Goal: Task Accomplishment & Management: Manage account settings

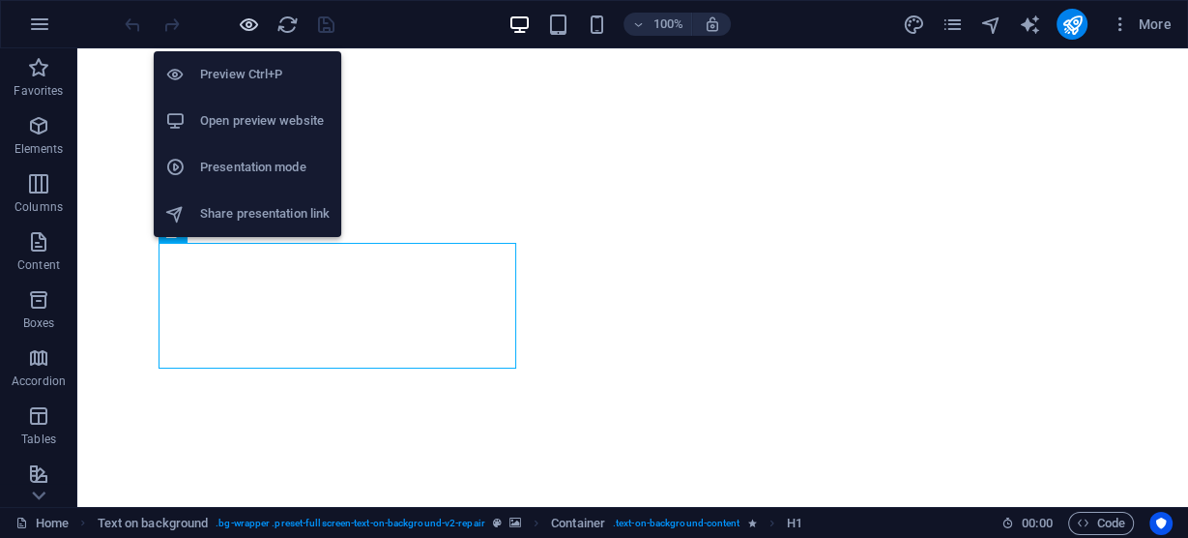
click at [251, 19] on icon "button" at bounding box center [249, 25] width 22 height 22
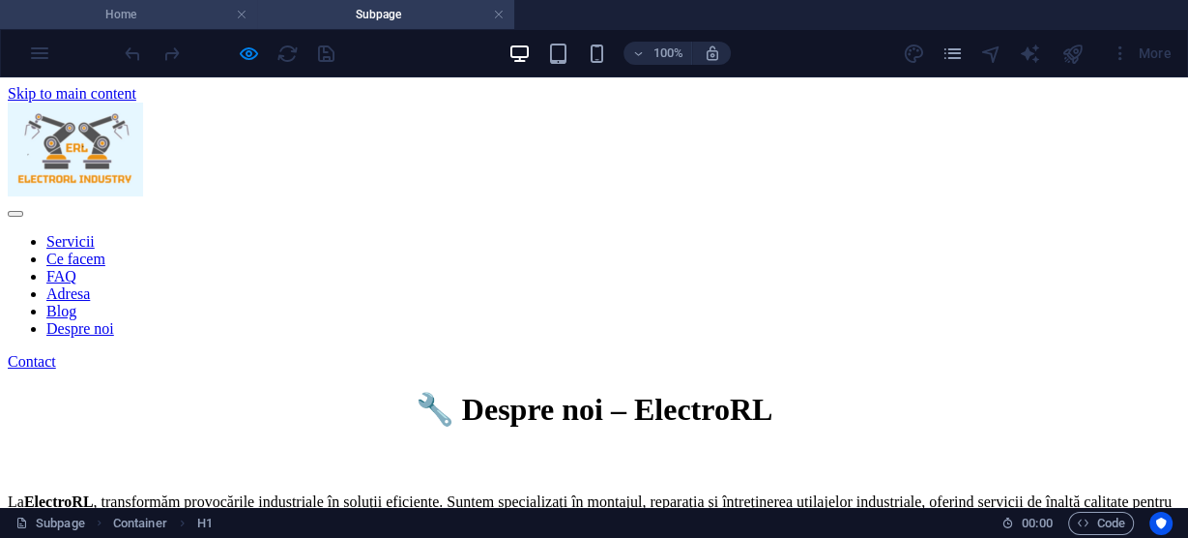
click at [172, 23] on h4 "Home" at bounding box center [128, 14] width 257 height 21
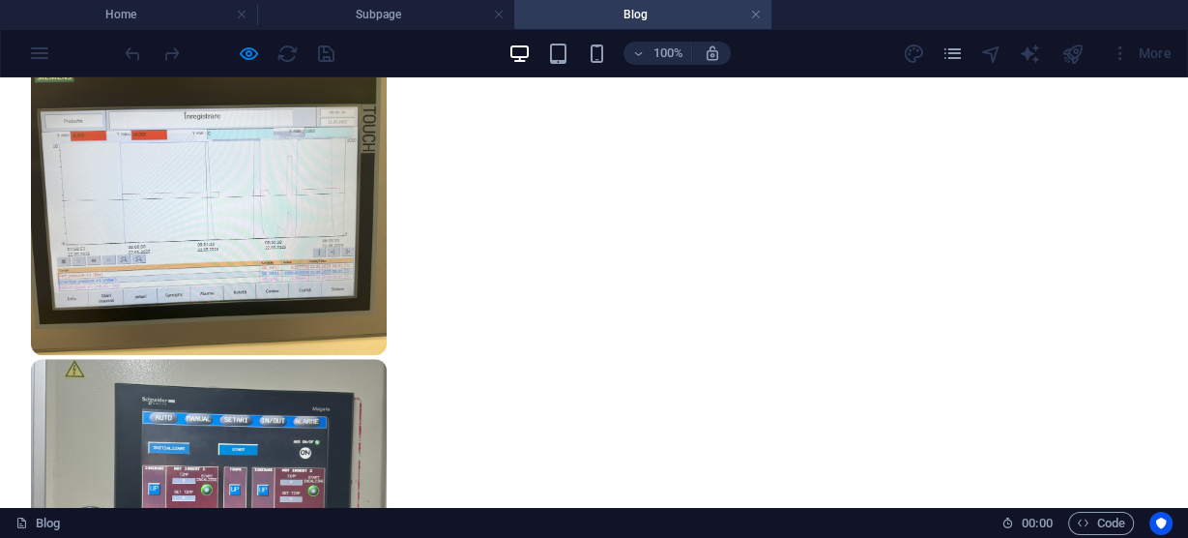
scroll to position [1570, 0]
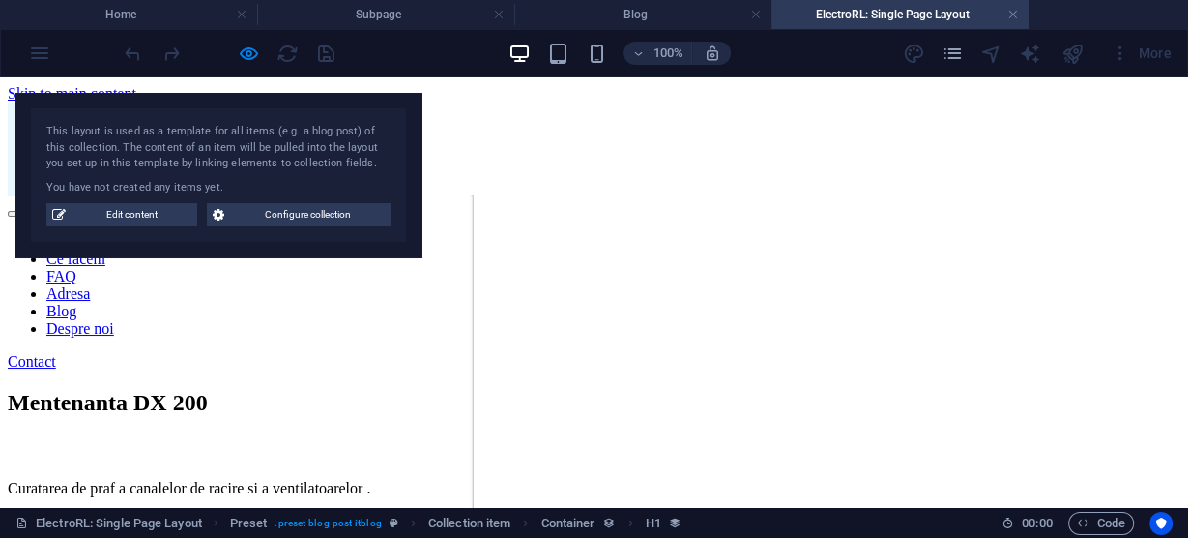
scroll to position [0, 0]
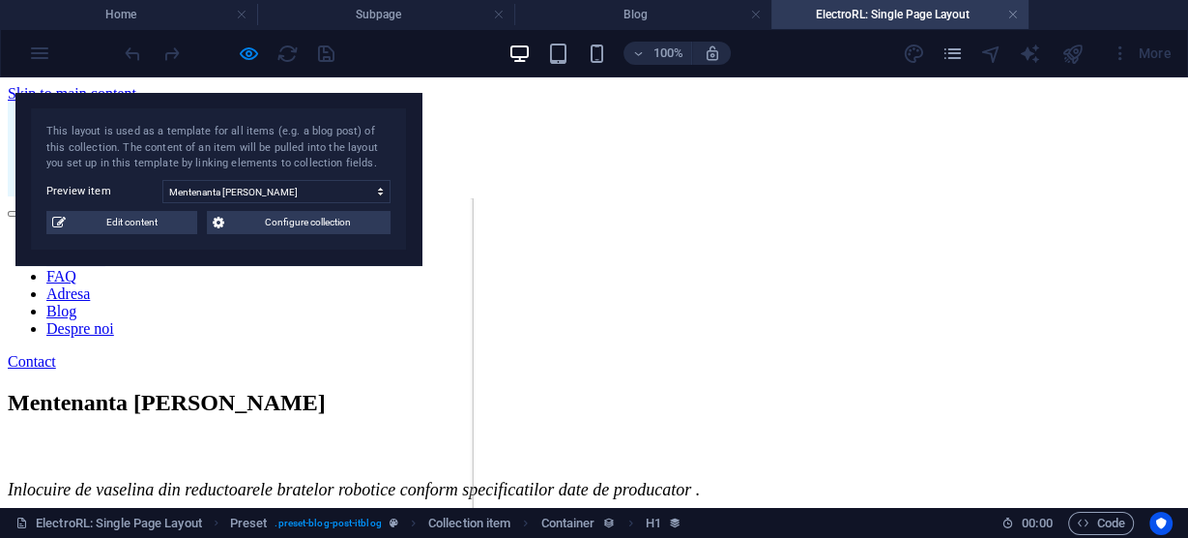
select select "68a3da90a2a4d228c001db48"
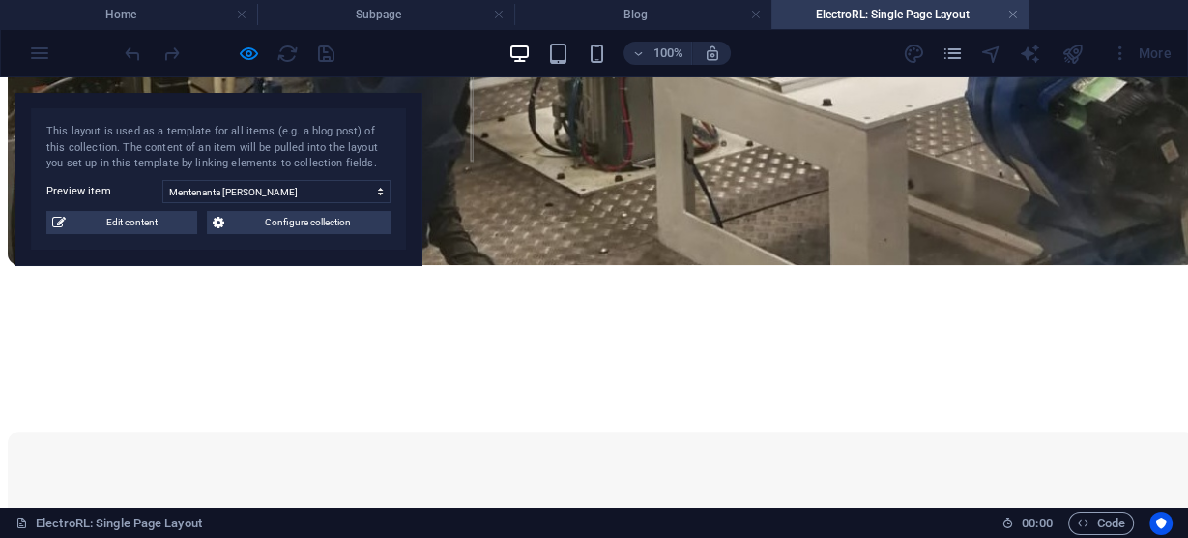
scroll to position [1006, 0]
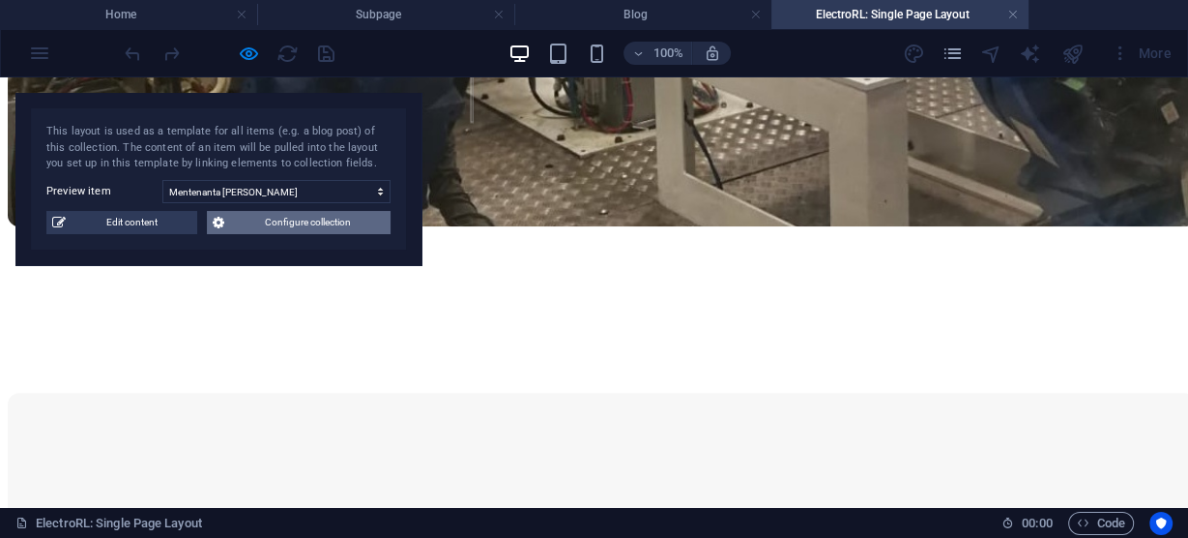
click at [278, 219] on span "Configure collection" at bounding box center [307, 222] width 155 height 23
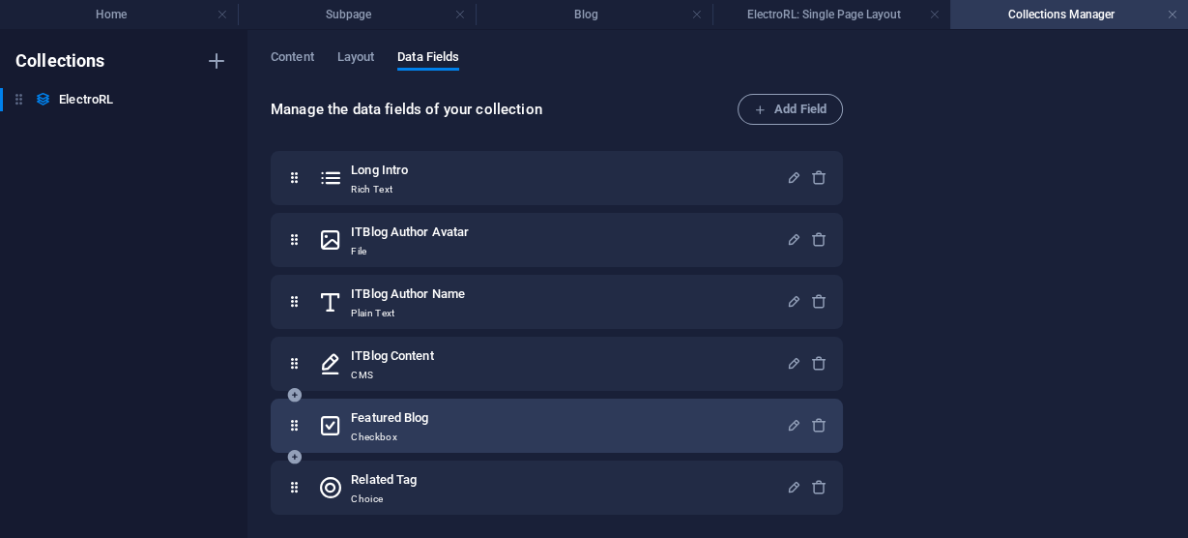
scroll to position [314, 0]
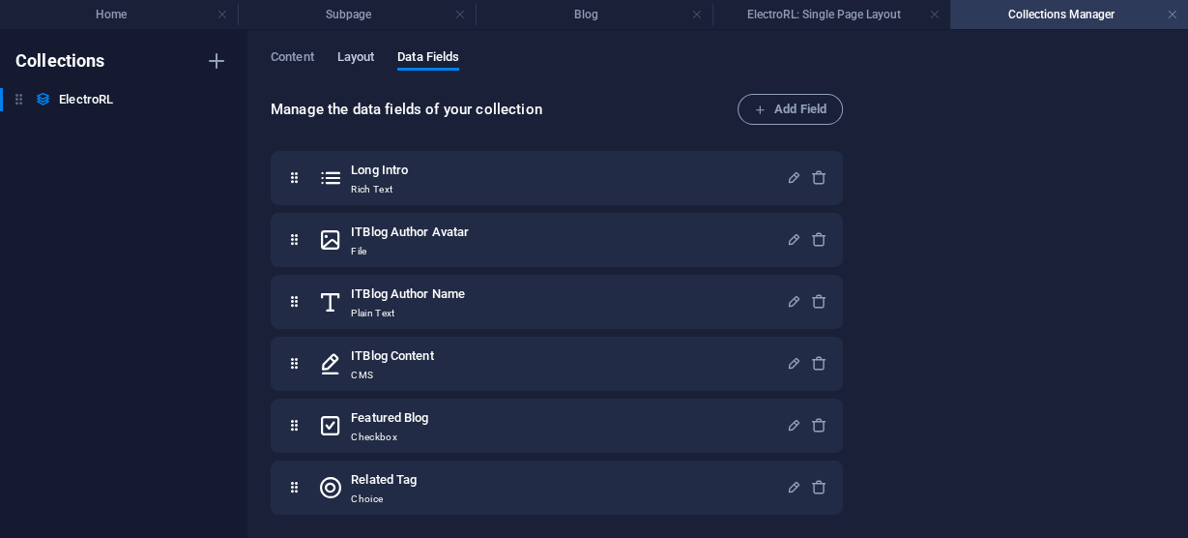
click at [359, 56] on span "Layout" at bounding box center [356, 58] width 38 height 27
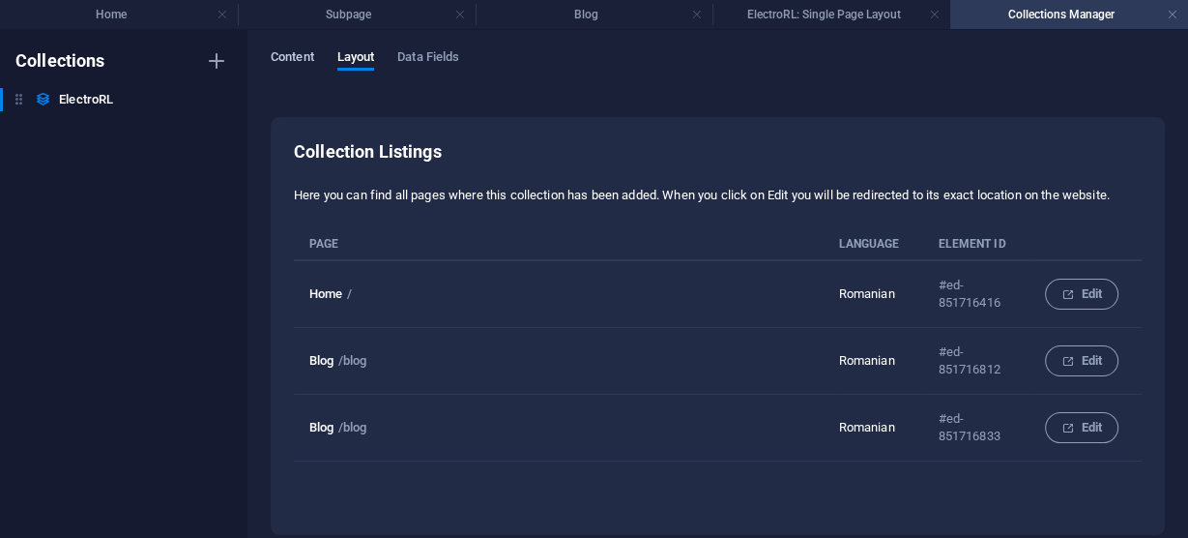
click at [289, 56] on span "Content" at bounding box center [293, 58] width 44 height 27
select select "updatedAt_DESC"
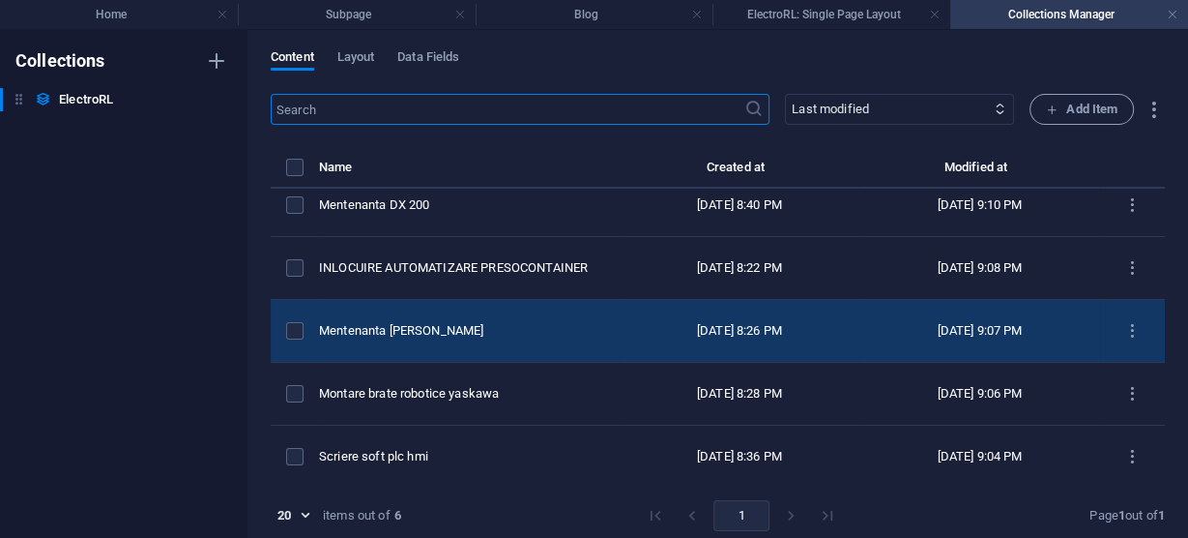
scroll to position [78, 0]
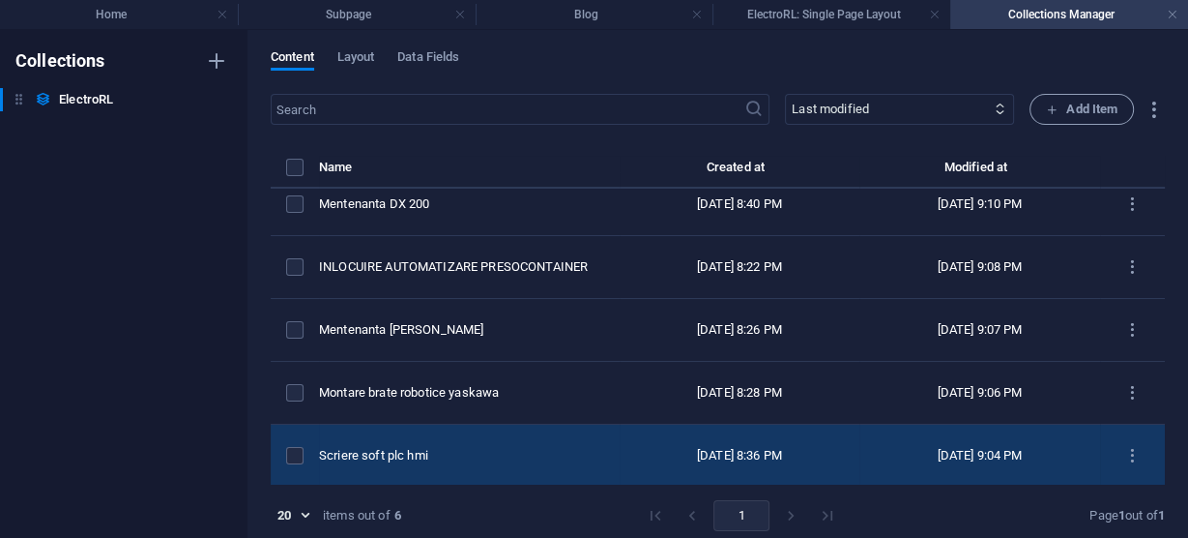
click at [766, 442] on td "Oct 20, 2024 8:36 PM" at bounding box center [740, 455] width 240 height 63
select select "Auto"
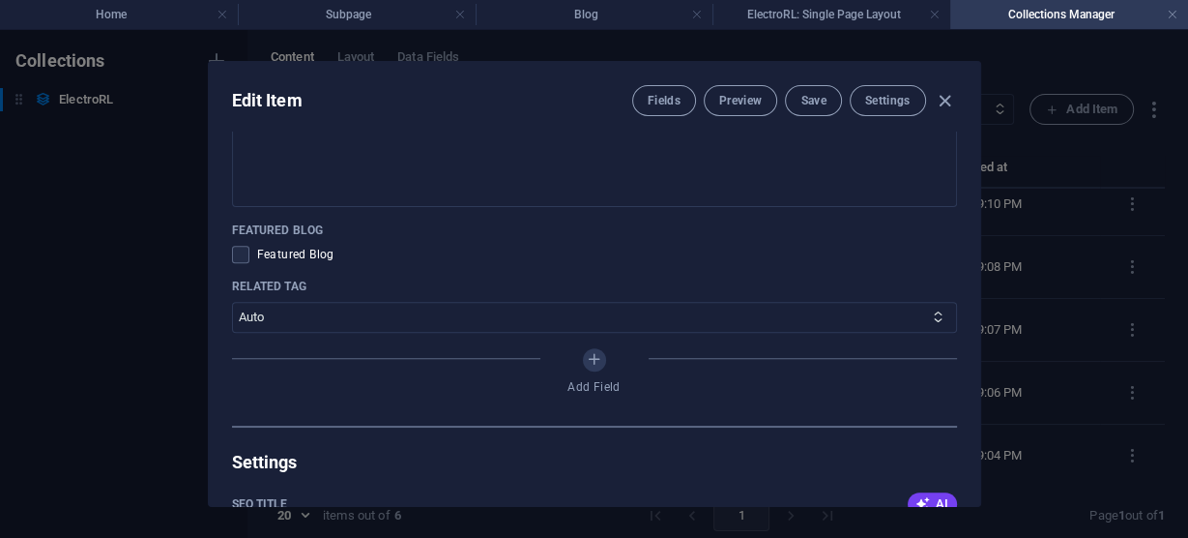
scroll to position [1392, 0]
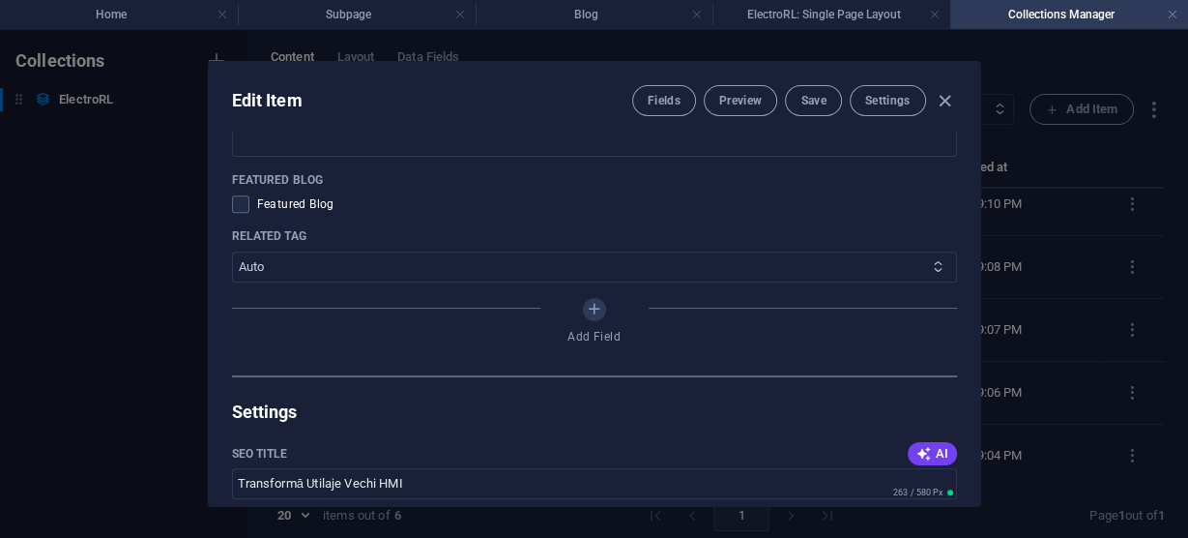
click at [814, 258] on select "Mec Robo Auto" at bounding box center [594, 266] width 725 height 31
click at [715, 185] on div "Featured Blog Featured Blog" at bounding box center [594, 192] width 725 height 41
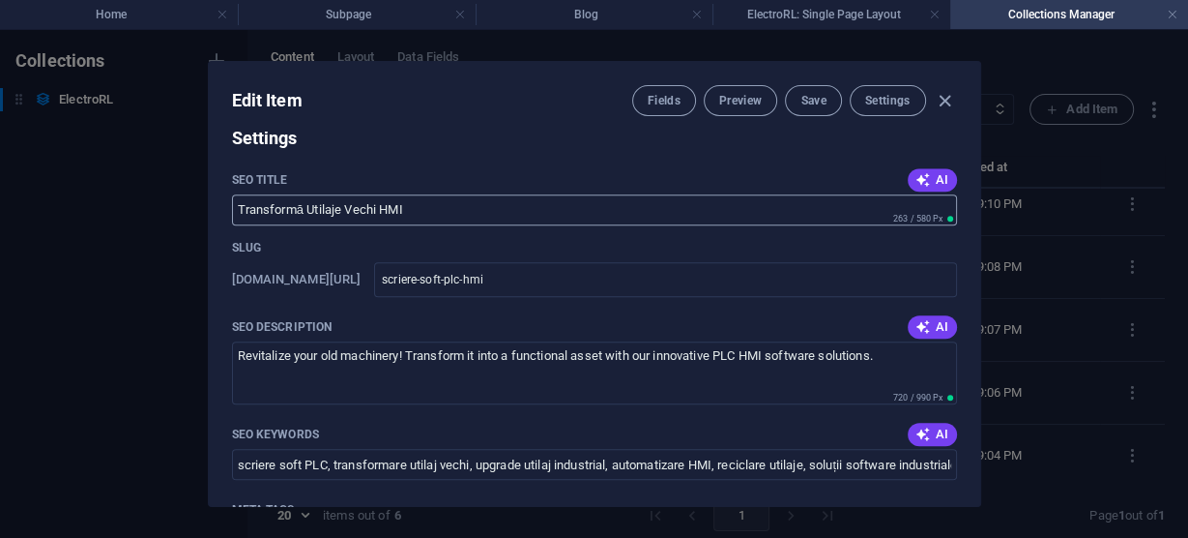
scroll to position [1702, 0]
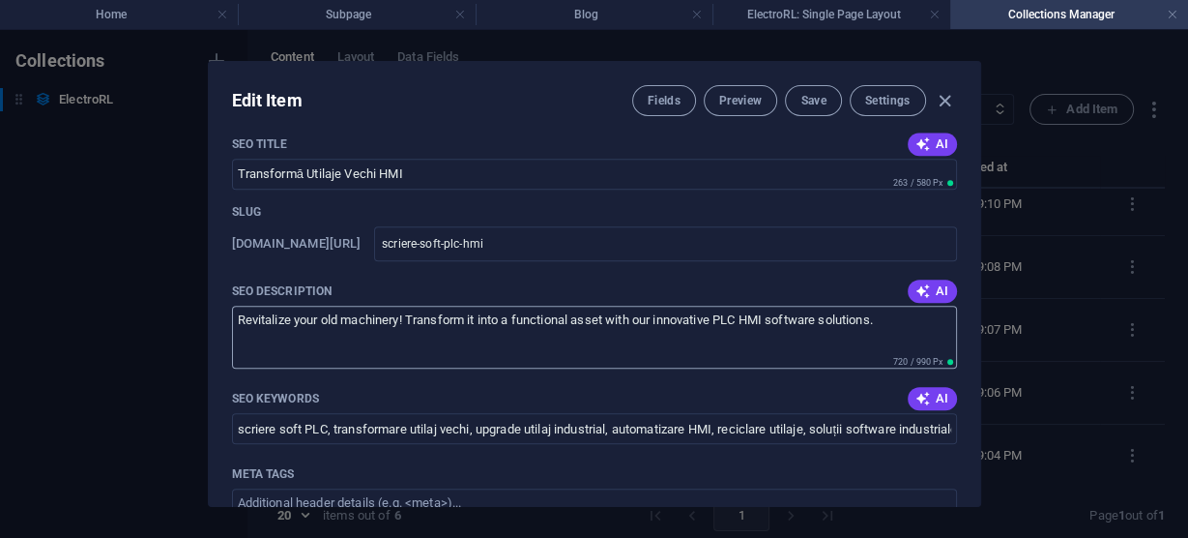
click at [865, 332] on textarea "Revitalize your old machinery! Transform it into a functional asset with our in…" at bounding box center [594, 337] width 725 height 63
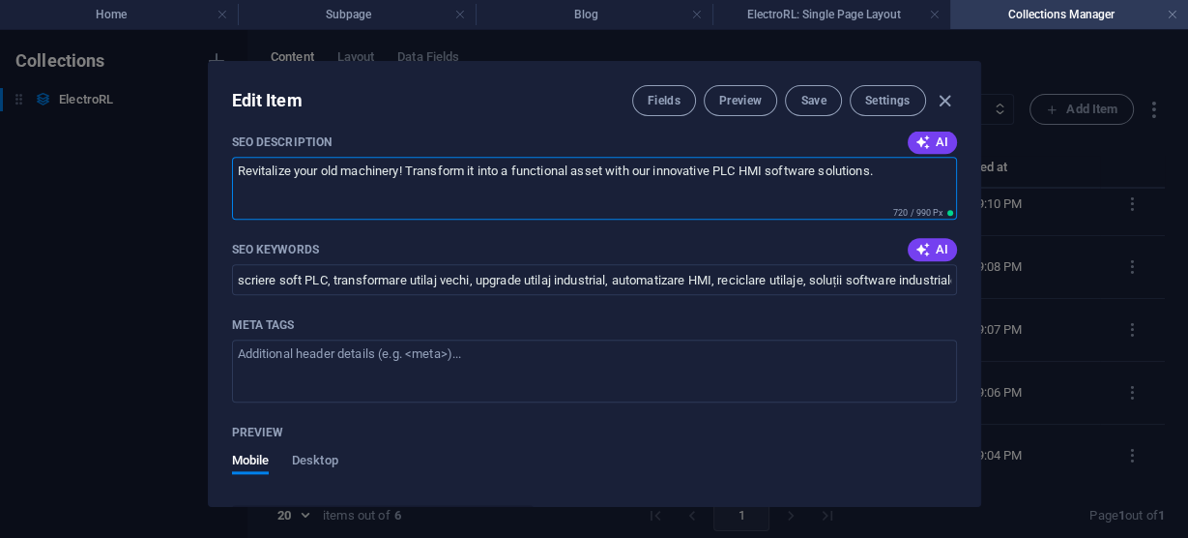
scroll to position [1856, 0]
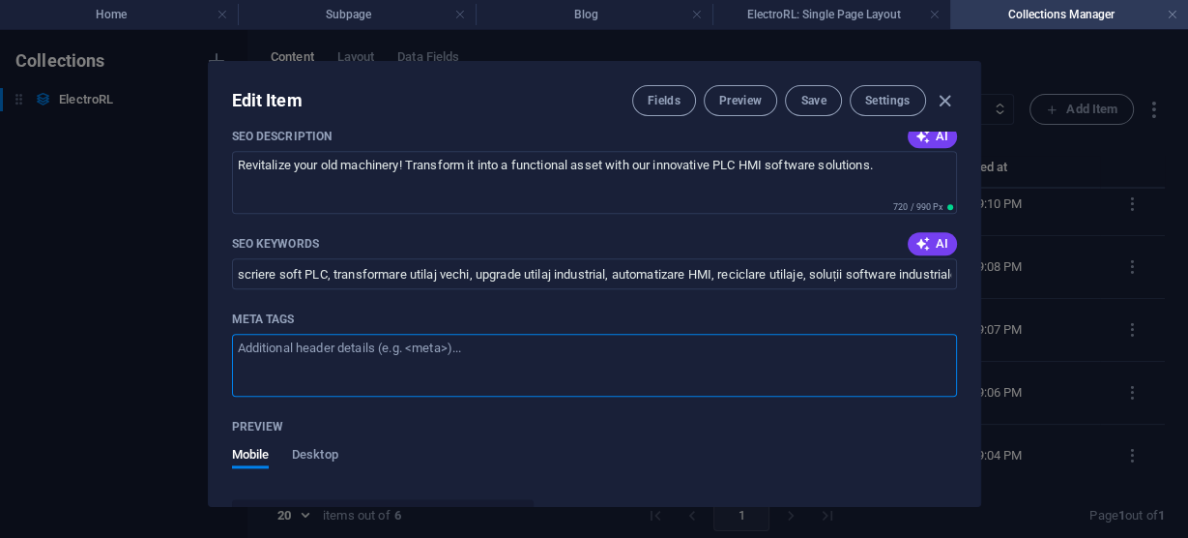
click at [567, 373] on textarea "Meta tags ​" at bounding box center [594, 365] width 725 height 63
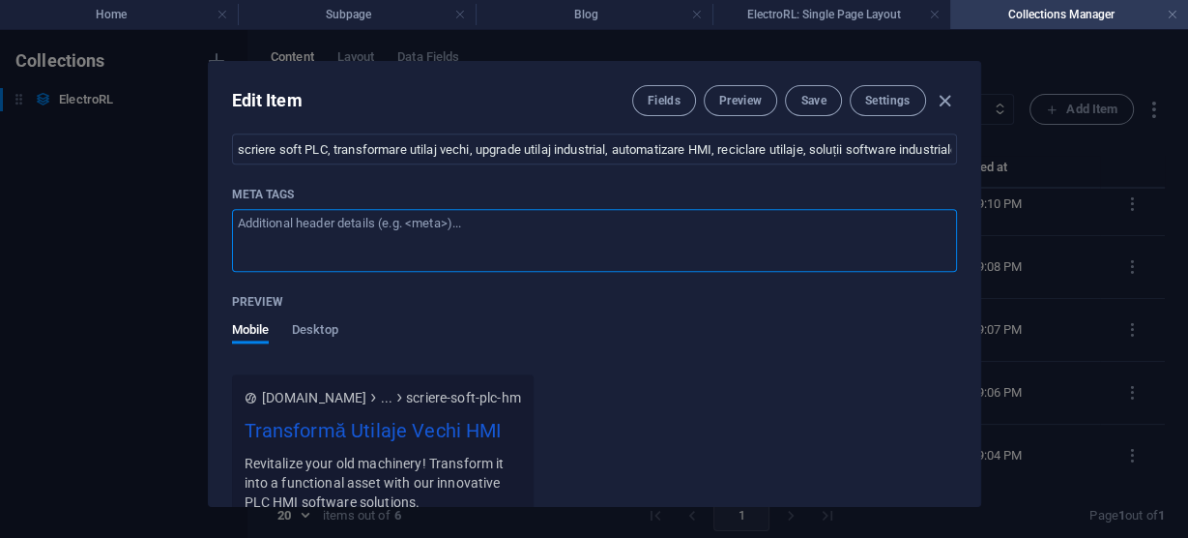
scroll to position [1940, 0]
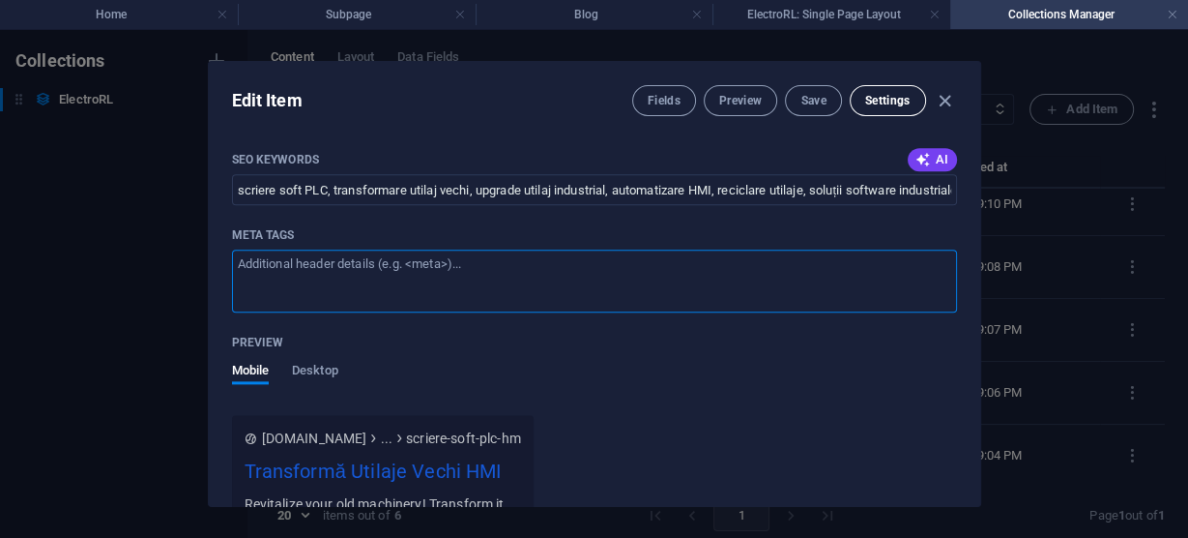
click at [891, 95] on span "Settings" at bounding box center [887, 100] width 45 height 15
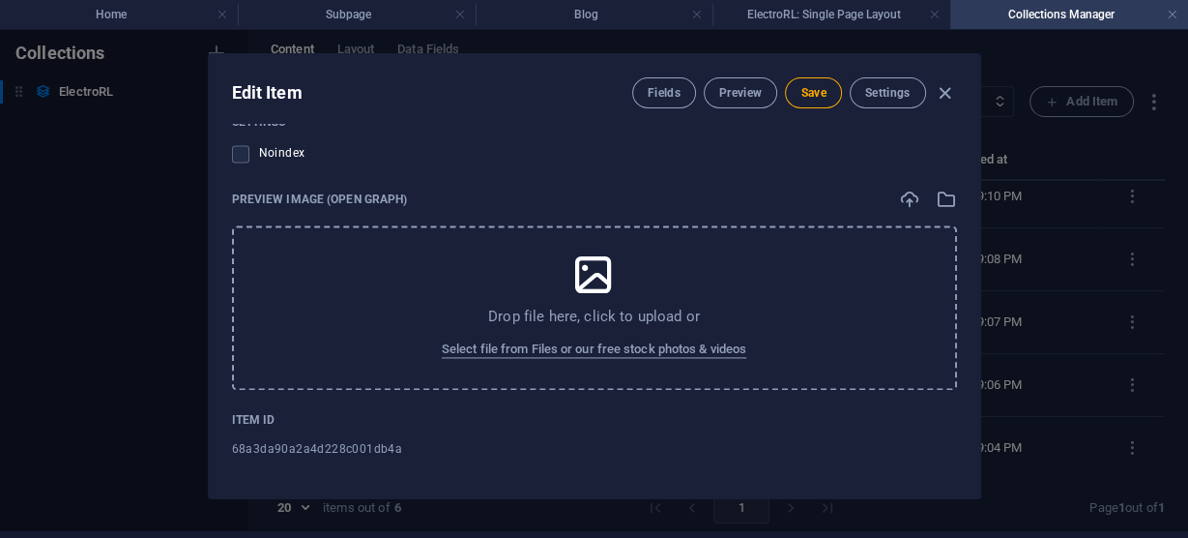
scroll to position [0, 0]
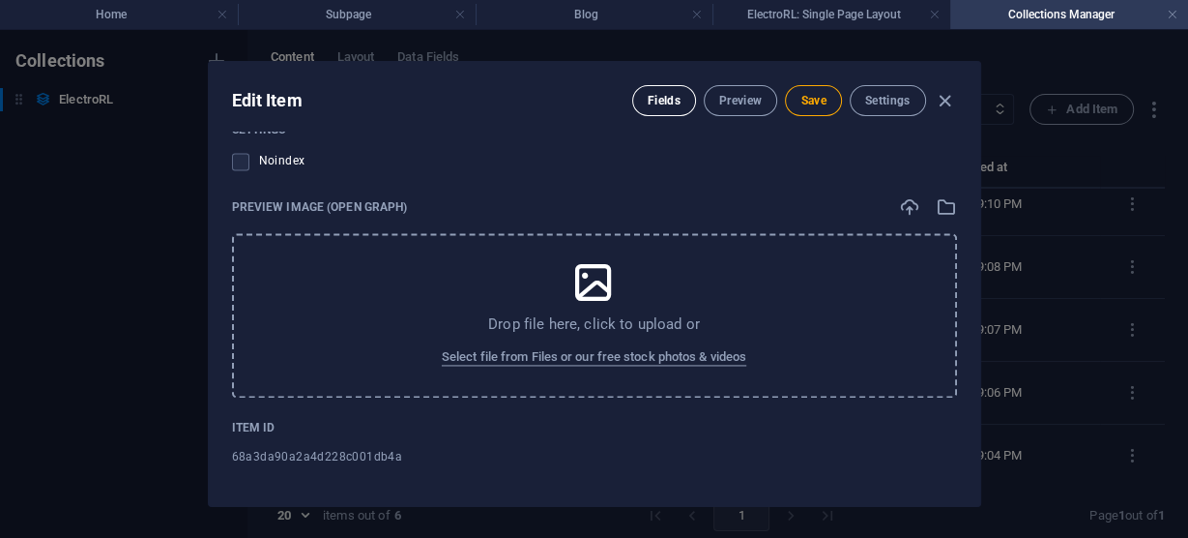
click at [670, 95] on span "Fields" at bounding box center [664, 100] width 33 height 15
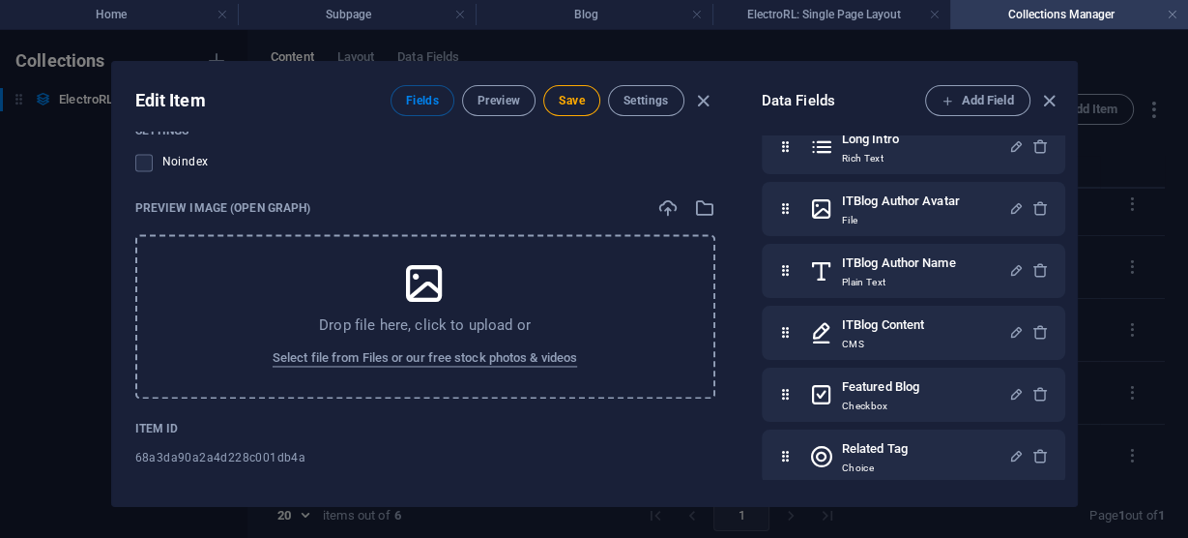
scroll to position [346, 0]
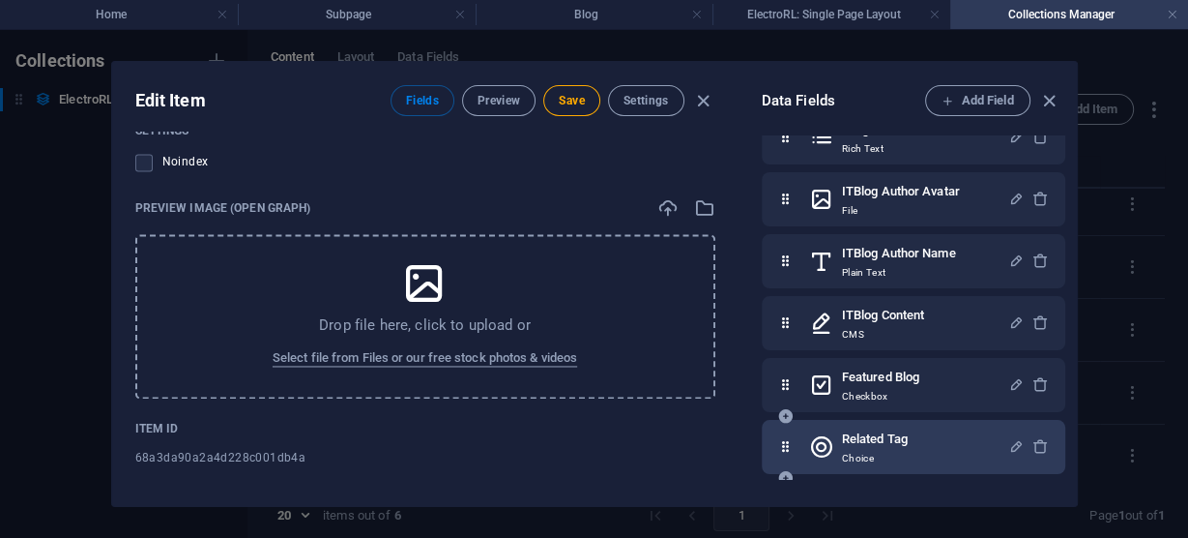
click at [784, 448] on icon at bounding box center [785, 446] width 16 height 39
click at [844, 441] on h6 "Related Tag" at bounding box center [875, 438] width 66 height 23
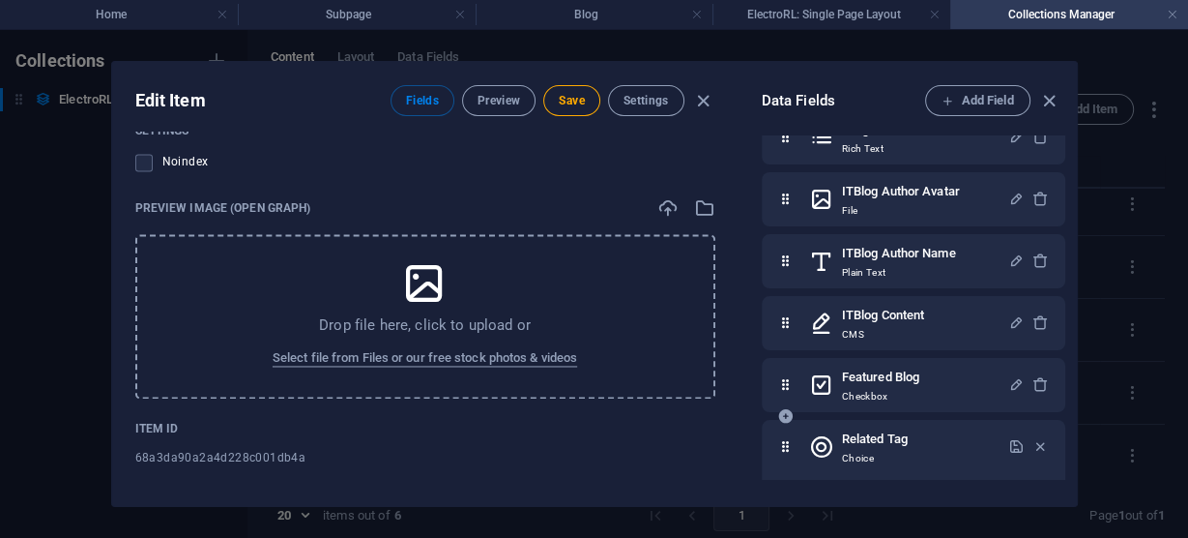
click at [846, 455] on p "Choice" at bounding box center [875, 458] width 66 height 15
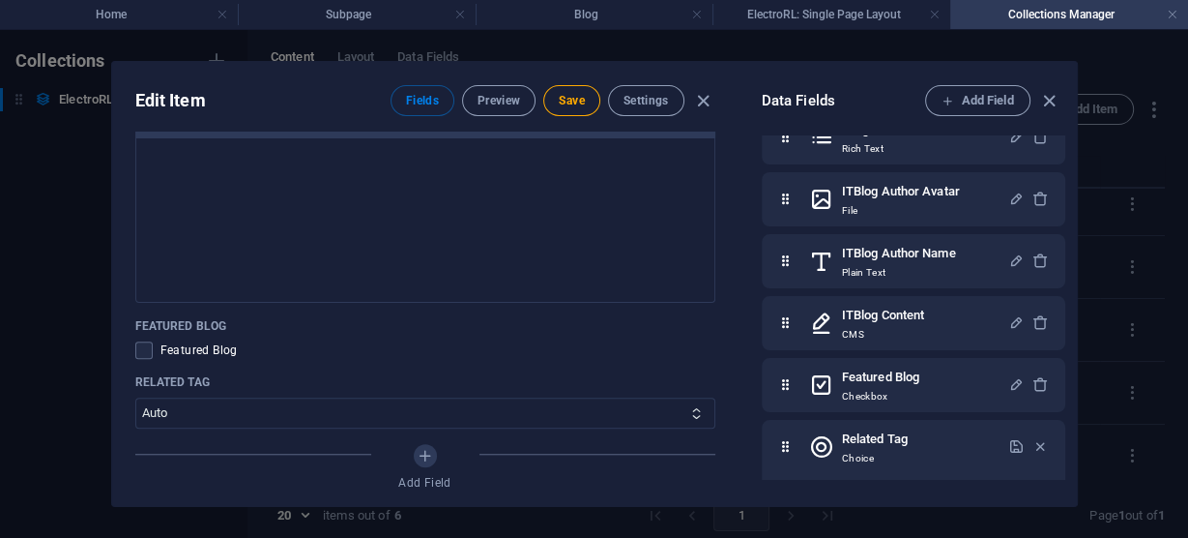
scroll to position [1176, 0]
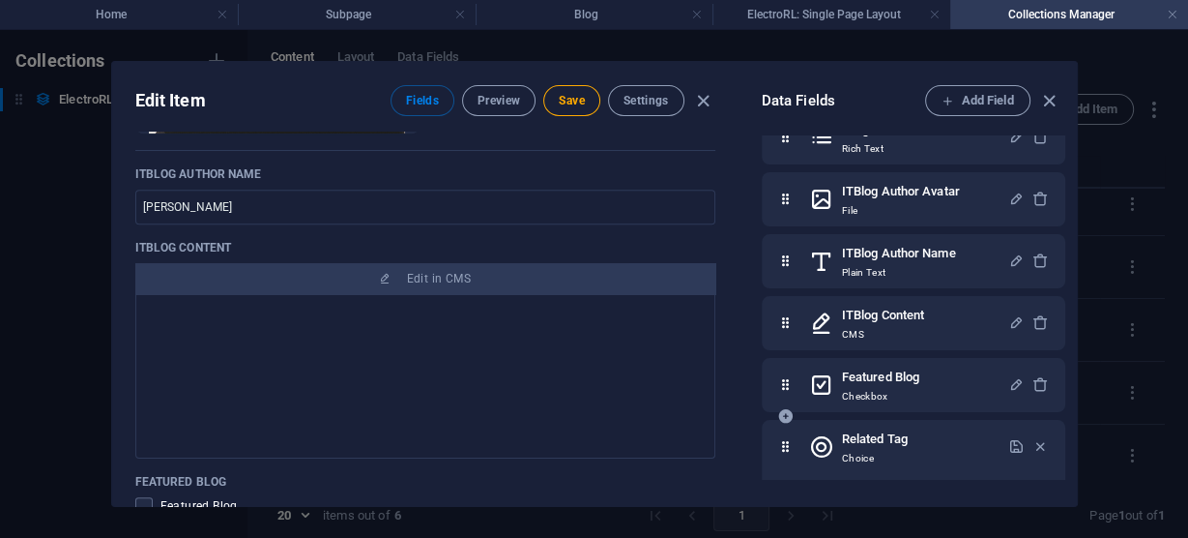
click at [823, 452] on icon at bounding box center [821, 446] width 25 height 39
drag, startPoint x: 1065, startPoint y: 265, endPoint x: 1072, endPoint y: 315, distance: 50.7
click at [1072, 315] on div "Data Fields Add Field ITBlog Image File ITBlog Date Date Name Plain Text Slug P…" at bounding box center [908, 284] width 338 height 444
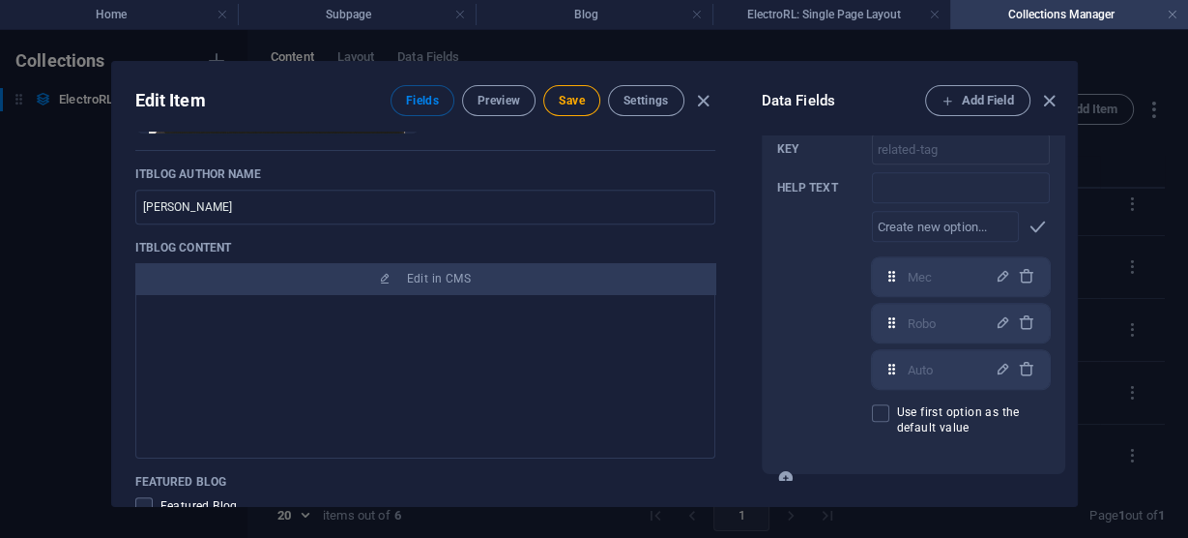
scroll to position [758, 0]
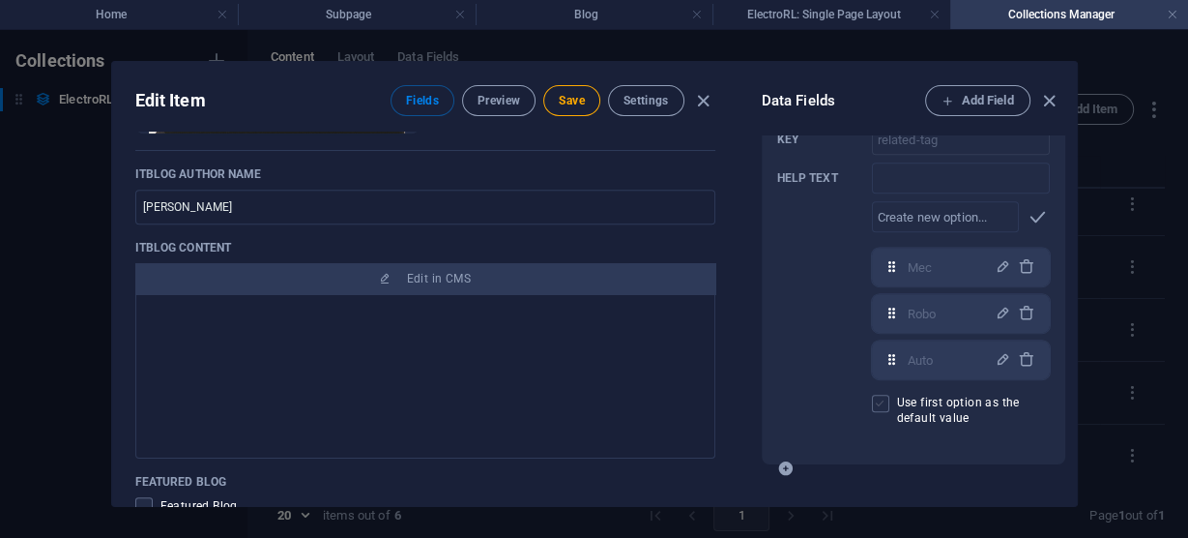
click at [886, 403] on span at bounding box center [880, 402] width 17 height 17
click at [886, 403] on input "Use first option as the default value" at bounding box center [884, 402] width 25 height 17
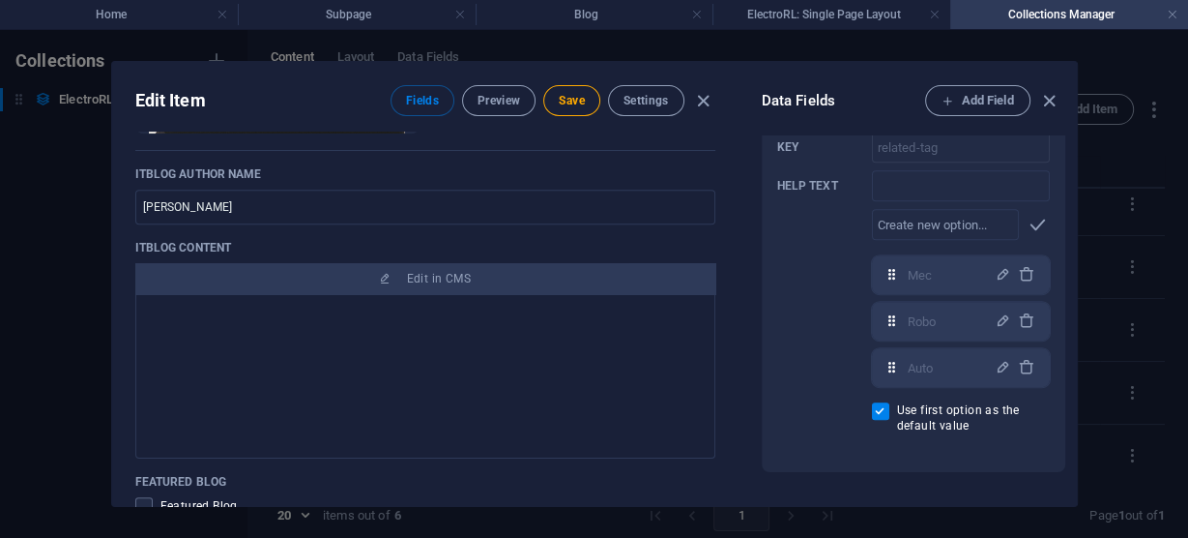
scroll to position [749, 0]
drag, startPoint x: 1070, startPoint y: 408, endPoint x: 1072, endPoint y: 423, distance: 15.6
click at [1072, 423] on div "Data Fields Add Field ITBlog Image File ITBlog Date Date Name Plain Text Slug P…" at bounding box center [908, 284] width 338 height 444
drag, startPoint x: 881, startPoint y: 426, endPoint x: 862, endPoint y: 423, distance: 18.6
click at [880, 426] on label "Use first option as the default value" at bounding box center [961, 418] width 178 height 31
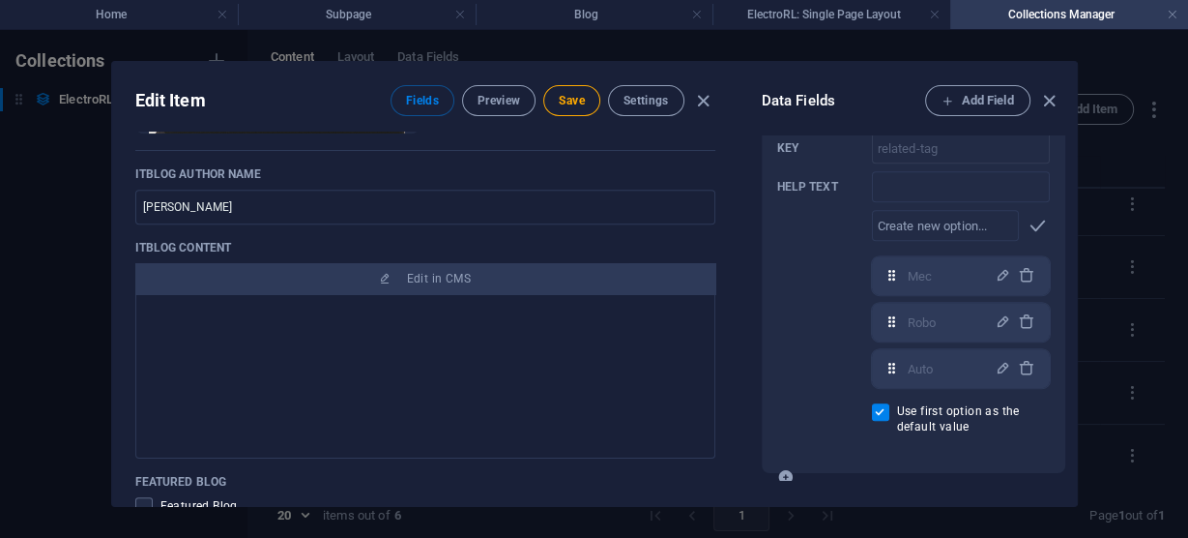
click at [880, 421] on input "Use first option as the default value" at bounding box center [884, 411] width 25 height 17
click at [873, 407] on span at bounding box center [880, 411] width 17 height 17
click at [873, 407] on input "Use first option as the default value" at bounding box center [884, 411] width 25 height 17
checkbox input "true"
click at [489, 91] on button "Preview" at bounding box center [498, 100] width 73 height 31
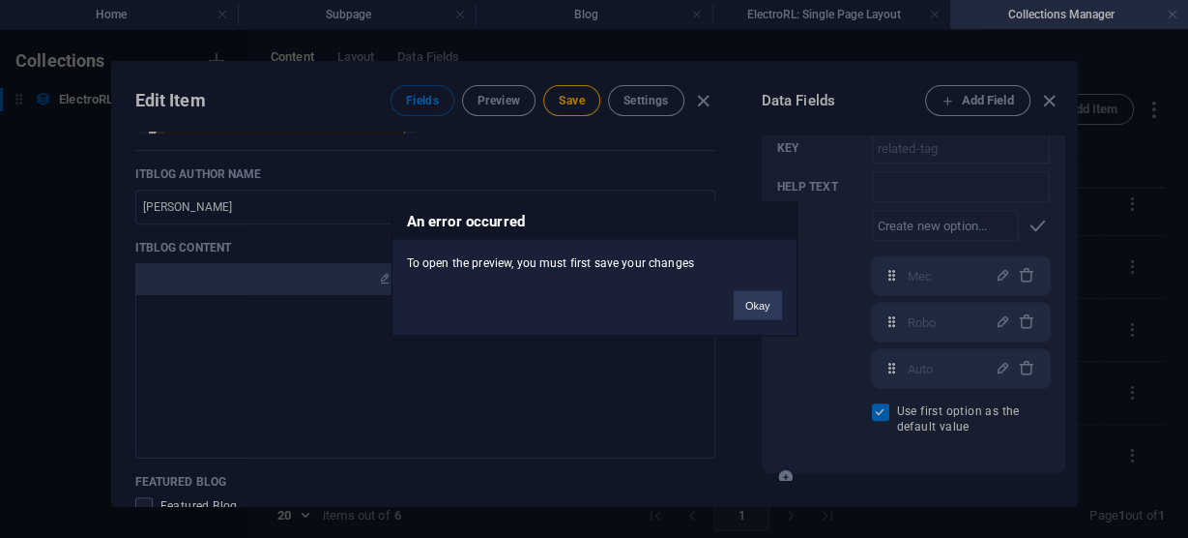
click at [759, 301] on button "Okay" at bounding box center [758, 305] width 48 height 29
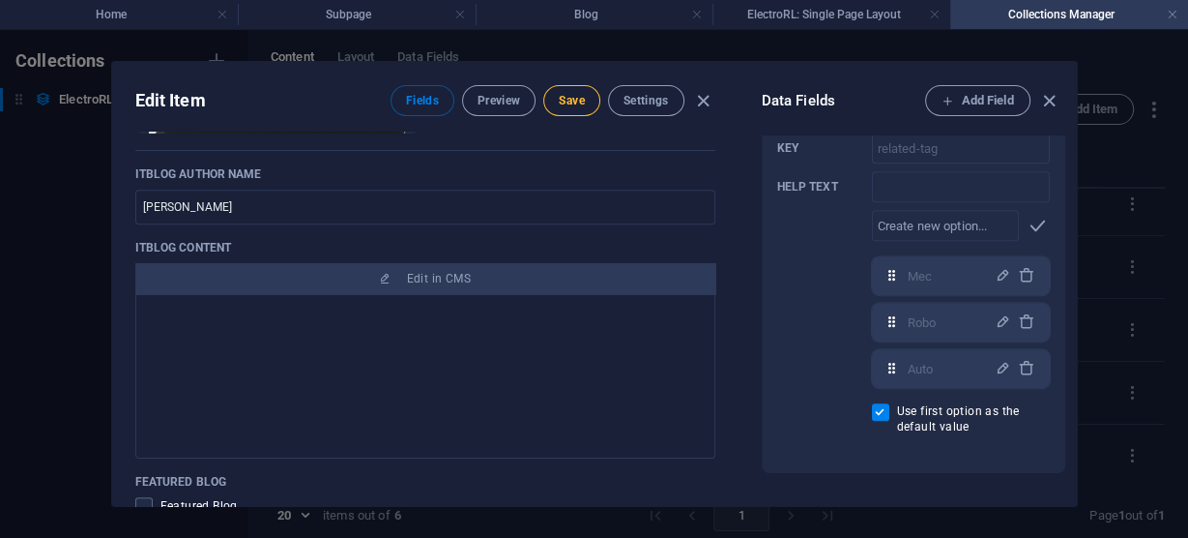
click at [570, 94] on span "Save" at bounding box center [571, 100] width 25 height 15
click at [505, 102] on span "Preview" at bounding box center [499, 100] width 43 height 15
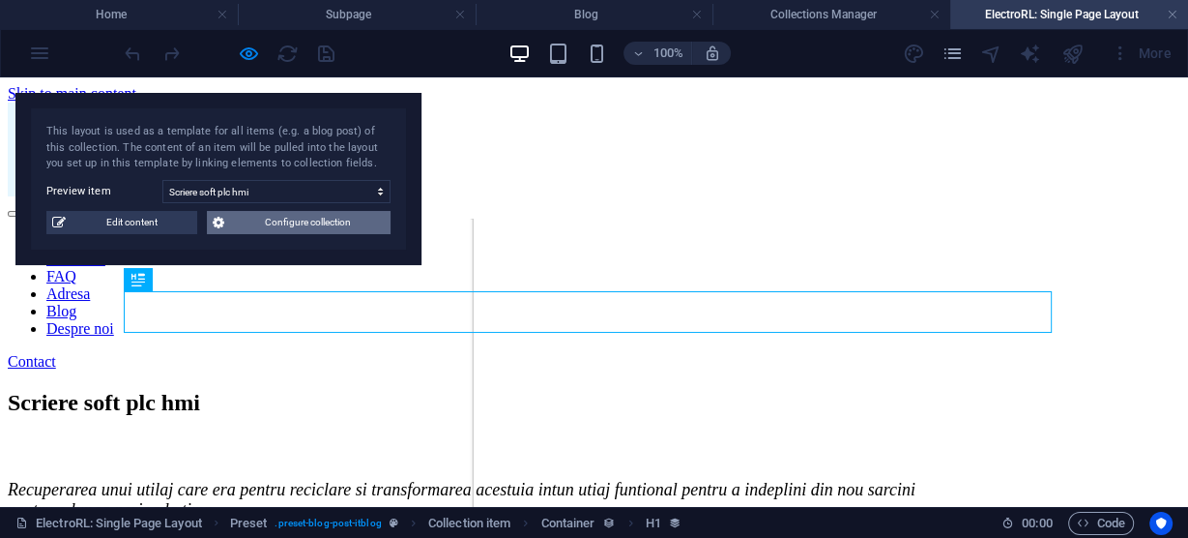
select select "68a3da90a2a4d228c001db4a"
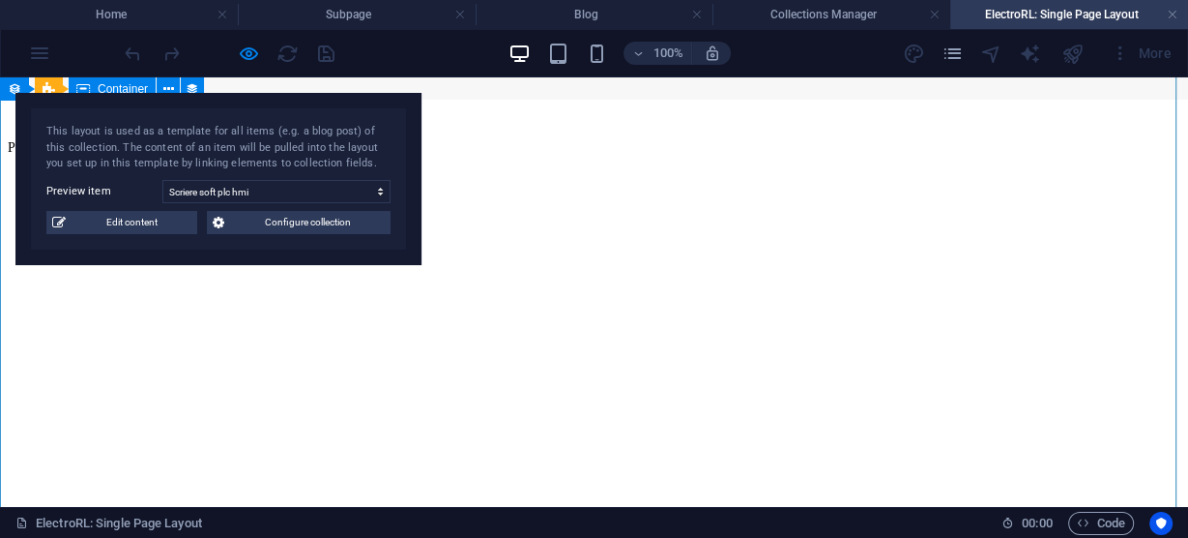
scroll to position [1779, 0]
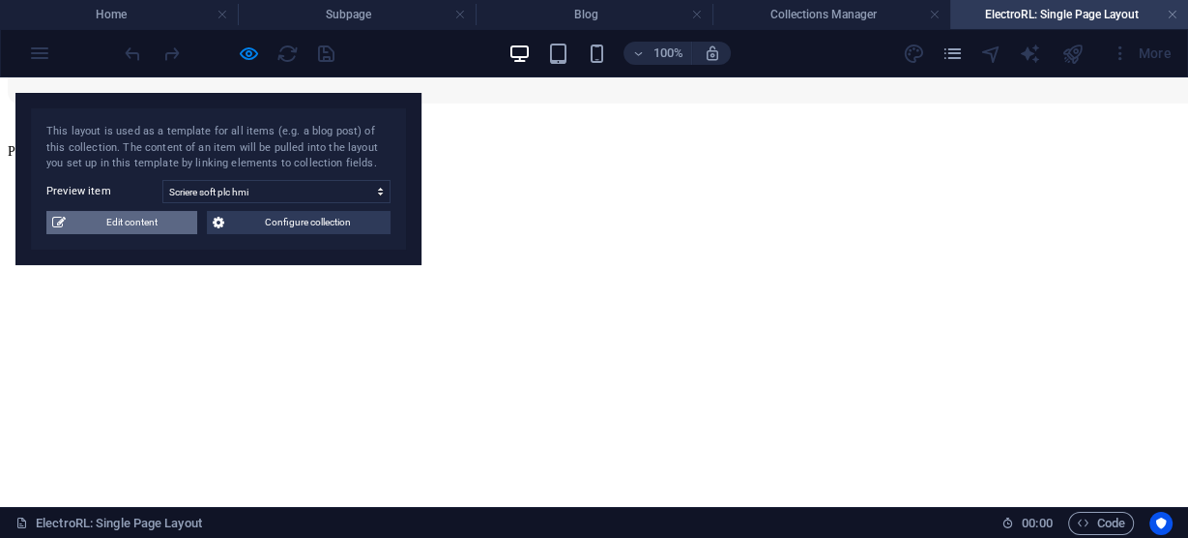
click at [149, 222] on span "Edit content" at bounding box center [132, 222] width 120 height 23
type input "2022-04-11"
type input "Transformă Utilaje Vechi HMI"
type input "scriere-soft-plc-hmi"
type textarea "Revitalize your old machinery! Transform it into a functional asset with our in…"
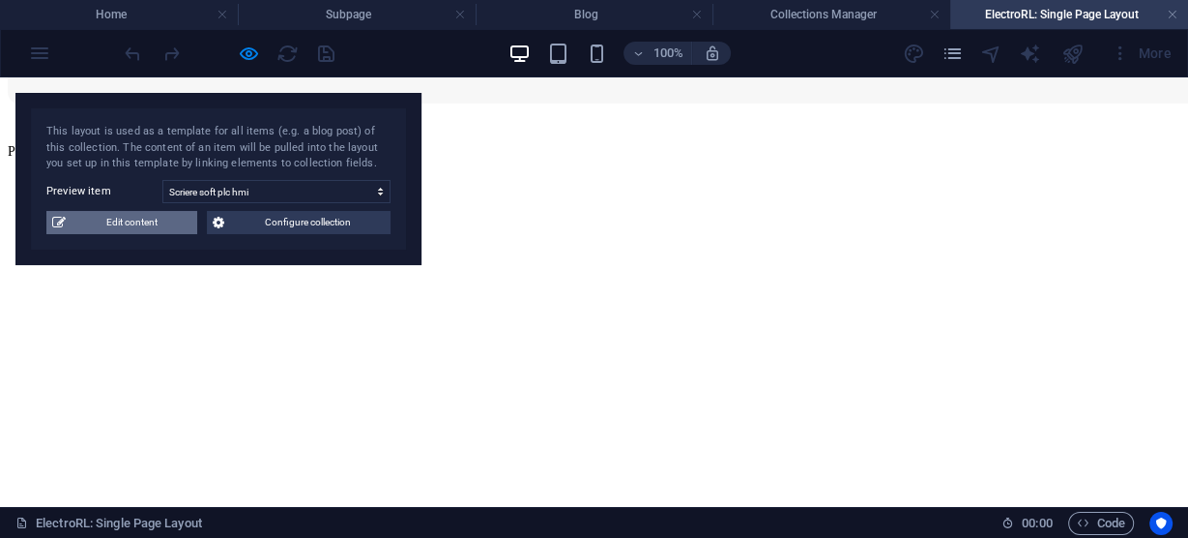
type input "scriere soft PLC, transformare utilaj vechi, upgrade utilaj industrial, automat…"
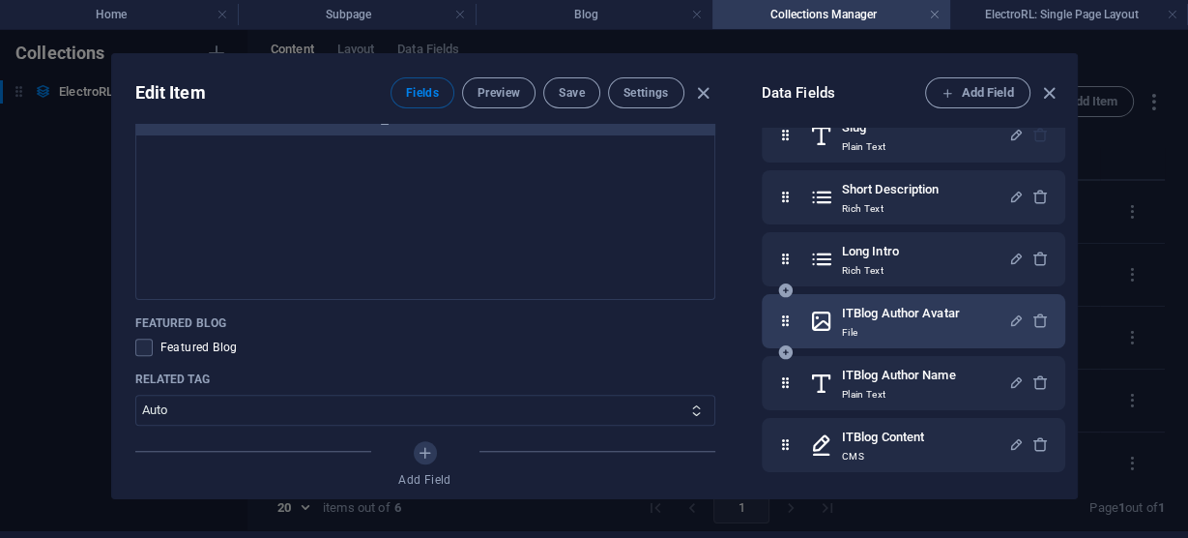
scroll to position [0, 0]
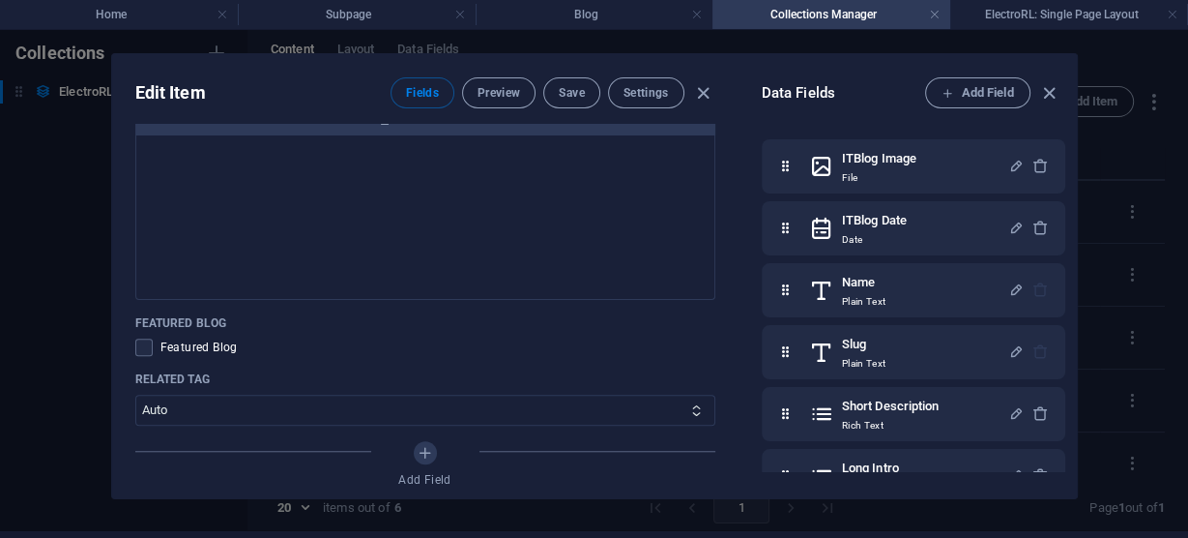
click at [1053, 87] on icon "button" at bounding box center [1049, 93] width 22 height 22
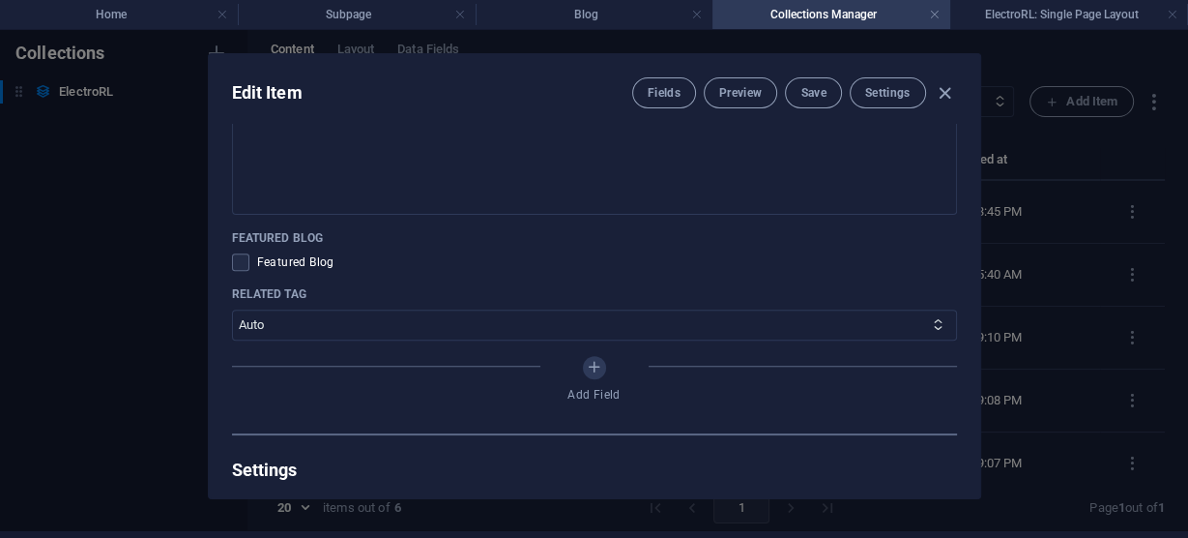
scroll to position [1241, 0]
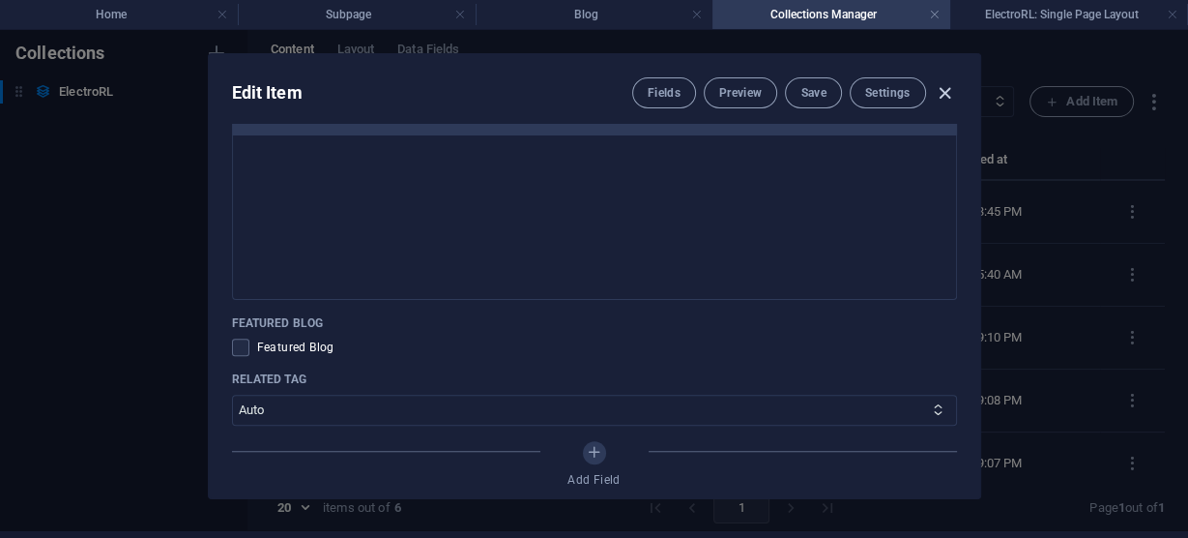
click at [947, 92] on icon "button" at bounding box center [945, 93] width 22 height 22
type input "2025-09-06"
type input "scriere-soft-plc-hmi"
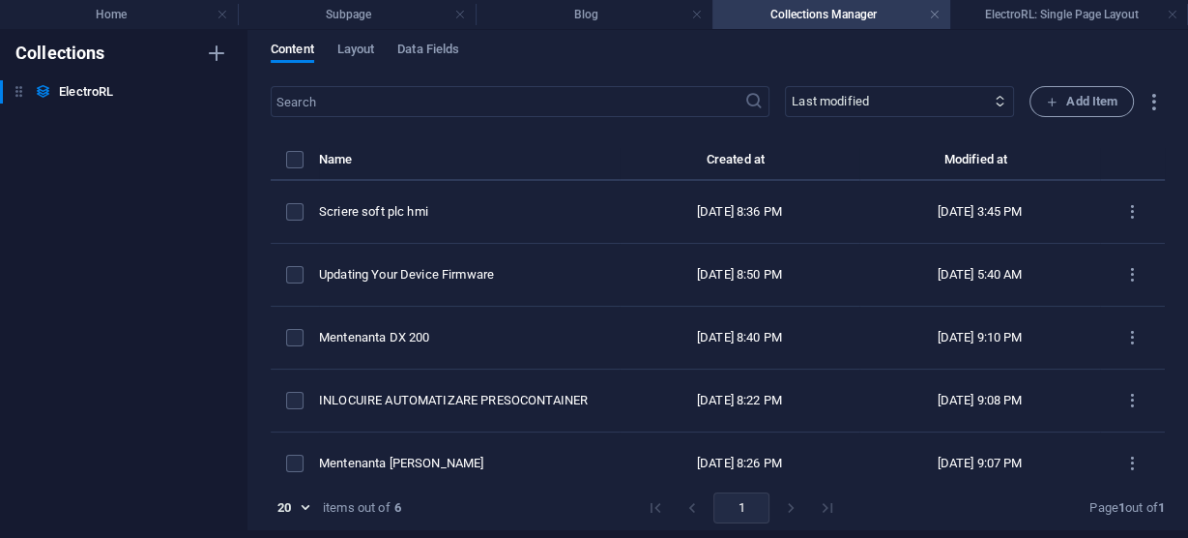
scroll to position [1090, 0]
click at [599, 9] on h4 "Blog" at bounding box center [595, 14] width 238 height 21
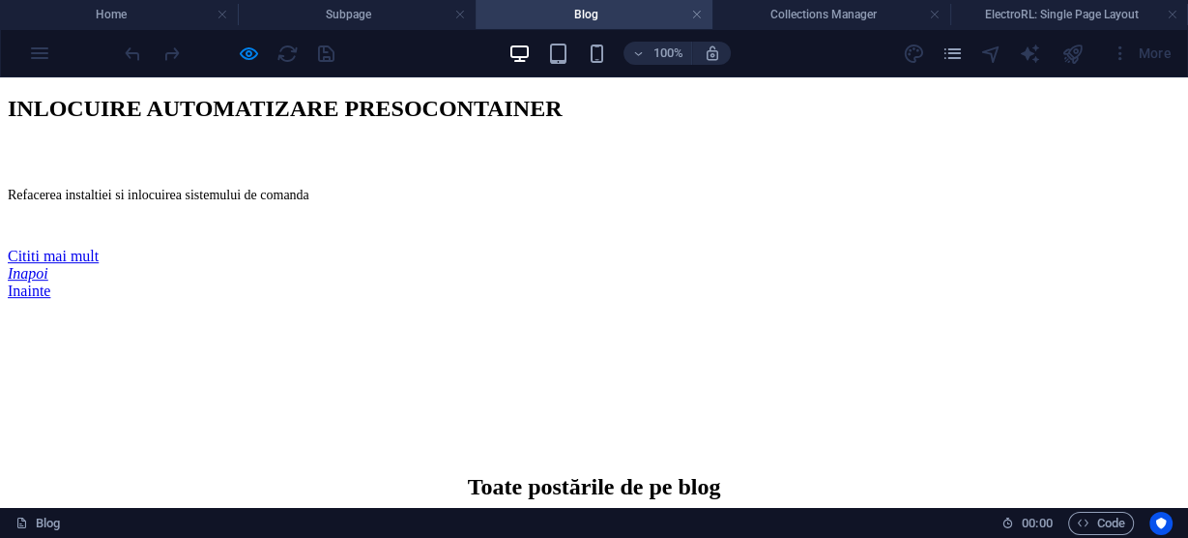
scroll to position [721, 0]
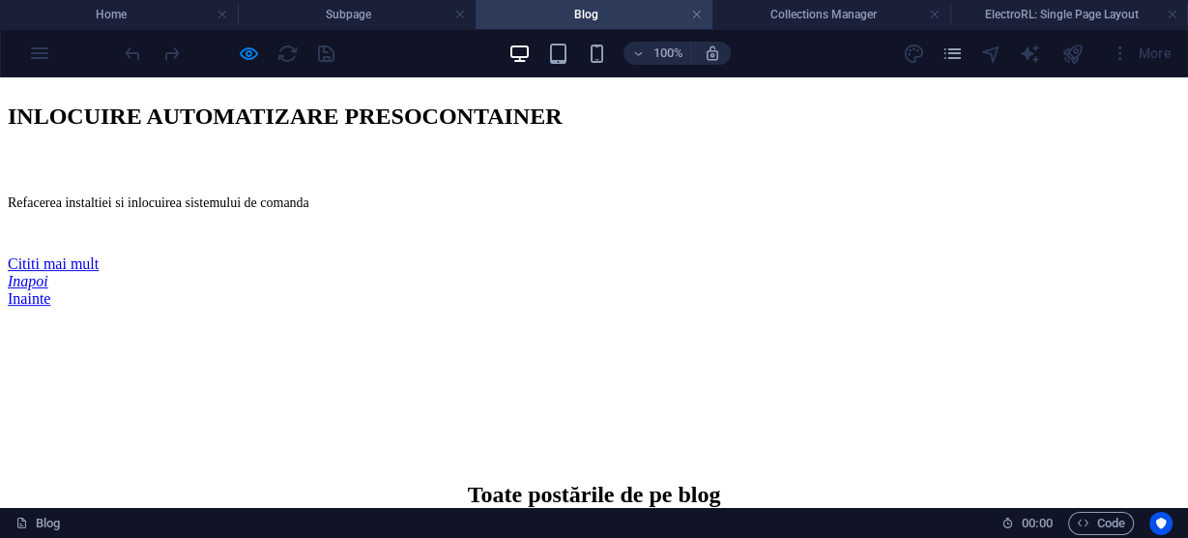
select select "68b5da826413ac914f086087"
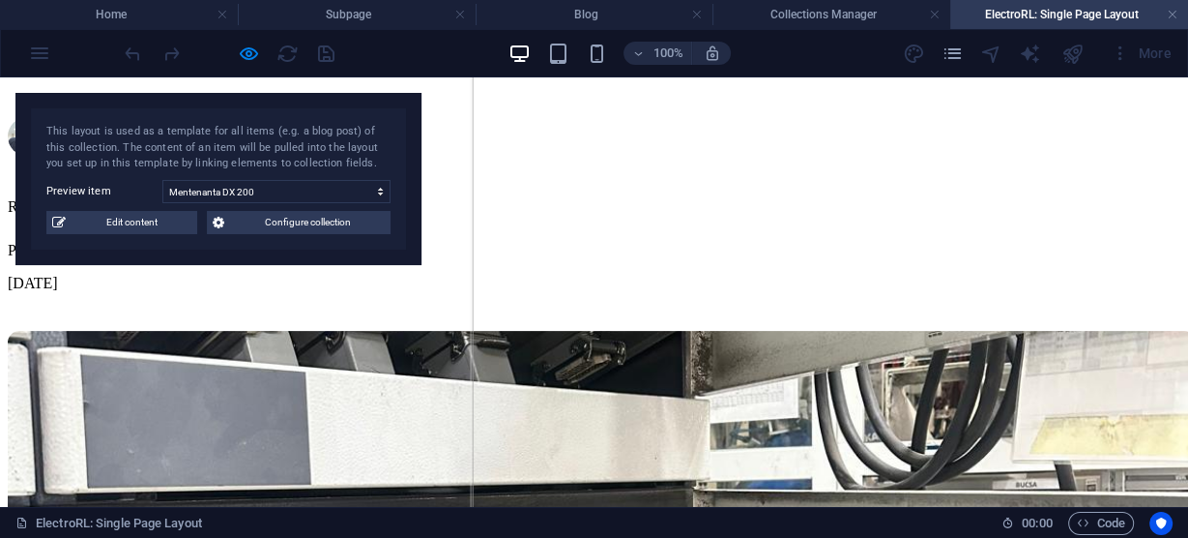
scroll to position [432, 0]
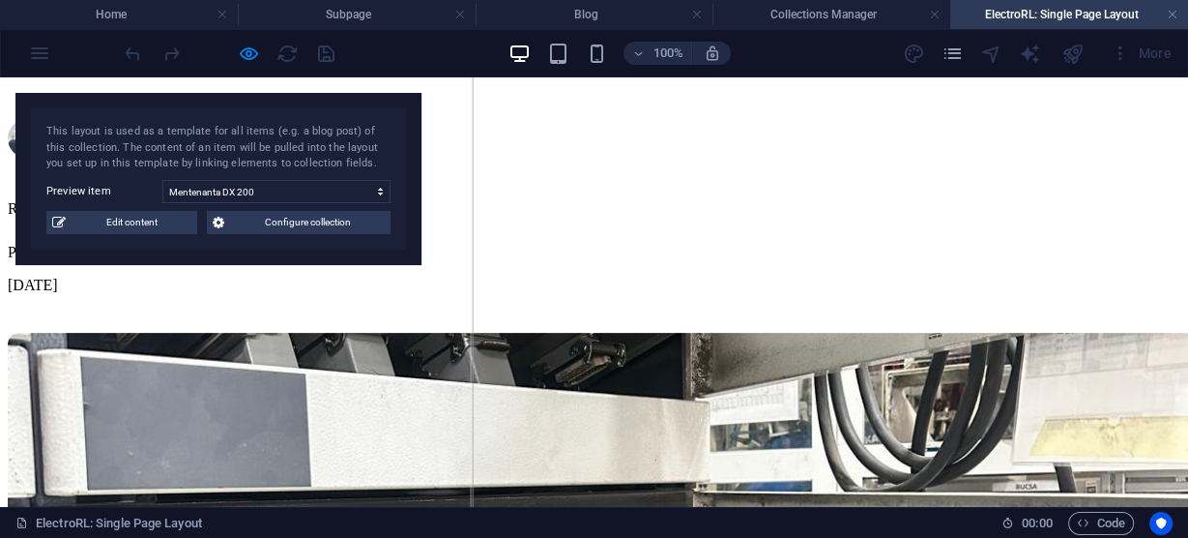
click at [1053, 15] on h4 "ElectroRL: Single Page Layout" at bounding box center [1069, 14] width 238 height 21
click at [105, 226] on span "Edit content" at bounding box center [132, 222] width 120 height 23
select select "Mec"
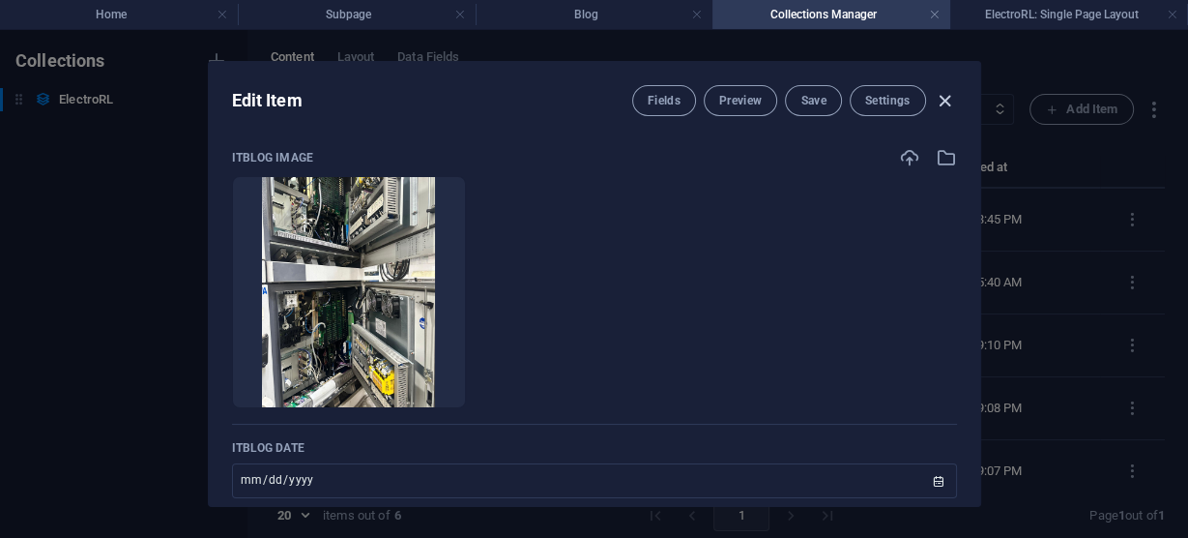
click at [940, 96] on icon "button" at bounding box center [945, 101] width 22 height 22
type input "2025-09-06"
checkbox input "false"
type input "mentenanta-dx-200"
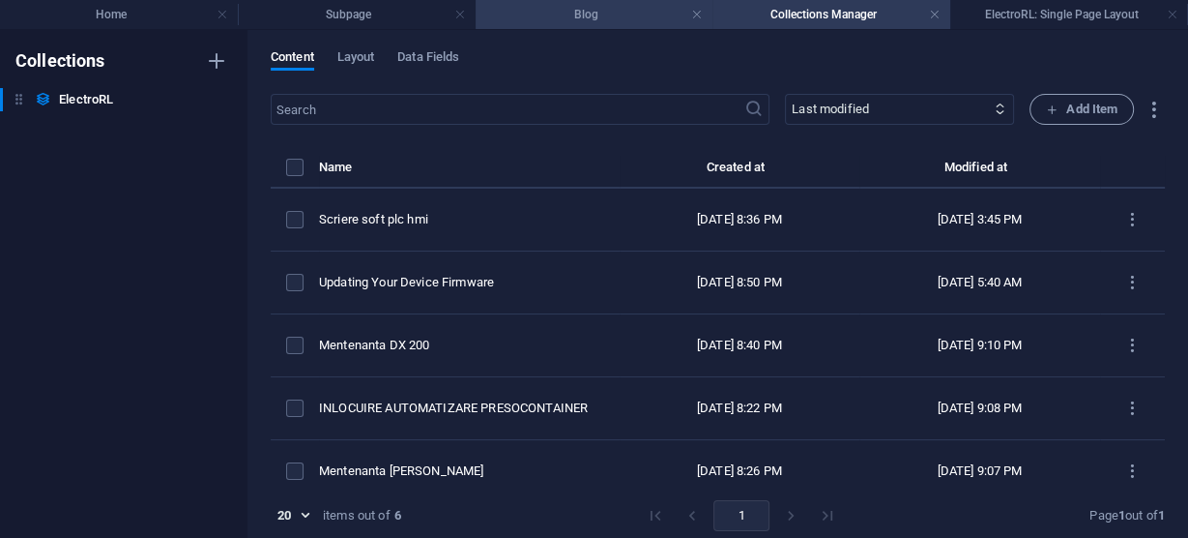
click at [557, 4] on h4 "Blog" at bounding box center [595, 14] width 238 height 21
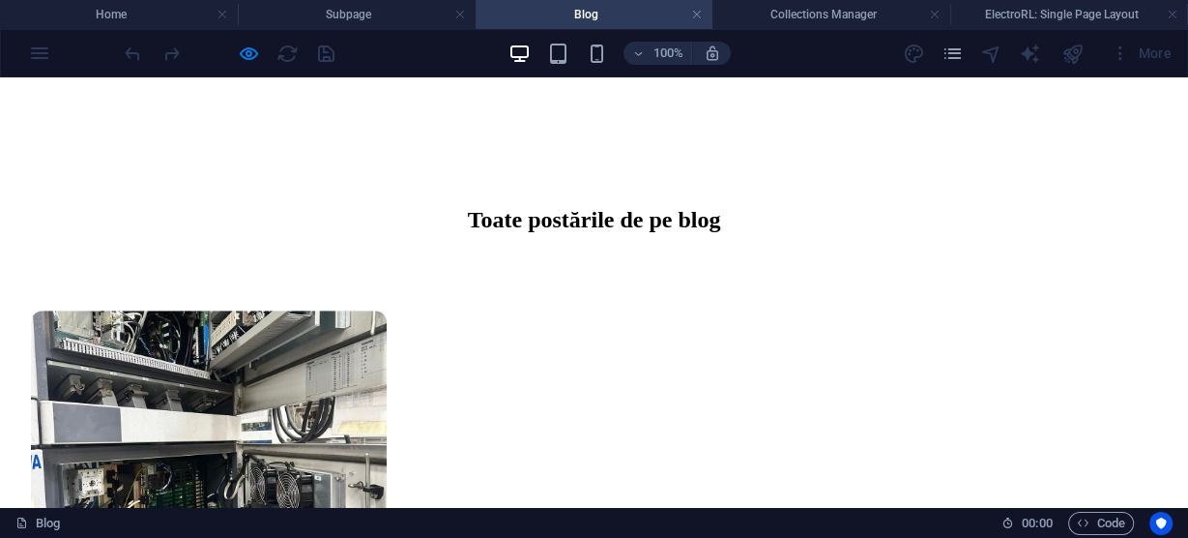
scroll to position [1031, 0]
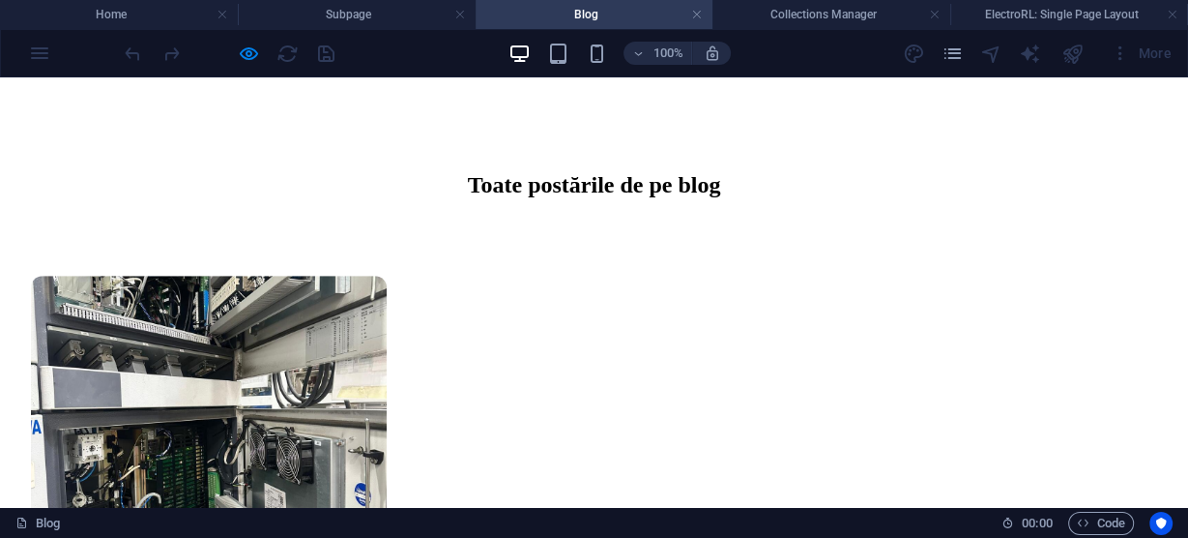
select select "68a3da90a2a4d228c001db4a"
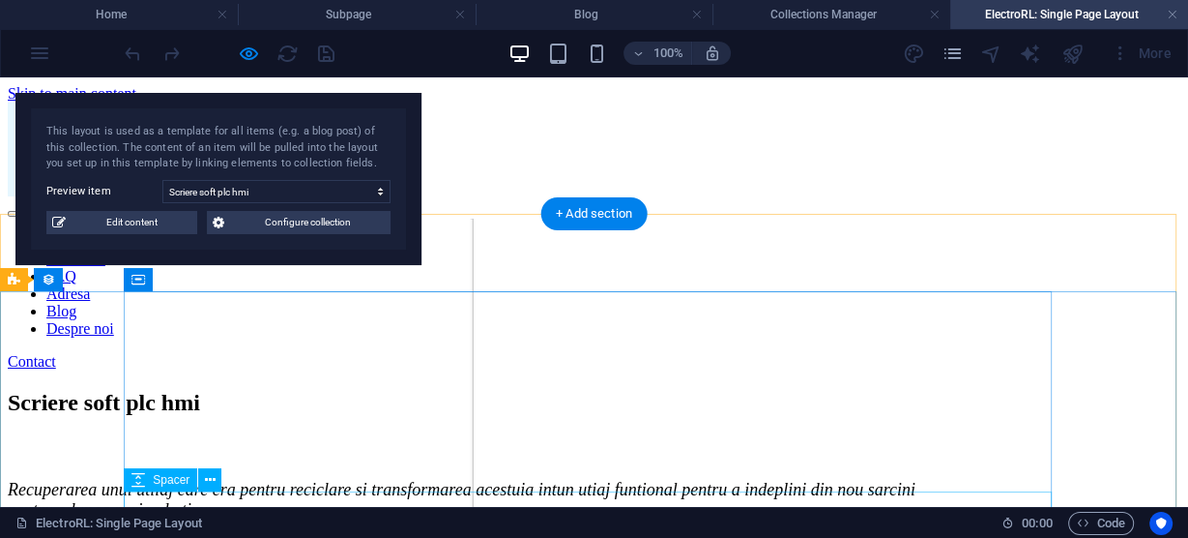
scroll to position [432, 0]
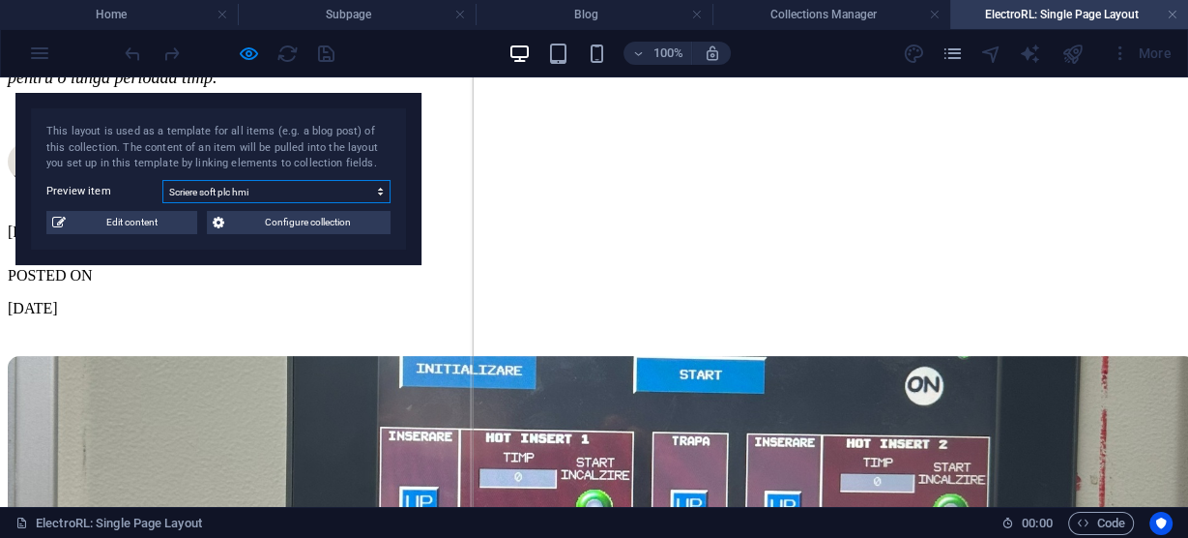
click at [268, 187] on select "Mentenanta DX 200 Updating Your Device Firmware Scriere soft plc hmi Montare br…" at bounding box center [276, 191] width 228 height 23
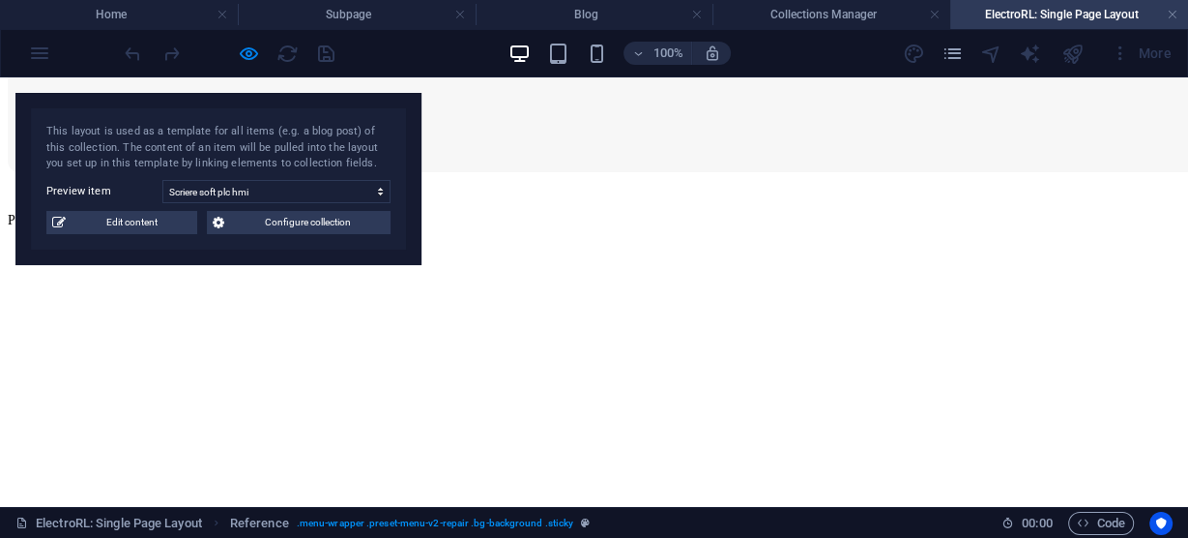
scroll to position [1731, 0]
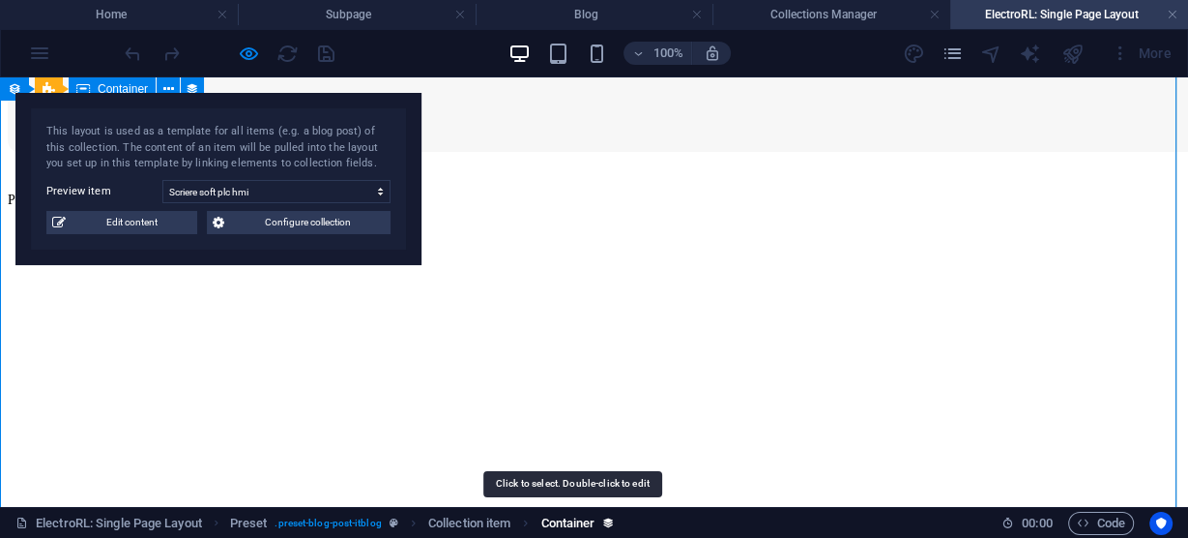
click at [588, 523] on span "Container" at bounding box center [568, 522] width 54 height 23
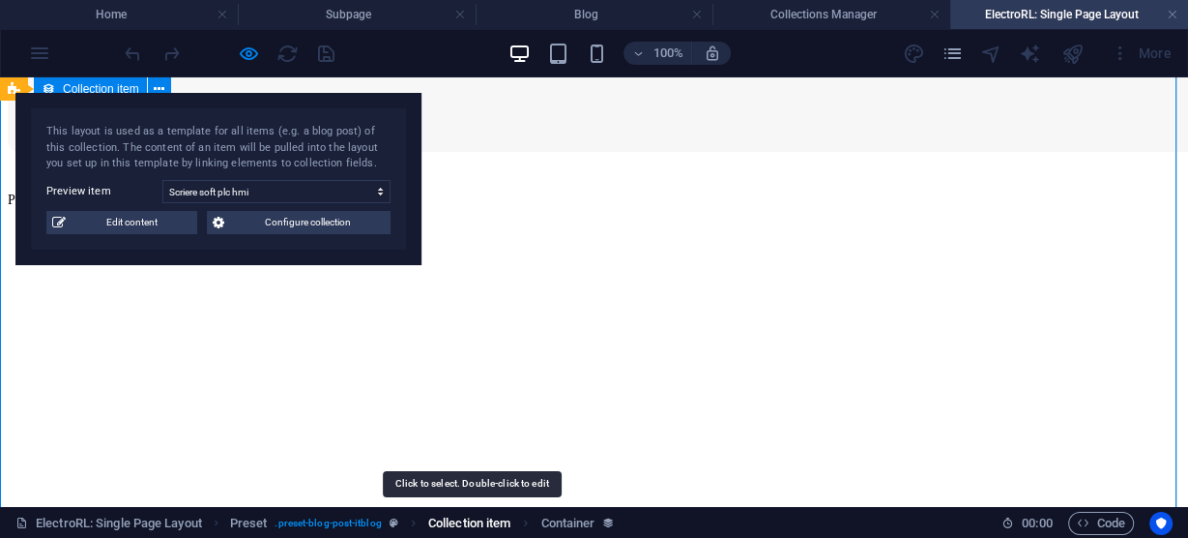
click at [483, 522] on span "Collection item" at bounding box center [469, 522] width 82 height 23
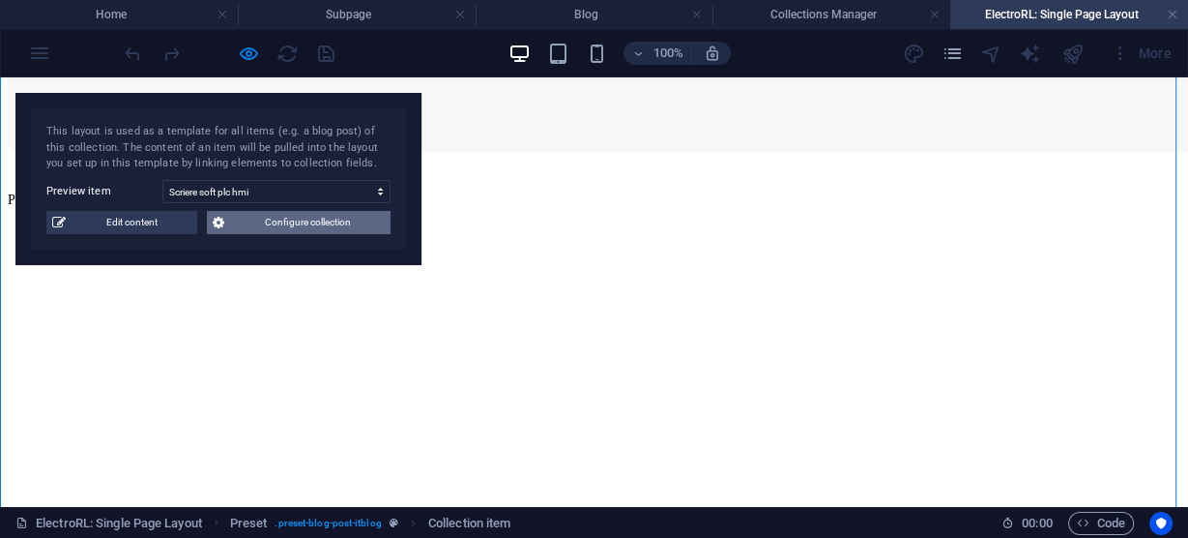
click at [292, 219] on span "Configure collection" at bounding box center [307, 222] width 155 height 23
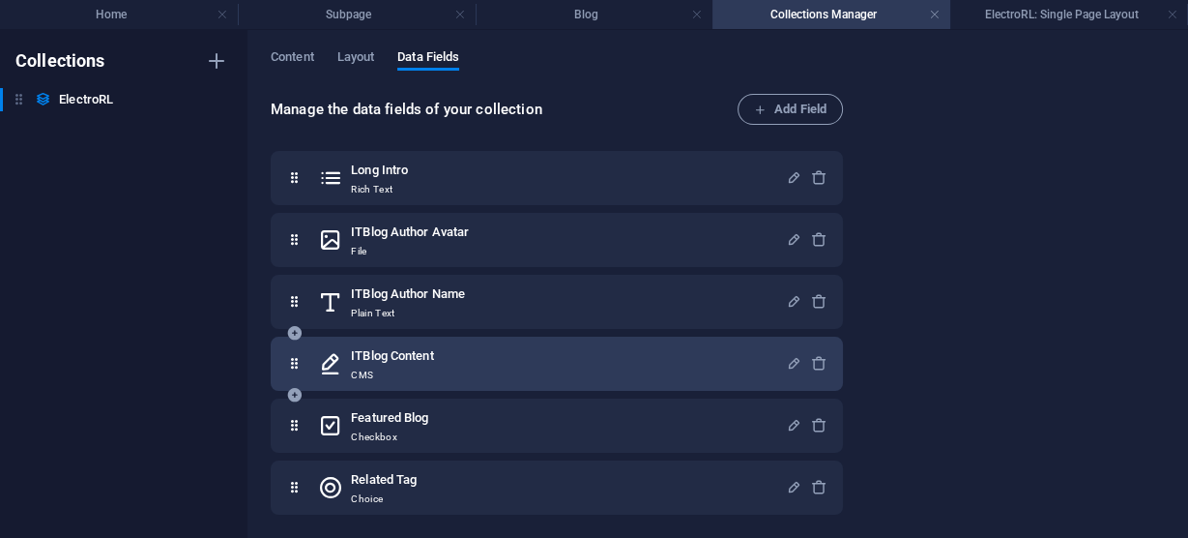
scroll to position [314, 0]
click at [525, 367] on div "ITBlog Content CMS" at bounding box center [552, 363] width 468 height 39
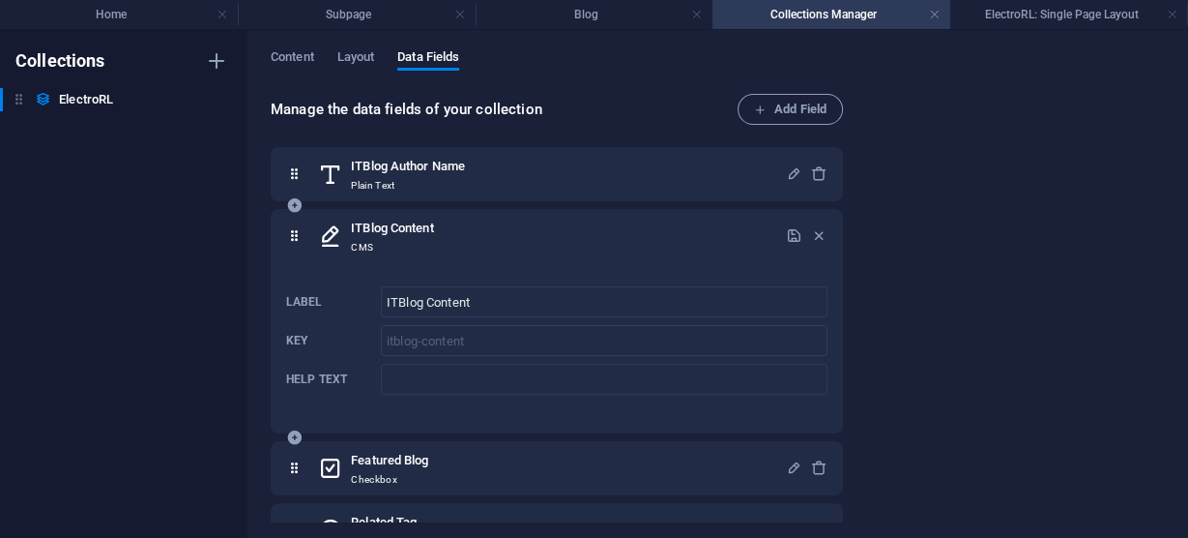
scroll to position [469, 0]
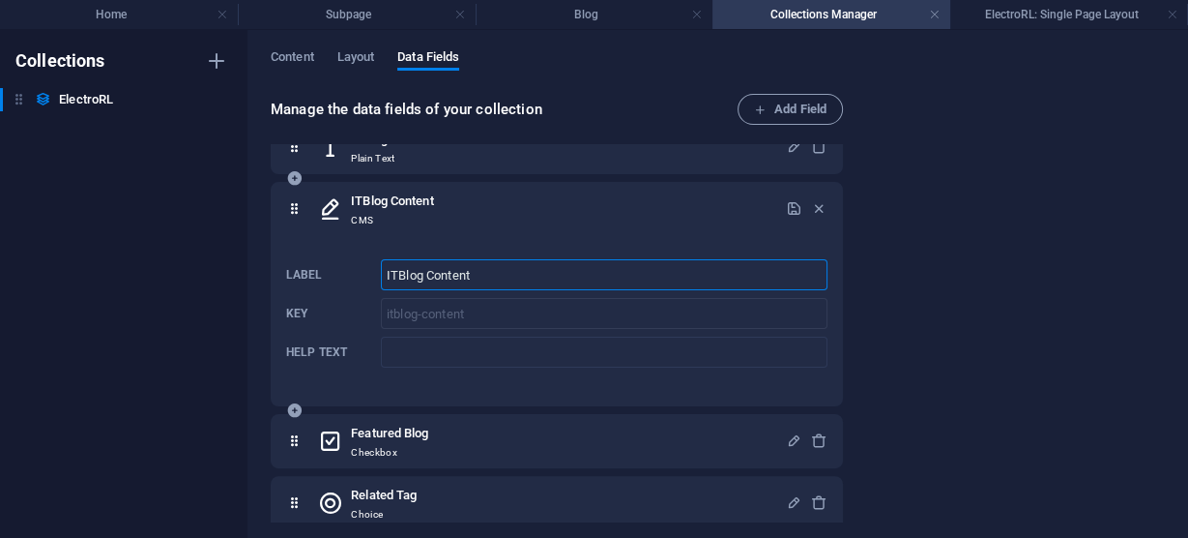
click at [507, 271] on input "ITBlog Content" at bounding box center [604, 274] width 447 height 31
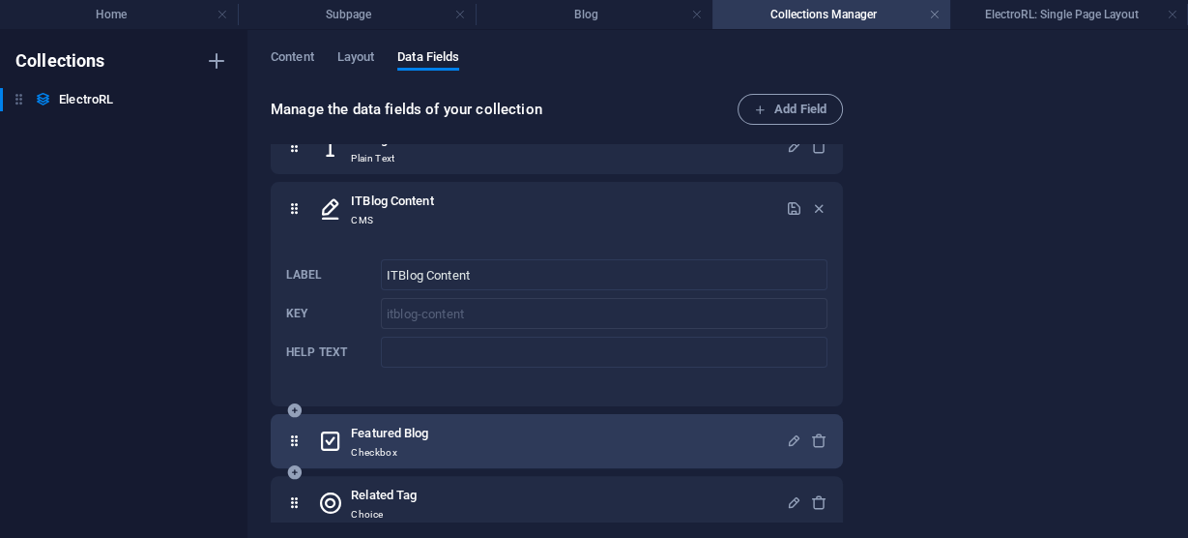
scroll to position [484, 0]
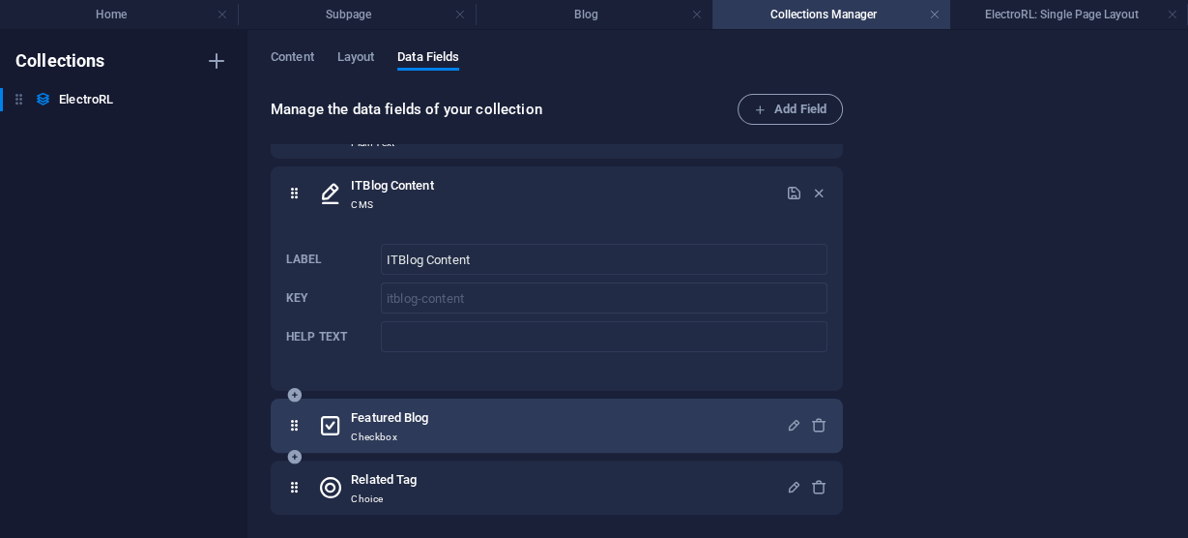
click at [482, 422] on div "Featured Blog Checkbox" at bounding box center [552, 425] width 468 height 39
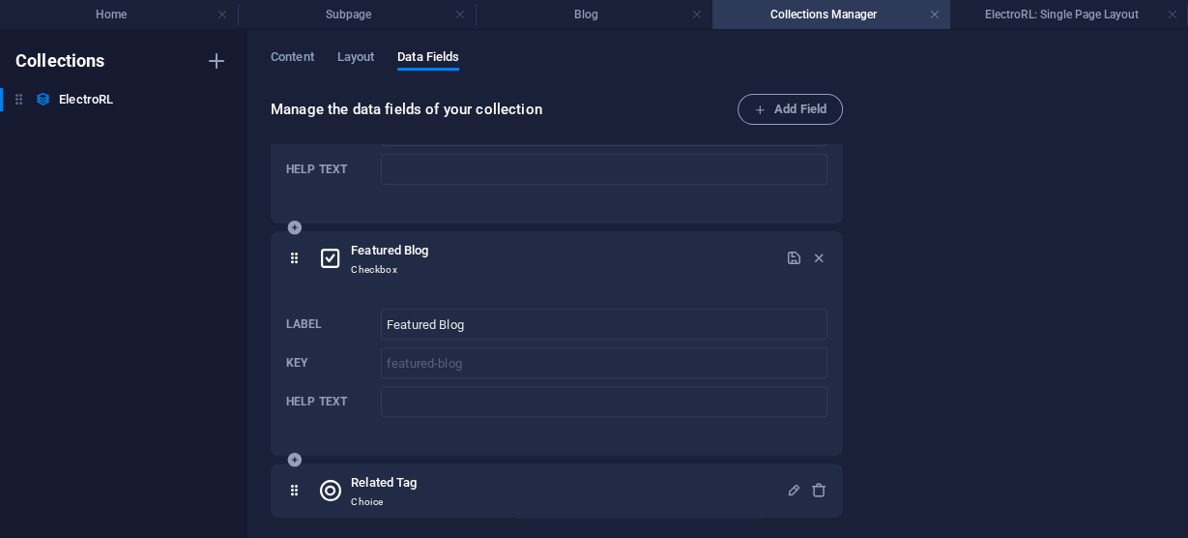
scroll to position [655, 0]
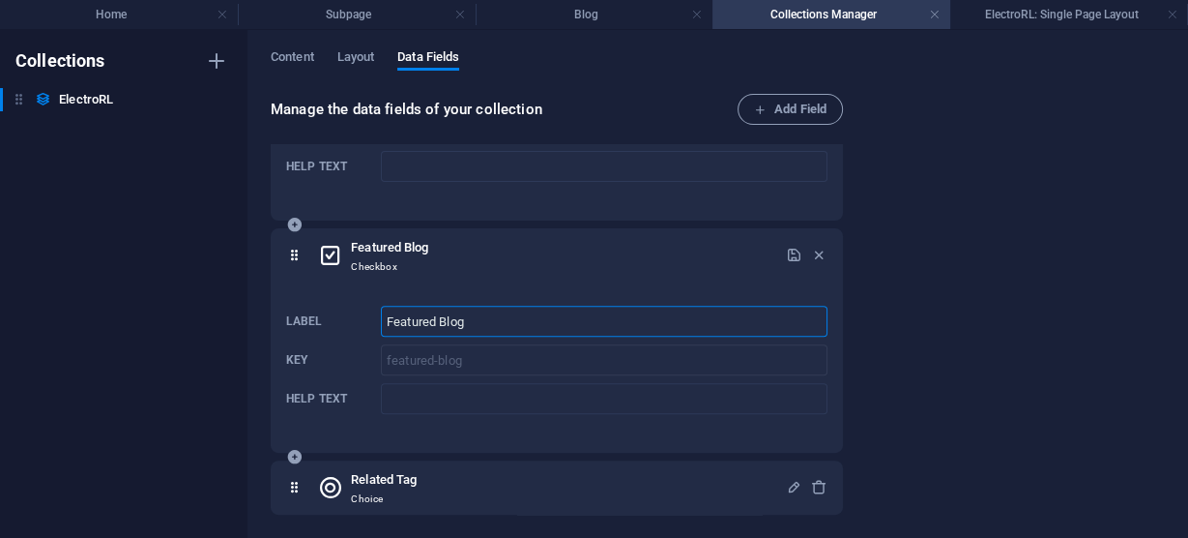
drag, startPoint x: 439, startPoint y: 320, endPoint x: 296, endPoint y: 319, distance: 143.1
click at [296, 319] on div "Label Featured Blog ​ Key featured-blog ​ Help text ​" at bounding box center [556, 360] width 541 height 124
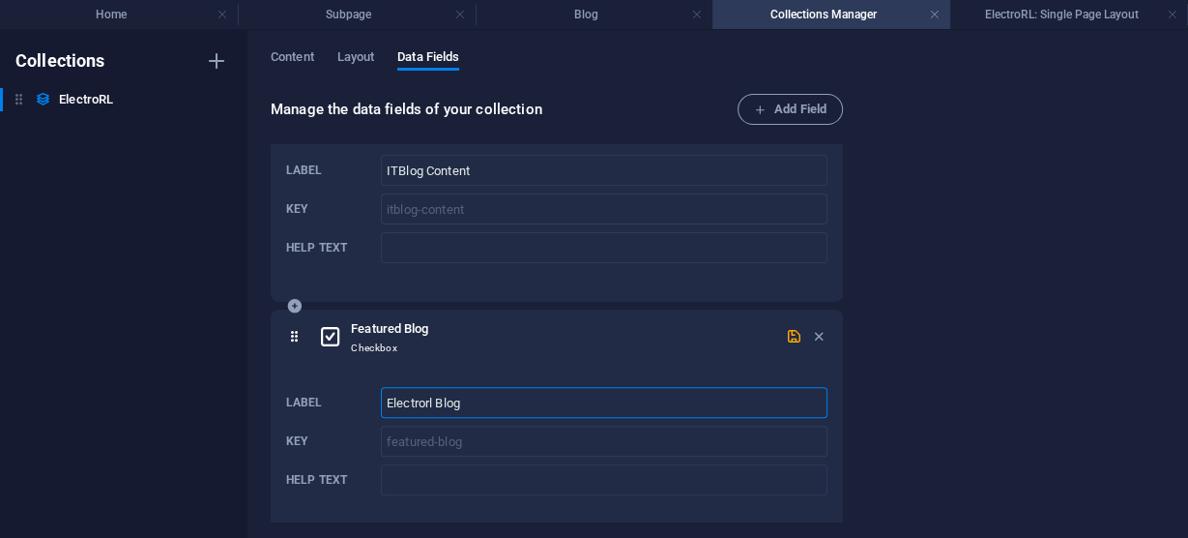
scroll to position [500, 0]
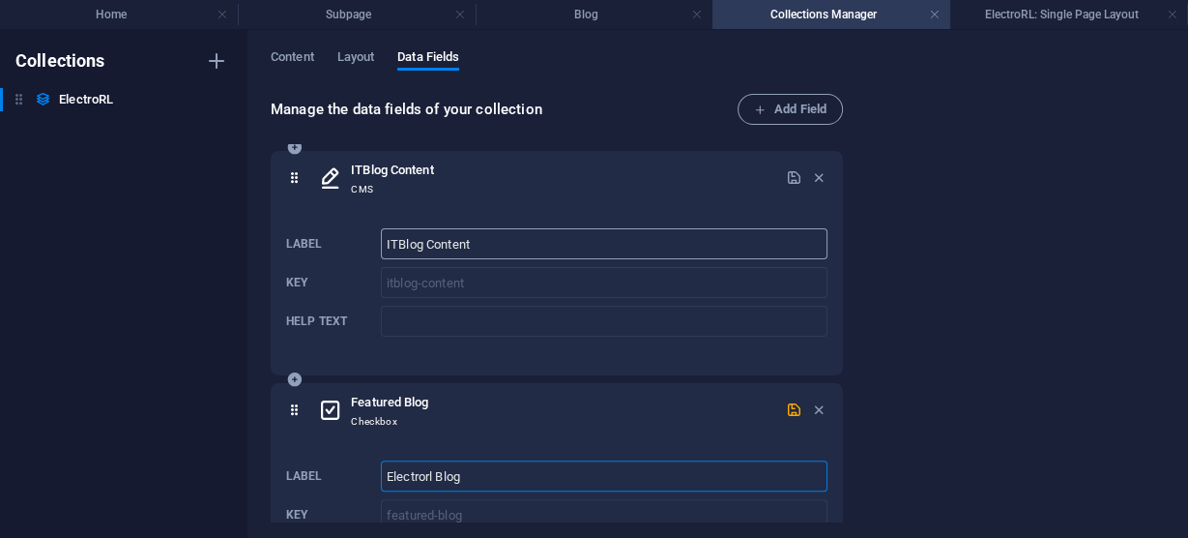
type input "Electrorl Blog"
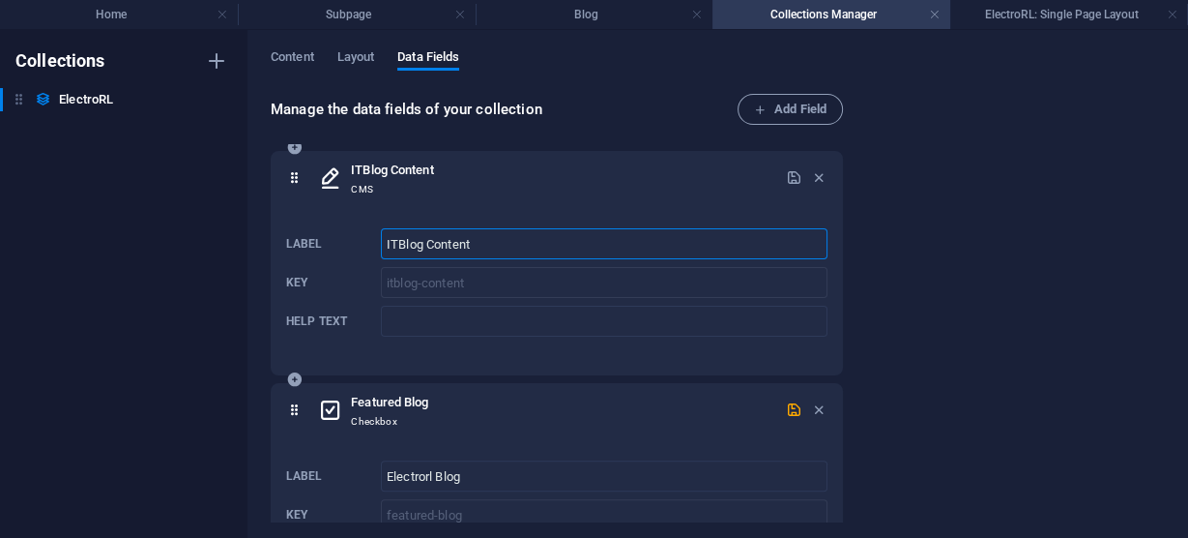
drag, startPoint x: 426, startPoint y: 242, endPoint x: 379, endPoint y: 242, distance: 47.4
click at [379, 242] on div "Label ITBlog Content ​ Key itblog-content ​ Help text ​" at bounding box center [556, 282] width 541 height 124
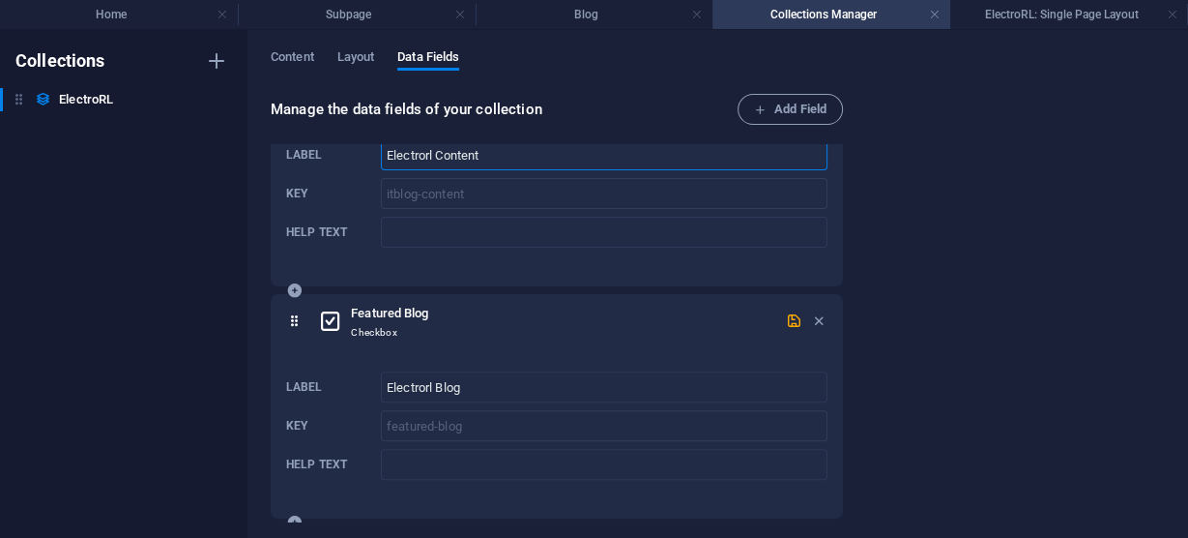
scroll to position [655, 0]
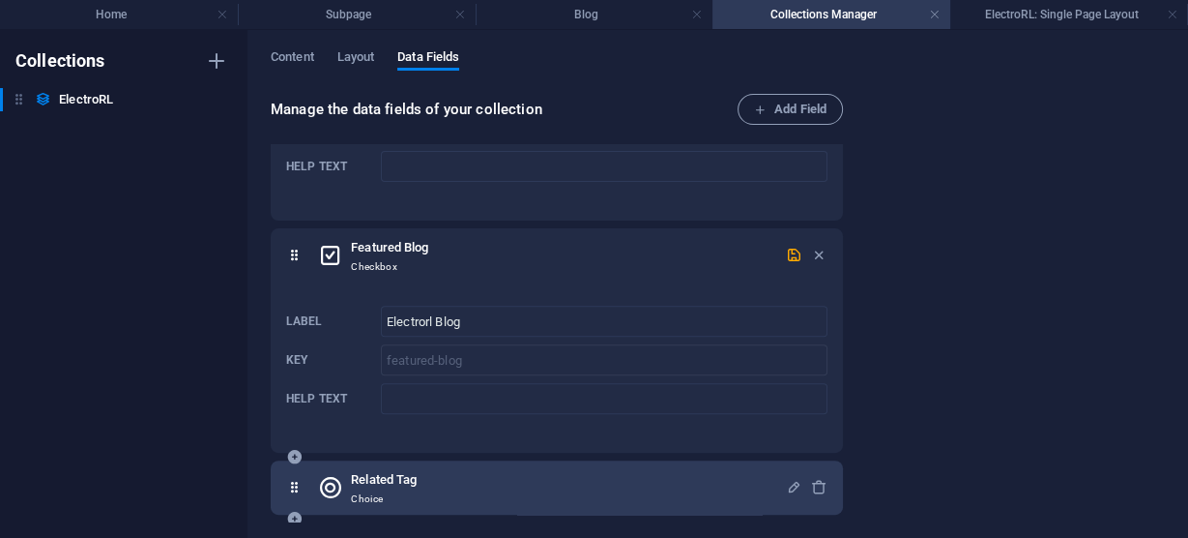
type input "Electrorl Content"
click at [435, 482] on div "Related Tag Choice" at bounding box center [552, 487] width 468 height 39
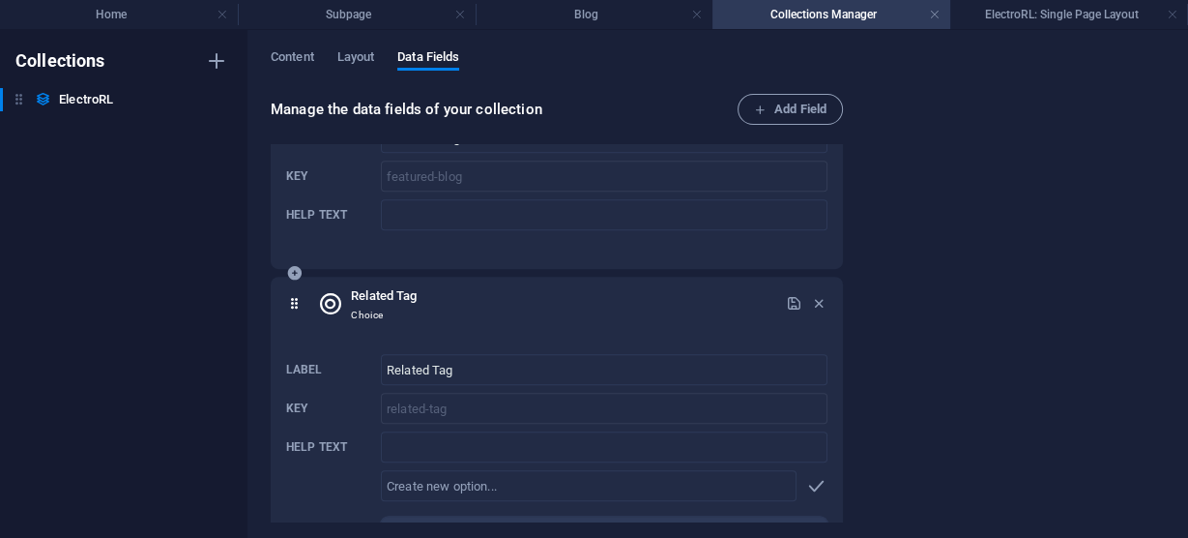
scroll to position [964, 0]
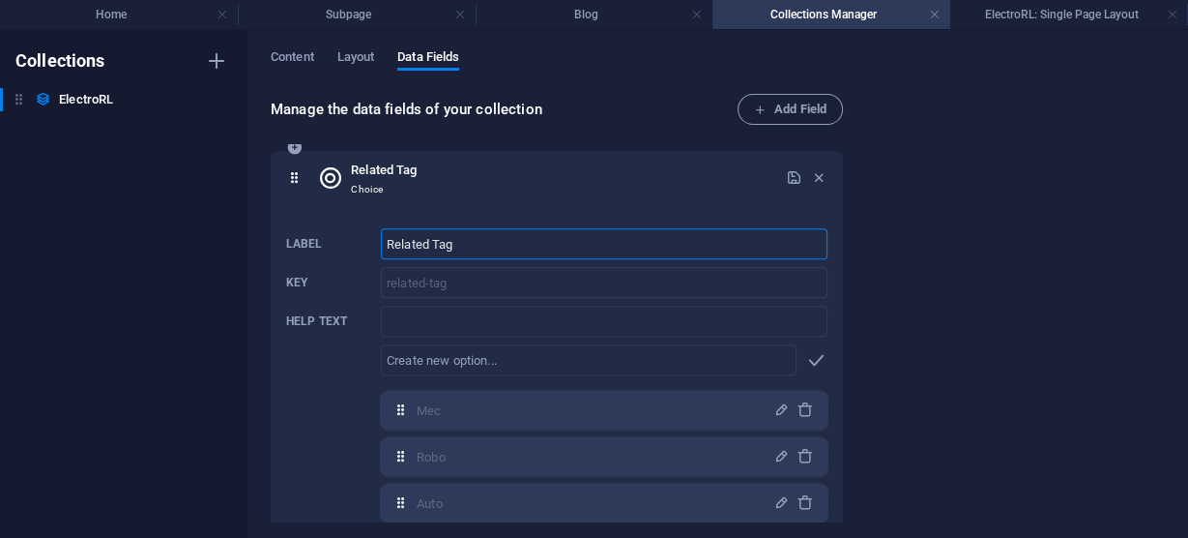
drag, startPoint x: 429, startPoint y: 242, endPoint x: 320, endPoint y: 240, distance: 109.3
click at [319, 240] on div "Label Related Tag ​ Key related-tag ​ Help text ​ ​ Mec,Robo,Auto Mec ​ Robo ​ …" at bounding box center [556, 391] width 541 height 342
click at [592, 242] on input "Related Tag" at bounding box center [604, 243] width 447 height 31
drag, startPoint x: 430, startPoint y: 243, endPoint x: 365, endPoint y: 242, distance: 65.8
click at [353, 242] on div "Label Related Tag ​ Key related-tag ​ Help text ​ ​ Mec,Robo,Auto Mec ​ Robo ​ …" at bounding box center [556, 391] width 541 height 342
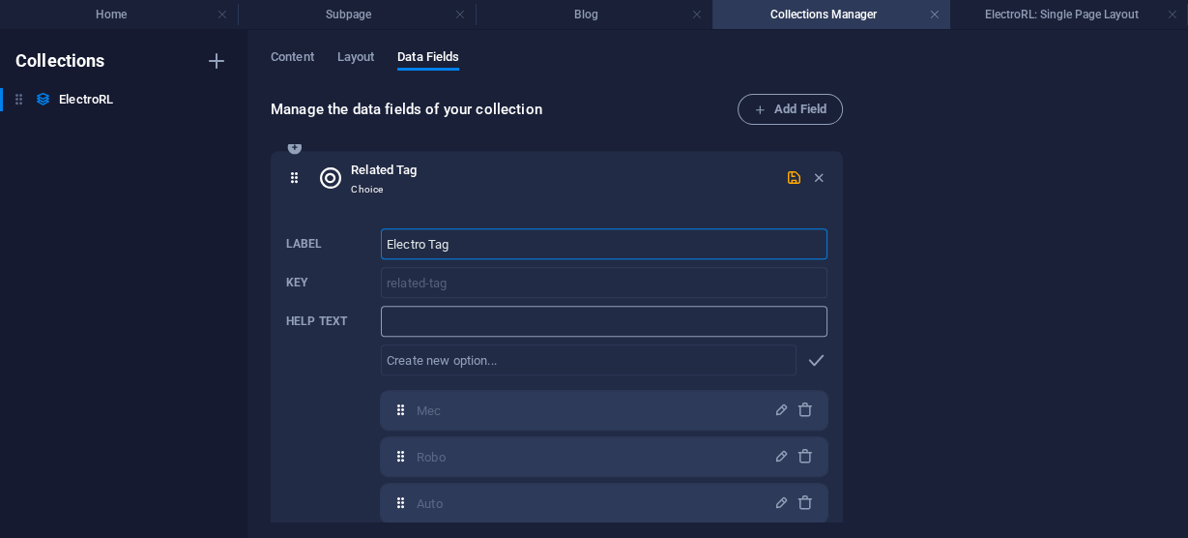
type input "Electro Tag"
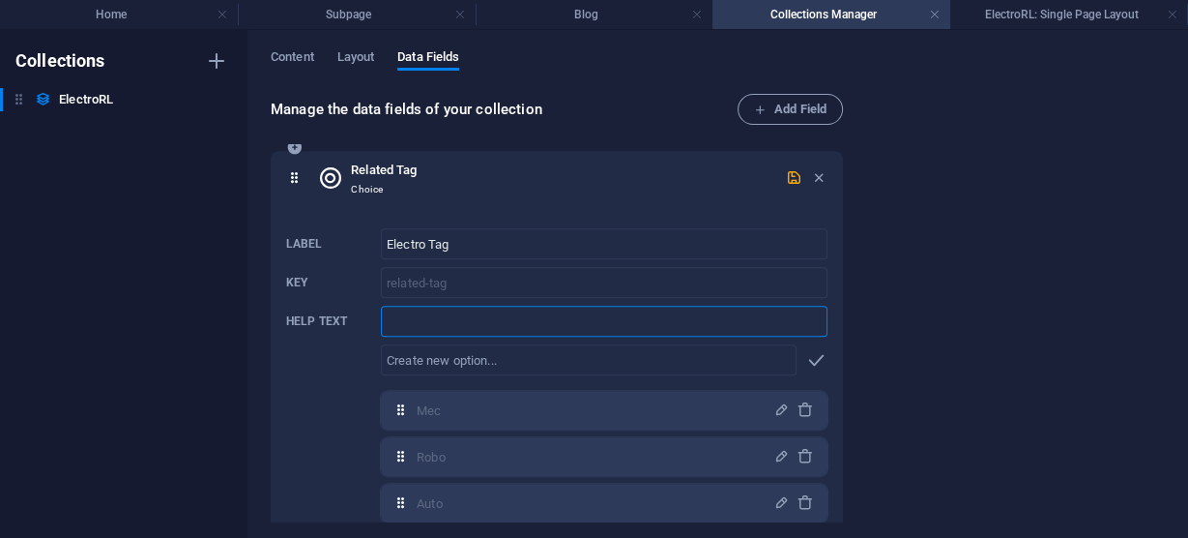
click at [564, 308] on input "Help text" at bounding box center [604, 321] width 447 height 31
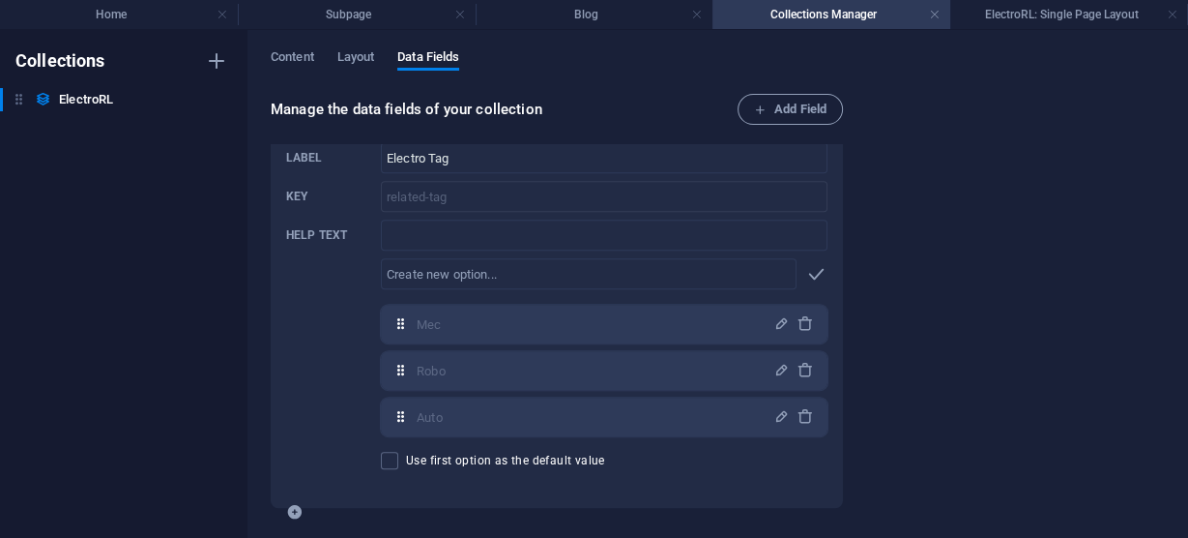
scroll to position [1053, 0]
click at [391, 457] on span at bounding box center [389, 457] width 17 height 17
click at [391, 457] on input "Use first option as the default value" at bounding box center [393, 457] width 25 height 17
checkbox input "true"
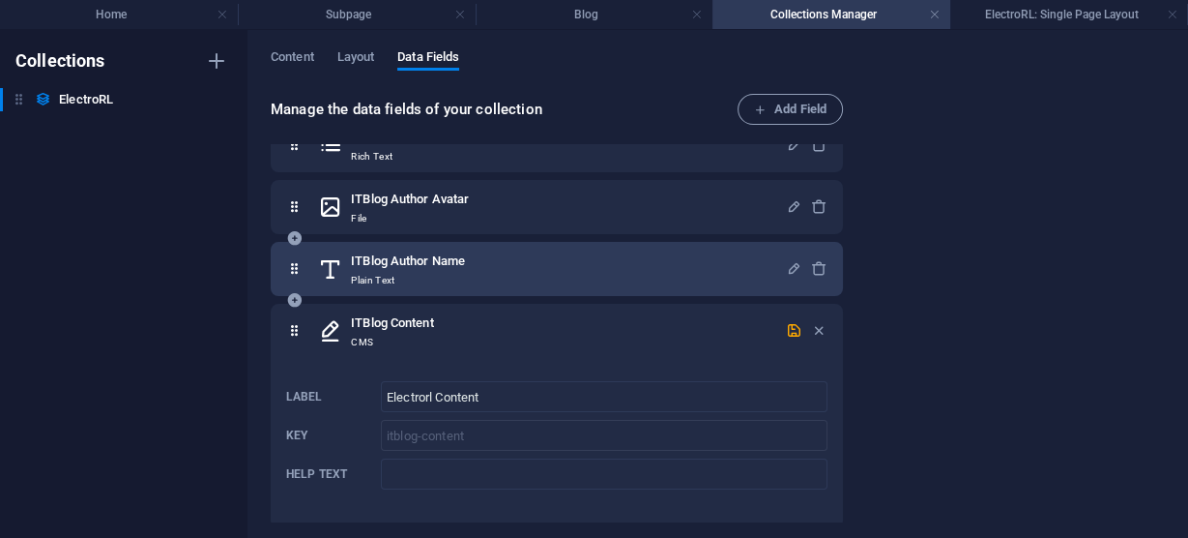
scroll to position [270, 0]
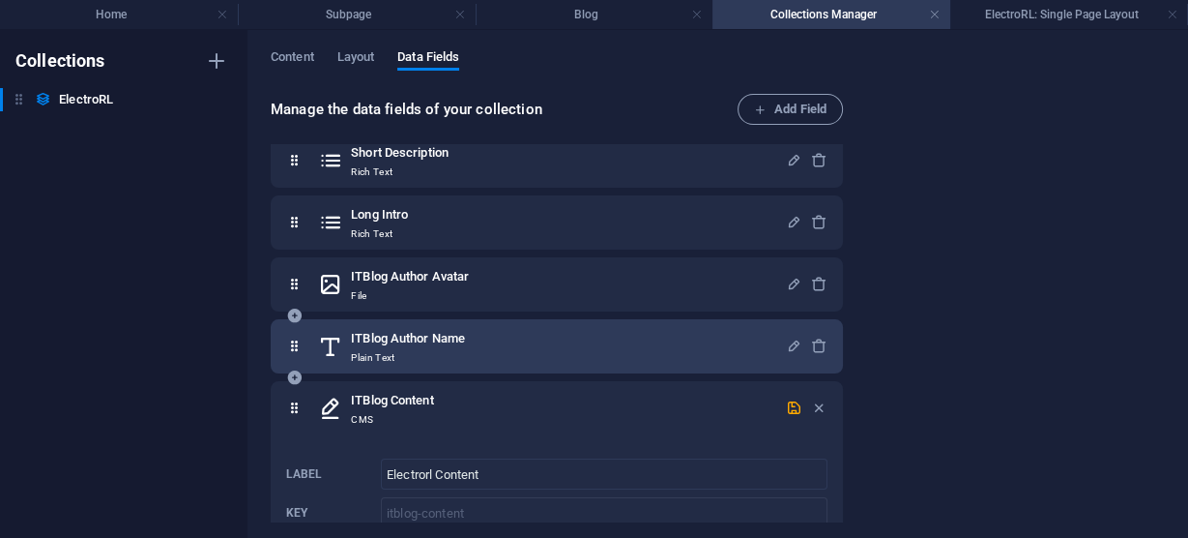
click at [483, 335] on div "ITBlog Author Name Plain Text" at bounding box center [552, 346] width 468 height 39
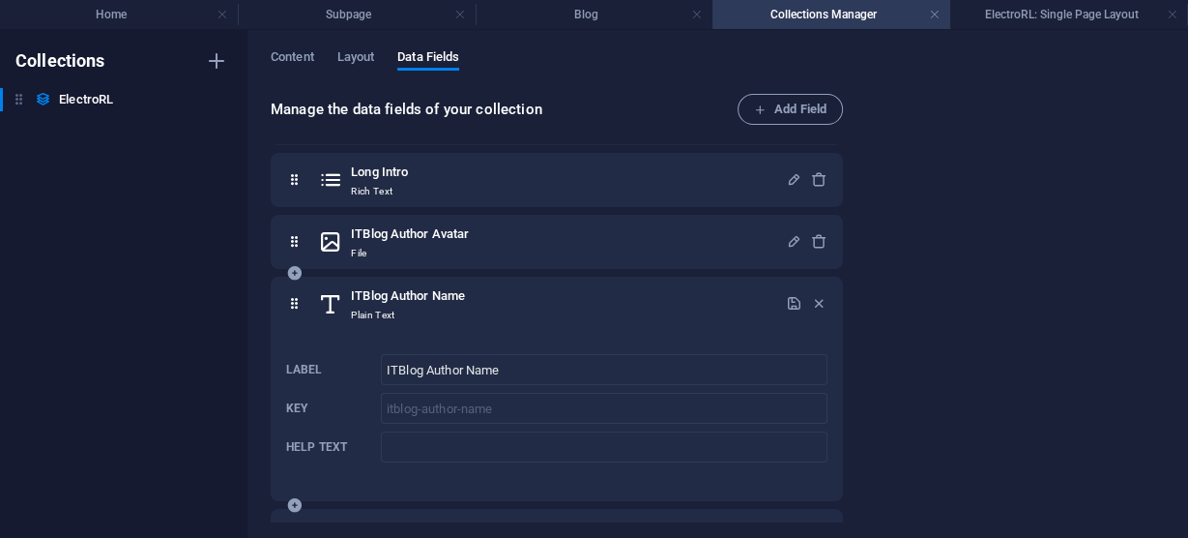
scroll to position [347, 0]
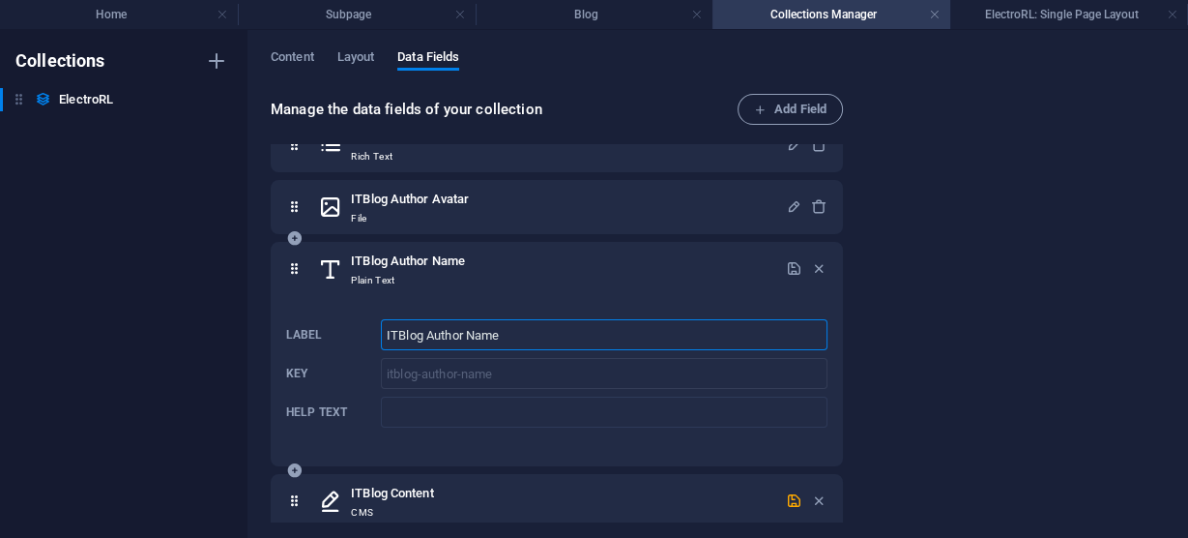
drag, startPoint x: 424, startPoint y: 334, endPoint x: 356, endPoint y: 331, distance: 68.7
click at [356, 331] on div "Label ITBlog Author Name ​ Key itblog-author-name ​ Help text ​" at bounding box center [556, 373] width 541 height 124
drag, startPoint x: 427, startPoint y: 335, endPoint x: 327, endPoint y: 333, distance: 100.6
click at [328, 333] on div "Label ITBlog Author Name ​ Key itblog-author-name ​ Help text ​" at bounding box center [556, 373] width 541 height 124
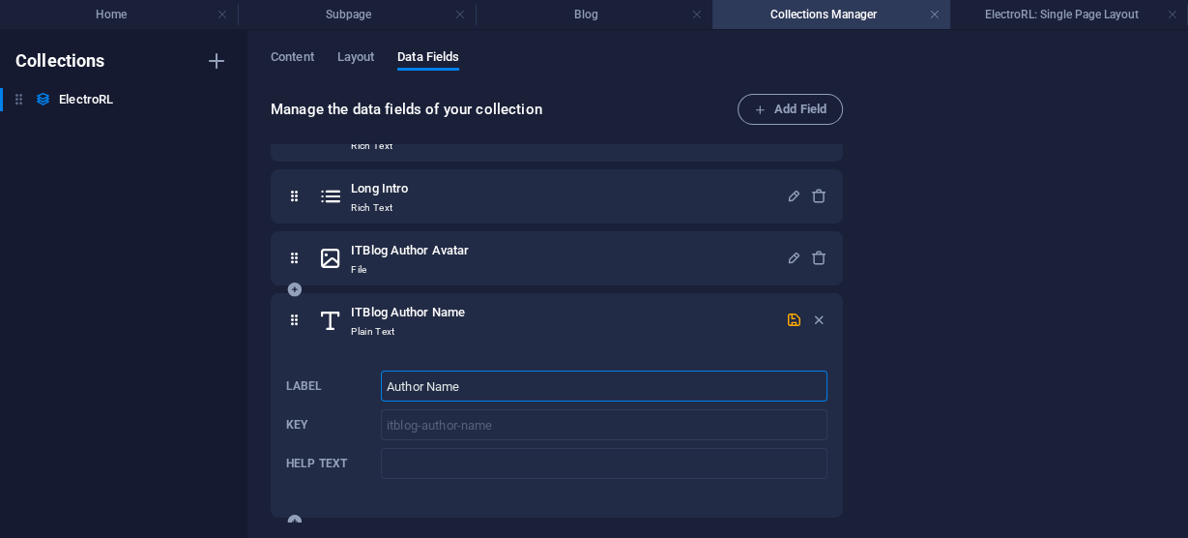
scroll to position [270, 0]
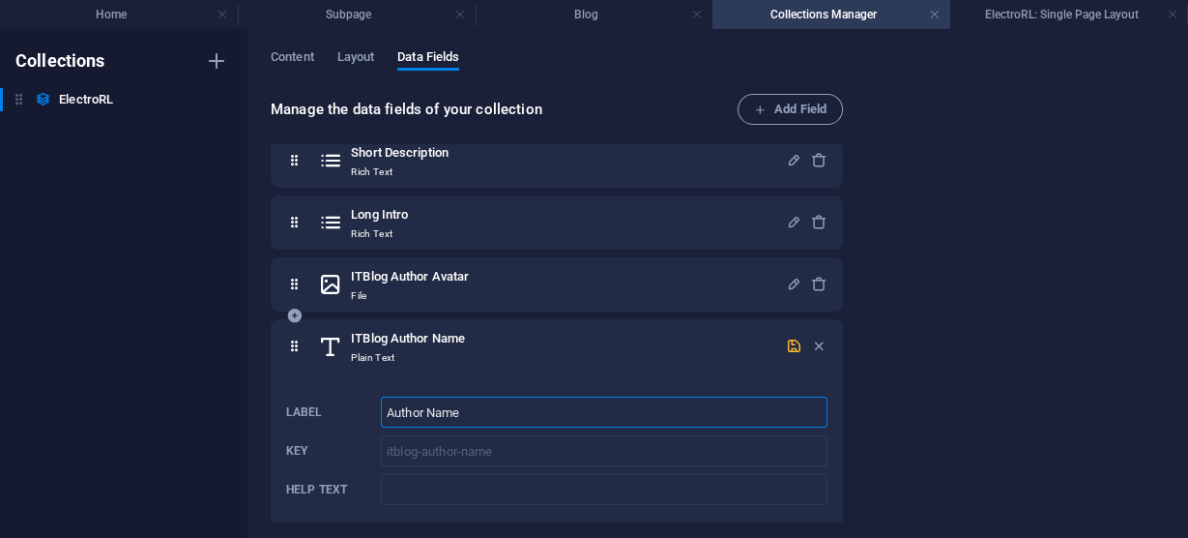
type input "Author Name"
click at [786, 341] on icon "button" at bounding box center [794, 345] width 16 height 16
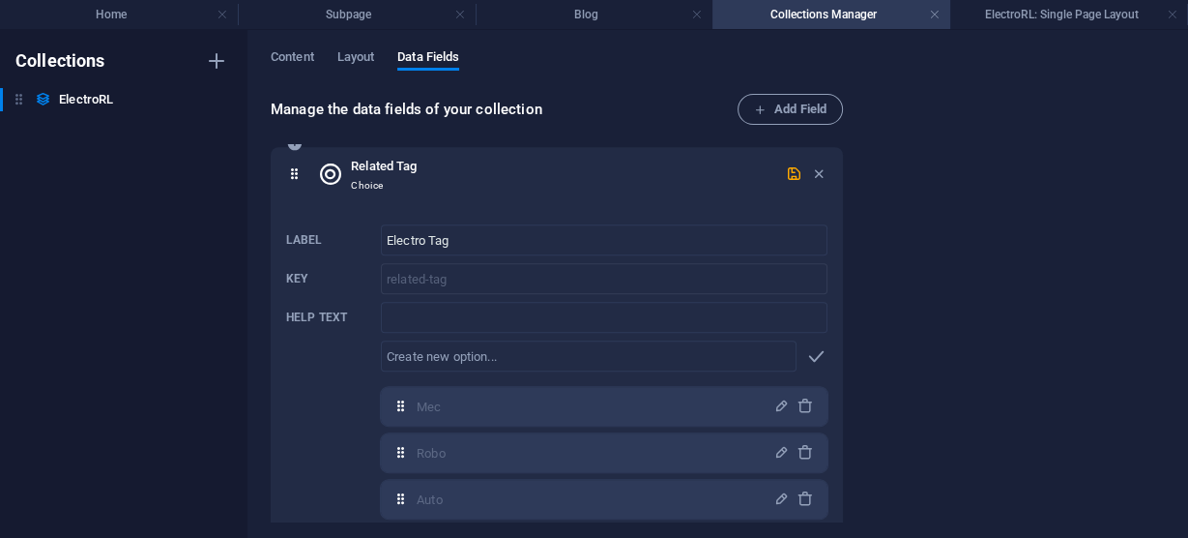
scroll to position [1141, 0]
click at [787, 167] on icon "button" at bounding box center [794, 170] width 16 height 16
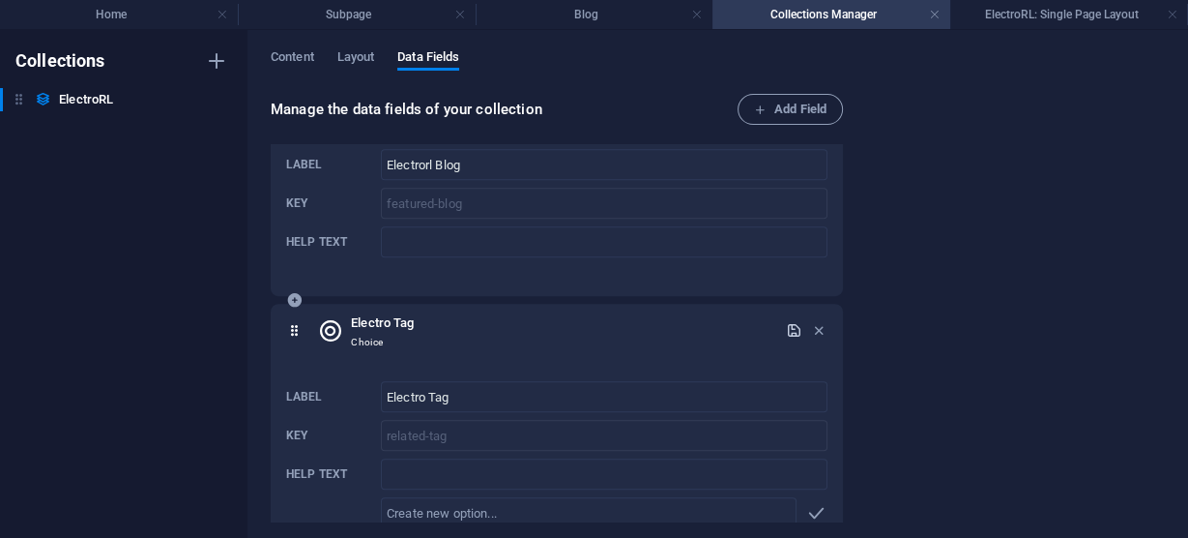
scroll to position [744, 0]
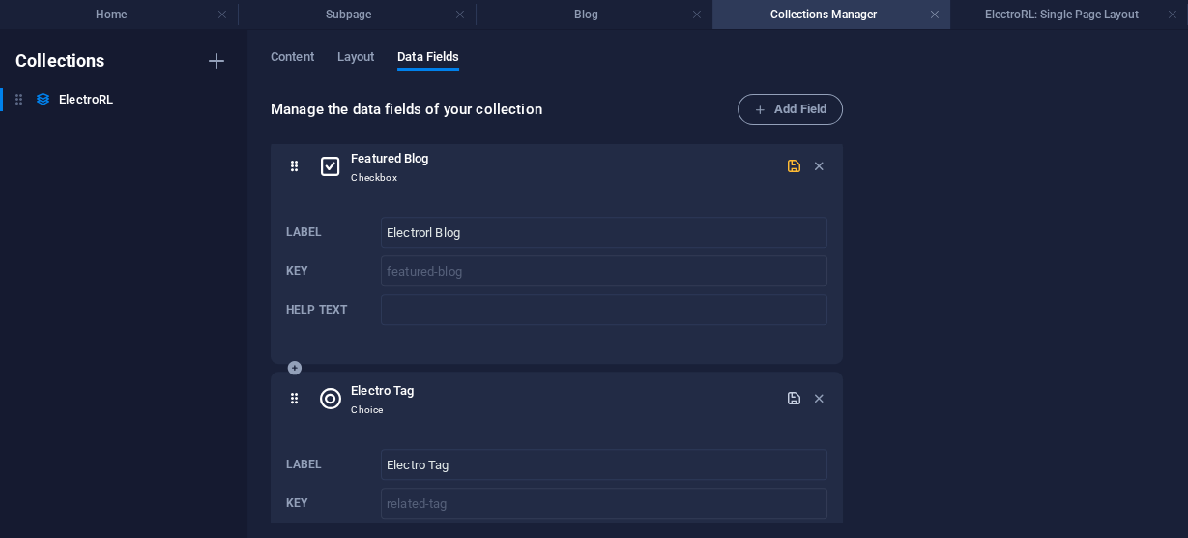
click at [794, 162] on icon "button" at bounding box center [794, 166] width 16 height 16
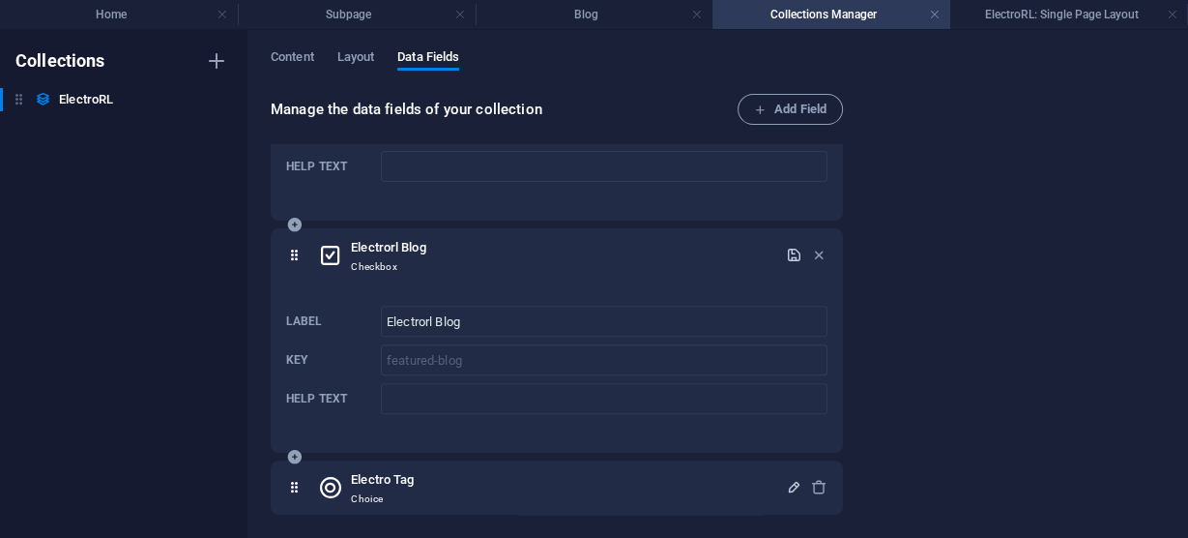
scroll to position [500, 0]
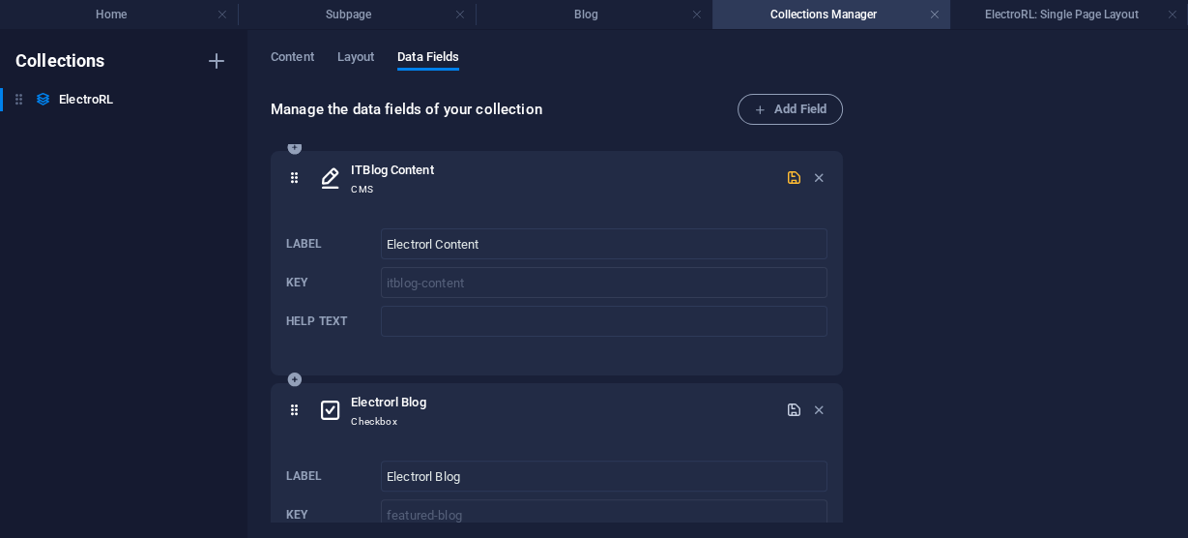
click at [789, 171] on icon "button" at bounding box center [794, 177] width 16 height 16
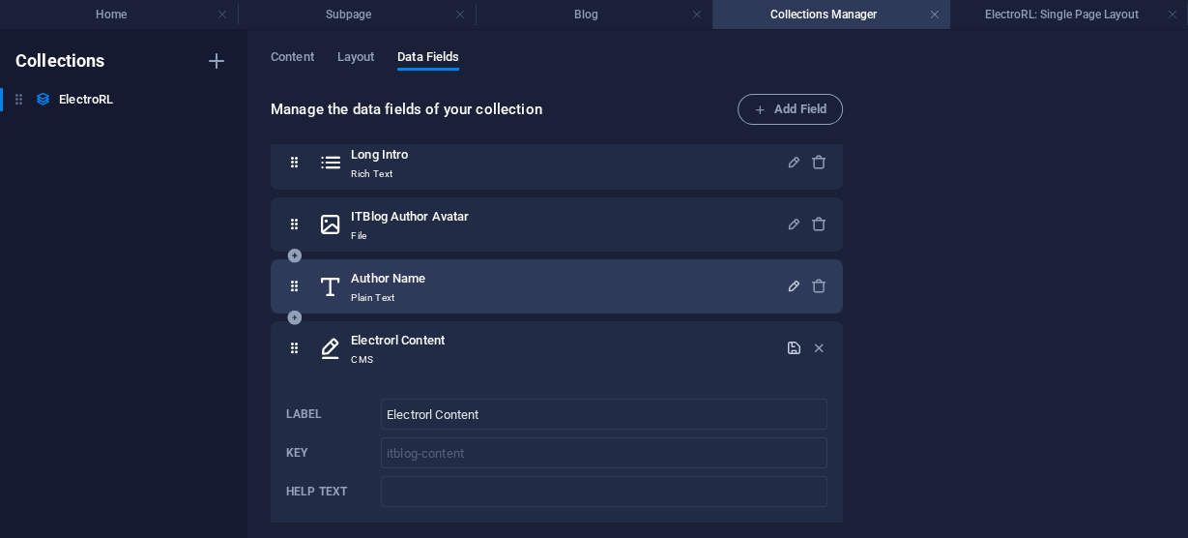
scroll to position [330, 0]
click at [557, 280] on div "Author Name Plain Text" at bounding box center [552, 286] width 468 height 39
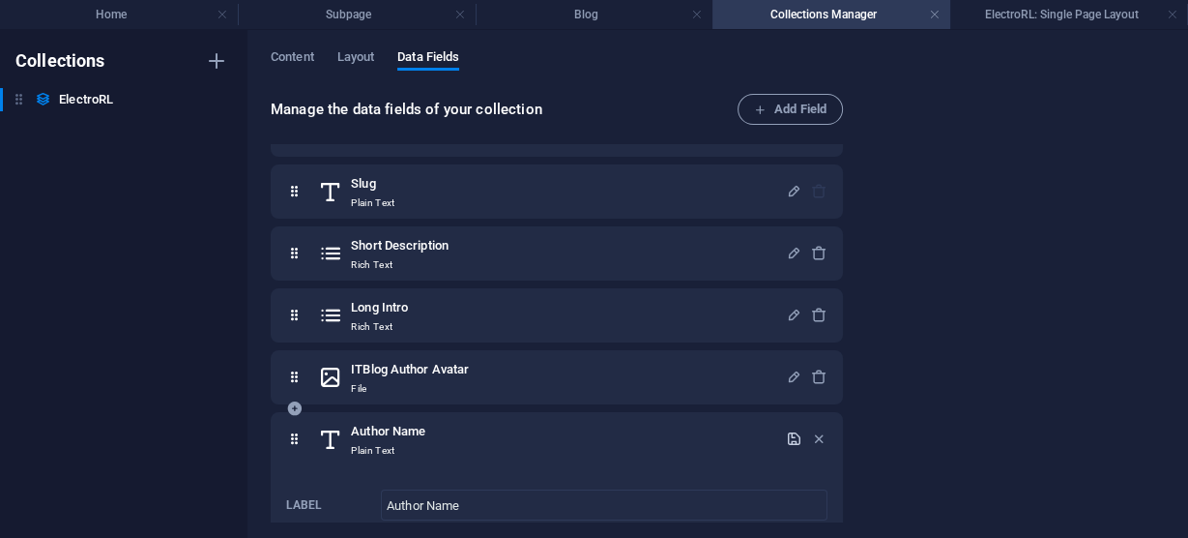
scroll to position [175, 0]
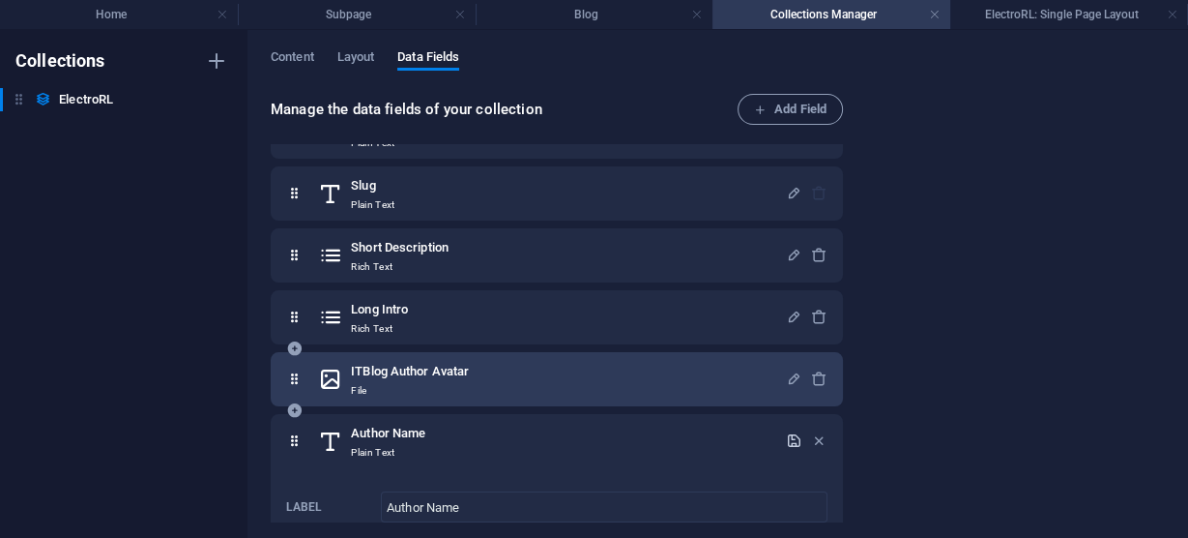
click at [586, 360] on div "ITBlog Author Avatar File" at bounding box center [552, 379] width 468 height 39
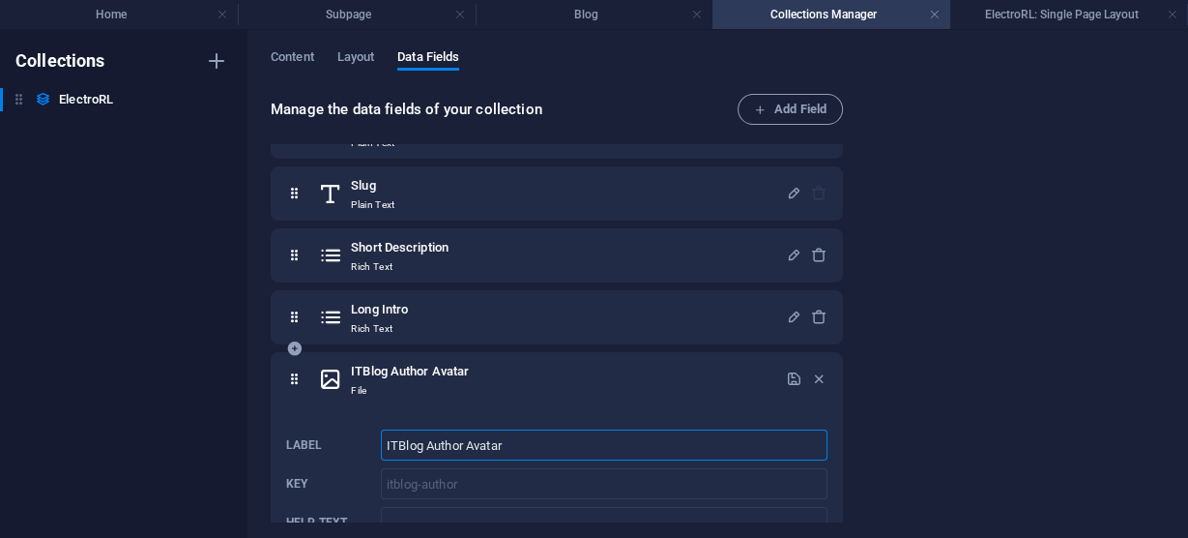
drag, startPoint x: 426, startPoint y: 444, endPoint x: 301, endPoint y: 434, distance: 126.1
click at [307, 436] on div "Label ITBlog Author Avatar ​ Key itblog-author ​ Help text ​" at bounding box center [556, 484] width 541 height 124
type input "Author Avatar"
click at [792, 374] on icon "button" at bounding box center [794, 378] width 16 height 16
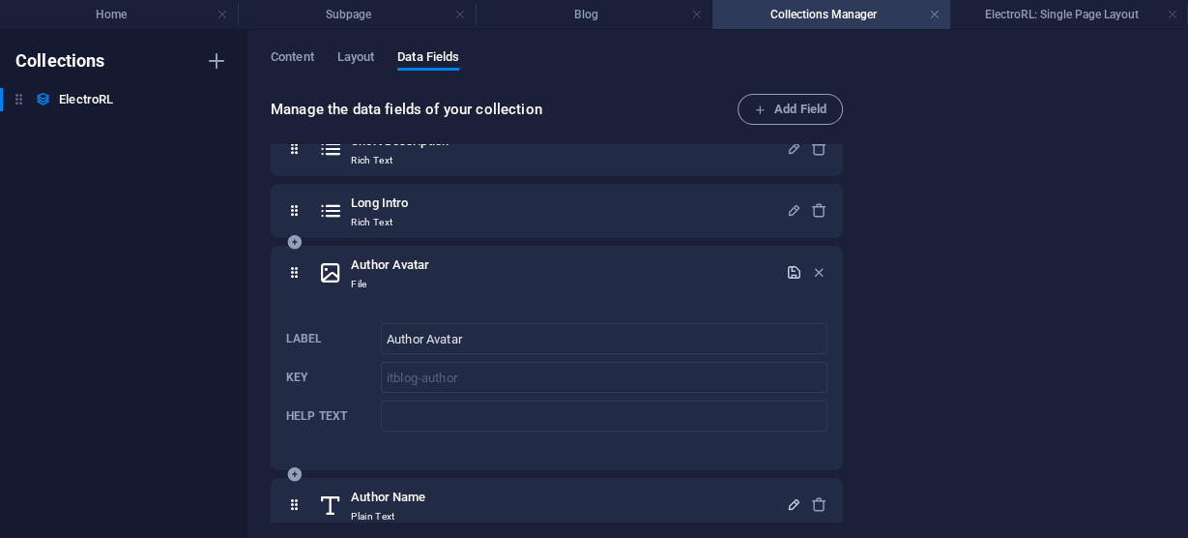
scroll to position [309, 0]
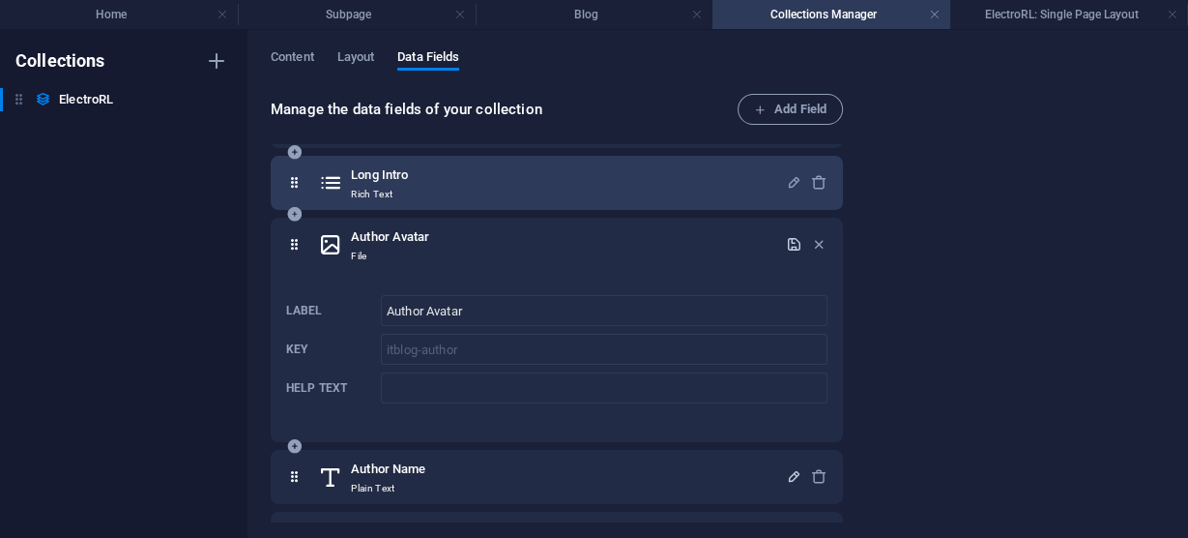
click at [606, 186] on div "Long Intro Rich Text" at bounding box center [552, 182] width 468 height 39
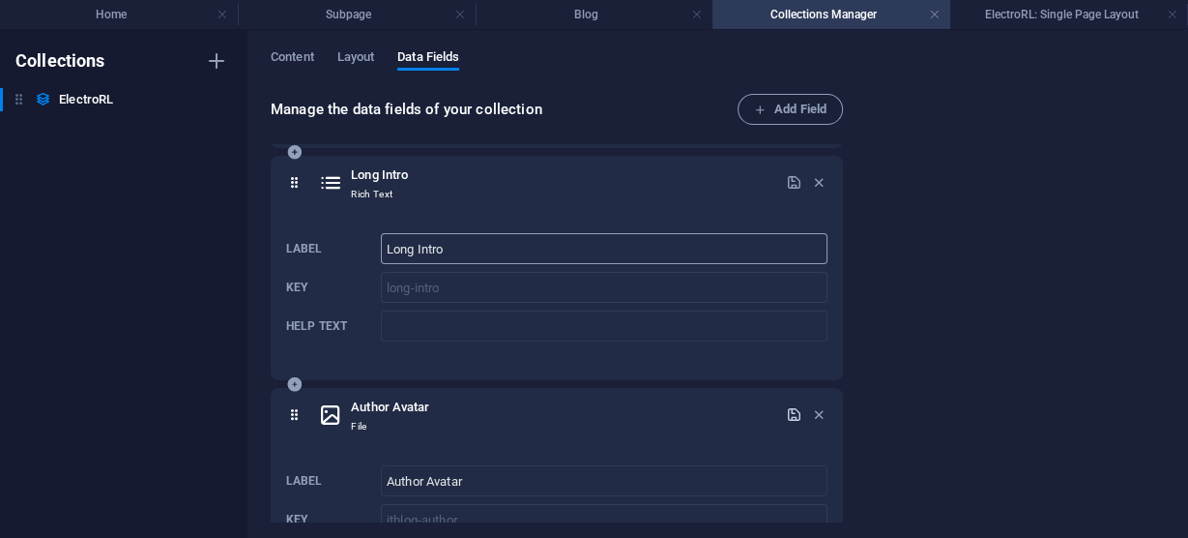
scroll to position [232, 0]
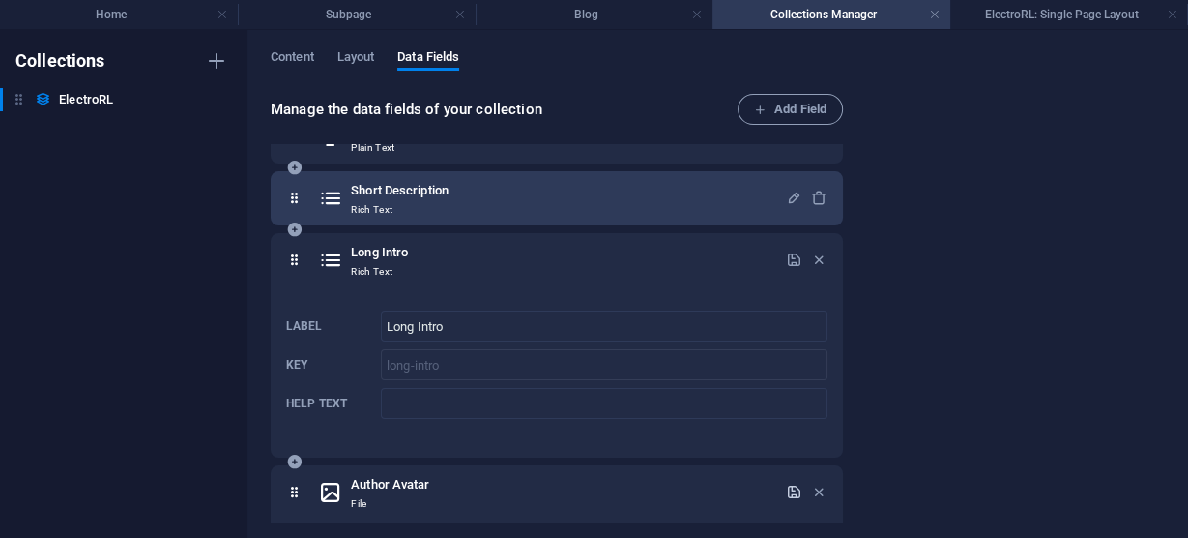
click at [663, 198] on div "Short Description Rich Text" at bounding box center [552, 198] width 468 height 39
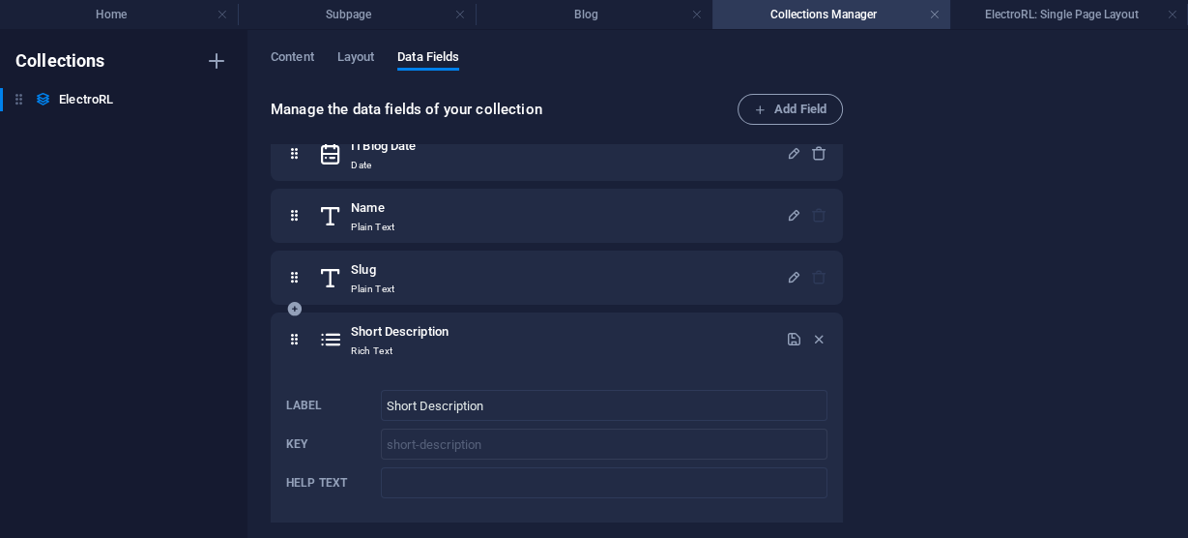
scroll to position [77, 0]
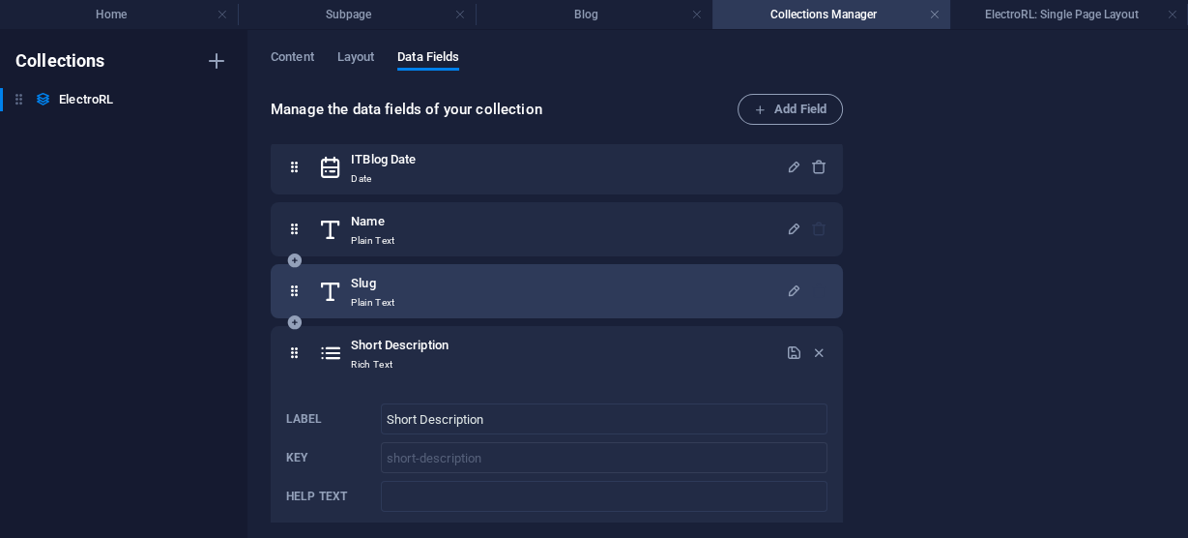
click at [629, 276] on div "Slug Plain Text" at bounding box center [552, 291] width 468 height 39
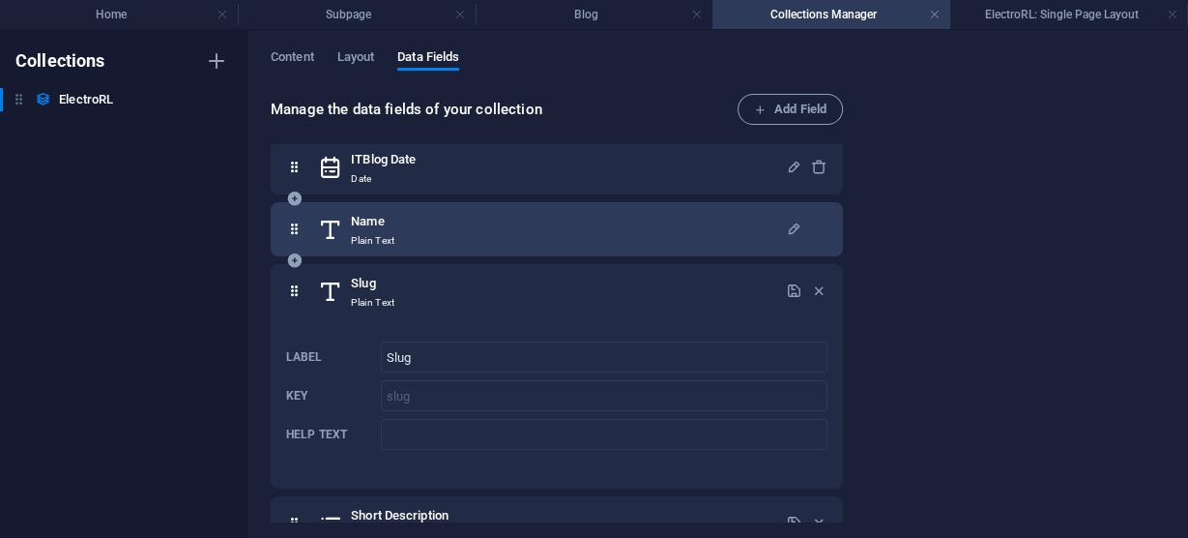
click at [634, 222] on div "Name Plain Text" at bounding box center [552, 229] width 468 height 39
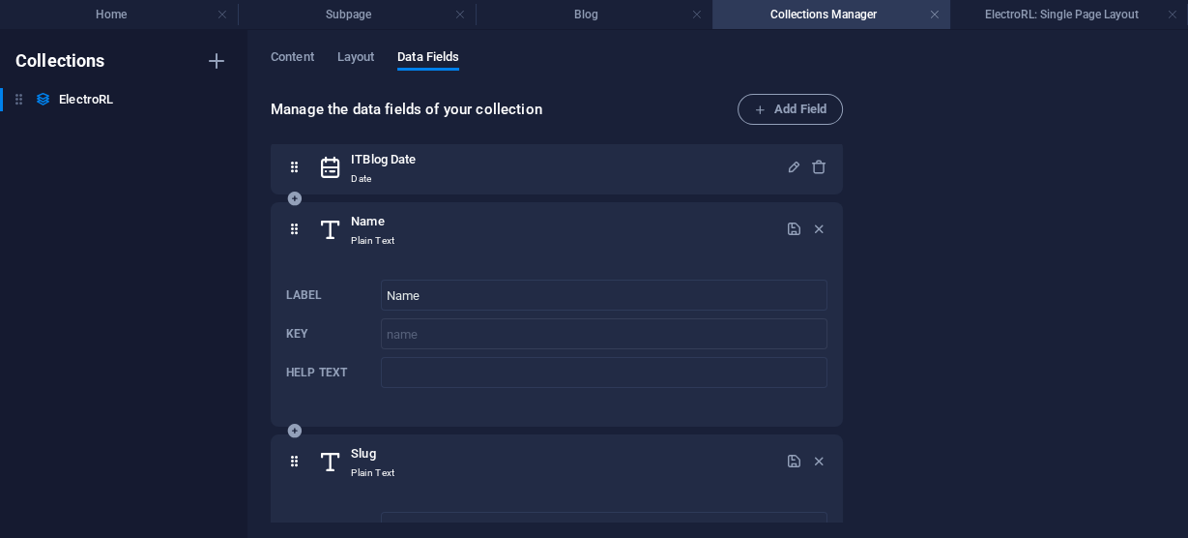
scroll to position [0, 0]
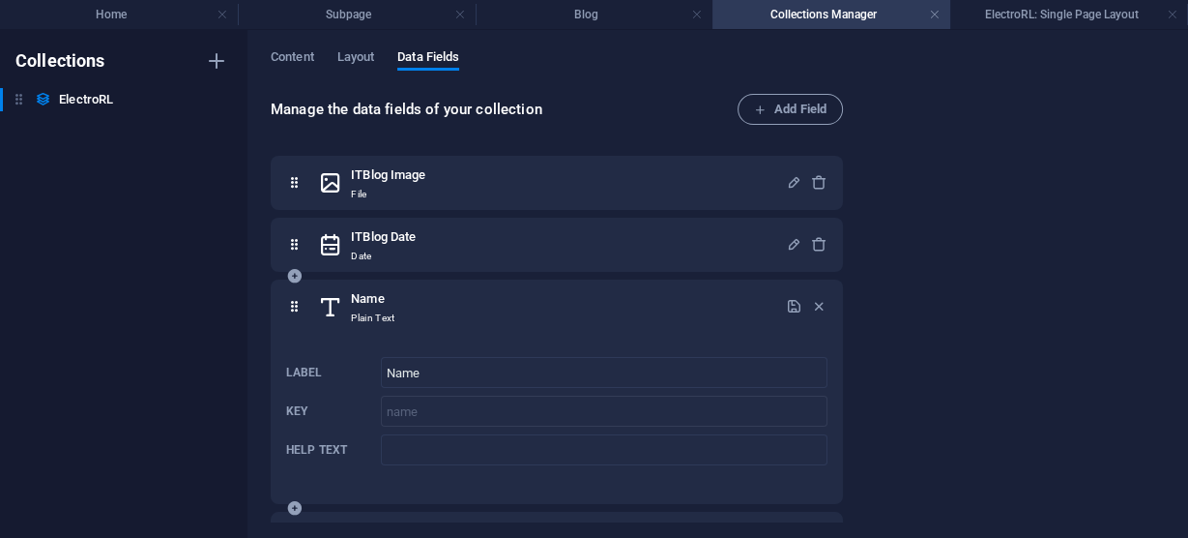
click at [634, 222] on div "ITBlog Date Date" at bounding box center [557, 245] width 572 height 54
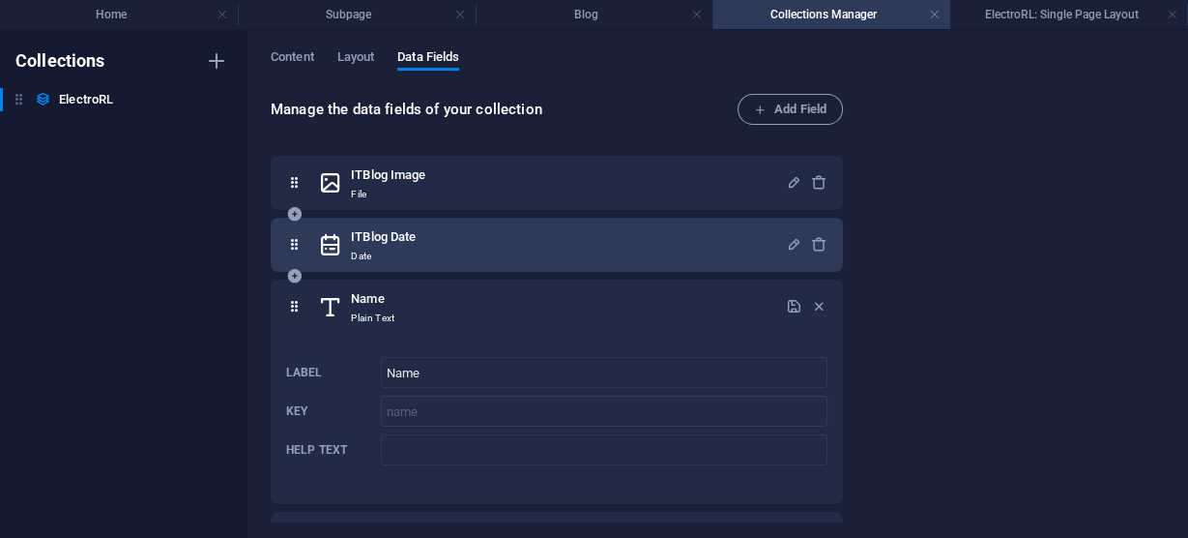
click at [637, 226] on div "ITBlog Date Date" at bounding box center [552, 244] width 468 height 39
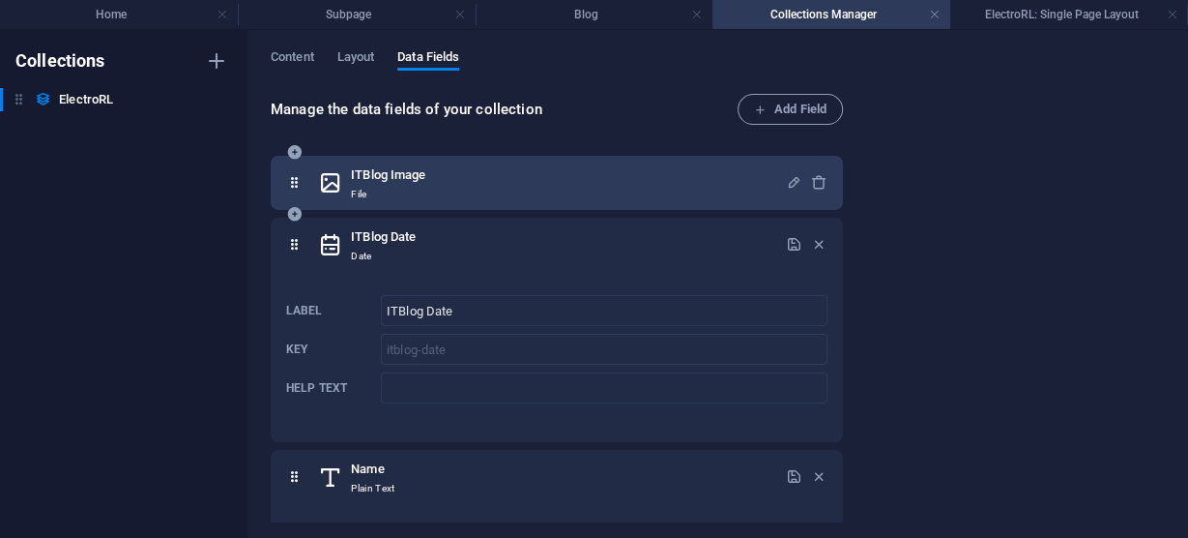
click at [632, 187] on div "ITBlog Image File" at bounding box center [552, 182] width 468 height 39
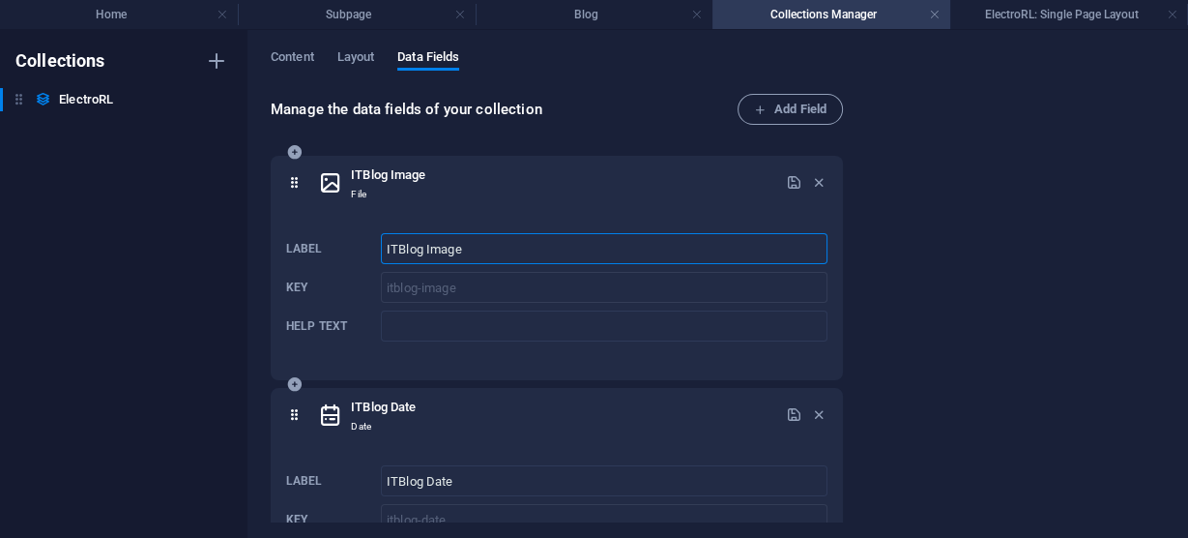
click at [427, 251] on input "ITBlog Image" at bounding box center [604, 248] width 447 height 31
drag, startPoint x: 423, startPoint y: 250, endPoint x: 295, endPoint y: 243, distance: 128.8
click at [295, 243] on div "Label ITBlog Image ​ Key itblog-image ​ Help text ​" at bounding box center [556, 287] width 541 height 124
type input "Electrorl Image"
click at [461, 326] on input "Help text" at bounding box center [604, 325] width 447 height 31
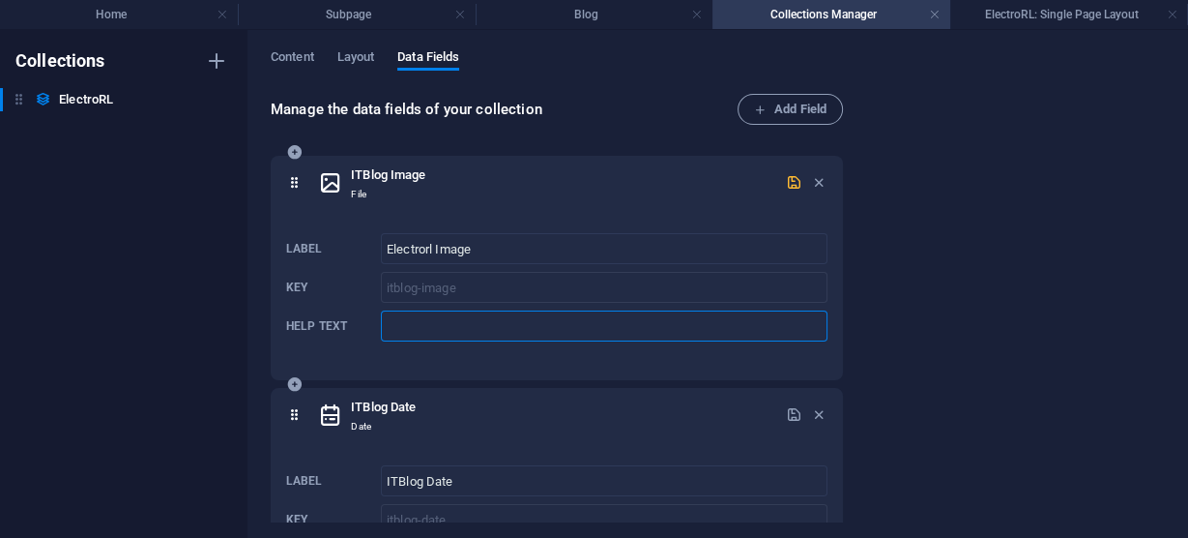
click at [788, 180] on icon "button" at bounding box center [794, 182] width 16 height 16
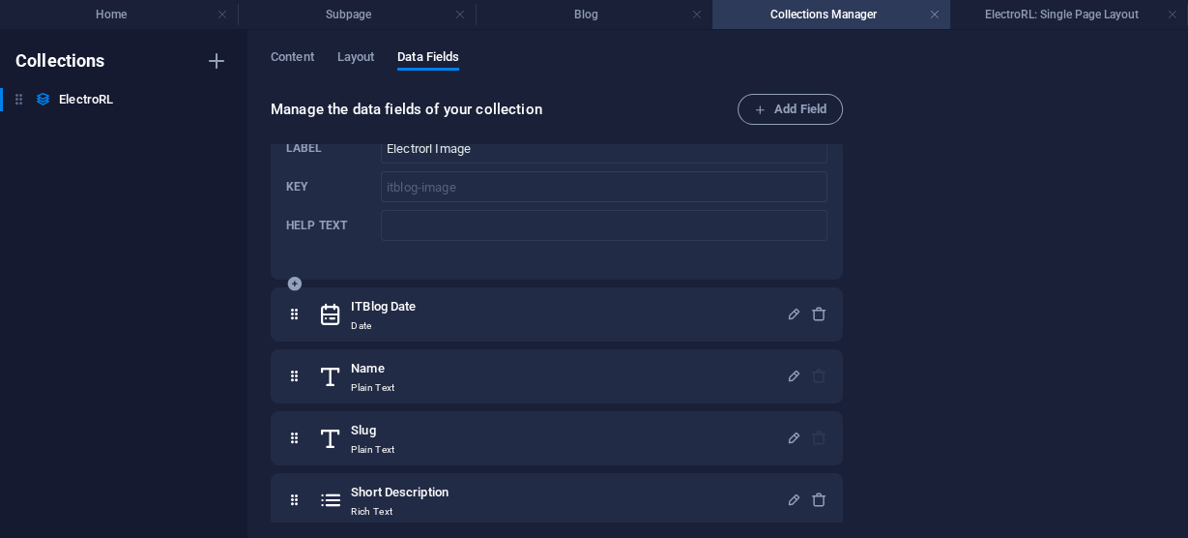
scroll to position [20, 0]
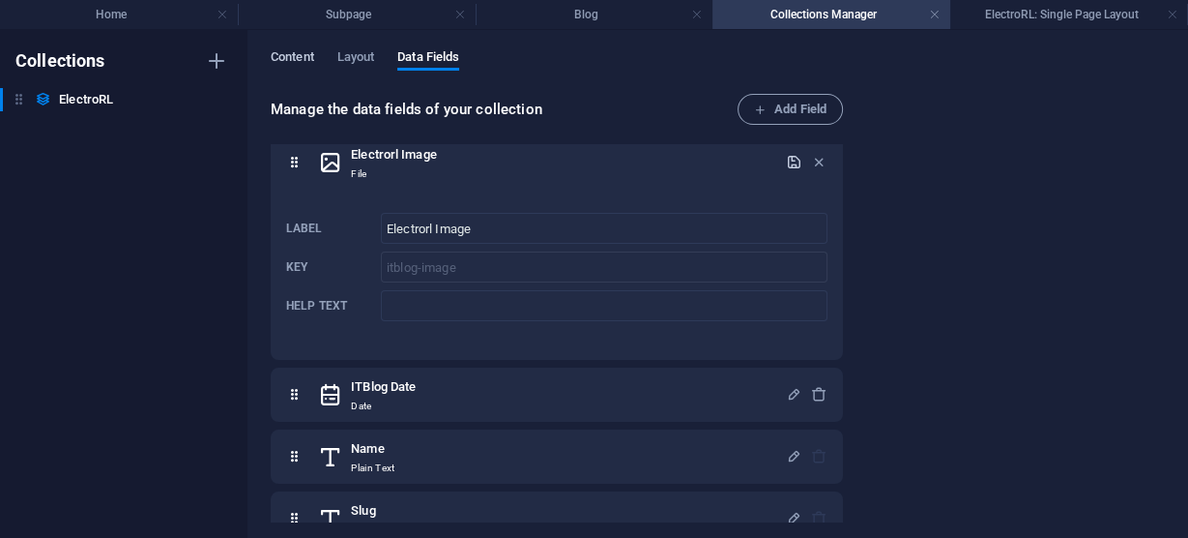
click at [290, 53] on span "Content" at bounding box center [293, 58] width 44 height 27
select select "updatedAt_DESC"
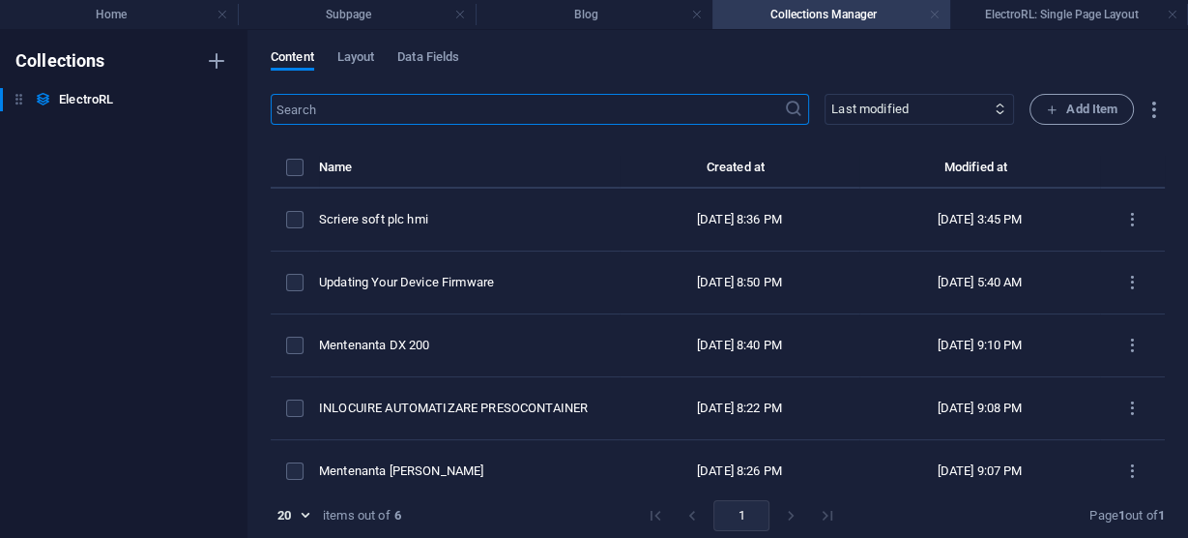
click at [936, 13] on link at bounding box center [935, 15] width 12 height 18
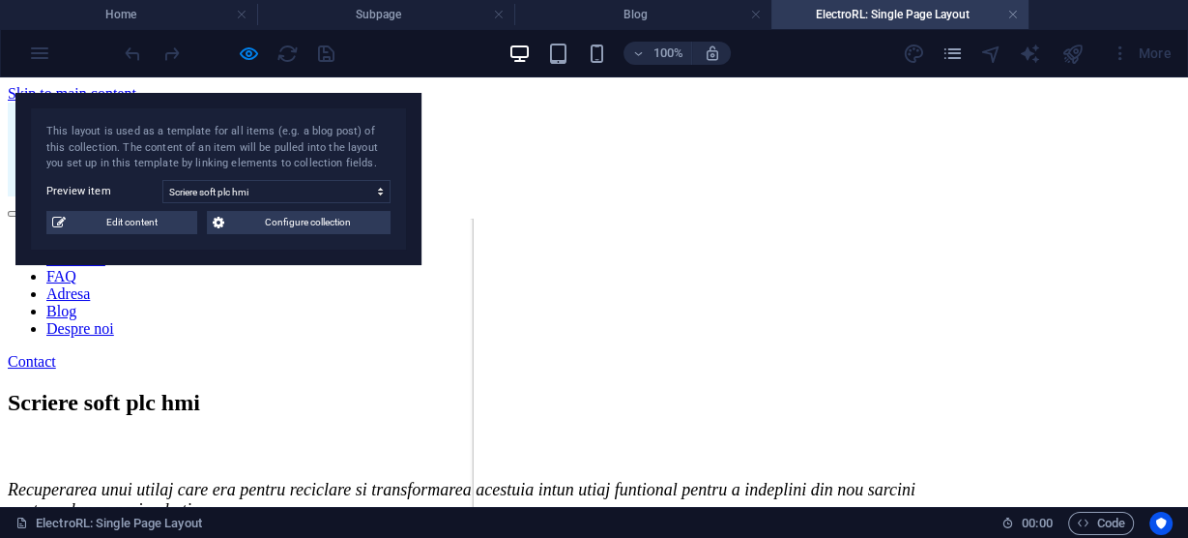
scroll to position [1731, 0]
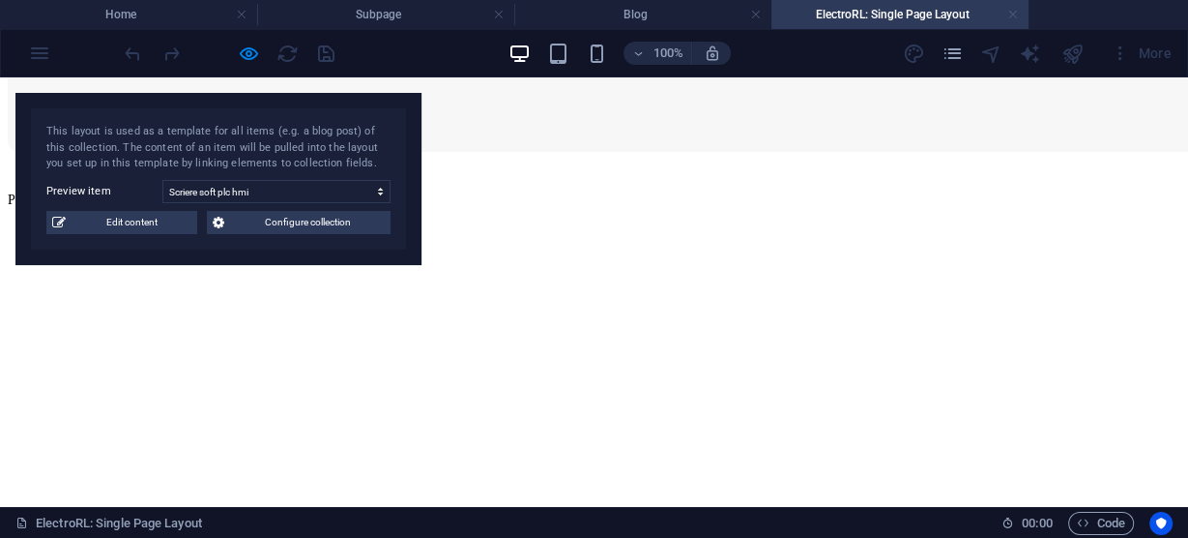
click at [1015, 14] on link at bounding box center [1013, 15] width 12 height 18
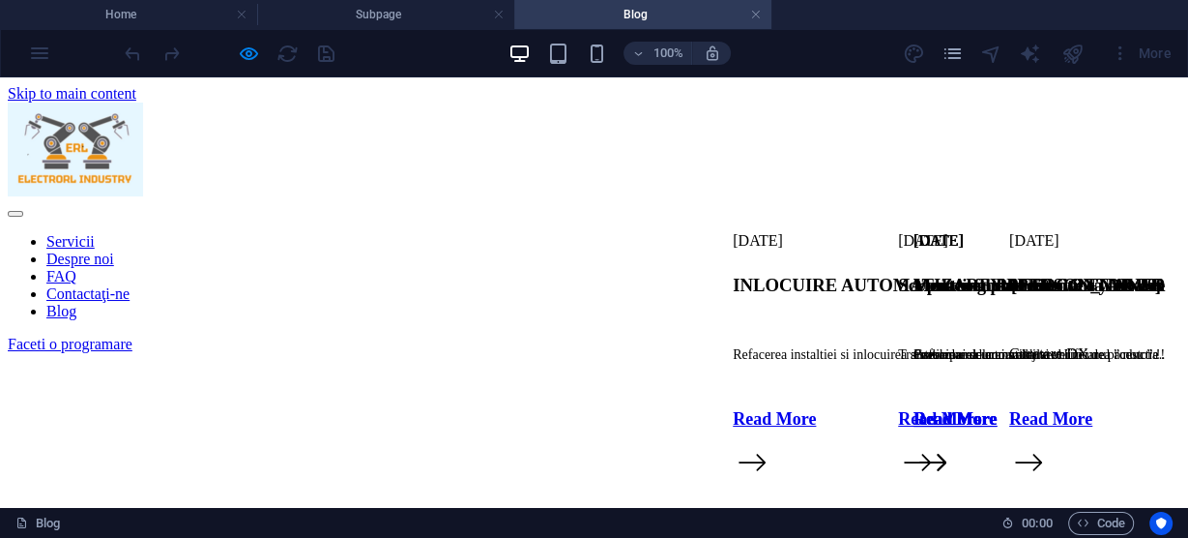
scroll to position [1031, 0]
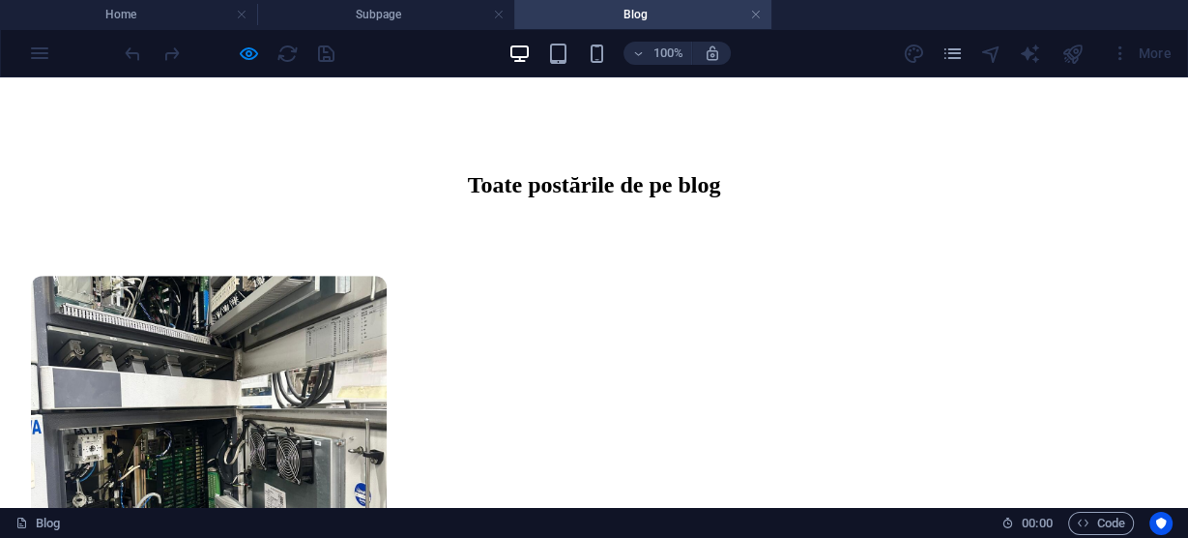
click at [754, 8] on link at bounding box center [756, 15] width 12 height 18
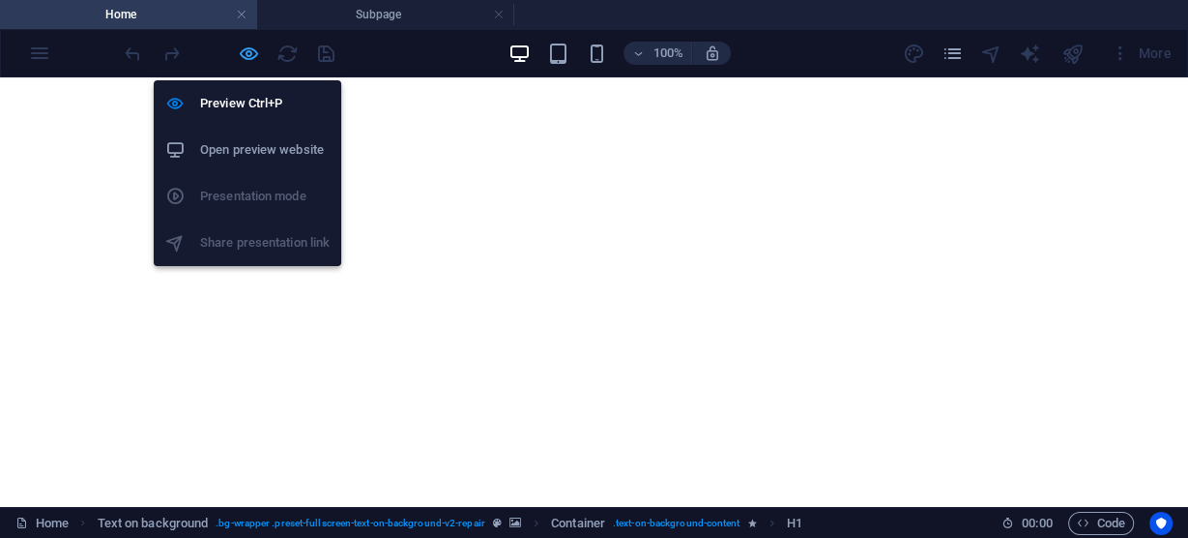
click at [246, 47] on icon "button" at bounding box center [249, 54] width 22 height 22
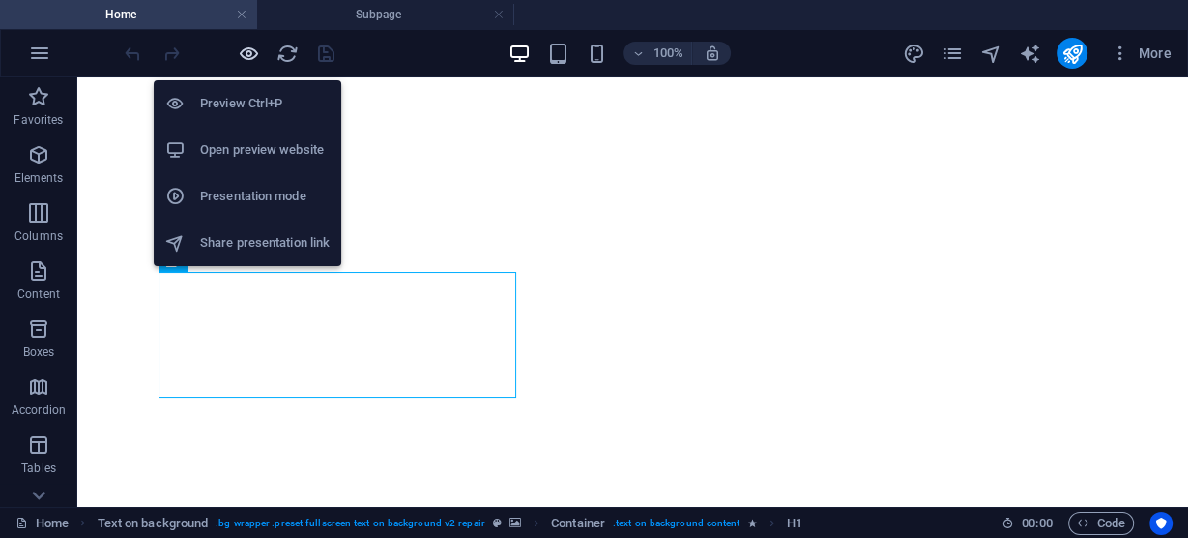
click at [246, 52] on icon "button" at bounding box center [249, 54] width 22 height 22
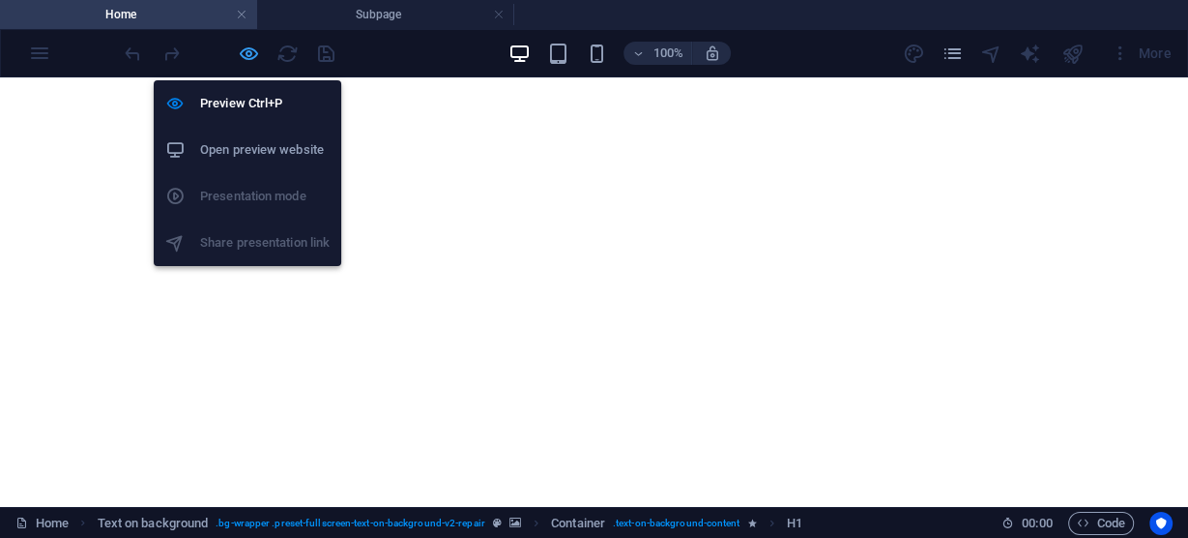
click at [246, 49] on icon "button" at bounding box center [249, 54] width 22 height 22
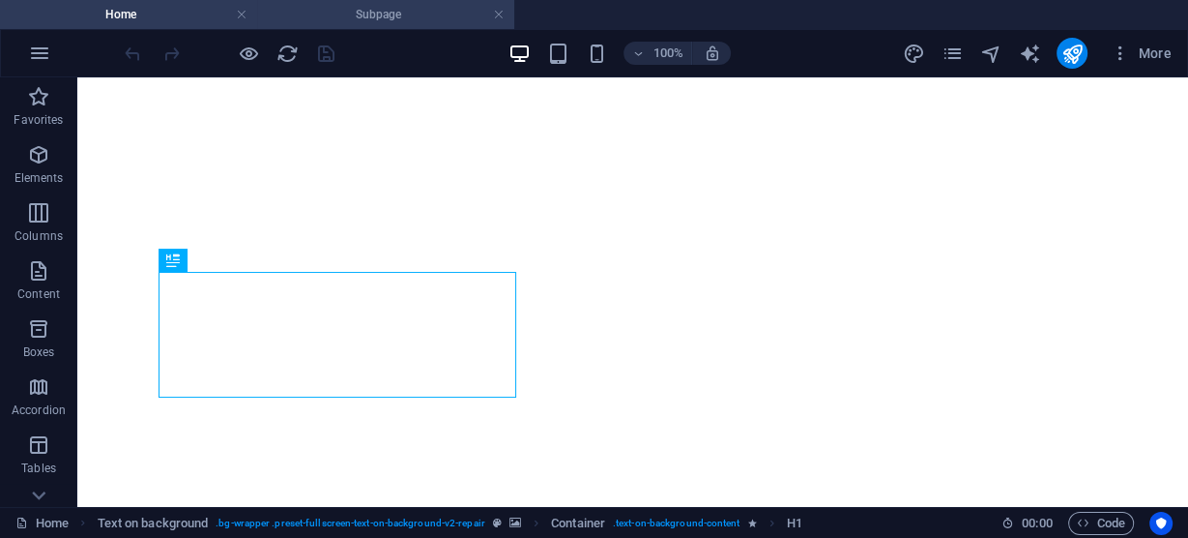
click at [297, 16] on h4 "Subpage" at bounding box center [385, 14] width 257 height 21
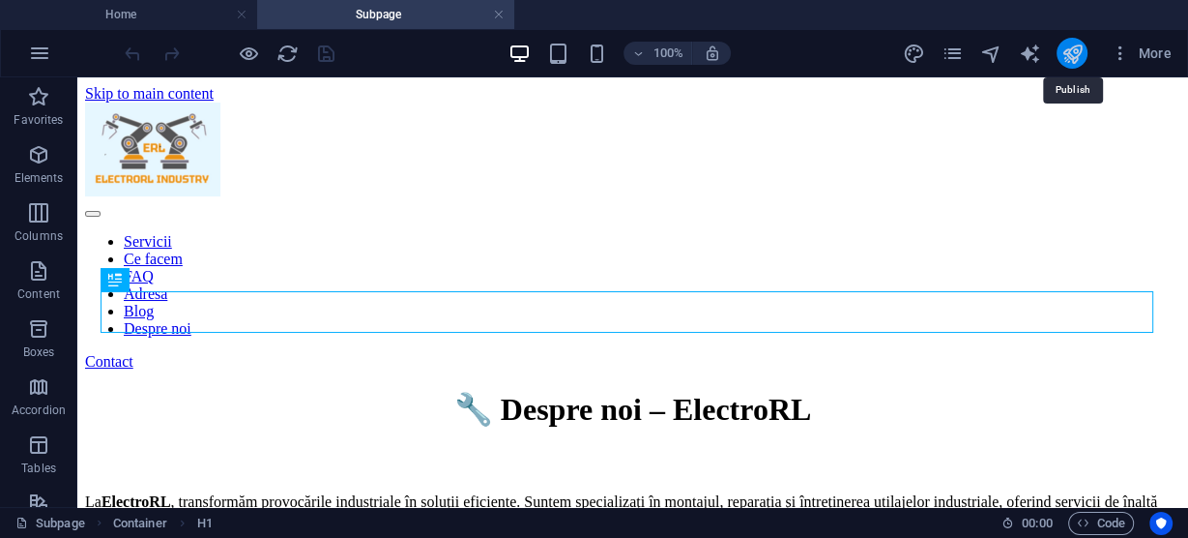
click at [1070, 46] on icon "publish" at bounding box center [1072, 54] width 22 height 22
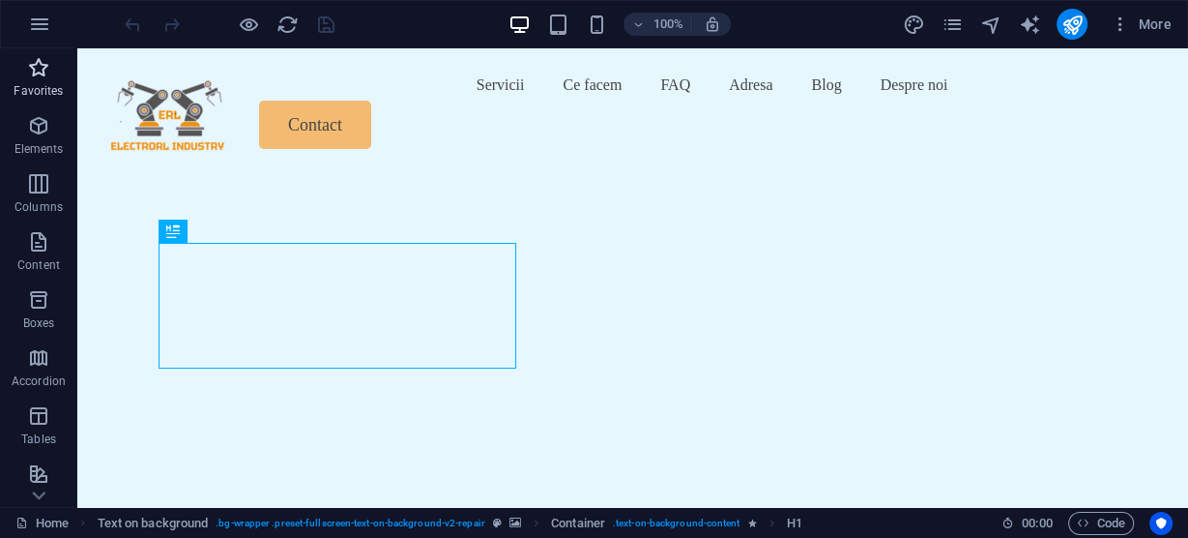
click at [38, 63] on icon "button" at bounding box center [38, 67] width 23 height 23
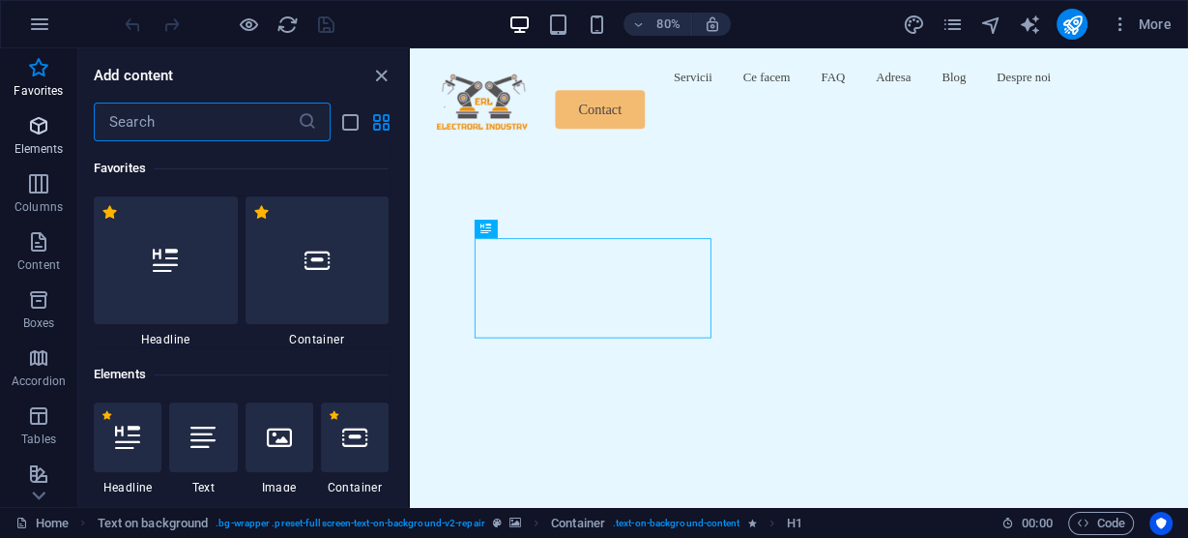
click at [38, 132] on icon "button" at bounding box center [38, 125] width 23 height 23
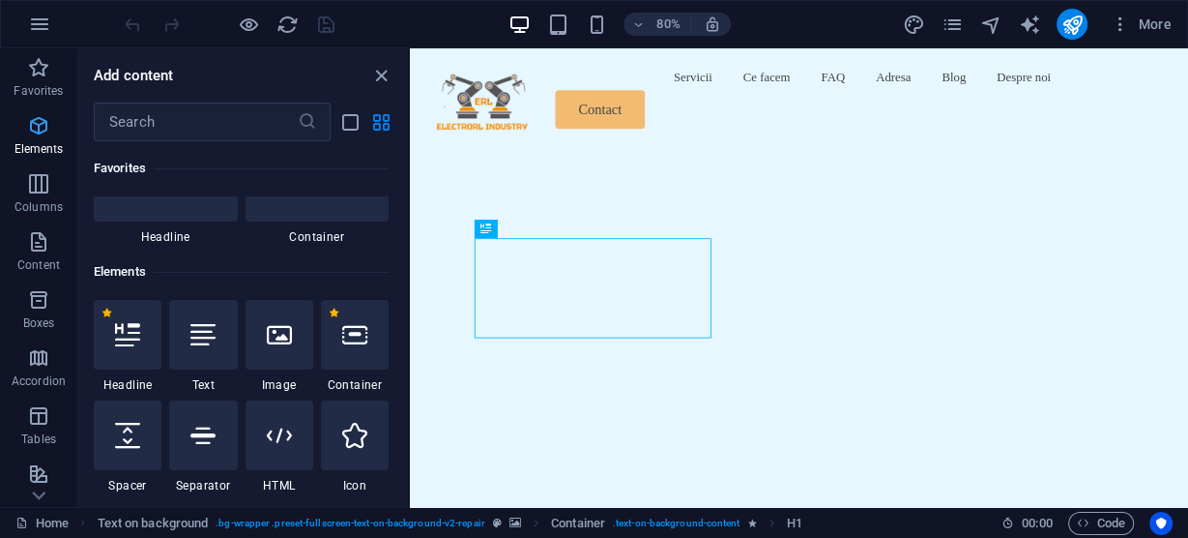
scroll to position [206, 0]
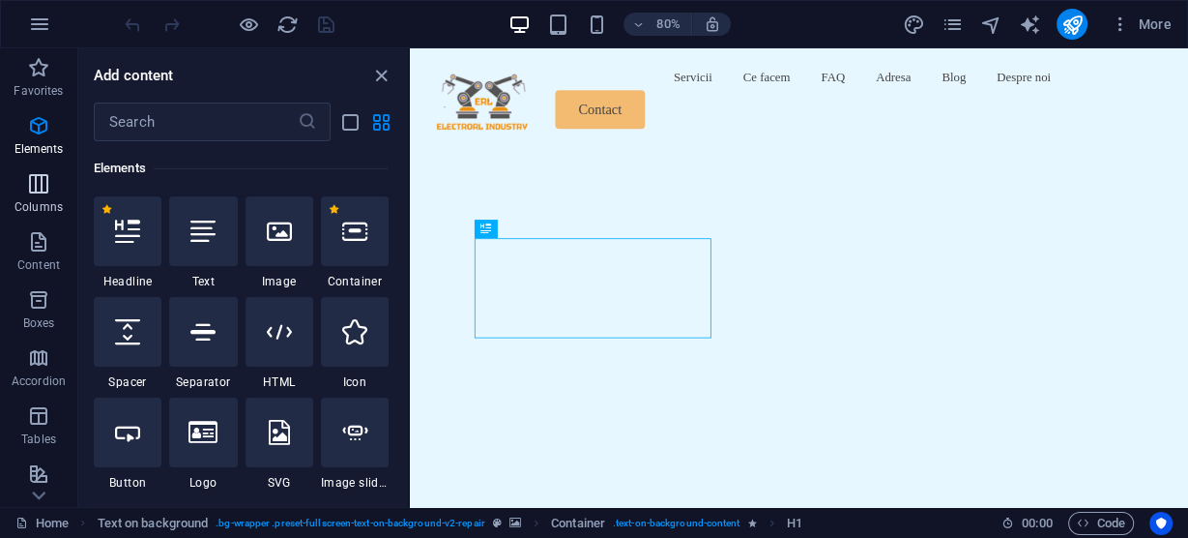
click at [41, 185] on icon "button" at bounding box center [38, 183] width 23 height 23
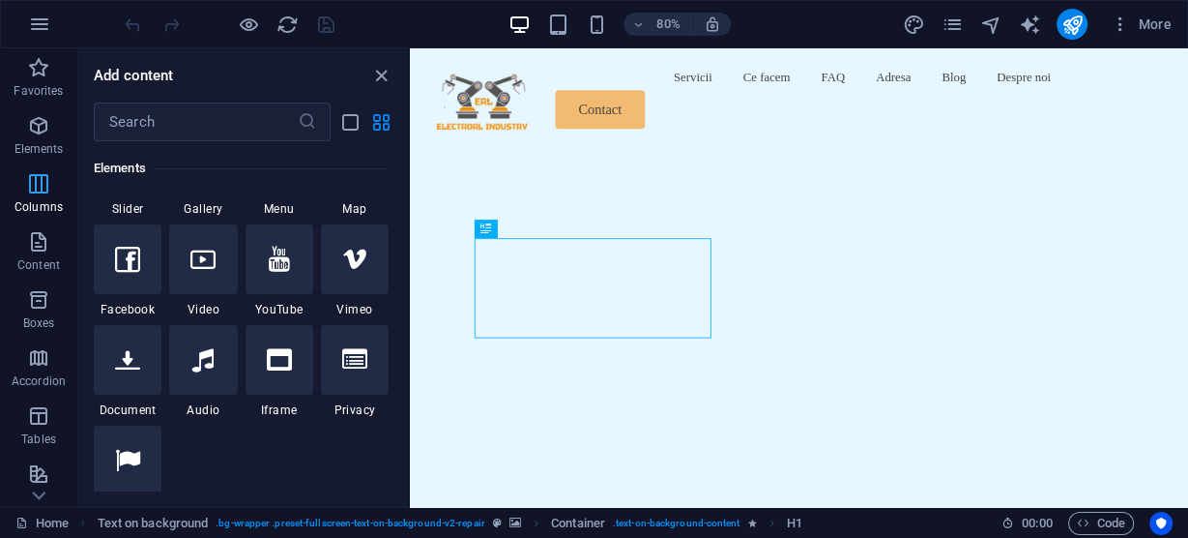
scroll to position [957, 0]
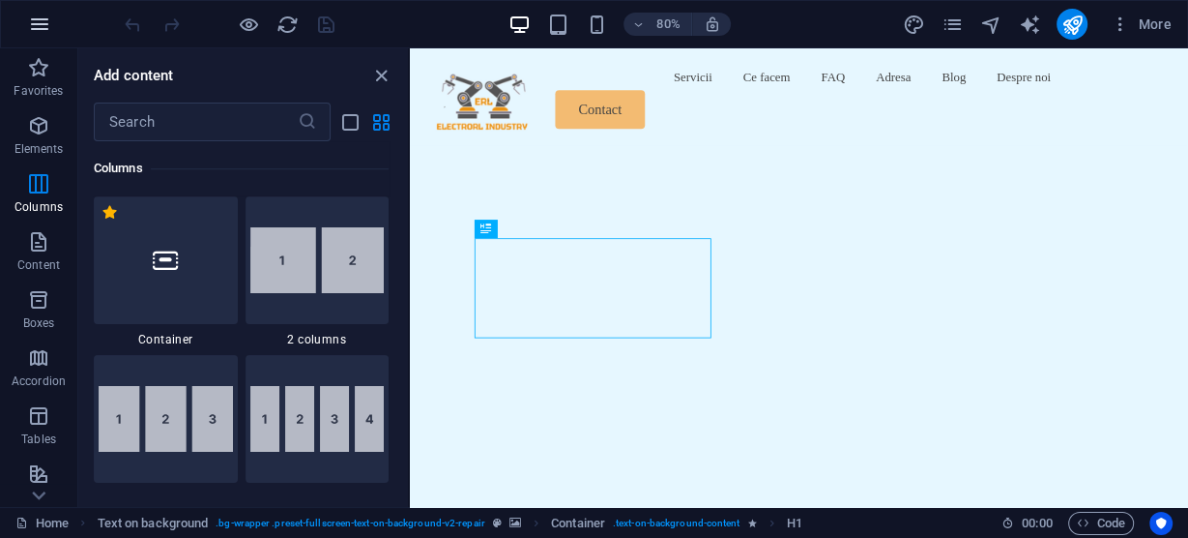
click at [0, 0] on icon "button" at bounding box center [0, 0] width 0 height 0
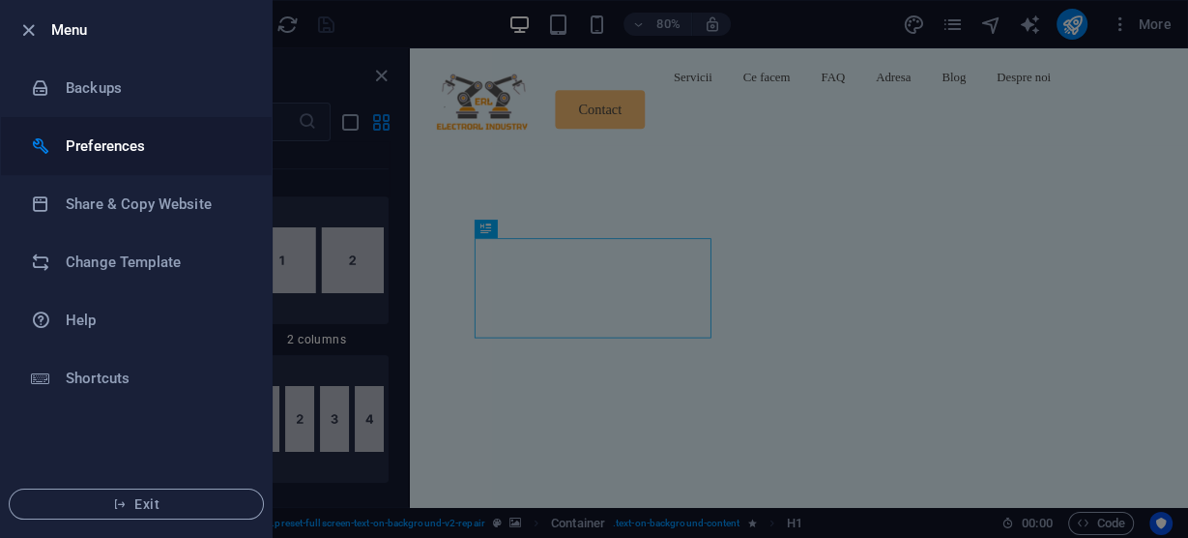
click at [95, 148] on h6 "Preferences" at bounding box center [155, 145] width 179 height 23
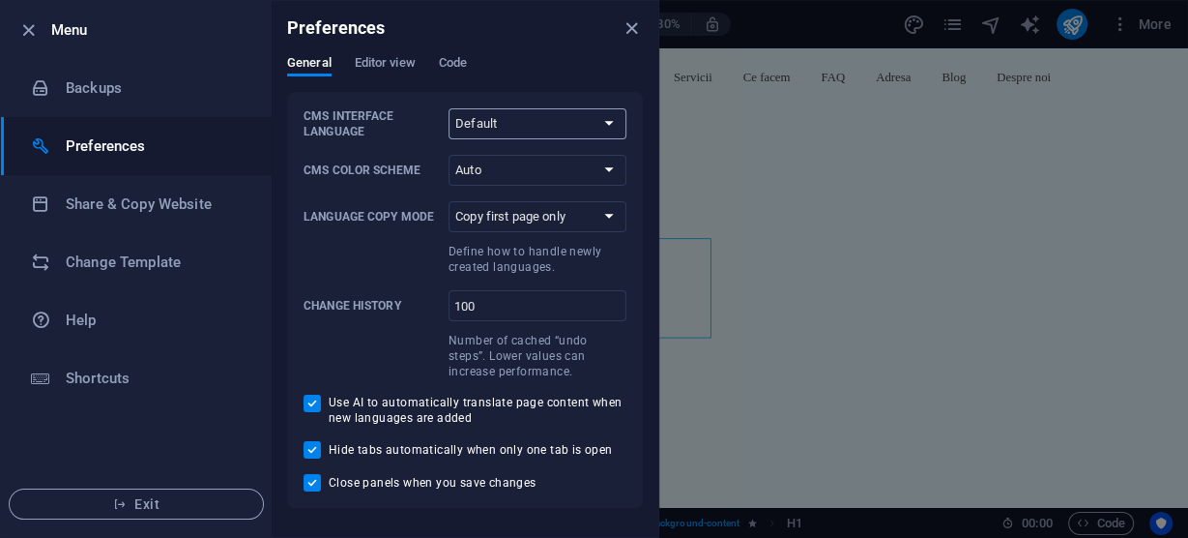
click at [531, 123] on select "Default Deutsch English Español Français Magyar Italiano Nederlands Polski Port…" at bounding box center [538, 123] width 178 height 31
click at [375, 59] on span "Editor view" at bounding box center [385, 64] width 61 height 27
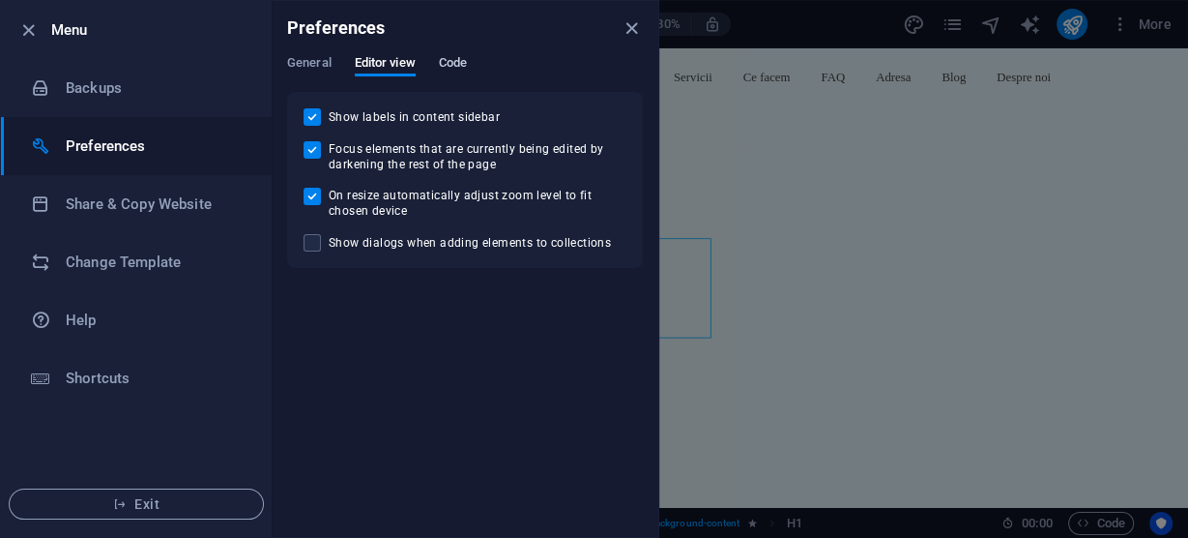
click at [465, 61] on span "Code" at bounding box center [453, 64] width 28 height 27
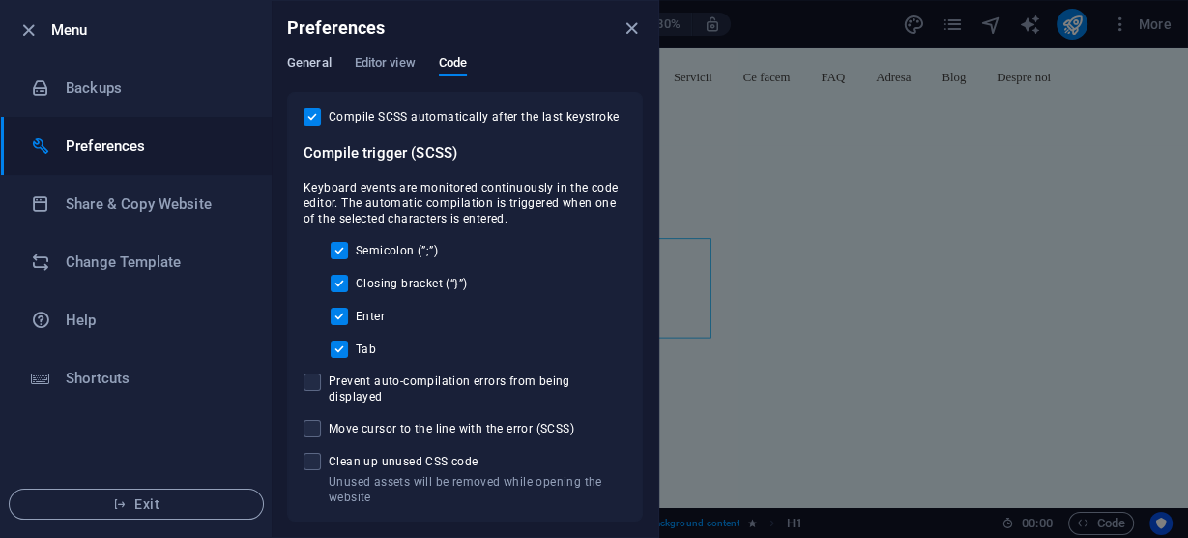
click at [319, 65] on span "General" at bounding box center [309, 64] width 44 height 27
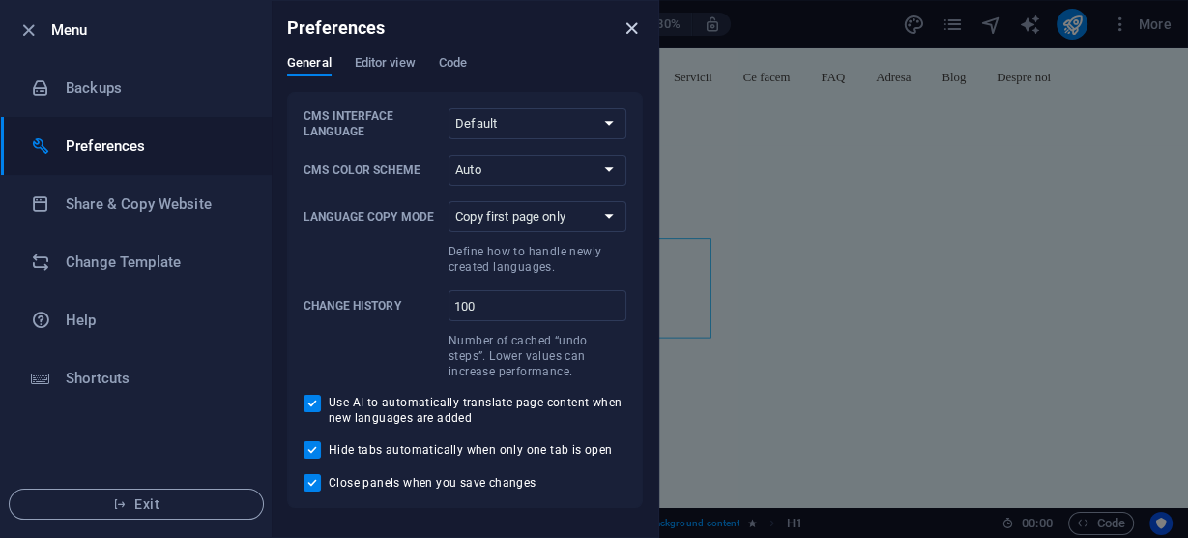
click at [636, 23] on icon "close" at bounding box center [632, 28] width 22 height 22
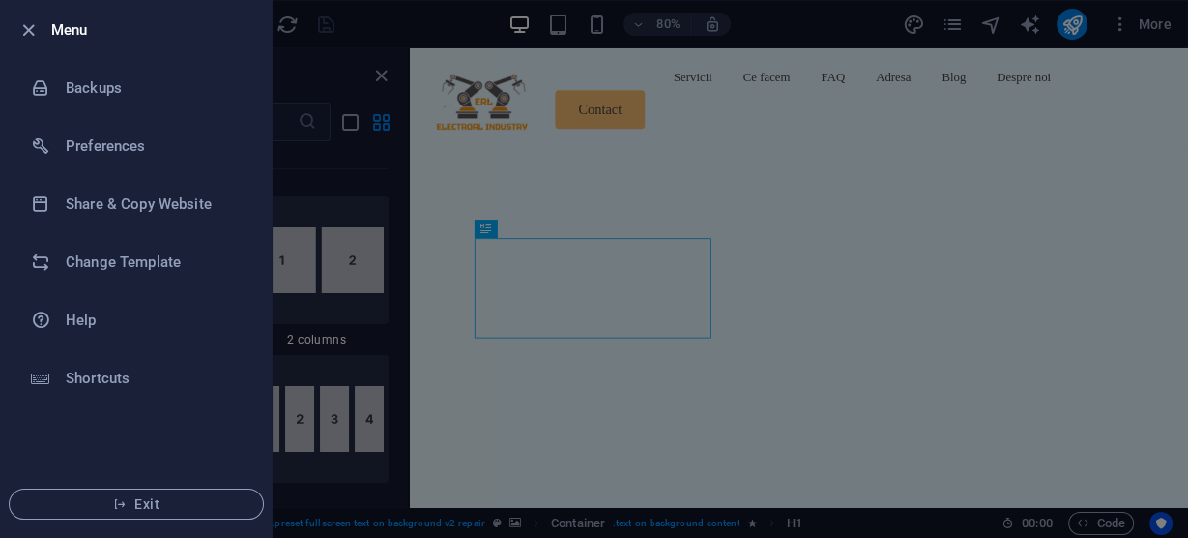
click at [385, 18] on div at bounding box center [594, 269] width 1188 height 538
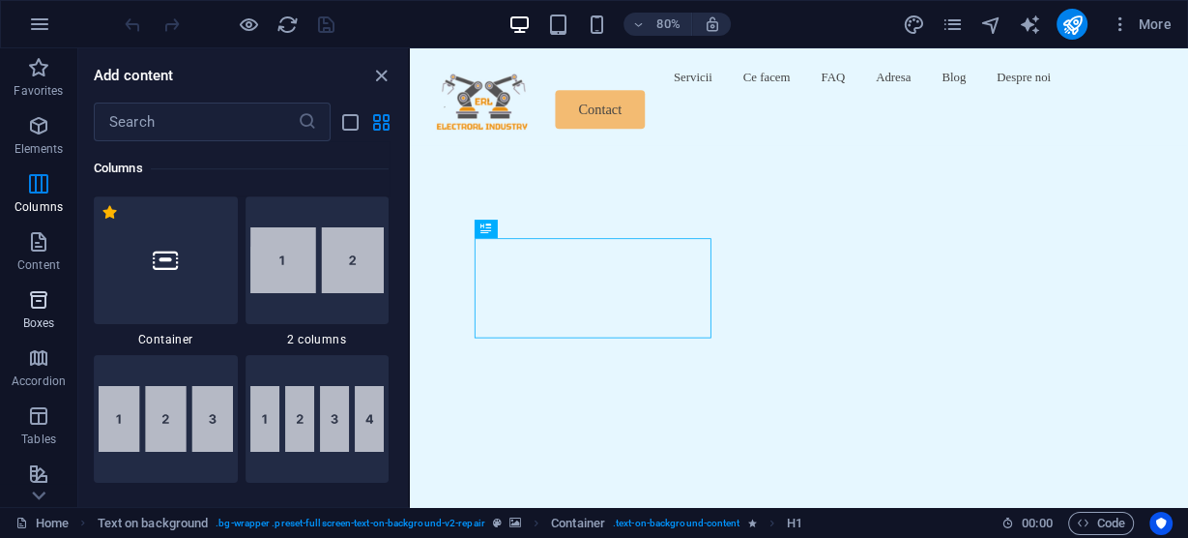
click at [38, 300] on icon "button" at bounding box center [38, 299] width 23 height 23
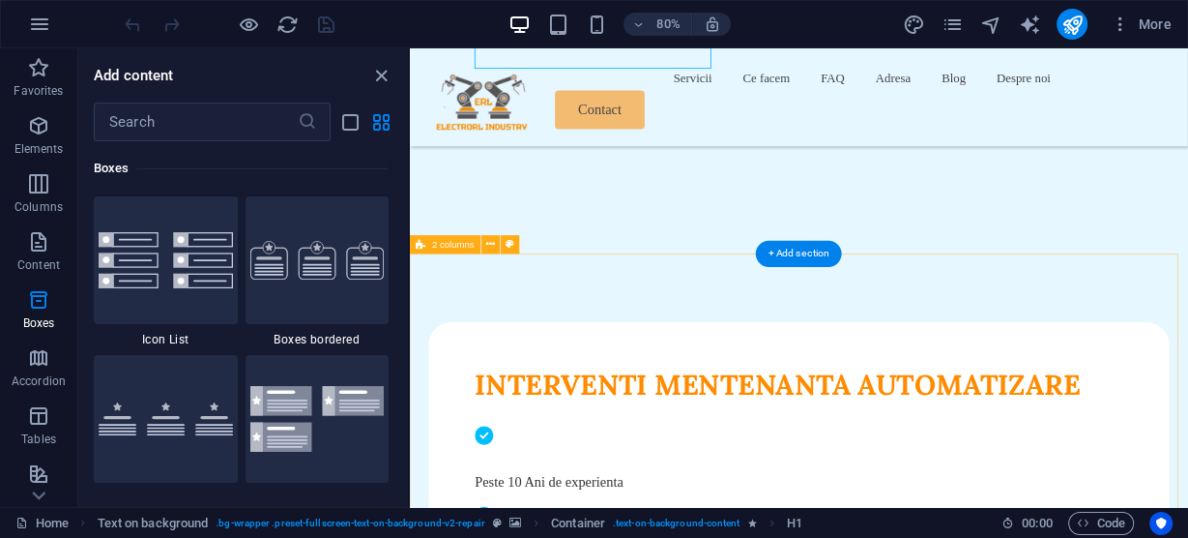
scroll to position [387, 0]
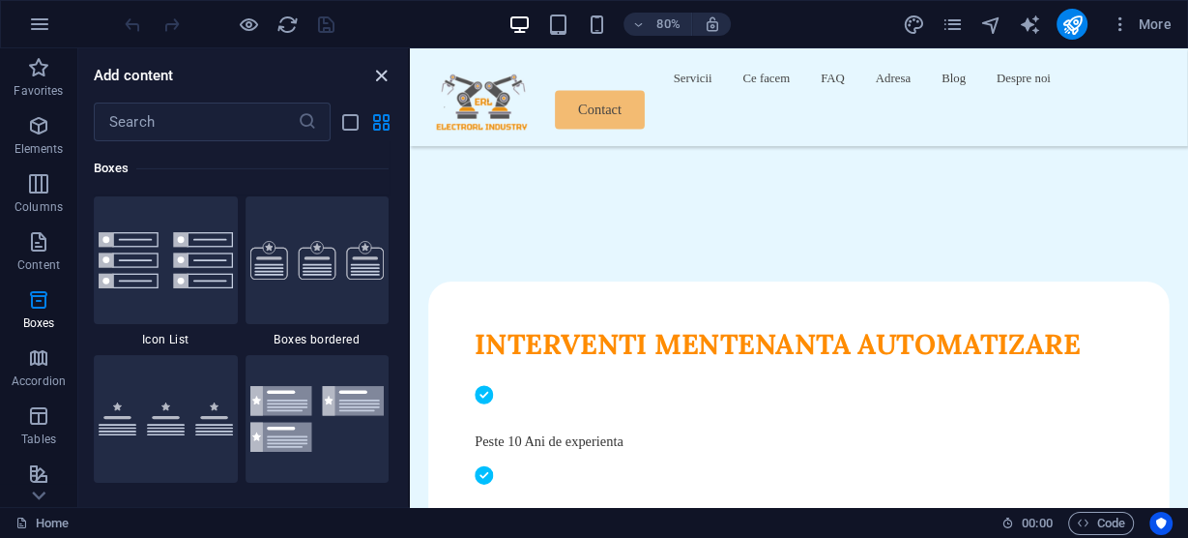
click at [378, 74] on icon "close panel" at bounding box center [381, 76] width 22 height 22
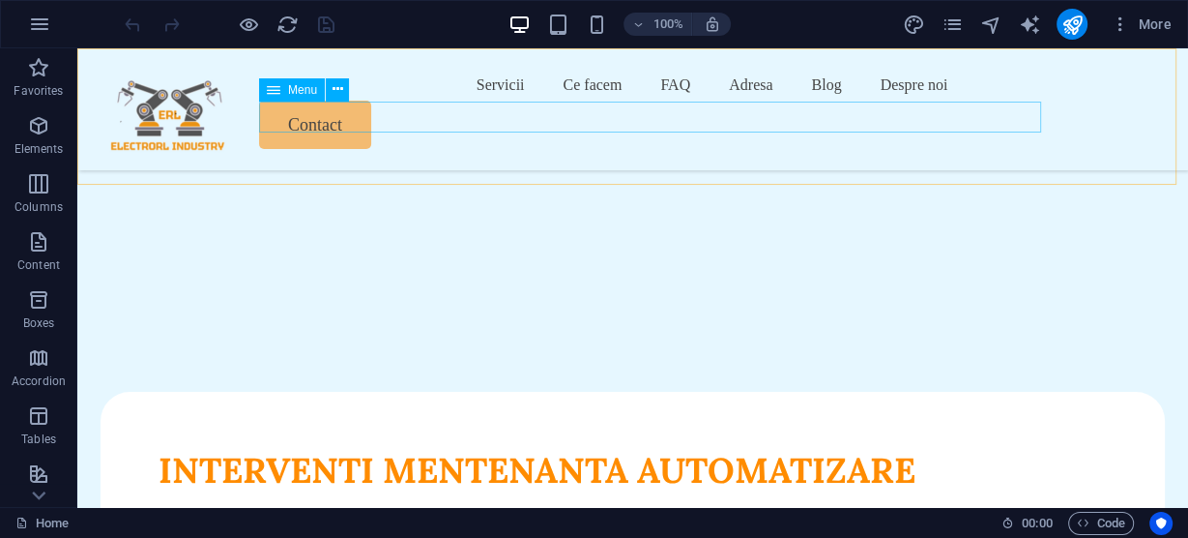
click at [838, 101] on nav "Servicii Ce facem FAQ Adresa Blog Despre noi" at bounding box center [633, 85] width 1065 height 31
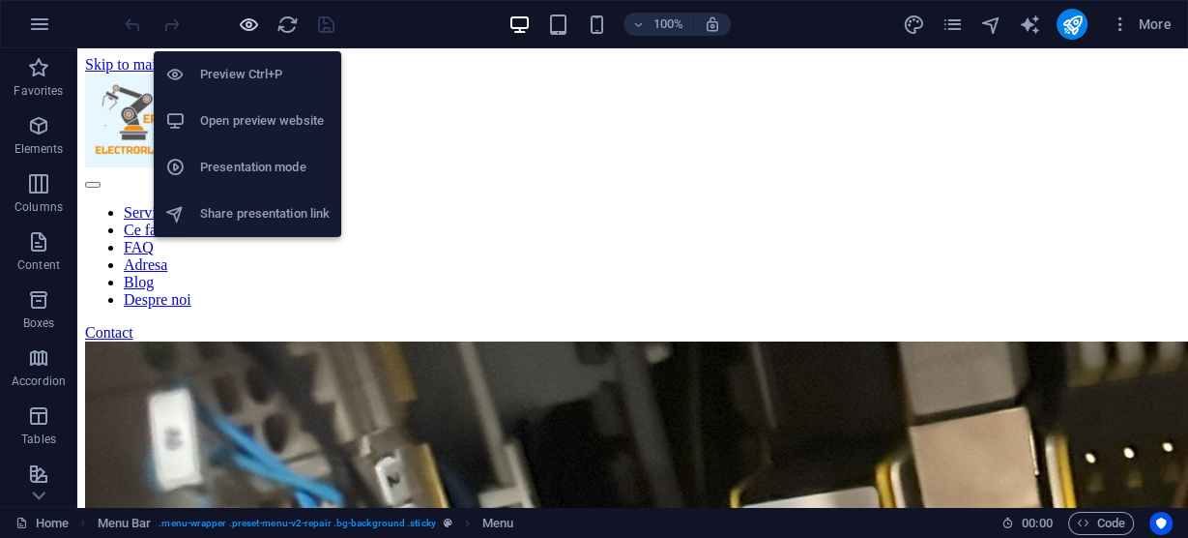
scroll to position [0, 0]
click at [250, 22] on icon "button" at bounding box center [249, 25] width 22 height 22
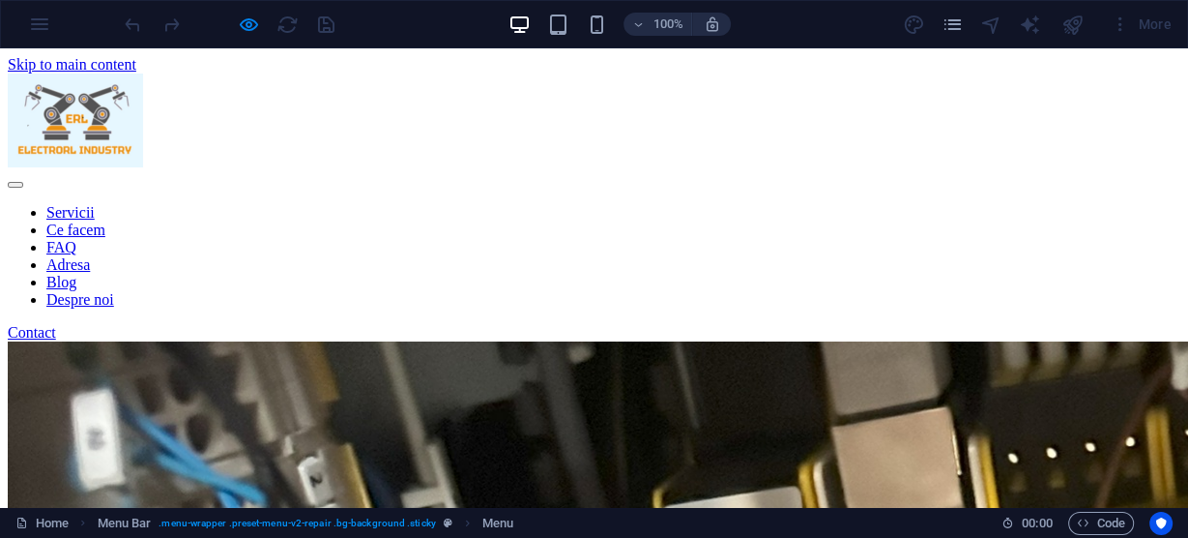
click at [76, 274] on link "Blog" at bounding box center [61, 282] width 30 height 16
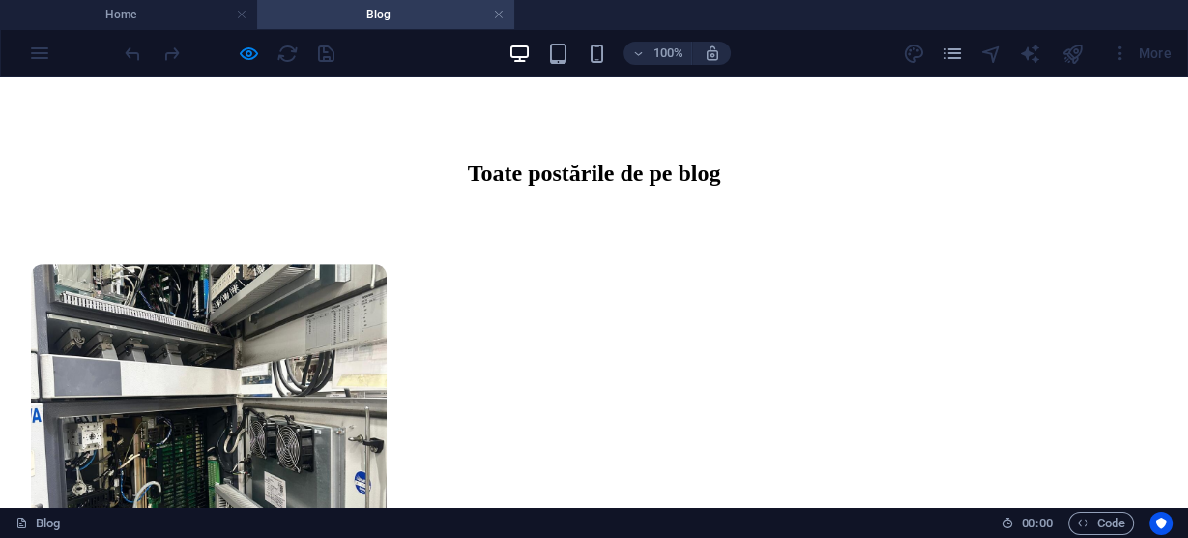
scroll to position [1029, 0]
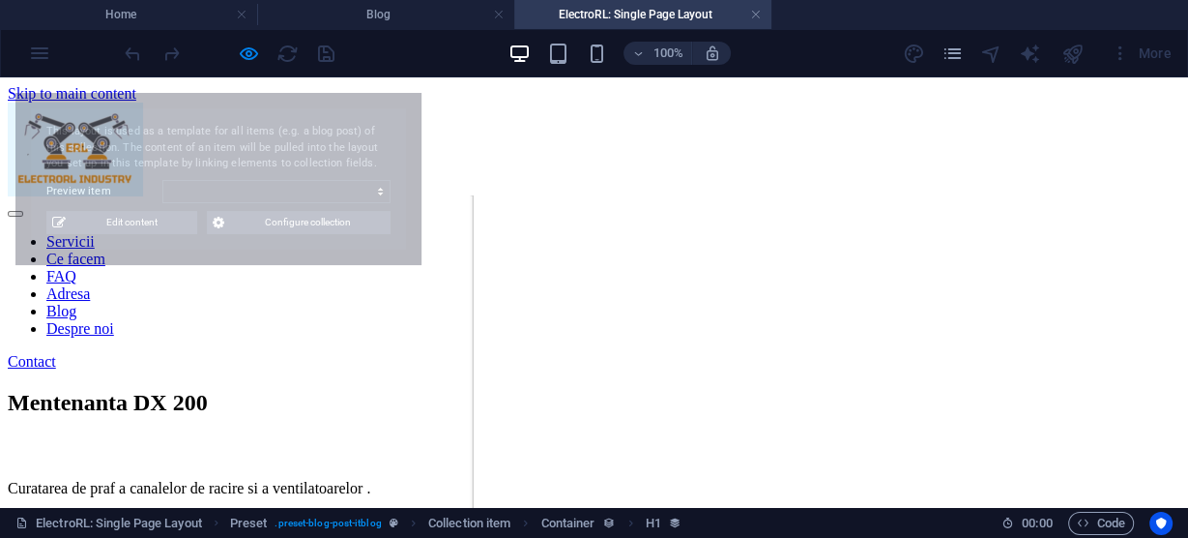
scroll to position [0, 0]
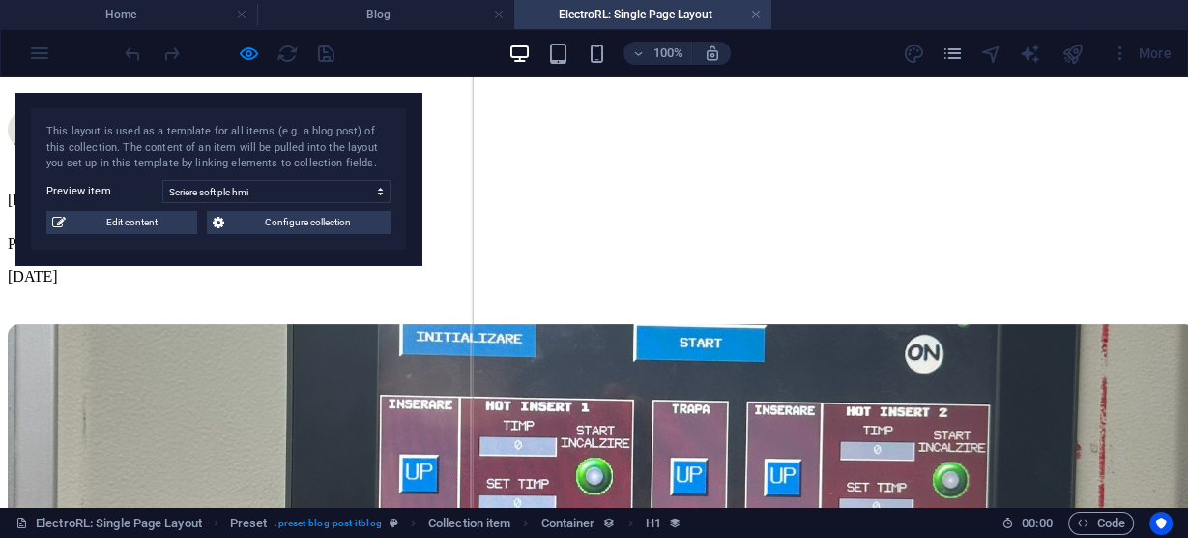
select select "68a3da90a2a4d228c001db4a"
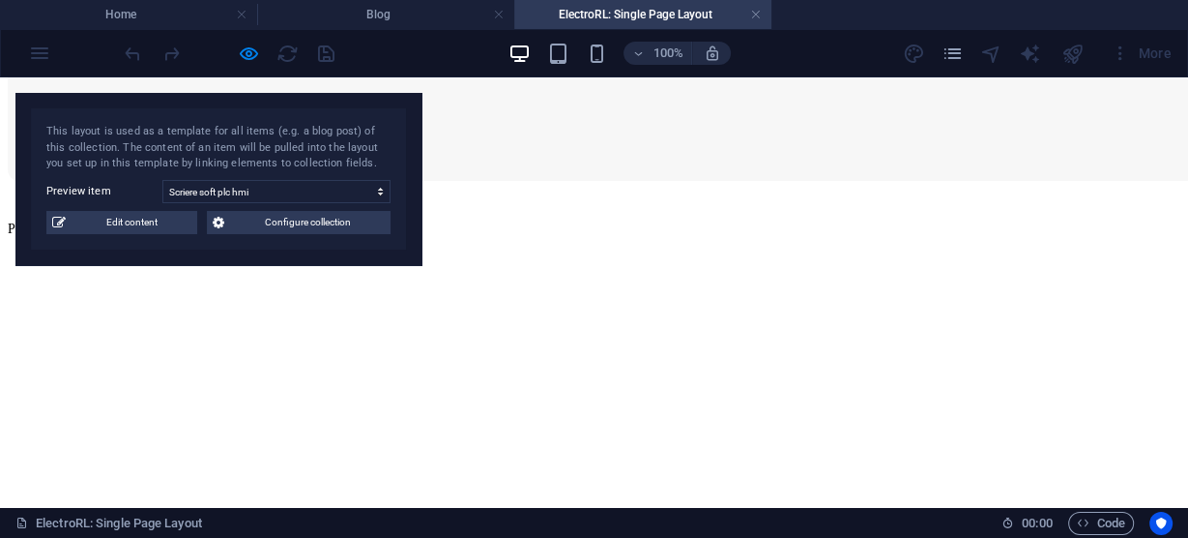
scroll to position [1779, 0]
click at [198, 190] on select "Mentenanta DX 200 Updating Your Device Firmware Scriere soft plc hmi Montare br…" at bounding box center [276, 191] width 228 height 23
click at [132, 224] on span "Edit content" at bounding box center [132, 222] width 120 height 23
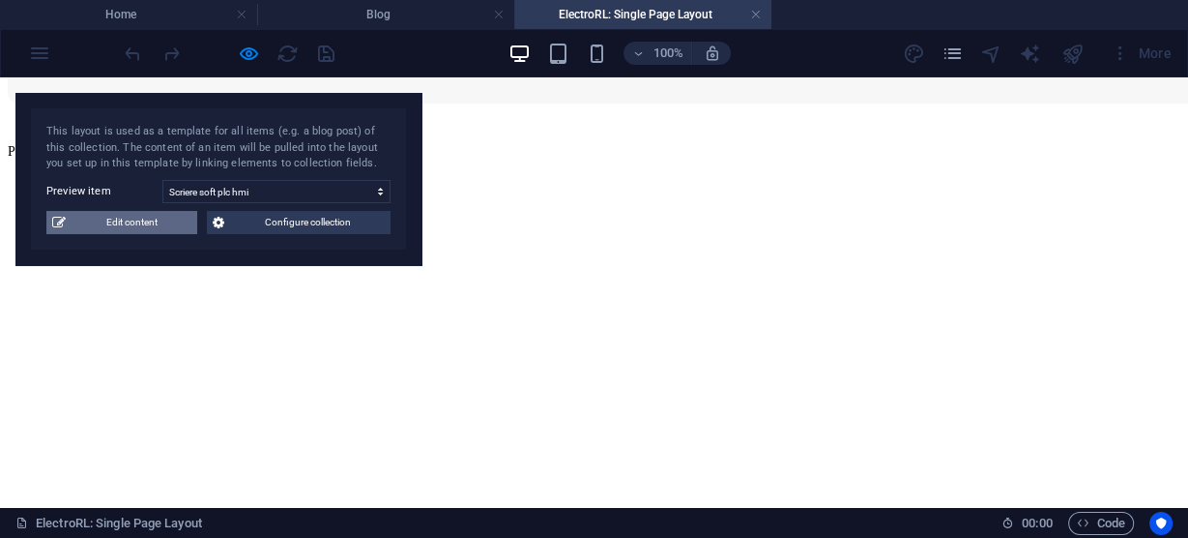
scroll to position [0, 0]
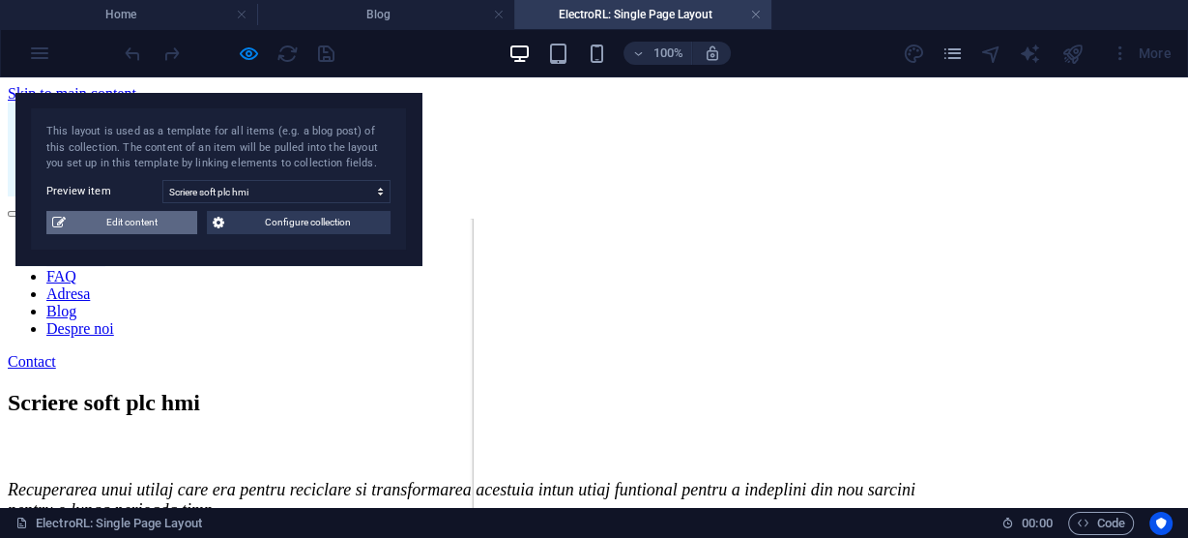
select select "updatedAt_DESC"
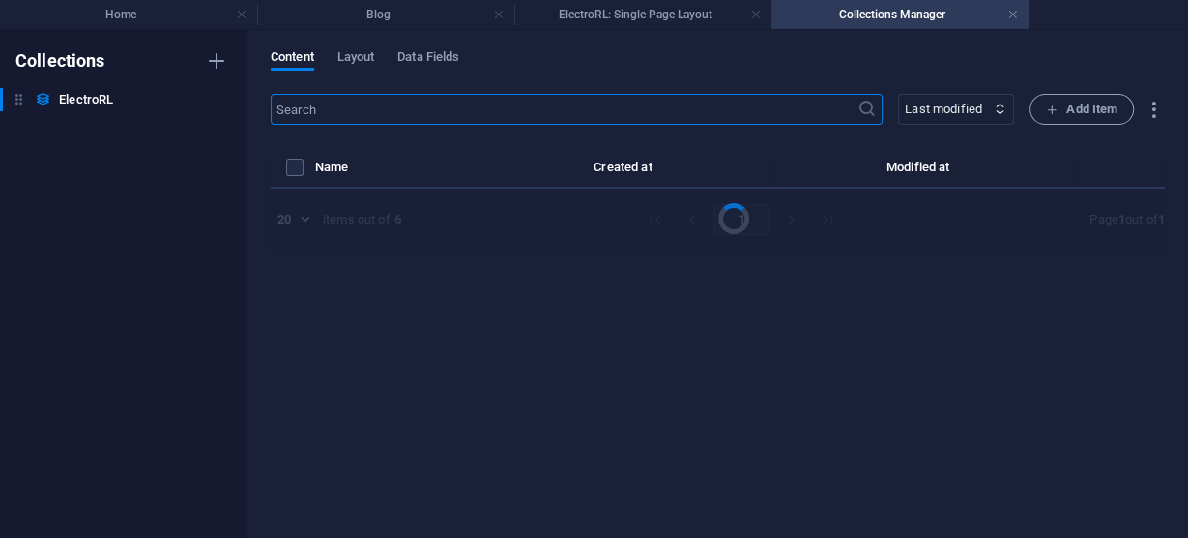
select select "Auto"
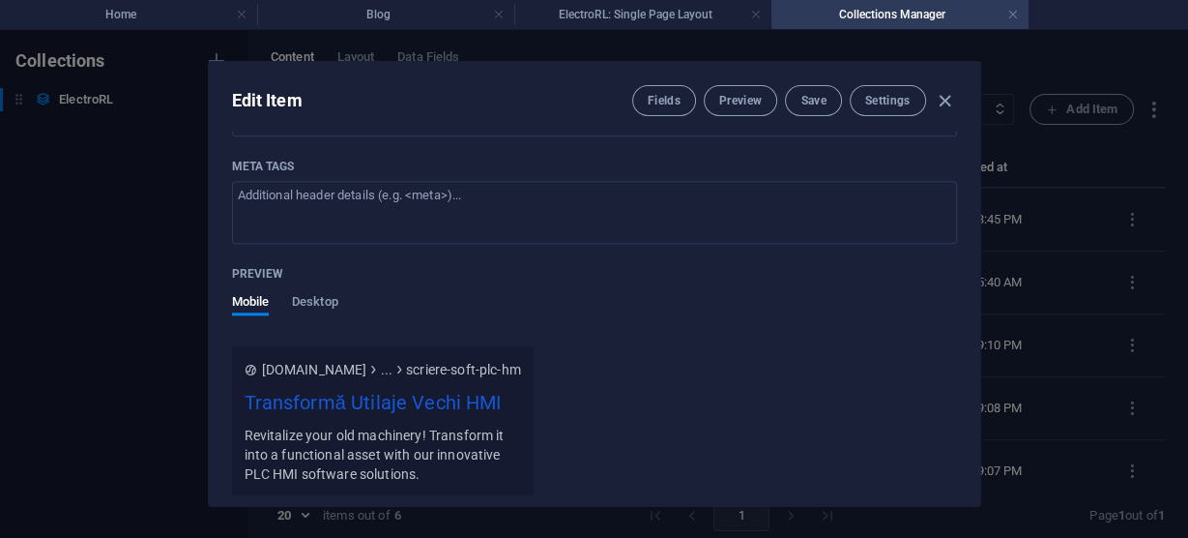
scroll to position [2011, 0]
click at [312, 293] on span "Desktop" at bounding box center [315, 301] width 46 height 27
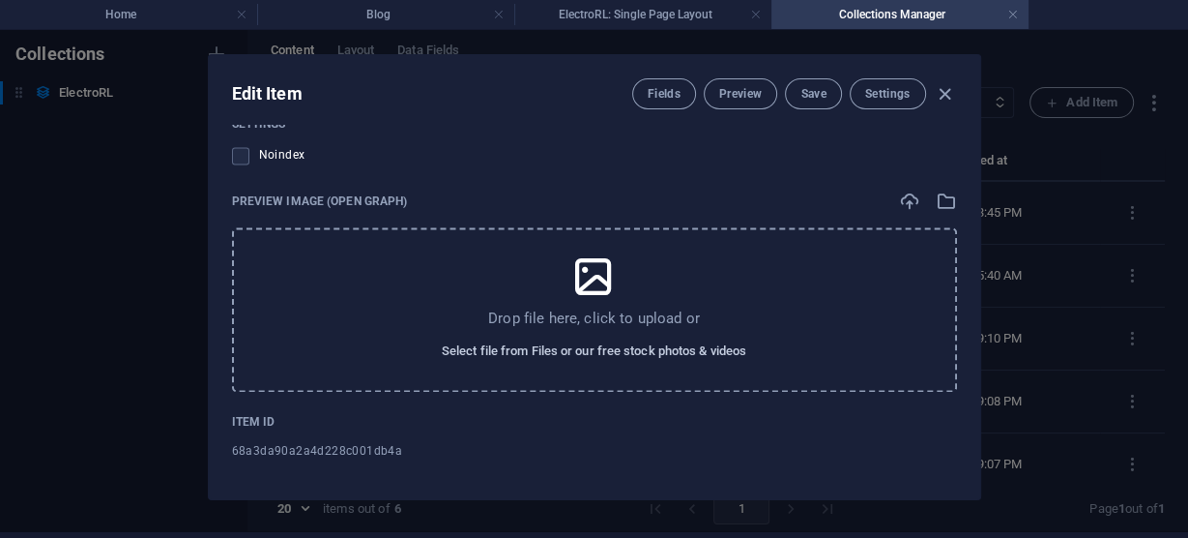
scroll to position [8, 0]
click at [402, 450] on div "68a3da90a2a4d228c001db4a" at bounding box center [594, 449] width 725 height 29
click at [941, 90] on icon "button" at bounding box center [945, 93] width 22 height 22
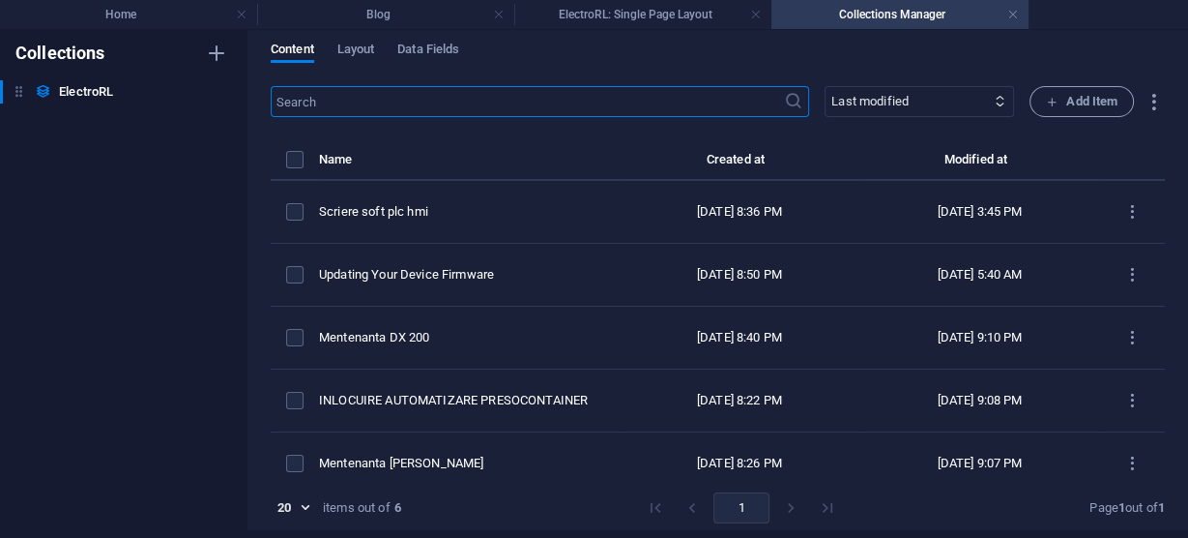
type input "2025-09-06"
type input "scriere-soft-plc-hmi"
click at [84, 93] on h6 "ElectroRL" at bounding box center [86, 91] width 54 height 23
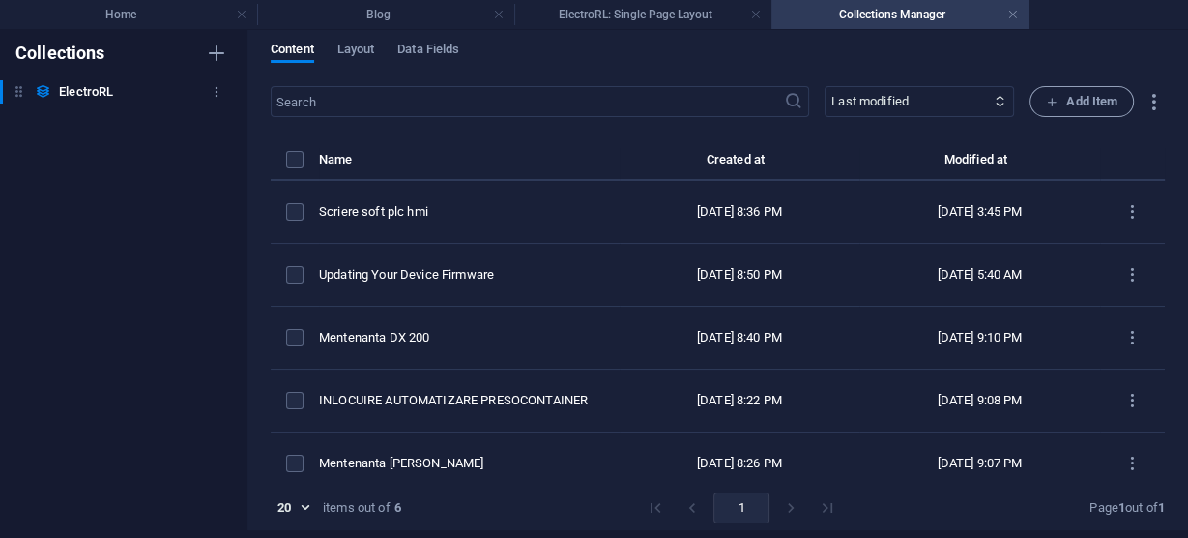
click at [18, 93] on icon at bounding box center [19, 91] width 16 height 16
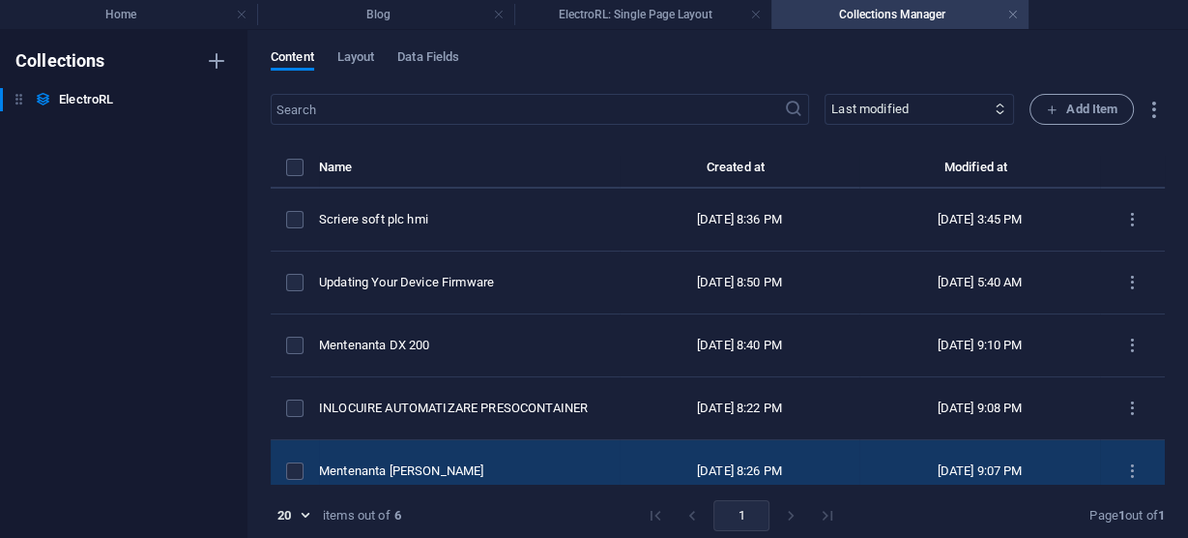
scroll to position [0, 0]
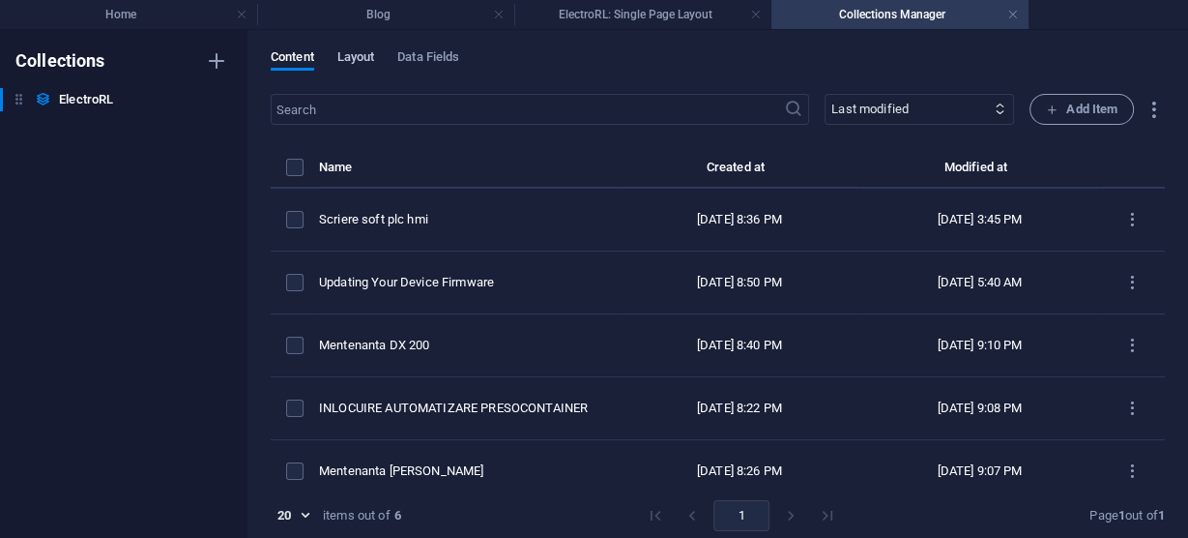
click at [361, 63] on span "Layout" at bounding box center [356, 58] width 38 height 27
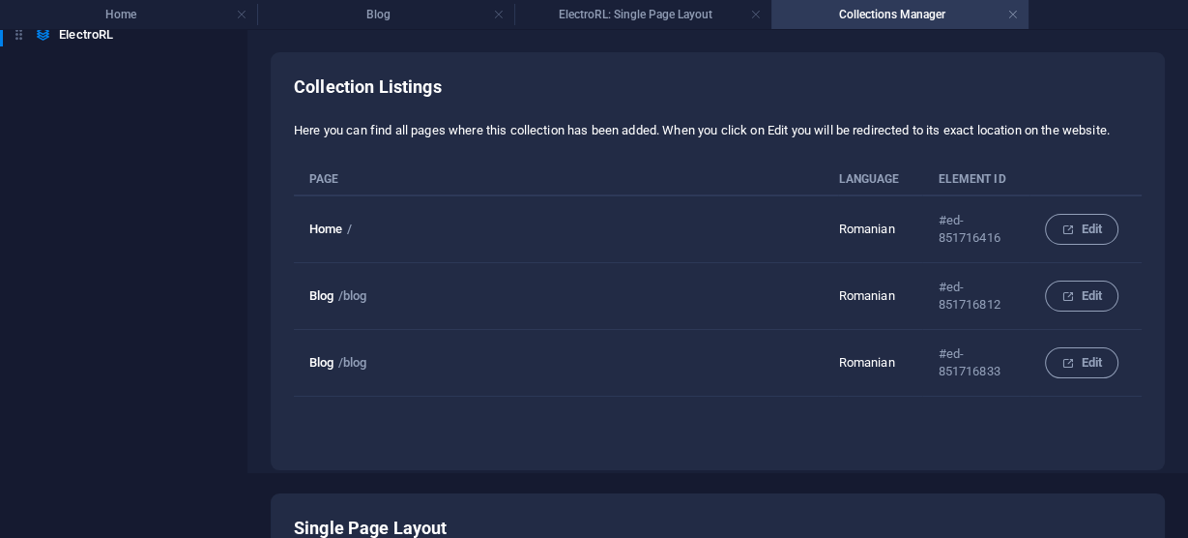
scroll to position [20, 0]
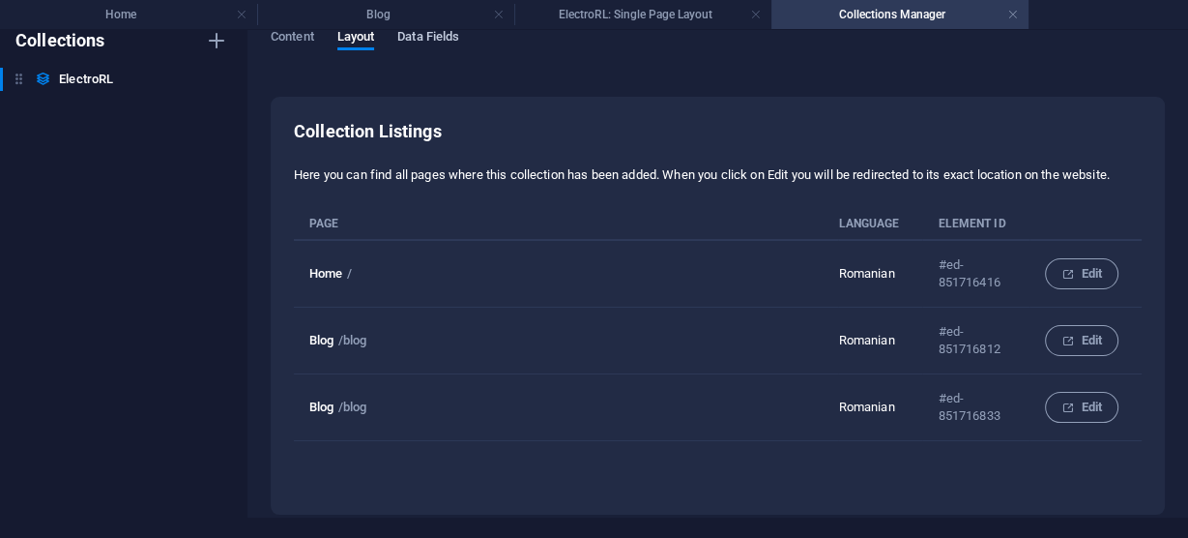
click at [440, 35] on span "Data Fields" at bounding box center [428, 38] width 62 height 27
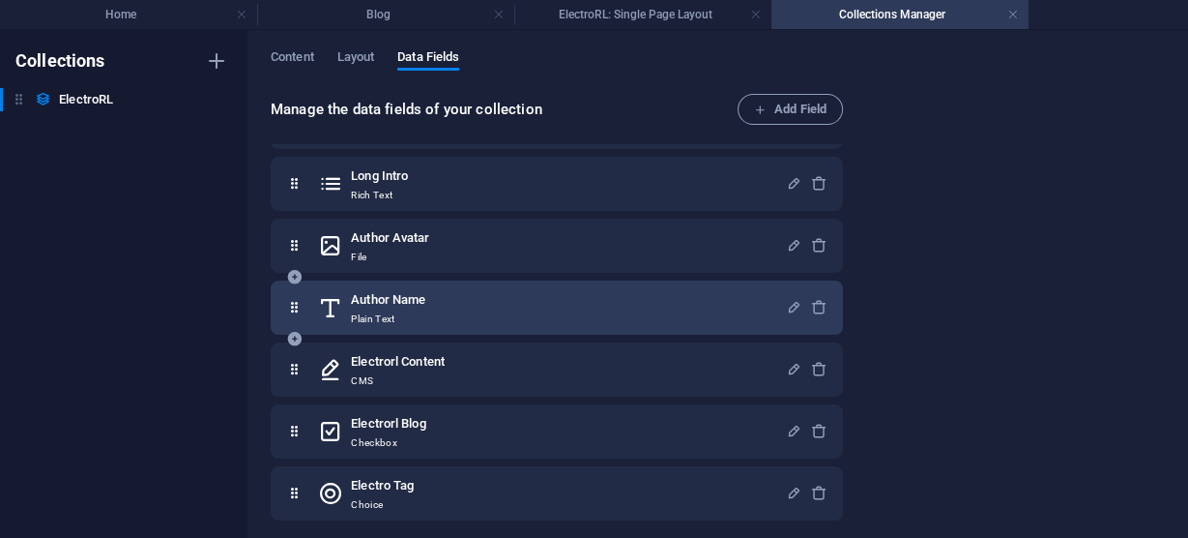
scroll to position [314, 0]
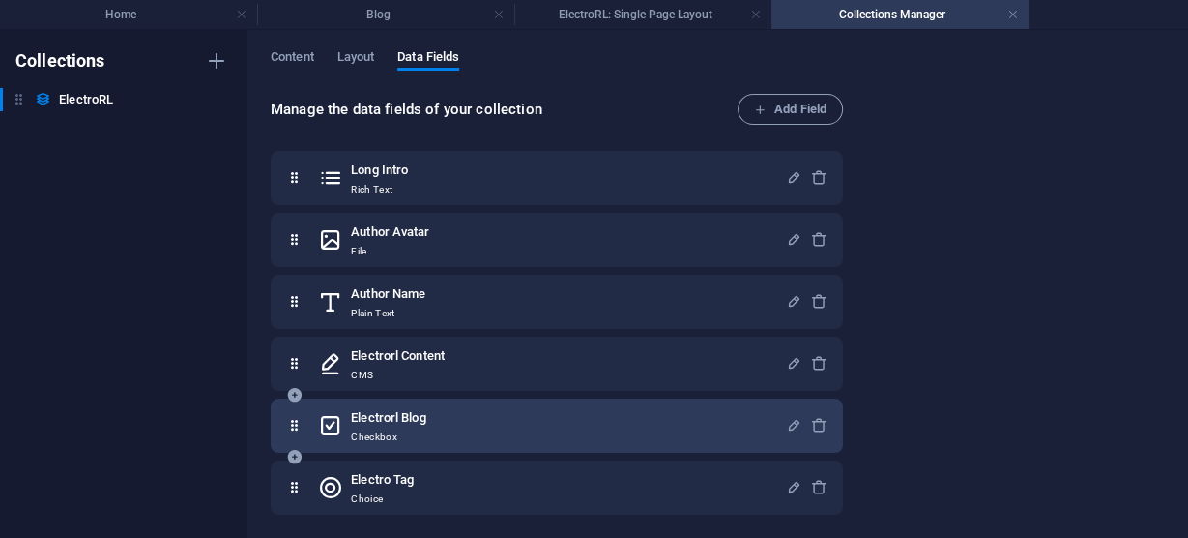
click at [562, 433] on div "Electrorl Blog Checkbox" at bounding box center [552, 425] width 468 height 39
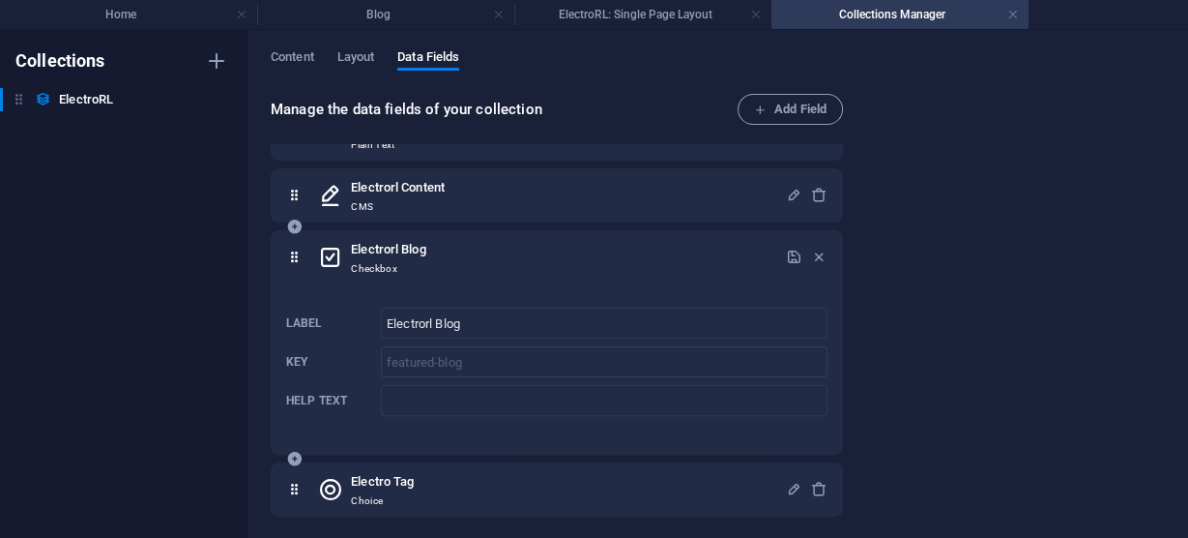
scroll to position [484, 0]
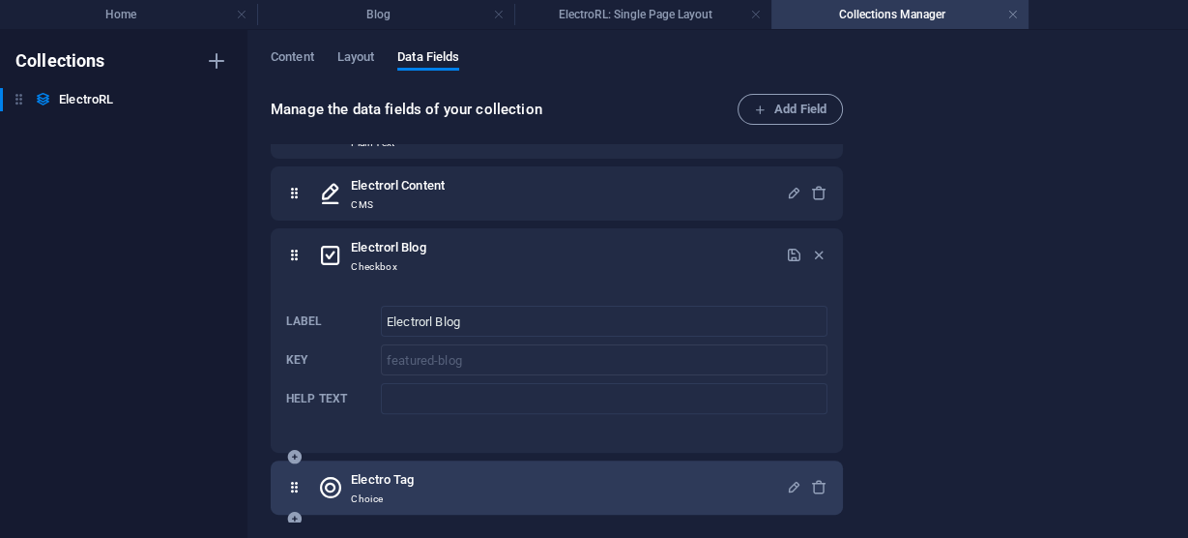
click at [645, 476] on div "Electro Tag Choice" at bounding box center [552, 487] width 468 height 39
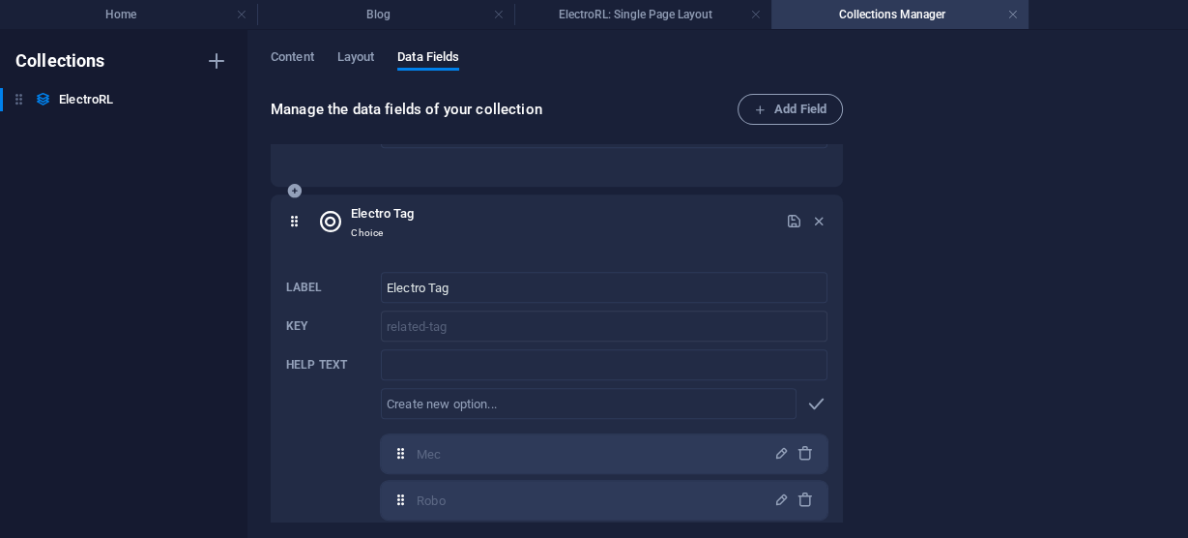
scroll to position [794, 0]
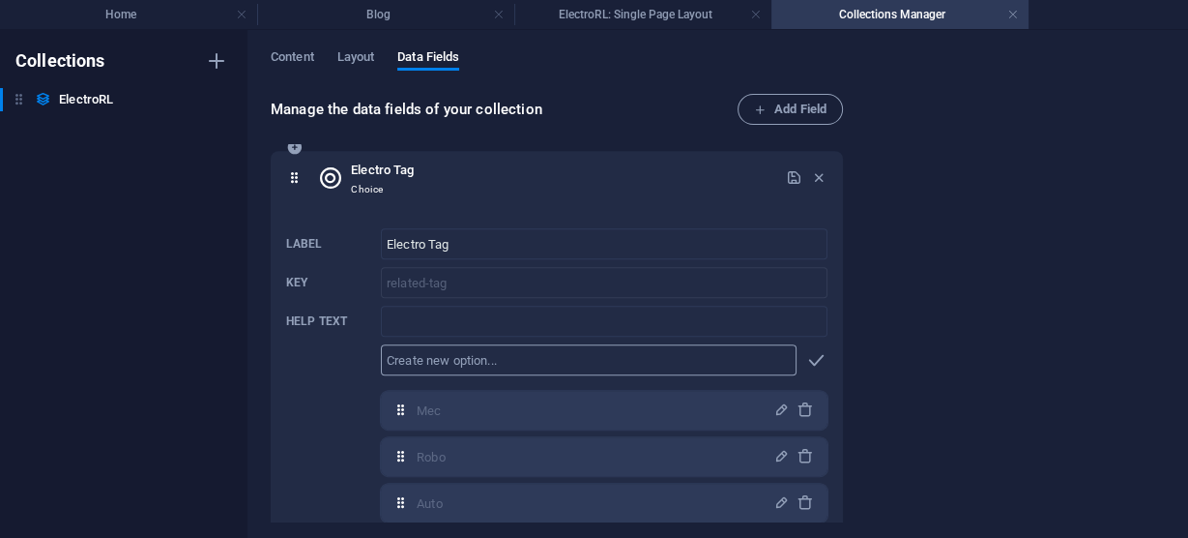
click at [532, 357] on input "text" at bounding box center [589, 359] width 416 height 31
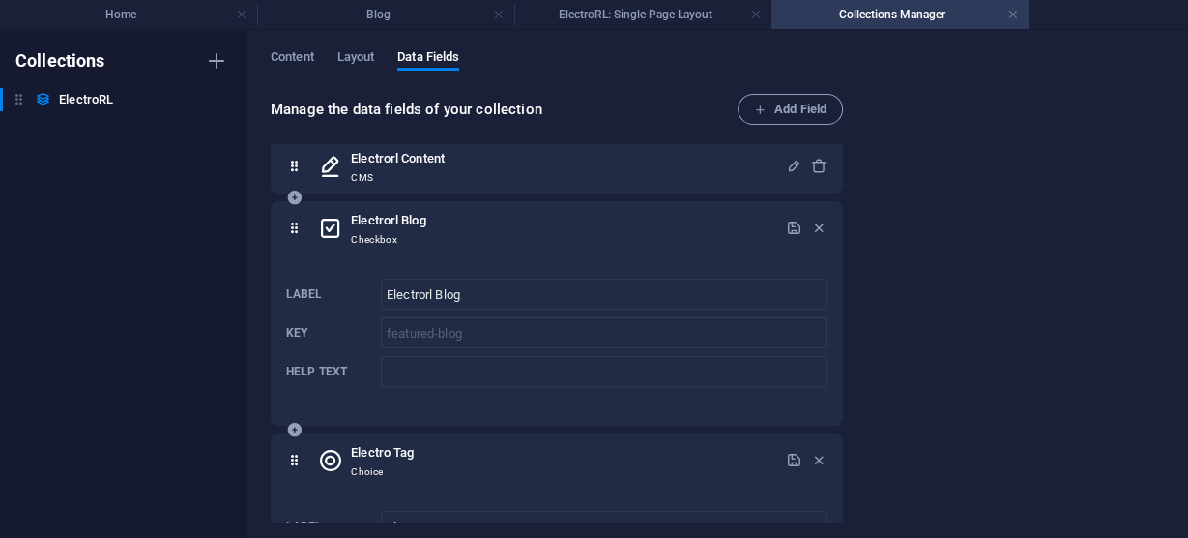
scroll to position [496, 0]
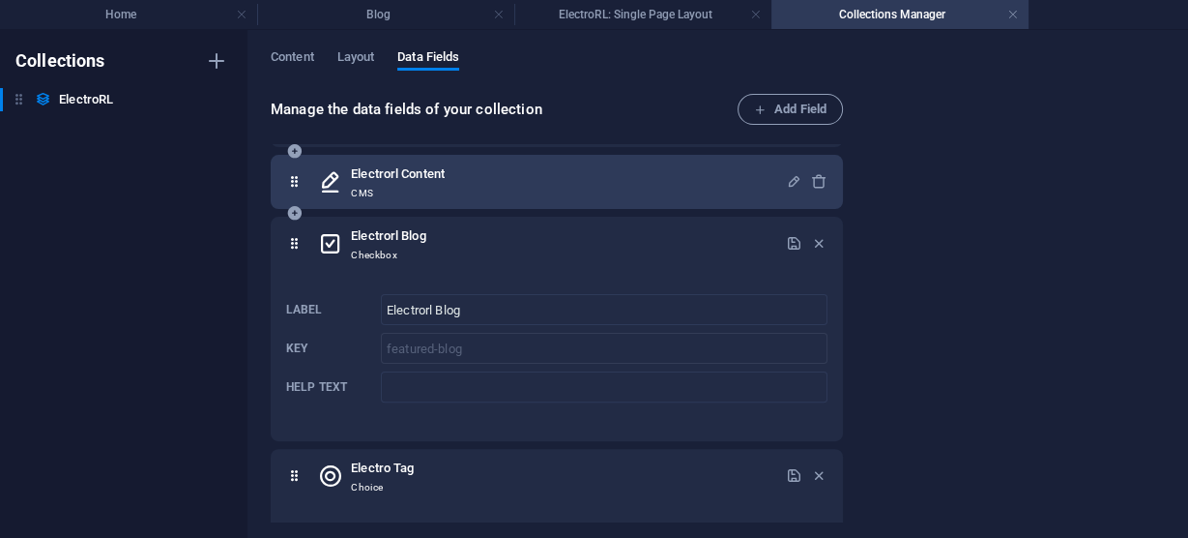
click at [614, 175] on div "Electrorl Content CMS" at bounding box center [552, 181] width 468 height 39
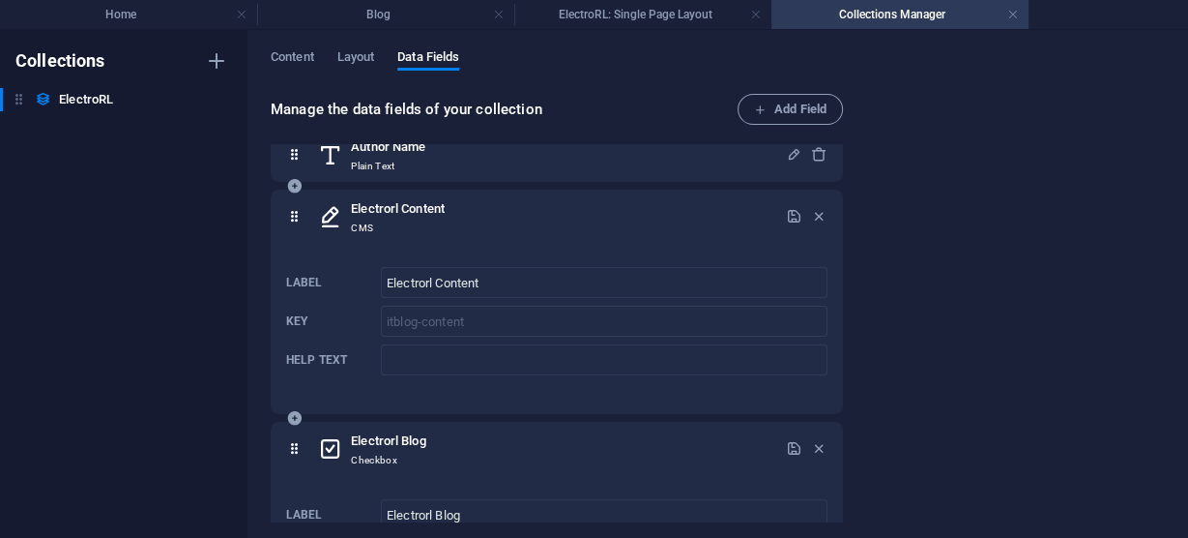
scroll to position [341, 0]
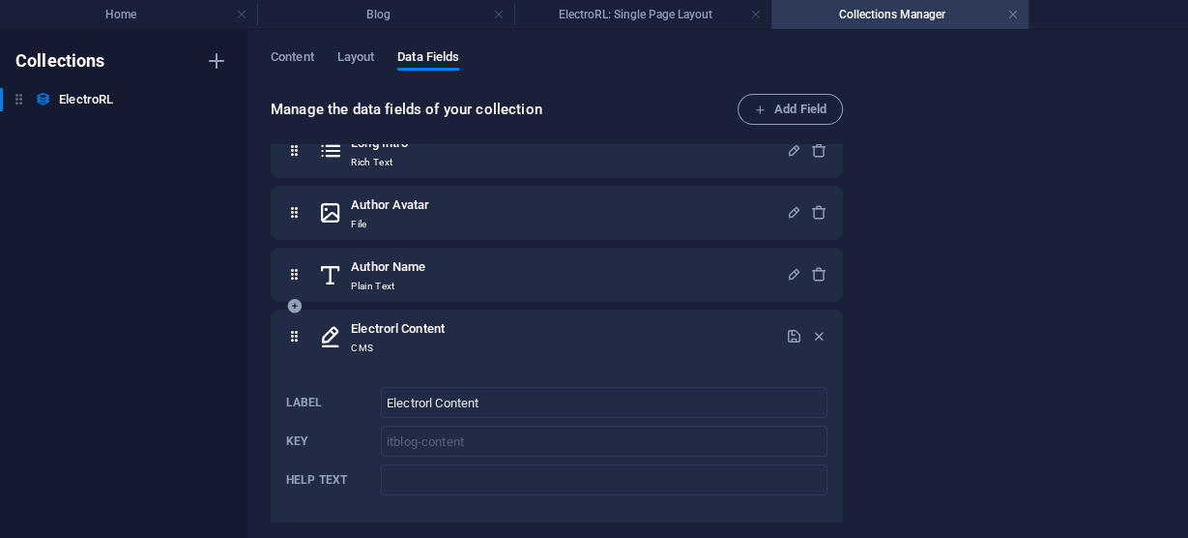
click at [495, 335] on div "Electrorl Content CMS" at bounding box center [552, 336] width 468 height 39
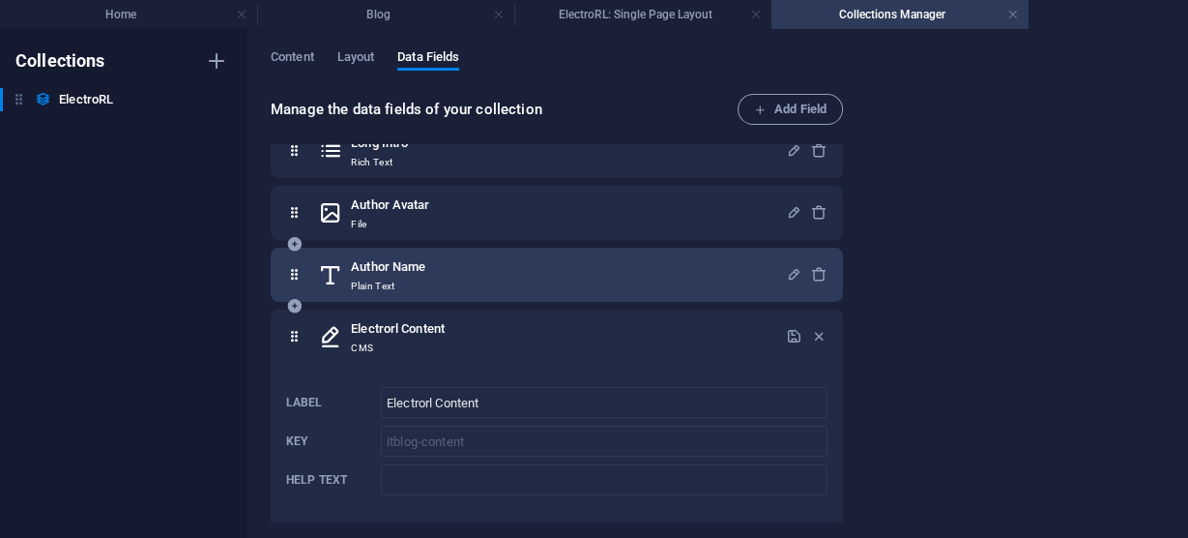
click at [535, 262] on div "Author Name Plain Text" at bounding box center [552, 274] width 468 height 39
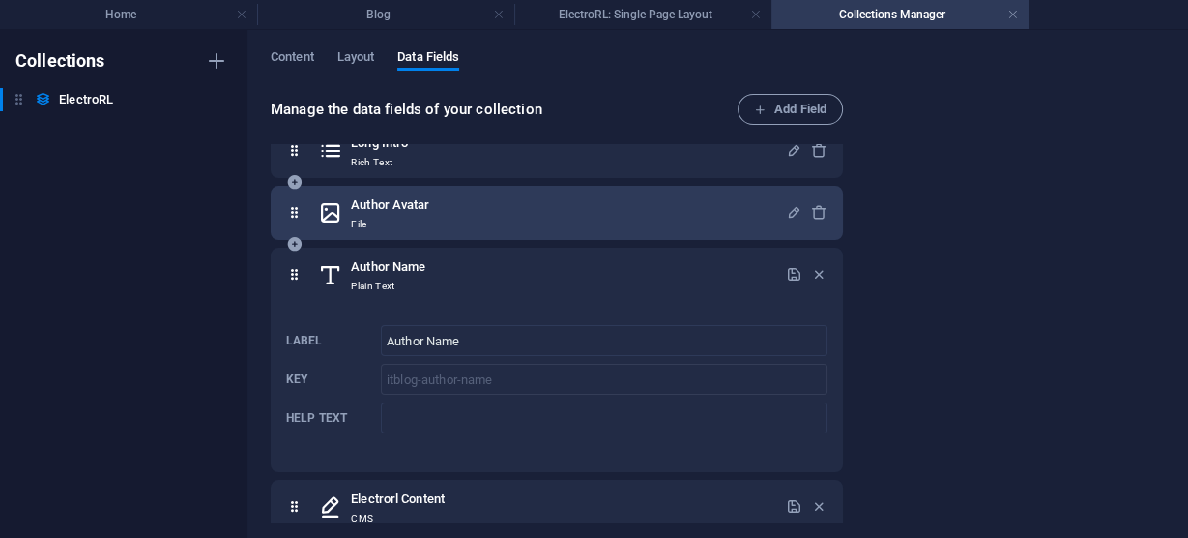
click at [540, 224] on div "Author Avatar File" at bounding box center [552, 212] width 468 height 39
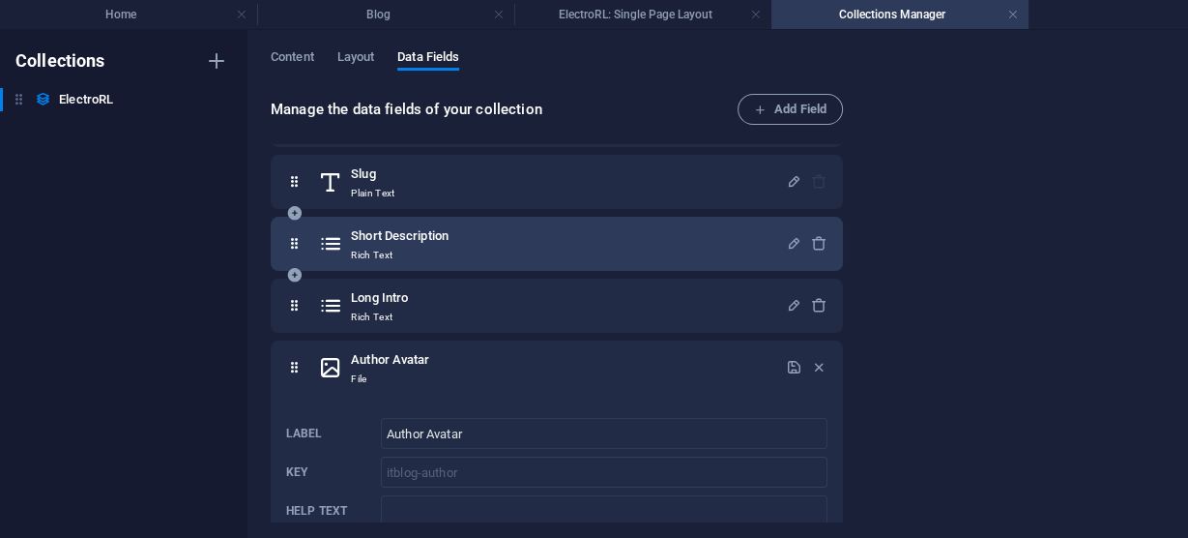
scroll to position [0, 0]
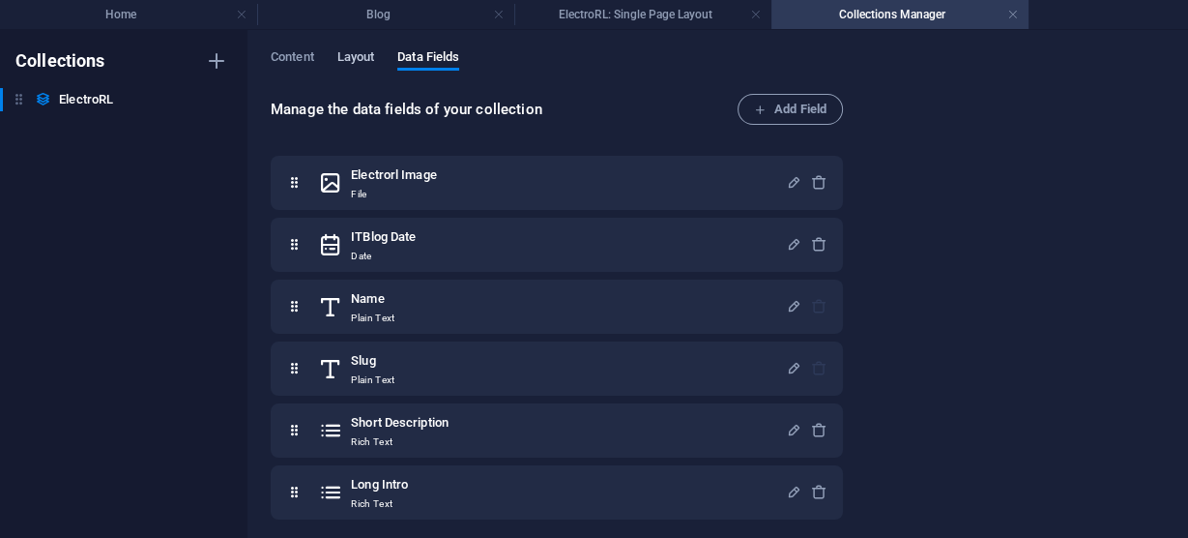
click at [359, 52] on span "Layout" at bounding box center [356, 58] width 38 height 27
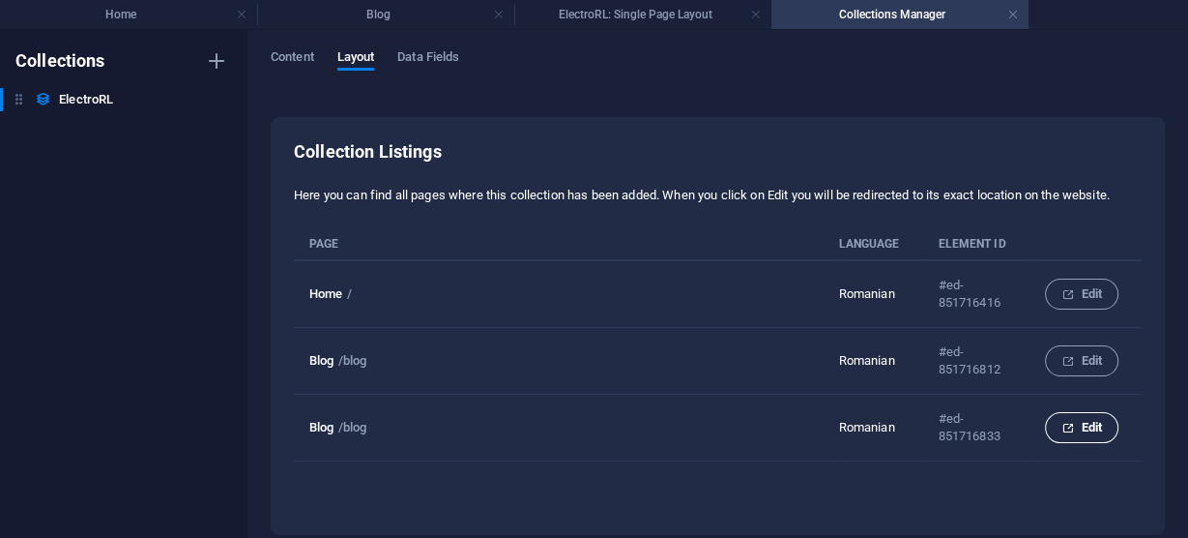
click at [1067, 425] on icon "collection list" at bounding box center [1068, 428] width 13 height 13
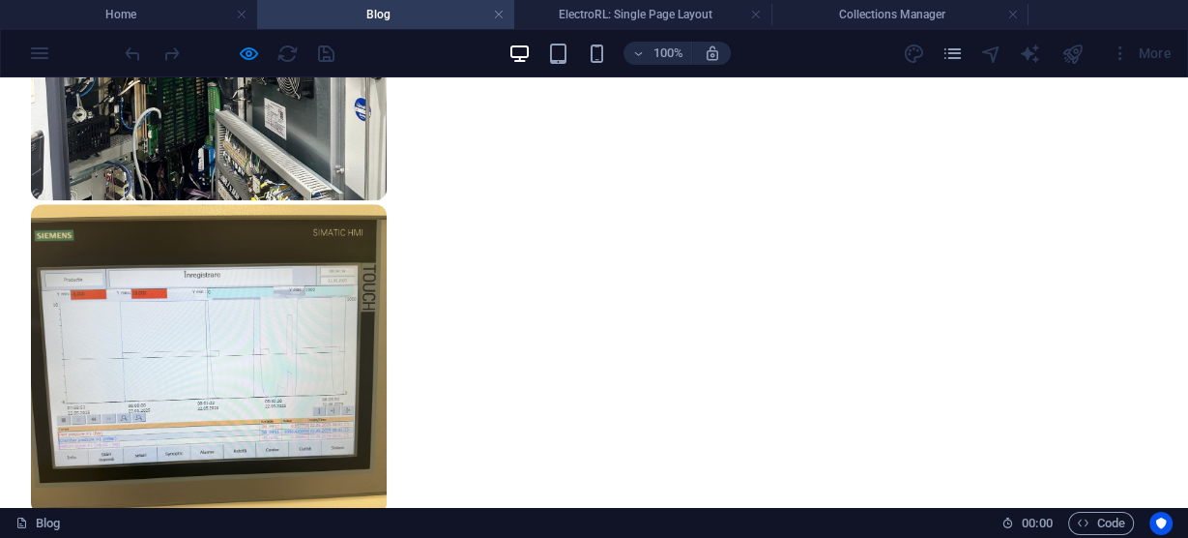
scroll to position [1880, 0]
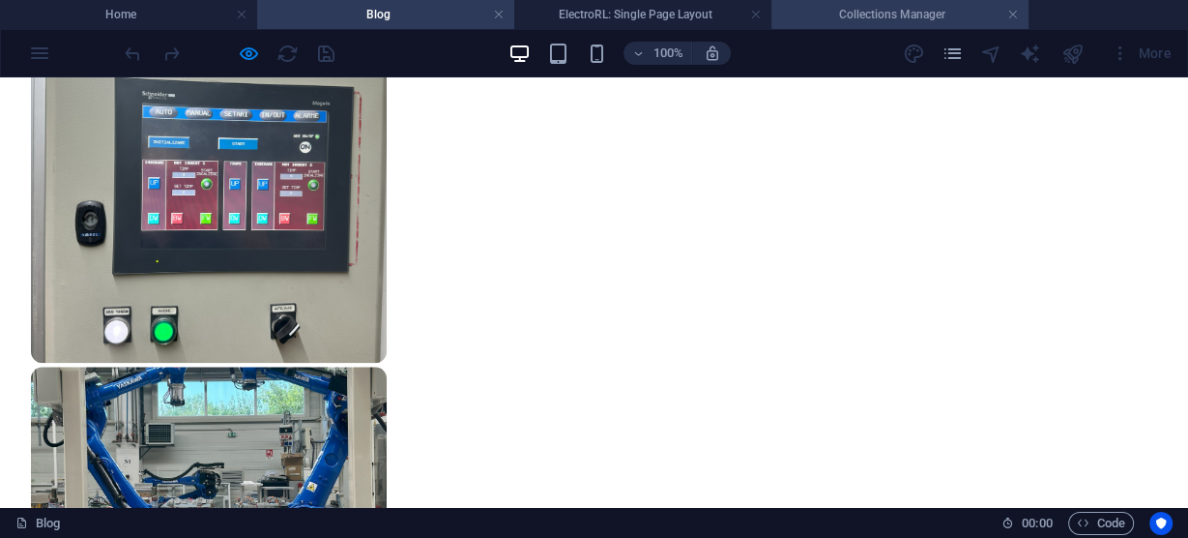
click at [866, 11] on h4 "Collections Manager" at bounding box center [900, 14] width 257 height 21
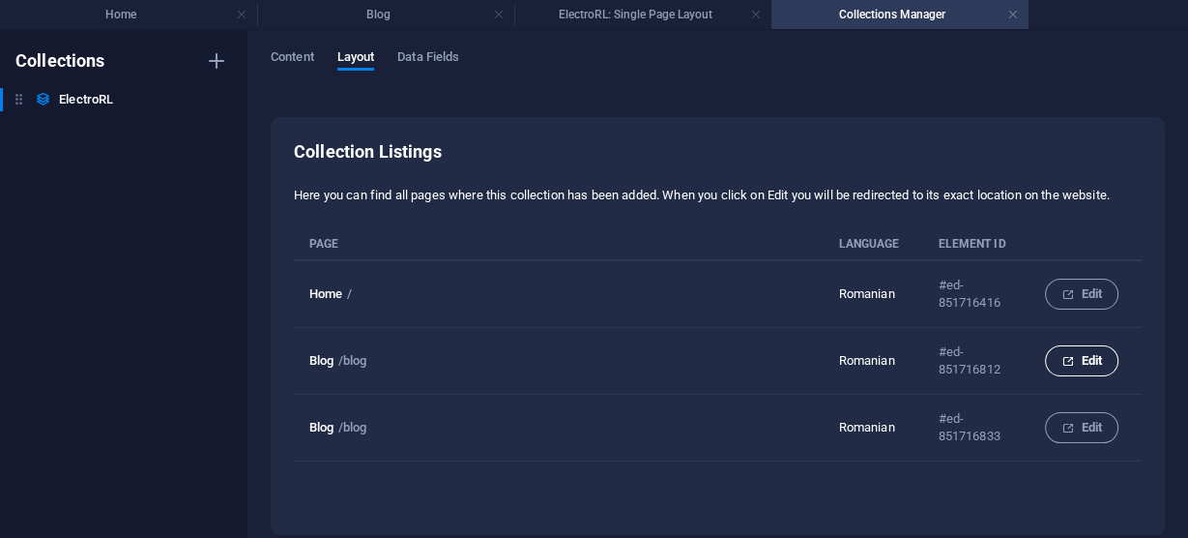
click at [1077, 355] on span "Edit" at bounding box center [1082, 360] width 41 height 23
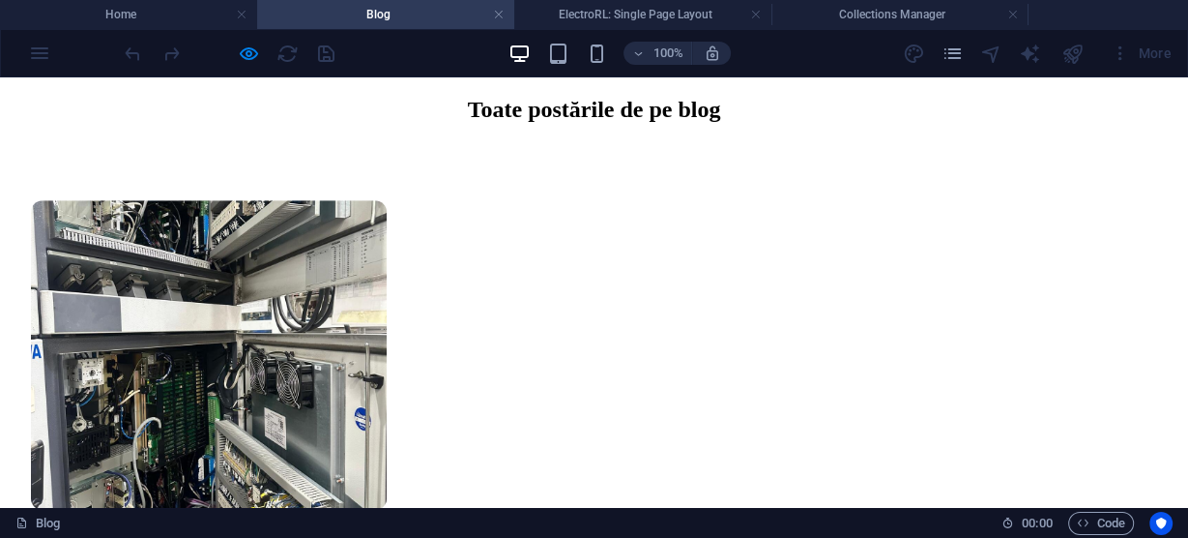
scroll to position [642, 0]
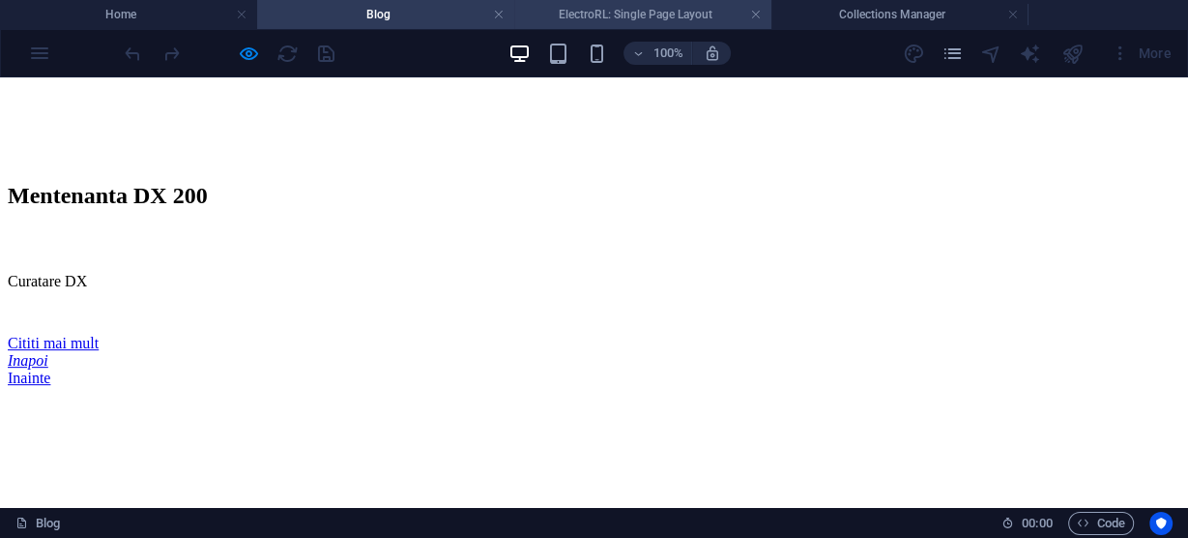
click at [662, 15] on h4 "ElectroRL: Single Page Layout" at bounding box center [642, 14] width 257 height 21
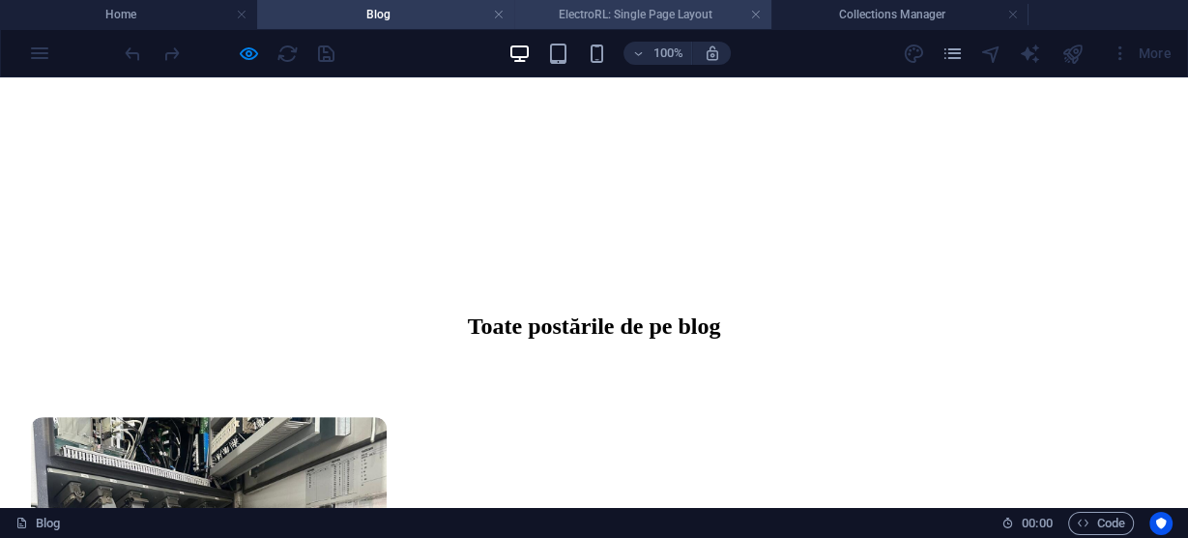
scroll to position [1779, 0]
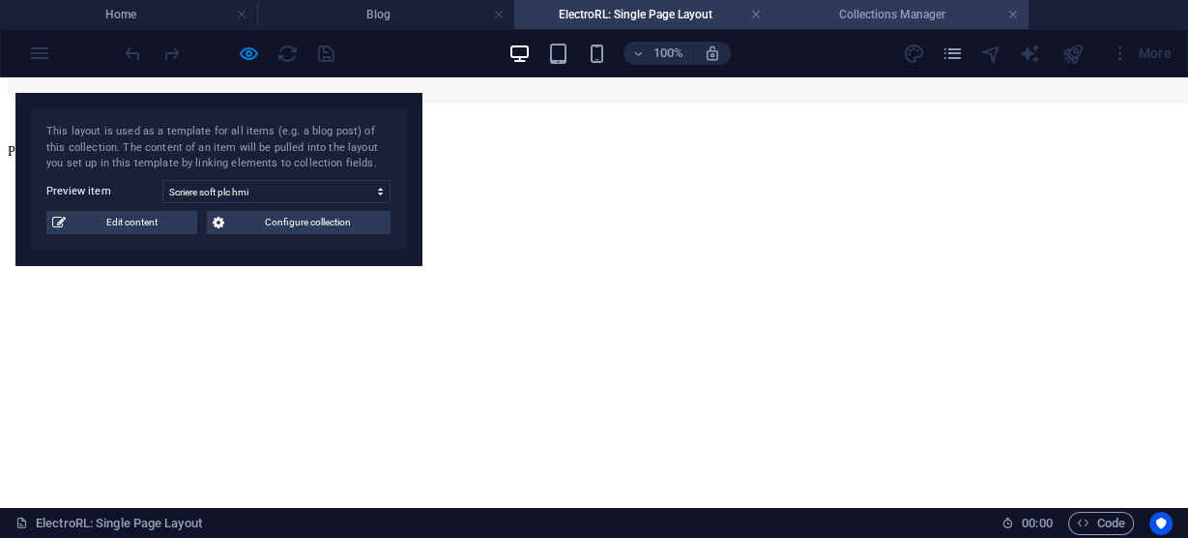
click at [921, 16] on h4 "Collections Manager" at bounding box center [900, 14] width 257 height 21
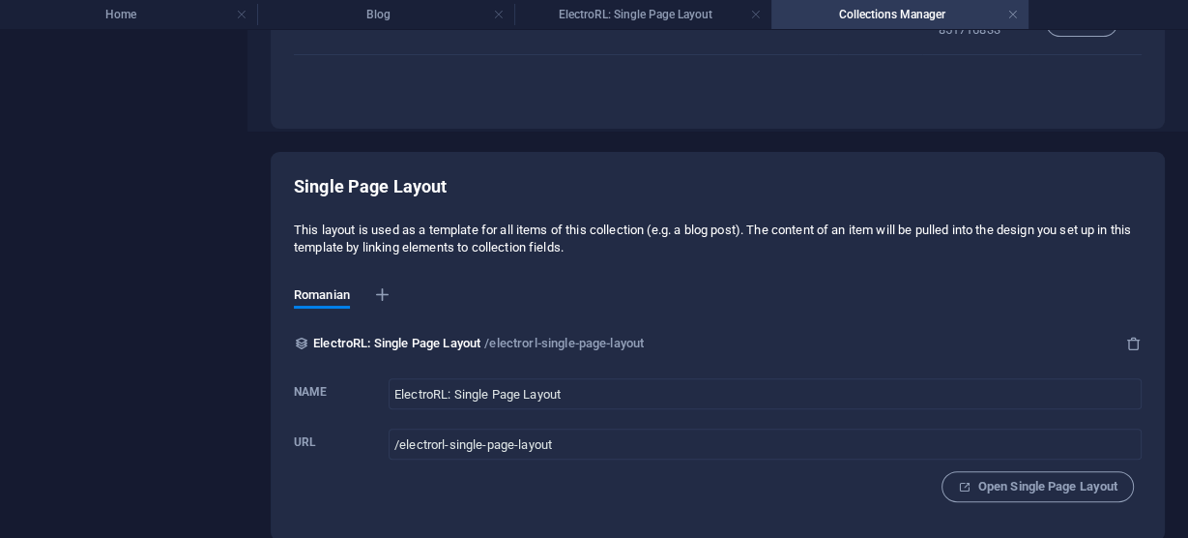
scroll to position [407, 0]
click at [1032, 481] on span "Open Single Page Layout" at bounding box center [1038, 485] width 160 height 23
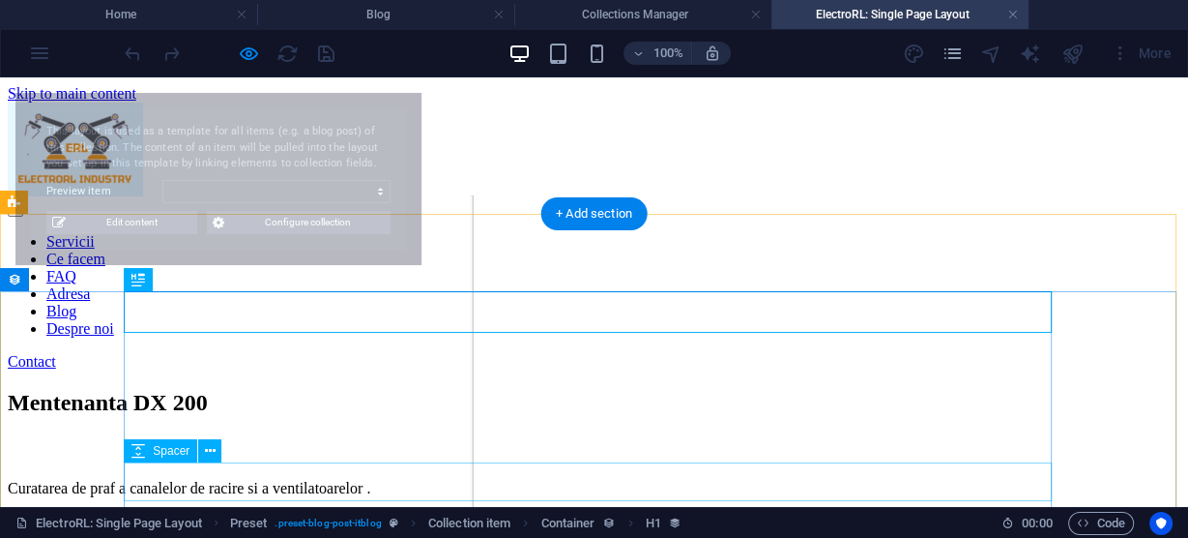
scroll to position [0, 0]
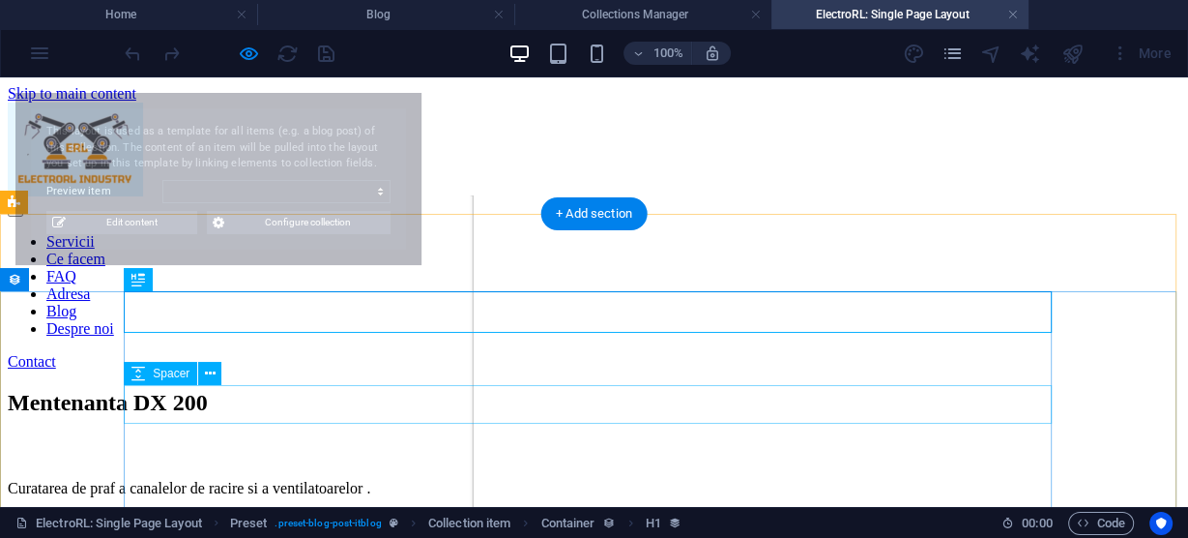
select select "68b5da826413ac914f086087"
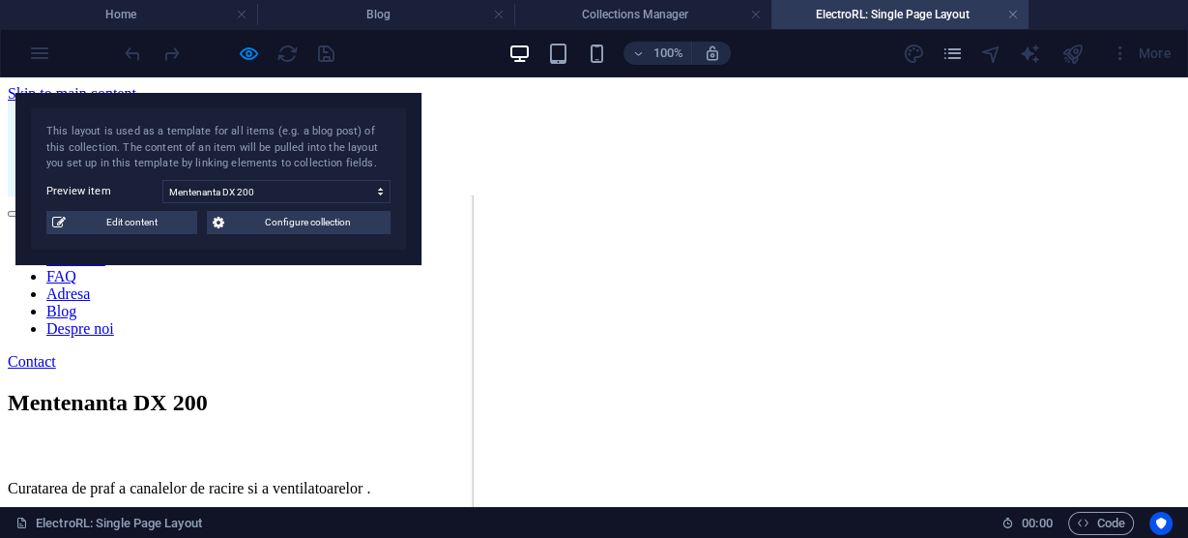
click at [1020, 15] on h4 "ElectroRL: Single Page Layout" at bounding box center [900, 14] width 257 height 21
click at [1015, 15] on link at bounding box center [1013, 15] width 12 height 18
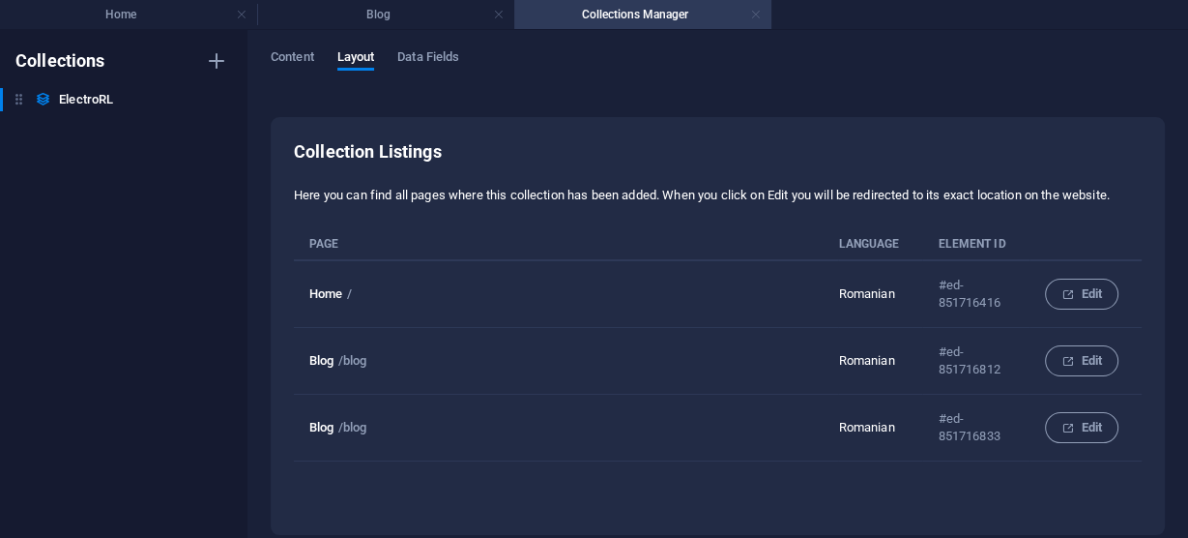
click at [754, 12] on link at bounding box center [756, 15] width 12 height 18
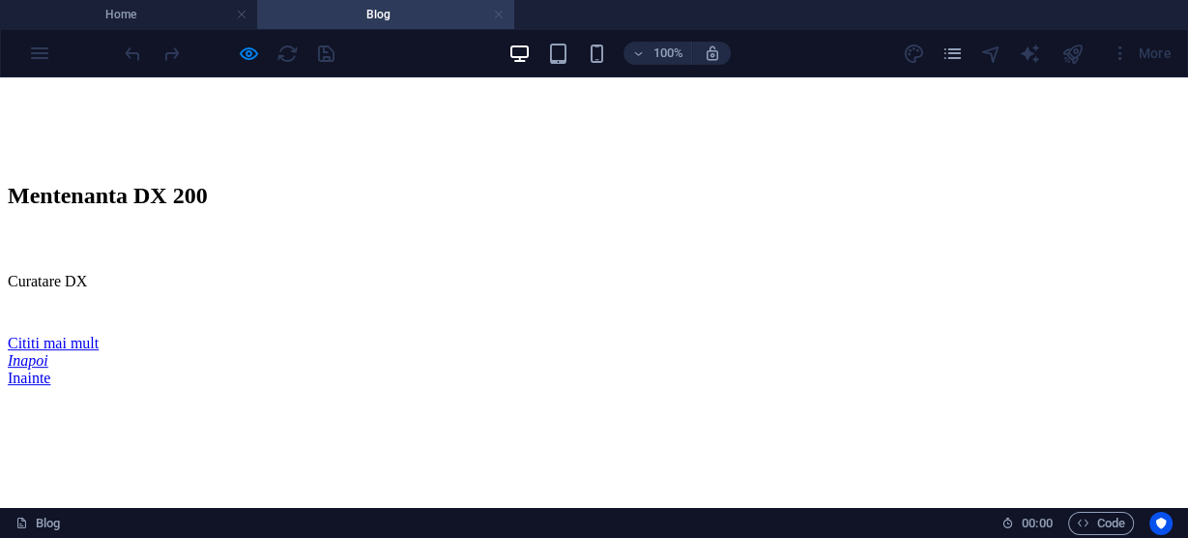
click at [497, 11] on link at bounding box center [499, 15] width 12 height 18
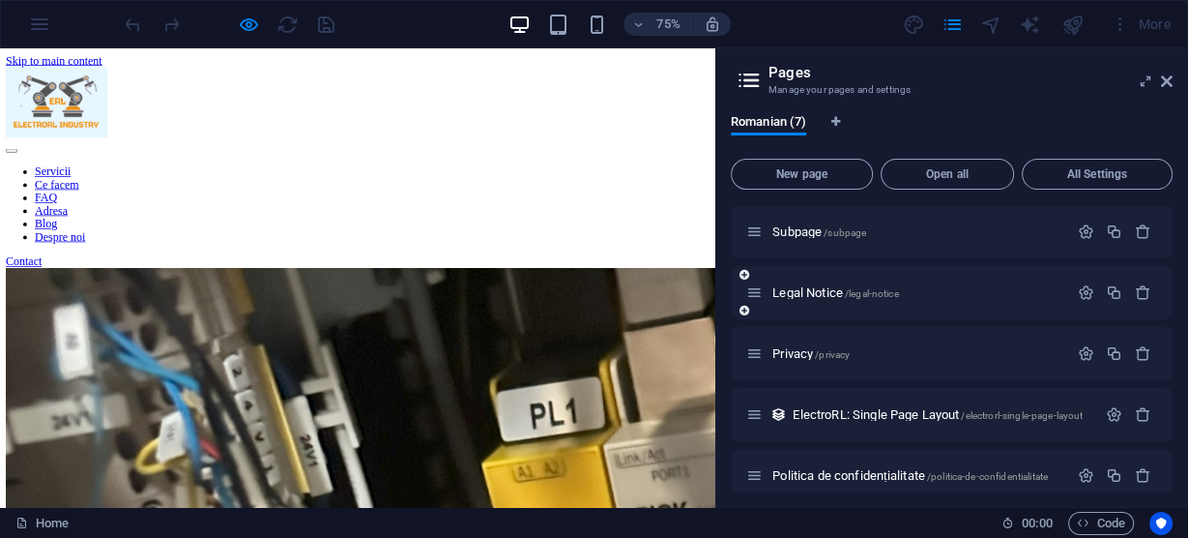
scroll to position [139, 0]
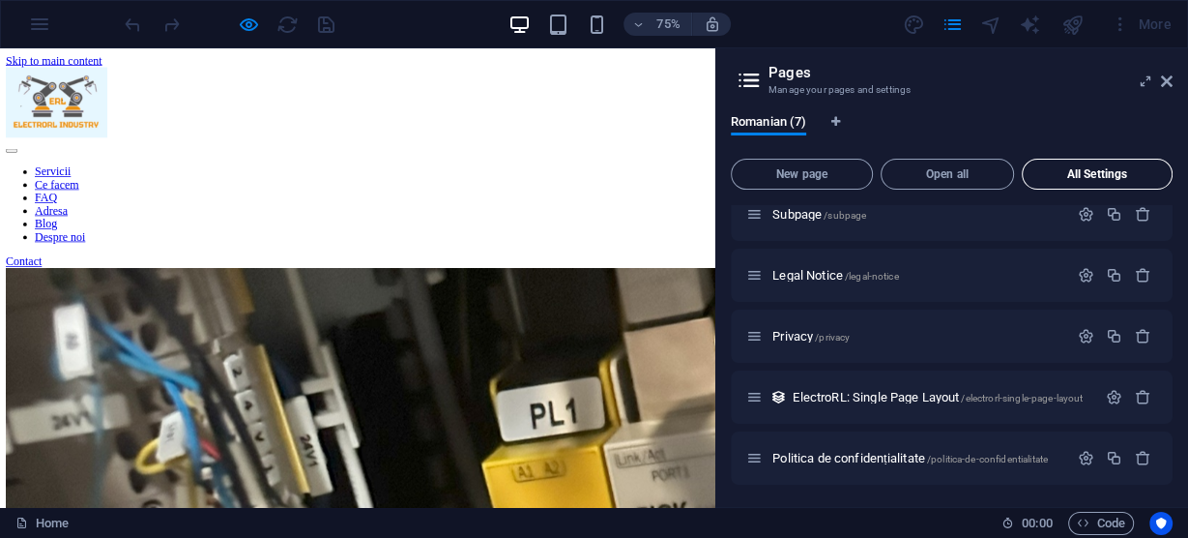
click at [1103, 169] on span "All Settings" at bounding box center [1097, 174] width 133 height 12
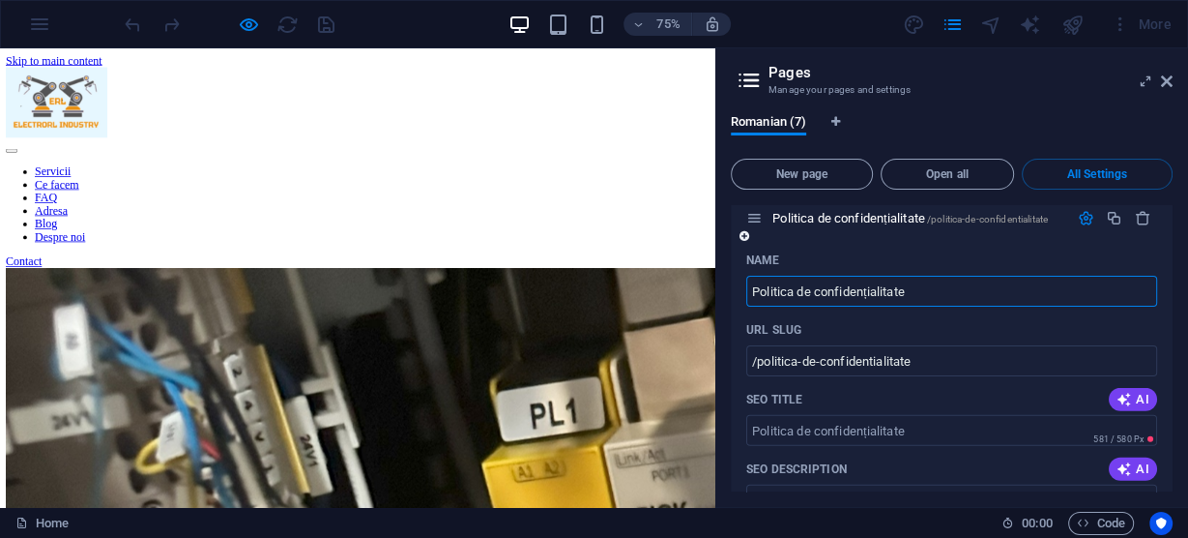
scroll to position [4537, 0]
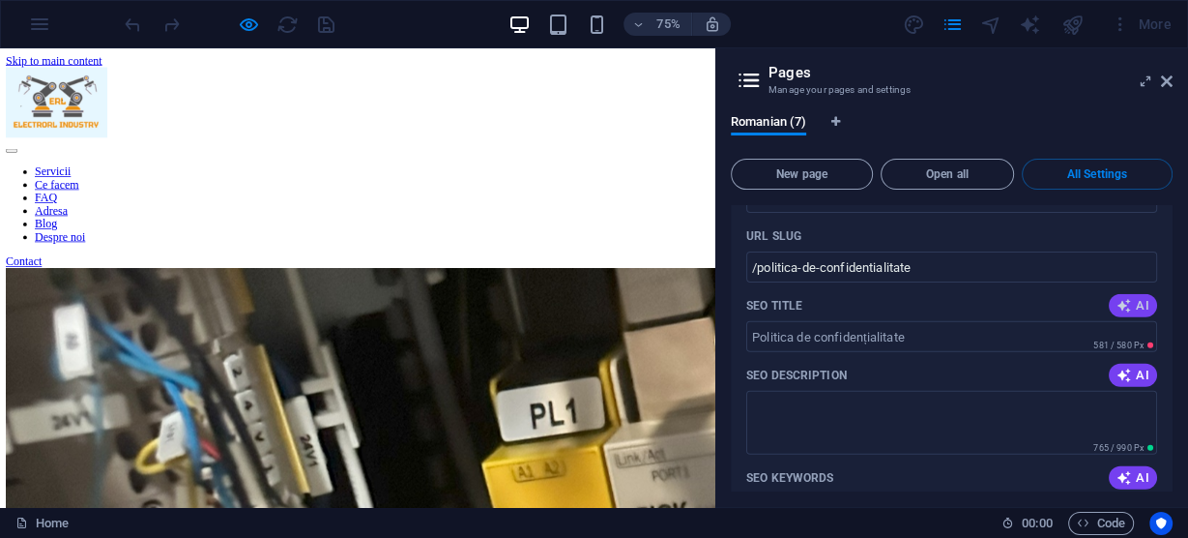
click at [1132, 302] on span "AI" at bounding box center [1133, 305] width 33 height 15
type input "Politica de Confidențialitate"
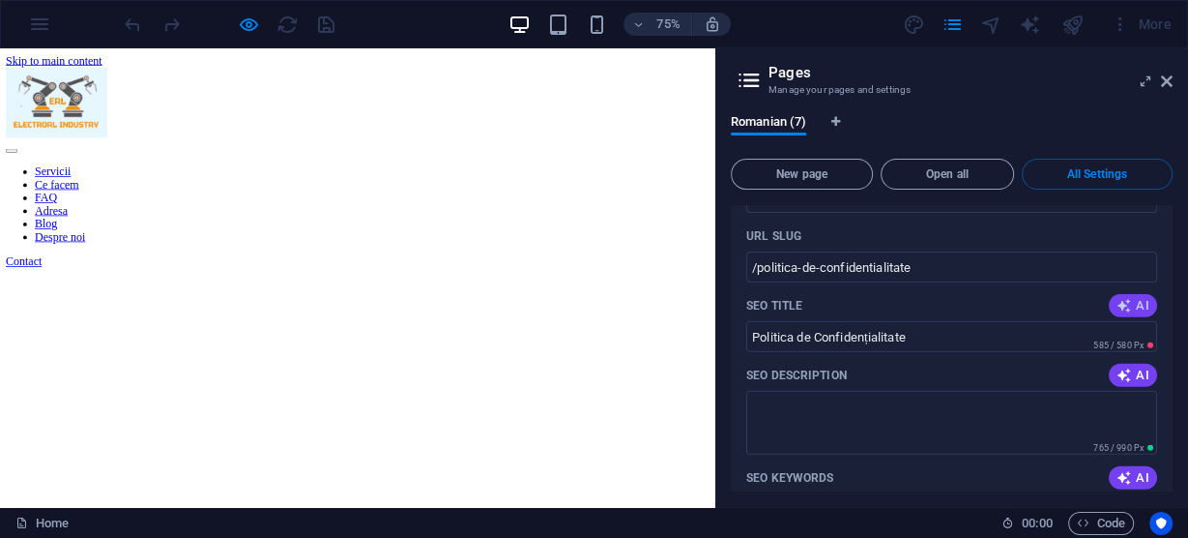
scroll to position [4614, 0]
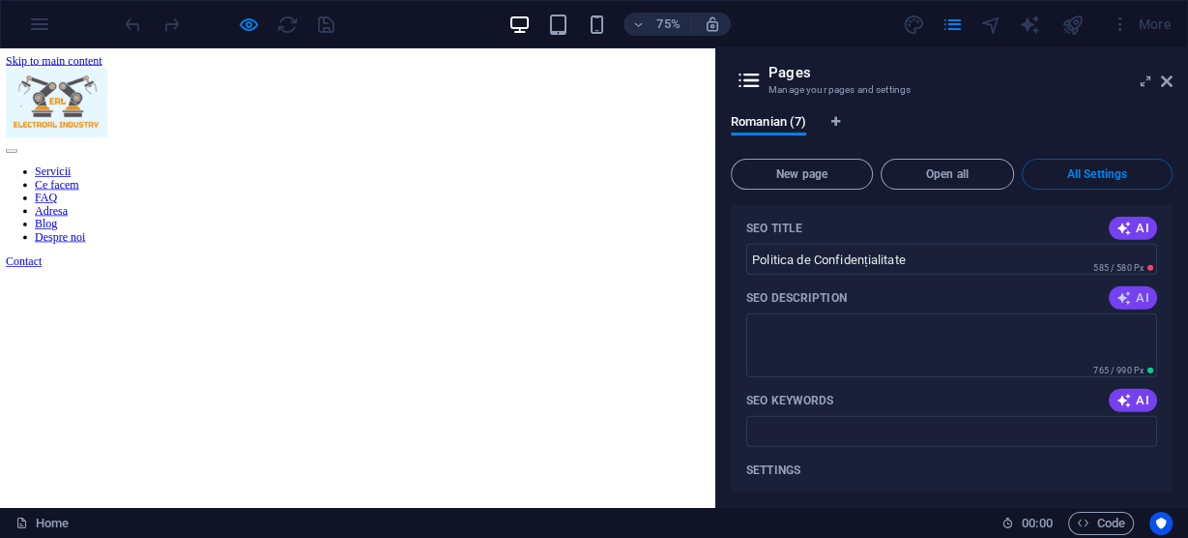
click at [1136, 290] on span "AI" at bounding box center [1133, 297] width 33 height 15
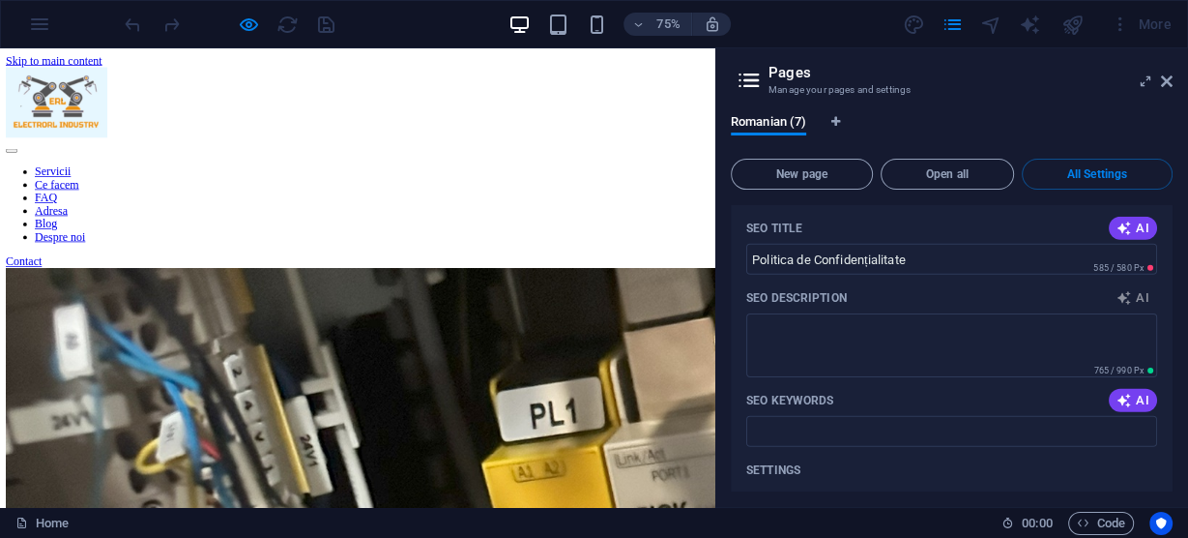
type textarea "Descoperă politica noastră de confidențialitate! Află cum protejăm datele tale …"
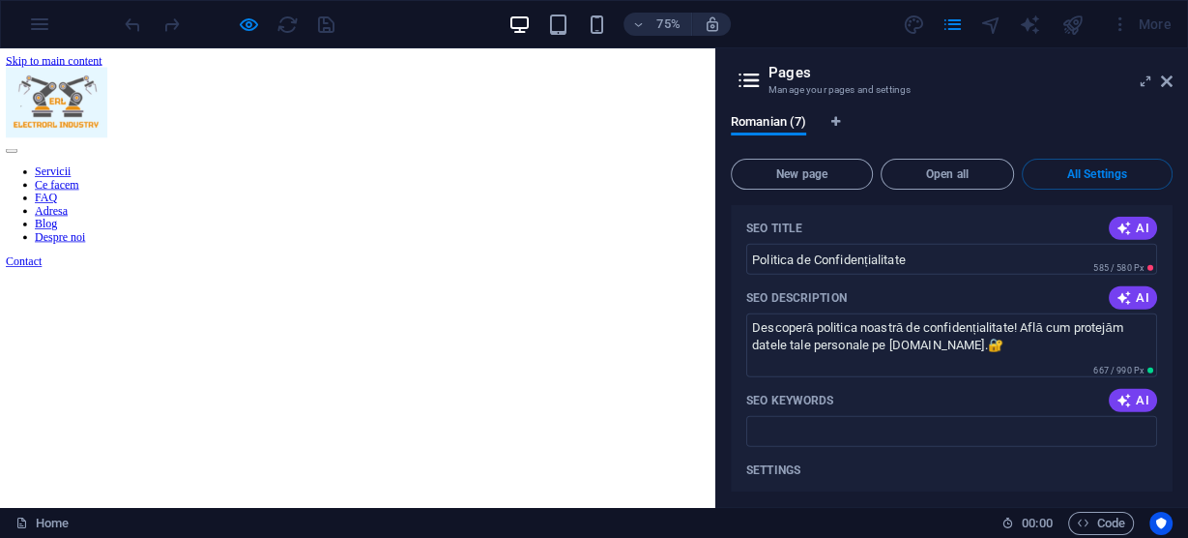
click at [1130, 394] on span "AI" at bounding box center [1133, 400] width 33 height 15
type input "politica de confidențialitate, protecția datelor personale, drepturile utilizat…"
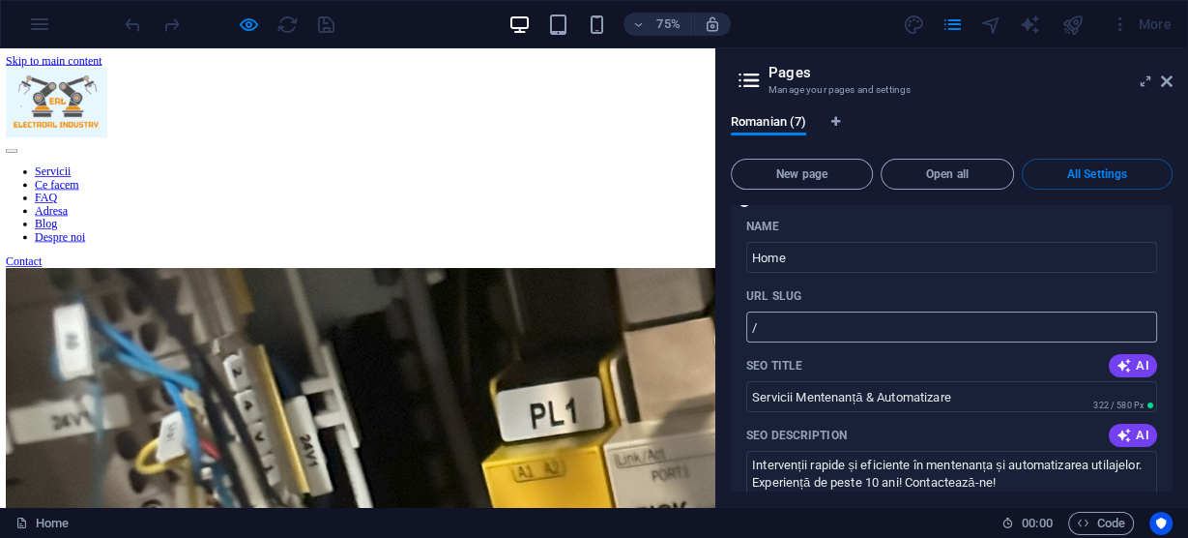
scroll to position [77, 0]
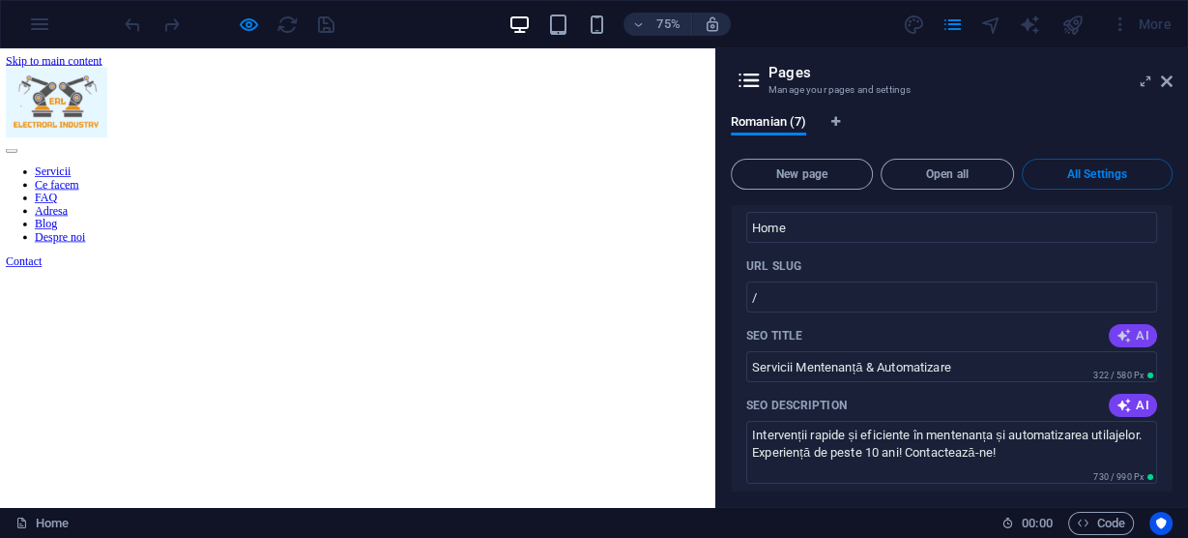
click at [1127, 336] on icon "button" at bounding box center [1125, 335] width 20 height 19
type input "Mentenanță și Automatizare"
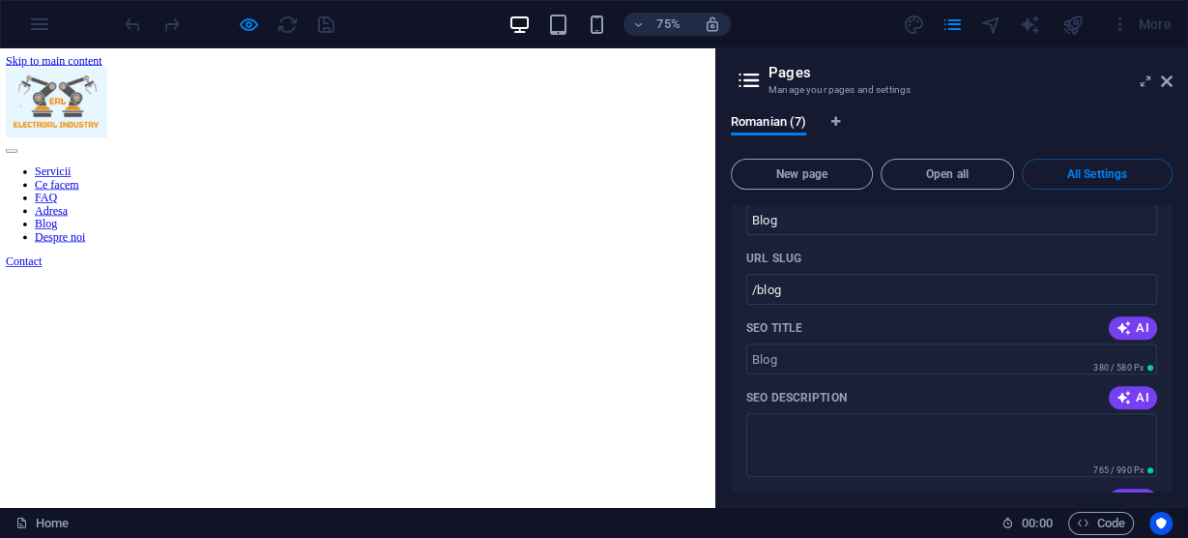
scroll to position [928, 0]
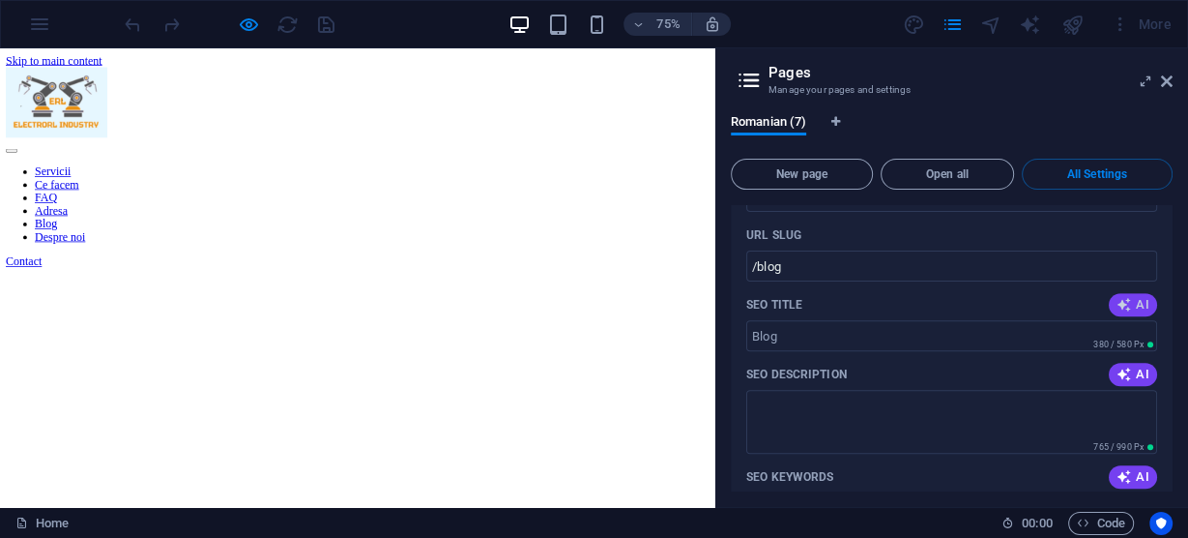
click at [1136, 308] on span "AI" at bounding box center [1133, 304] width 33 height 15
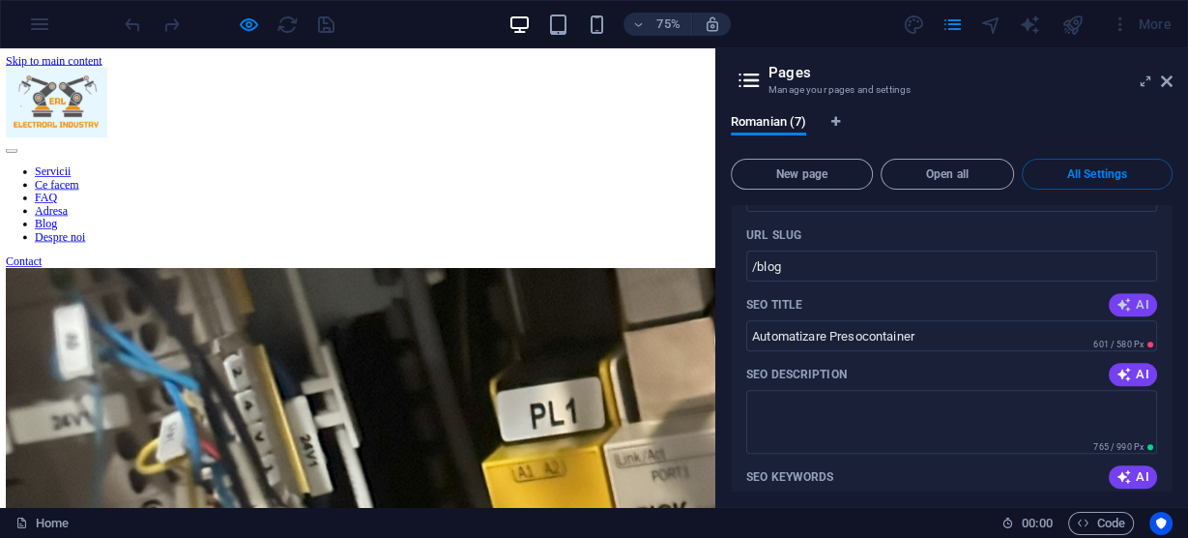
type input "Automatizare Presocontainer"
click at [1132, 370] on span "AI" at bounding box center [1133, 373] width 33 height 15
type textarea "Descoperă serviciile de mentenanță și curățare DX 200. Contactează echipa noast…"
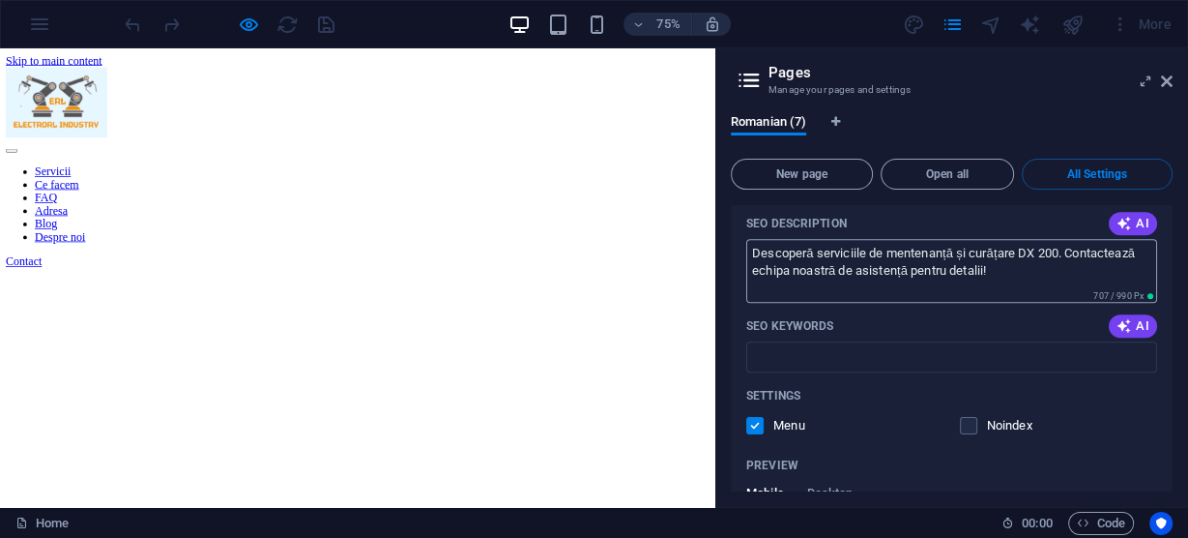
scroll to position [1083, 0]
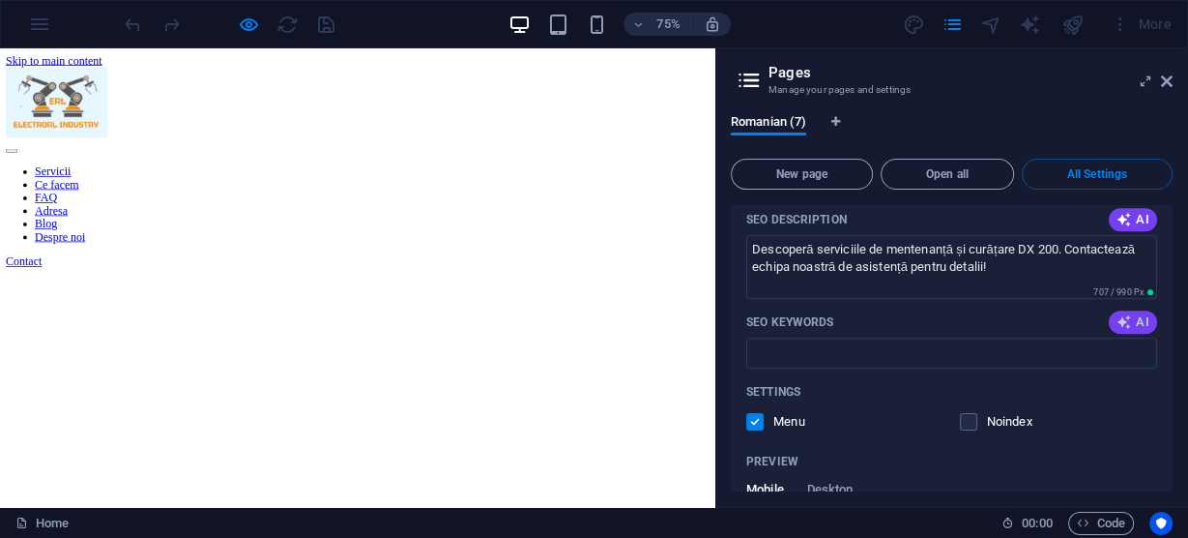
click at [1136, 321] on span "AI" at bounding box center [1133, 321] width 33 height 15
type input "mentenanță DX 200, curățare DX, servicii de mentenanță, întreținere echipamente…"
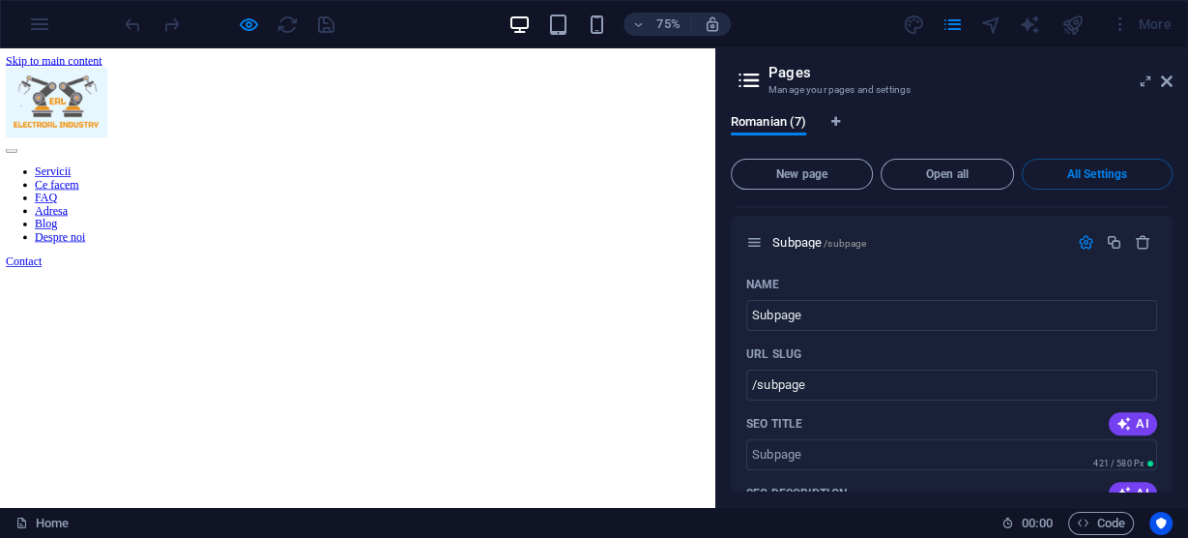
scroll to position [1702, 0]
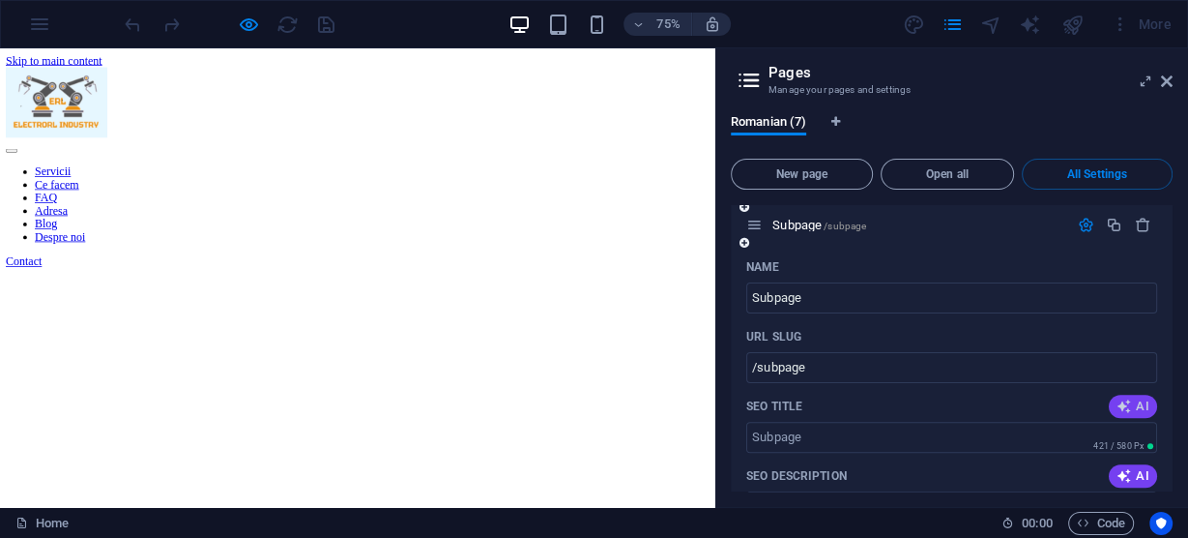
click at [1138, 398] on span "AI" at bounding box center [1133, 405] width 33 height 15
type input "Soluții industriale de încredere"
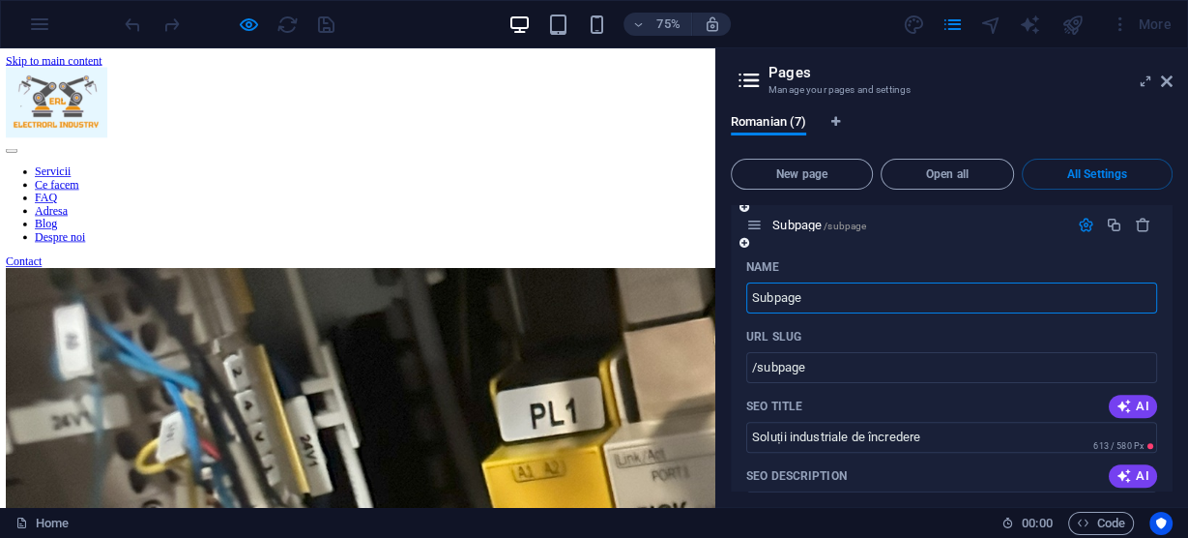
click at [861, 295] on input "Subpage" at bounding box center [951, 297] width 411 height 31
drag, startPoint x: 848, startPoint y: 342, endPoint x: 857, endPoint y: 383, distance: 41.5
drag, startPoint x: 824, startPoint y: 290, endPoint x: 728, endPoint y: 287, distance: 95.8
click at [728, 287] on div "Romanian (7) New page Open all All Settings Home / Name Home ​ URL SLUG / ​ SEO…" at bounding box center [951, 303] width 473 height 408
click at [852, 289] on input "Subpage" at bounding box center [951, 297] width 411 height 31
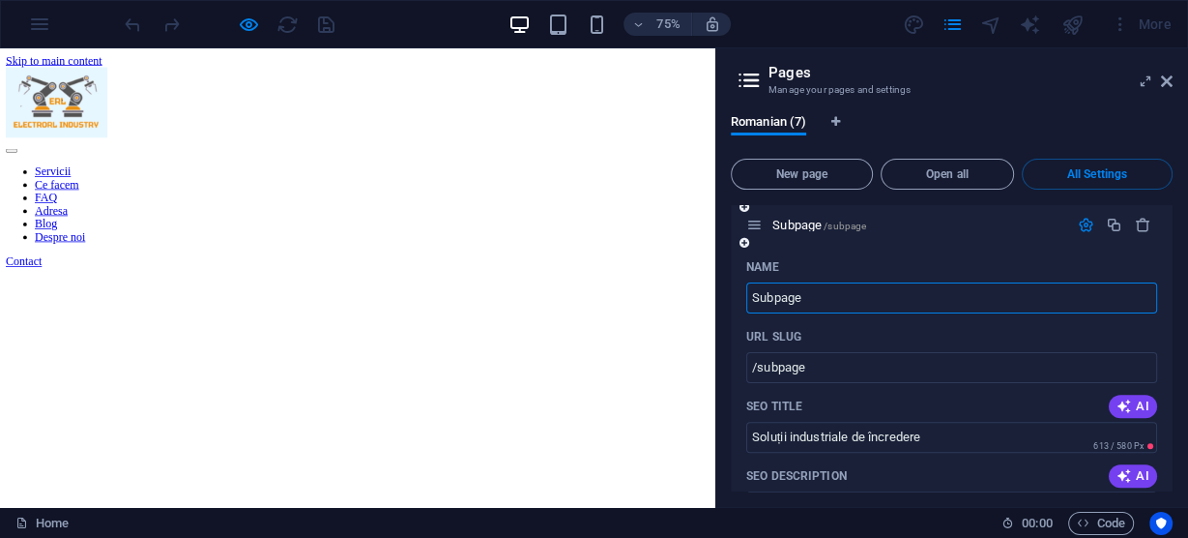
drag, startPoint x: 831, startPoint y: 297, endPoint x: 734, endPoint y: 299, distance: 96.7
type input "de"
type input "/de"
type input "d"
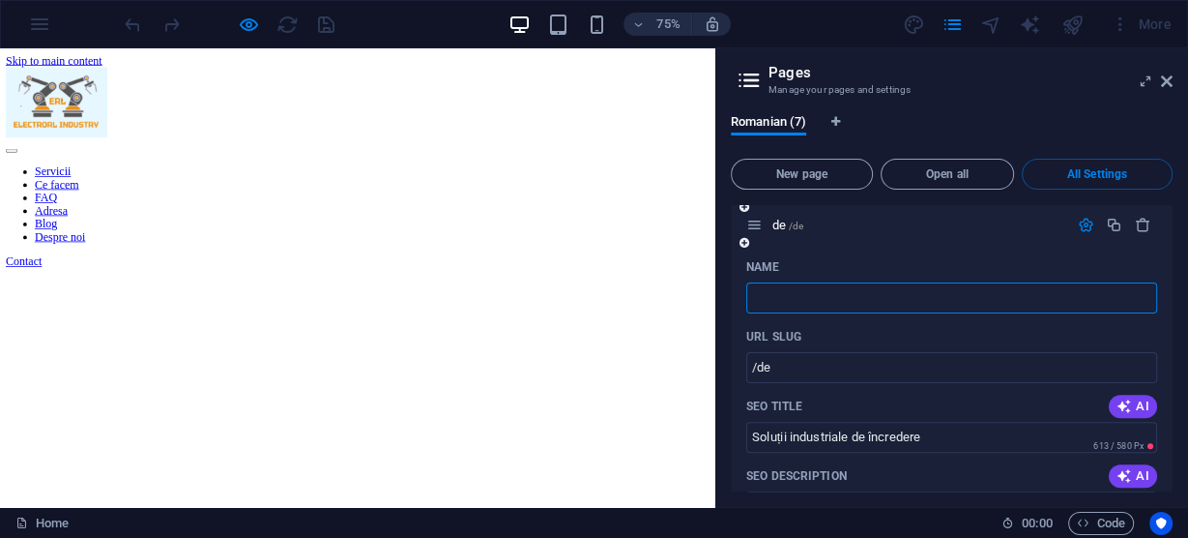
type input "/"
type input "Des"
type input "/de"
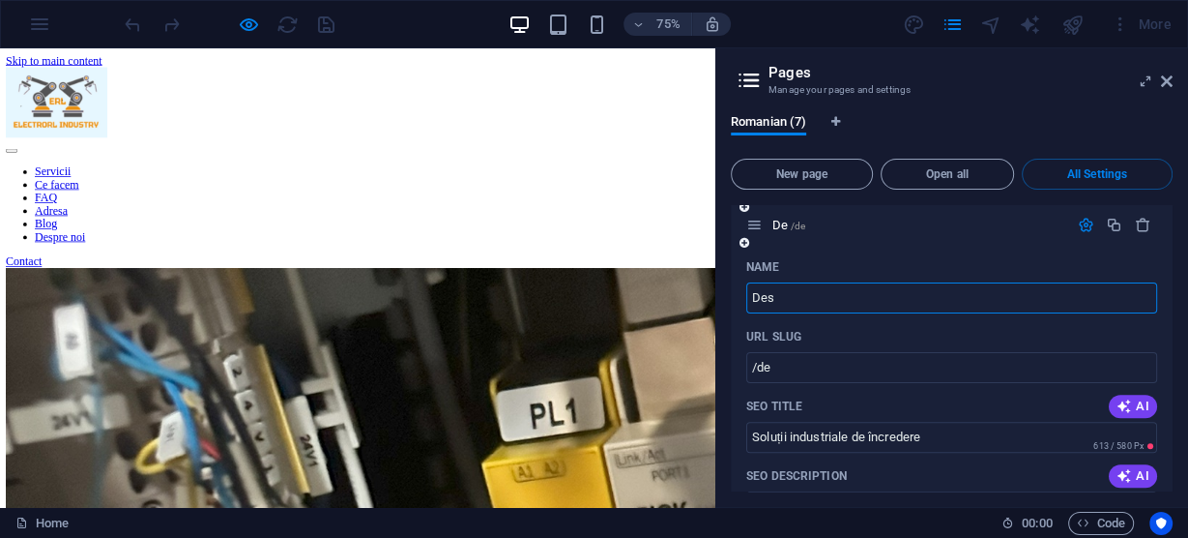
type input "Desp"
type input "/des"
type input "Despre"
type input "/despre"
type input "Despre no"
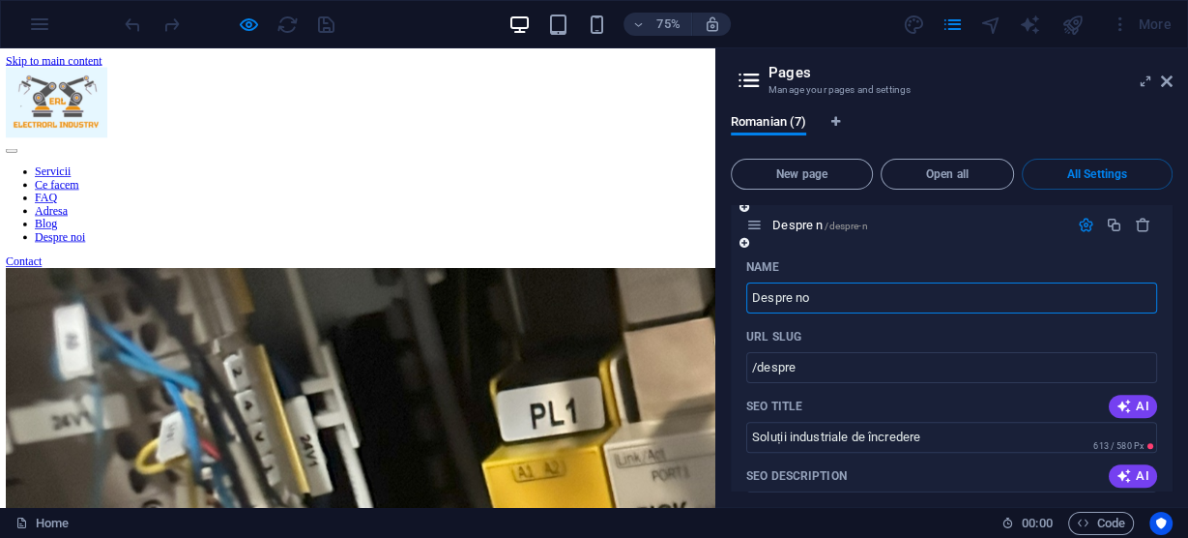
type input "/despre-n"
type input "Despre noi"
type input "/despre-noi"
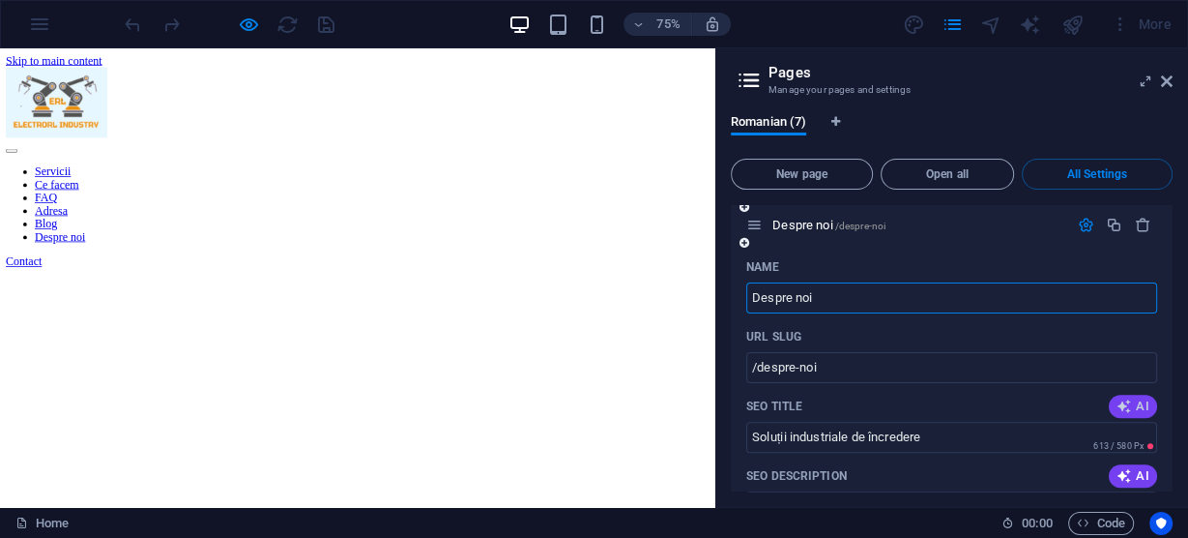
type input "Despre noi"
click at [1132, 405] on span "AI" at bounding box center [1133, 405] width 33 height 15
type input "ElectroRL: Soluții Industriale"
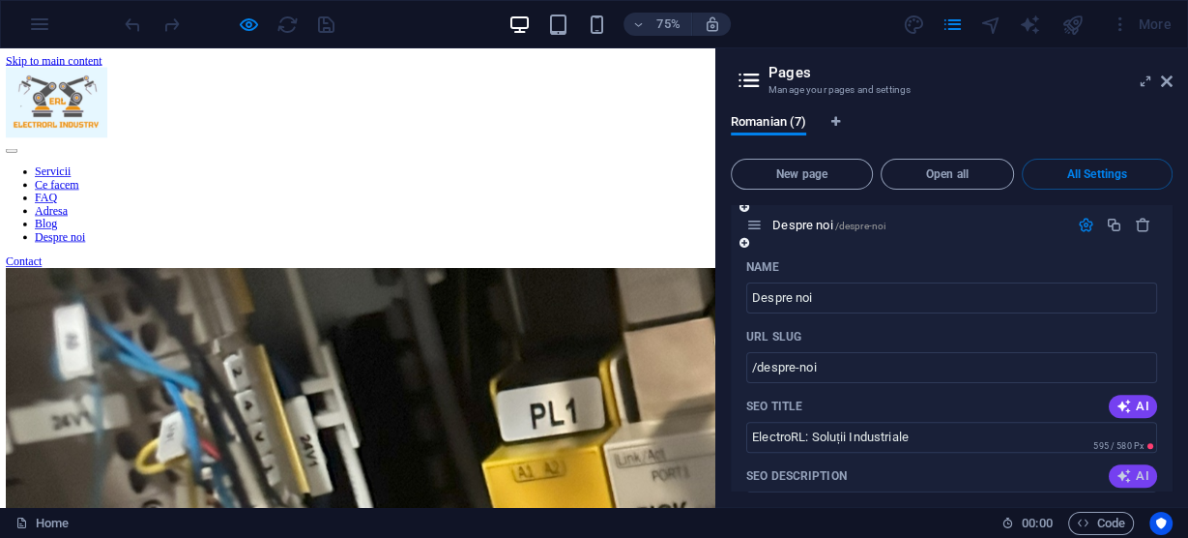
click at [1136, 472] on span "AI" at bounding box center [1133, 475] width 33 height 15
type textarea "ElectroRL oferă soluții eficiente pentru utilaje industriale: montaj, reparații…"
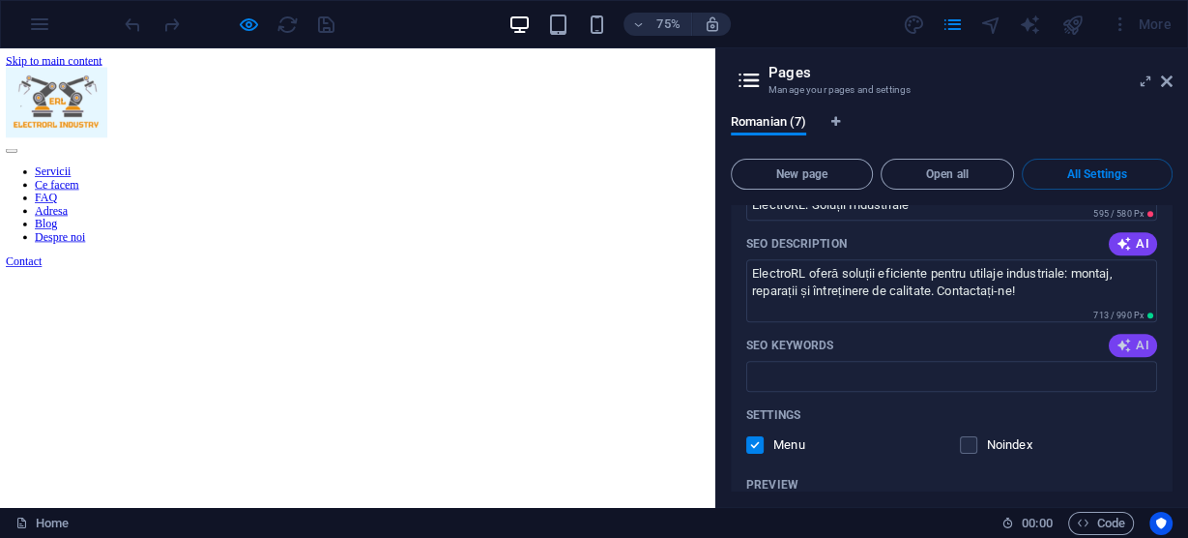
click at [1133, 337] on span "AI" at bounding box center [1133, 344] width 33 height 15
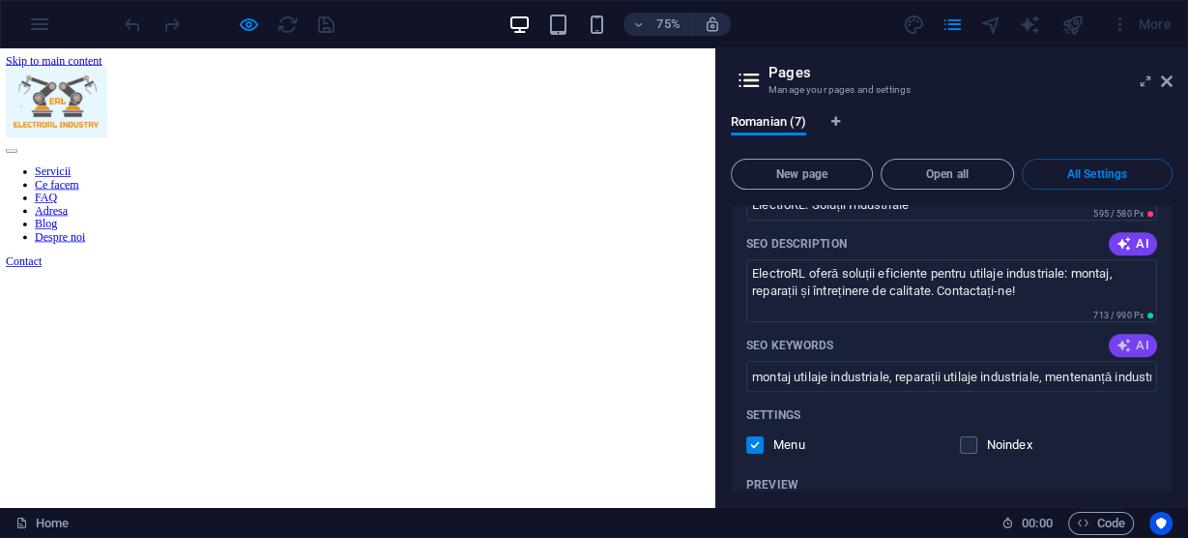
type input "montaj utilaje industriale, reparații utilaje industriale, mentenanță industria…"
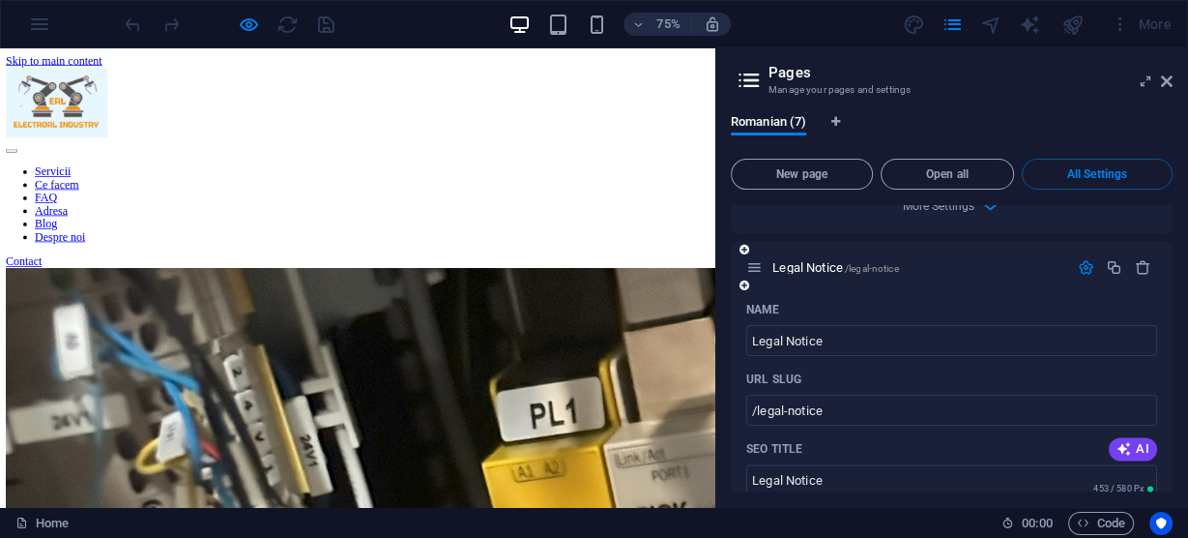
scroll to position [2553, 0]
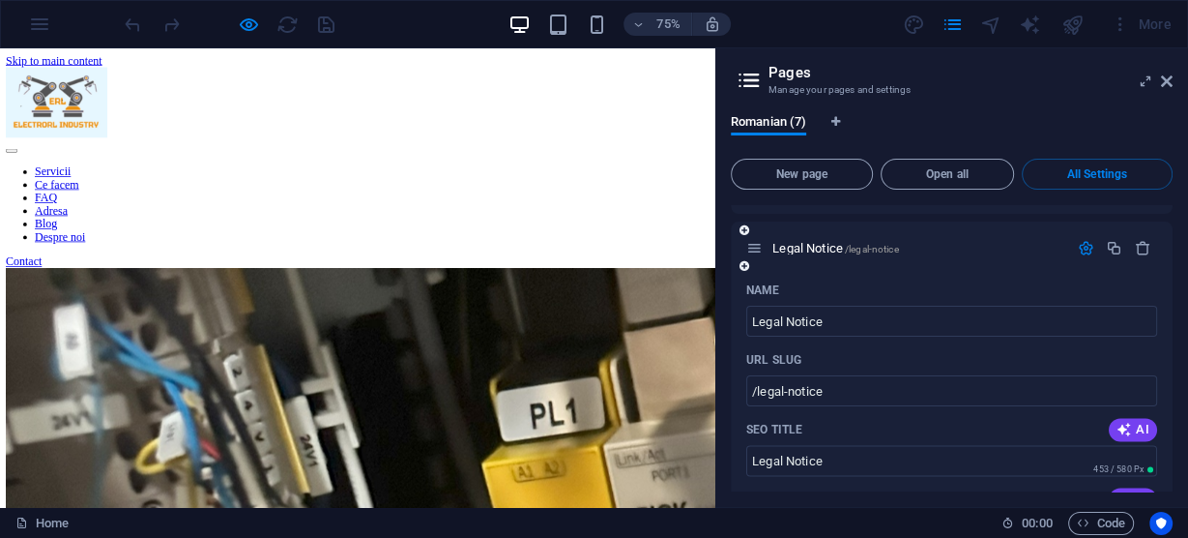
click at [1130, 423] on span "AI" at bounding box center [1133, 429] width 33 height 15
type input "Notificare Legală - Electrorl"
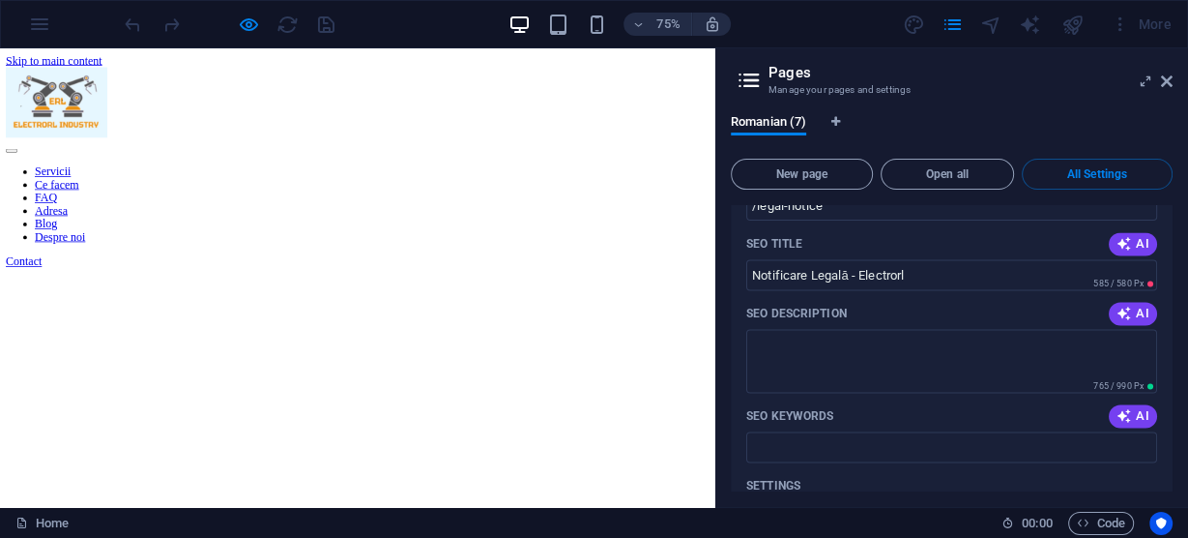
scroll to position [2785, 0]
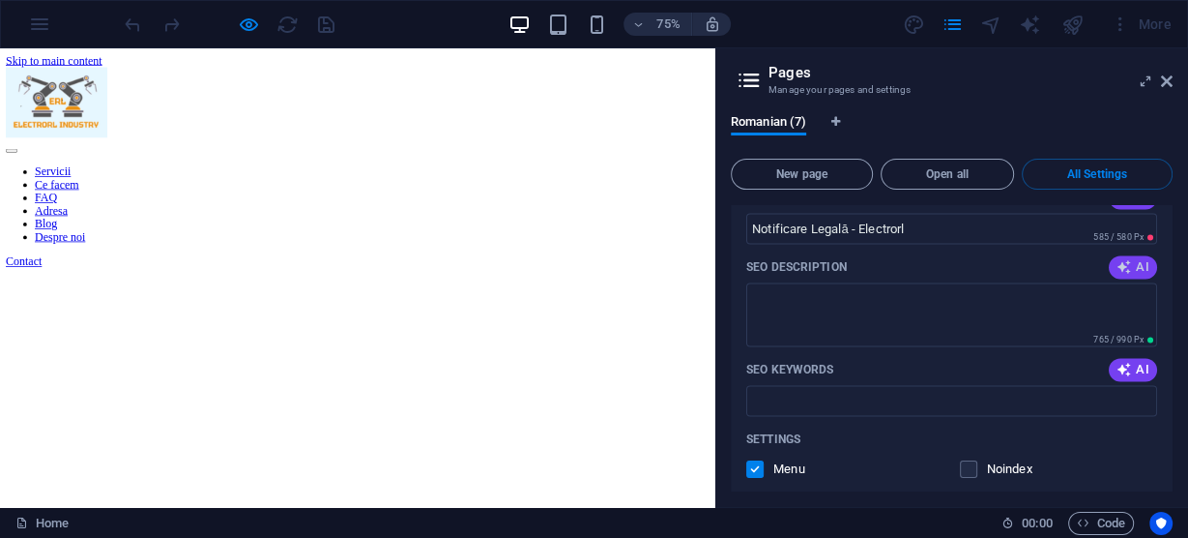
click at [1121, 267] on icon "button" at bounding box center [1124, 267] width 19 height 20
type textarea "SC ELECTRORL INDUSTRY SRL oferă servicii profesionale de montaj, întreținere și…"
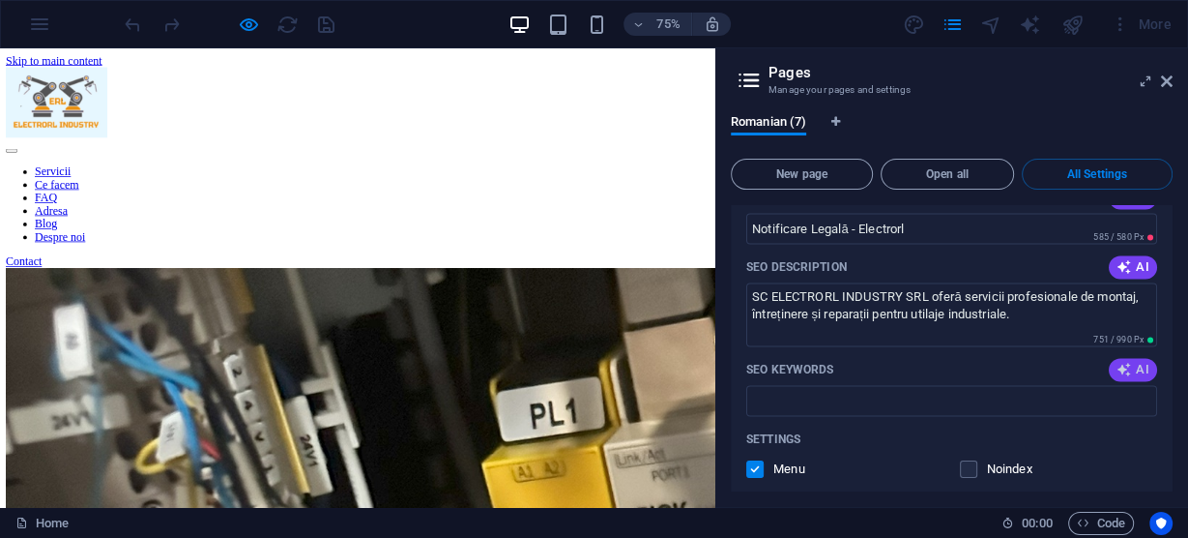
click at [1134, 364] on span "AI" at bounding box center [1133, 369] width 33 height 15
type input "notificare legală, servicii industriale, reparații echipamente, protecția datel…"
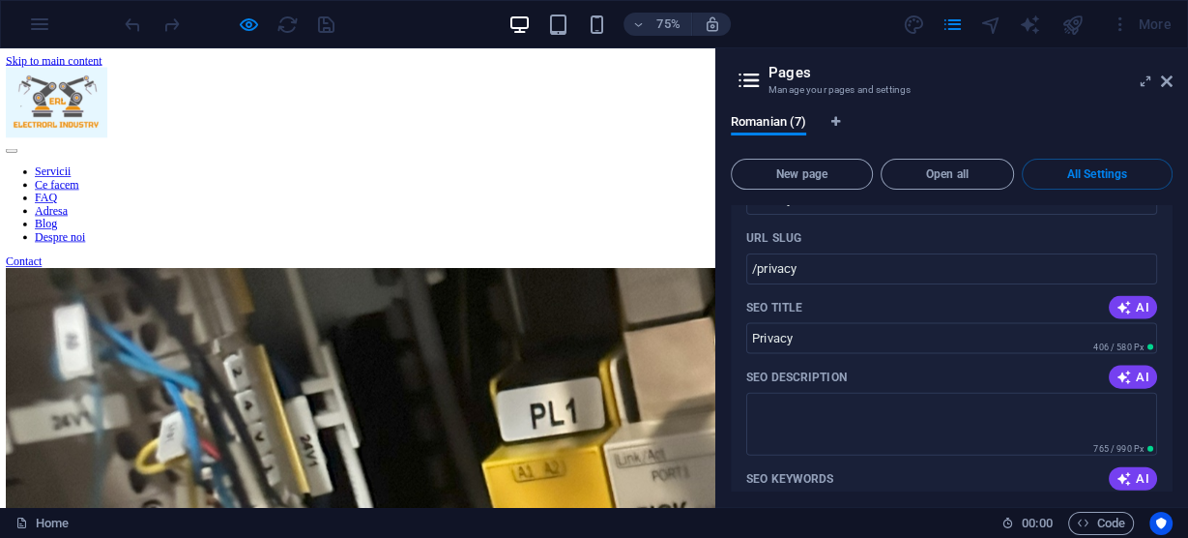
scroll to position [3558, 0]
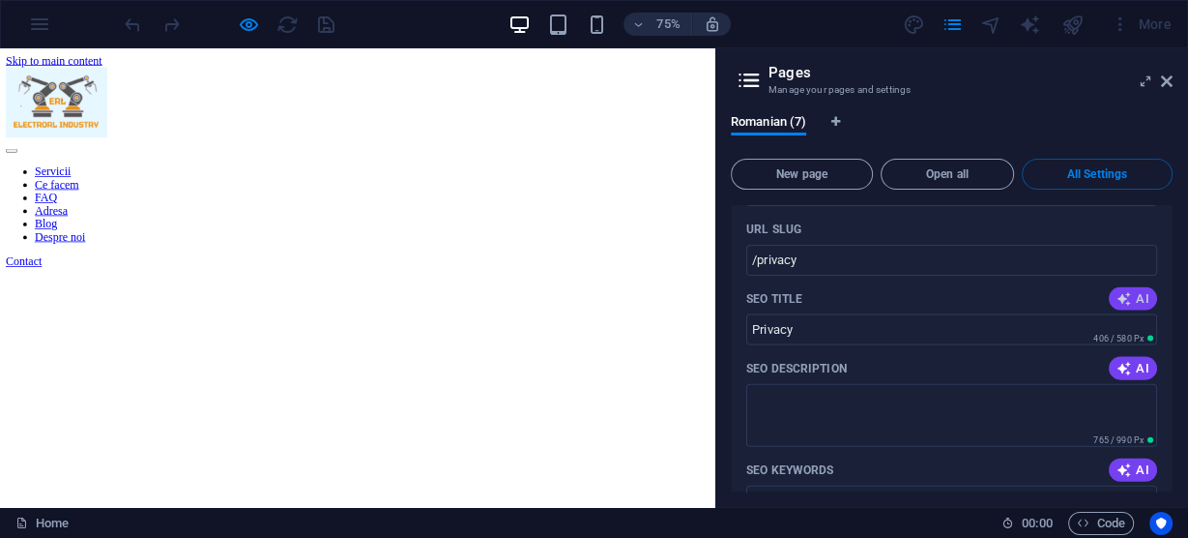
click at [1137, 298] on span "AI" at bounding box center [1133, 298] width 33 height 15
type input "Termeni și Condiții Electrorl.ro"
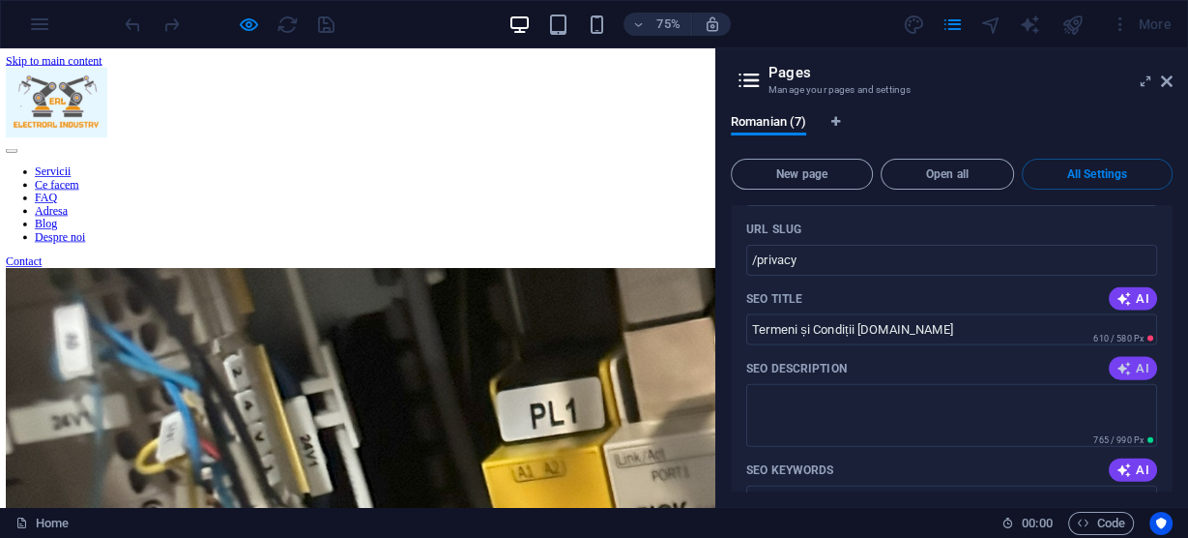
click at [1134, 366] on span "AI" at bounding box center [1133, 368] width 33 height 15
type textarea "Află despre termeni și condiții pe electrorl.ro: servicii montaj, reparații și …"
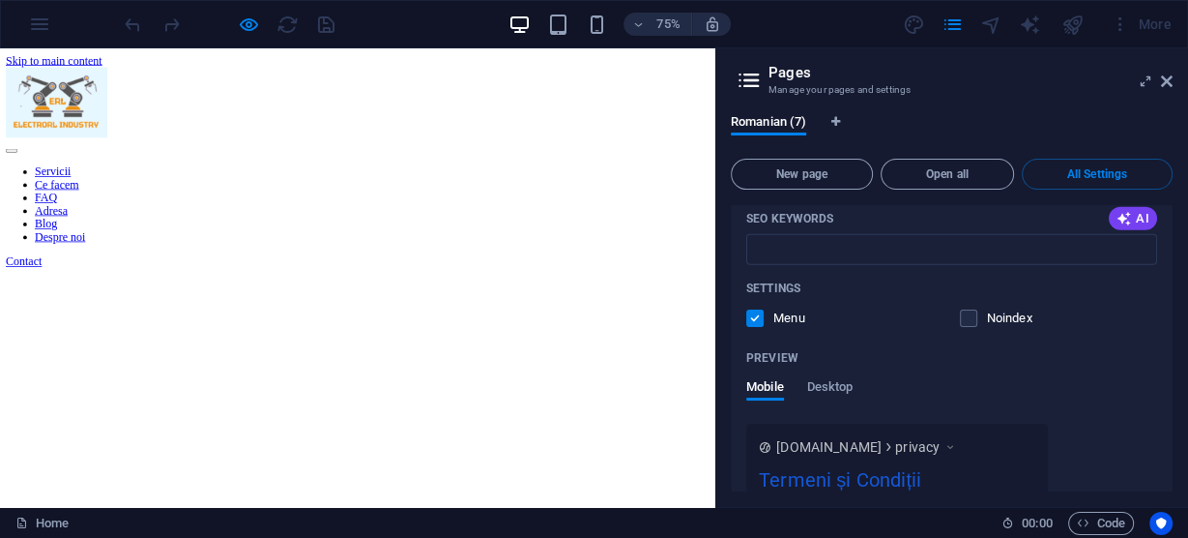
scroll to position [3790, 0]
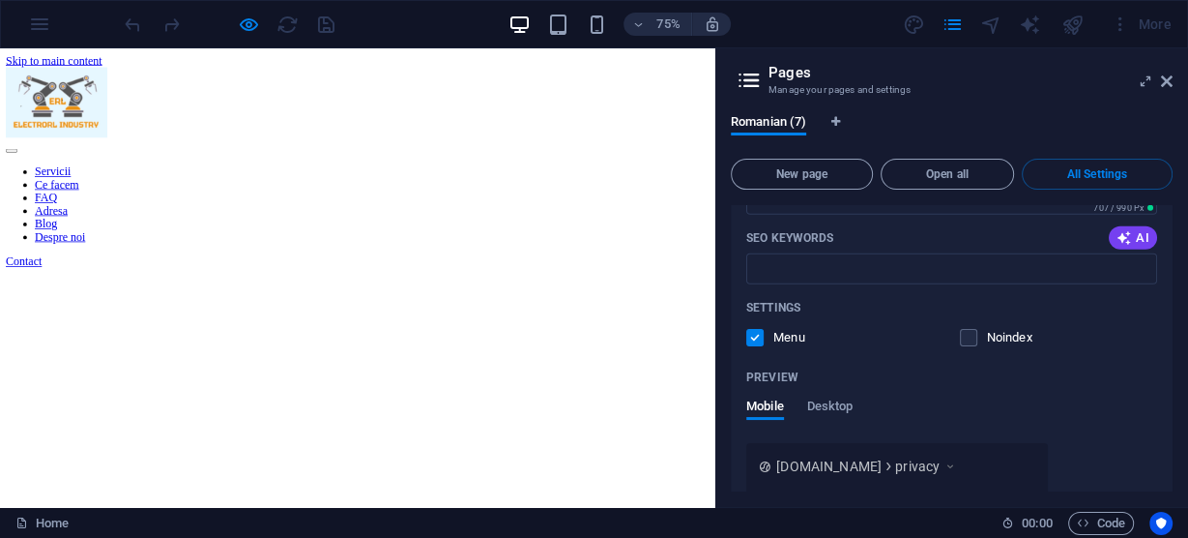
click at [1127, 235] on icon "button" at bounding box center [1124, 237] width 20 height 20
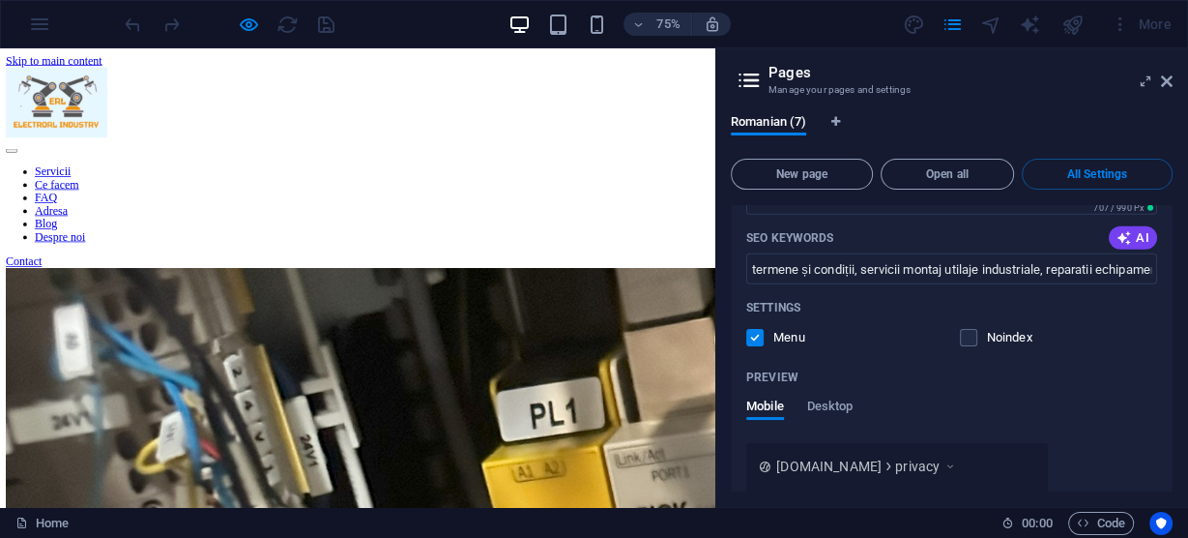
type input "termene și condiții, servicii montaj utilaje industriale, reparatii echipamente…"
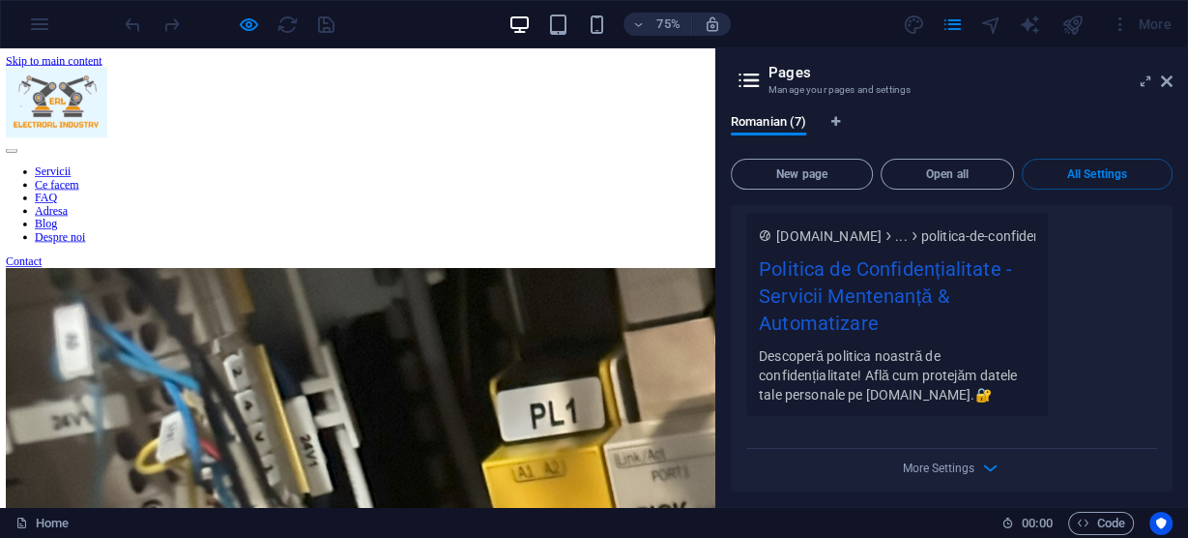
scroll to position [5094, 0]
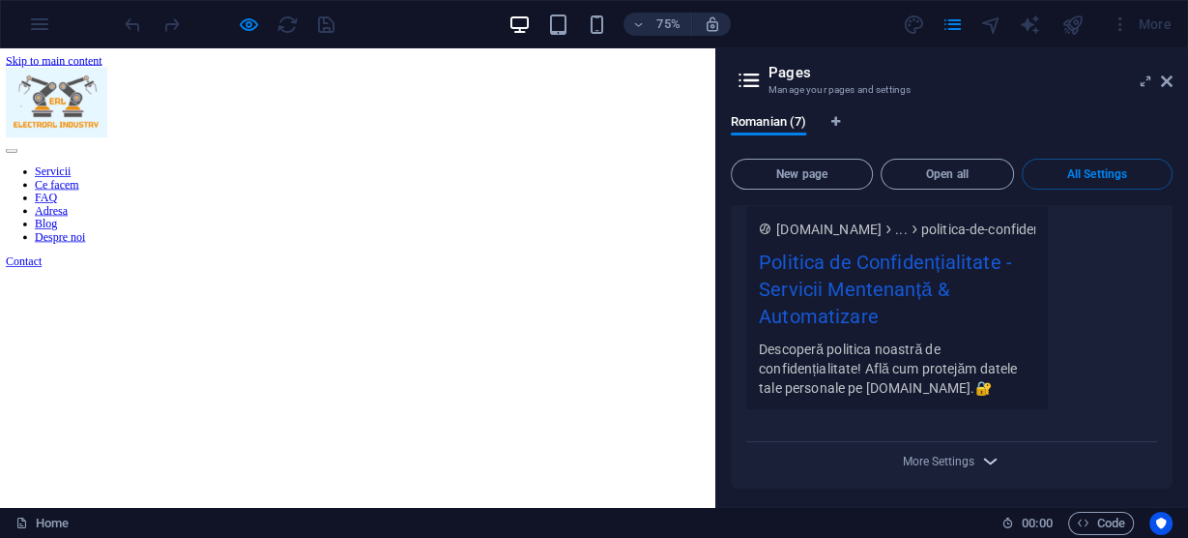
click at [981, 456] on icon "button" at bounding box center [990, 461] width 22 height 22
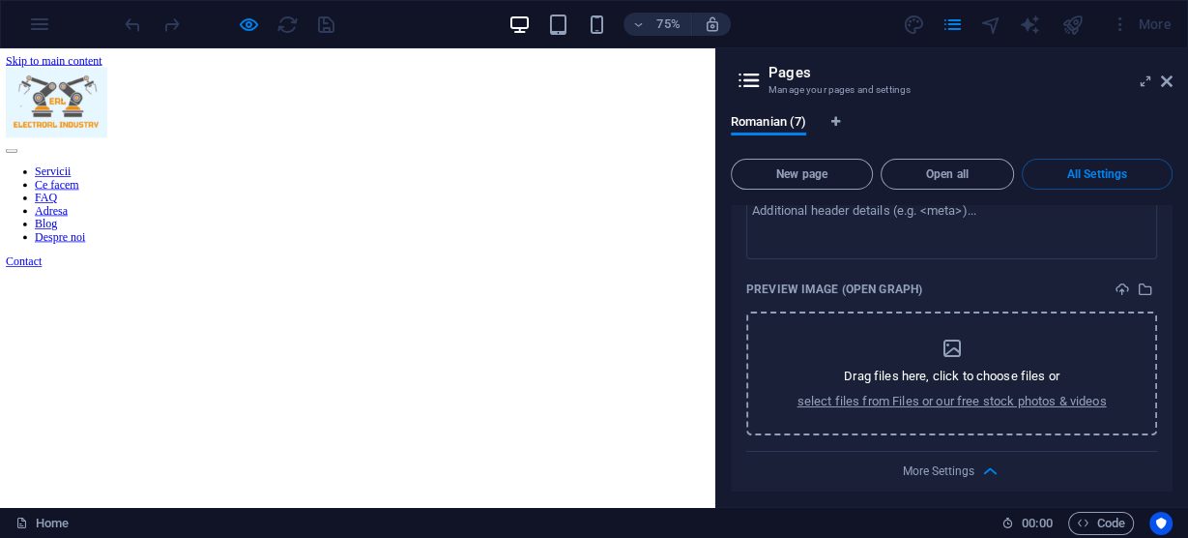
scroll to position [5372, 0]
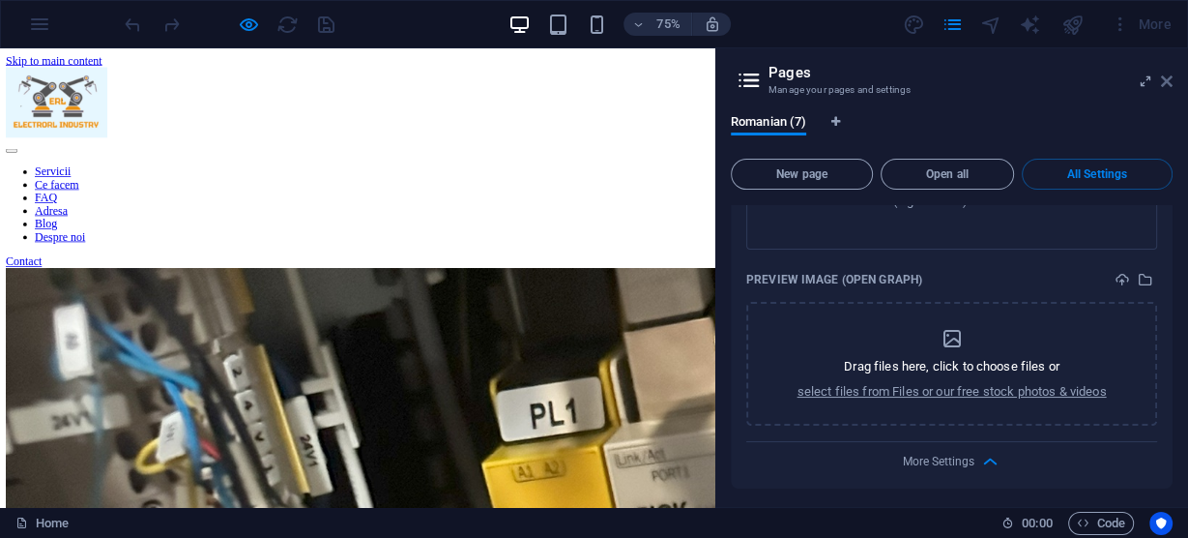
click at [1168, 79] on icon at bounding box center [1167, 80] width 12 height 15
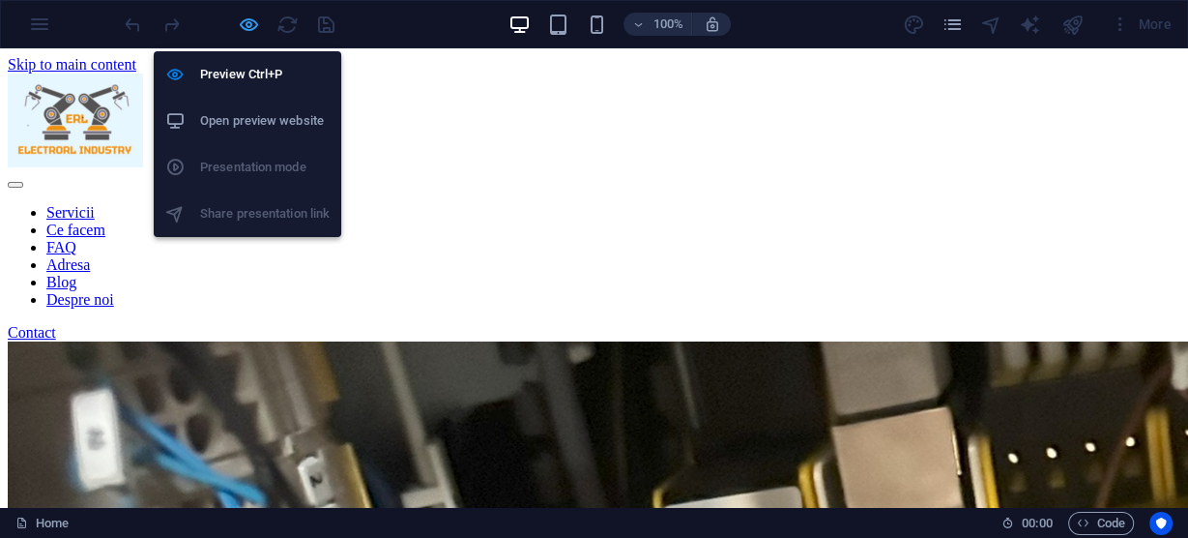
click at [248, 21] on icon "button" at bounding box center [249, 25] width 22 height 22
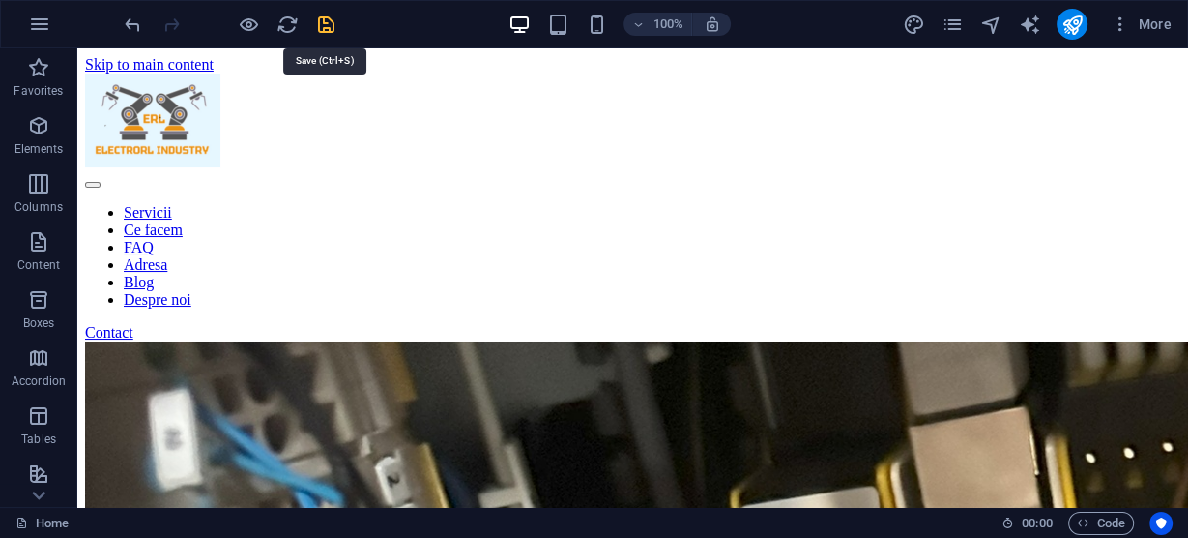
click at [328, 16] on icon "save" at bounding box center [326, 25] width 22 height 22
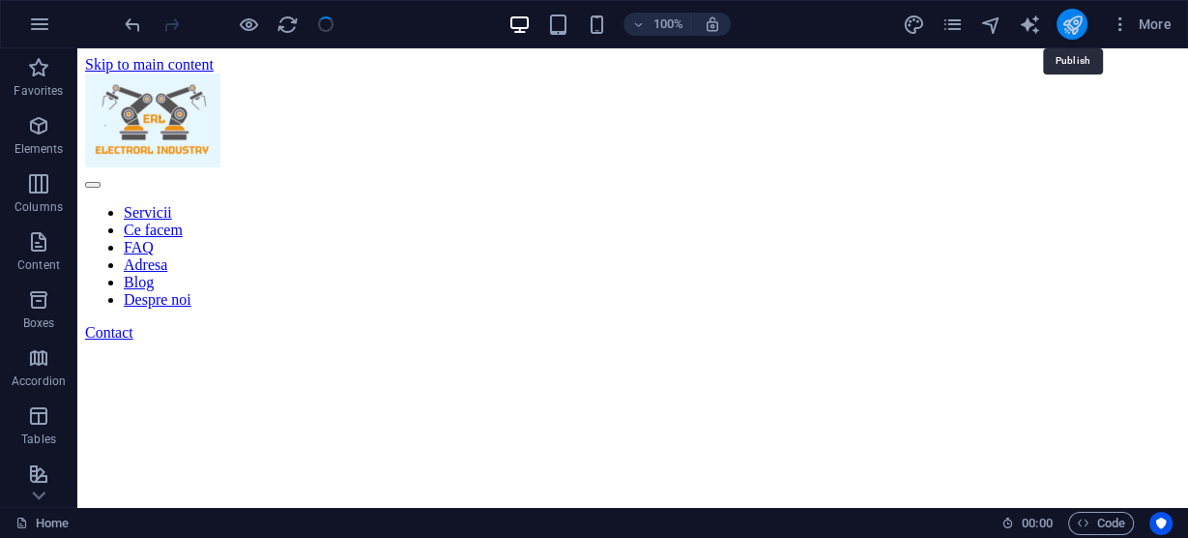
click at [1065, 21] on icon "publish" at bounding box center [1072, 25] width 22 height 22
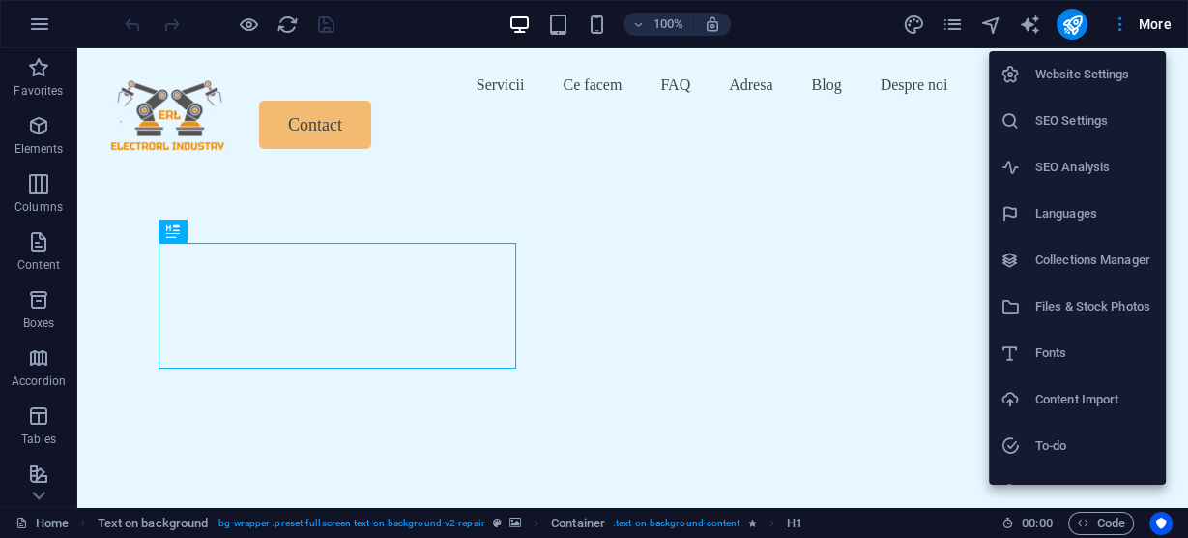
click at [1028, 21] on div at bounding box center [594, 269] width 1188 height 538
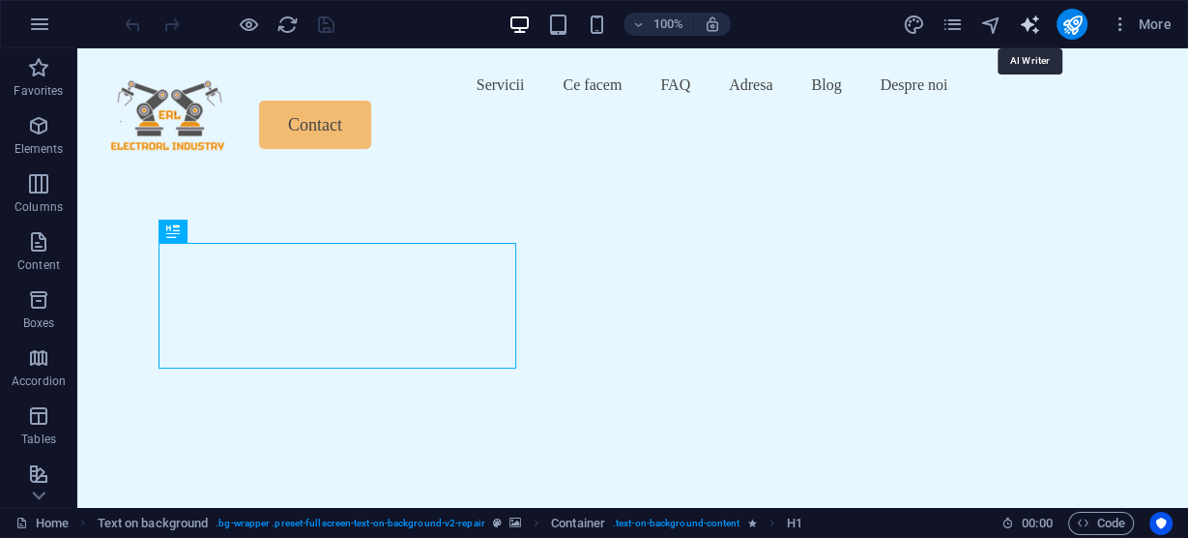
select select "English"
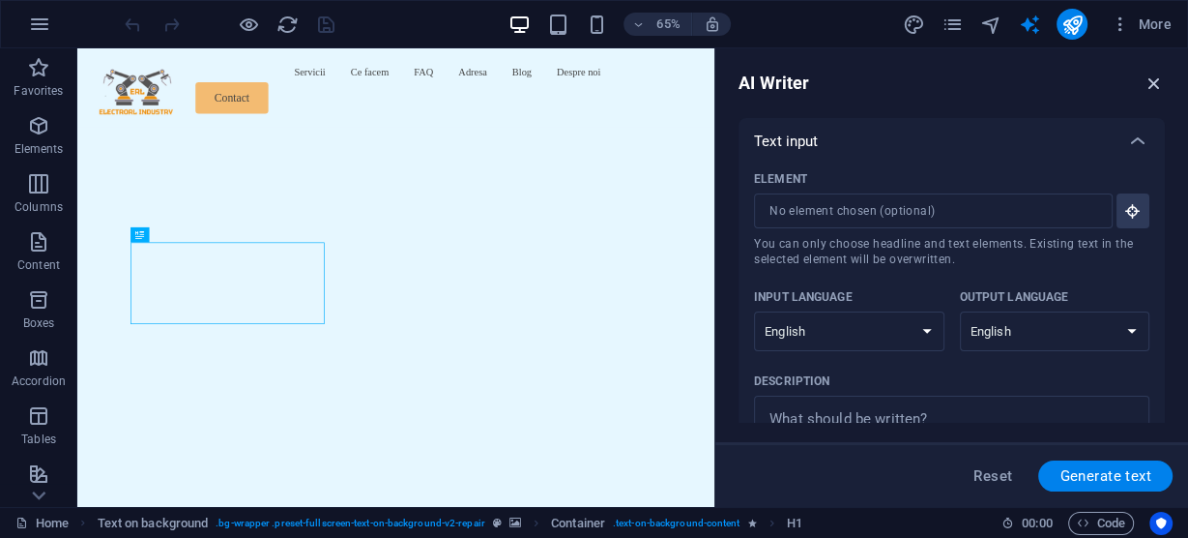
click at [1157, 76] on icon "button" at bounding box center [1154, 83] width 21 height 21
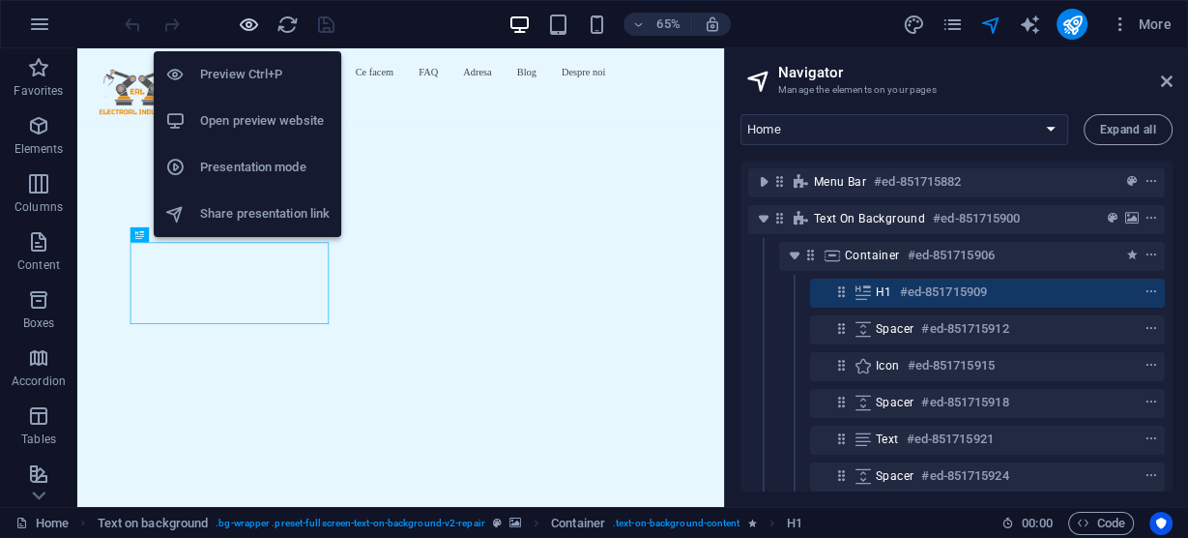
click at [245, 17] on icon "button" at bounding box center [249, 25] width 22 height 22
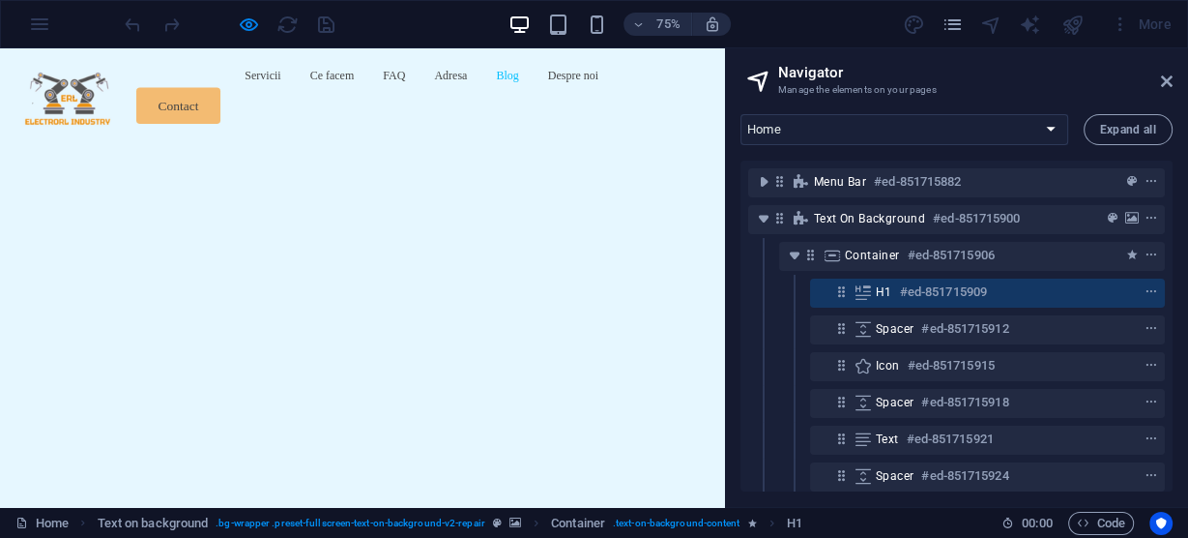
click at [661, 101] on link "Blog" at bounding box center [676, 85] width 30 height 31
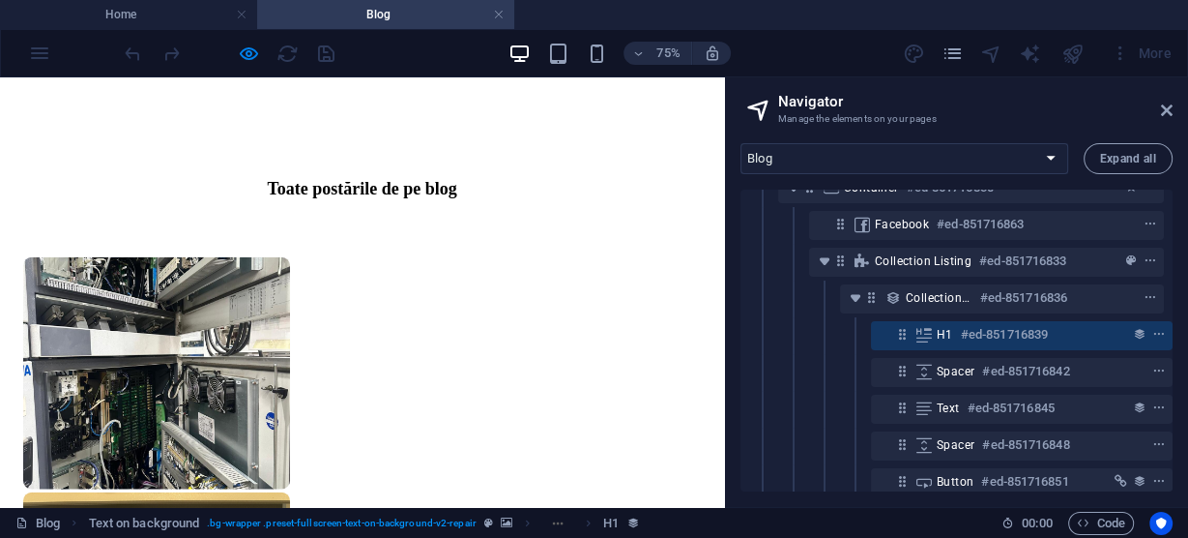
scroll to position [1315, 0]
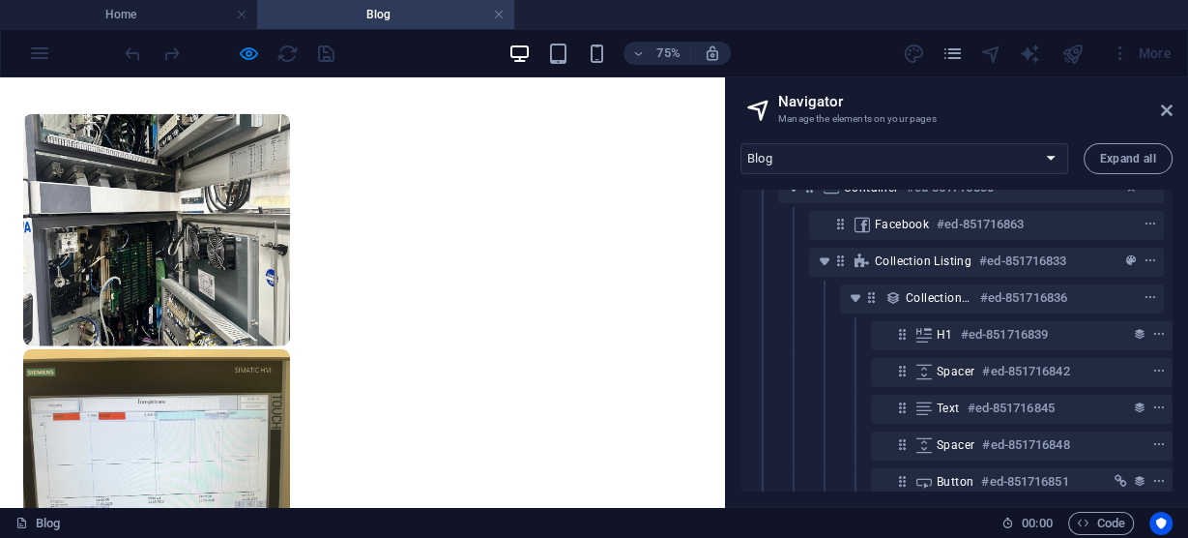
select select "16326210-ro"
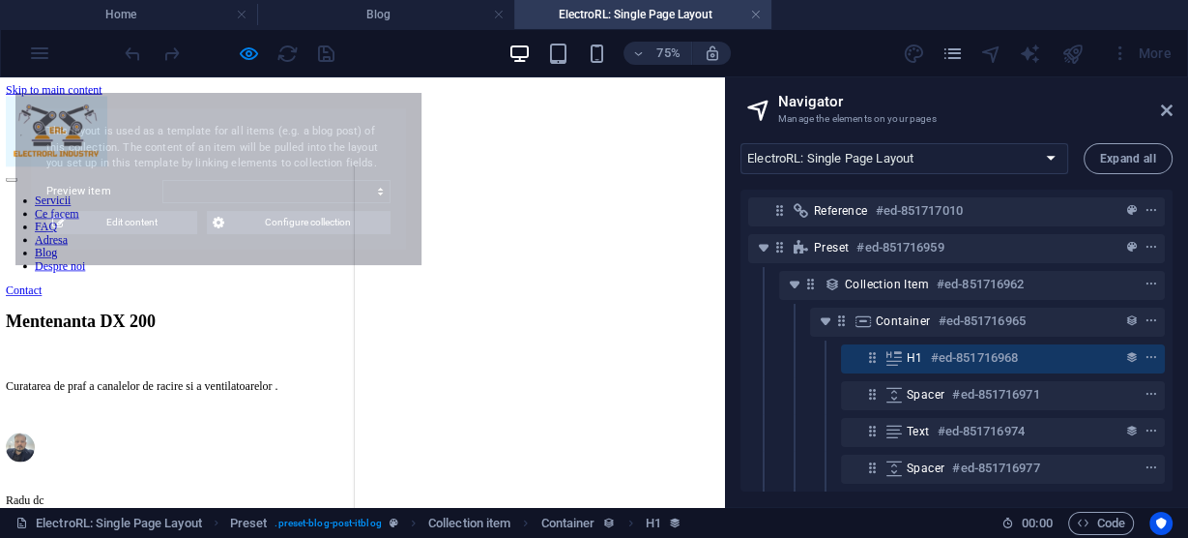
scroll to position [0, 0]
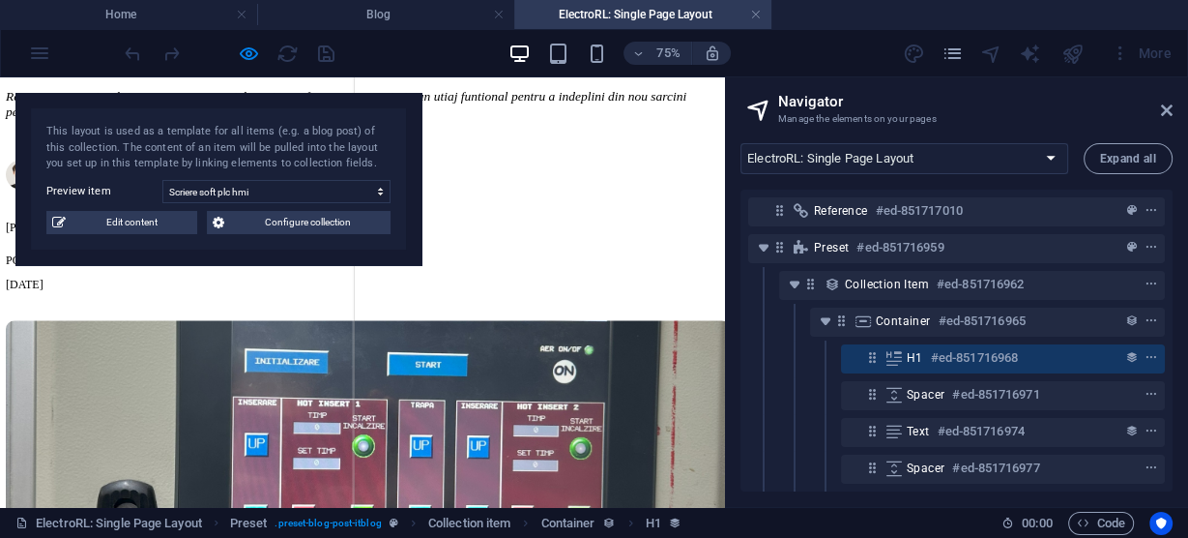
select select "68a3da90a2a4d228c001db4a"
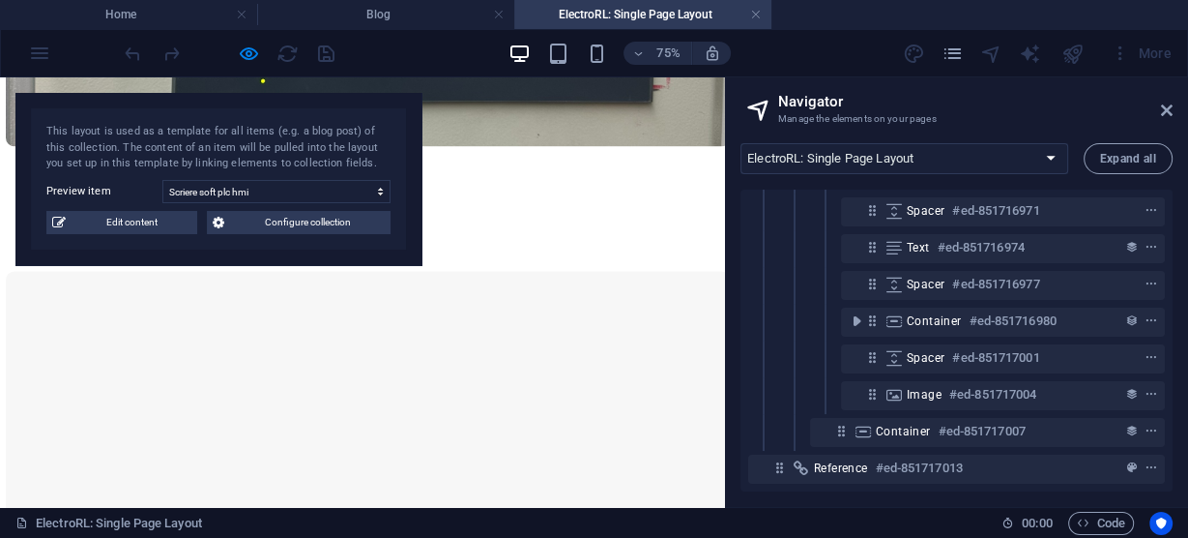
scroll to position [194, 0]
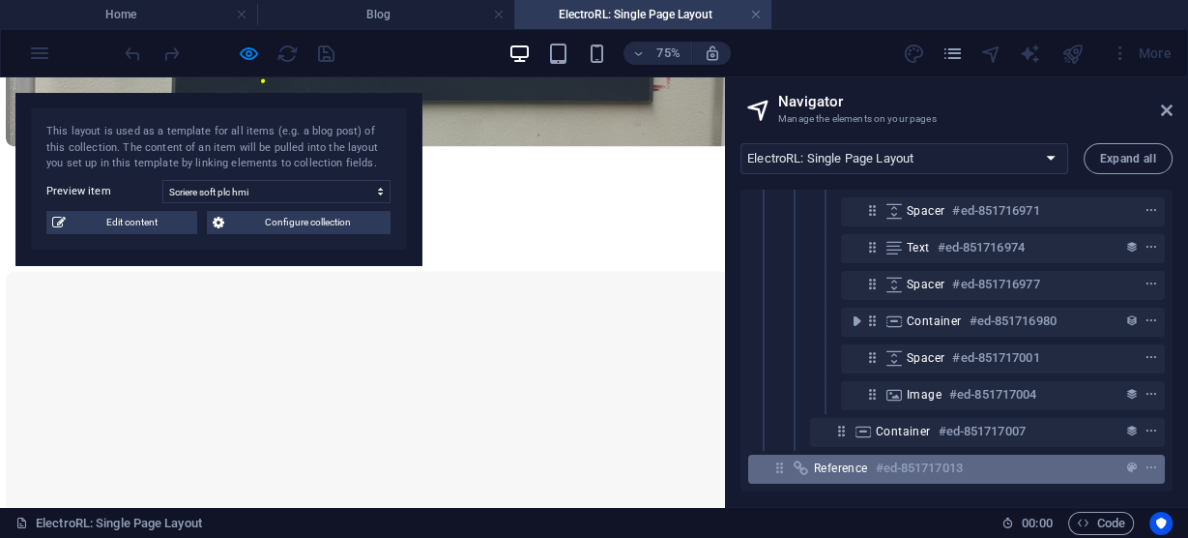
click at [960, 458] on h6 "#ed-851717013" at bounding box center [919, 467] width 87 height 23
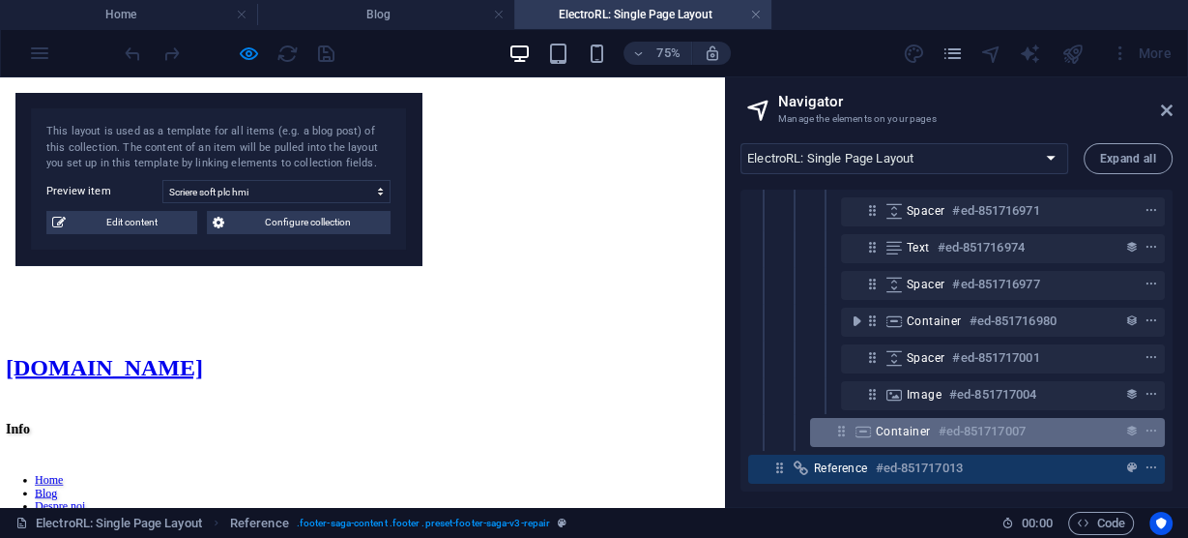
click at [986, 421] on h6 "#ed-851717007" at bounding box center [982, 431] width 87 height 23
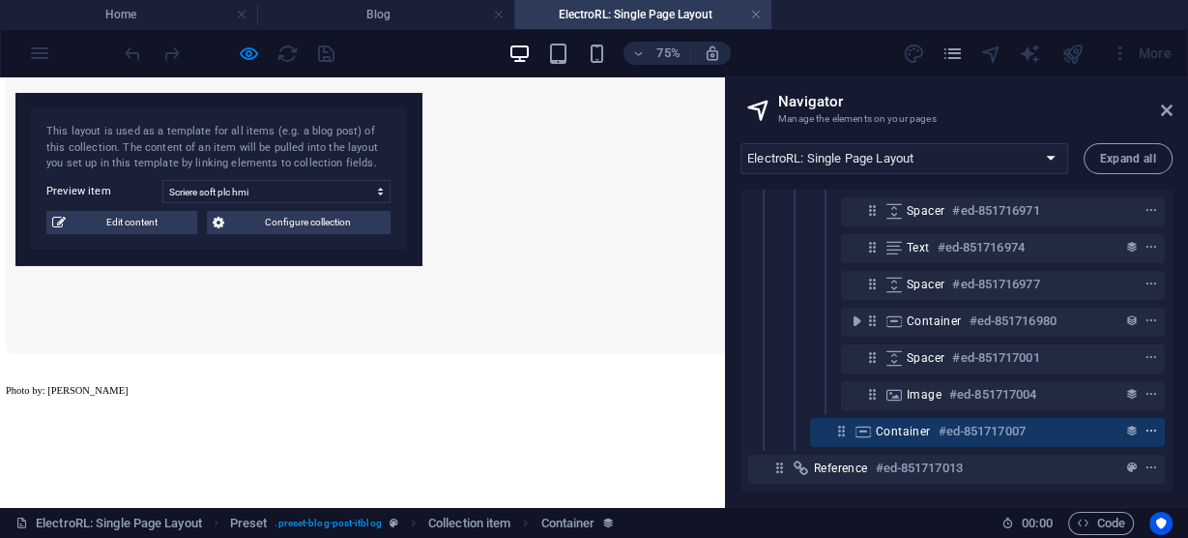
click at [1149, 424] on icon "context-menu" at bounding box center [1152, 431] width 14 height 14
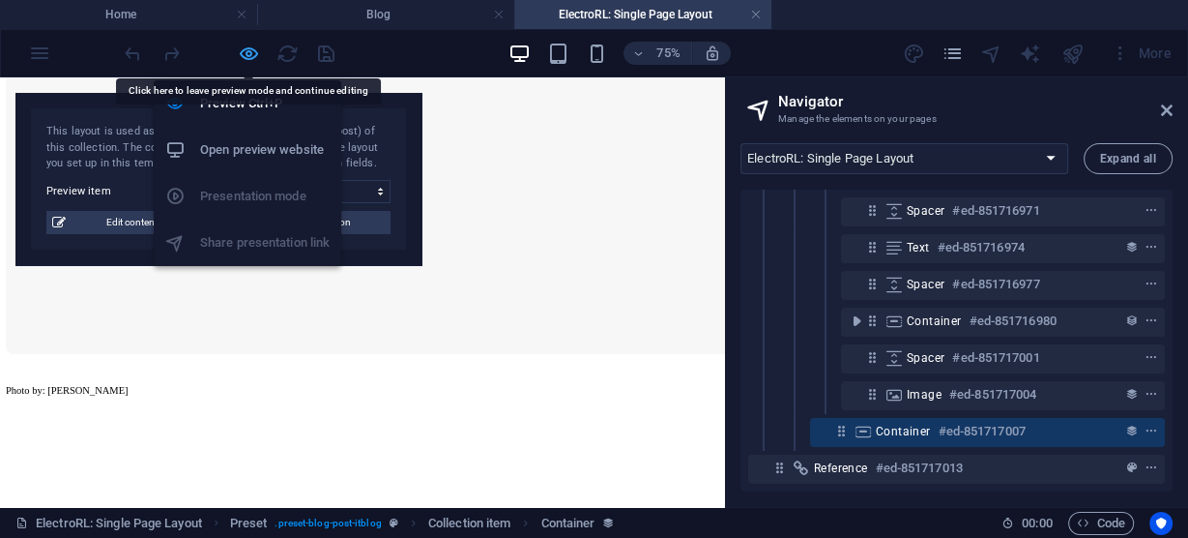
click at [248, 49] on icon "button" at bounding box center [249, 54] width 22 height 22
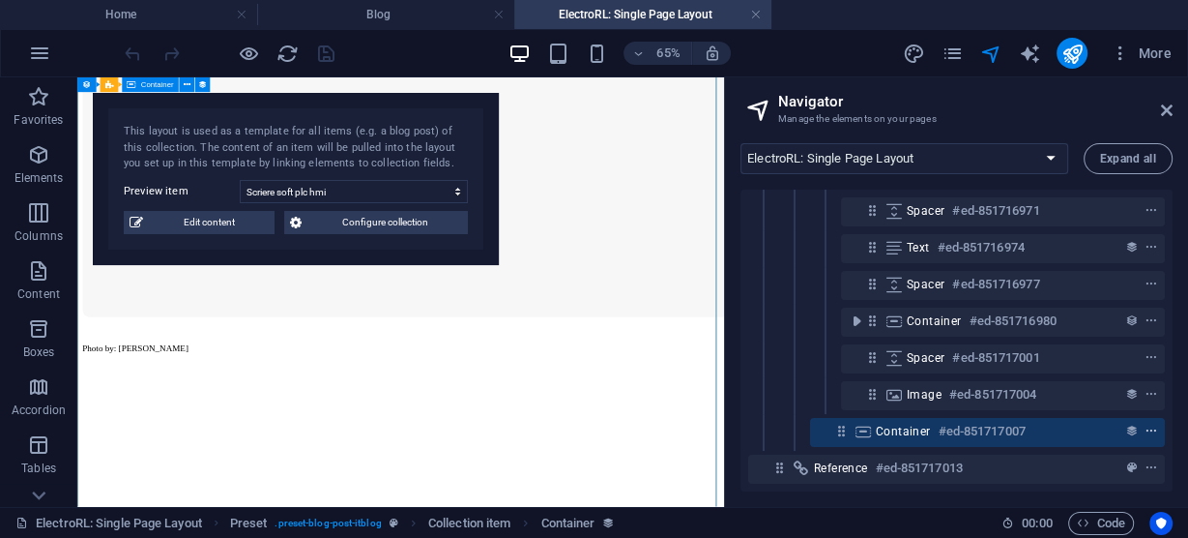
click at [1150, 424] on icon "context-menu" at bounding box center [1152, 431] width 14 height 14
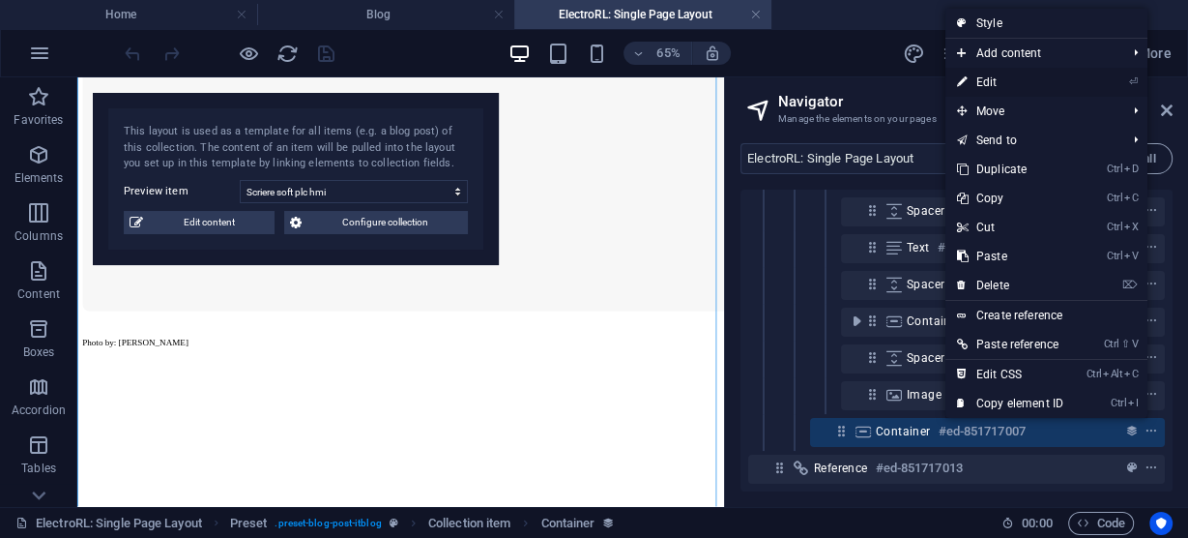
click at [991, 78] on link "⏎ Edit" at bounding box center [1011, 82] width 130 height 29
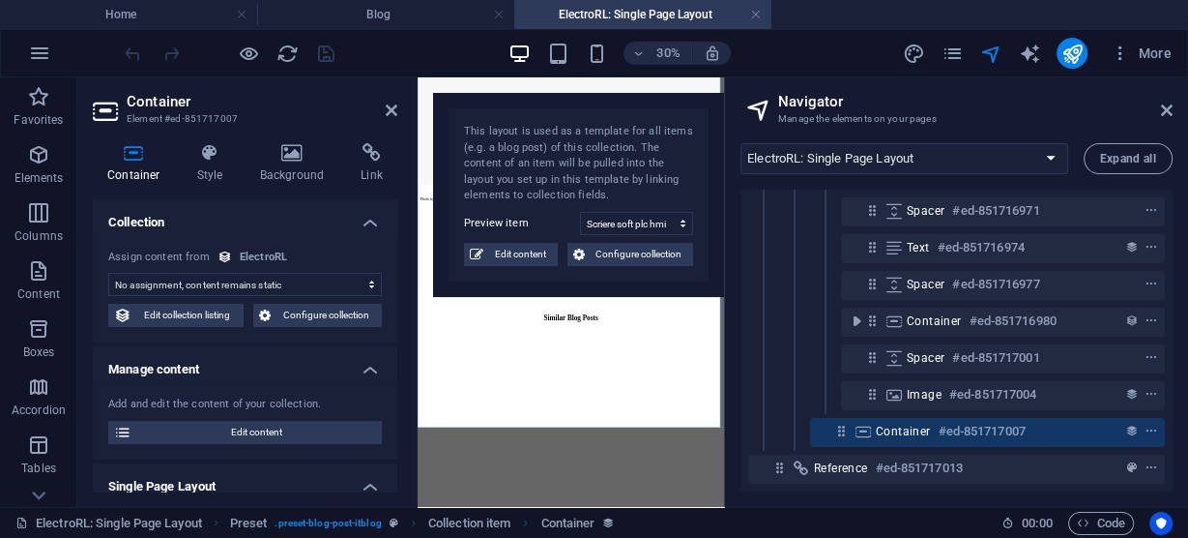
select select "itblog-content"
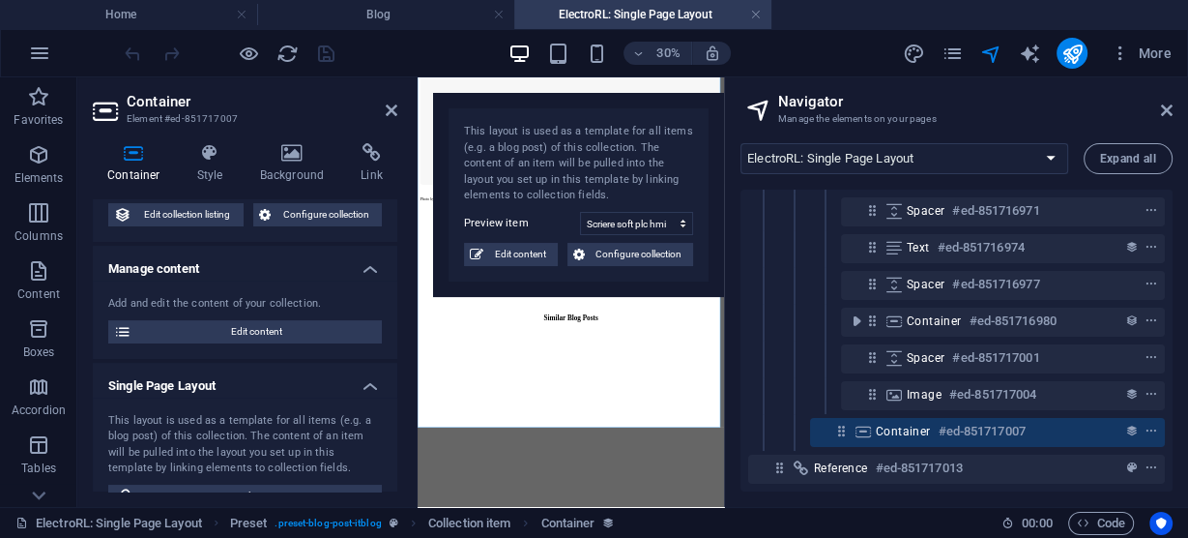
scroll to position [155, 0]
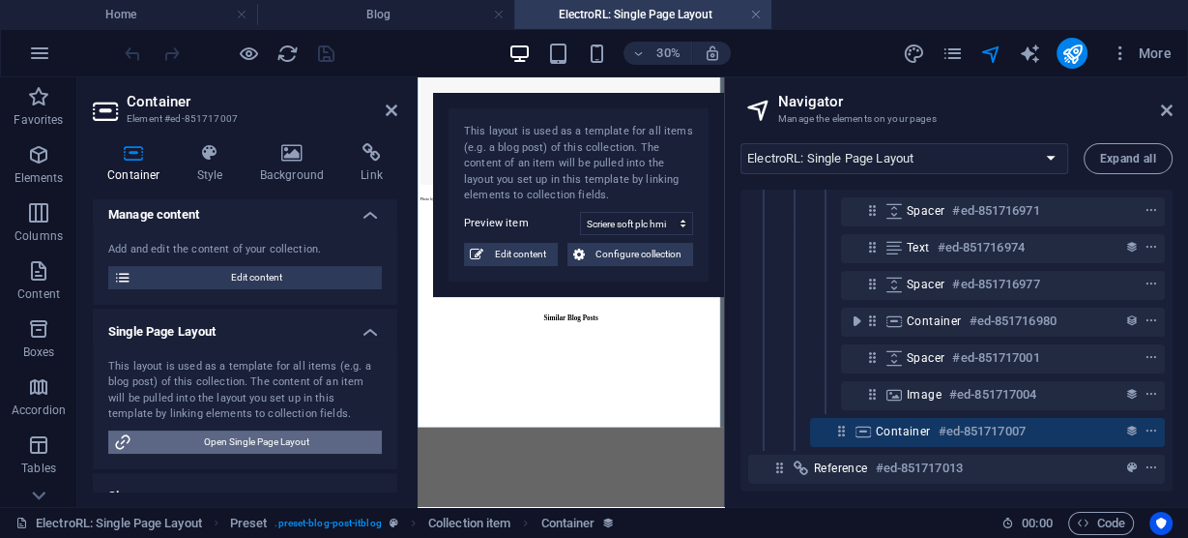
click at [255, 443] on span "Open Single Page Layout" at bounding box center [256, 441] width 239 height 23
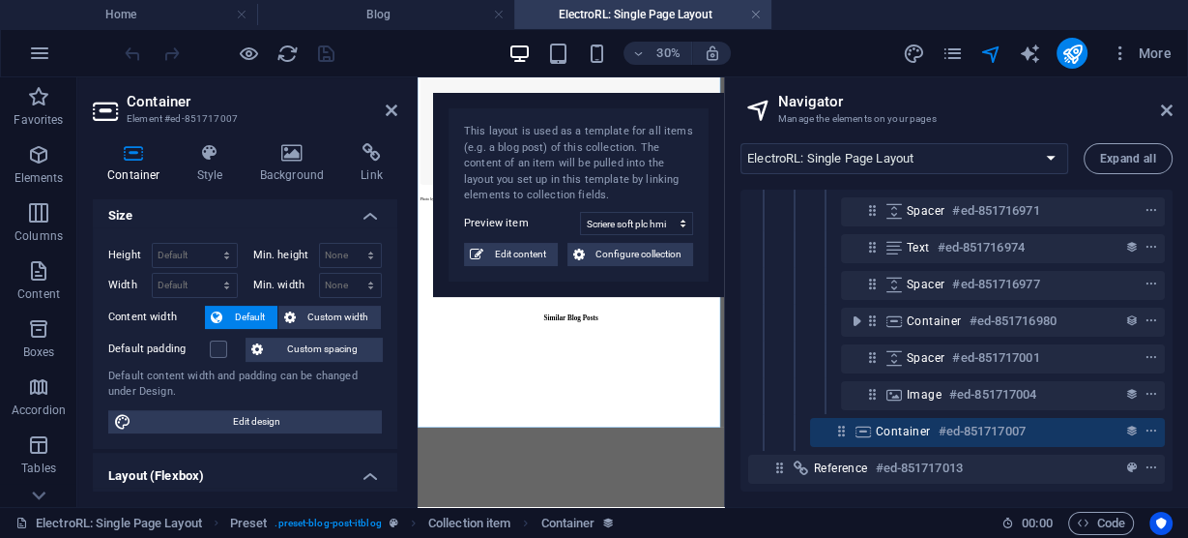
scroll to position [420, 0]
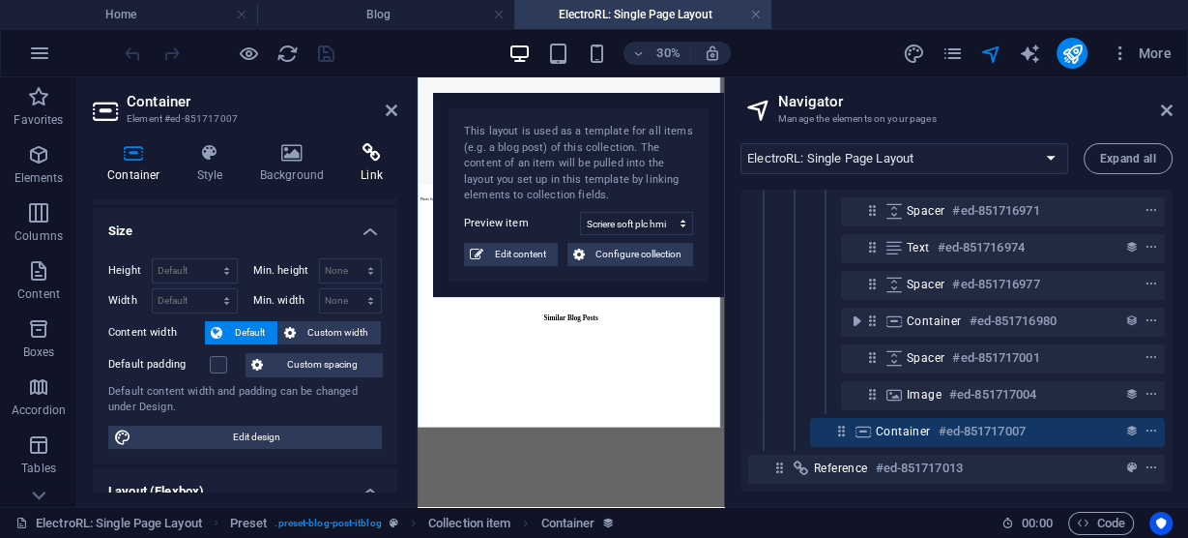
click at [370, 154] on icon at bounding box center [371, 152] width 51 height 19
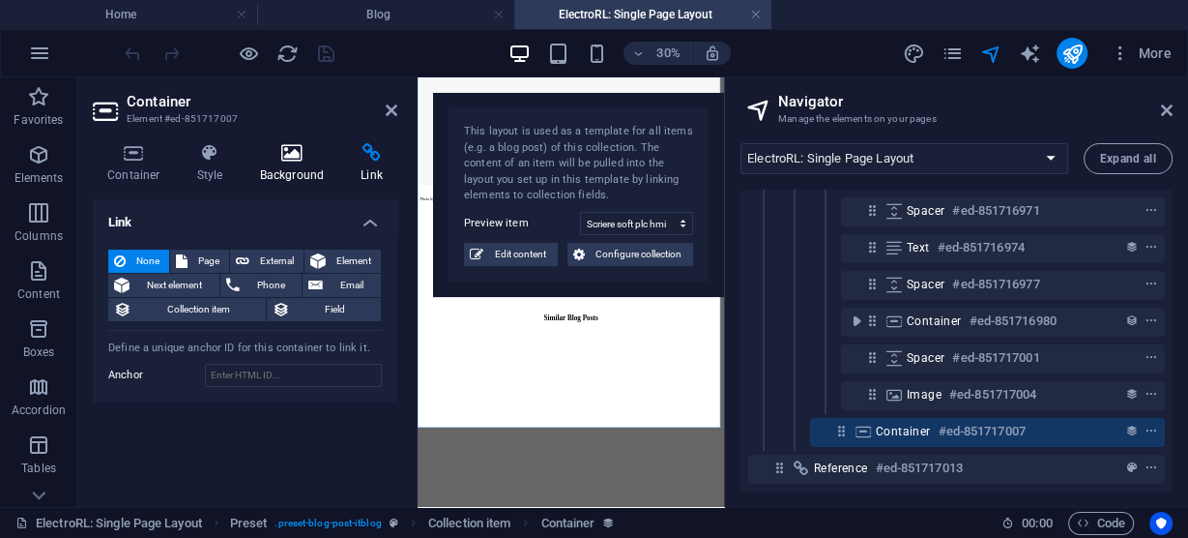
click at [281, 153] on icon at bounding box center [293, 152] width 94 height 19
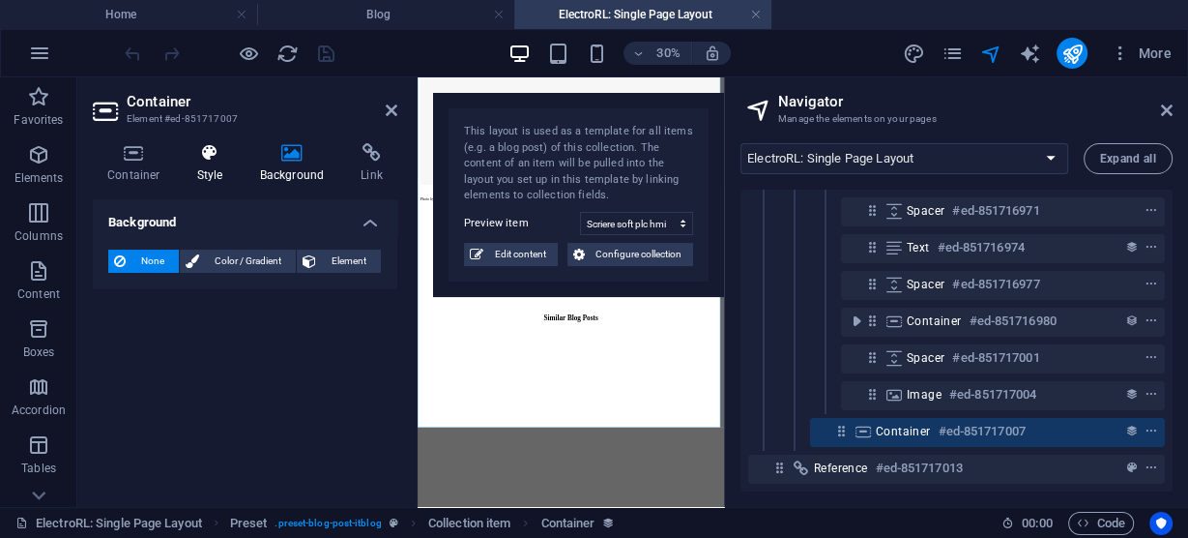
click at [206, 154] on icon at bounding box center [210, 152] width 55 height 19
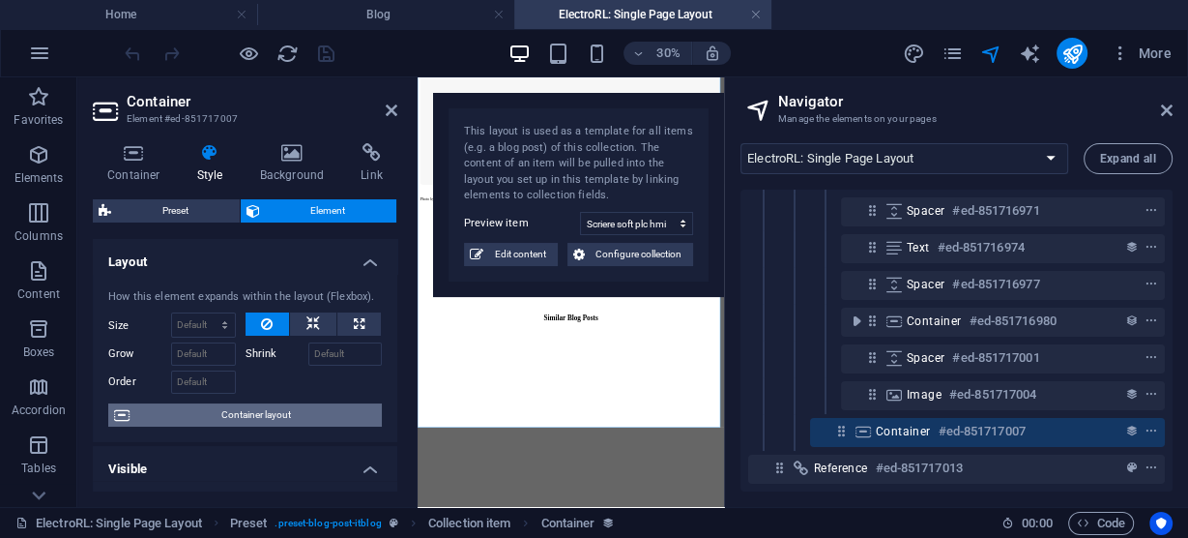
click at [244, 415] on span "Container layout" at bounding box center [255, 414] width 241 height 23
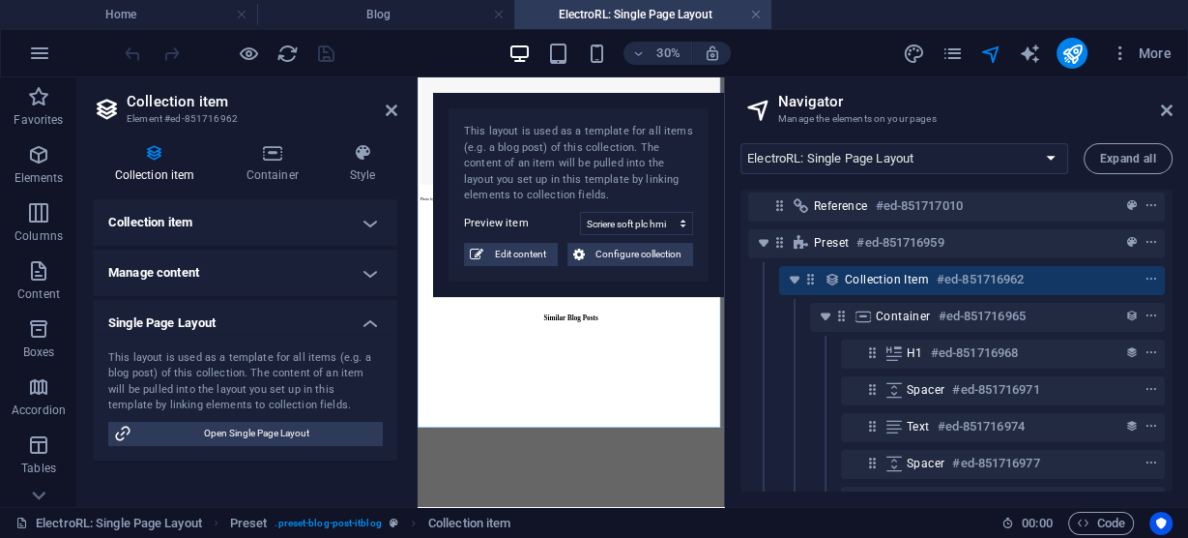
scroll to position [0, 0]
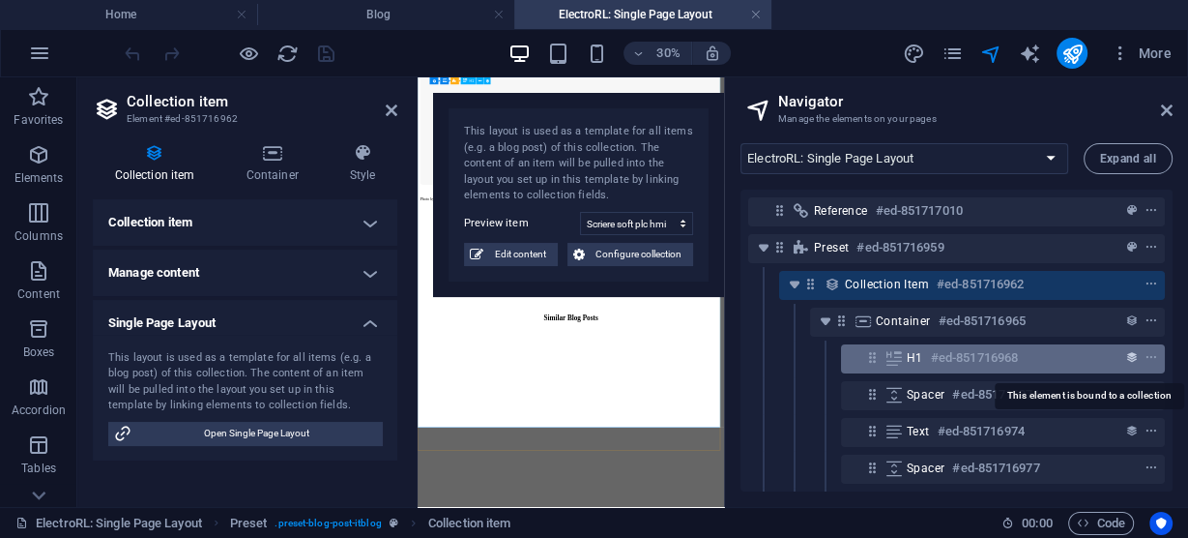
click at [1125, 357] on icon "collection-bound" at bounding box center [1132, 358] width 14 height 14
select select "name"
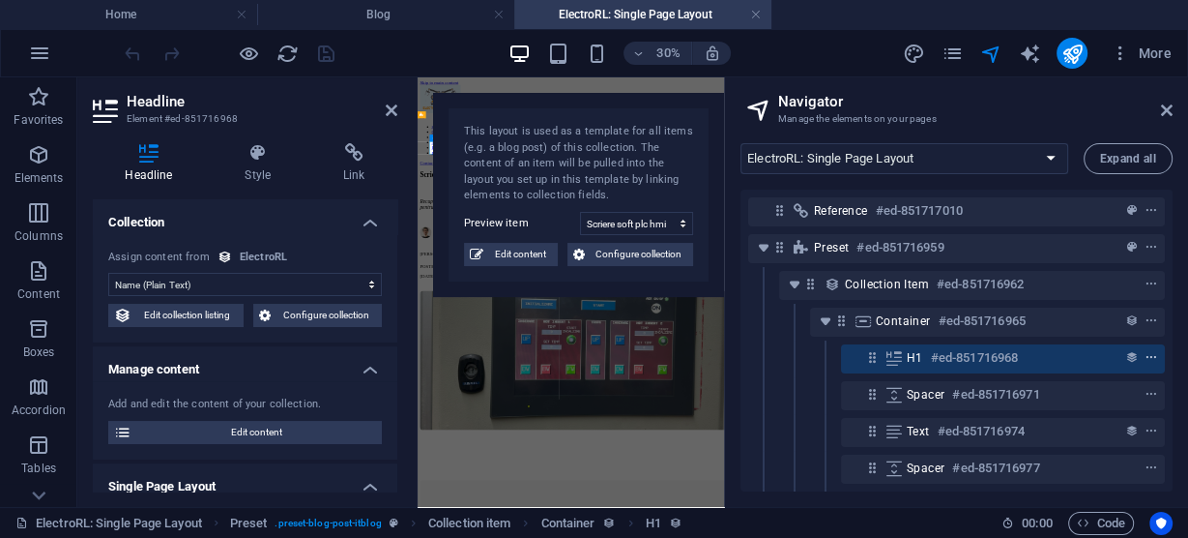
click at [1150, 358] on icon "context-menu" at bounding box center [1152, 358] width 14 height 14
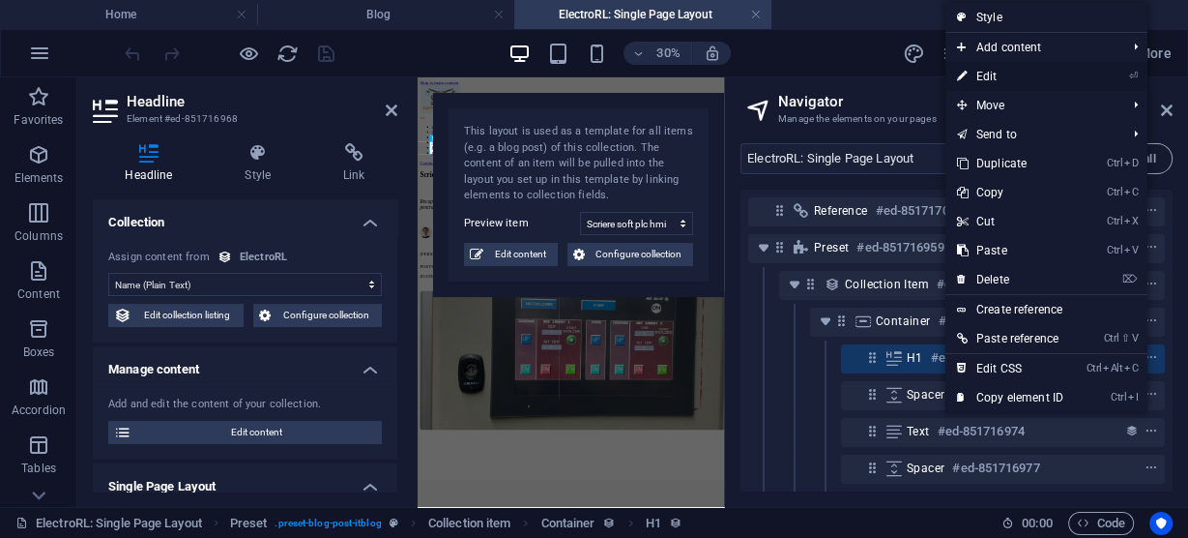
click at [995, 69] on link "⏎ Edit" at bounding box center [1011, 76] width 130 height 29
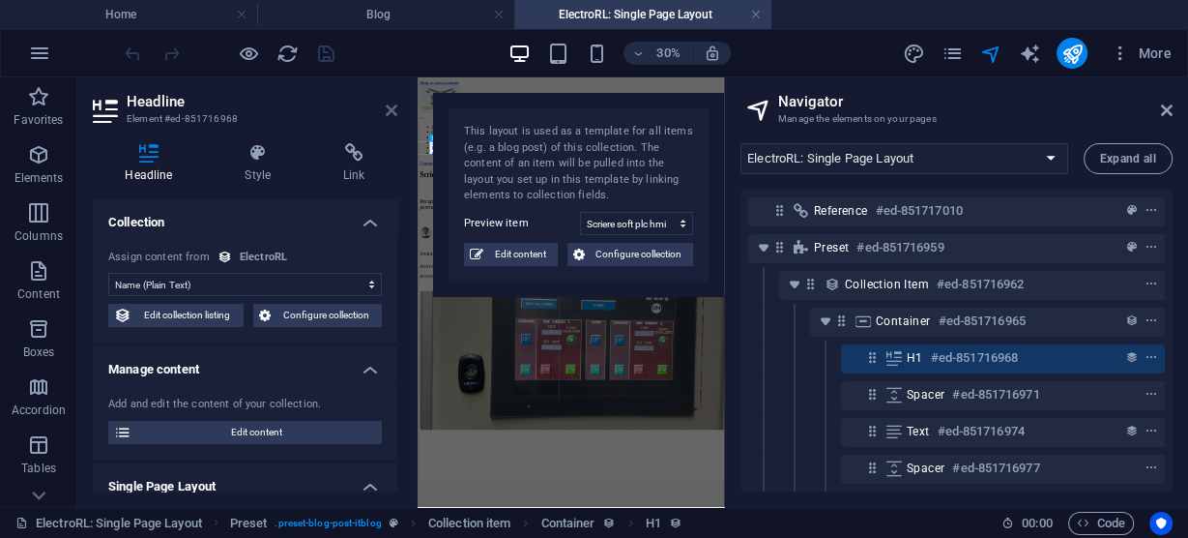
click at [390, 106] on icon at bounding box center [392, 109] width 12 height 15
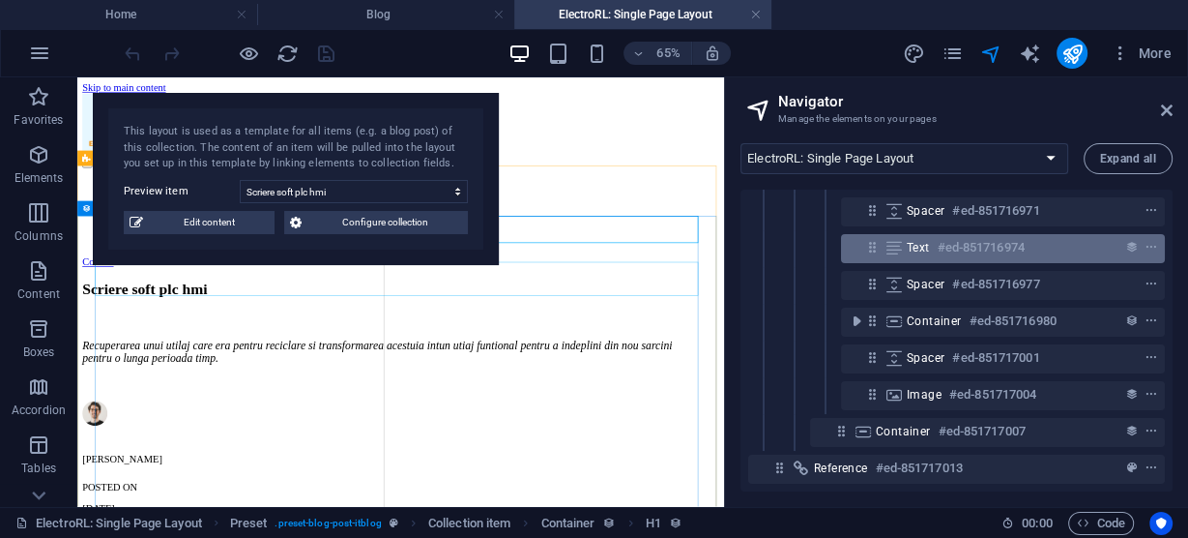
scroll to position [194, 0]
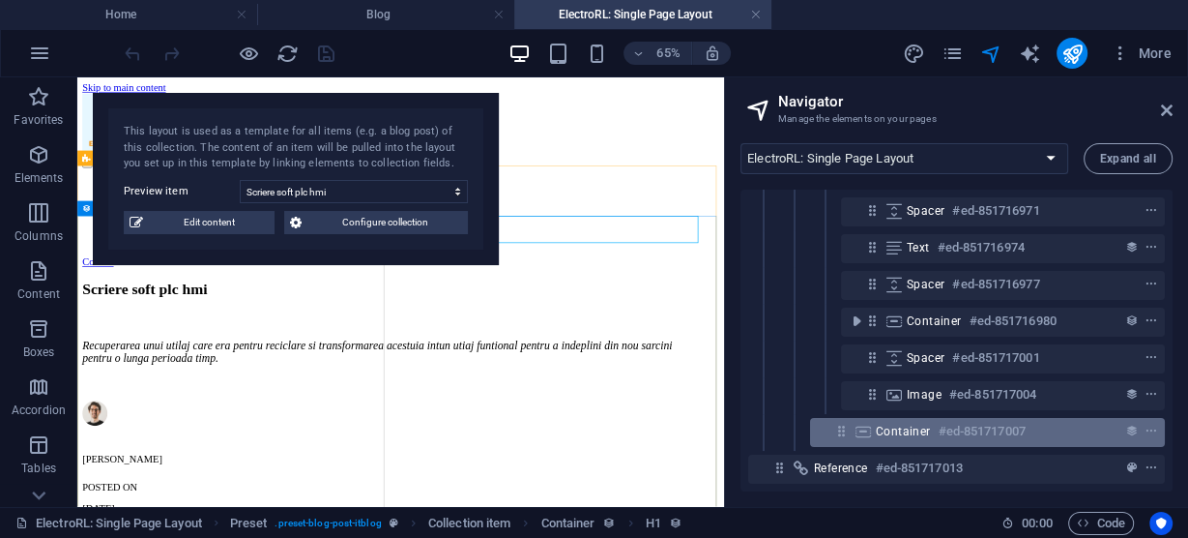
click at [919, 423] on span "Container" at bounding box center [903, 430] width 55 height 15
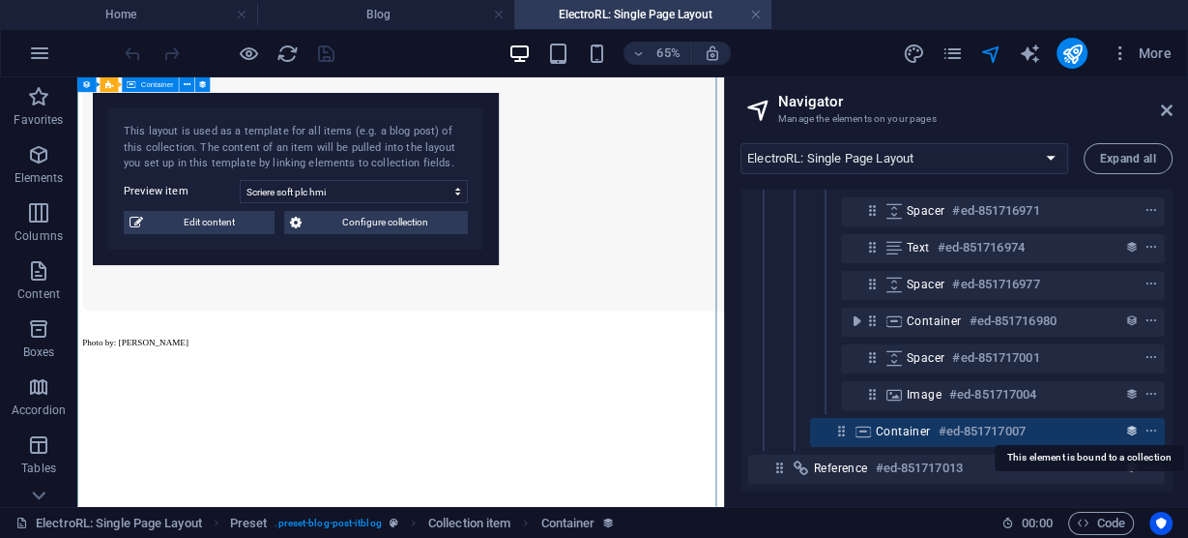
click at [1129, 424] on icon "collection-bound" at bounding box center [1132, 431] width 14 height 14
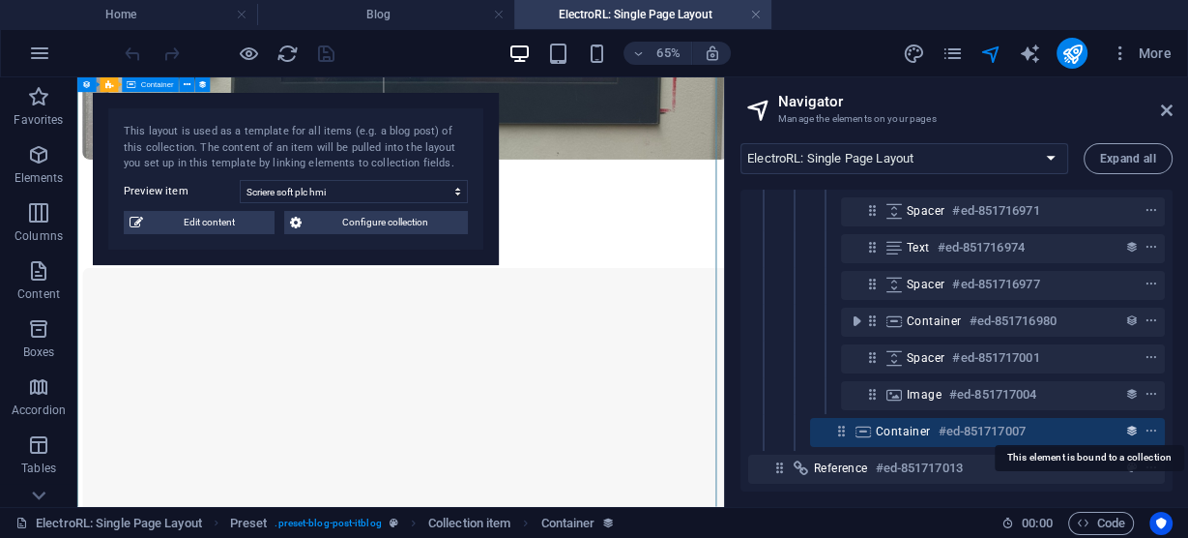
select select "itblog-content"
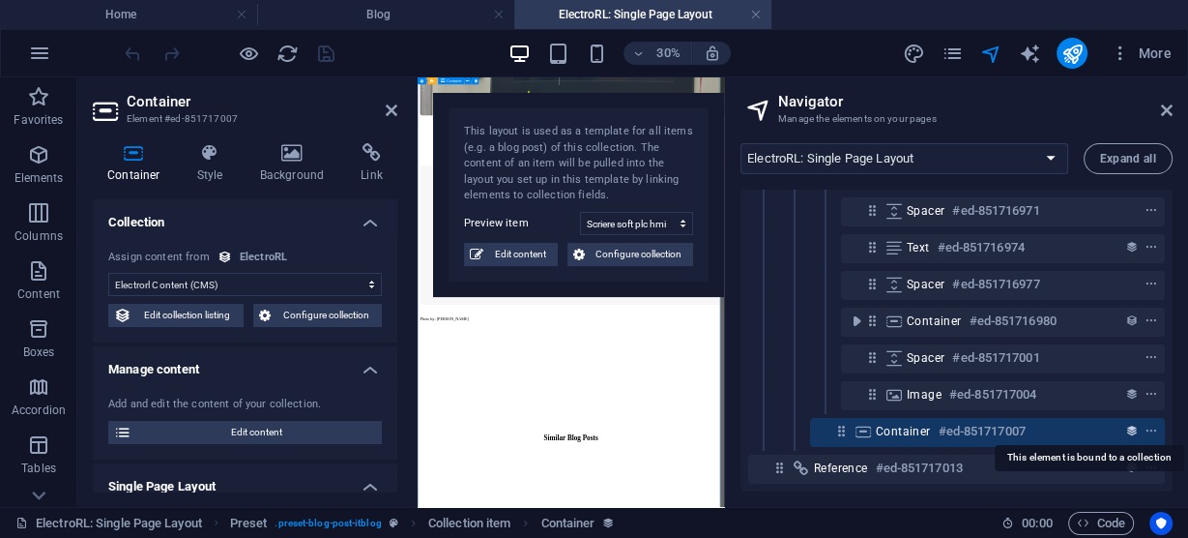
click at [1129, 424] on icon "collection-bound" at bounding box center [1132, 431] width 14 height 14
click at [204, 283] on select "No assignment, content remains static Created at (Date) Updated at (Date) Elect…" at bounding box center [245, 284] width 274 height 23
click at [108, 273] on select "No assignment, content remains static Created at (Date) Updated at (Date) Elect…" at bounding box center [245, 284] width 274 height 23
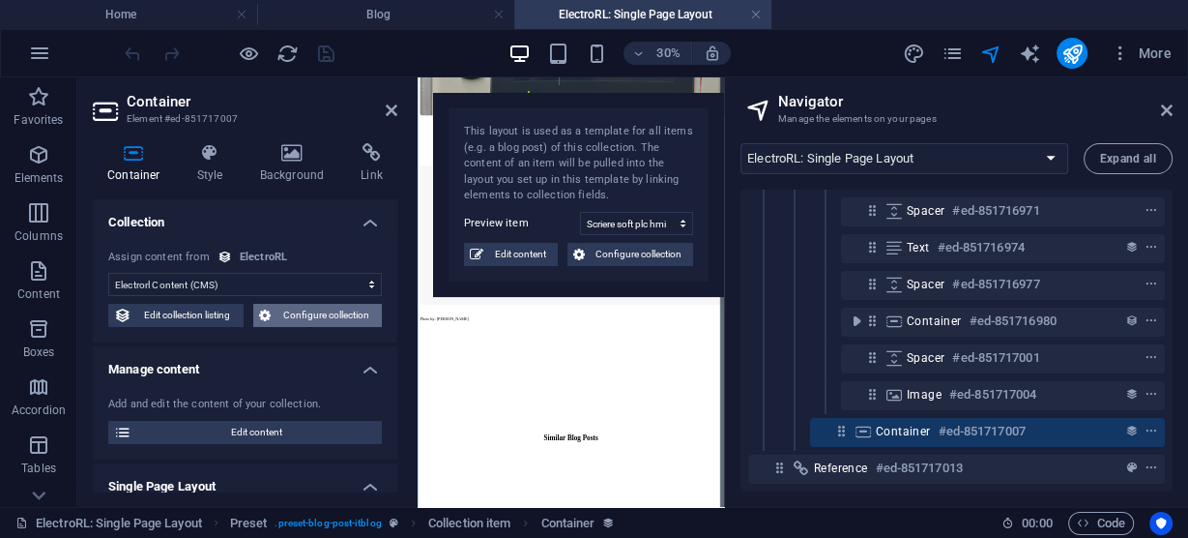
click at [307, 316] on span "Configure collection" at bounding box center [327, 315] width 101 height 23
select select
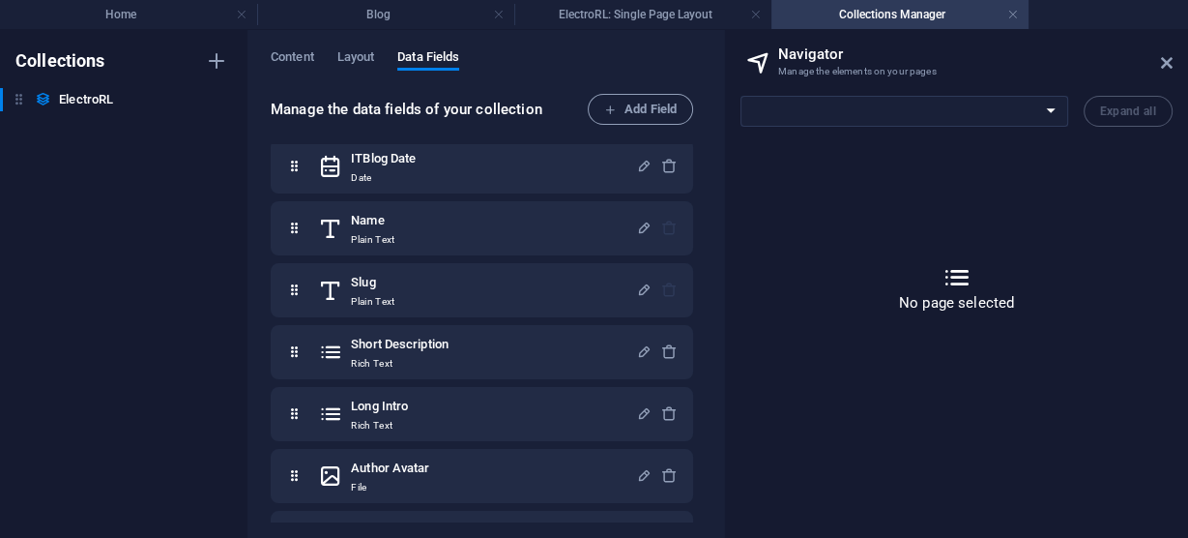
scroll to position [79, 0]
click at [0, 0] on icon at bounding box center [0, 0] width 0 height 0
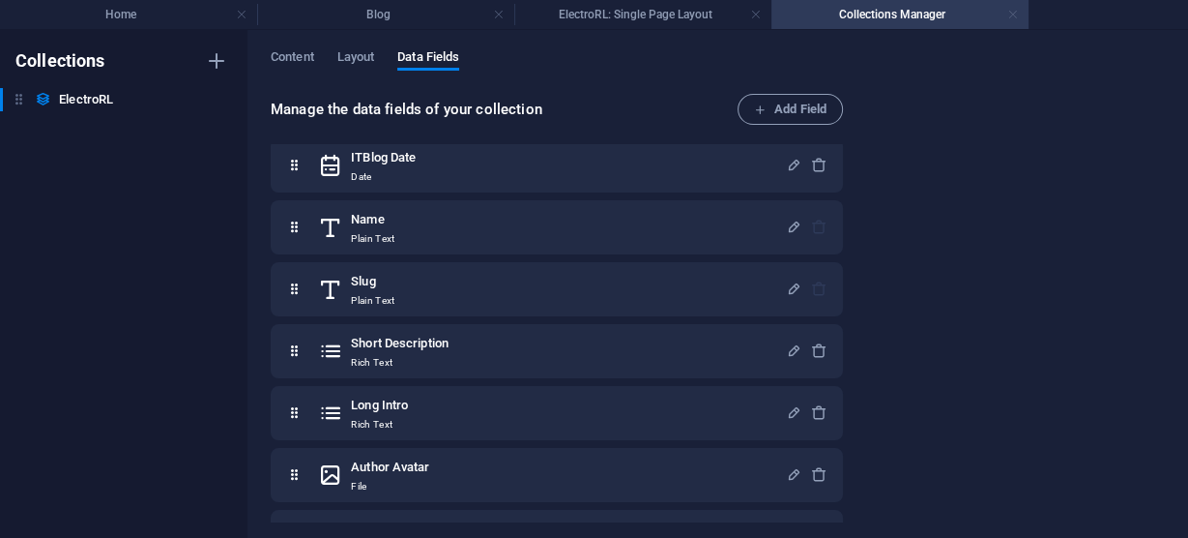
click at [1017, 12] on link at bounding box center [1013, 15] width 12 height 18
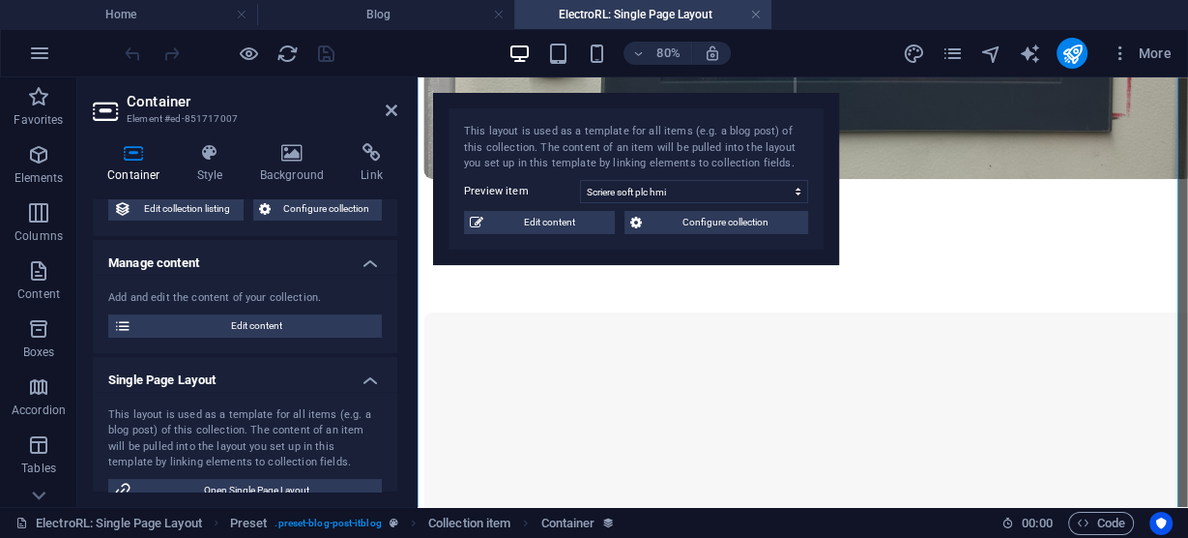
scroll to position [155, 0]
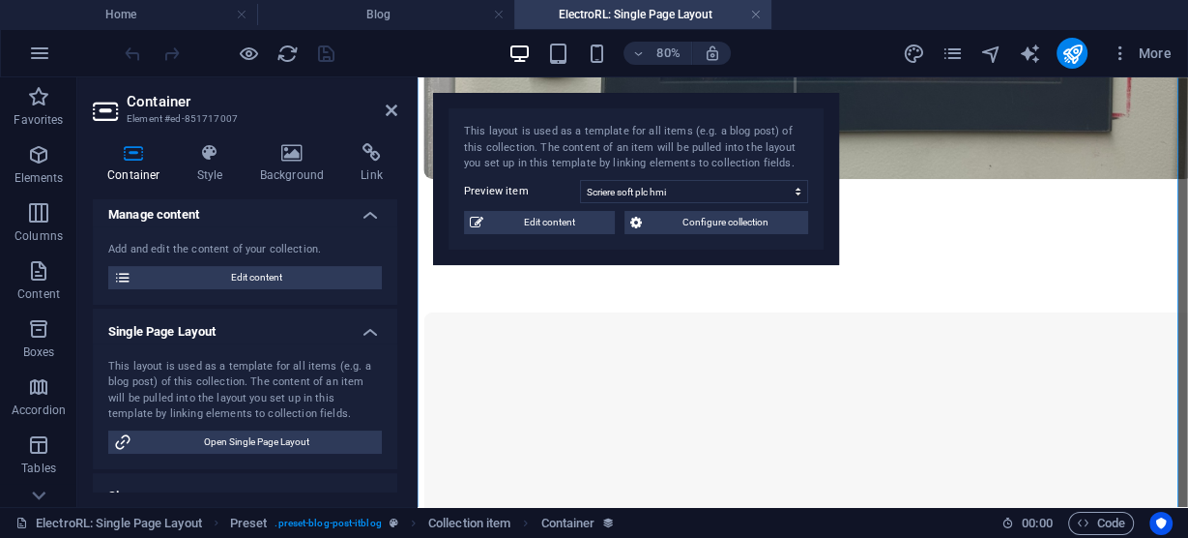
click at [161, 332] on h4 "Single Page Layout" at bounding box center [245, 325] width 305 height 35
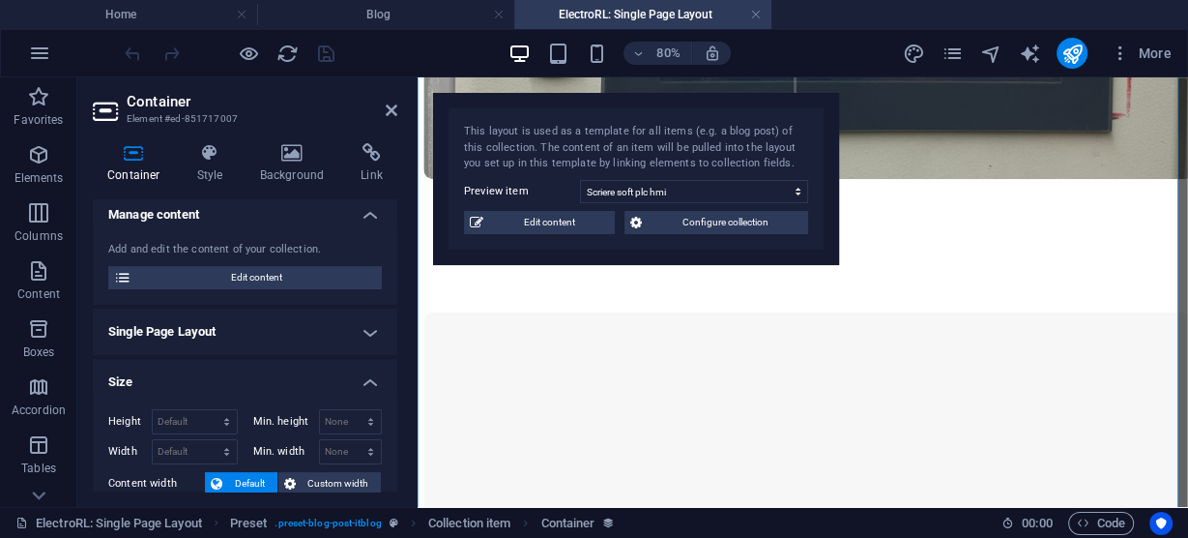
click at [160, 333] on h4 "Single Page Layout" at bounding box center [245, 331] width 305 height 46
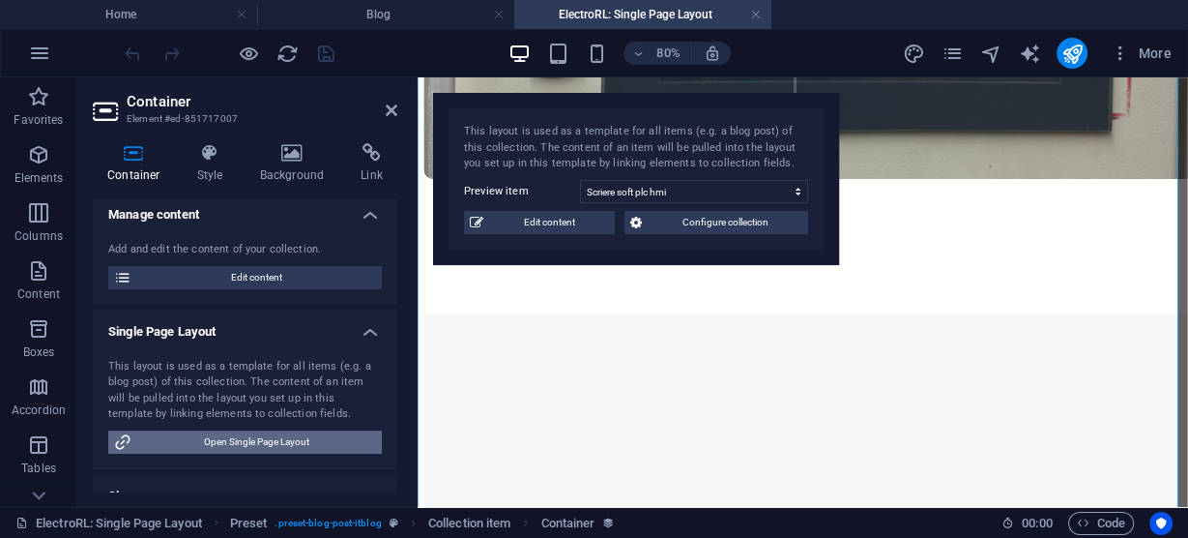
click at [250, 439] on span "Open Single Page Layout" at bounding box center [256, 441] width 239 height 23
click at [124, 441] on icon at bounding box center [122, 441] width 17 height 23
drag, startPoint x: 124, startPoint y: 441, endPoint x: 178, endPoint y: 452, distance: 55.4
click at [178, 452] on span "Open Single Page Layout" at bounding box center [256, 441] width 239 height 23
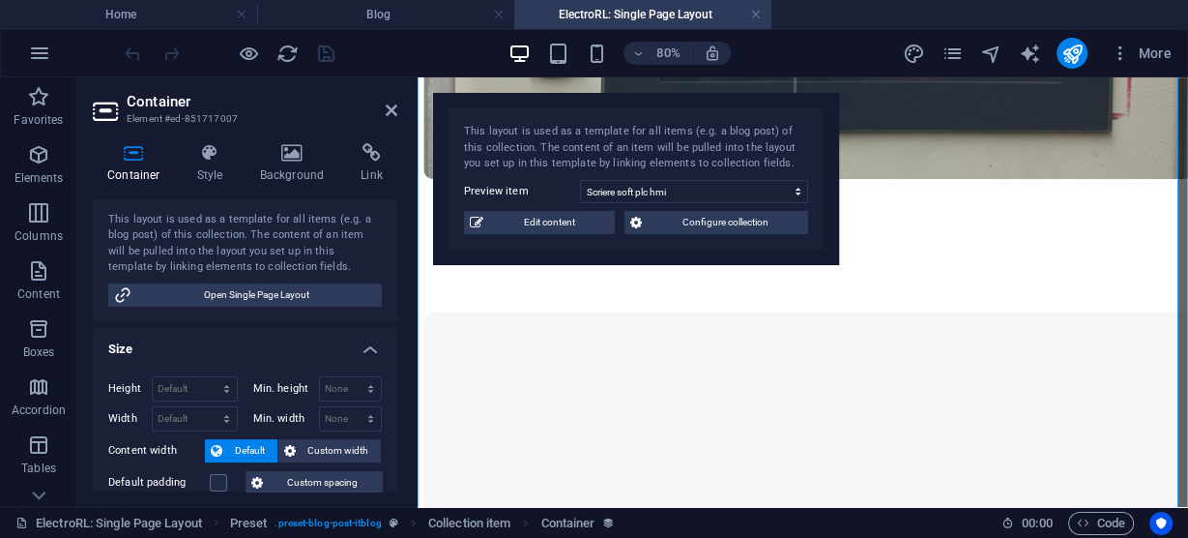
scroll to position [309, 0]
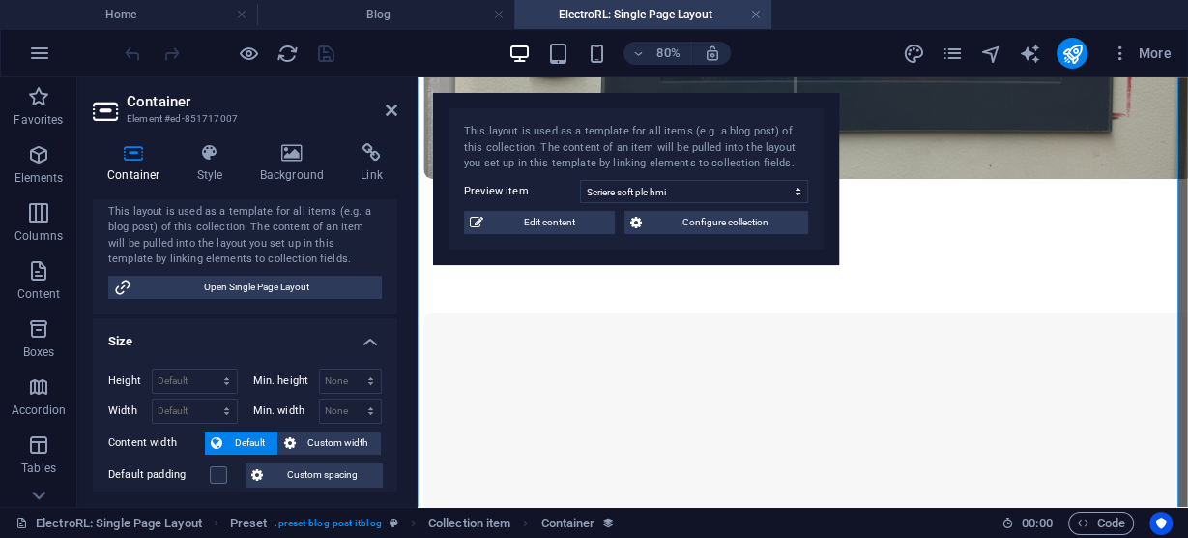
click at [260, 242] on div "This layout is used as a template for all items (e.g. a blog post) of this coll…" at bounding box center [245, 236] width 274 height 64
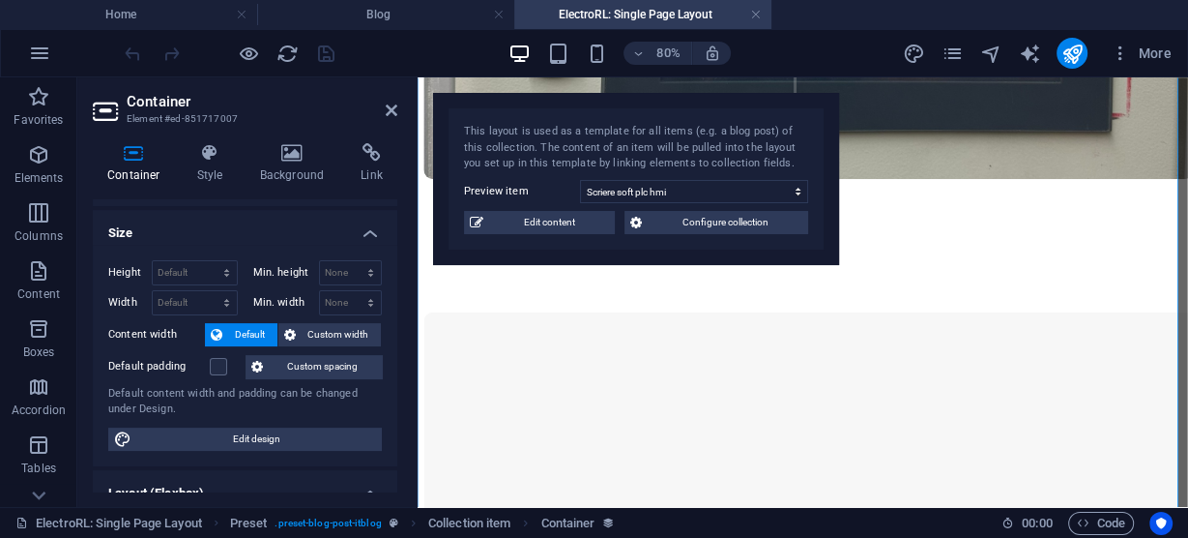
scroll to position [464, 0]
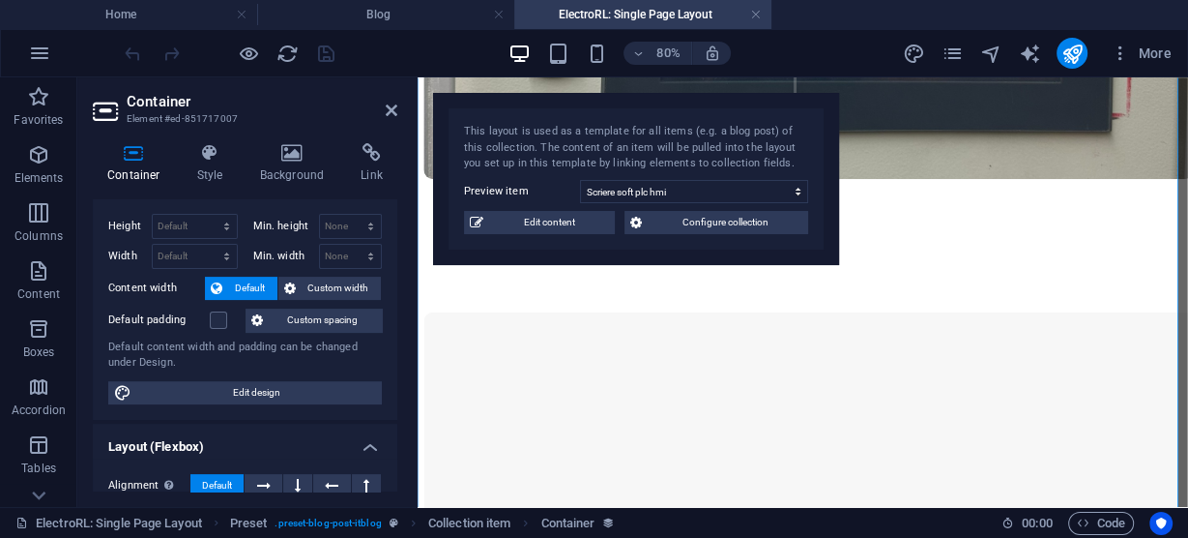
click at [237, 283] on span "Default" at bounding box center [250, 288] width 44 height 23
click at [307, 281] on span "Custom width" at bounding box center [339, 288] width 74 height 23
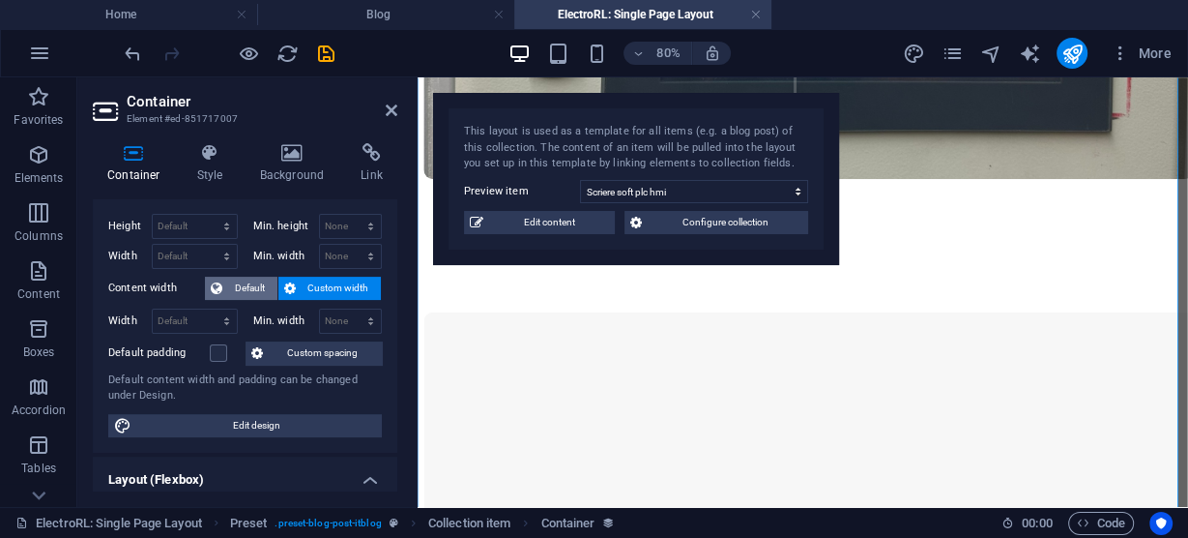
click at [246, 282] on span "Default" at bounding box center [250, 288] width 44 height 23
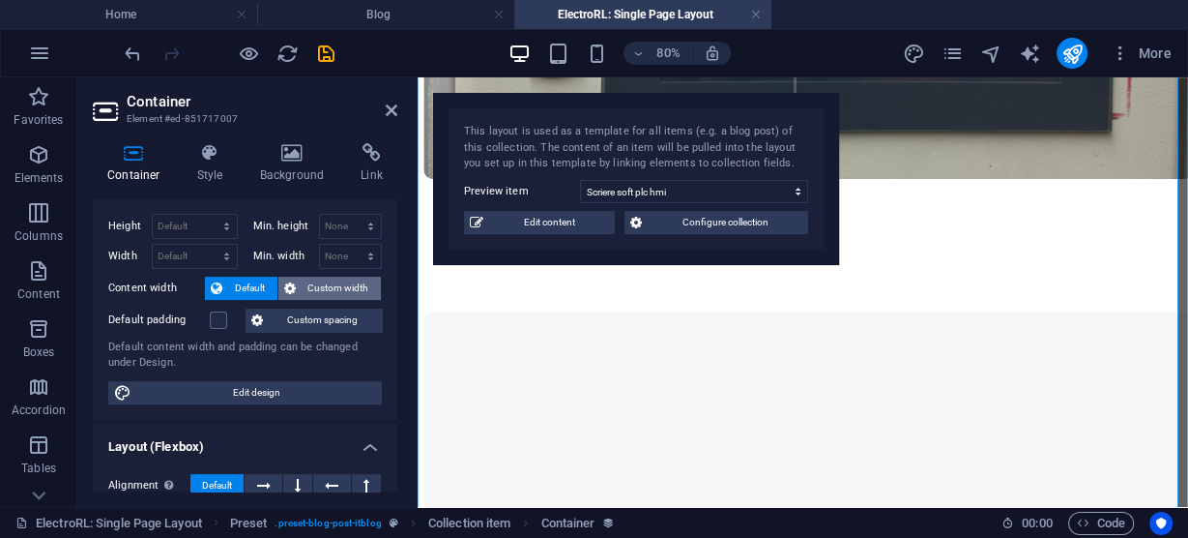
click at [323, 281] on span "Custom width" at bounding box center [339, 288] width 74 height 23
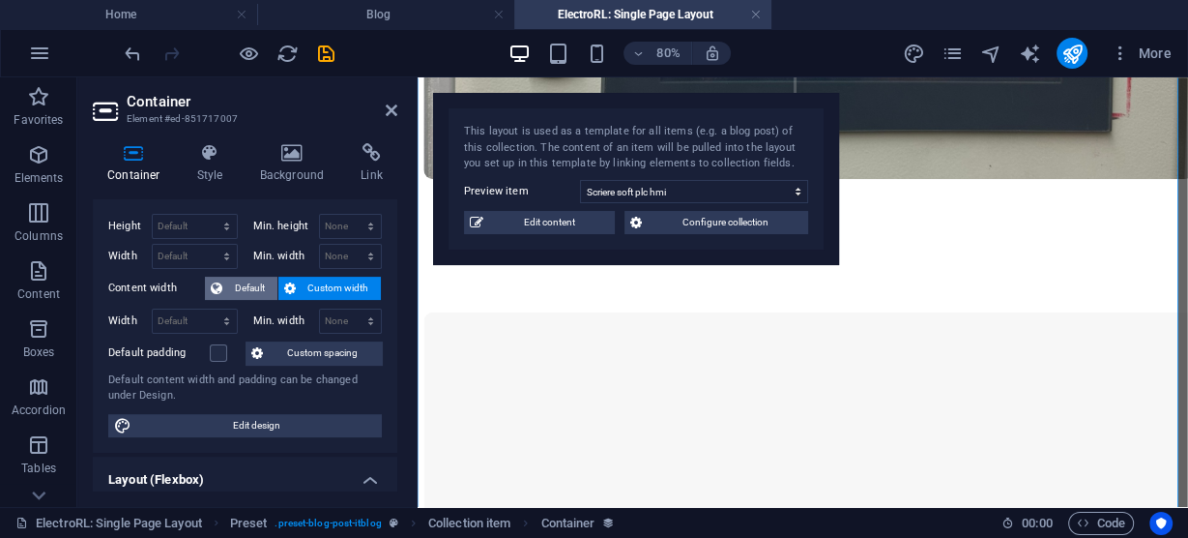
click at [240, 286] on span "Default" at bounding box center [250, 288] width 44 height 23
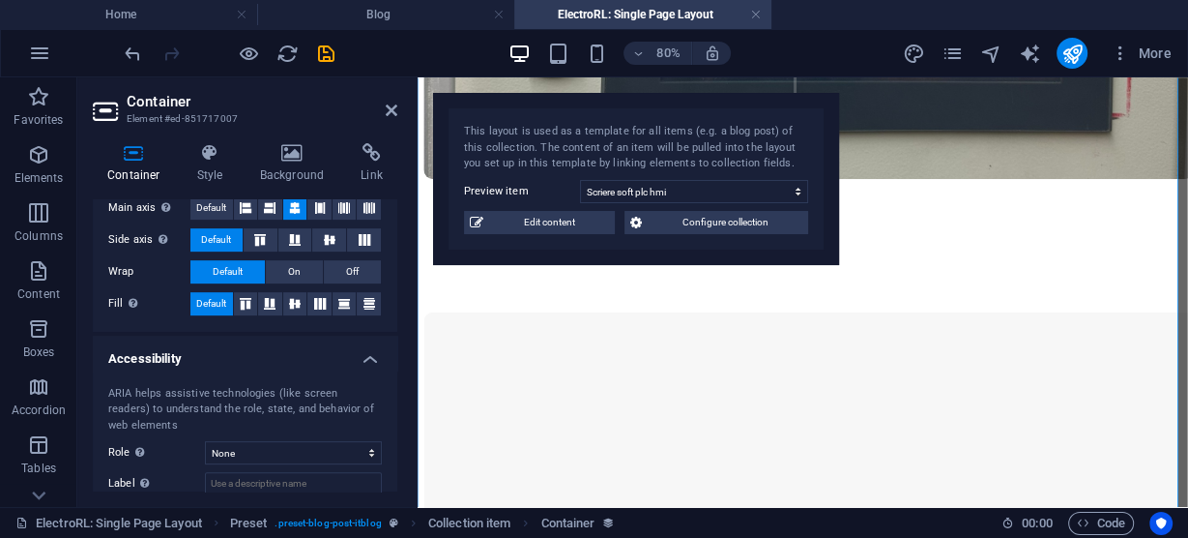
scroll to position [851, 0]
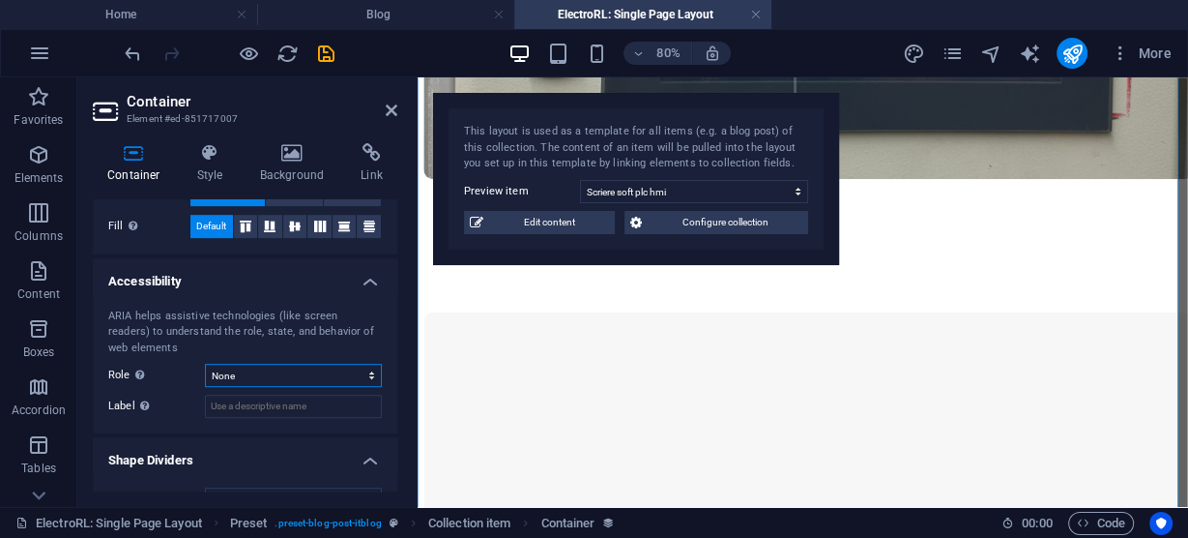
click at [264, 369] on select "None Alert Article Banner Comment Complementary Dialog Footer Header Marquee Pr…" at bounding box center [293, 375] width 177 height 23
click at [115, 258] on h4 "Accessibility" at bounding box center [245, 275] width 305 height 35
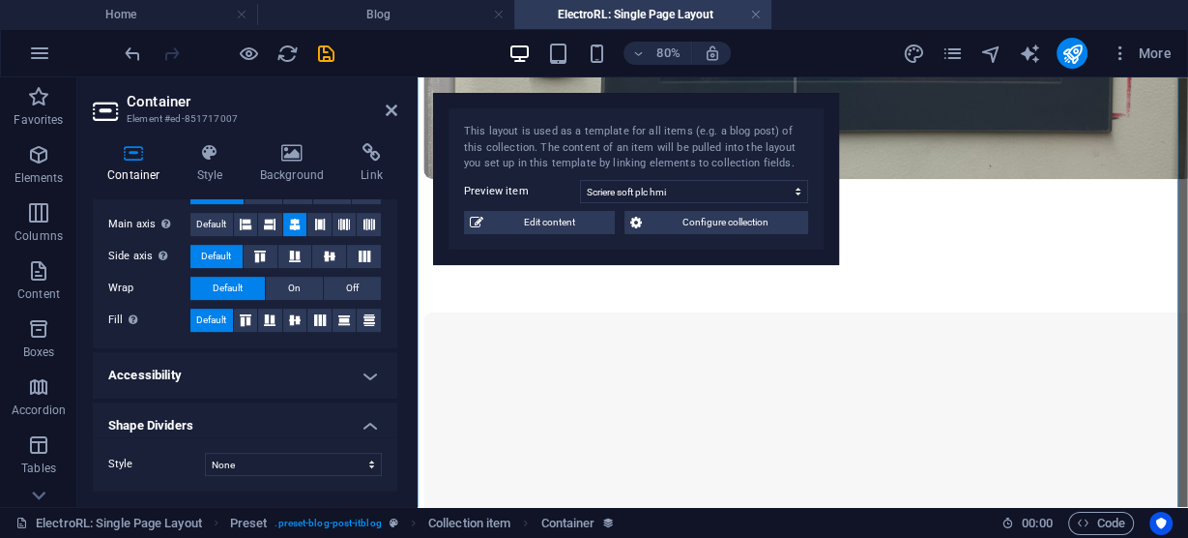
scroll to position [754, 0]
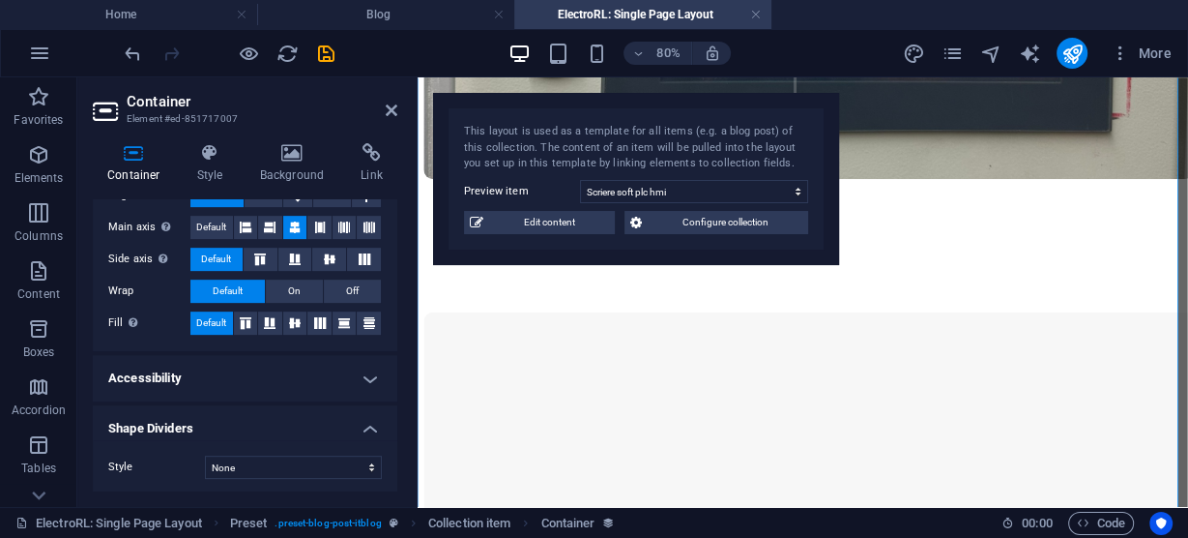
click at [116, 255] on label "Side axis Control the vertical direction of the element inside of the container…" at bounding box center [149, 259] width 82 height 23
click at [280, 365] on h4 "Accessibility" at bounding box center [245, 378] width 305 height 46
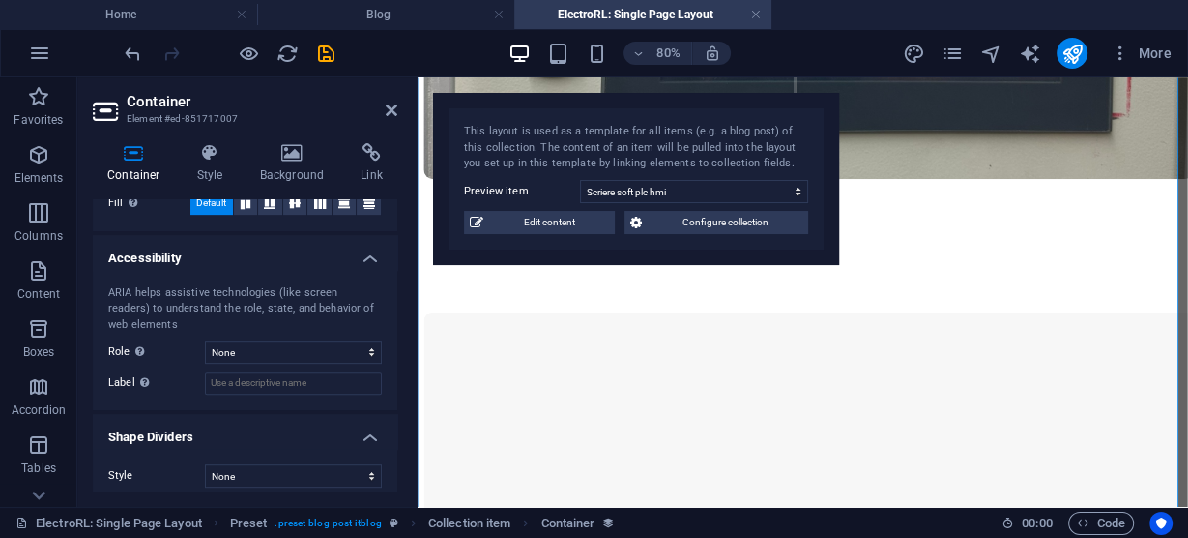
scroll to position [884, 0]
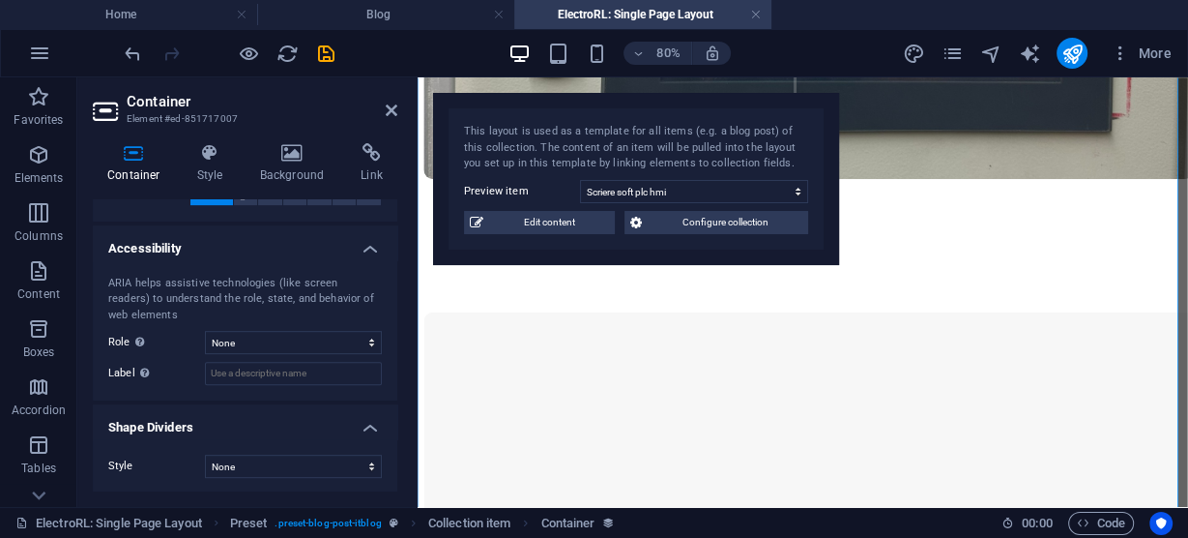
click at [367, 424] on h4 "Shape Dividers" at bounding box center [245, 421] width 305 height 35
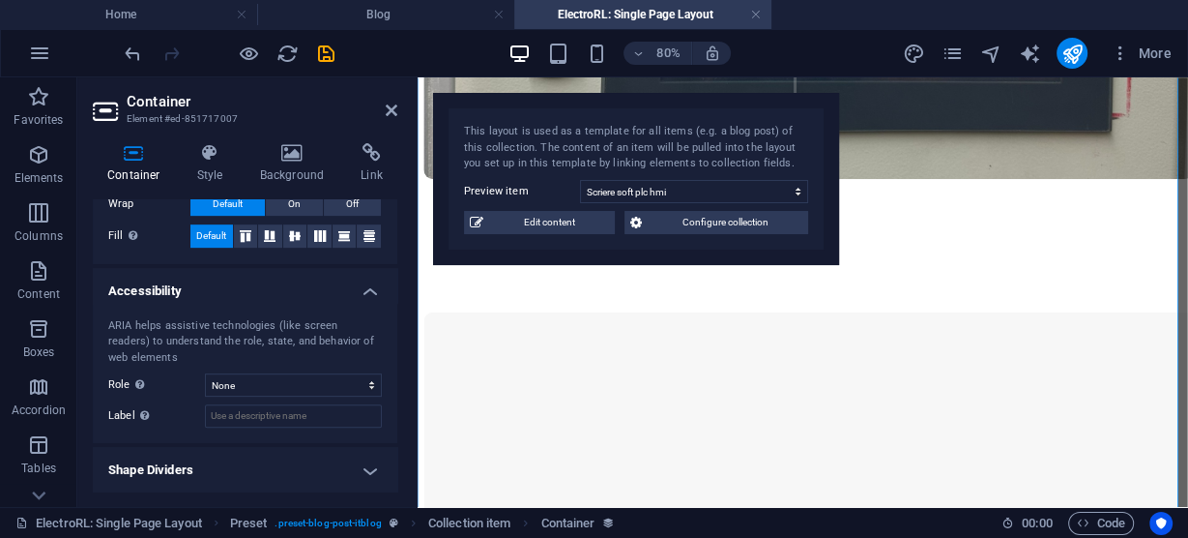
click at [367, 467] on h4 "Shape Dividers" at bounding box center [245, 470] width 305 height 46
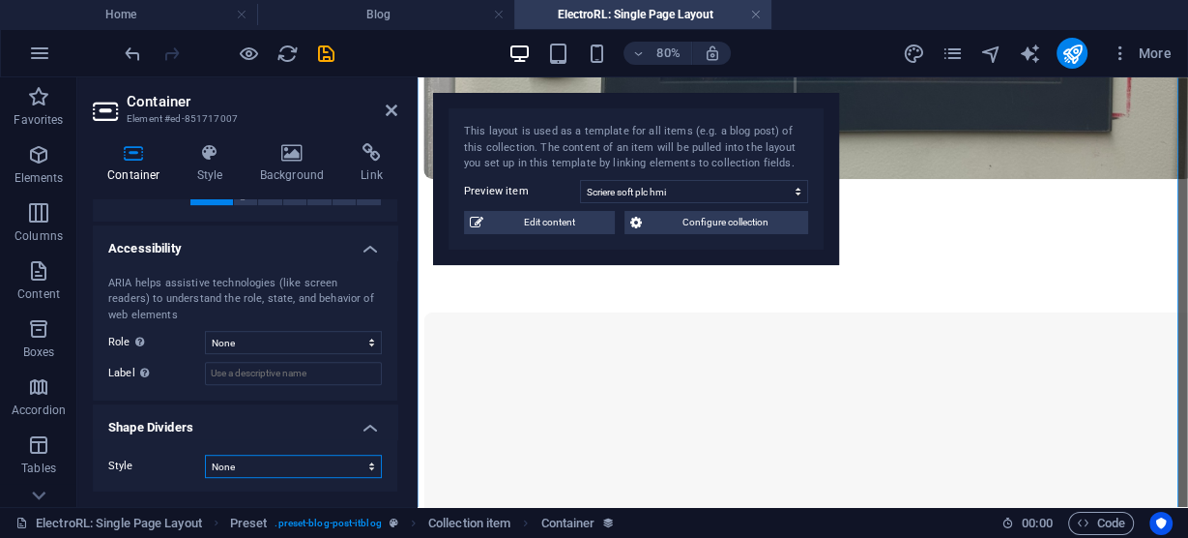
click at [265, 458] on select "None Triangle Square Diagonal Polygon 1 Polygon 2 Zigzag Multiple Zigzags Waves…" at bounding box center [293, 465] width 177 height 23
click at [166, 465] on label "Style" at bounding box center [156, 465] width 97 height 23
drag, startPoint x: 397, startPoint y: 469, endPoint x: 399, endPoint y: 427, distance: 41.6
click at [399, 427] on div "Container Style Background Link Collection No assignment, content remains stati…" at bounding box center [245, 317] width 336 height 379
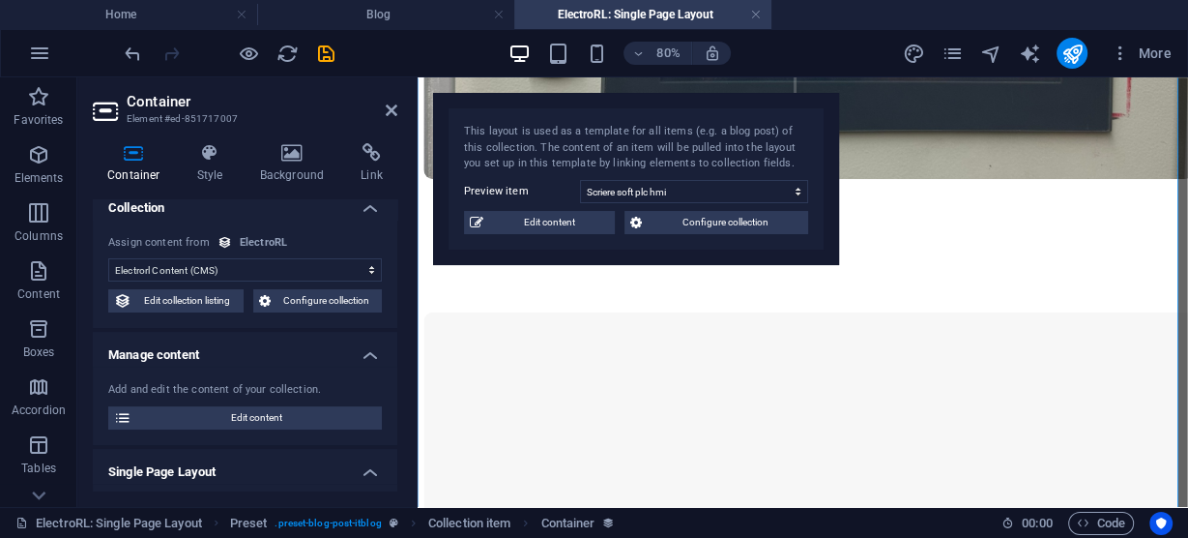
scroll to position [0, 0]
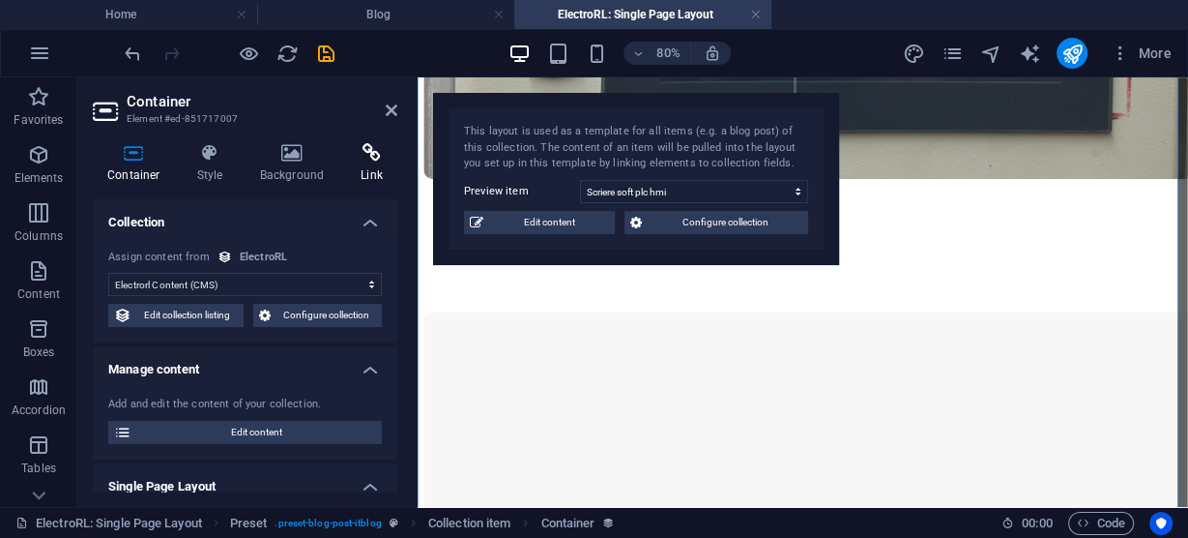
click at [368, 160] on icon at bounding box center [371, 152] width 51 height 19
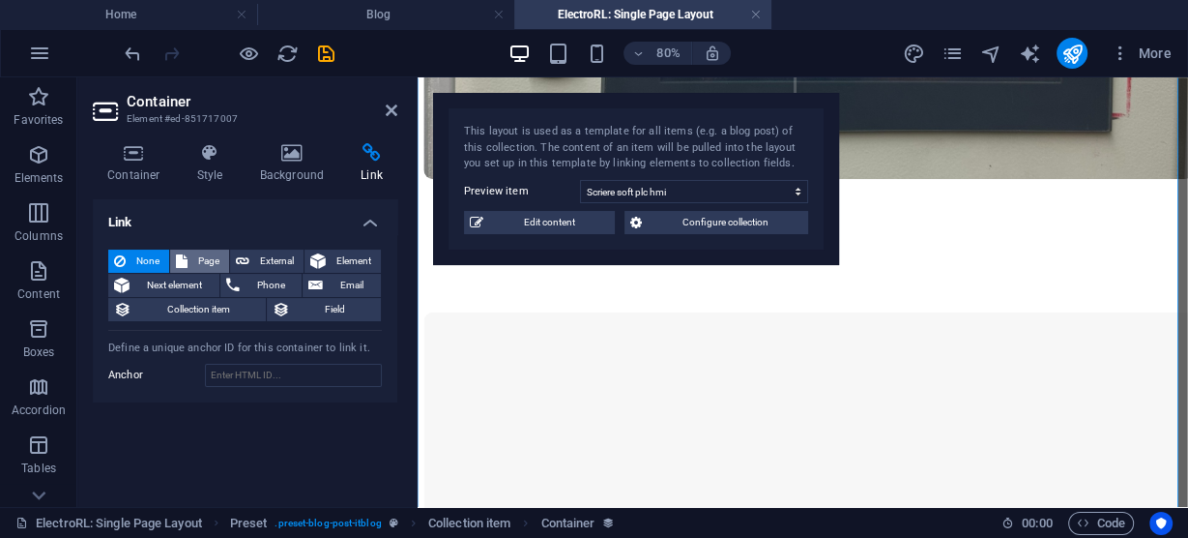
click at [193, 257] on span "Page" at bounding box center [208, 260] width 30 height 23
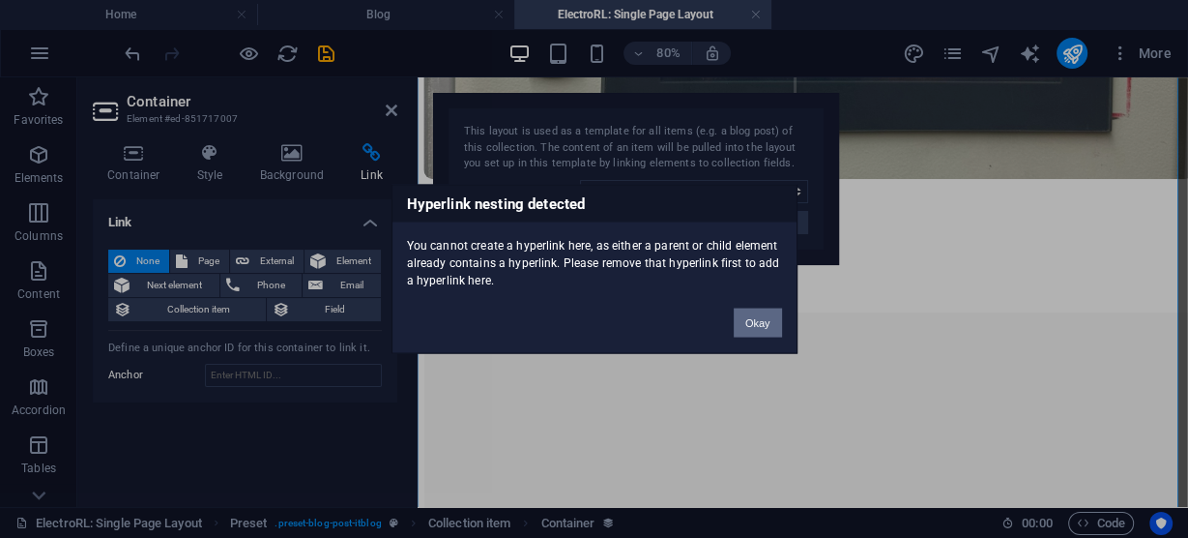
click at [755, 322] on button "Okay" at bounding box center [758, 322] width 48 height 29
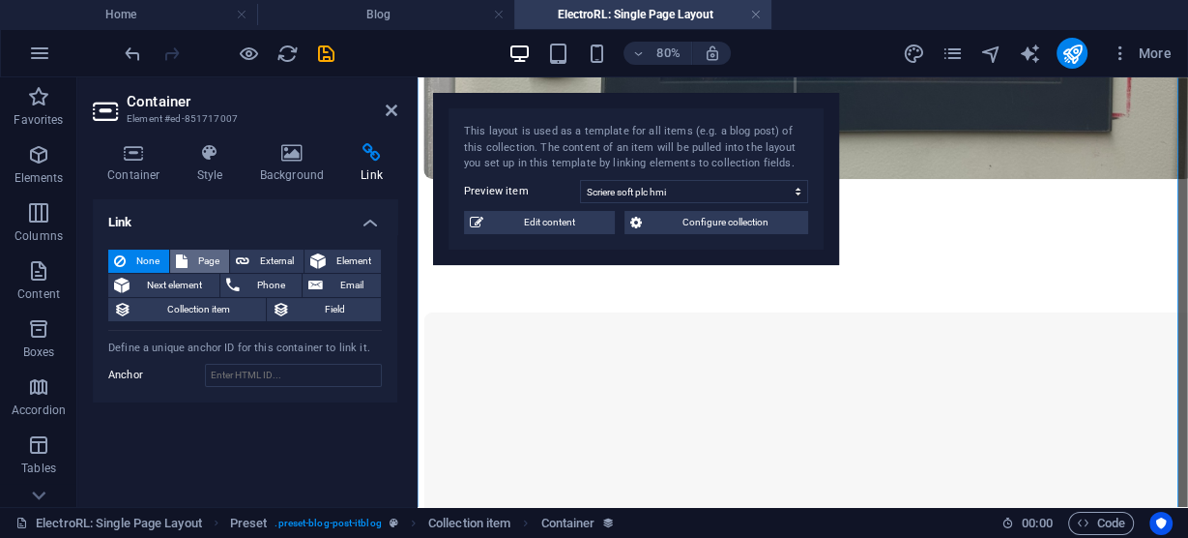
click at [201, 258] on span "Page" at bounding box center [208, 260] width 30 height 23
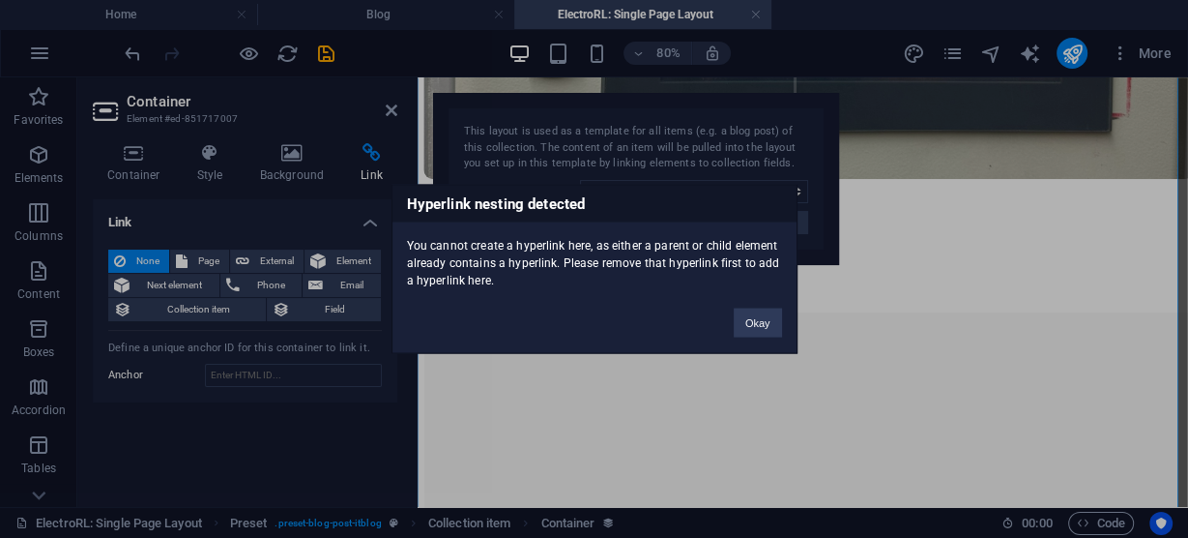
drag, startPoint x: 496, startPoint y: 208, endPoint x: 606, endPoint y: 208, distance: 110.2
click at [606, 208] on h3 "Hyperlink nesting detected" at bounding box center [595, 204] width 404 height 37
drag, startPoint x: 768, startPoint y: 325, endPoint x: 436, endPoint y: 307, distance: 332.1
click at [768, 325] on button "Okay" at bounding box center [758, 322] width 48 height 29
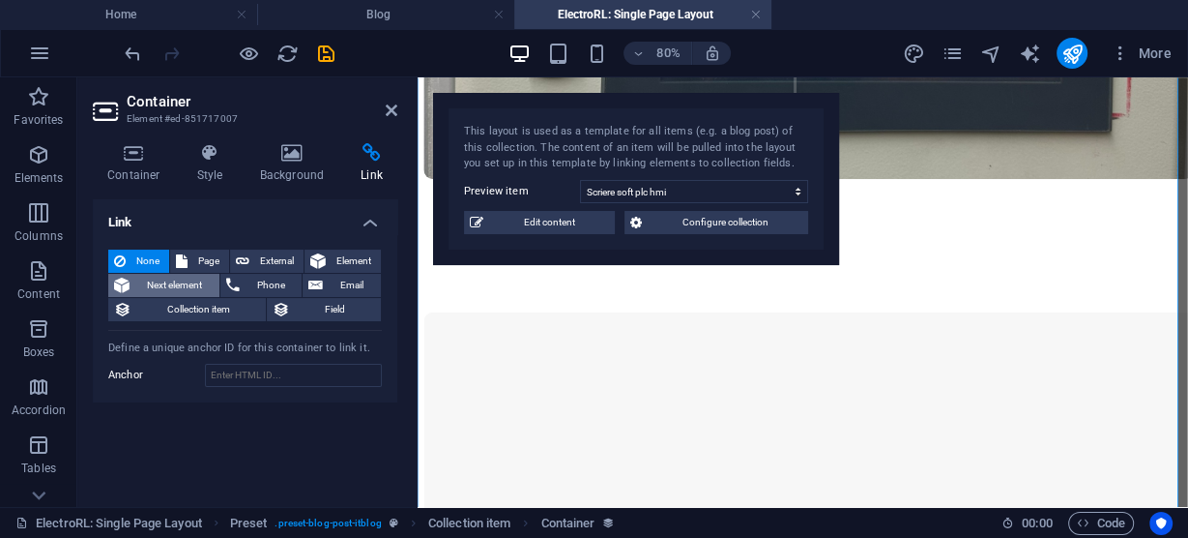
click at [182, 283] on span "Next element" at bounding box center [174, 285] width 78 height 23
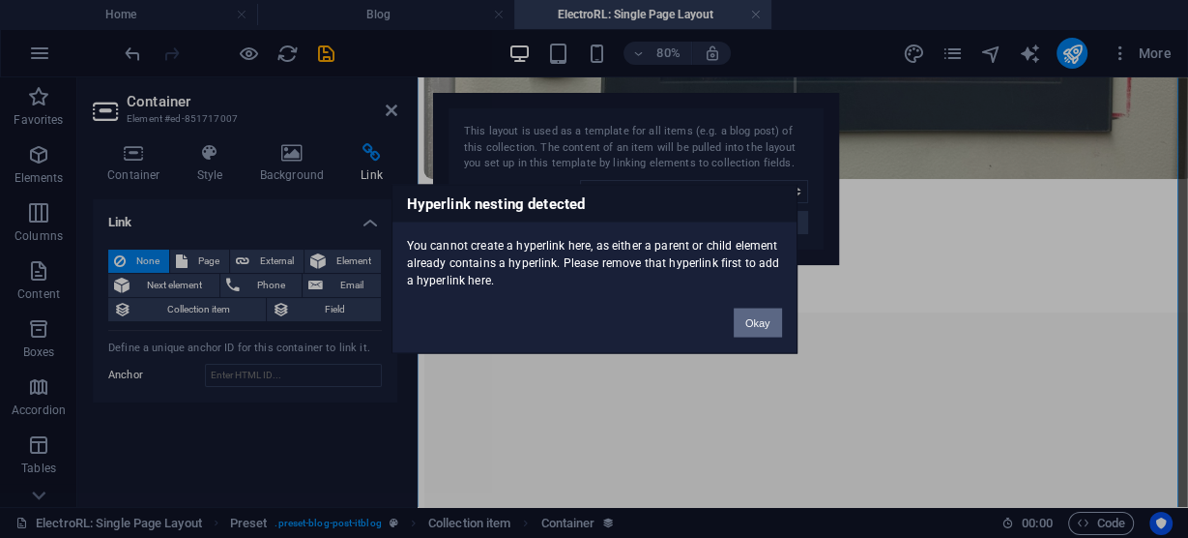
click at [770, 321] on button "Okay" at bounding box center [758, 322] width 48 height 29
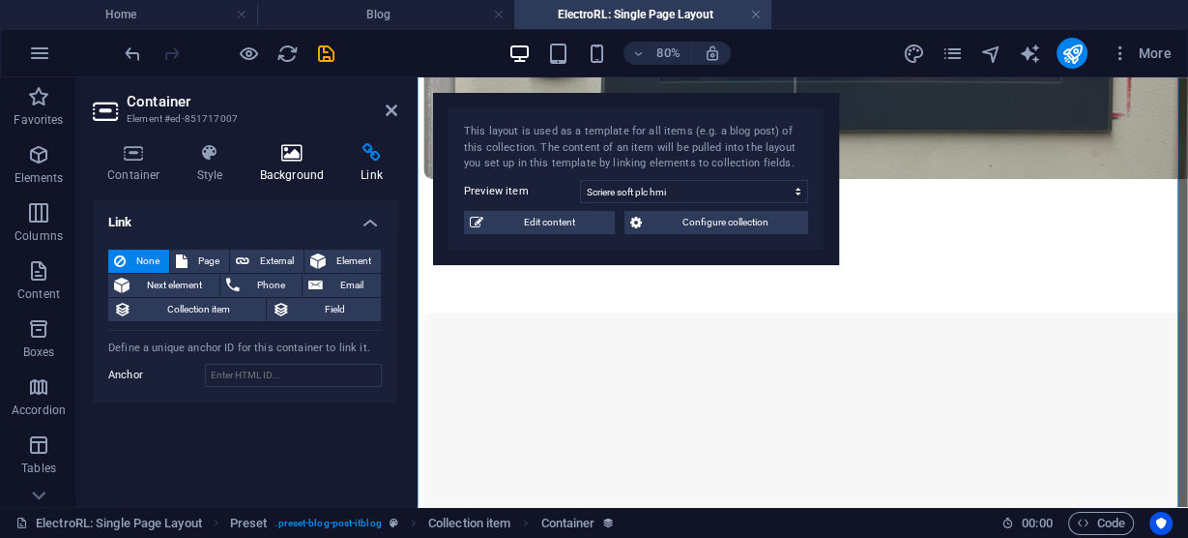
click at [281, 156] on icon at bounding box center [293, 152] width 94 height 19
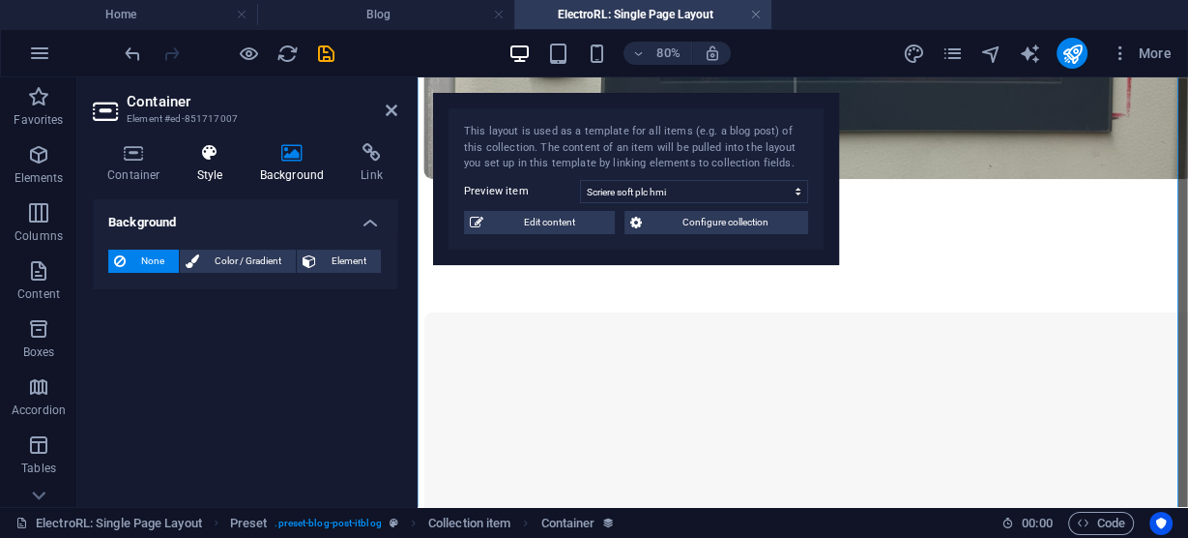
click at [204, 145] on icon at bounding box center [210, 152] width 55 height 19
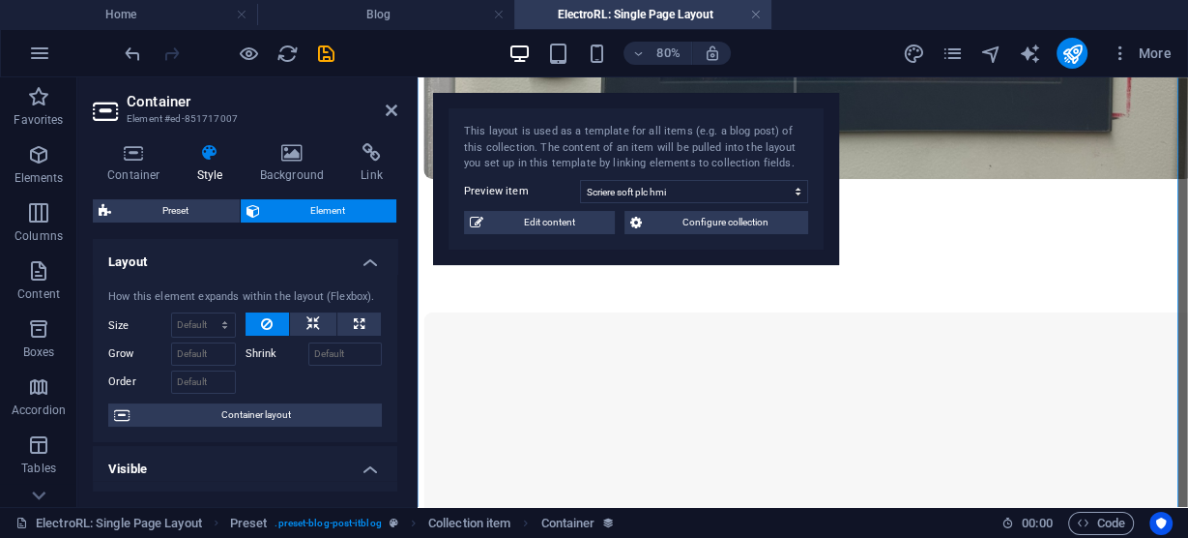
drag, startPoint x: 160, startPoint y: 206, endPoint x: 319, endPoint y: 202, distance: 159.6
click at [319, 202] on div "Preset Element" at bounding box center [245, 211] width 305 height 24
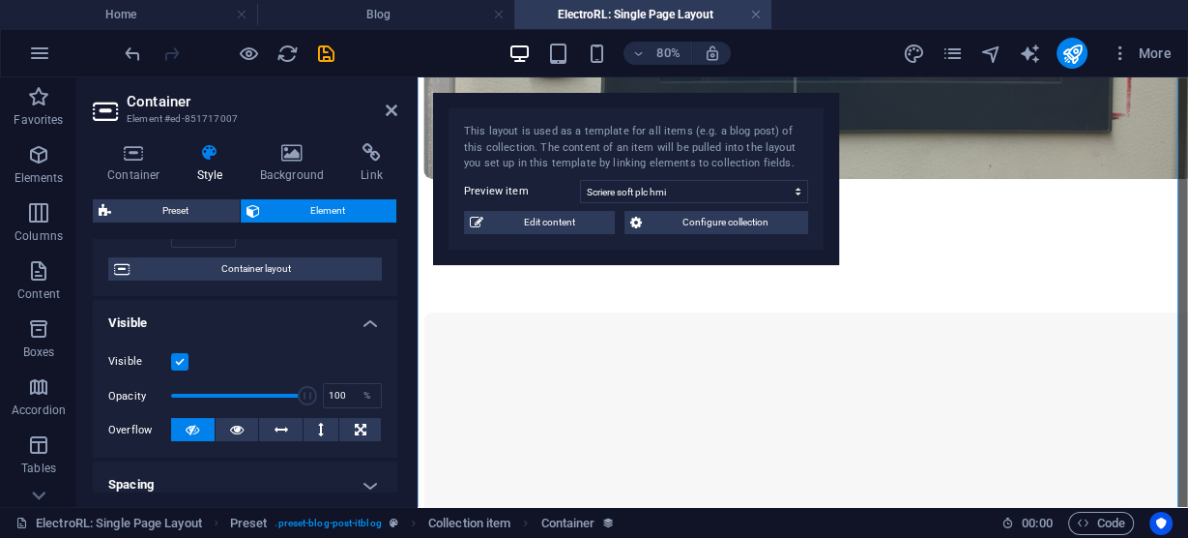
scroll to position [155, 0]
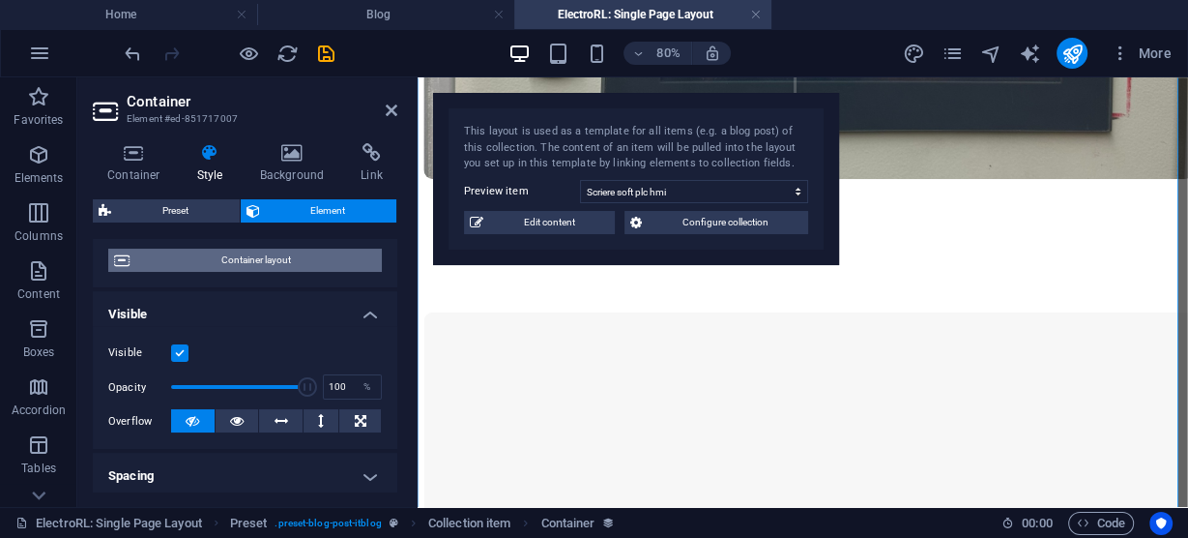
click at [255, 254] on span "Container layout" at bounding box center [255, 259] width 241 height 23
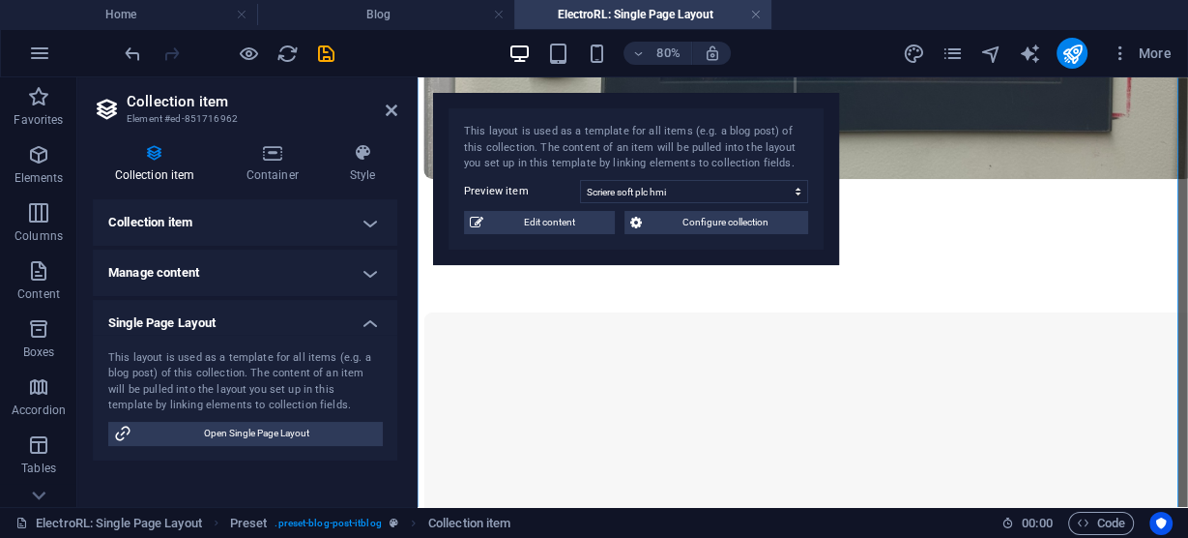
click at [277, 224] on h4 "Collection item" at bounding box center [245, 222] width 305 height 46
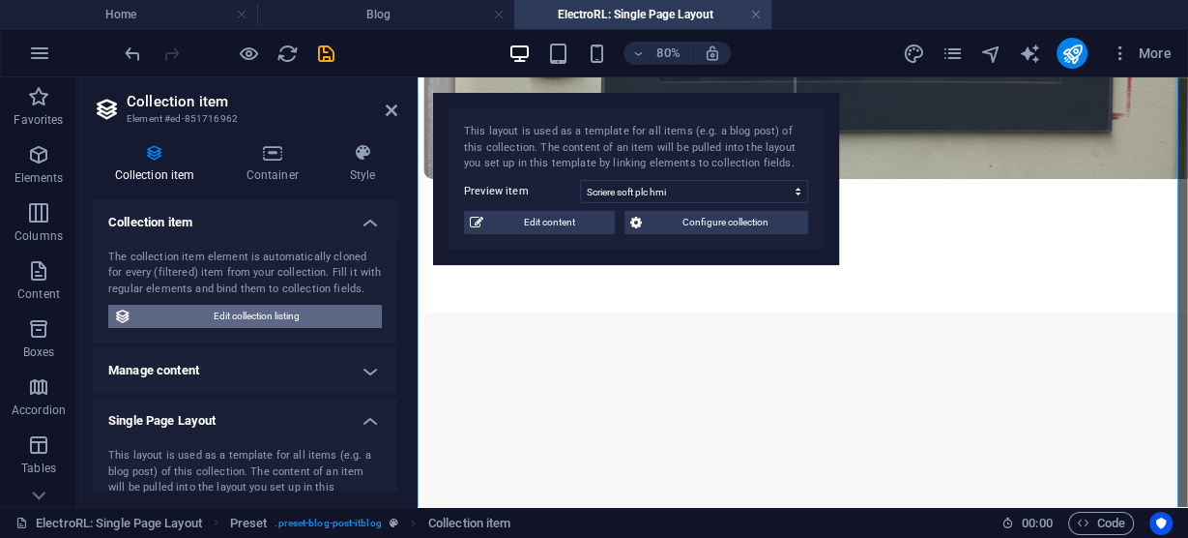
click at [270, 315] on span "Edit collection listing" at bounding box center [256, 316] width 239 height 23
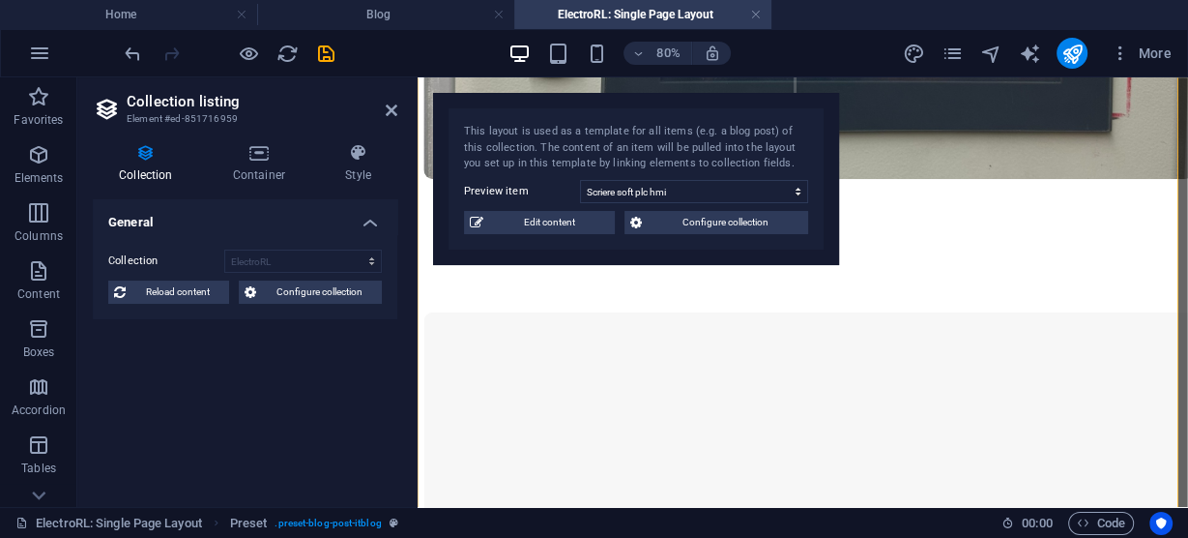
click at [230, 219] on h4 "General" at bounding box center [245, 216] width 305 height 35
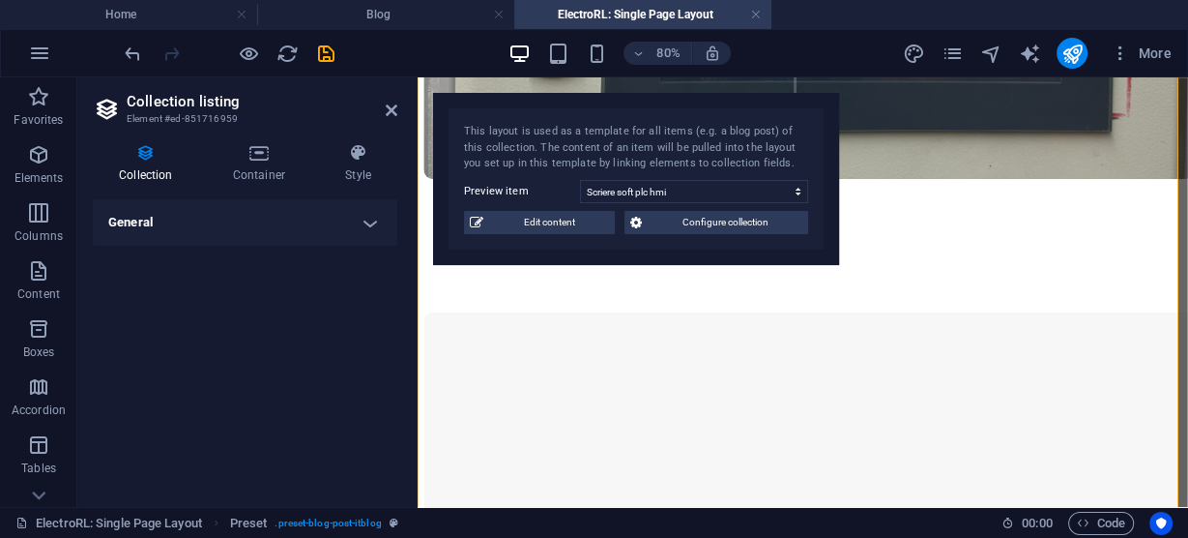
click at [250, 222] on h4 "General" at bounding box center [245, 222] width 305 height 46
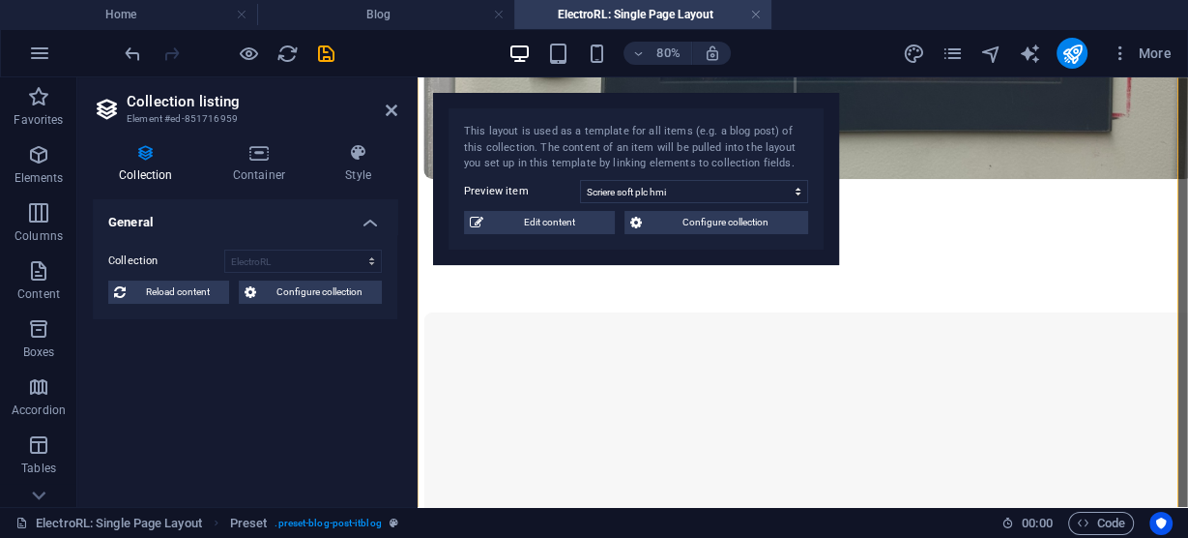
click at [132, 259] on label "Collection" at bounding box center [166, 260] width 116 height 23
click at [181, 289] on span "Reload content" at bounding box center [177, 291] width 92 height 23
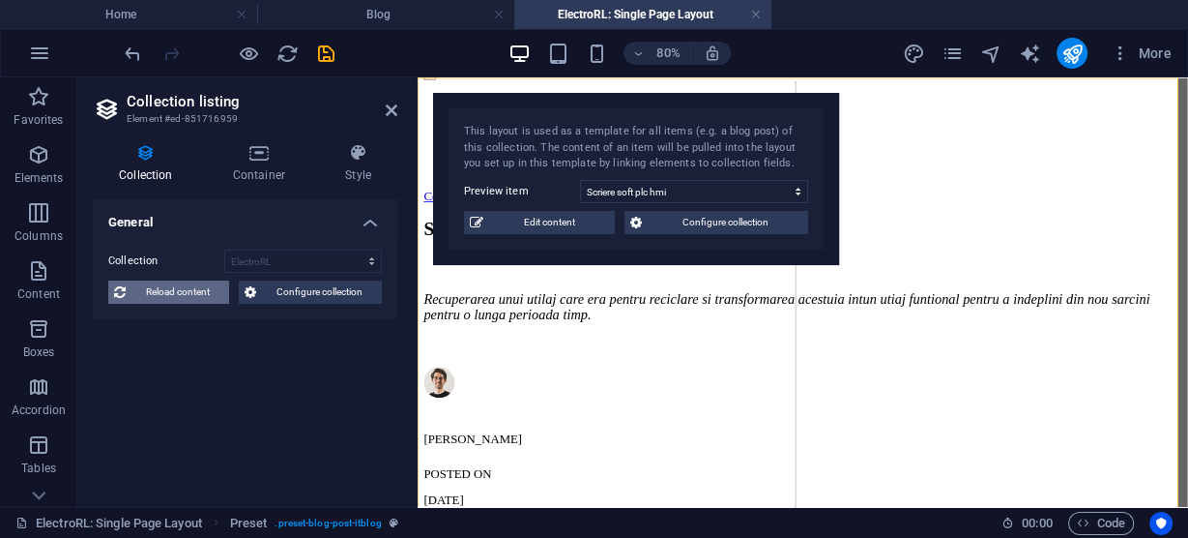
click at [181, 288] on span "Reload content" at bounding box center [177, 291] width 92 height 23
select select "68a3da90a2a4d228c001db4a"
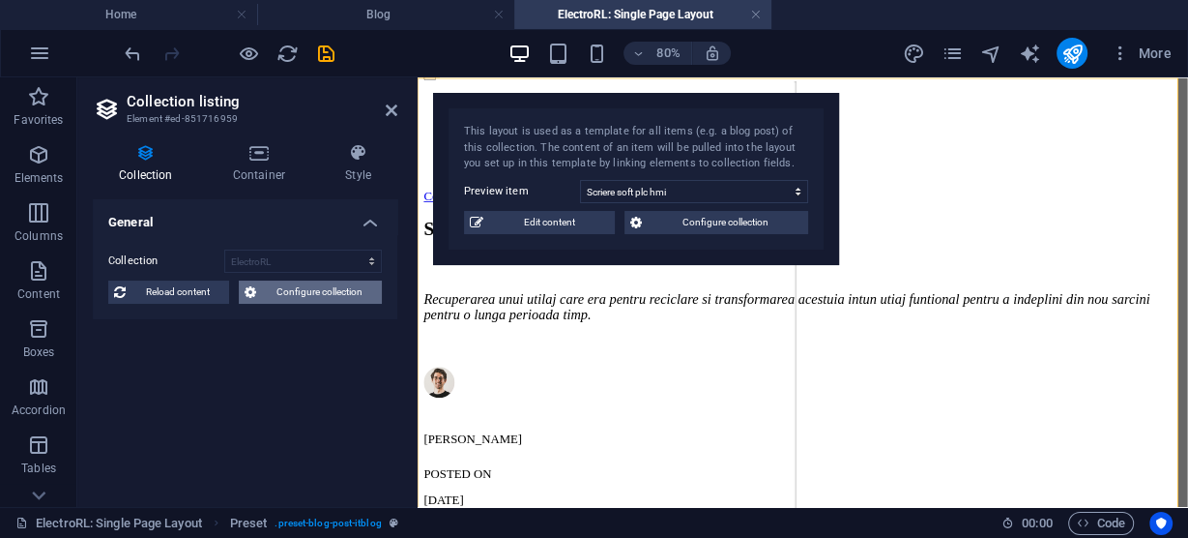
click at [310, 294] on span "Configure collection" at bounding box center [319, 291] width 114 height 23
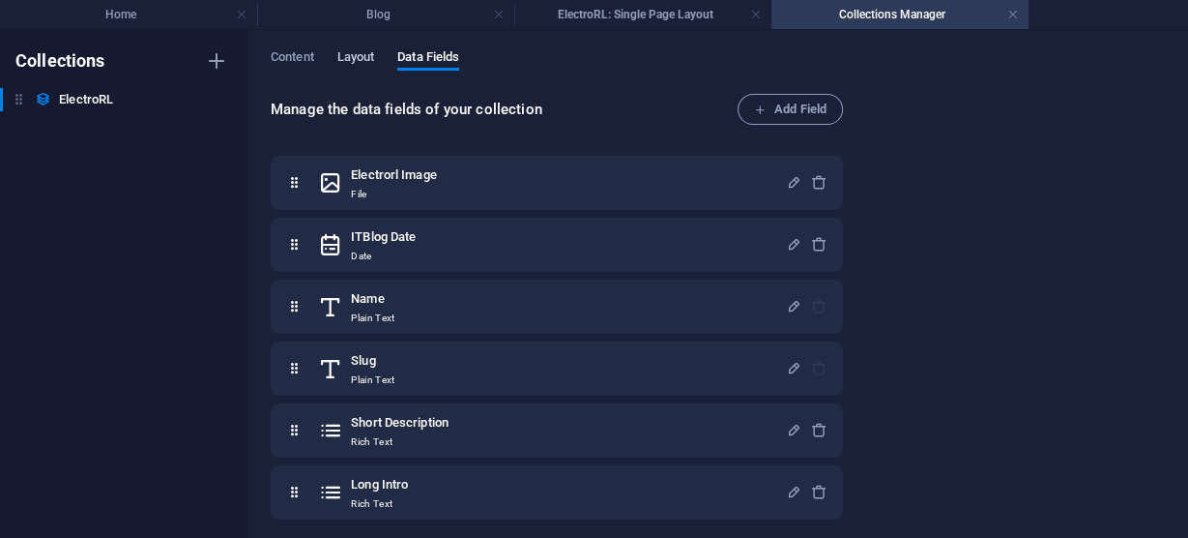
click at [365, 58] on span "Layout" at bounding box center [356, 58] width 38 height 27
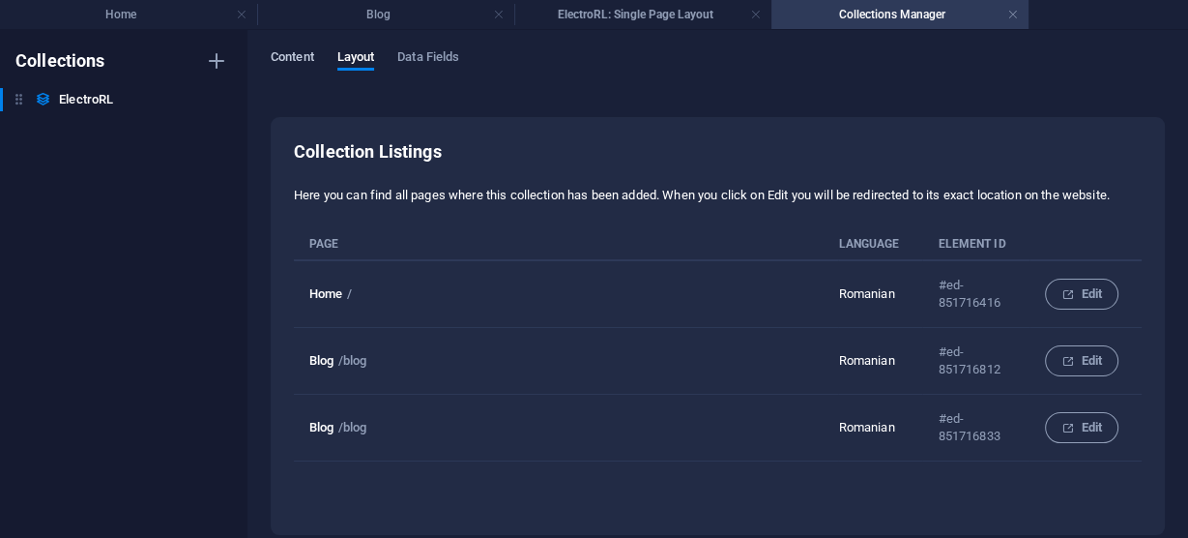
click at [305, 54] on span "Content" at bounding box center [293, 58] width 44 height 27
select select "updatedAt_DESC"
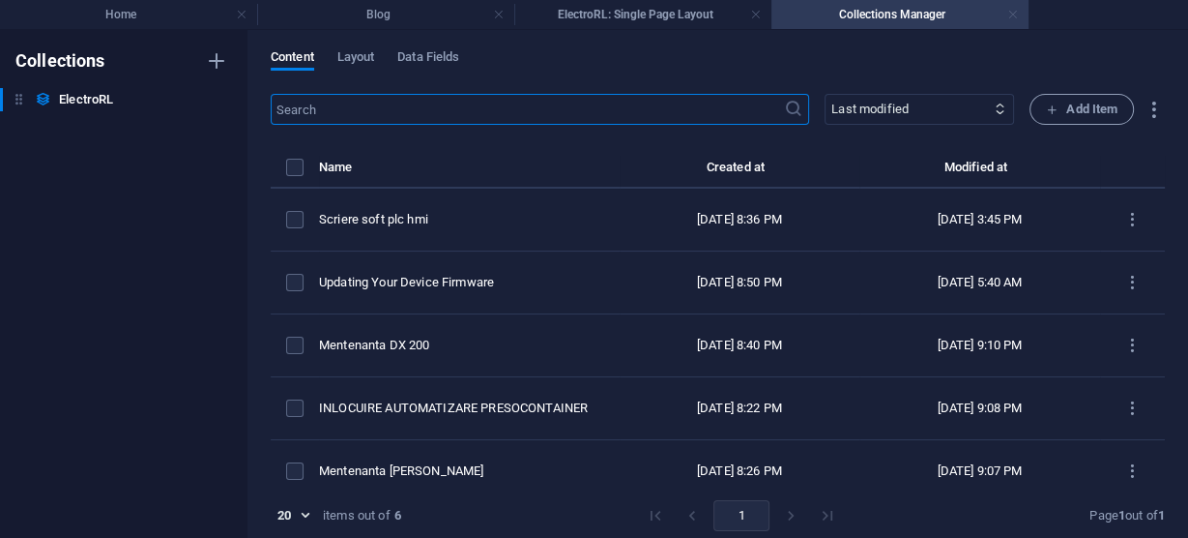
click at [1015, 15] on link at bounding box center [1013, 15] width 12 height 18
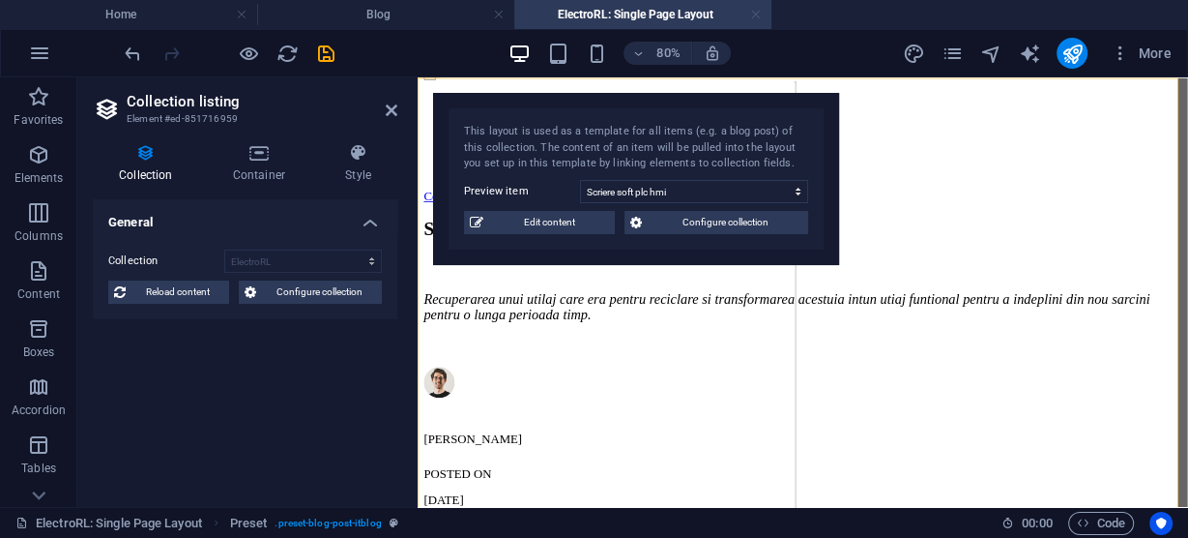
click at [752, 16] on link at bounding box center [756, 15] width 12 height 18
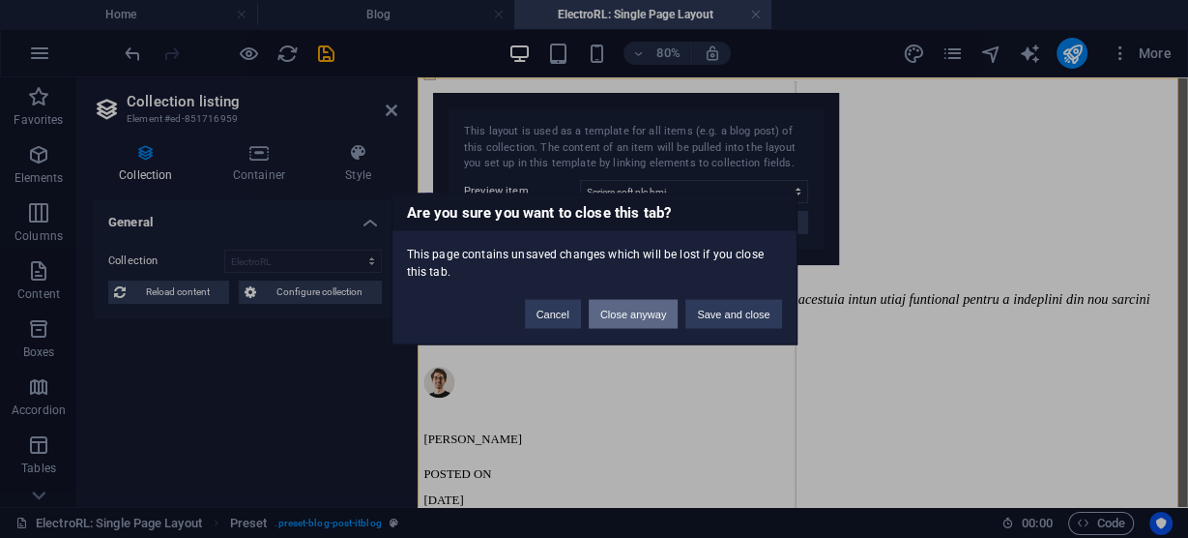
click at [643, 309] on button "Close anyway" at bounding box center [633, 314] width 89 height 29
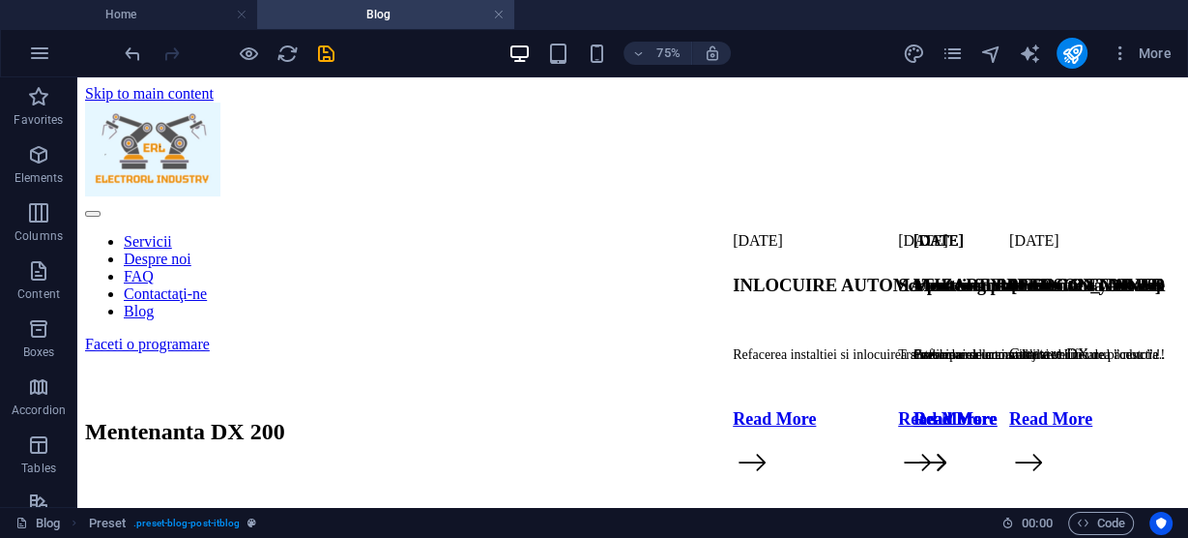
scroll to position [1415, 0]
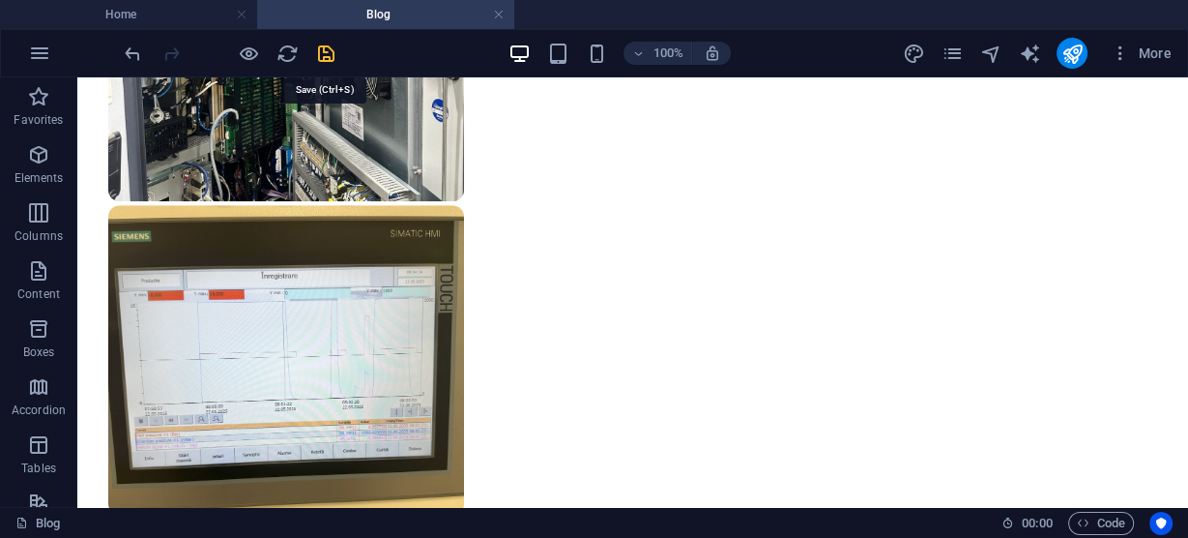
click at [329, 49] on icon "save" at bounding box center [326, 54] width 22 height 22
click at [442, 16] on h4 "Blog" at bounding box center [385, 14] width 257 height 21
drag, startPoint x: 372, startPoint y: 21, endPoint x: 338, endPoint y: 19, distance: 33.9
click at [372, 21] on h4 "Blog" at bounding box center [385, 14] width 257 height 21
click at [314, 15] on h4 "Blog" at bounding box center [385, 14] width 257 height 21
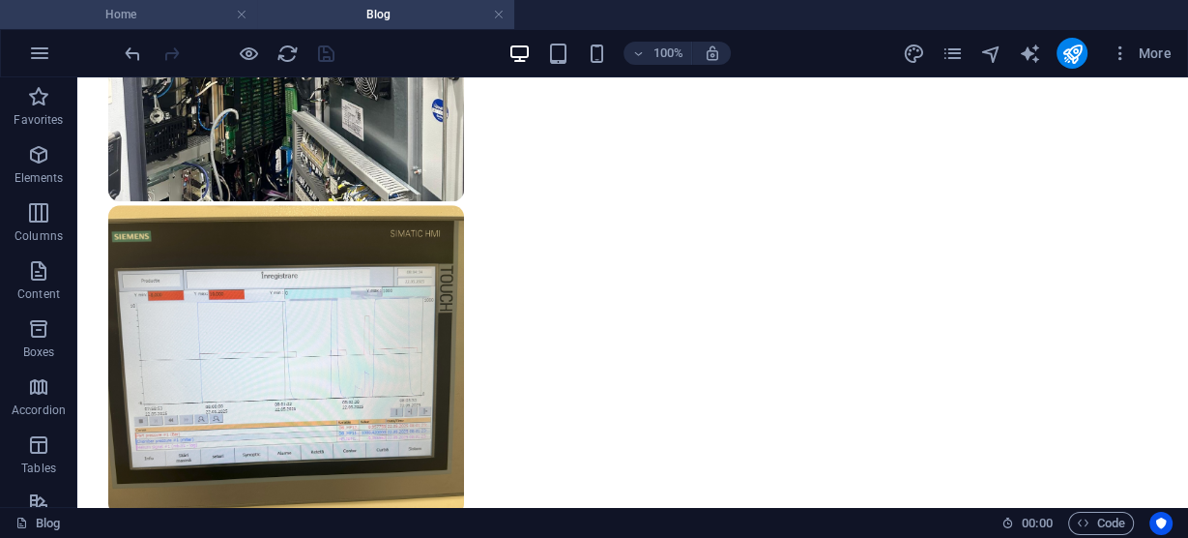
click at [180, 12] on h4 "Home" at bounding box center [128, 14] width 257 height 21
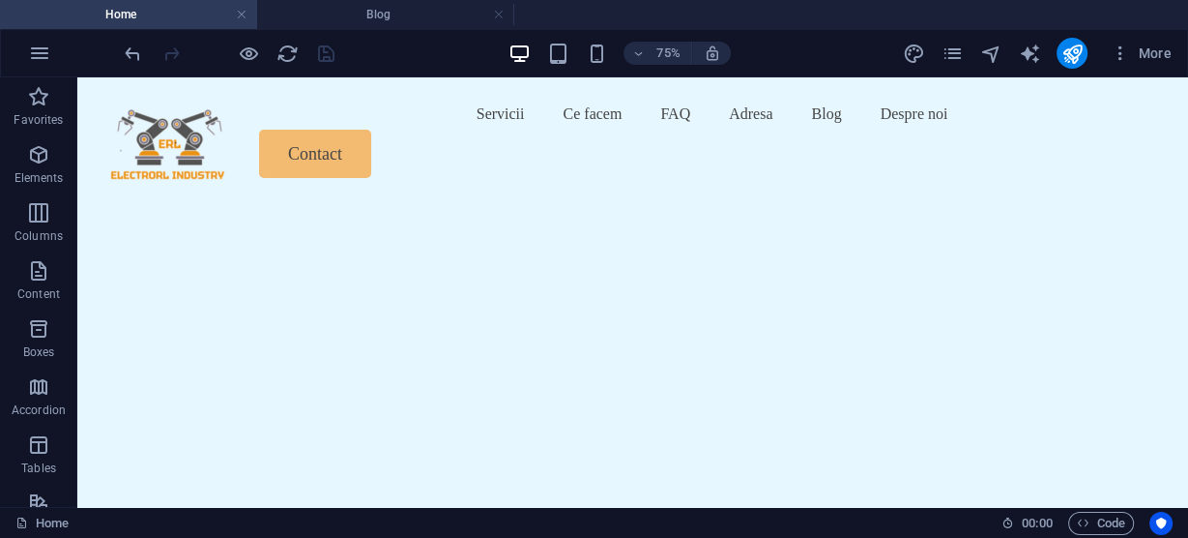
scroll to position [0, 0]
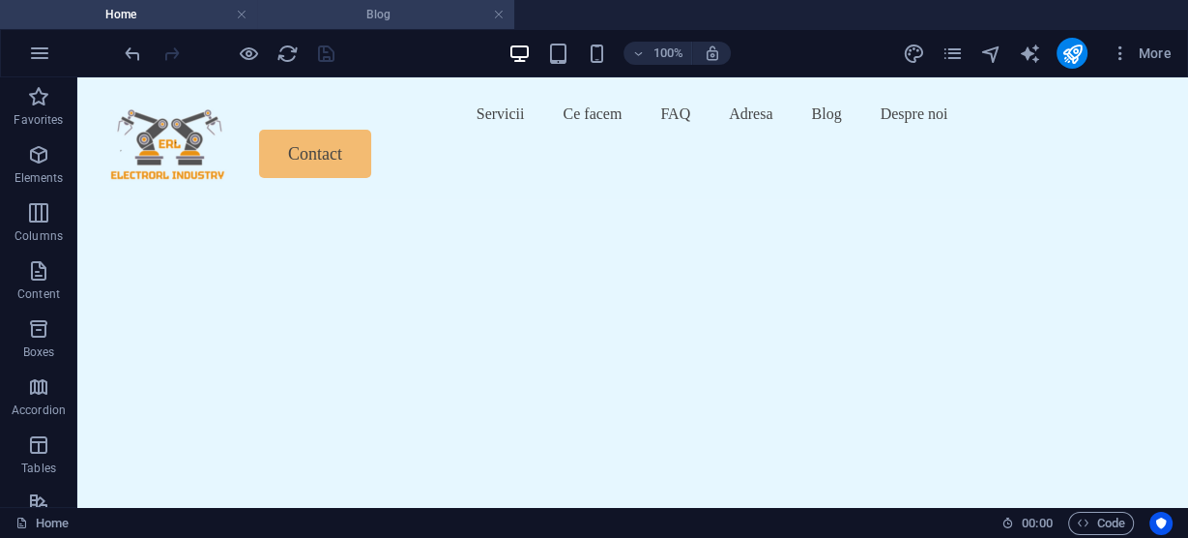
click at [486, 6] on h4 "Blog" at bounding box center [385, 14] width 257 height 21
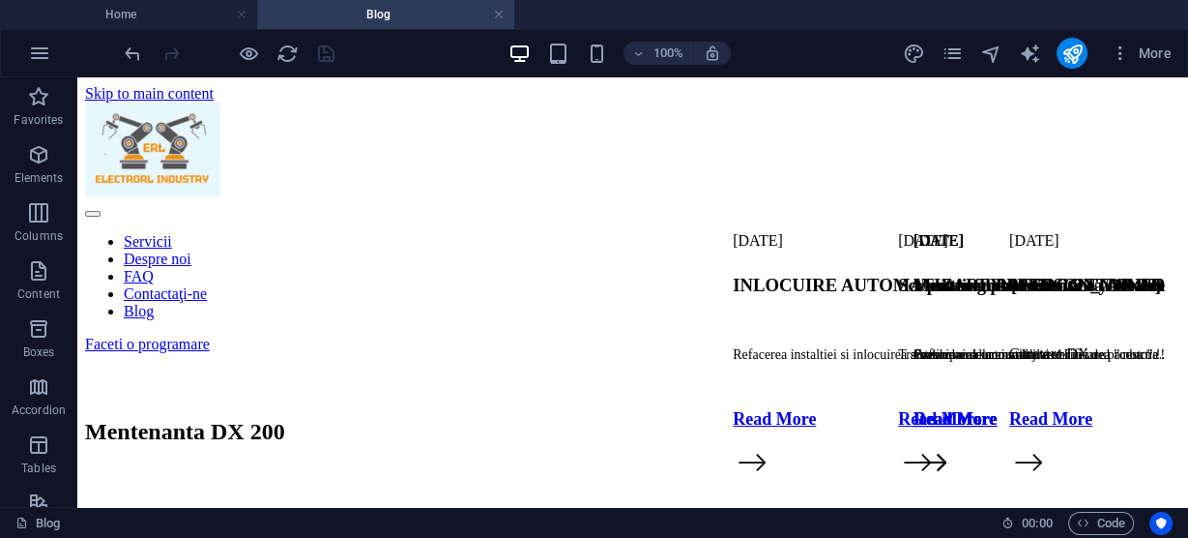
scroll to position [1415, 0]
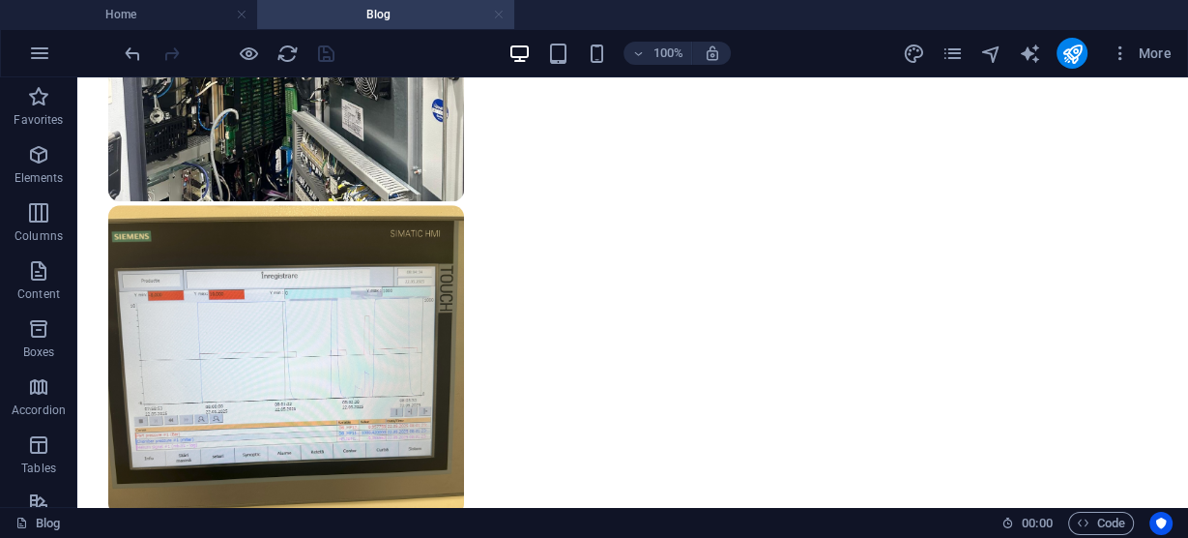
click at [498, 15] on link at bounding box center [499, 15] width 12 height 18
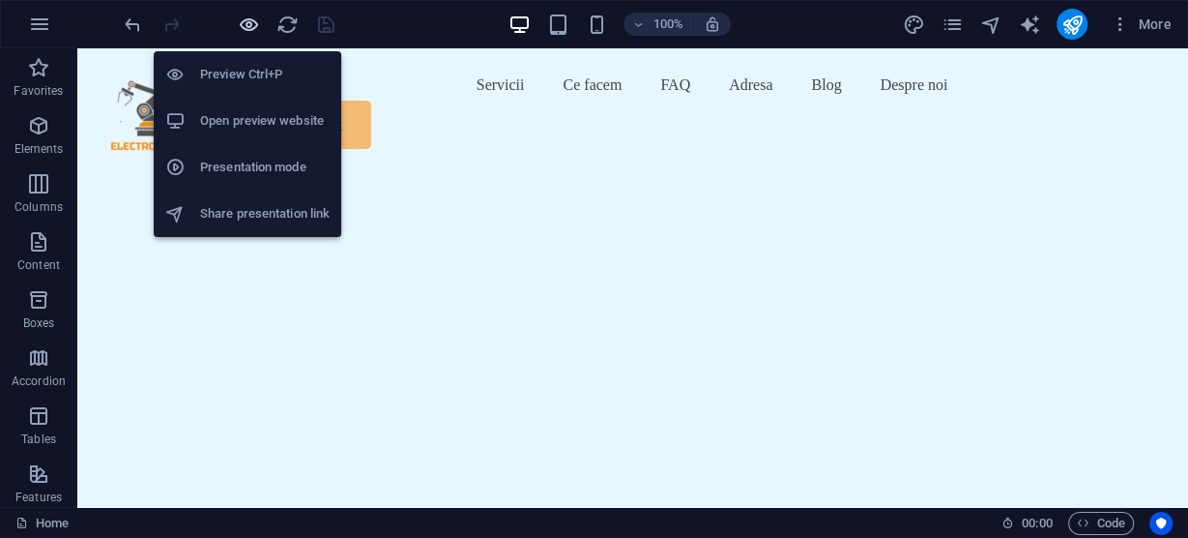
click at [248, 22] on icon "button" at bounding box center [249, 25] width 22 height 22
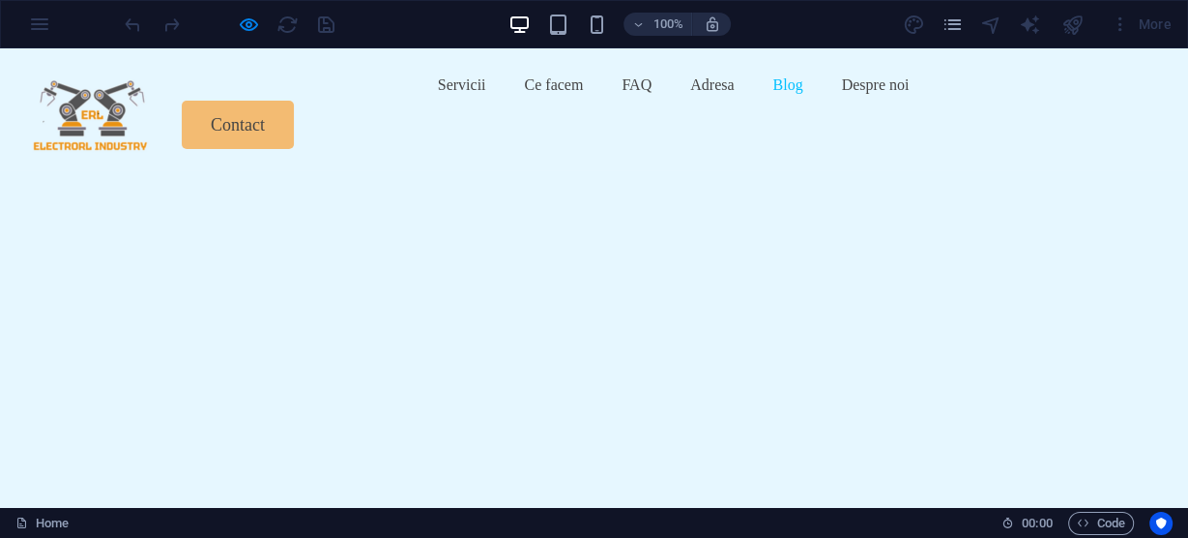
click at [773, 101] on link "Blog" at bounding box center [788, 85] width 30 height 31
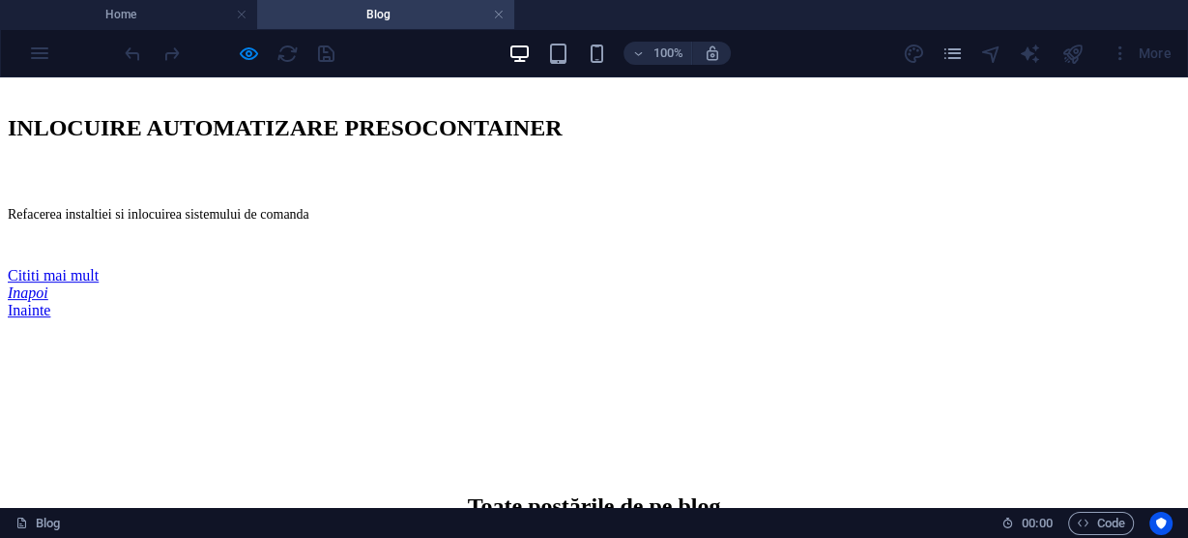
scroll to position [696, 0]
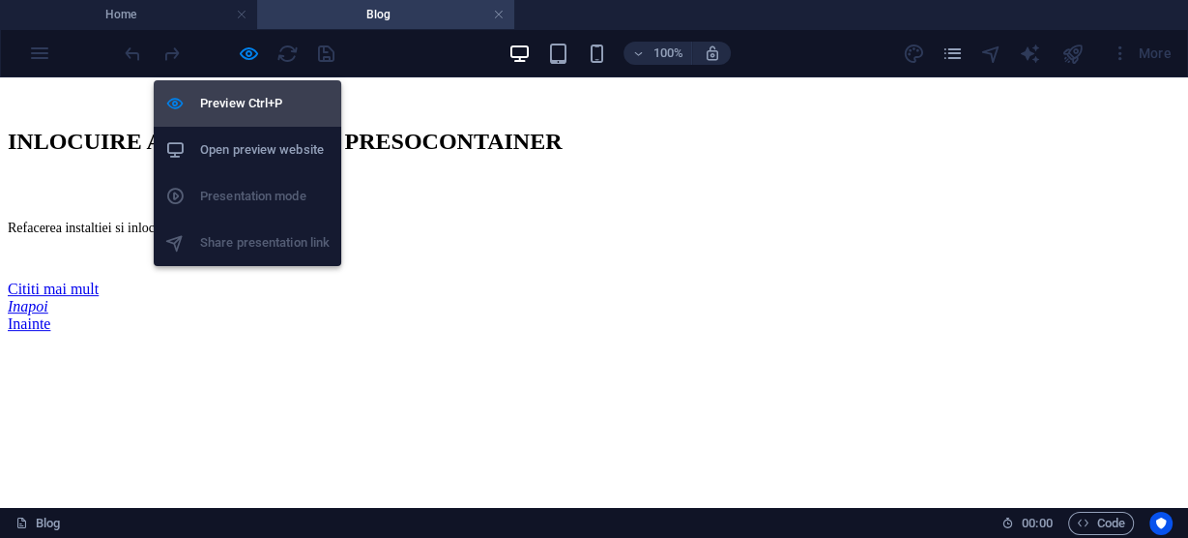
drag, startPoint x: 248, startPoint y: 49, endPoint x: 248, endPoint y: 80, distance: 31.0
click at [248, 49] on icon "button" at bounding box center [249, 54] width 22 height 22
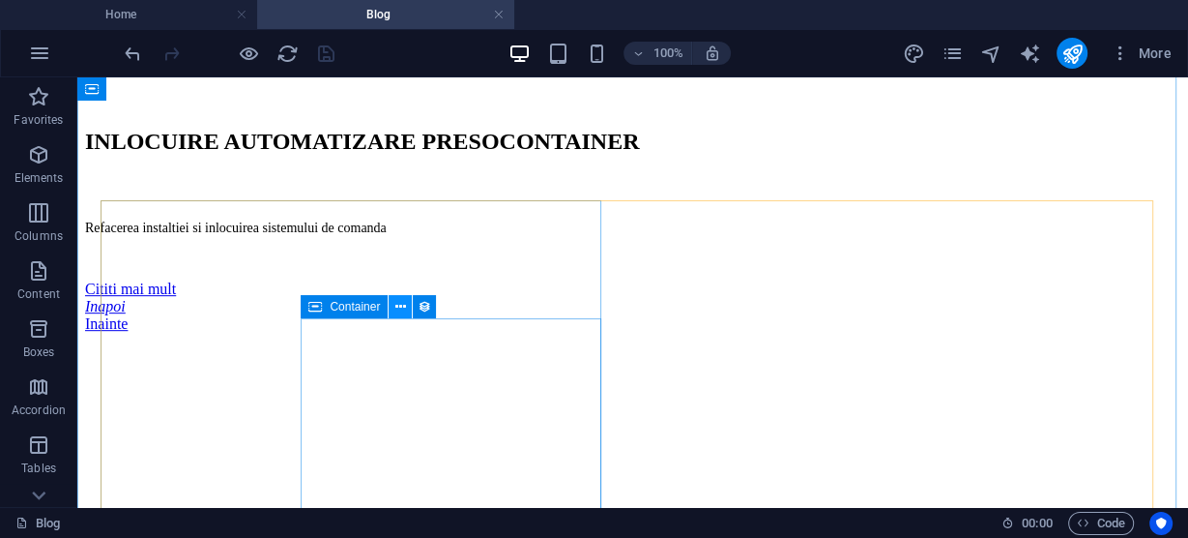
click at [396, 306] on icon at bounding box center [400, 307] width 11 height 20
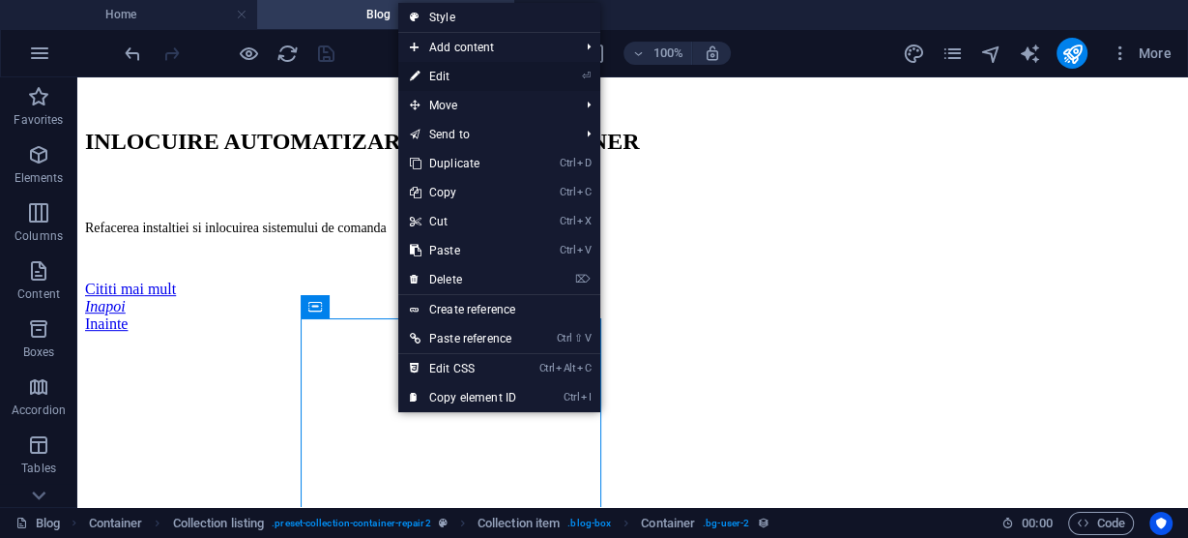
click at [448, 76] on link "⏎ Edit" at bounding box center [463, 76] width 130 height 29
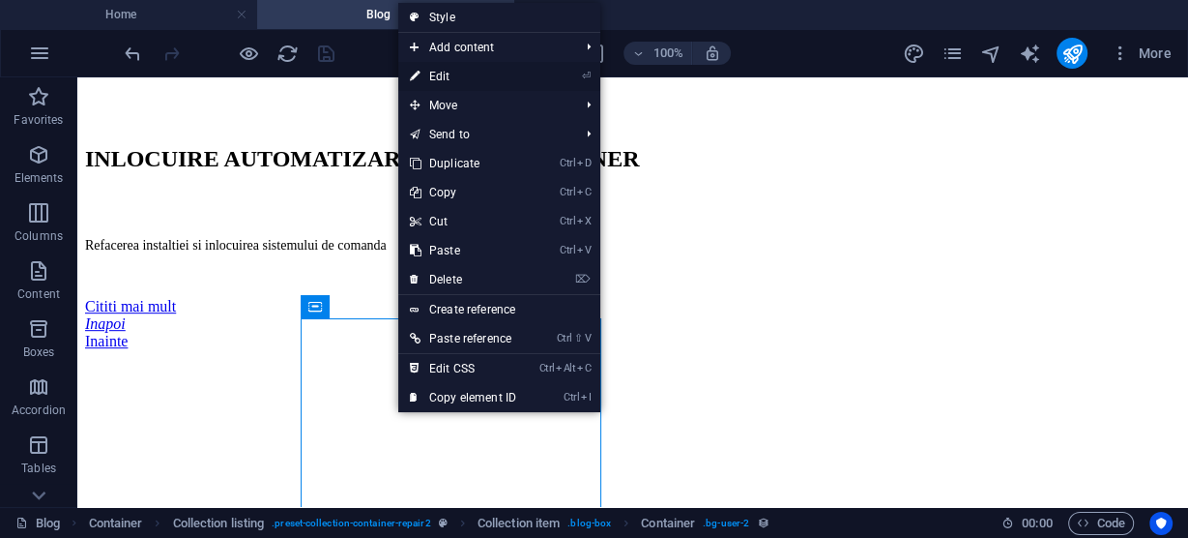
select select "%"
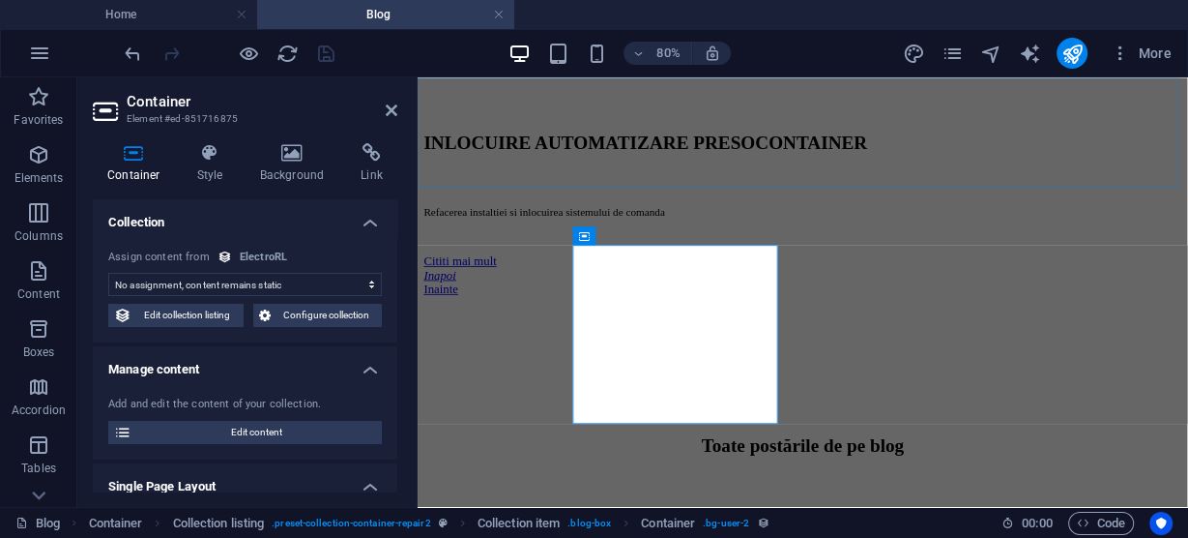
scroll to position [797, 0]
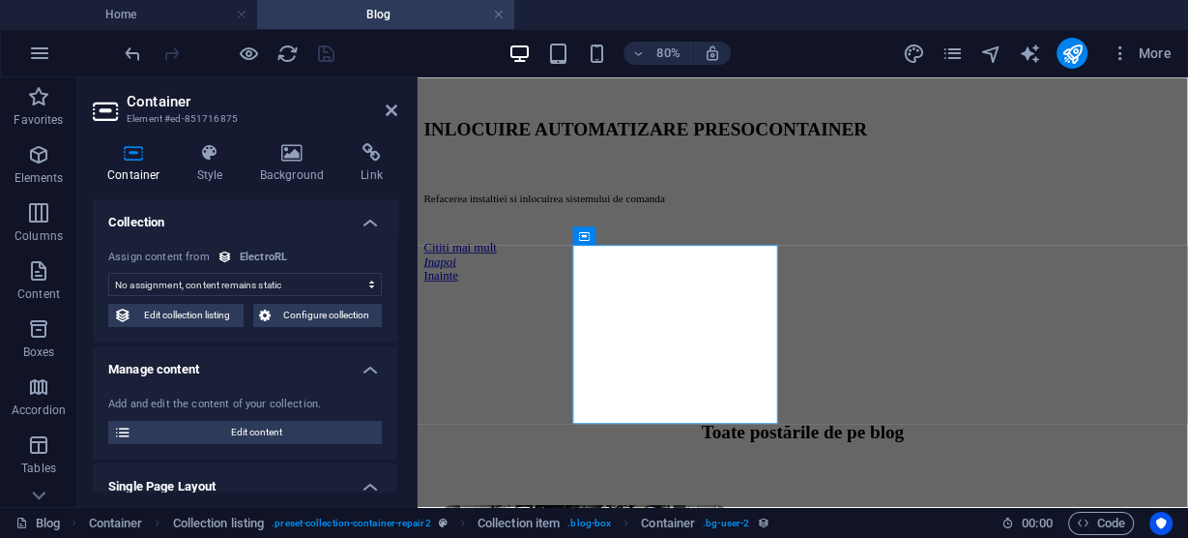
click at [302, 282] on select "No assignment, content remains static Created at (Date) Updated at (Date) Elect…" at bounding box center [245, 284] width 274 height 23
click at [273, 360] on h4 "Manage content" at bounding box center [245, 363] width 305 height 35
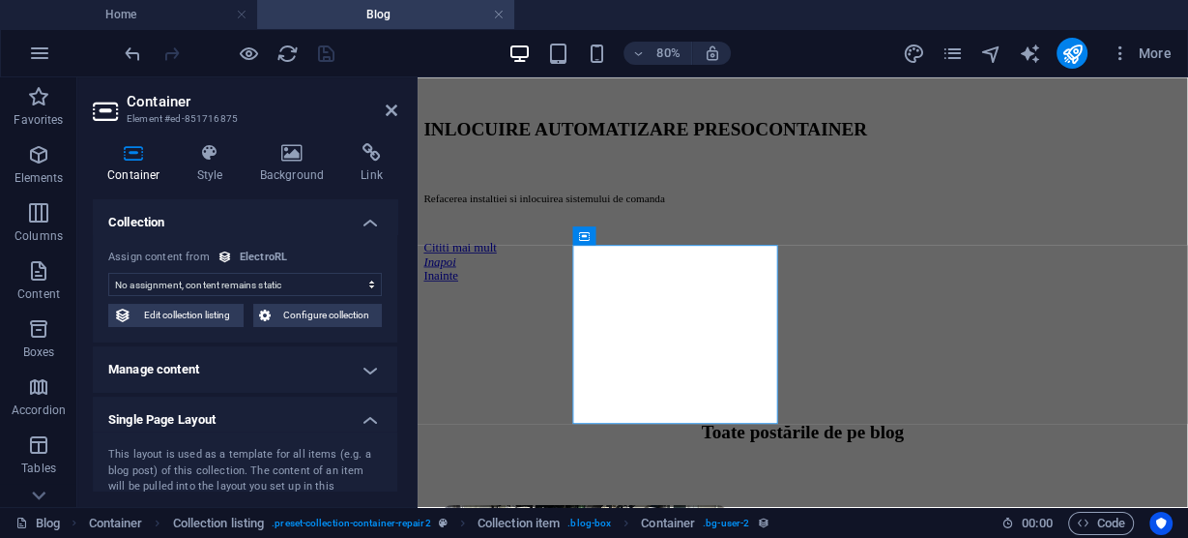
click at [273, 360] on h4 "Manage content" at bounding box center [245, 369] width 305 height 46
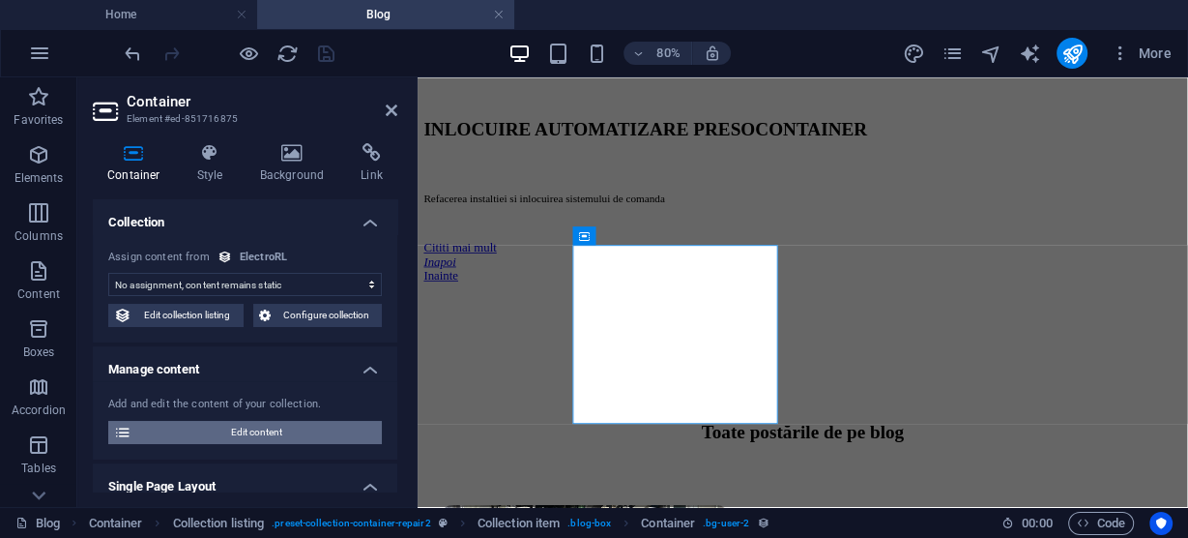
click at [259, 429] on span "Edit content" at bounding box center [256, 432] width 239 height 23
select select "updatedAt_DESC"
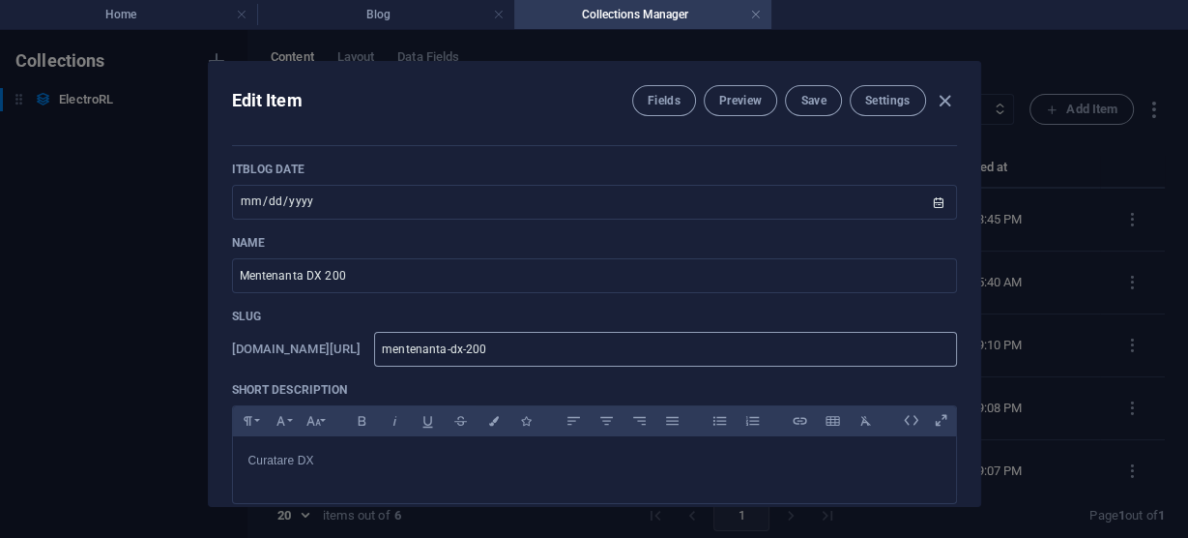
scroll to position [309, 0]
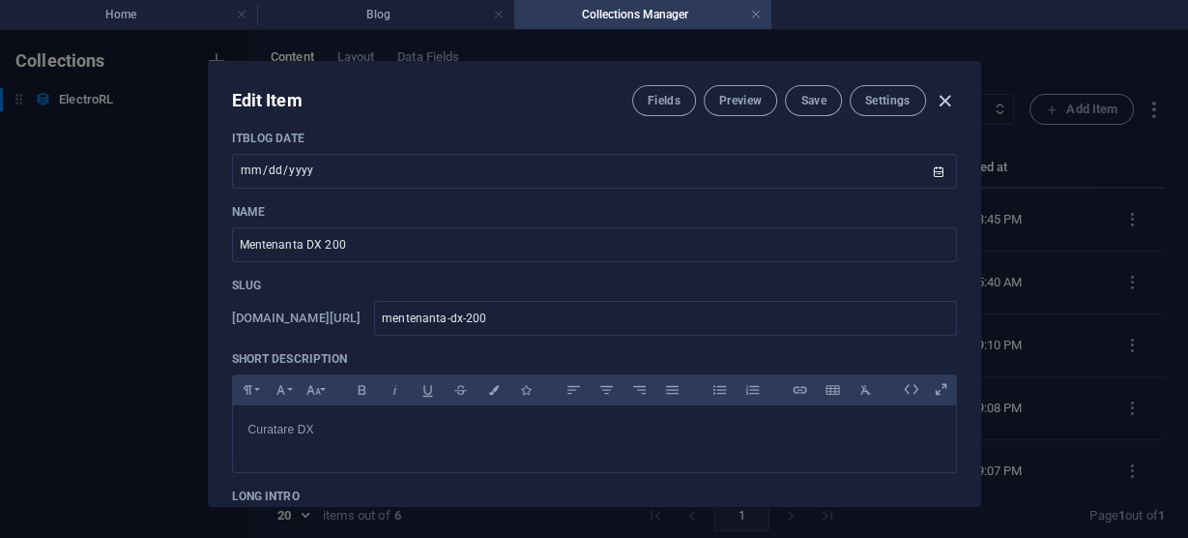
click at [944, 99] on icon "button" at bounding box center [945, 101] width 22 height 22
type input "2025-09-06"
checkbox input "false"
type input "mentenanta-dx-200"
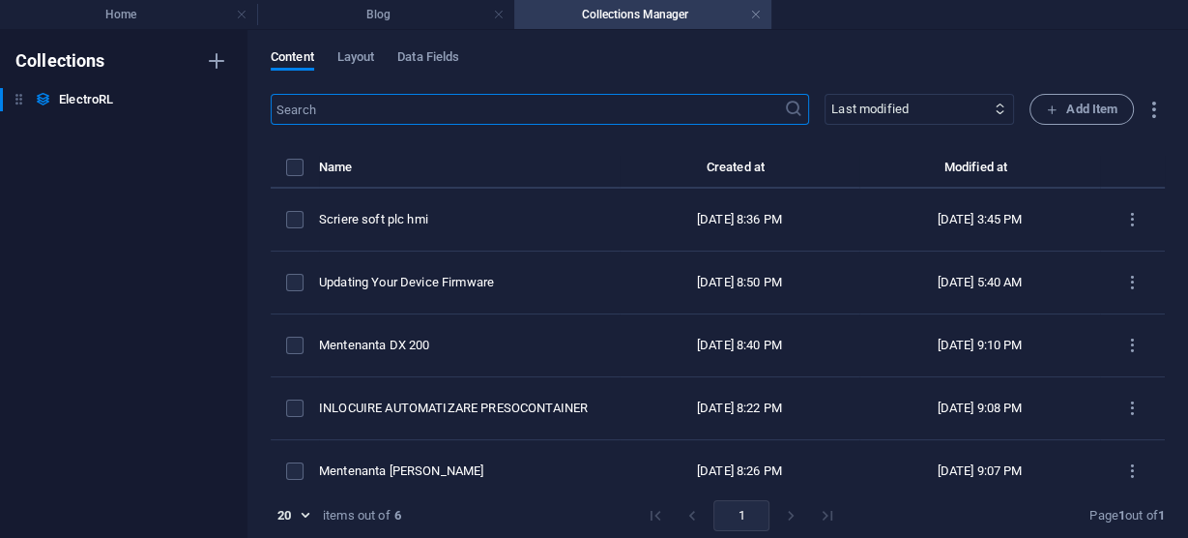
scroll to position [233, 0]
click at [753, 12] on link at bounding box center [756, 15] width 12 height 18
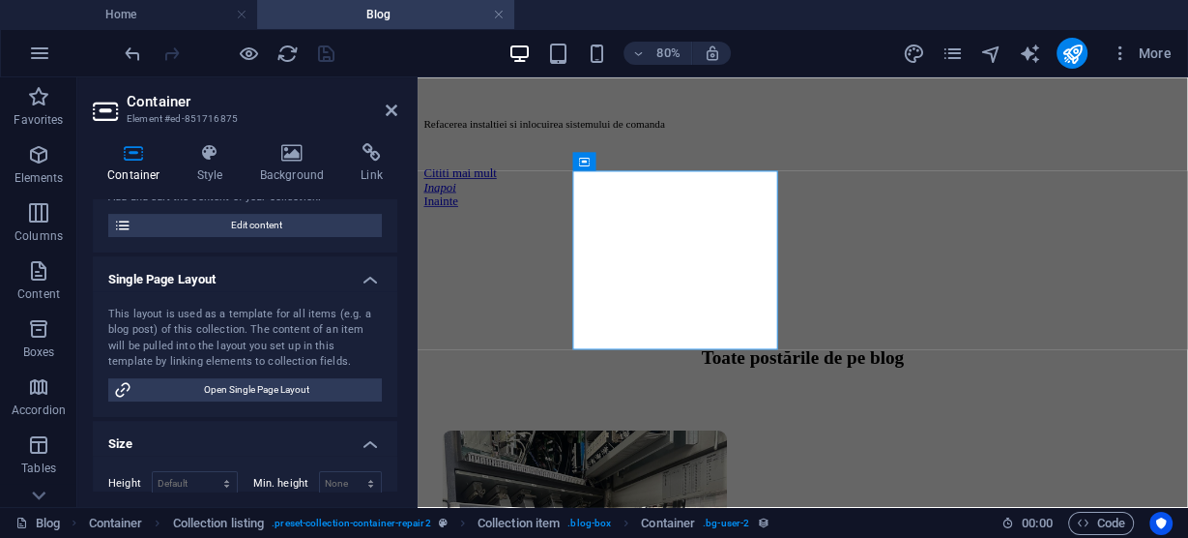
scroll to position [232, 0]
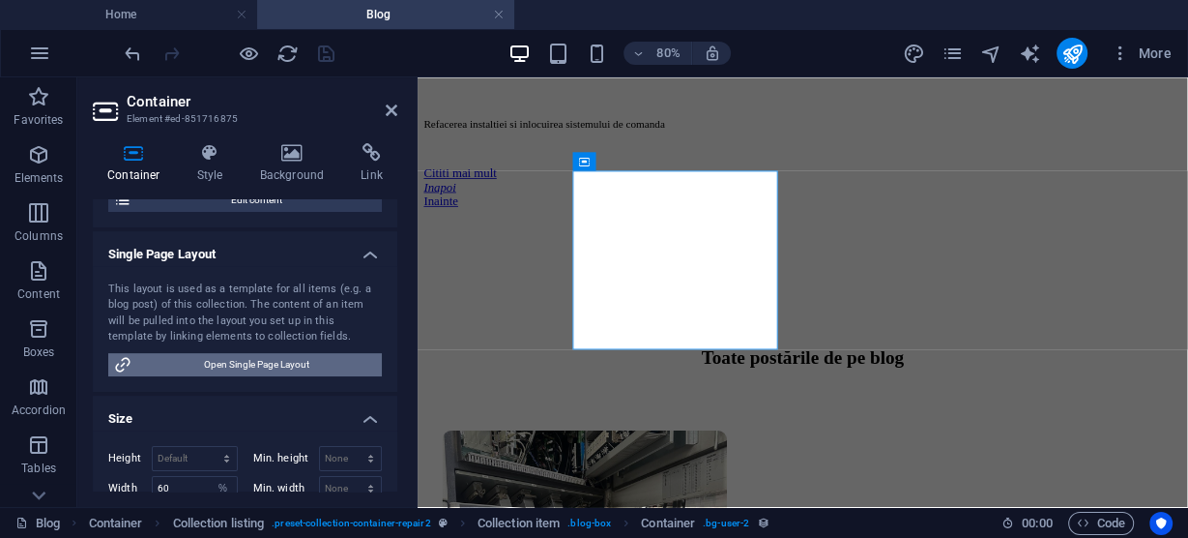
click at [257, 365] on span "Open Single Page Layout" at bounding box center [256, 364] width 239 height 23
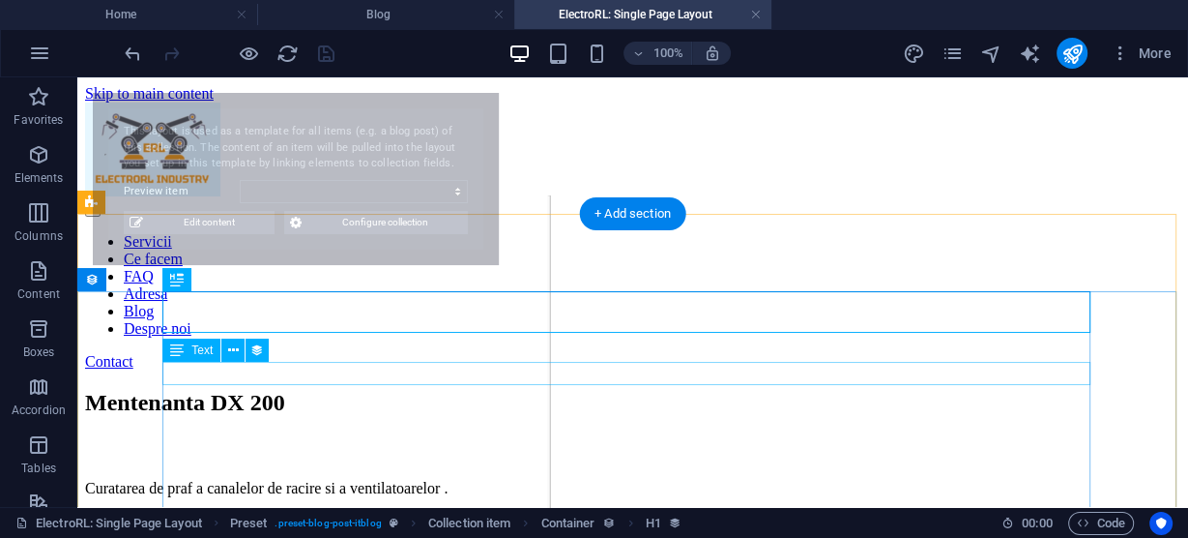
scroll to position [0, 0]
select select "68b5da826413ac914f086087"
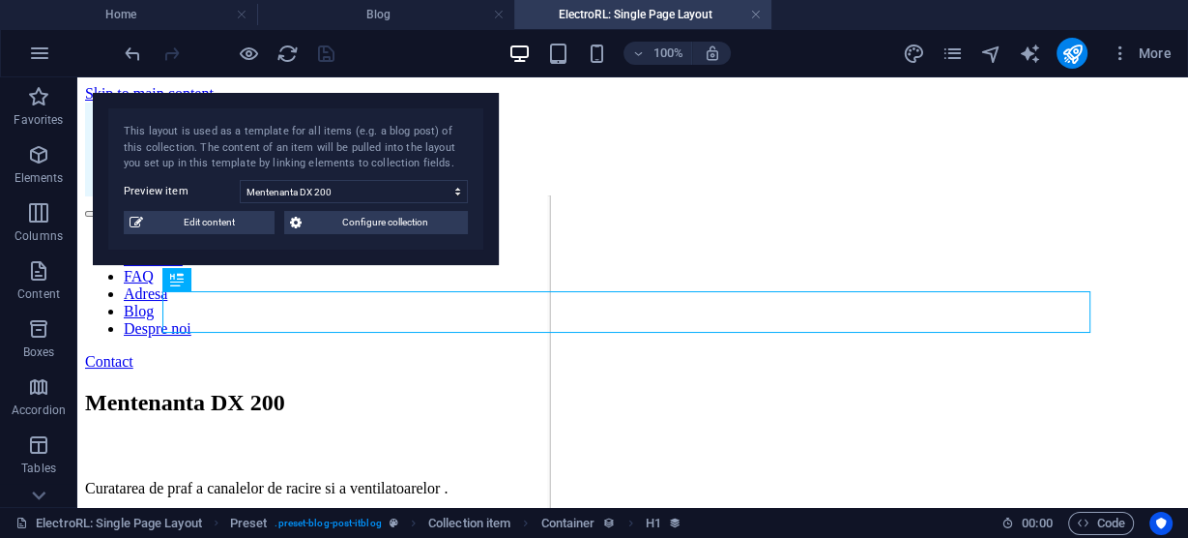
click at [756, 15] on link at bounding box center [756, 15] width 12 height 18
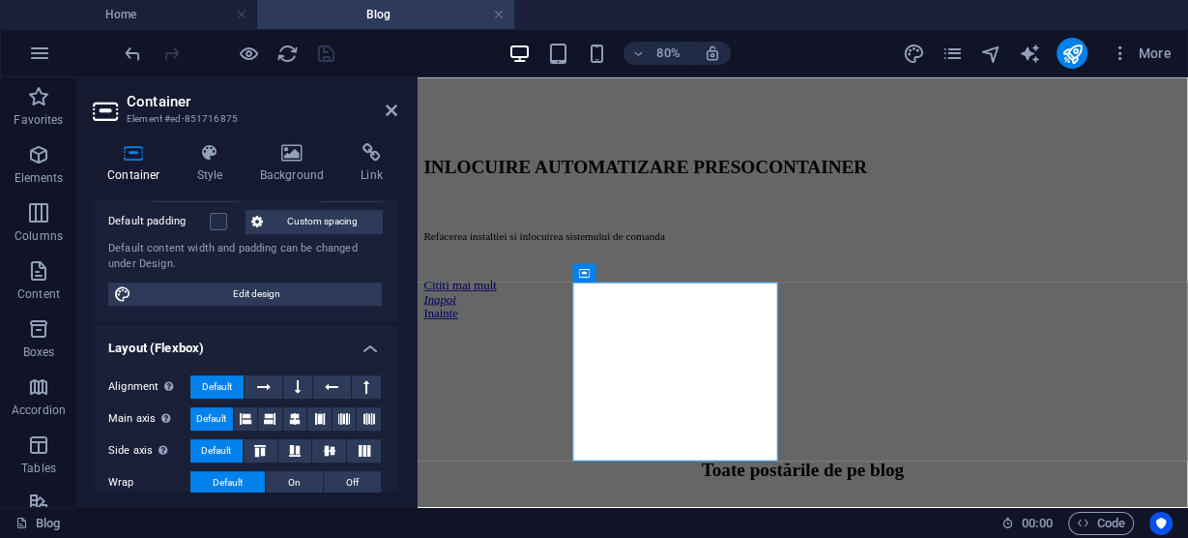
scroll to position [619, 0]
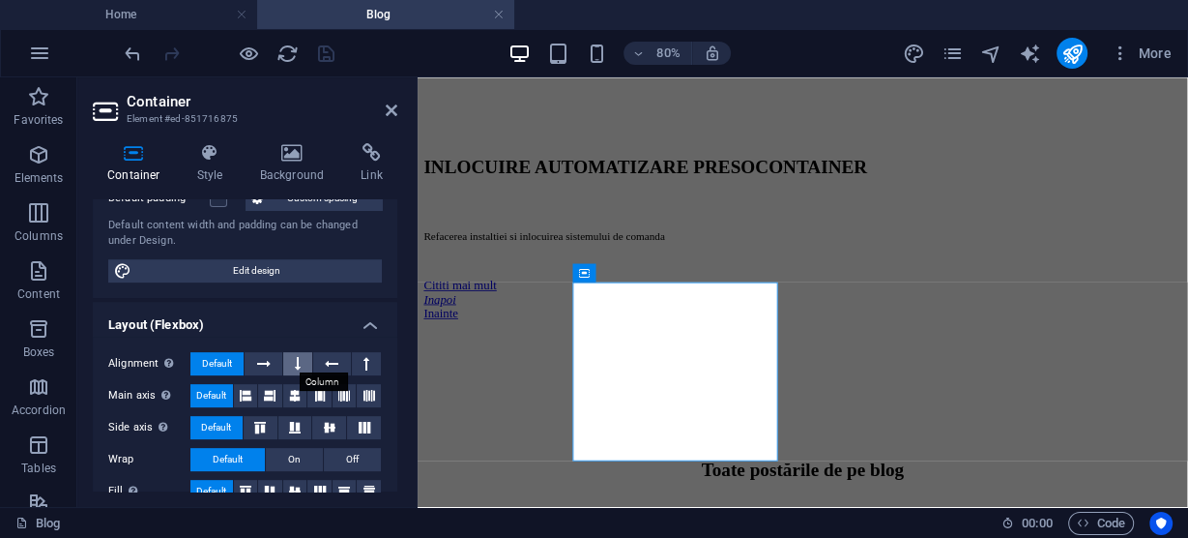
click at [295, 360] on icon at bounding box center [298, 363] width 6 height 23
click at [295, 359] on icon at bounding box center [298, 363] width 6 height 23
click at [333, 360] on icon at bounding box center [332, 363] width 14 height 23
click at [295, 359] on icon at bounding box center [298, 363] width 6 height 23
click at [264, 357] on icon at bounding box center [264, 363] width 14 height 23
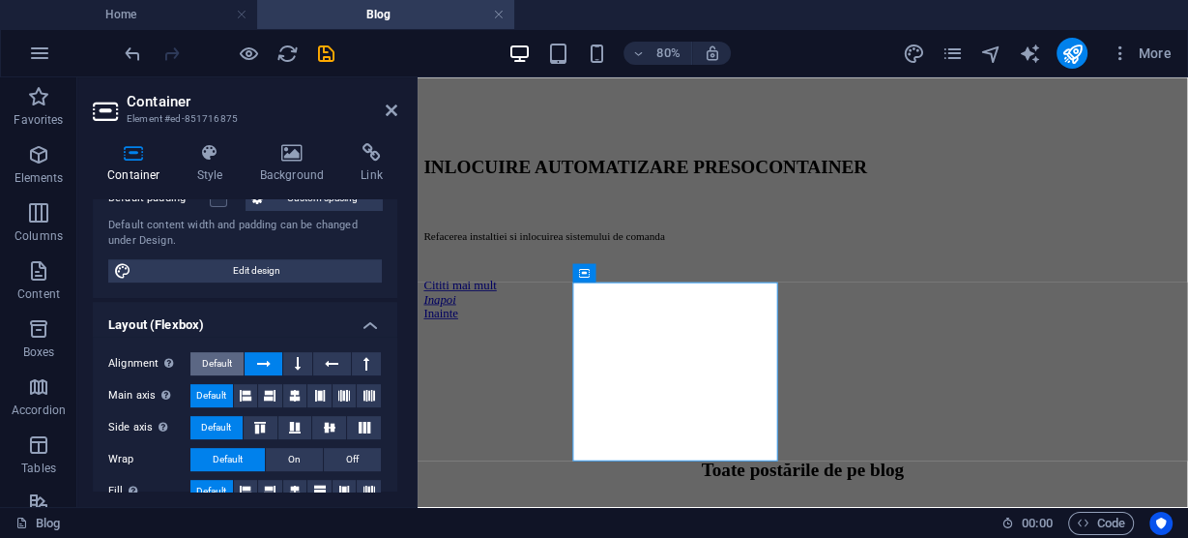
click at [221, 355] on span "Default" at bounding box center [217, 363] width 30 height 23
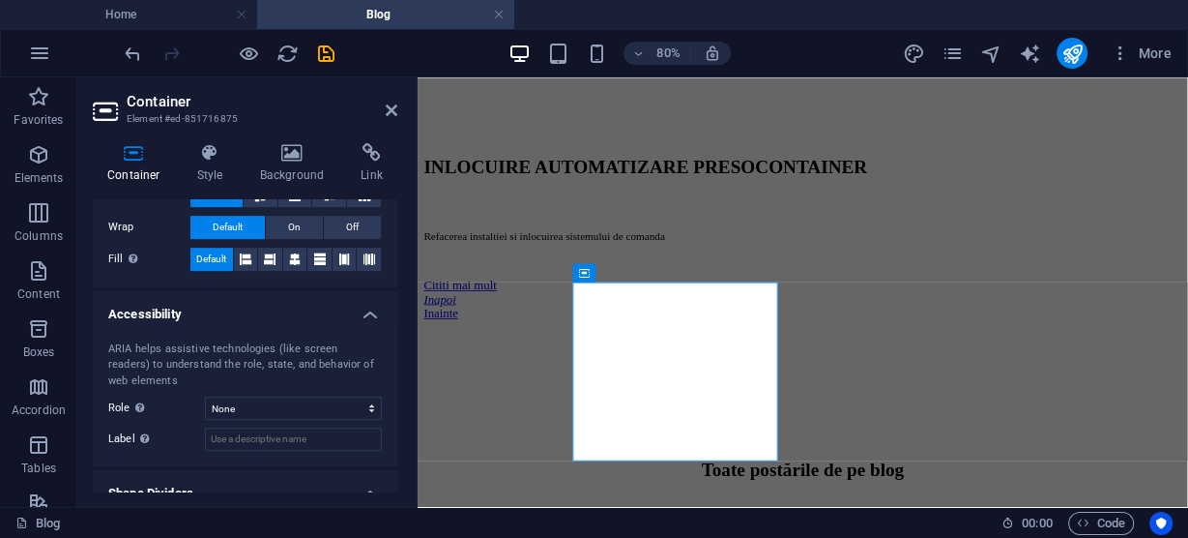
scroll to position [916, 0]
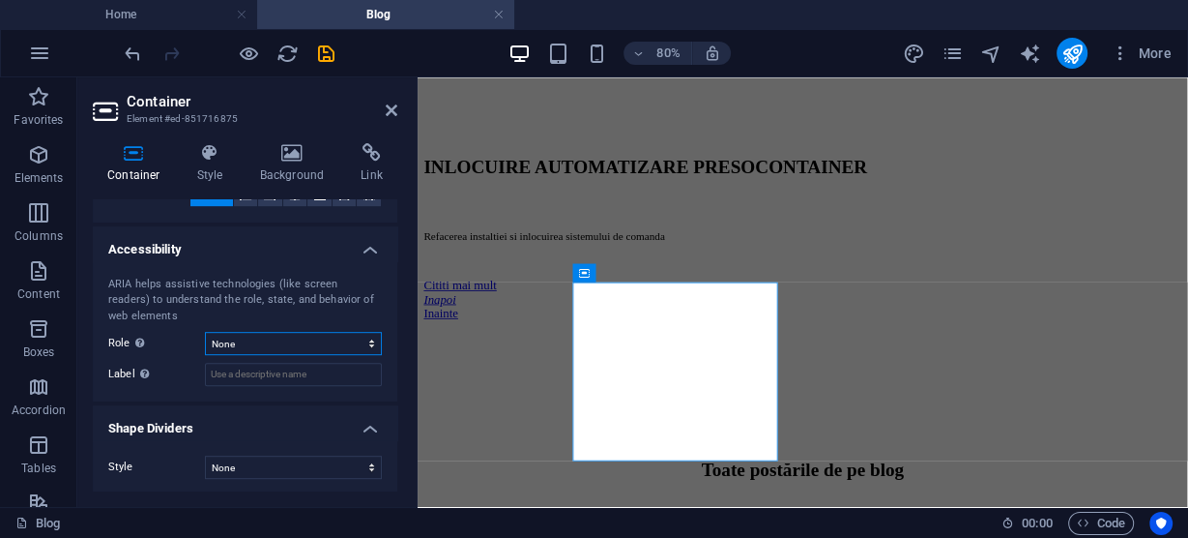
click at [302, 341] on select "None Alert Article Banner Comment Complementary Dialog Footer Header Marquee Pr…" at bounding box center [293, 343] width 177 height 23
select select "article"
click at [205, 332] on select "None Alert Article Banner Comment Complementary Dialog Footer Header Marquee Pr…" at bounding box center [293, 343] width 177 height 23
click at [248, 417] on h4 "Shape Dividers" at bounding box center [245, 422] width 305 height 35
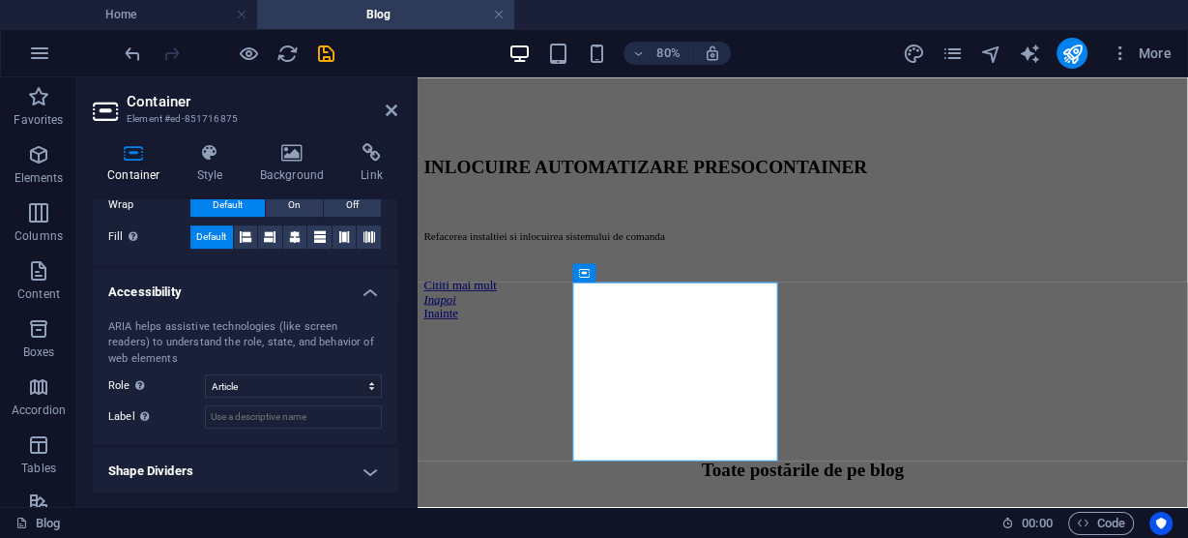
click at [312, 460] on h4 "Shape Dividers" at bounding box center [245, 471] width 305 height 46
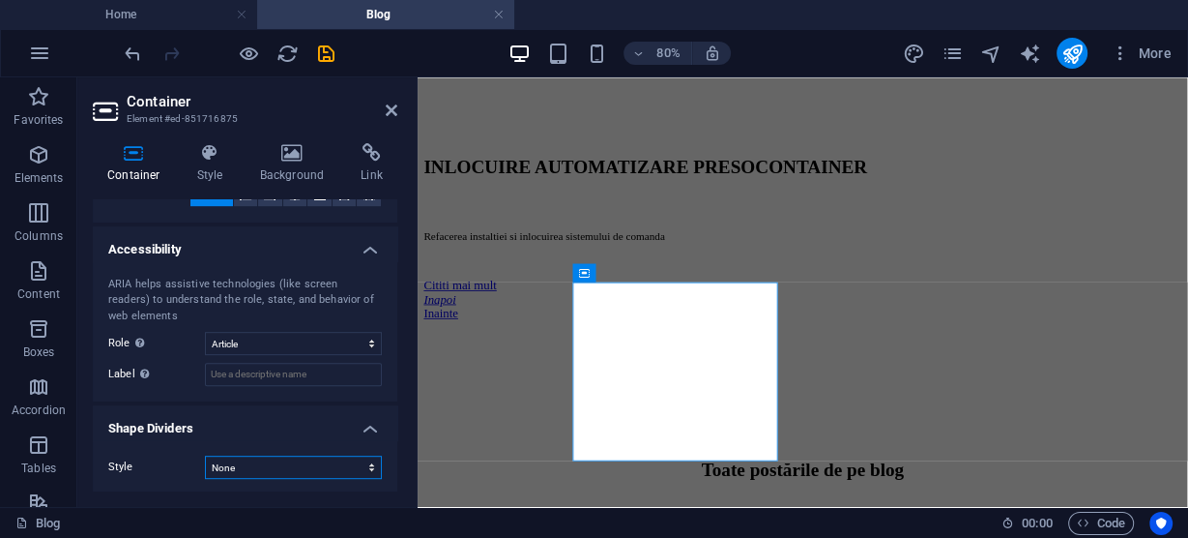
click at [298, 467] on select "None Triangle Square Diagonal Polygon 1 Polygon 2 Zigzag Multiple Zigzags Waves…" at bounding box center [293, 466] width 177 height 23
click at [205, 455] on select "None Triangle Square Diagonal Polygon 1 Polygon 2 Zigzag Multiple Zigzags Waves…" at bounding box center [293, 466] width 177 height 23
click at [293, 459] on select "None Triangle Square Diagonal Polygon 1 Polygon 2 Zigzag Multiple Zigzags Waves…" at bounding box center [293, 466] width 177 height 23
click at [205, 455] on select "None Triangle Square Diagonal Polygon 1 Polygon 2 Zigzag Multiple Zigzags Waves…" at bounding box center [293, 466] width 177 height 23
click at [274, 460] on select "None Triangle Square Diagonal Polygon 1 Polygon 2 Zigzag Multiple Zigzags Waves…" at bounding box center [293, 466] width 177 height 23
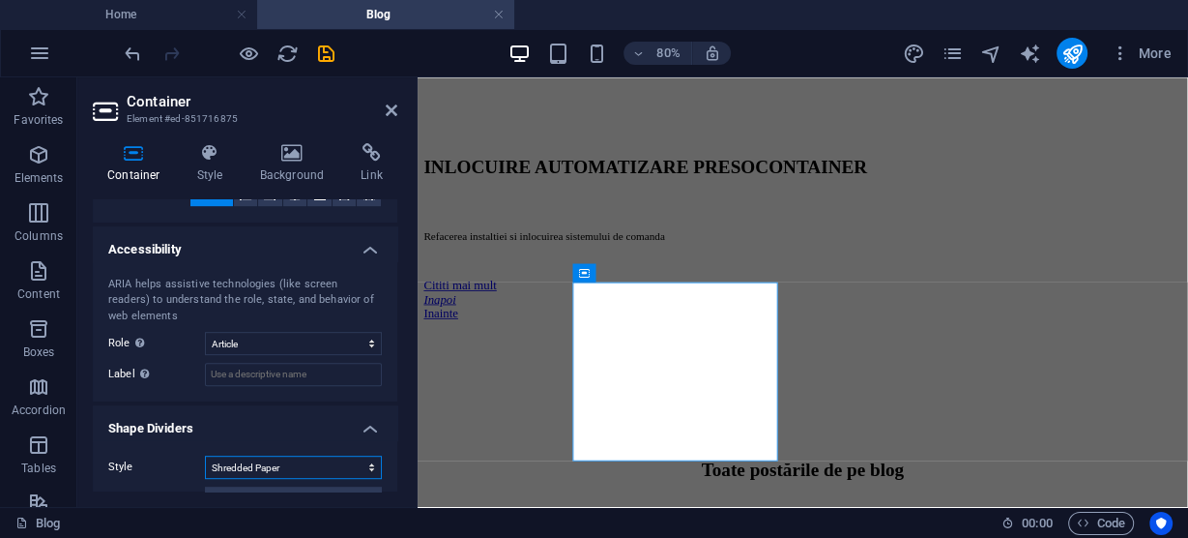
click at [205, 455] on select "None Triangle Square Diagonal Polygon 1 Polygon 2 Zigzag Multiple Zigzags Waves…" at bounding box center [293, 466] width 177 height 23
click at [280, 462] on select "None Triangle Square Diagonal Polygon 1 Polygon 2 Zigzag Multiple Zigzags Waves…" at bounding box center [293, 466] width 177 height 23
select select "none"
click at [205, 455] on select "None Triangle Square Diagonal Polygon 1 Polygon 2 Zigzag Multiple Zigzags Waves…" at bounding box center [293, 466] width 177 height 23
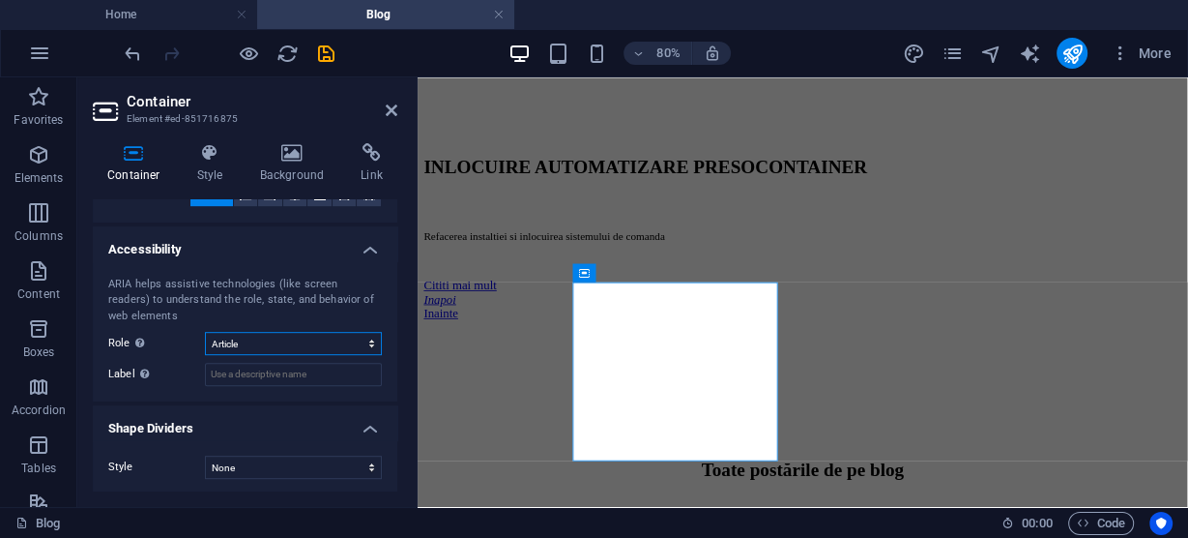
click at [325, 336] on select "None Alert Article Banner Comment Complementary Dialog Footer Header Marquee Pr…" at bounding box center [293, 343] width 177 height 23
select select "timer"
click at [205, 332] on select "None Alert Article Banner Comment Complementary Dialog Footer Header Marquee Pr…" at bounding box center [293, 343] width 177 height 23
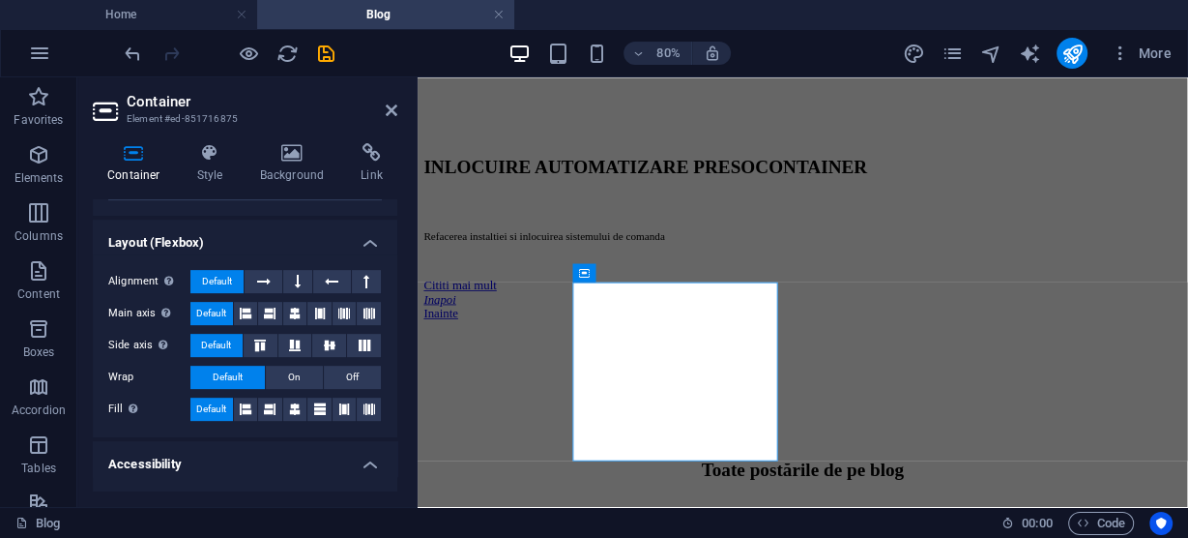
scroll to position [684, 0]
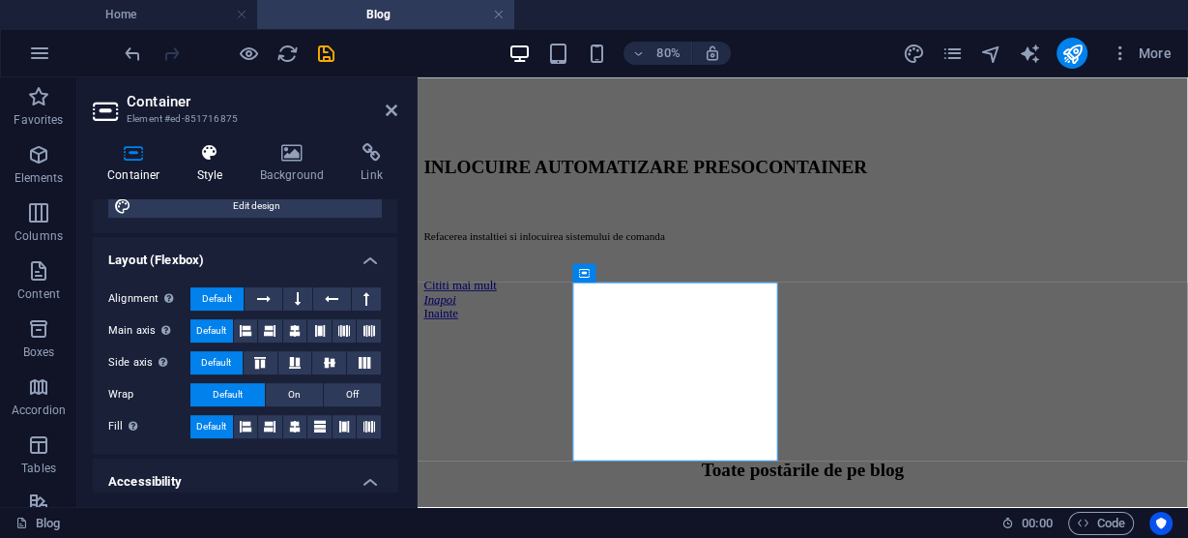
click at [207, 156] on icon at bounding box center [210, 152] width 55 height 19
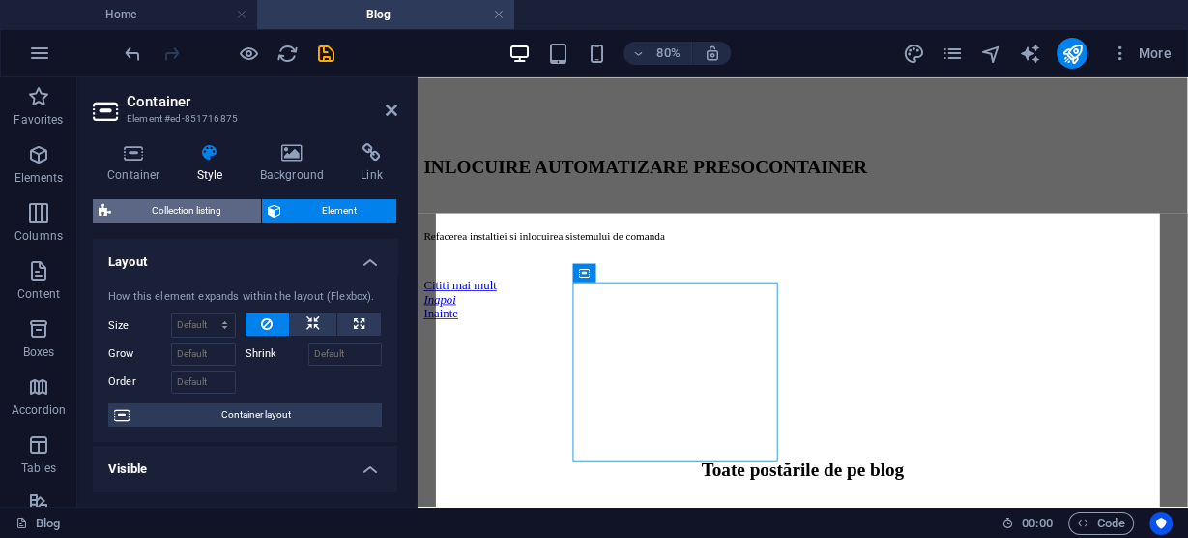
click at [179, 209] on span "Collection listing" at bounding box center [186, 210] width 138 height 23
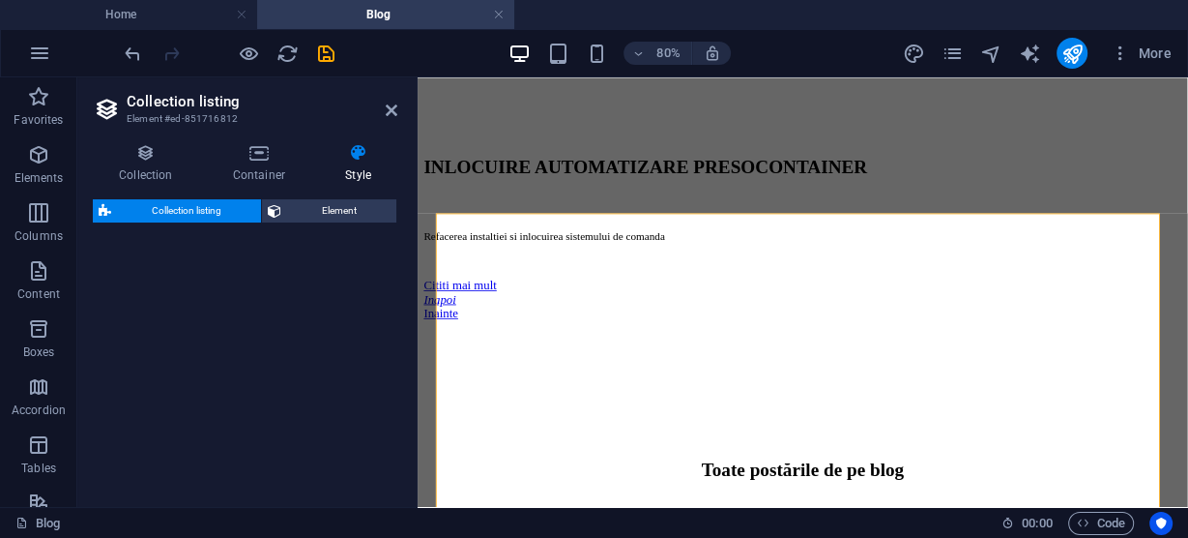
select select "rem"
select select "preset-collection-container-repair2"
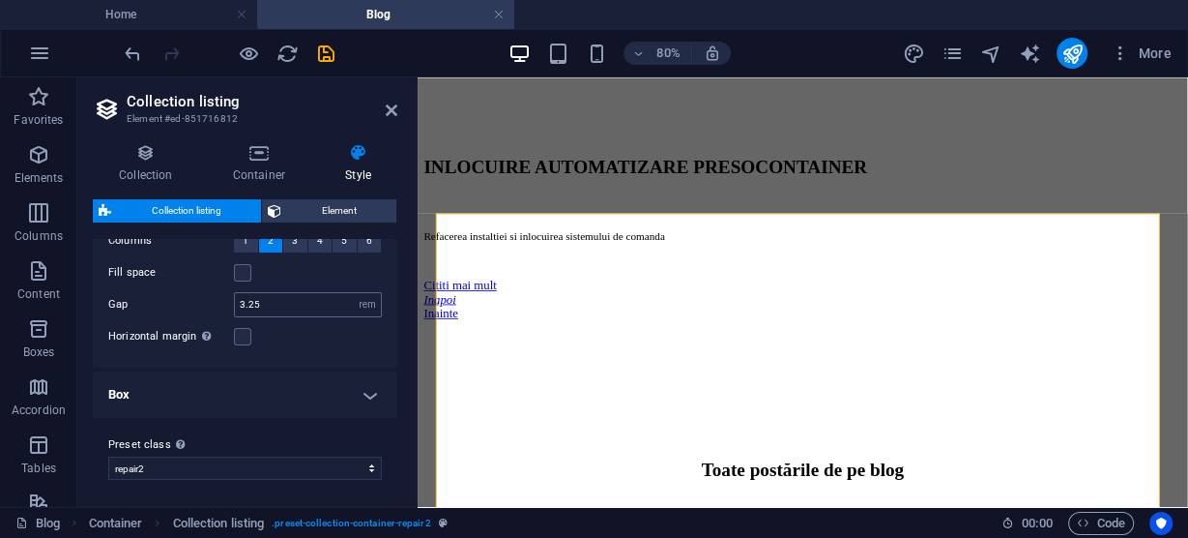
scroll to position [105, 0]
click at [210, 467] on select "repair1 repair2 repair3 Add preset class" at bounding box center [245, 465] width 274 height 23
click at [193, 464] on select "repair1 repair2 repair3 Add preset class" at bounding box center [245, 465] width 274 height 23
click at [108, 454] on select "repair1 repair2 repair3 Add preset class" at bounding box center [245, 465] width 274 height 23
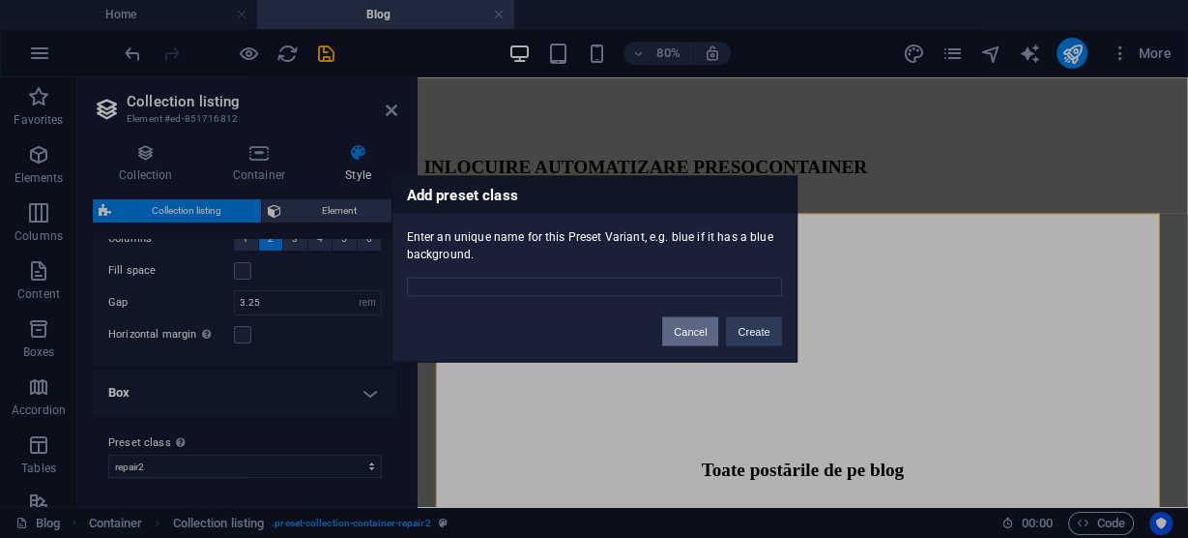
click at [687, 331] on button "Cancel" at bounding box center [690, 331] width 56 height 29
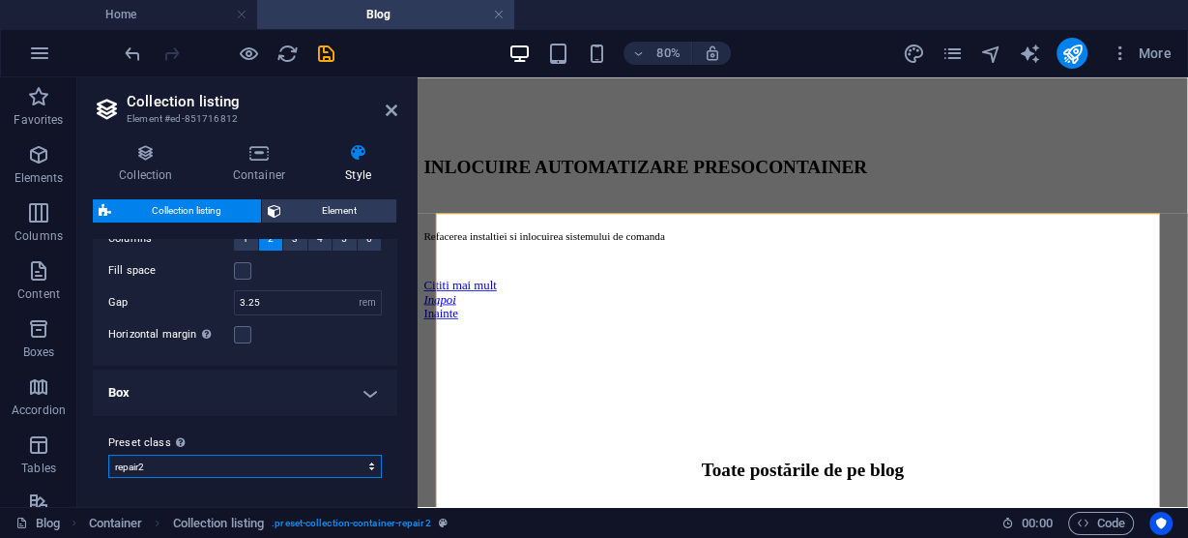
click at [184, 466] on select "repair1 repair2 repair3 Add preset class" at bounding box center [245, 465] width 274 height 23
click at [108, 454] on select "repair1 repair2 repair3 Add preset class" at bounding box center [245, 465] width 274 height 23
select select "preset-collection-container-repair3"
type input "3.75"
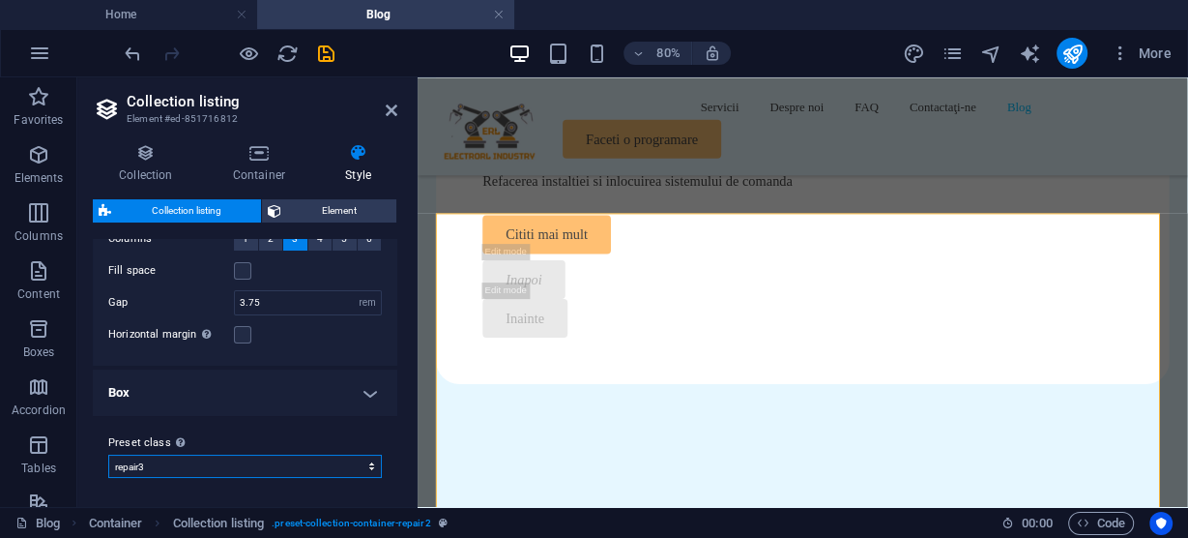
click at [186, 461] on select "repair1 repair2 repair3 Add preset class" at bounding box center [245, 465] width 274 height 23
select select "preset-collection-container-repair1"
click at [108, 454] on select "repair1 repair2 repair3 Add preset class" at bounding box center [245, 465] width 274 height 23
type input "1"
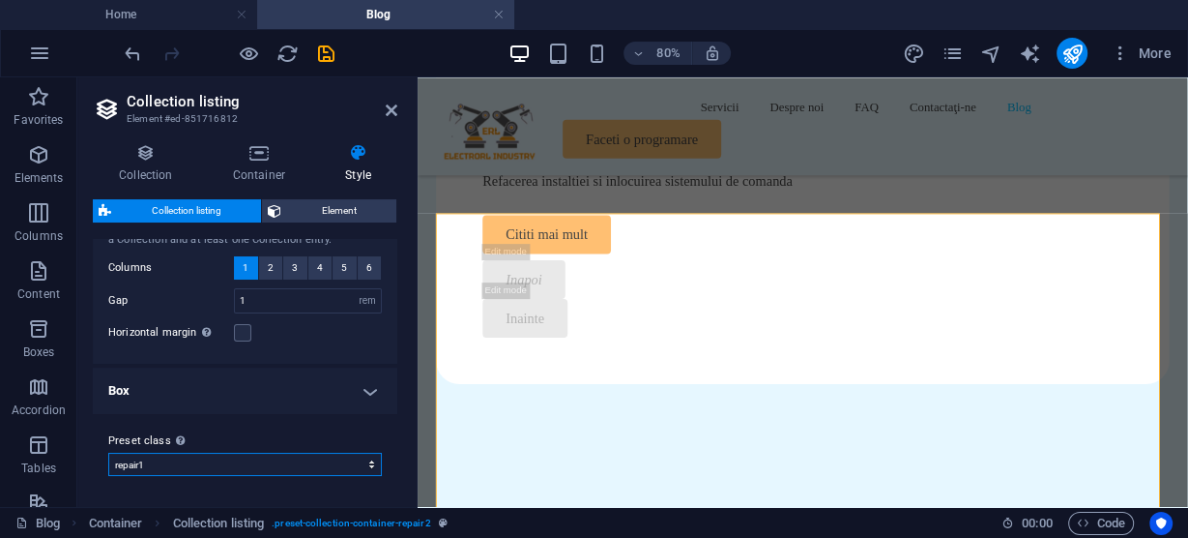
scroll to position [74, 0]
click at [168, 458] on select "repair1 repair2 repair3 Add preset class" at bounding box center [245, 465] width 274 height 23
select select "preset-collection-container-repair3"
click at [108, 454] on select "repair1 repair2 repair3 Add preset class" at bounding box center [245, 465] width 274 height 23
type input "3.75"
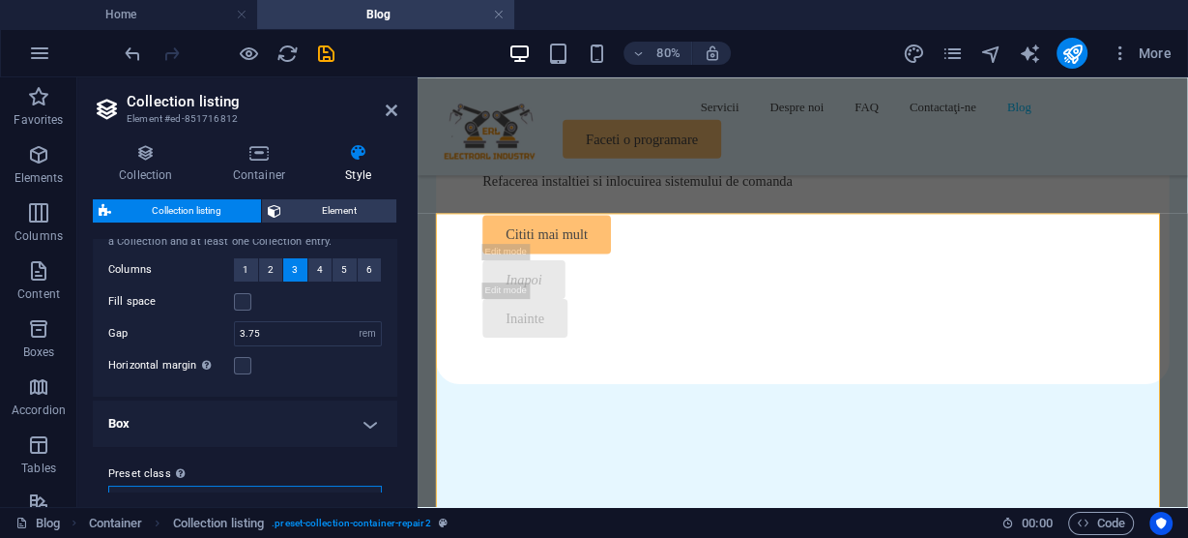
scroll to position [105, 0]
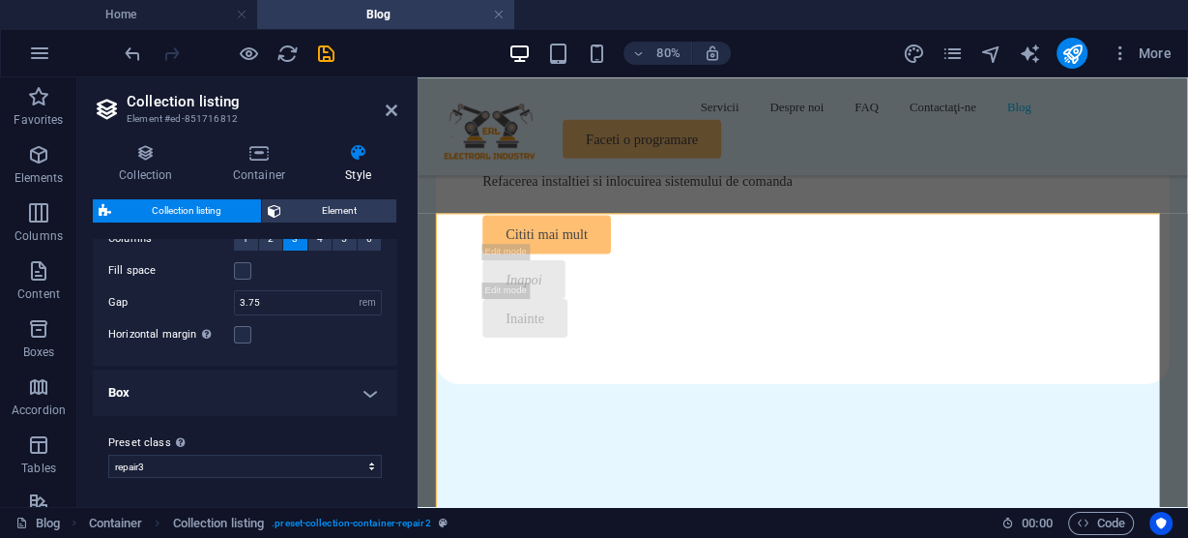
click at [371, 390] on h4 "Box" at bounding box center [245, 392] width 305 height 46
click at [371, 390] on h4 "Box" at bounding box center [245, 386] width 305 height 35
click at [371, 390] on h4 "Box" at bounding box center [245, 392] width 305 height 46
click at [369, 390] on h4 "Box" at bounding box center [245, 386] width 305 height 35
click at [240, 330] on label at bounding box center [242, 334] width 17 height 17
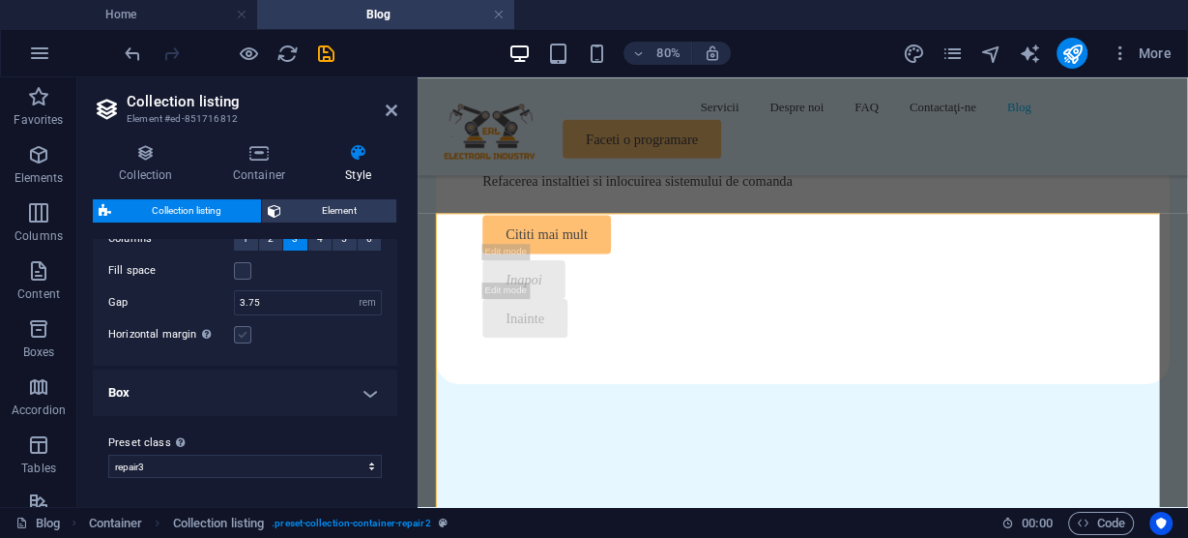
click at [0, 0] on input "Horizontal margin Only if the containers "Content width" is not set to "Default"" at bounding box center [0, 0] width 0 height 0
click at [240, 330] on label at bounding box center [242, 334] width 17 height 17
click at [0, 0] on input "Horizontal margin Only if the containers "Content width" is not set to "Default"" at bounding box center [0, 0] width 0 height 0
click at [218, 460] on select "repair1 repair2 repair3 Add preset class" at bounding box center [245, 465] width 274 height 23
select select "preset-collection-container-repair2"
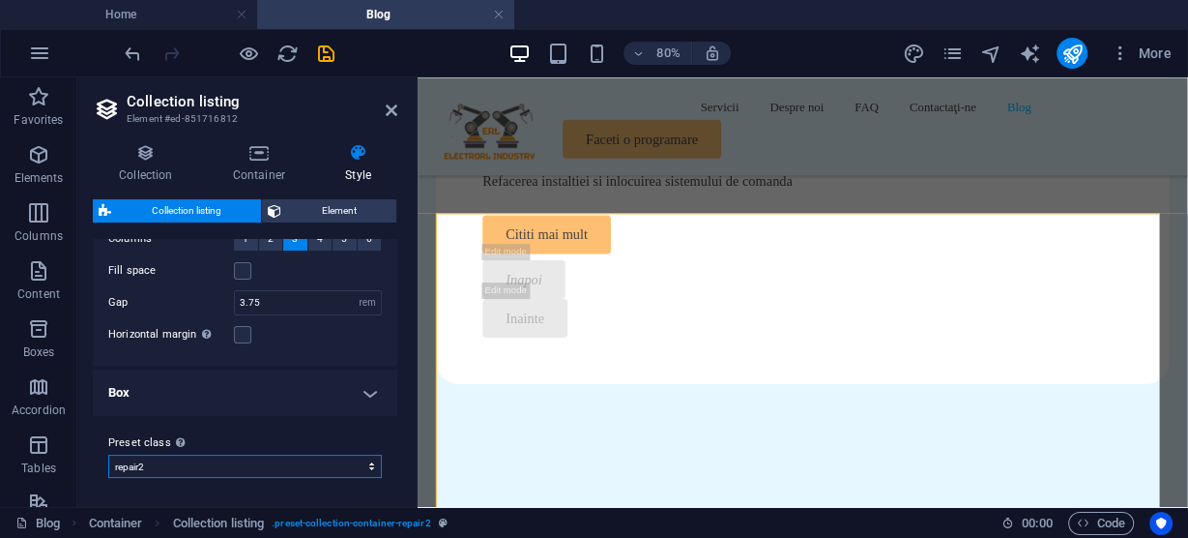
click at [108, 454] on select "repair1 repair2 repair3 Add preset class" at bounding box center [245, 465] width 274 height 23
type input "3.25"
select select "preset-collection-container-repair2"
click at [364, 389] on h4 "Box" at bounding box center [245, 392] width 305 height 46
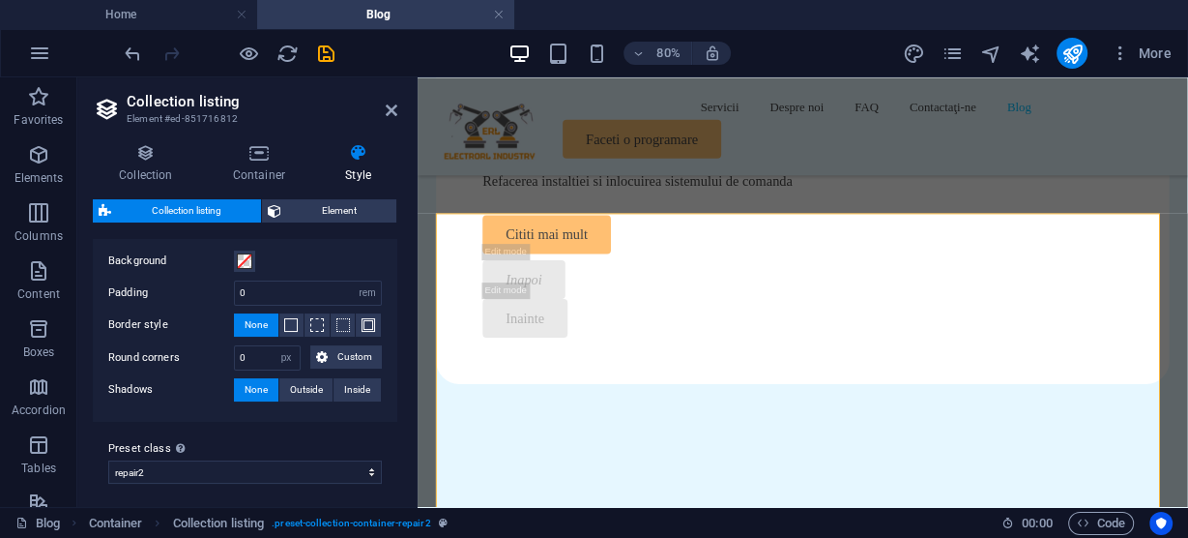
scroll to position [284, 0]
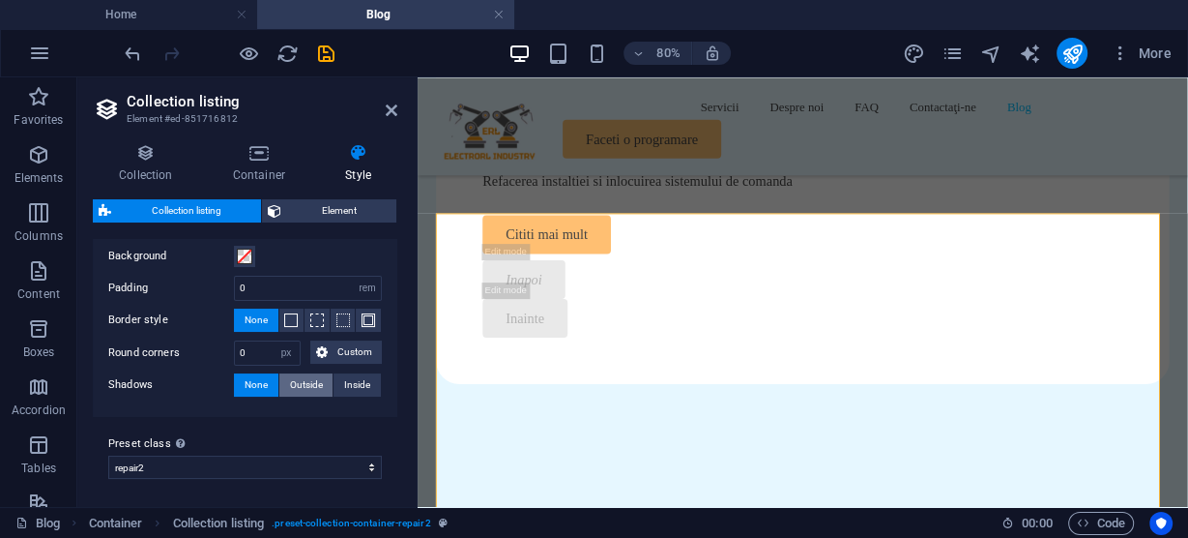
click at [302, 379] on span "Outside" at bounding box center [306, 384] width 33 height 23
type input "2"
type input "4"
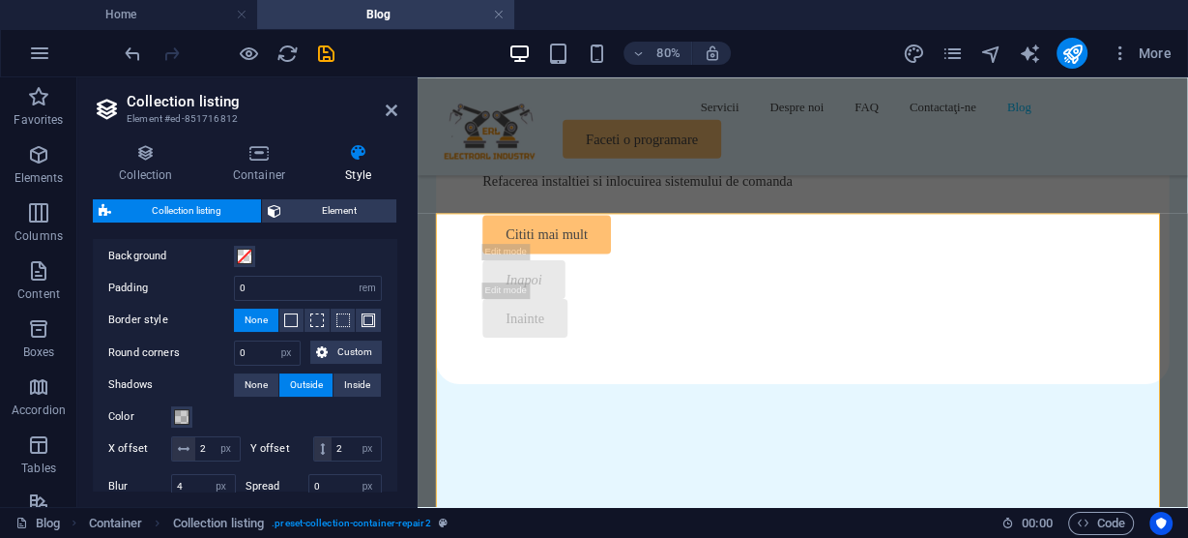
click at [304, 379] on span "Outside" at bounding box center [306, 384] width 33 height 23
click at [258, 379] on span "None" at bounding box center [256, 384] width 23 height 23
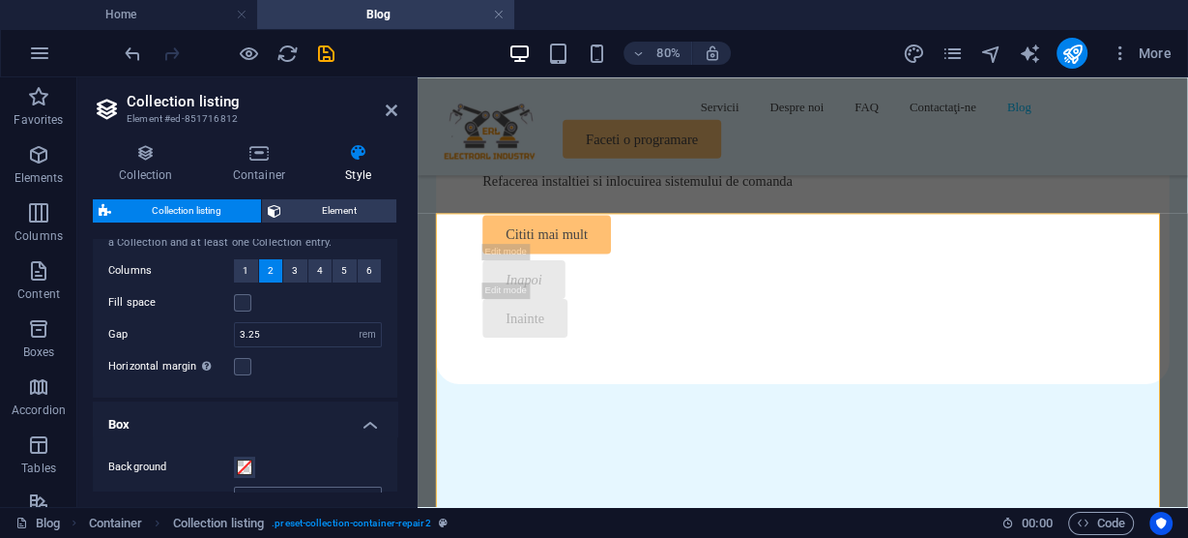
scroll to position [155, 0]
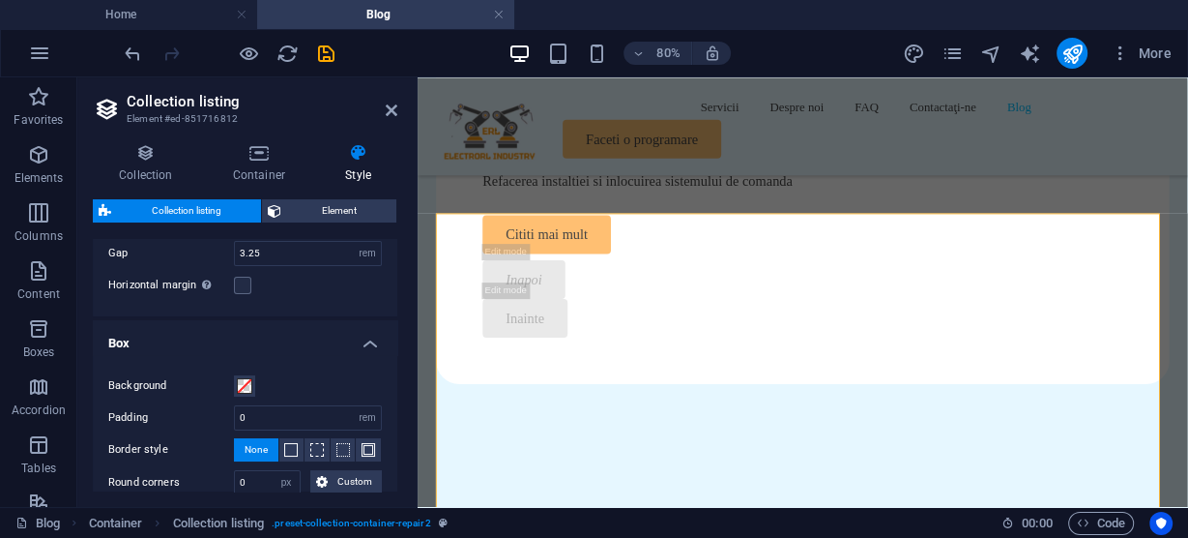
click at [364, 340] on h4 "Box" at bounding box center [245, 337] width 305 height 35
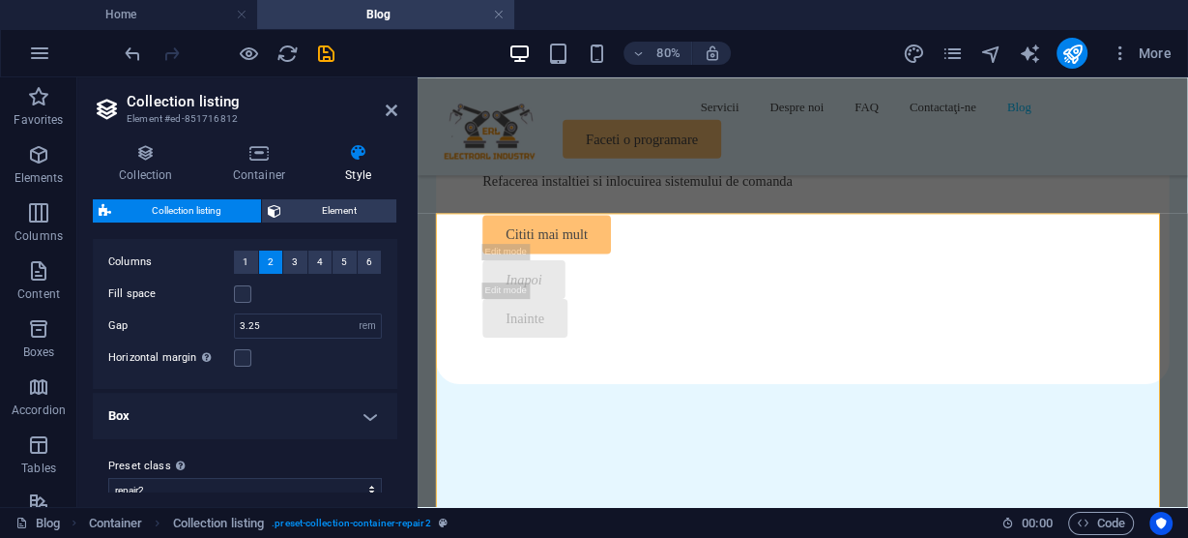
scroll to position [105, 0]
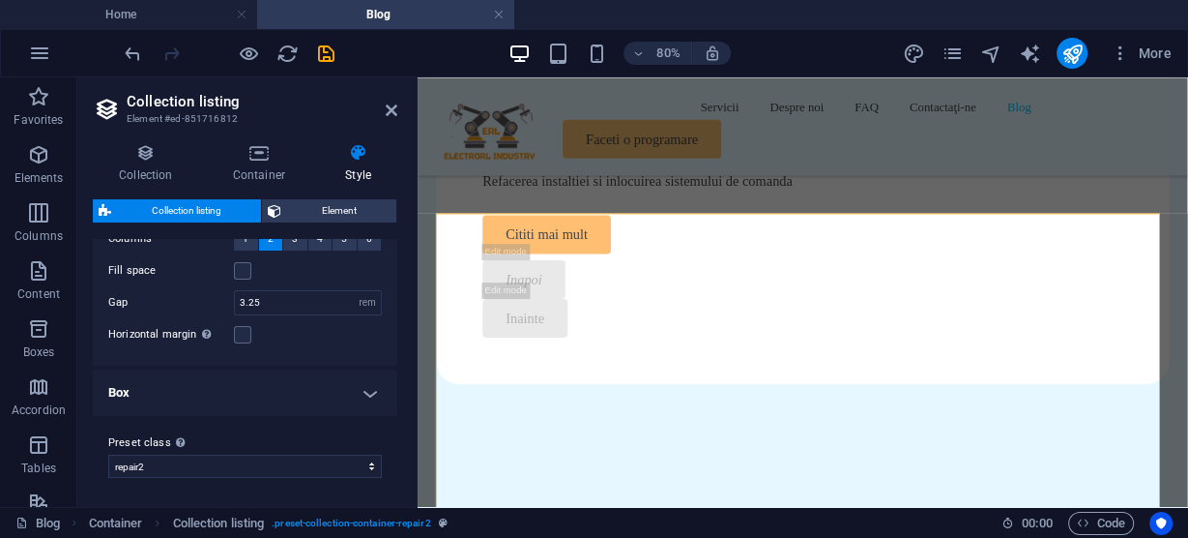
click at [370, 393] on h4 "Box" at bounding box center [245, 392] width 305 height 46
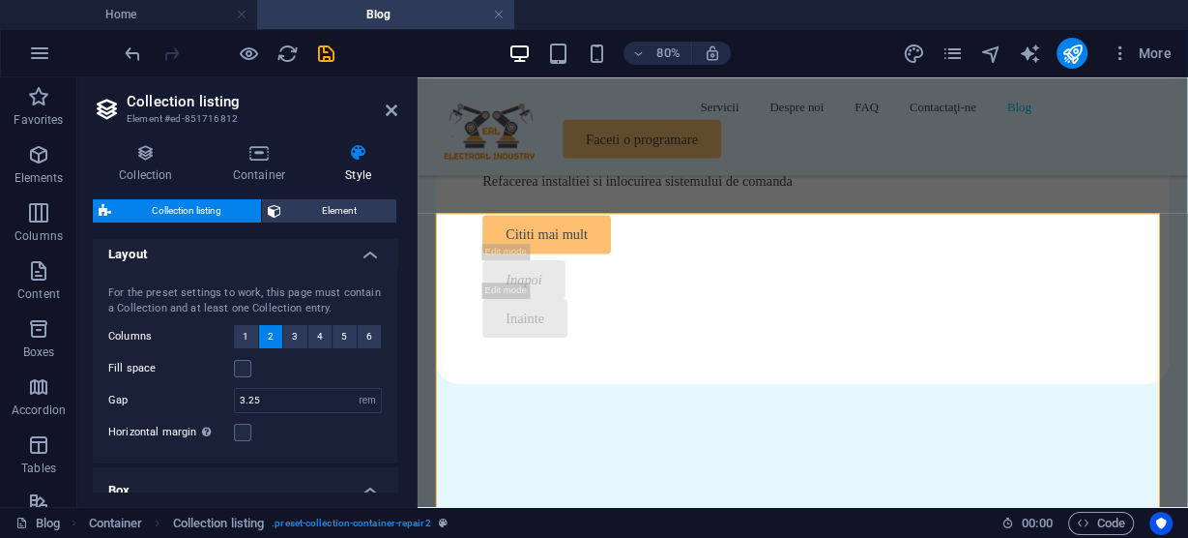
scroll to position [0, 0]
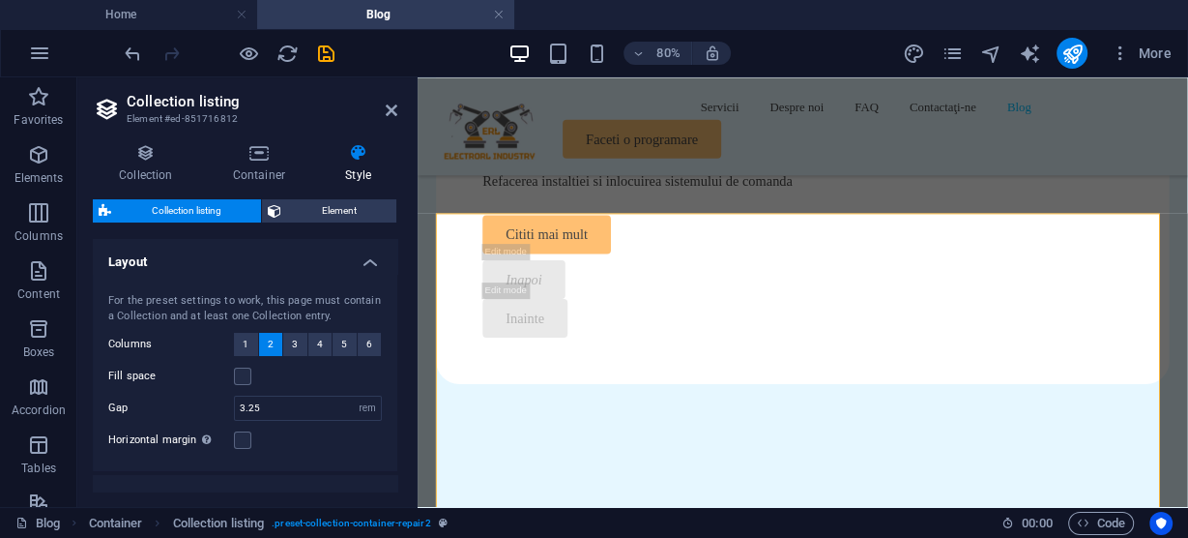
click at [366, 255] on h4 "Layout" at bounding box center [245, 256] width 305 height 35
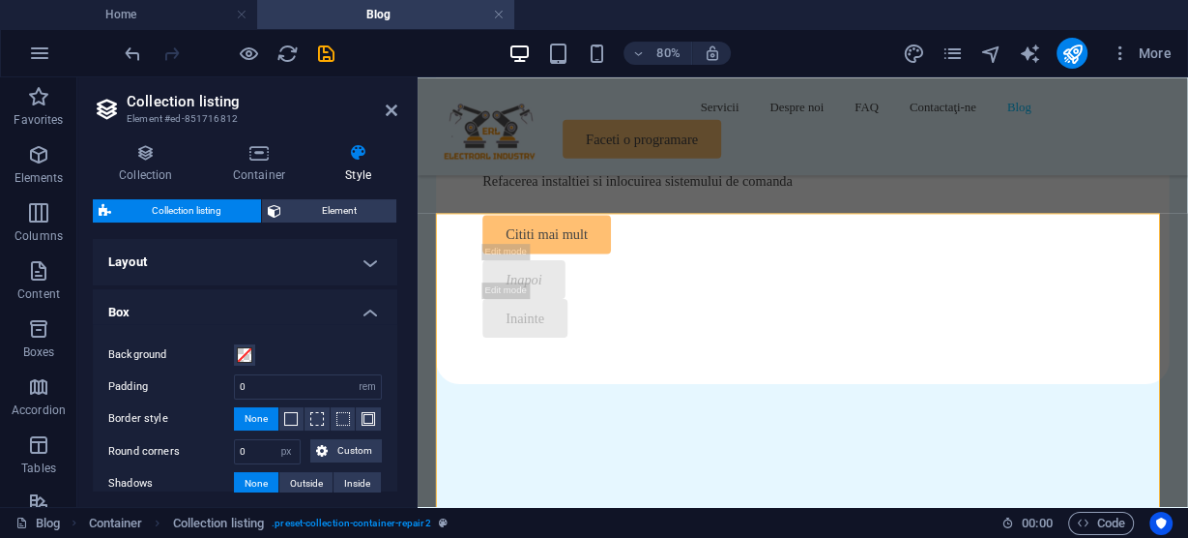
click at [161, 254] on h4 "Layout" at bounding box center [245, 262] width 305 height 46
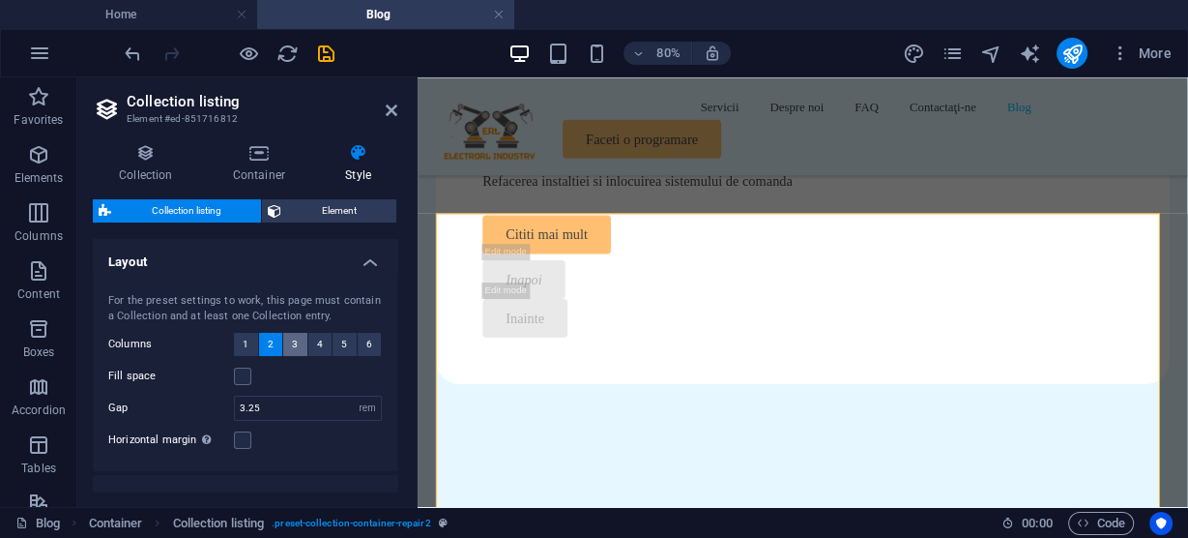
click at [294, 339] on span "3" at bounding box center [295, 344] width 6 height 23
click at [321, 341] on button "4" at bounding box center [320, 344] width 24 height 23
click at [344, 342] on button "5" at bounding box center [345, 344] width 24 height 23
click at [366, 342] on span "6" at bounding box center [369, 344] width 6 height 23
click at [294, 340] on span "3" at bounding box center [295, 344] width 6 height 23
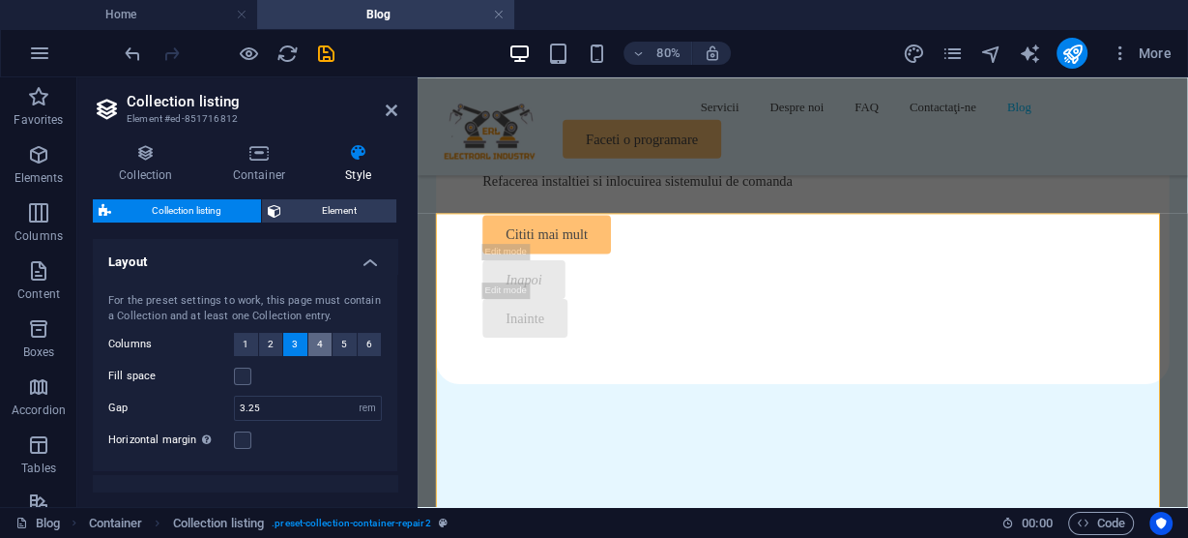
click at [317, 341] on span "4" at bounding box center [320, 344] width 6 height 23
click at [274, 343] on button "2" at bounding box center [271, 344] width 24 height 23
click at [244, 374] on label at bounding box center [242, 375] width 17 height 17
click at [0, 0] on input "Fill space" at bounding box center [0, 0] width 0 height 0
click at [244, 374] on label at bounding box center [242, 375] width 17 height 17
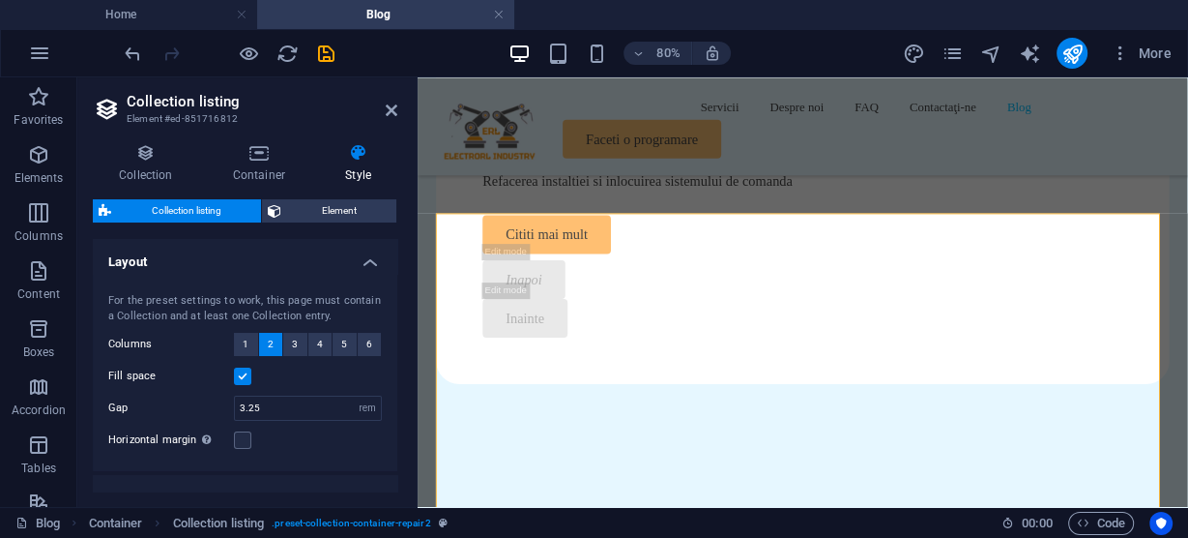
click at [0, 0] on input "Fill space" at bounding box center [0, 0] width 0 height 0
click at [244, 374] on label at bounding box center [242, 375] width 17 height 17
click at [0, 0] on input "Fill space" at bounding box center [0, 0] width 0 height 0
click at [331, 211] on span "Element" at bounding box center [338, 210] width 103 height 23
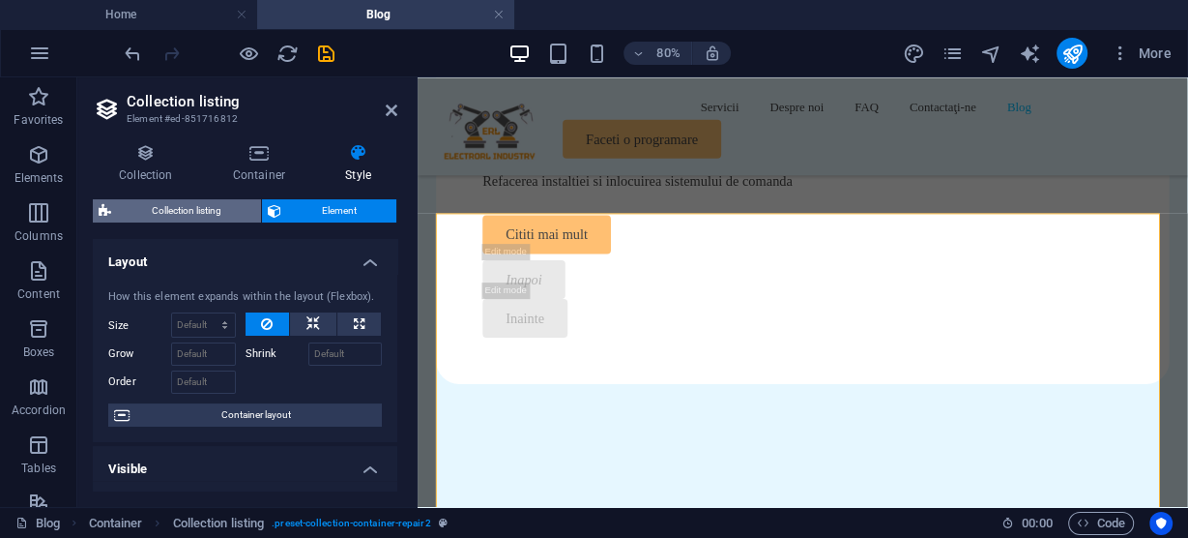
click at [223, 207] on span "Collection listing" at bounding box center [186, 210] width 138 height 23
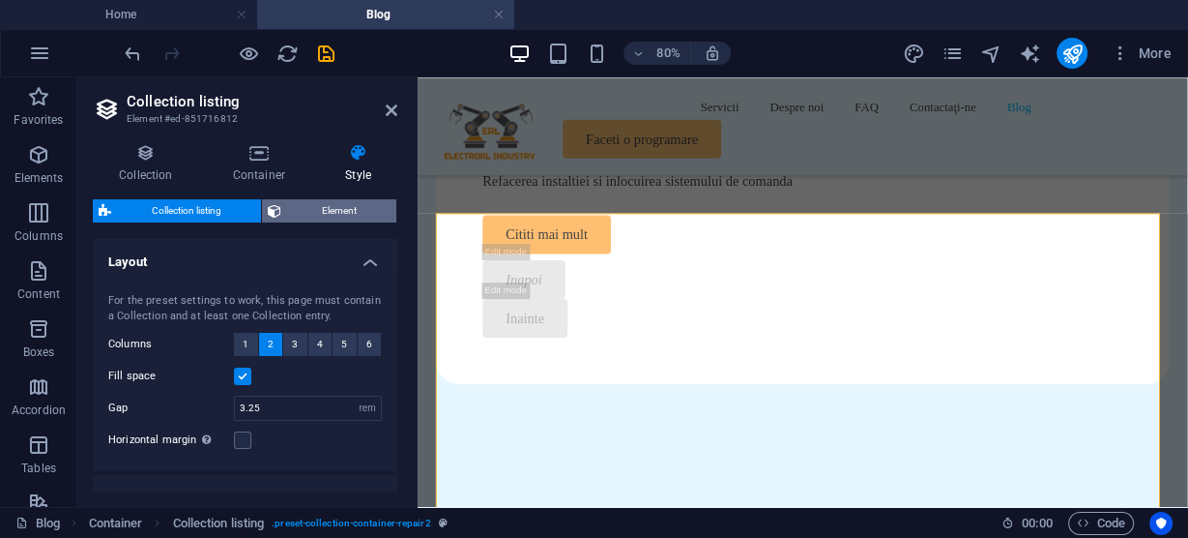
click at [328, 209] on span "Element" at bounding box center [338, 210] width 103 height 23
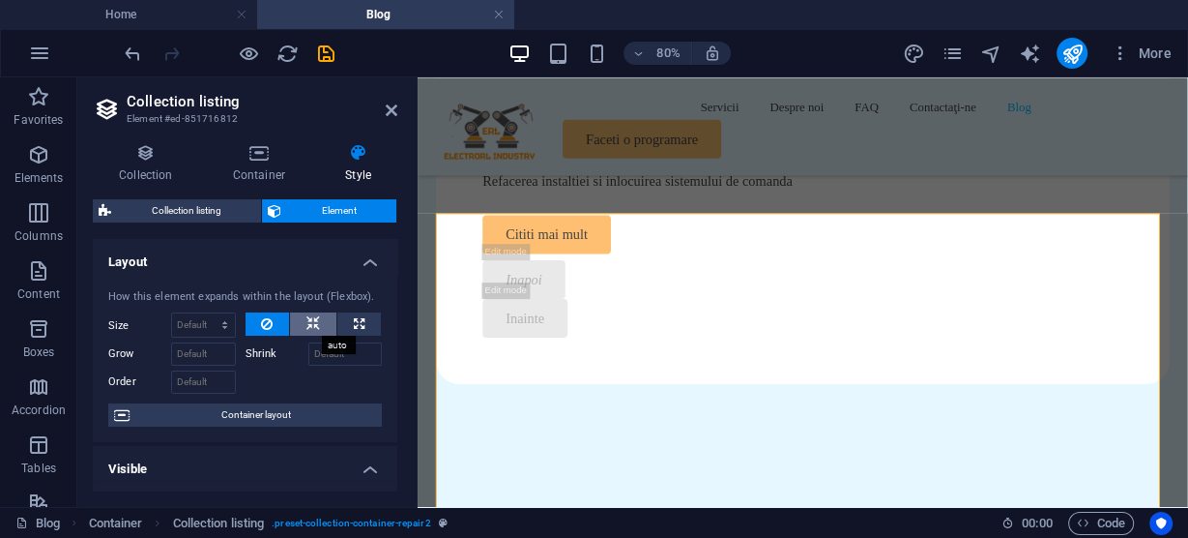
click at [312, 318] on icon at bounding box center [313, 323] width 14 height 23
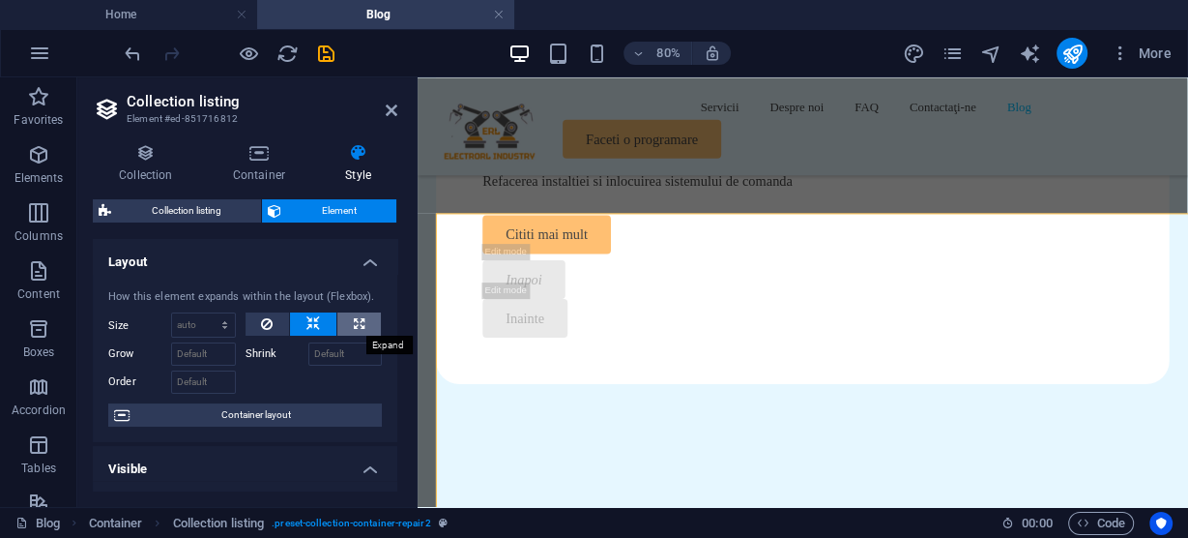
click at [360, 321] on icon at bounding box center [359, 323] width 11 height 23
type input "100"
select select "%"
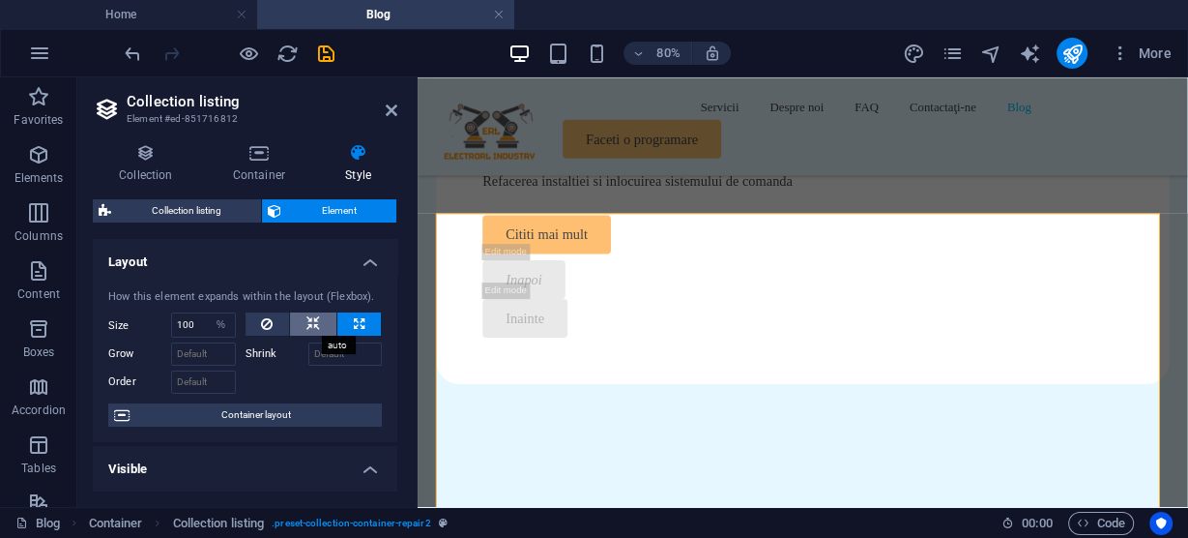
click at [311, 321] on icon at bounding box center [313, 323] width 14 height 23
select select "DISABLED_OPTION_VALUE"
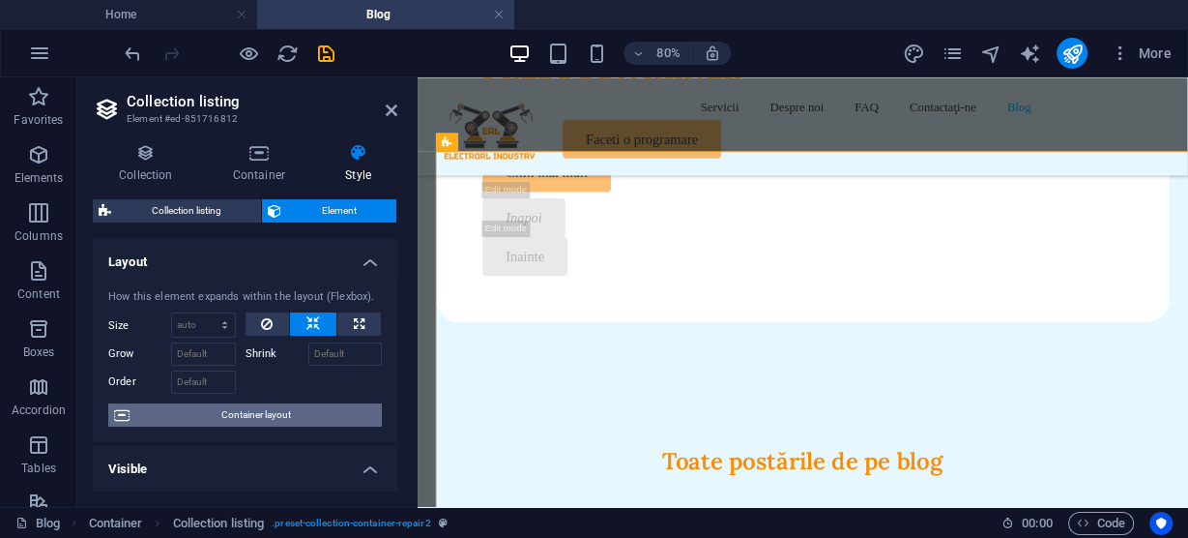
click at [208, 413] on span "Container layout" at bounding box center [255, 414] width 241 height 23
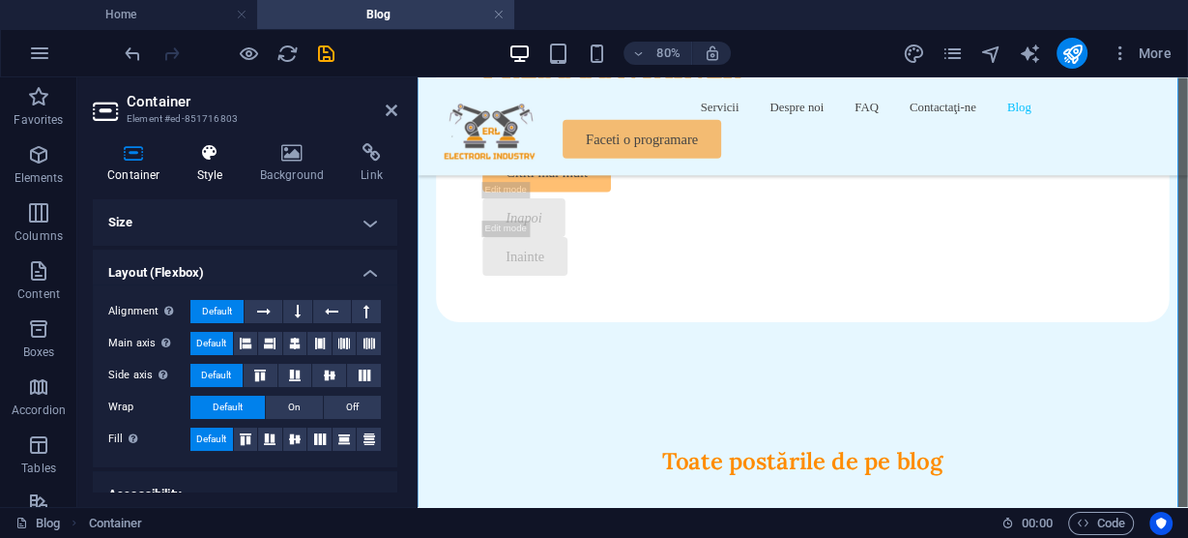
click at [213, 162] on h4 "Style" at bounding box center [214, 163] width 63 height 41
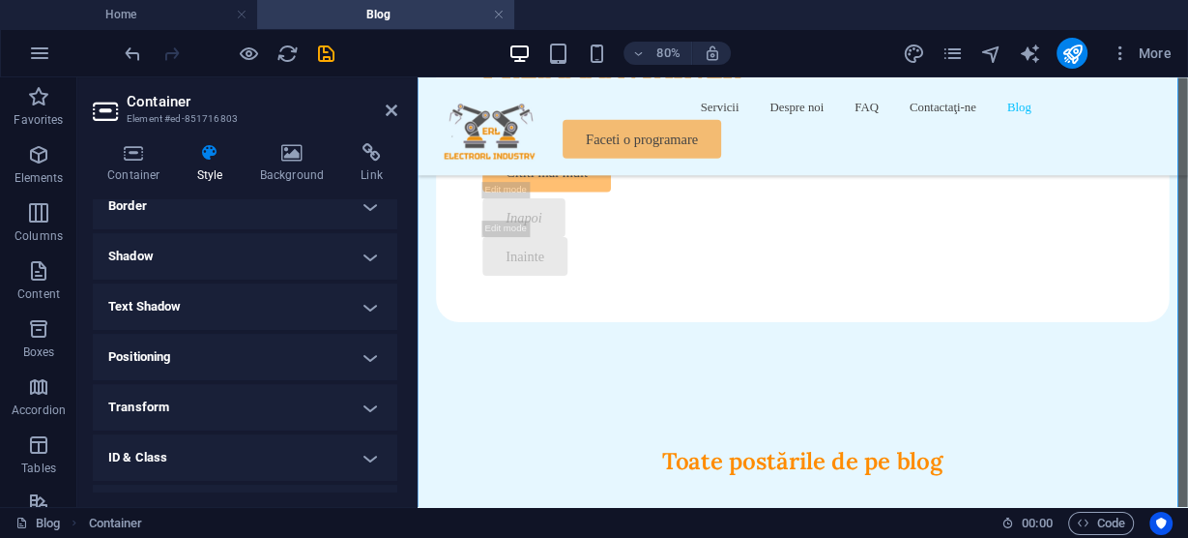
scroll to position [317, 0]
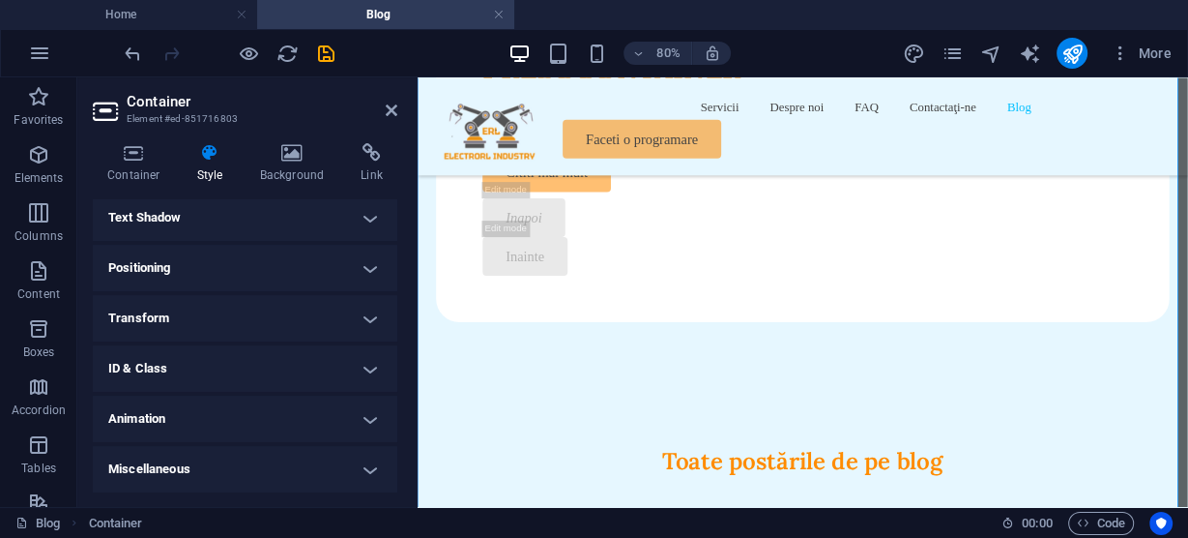
click at [224, 419] on h4 "Animation" at bounding box center [245, 418] width 305 height 46
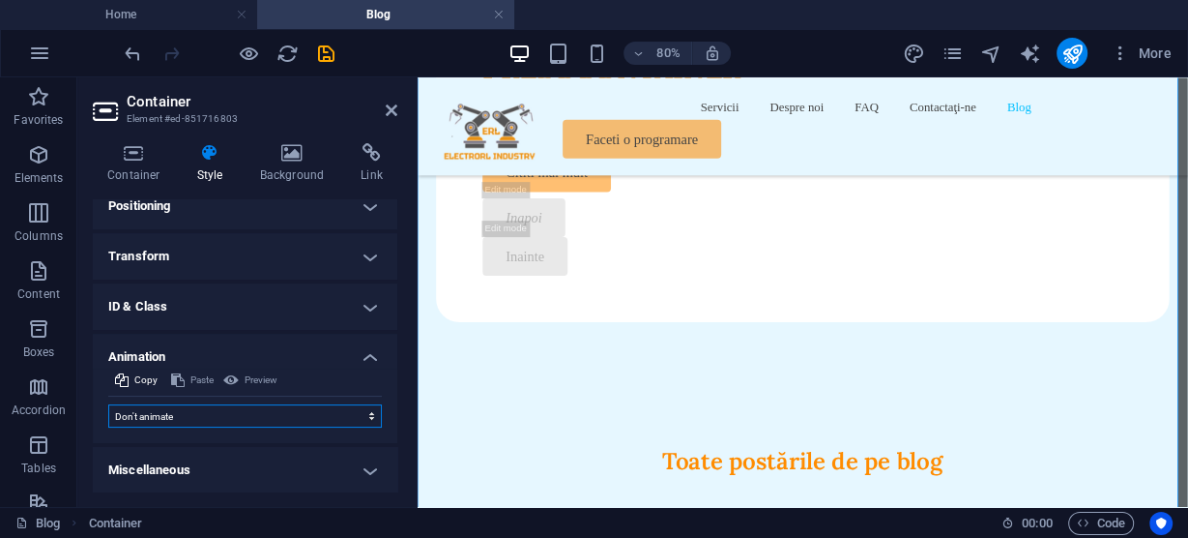
click at [235, 414] on select "Don't animate Show / Hide Slide up/down Zoom in/out Slide left to right Slide r…" at bounding box center [245, 415] width 274 height 23
select select "move-right-to-left"
click at [108, 404] on select "Don't animate Show / Hide Slide up/down Zoom in/out Slide left to right Slide r…" at bounding box center [245, 415] width 274 height 23
select select "scroll"
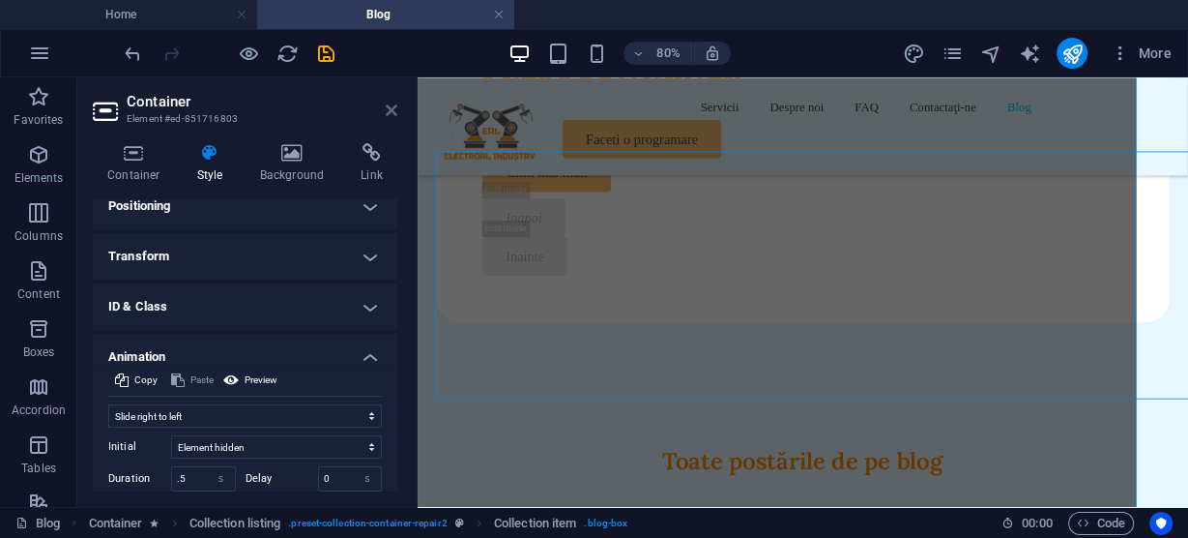
click at [391, 105] on icon at bounding box center [392, 109] width 12 height 15
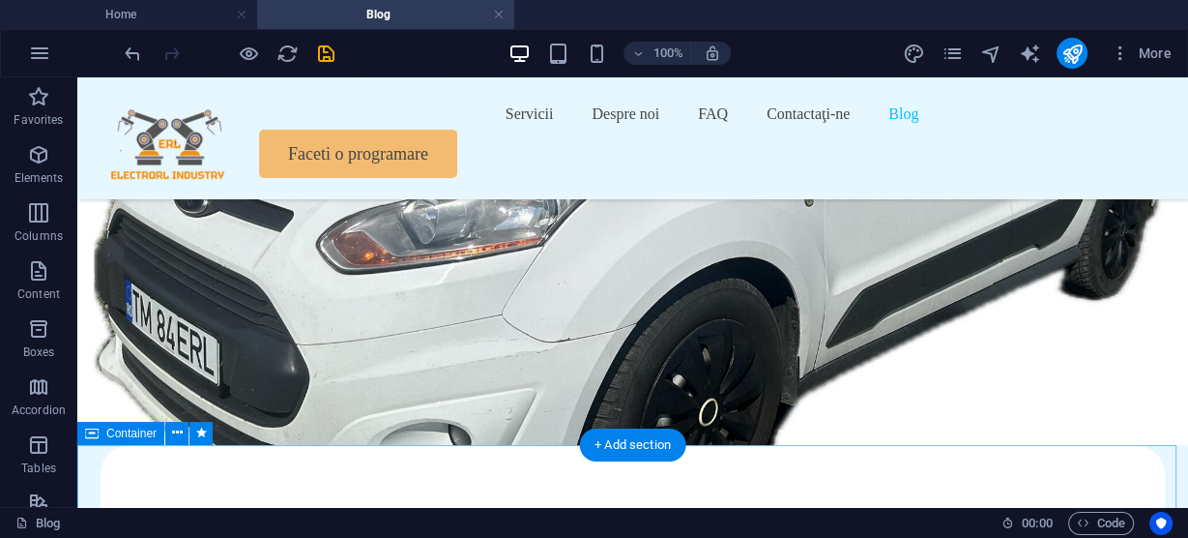
scroll to position [0, 0]
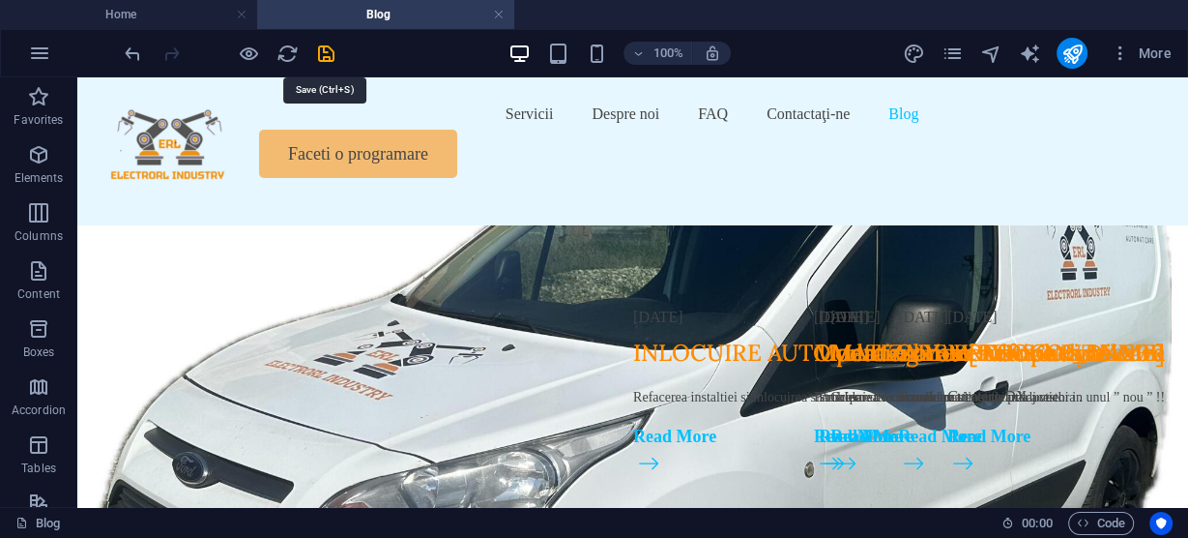
click at [326, 55] on icon "save" at bounding box center [326, 54] width 22 height 22
click at [35, 163] on icon "button" at bounding box center [38, 154] width 23 height 23
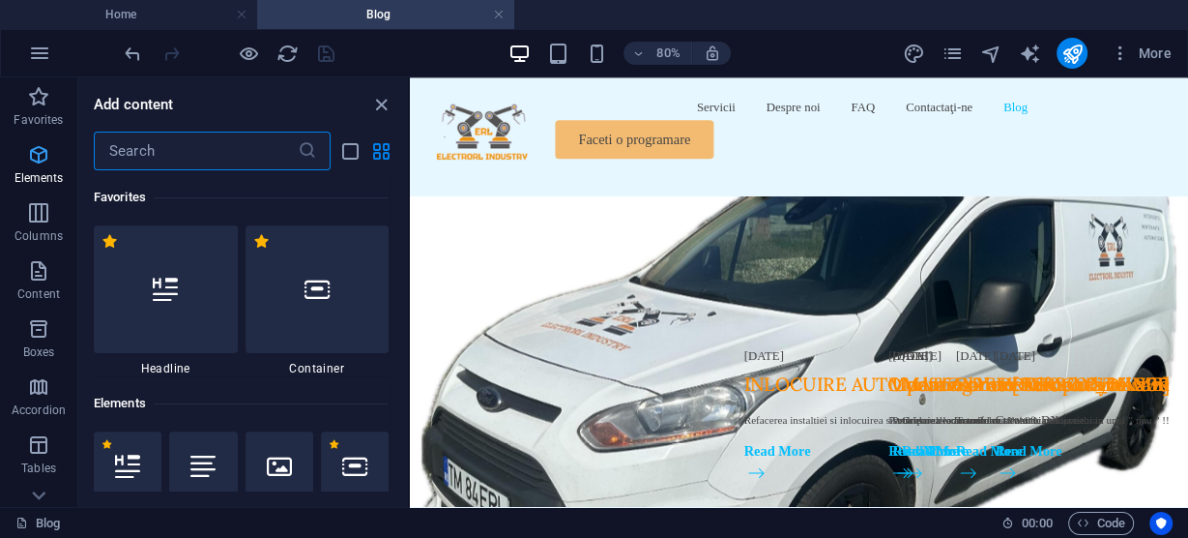
scroll to position [206, 0]
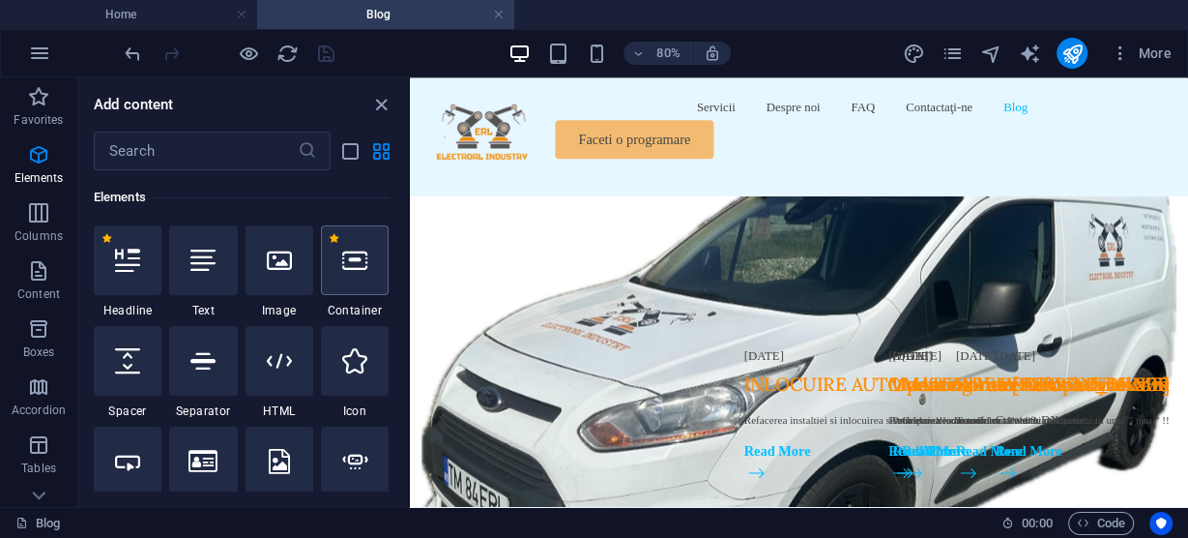
click at [354, 270] on icon at bounding box center [354, 260] width 25 height 25
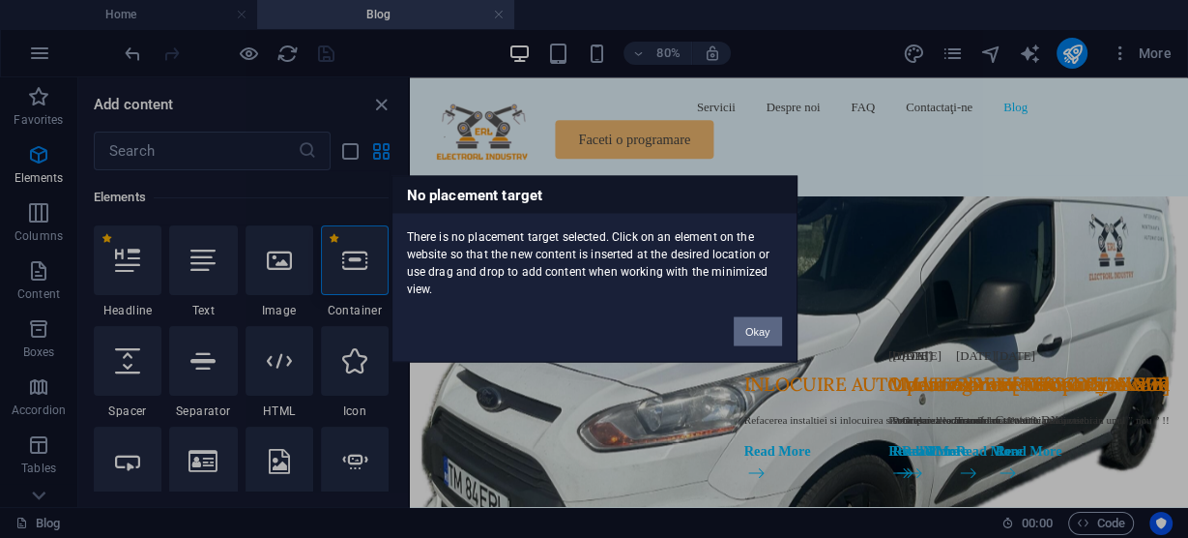
click at [764, 321] on button "Okay" at bounding box center [758, 331] width 48 height 29
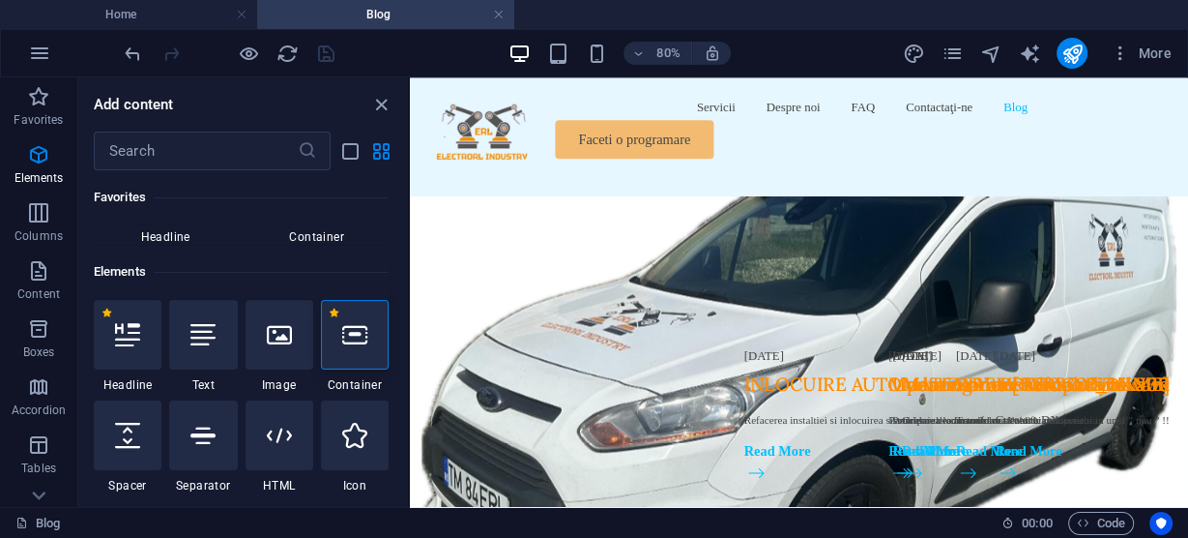
scroll to position [129, 0]
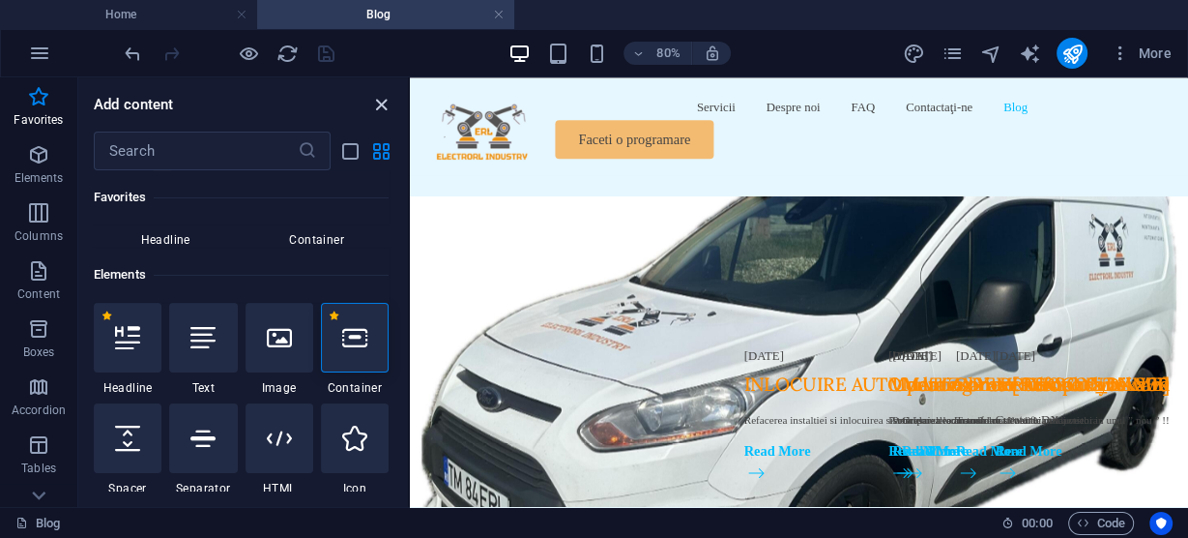
click at [383, 97] on icon "close panel" at bounding box center [381, 105] width 22 height 22
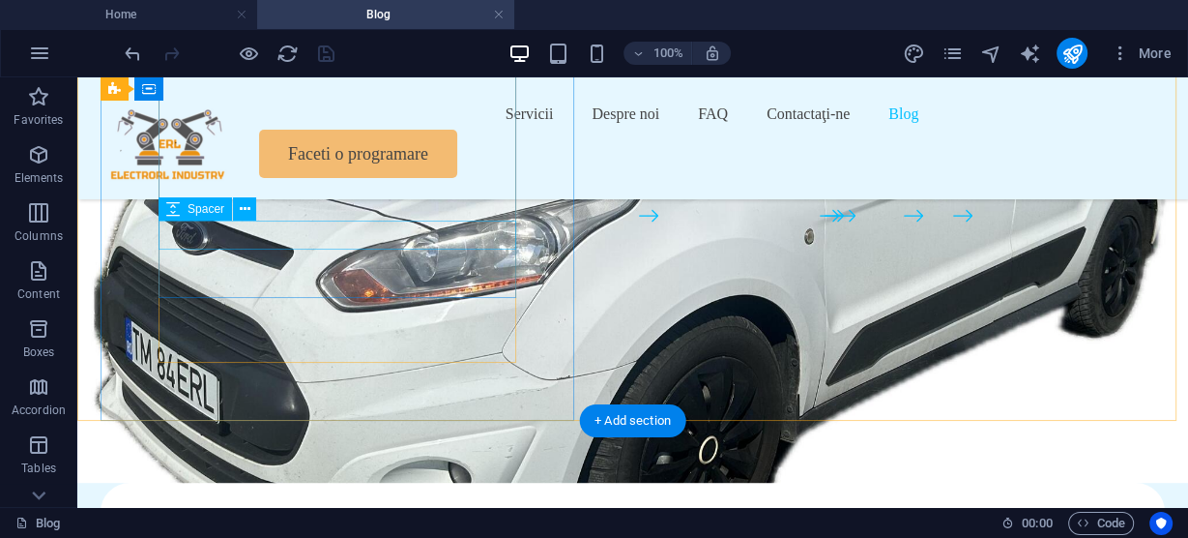
scroll to position [309, 0]
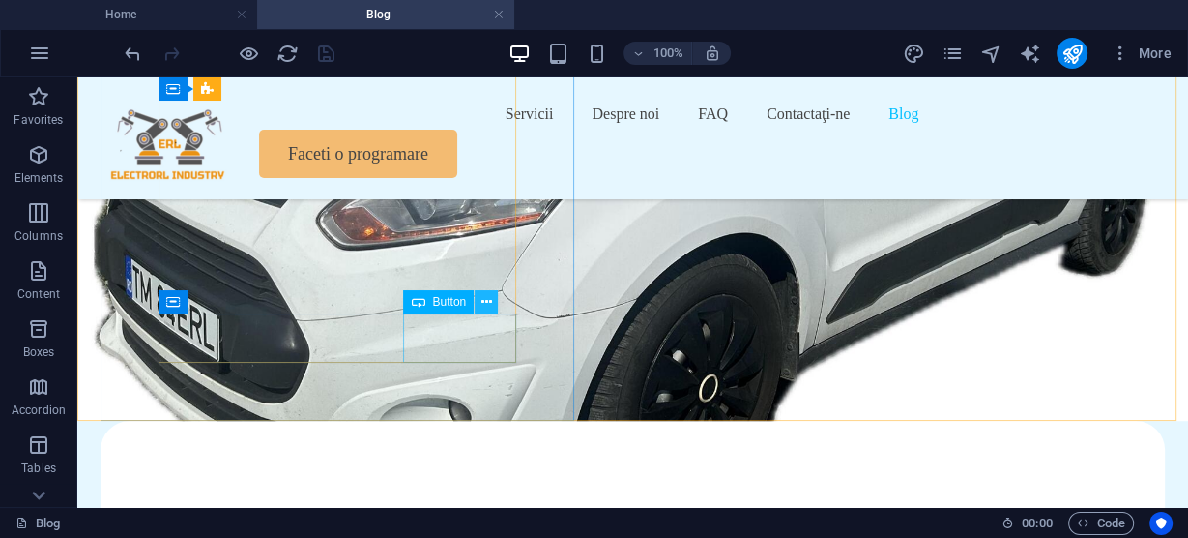
click at [485, 302] on icon at bounding box center [486, 302] width 11 height 20
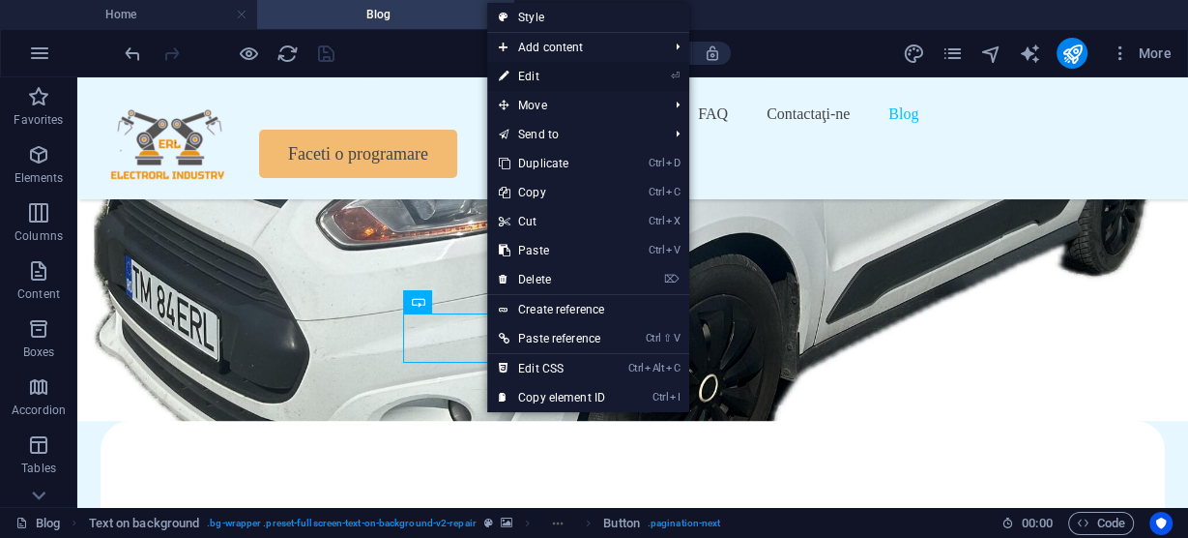
click at [539, 73] on link "⏎ Edit" at bounding box center [552, 76] width 130 height 29
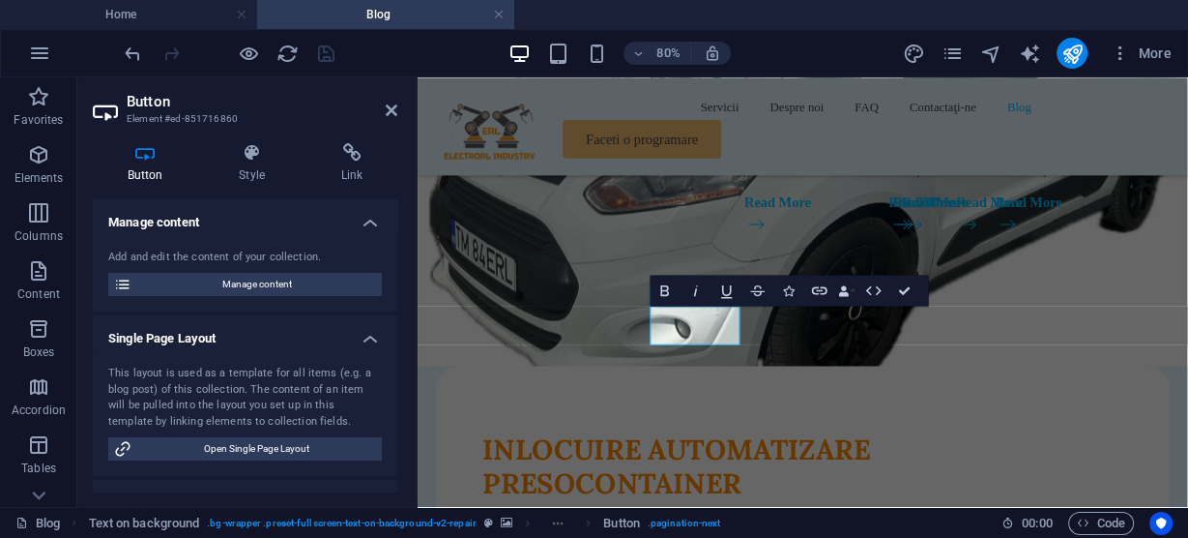
scroll to position [269, 0]
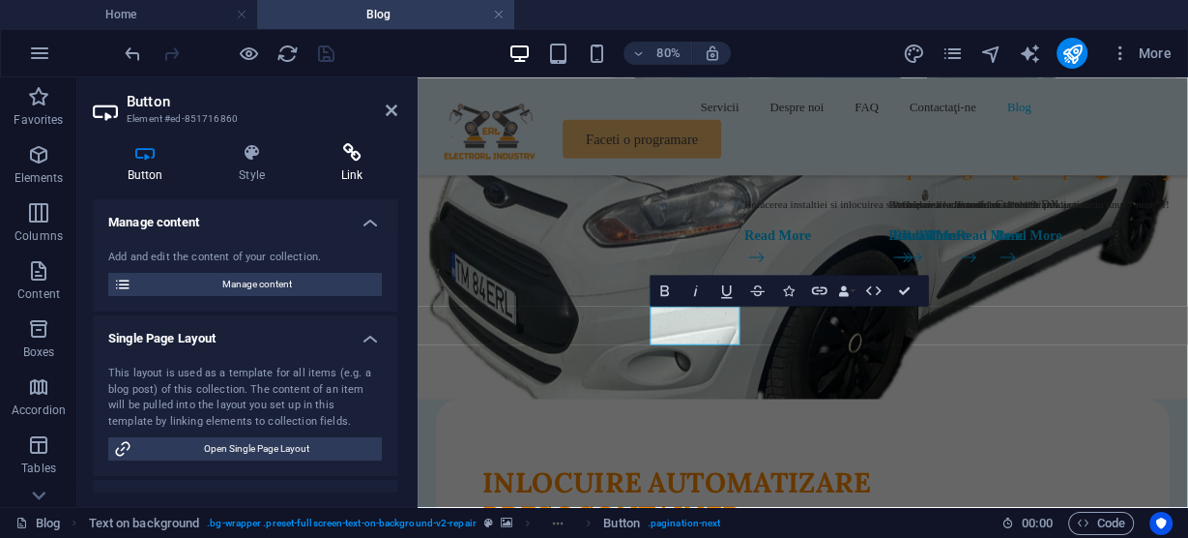
click at [350, 155] on icon at bounding box center [351, 152] width 91 height 19
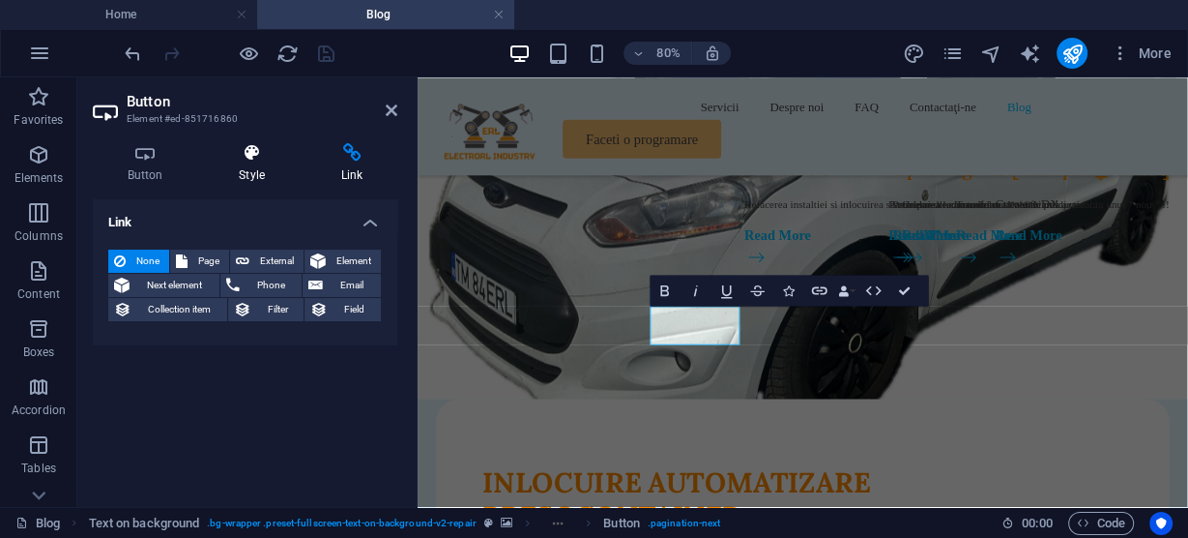
click at [247, 155] on icon at bounding box center [252, 152] width 95 height 19
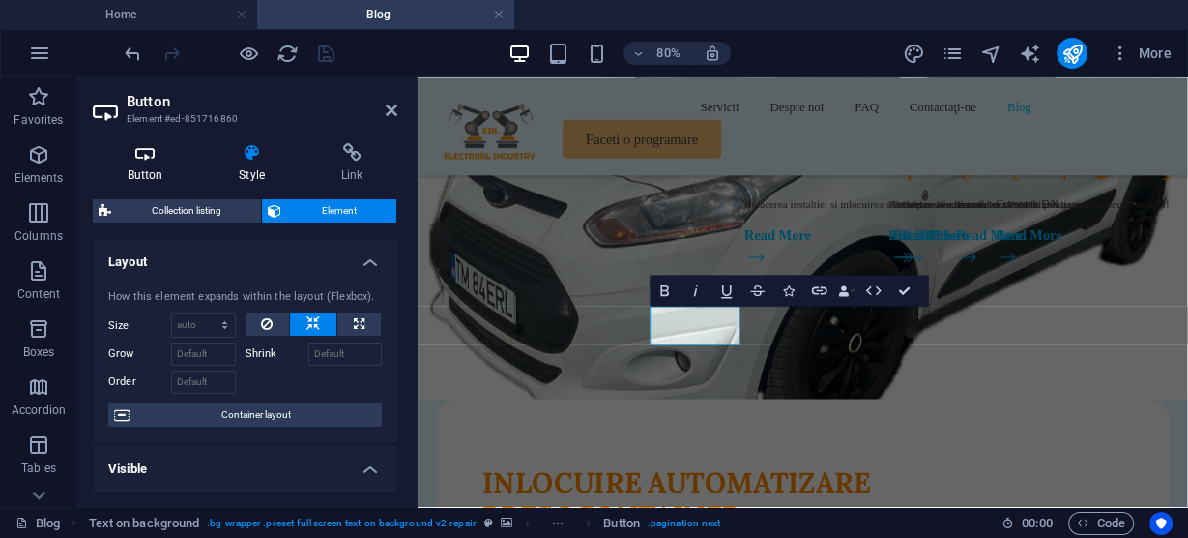
click at [139, 154] on icon at bounding box center [145, 152] width 104 height 19
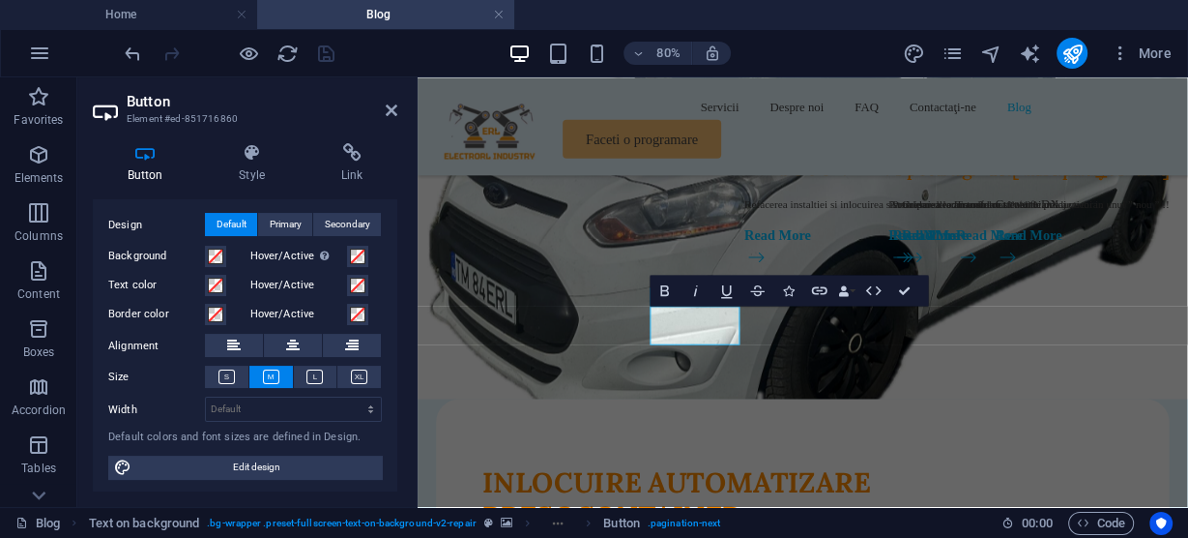
scroll to position [318, 0]
click at [394, 106] on icon at bounding box center [392, 109] width 12 height 15
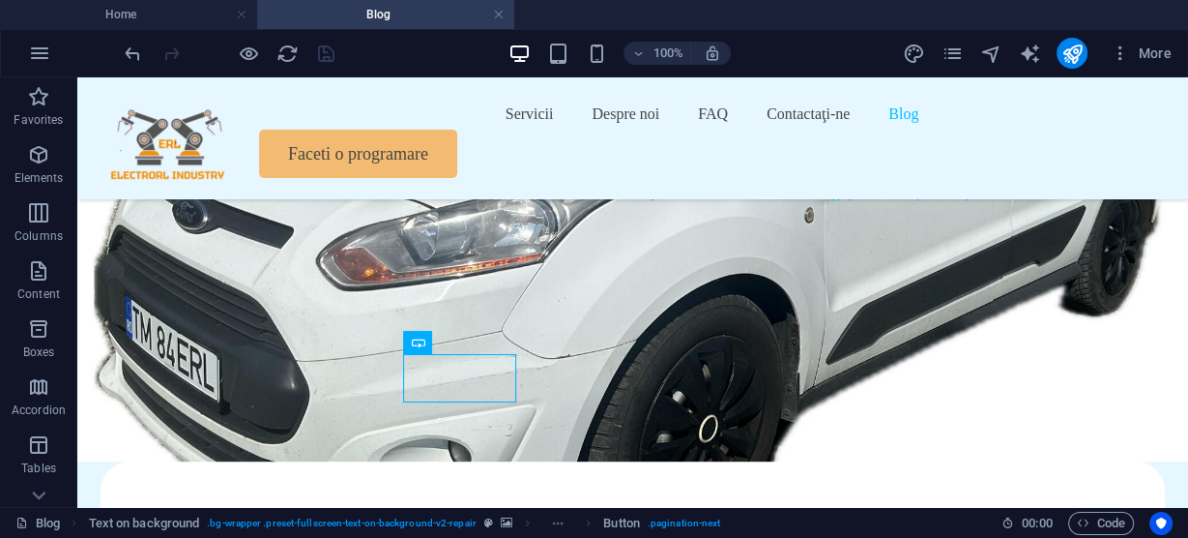
click at [388, 63] on div "100% More" at bounding box center [650, 53] width 1059 height 31
click at [500, 12] on link at bounding box center [499, 15] width 12 height 18
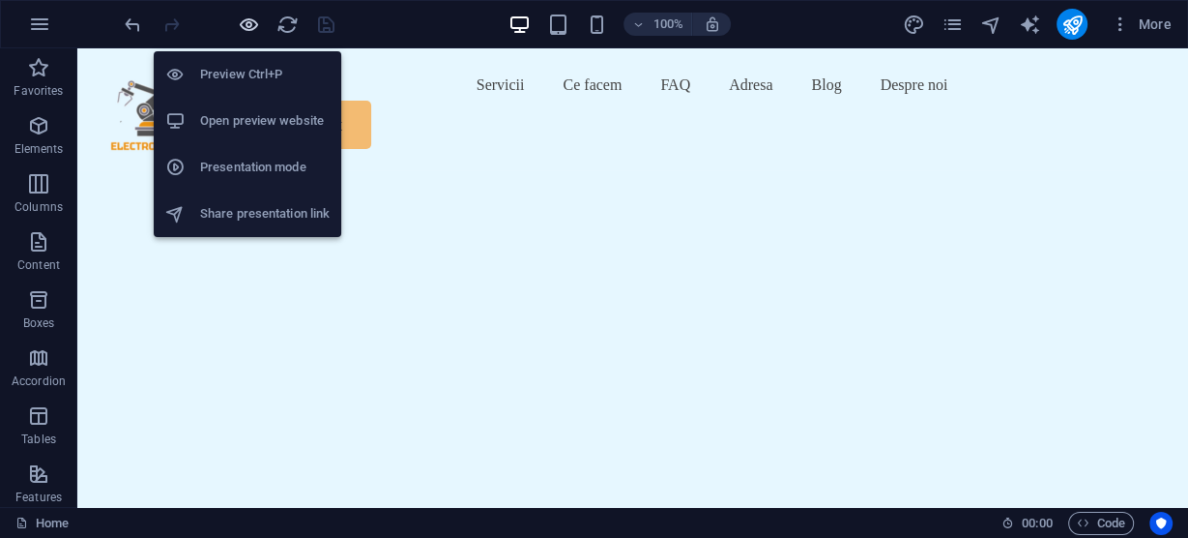
click at [246, 27] on icon "button" at bounding box center [249, 25] width 22 height 22
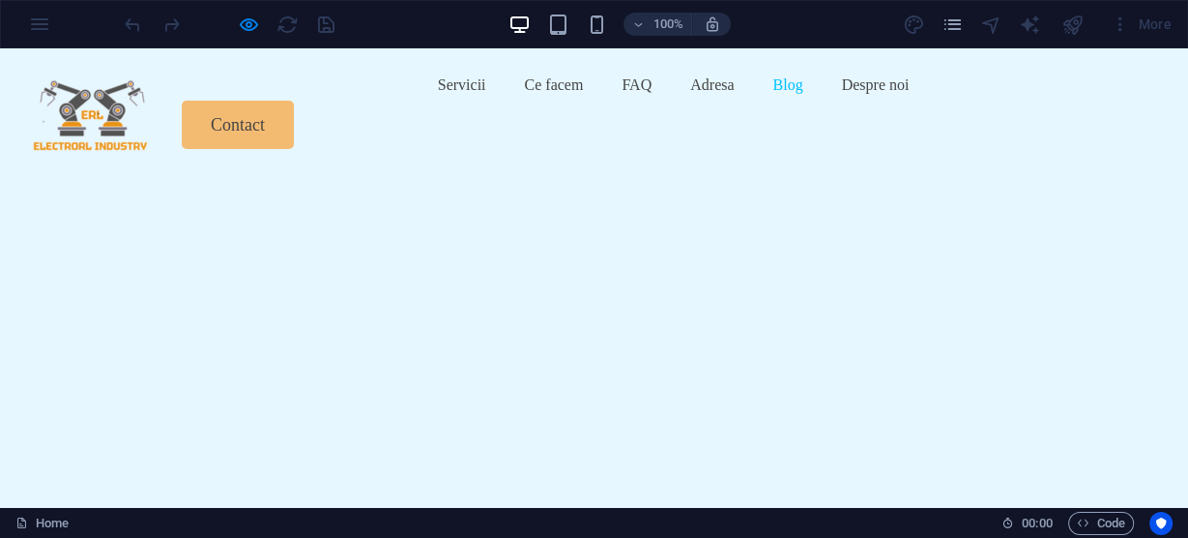
click at [773, 101] on link "Blog" at bounding box center [788, 85] width 30 height 31
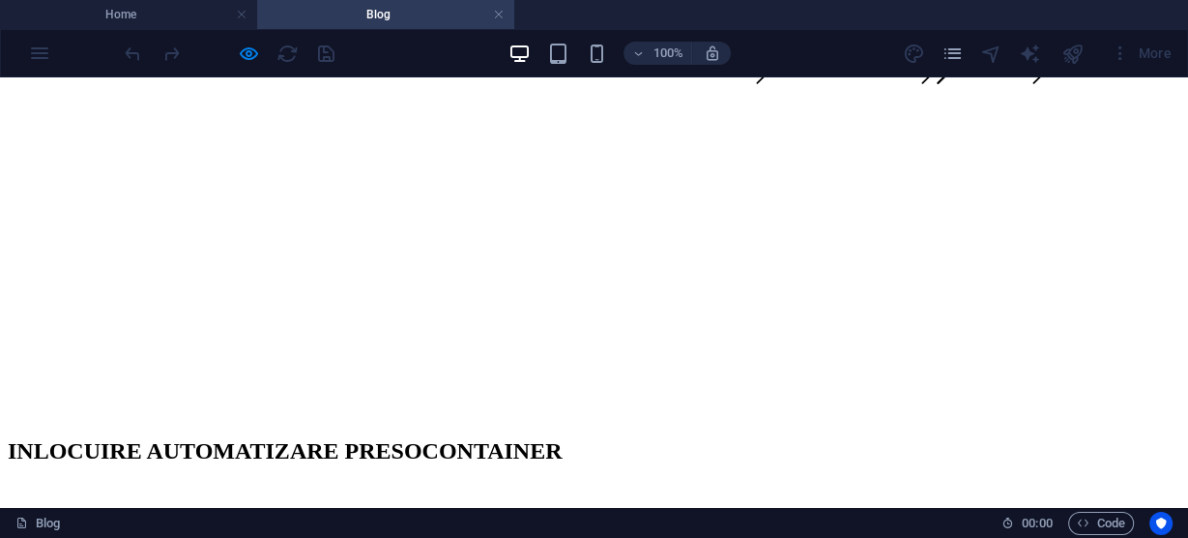
scroll to position [0, 0]
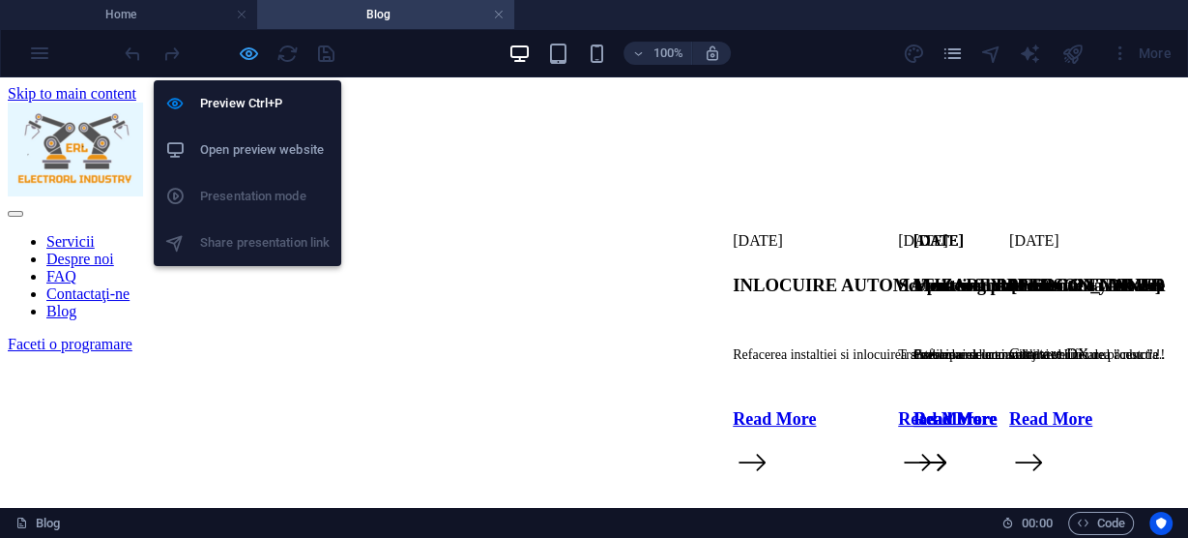
click at [248, 54] on icon "button" at bounding box center [249, 54] width 22 height 22
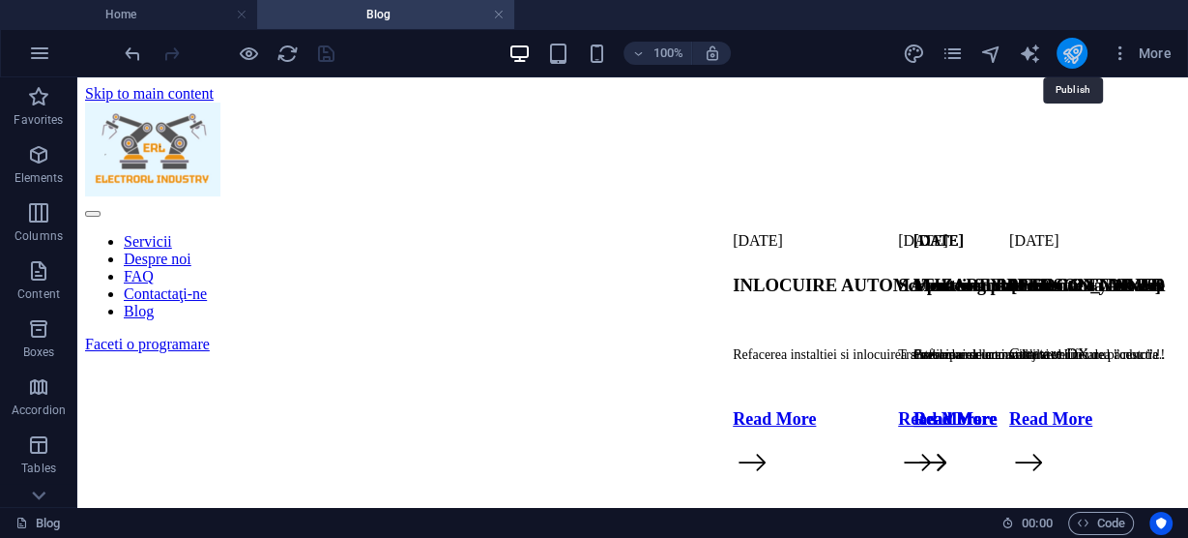
click at [1074, 54] on icon "publish" at bounding box center [1072, 54] width 22 height 22
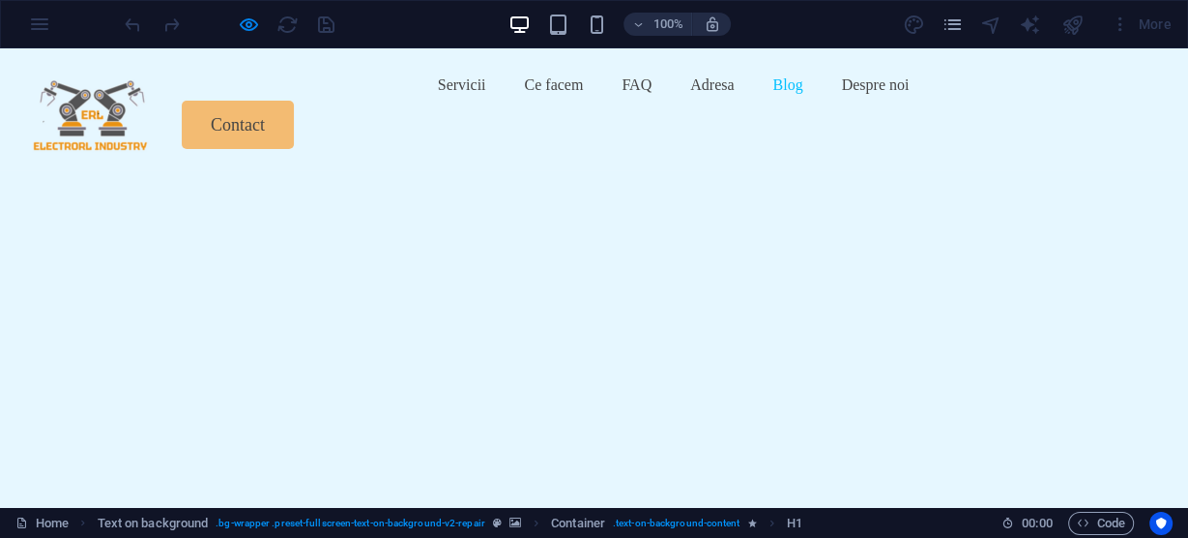
click at [773, 101] on link "Blog" at bounding box center [788, 85] width 30 height 31
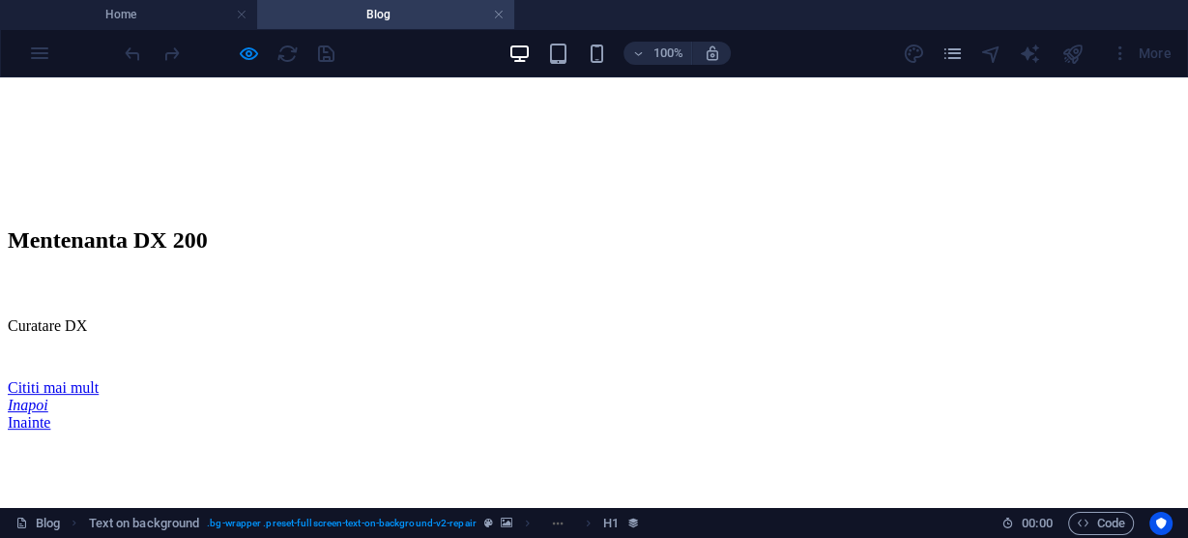
scroll to position [619, 0]
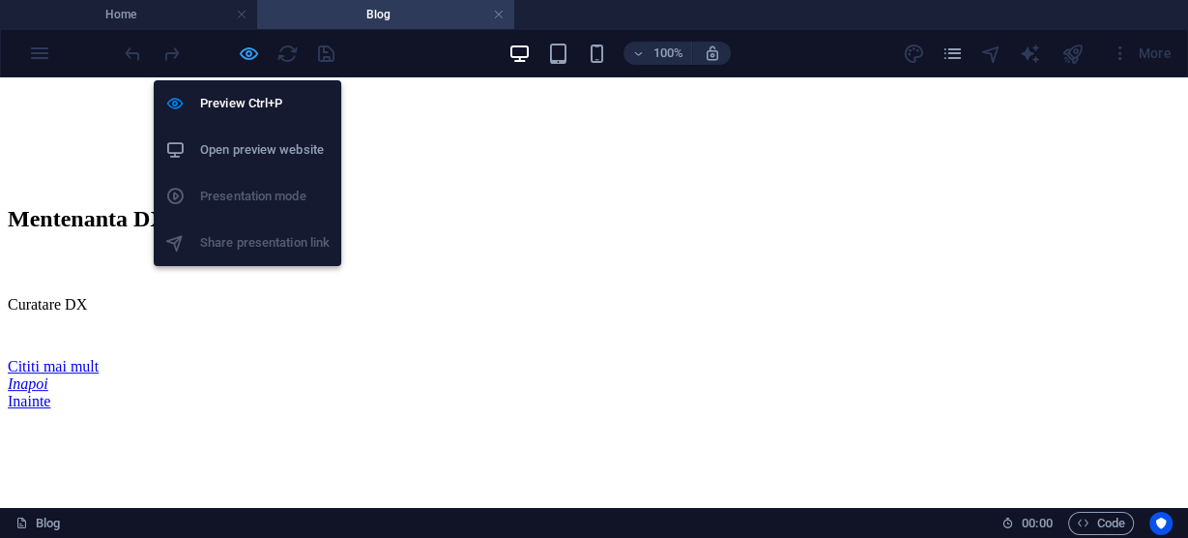
click at [0, 0] on icon "button" at bounding box center [0, 0] width 0 height 0
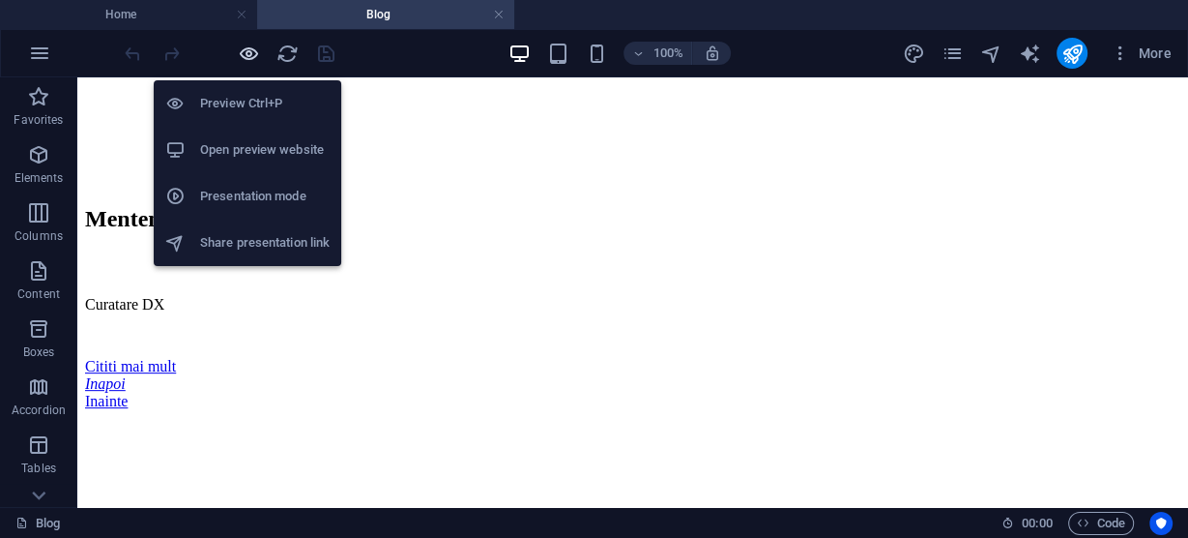
click at [0, 0] on icon "button" at bounding box center [0, 0] width 0 height 0
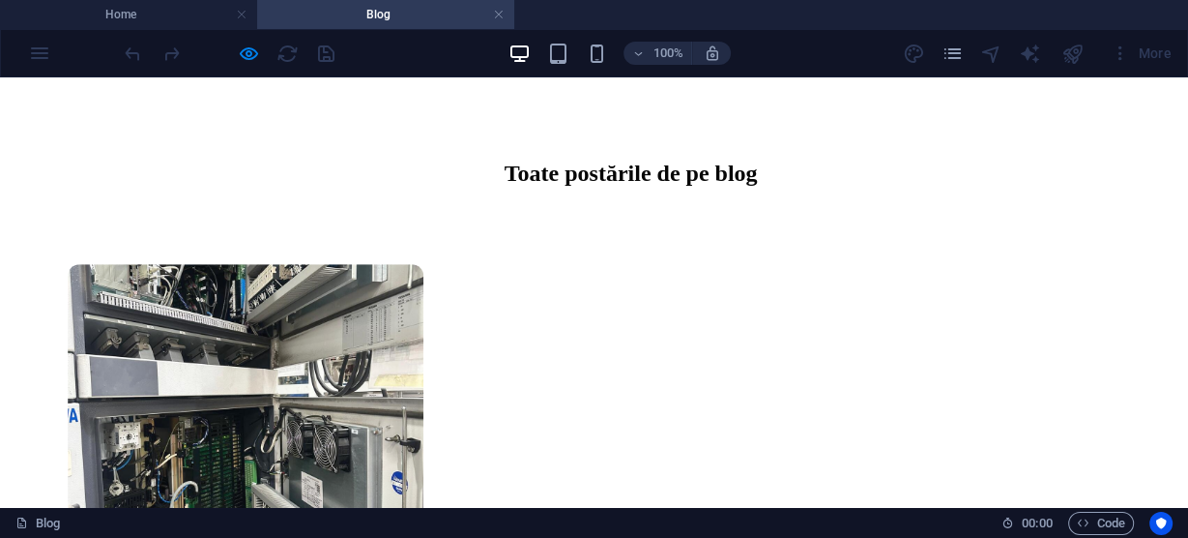
scroll to position [1160, 0]
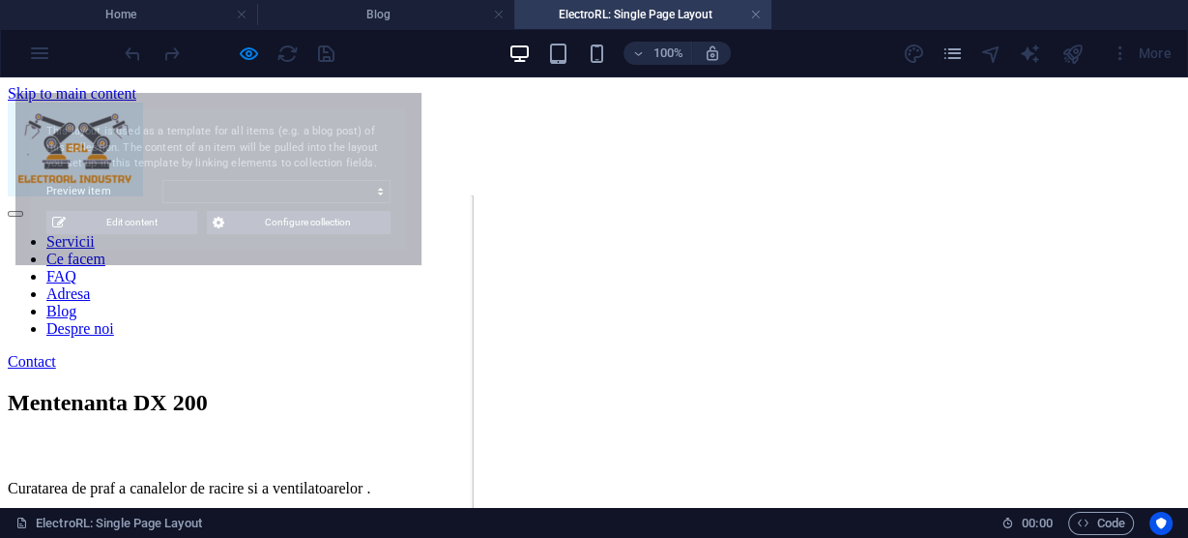
scroll to position [0, 0]
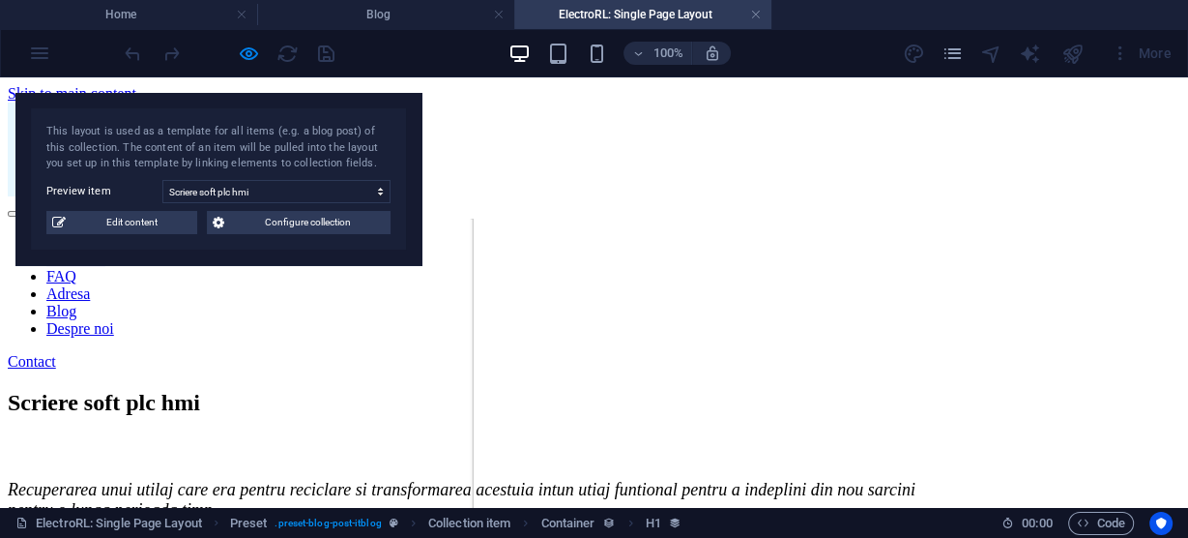
select select "68a3da90a2a4d228c001db4a"
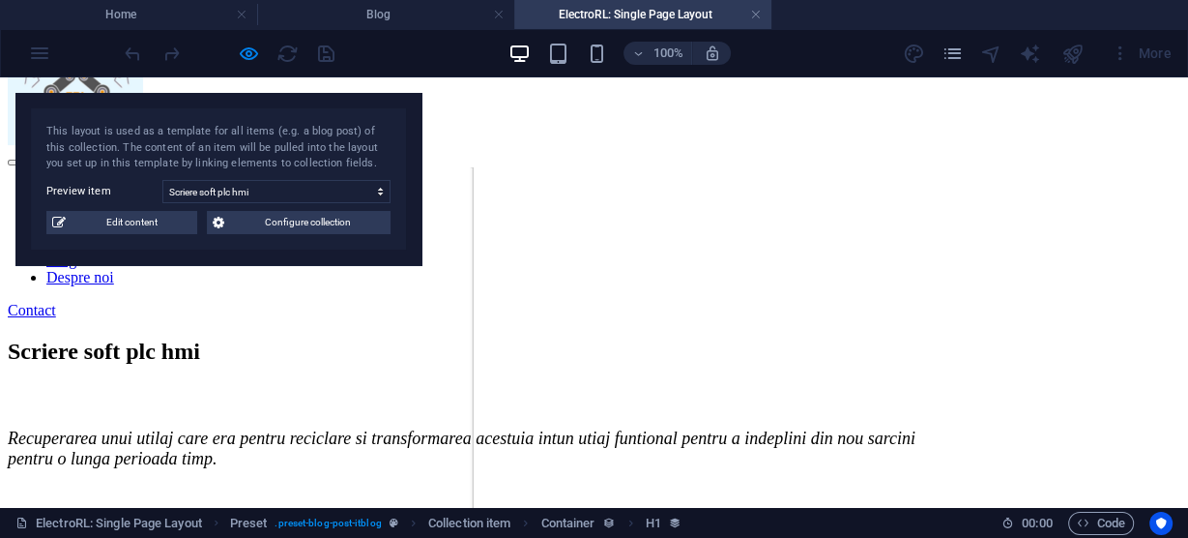
scroll to position [77, 0]
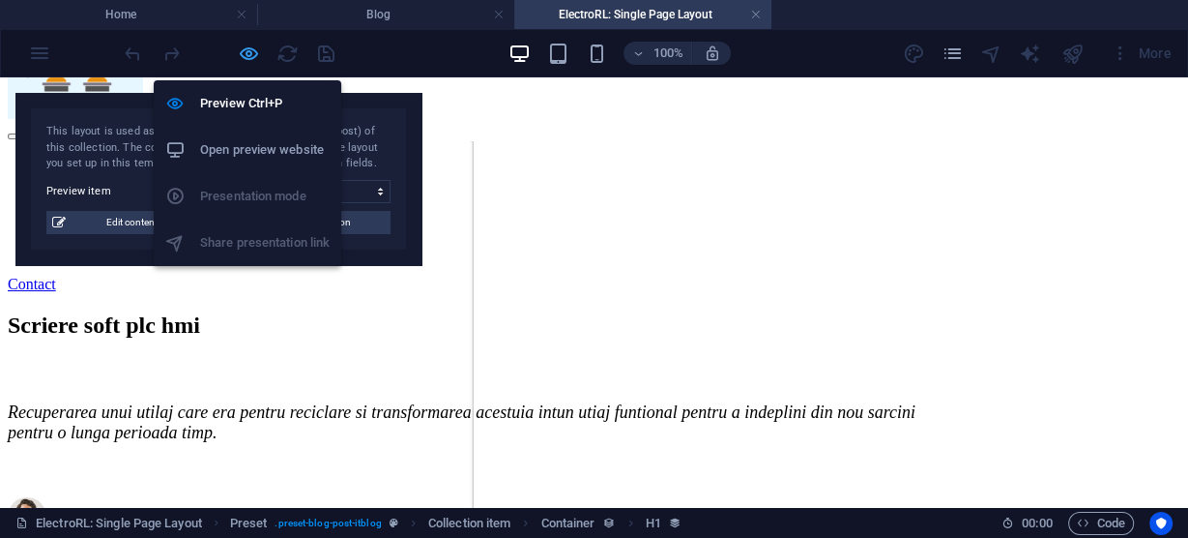
click at [248, 51] on icon "button" at bounding box center [249, 54] width 22 height 22
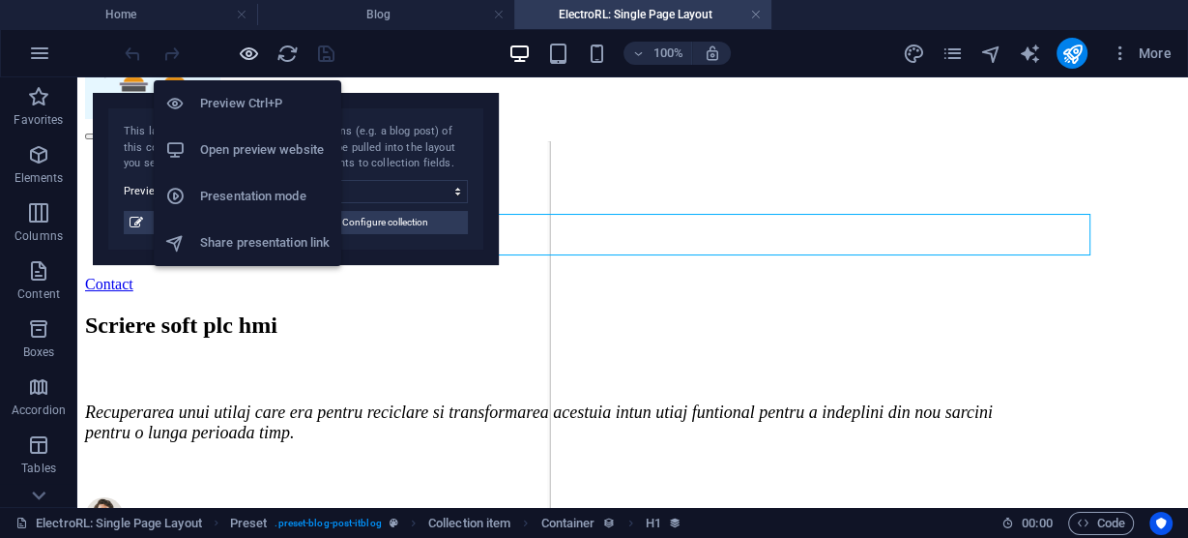
click at [248, 51] on icon "button" at bounding box center [249, 54] width 22 height 22
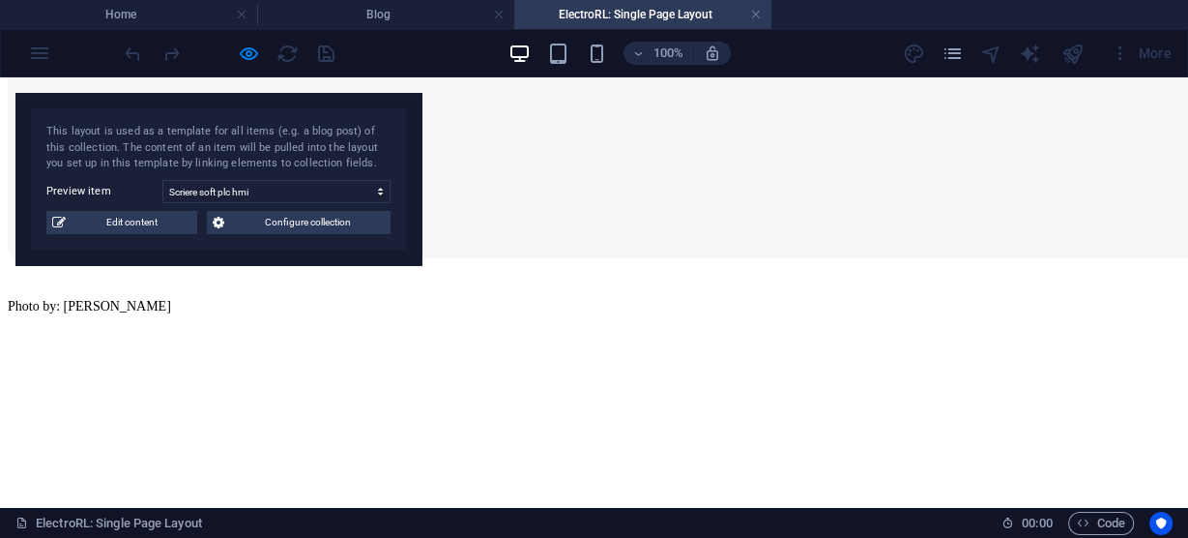
scroll to position [1779, 0]
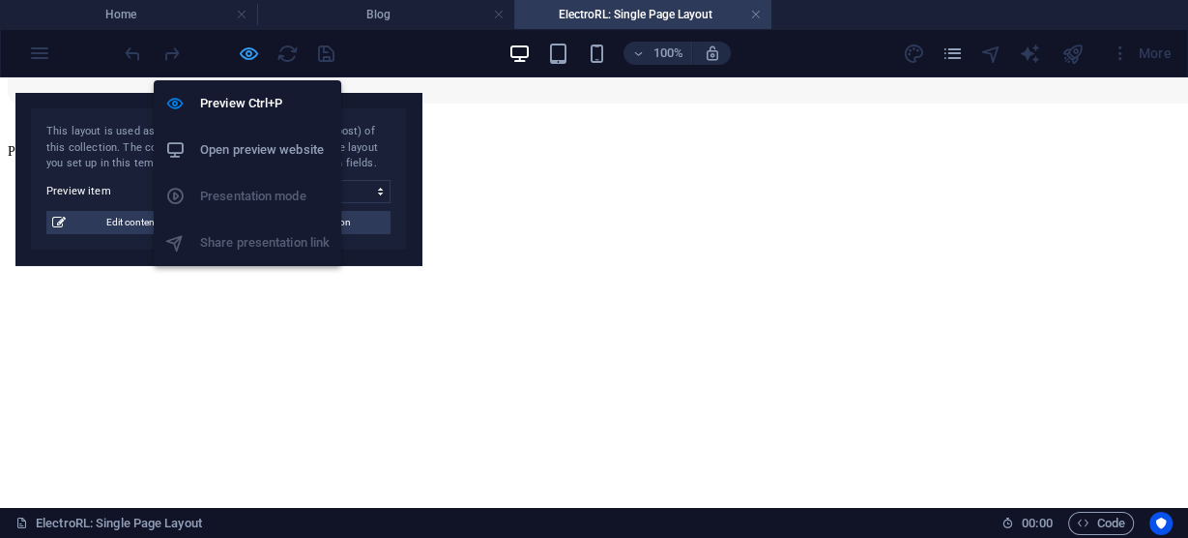
click at [247, 50] on icon "button" at bounding box center [249, 54] width 22 height 22
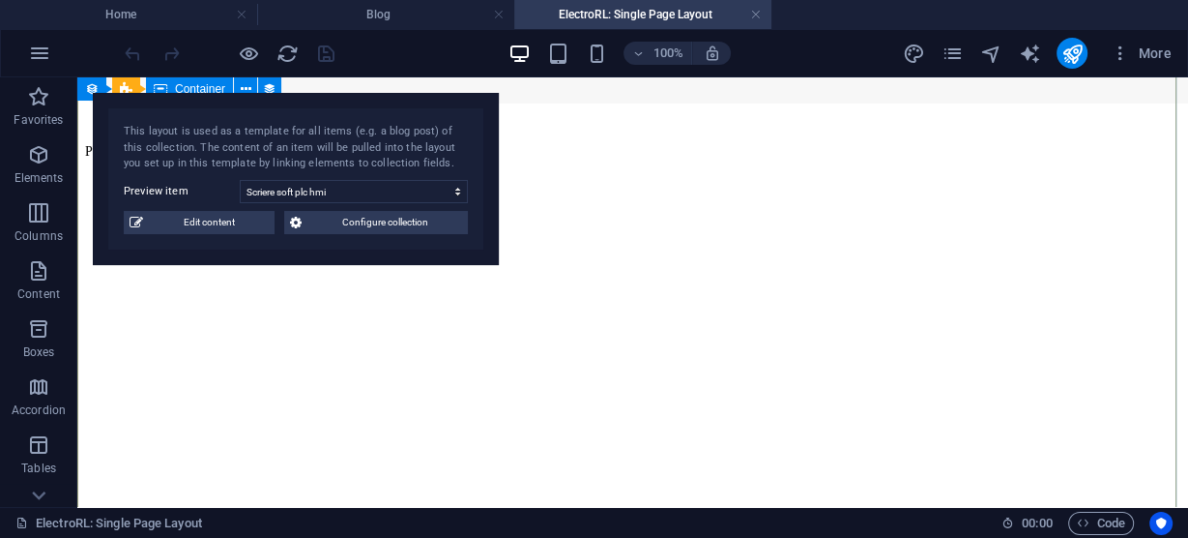
click at [682, 535] on div "Similar Blog Posts" at bounding box center [632, 548] width 1095 height 26
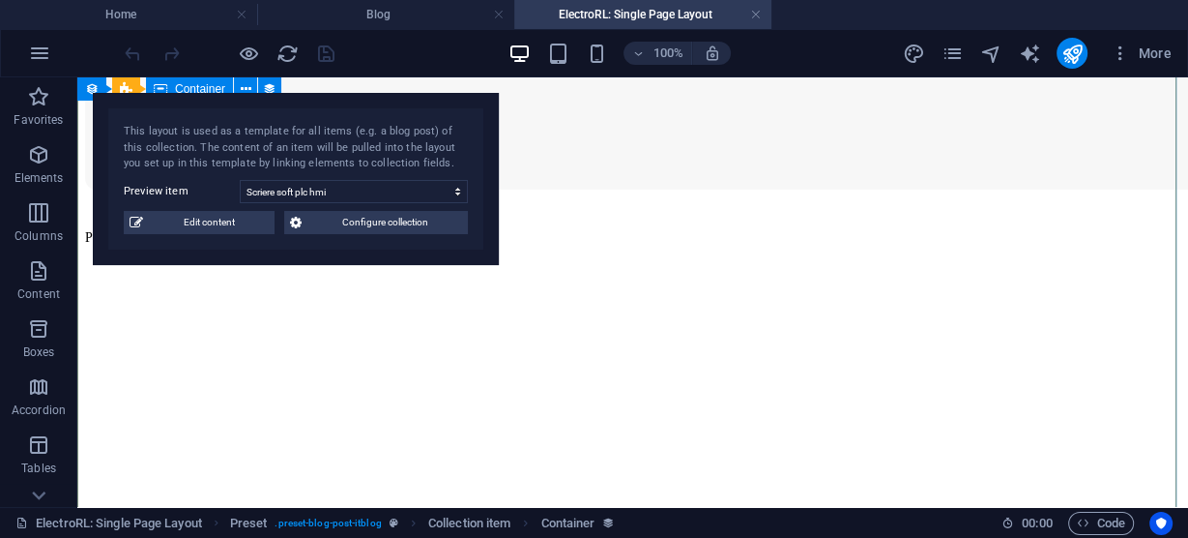
scroll to position [1702, 0]
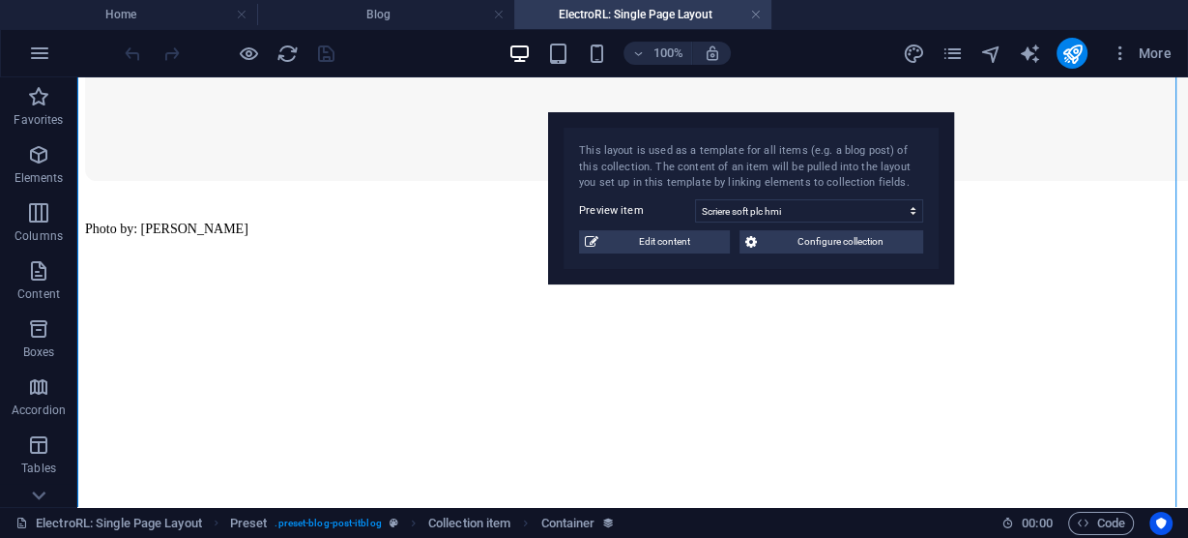
drag, startPoint x: 301, startPoint y: 101, endPoint x: 756, endPoint y: 120, distance: 455.8
click at [756, 120] on div "This layout is used as a template for all items (e.g. a blog post) of this coll…" at bounding box center [751, 198] width 406 height 172
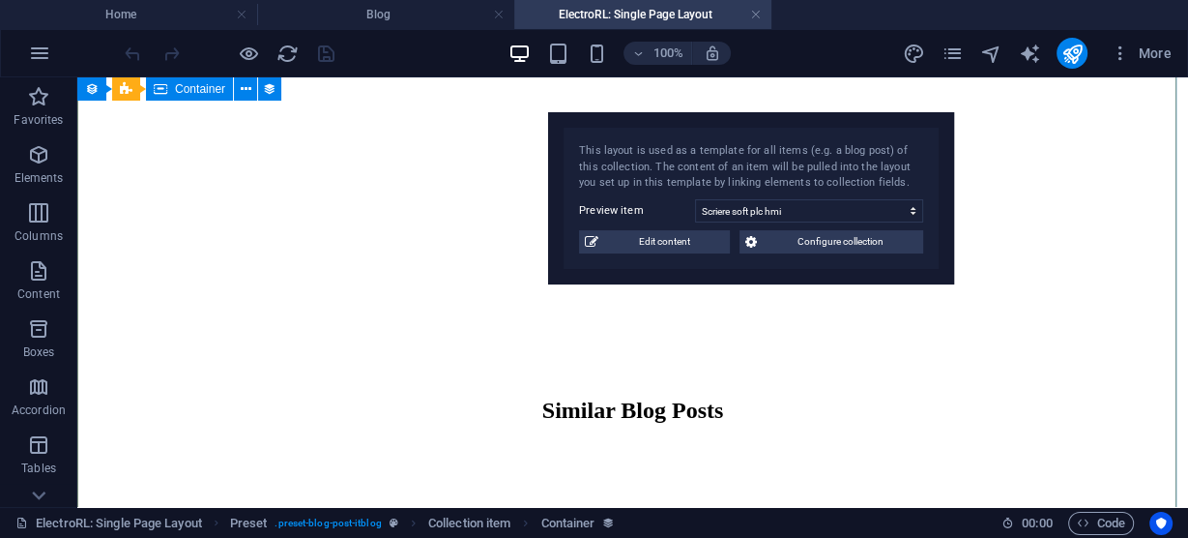
scroll to position [2088, 0]
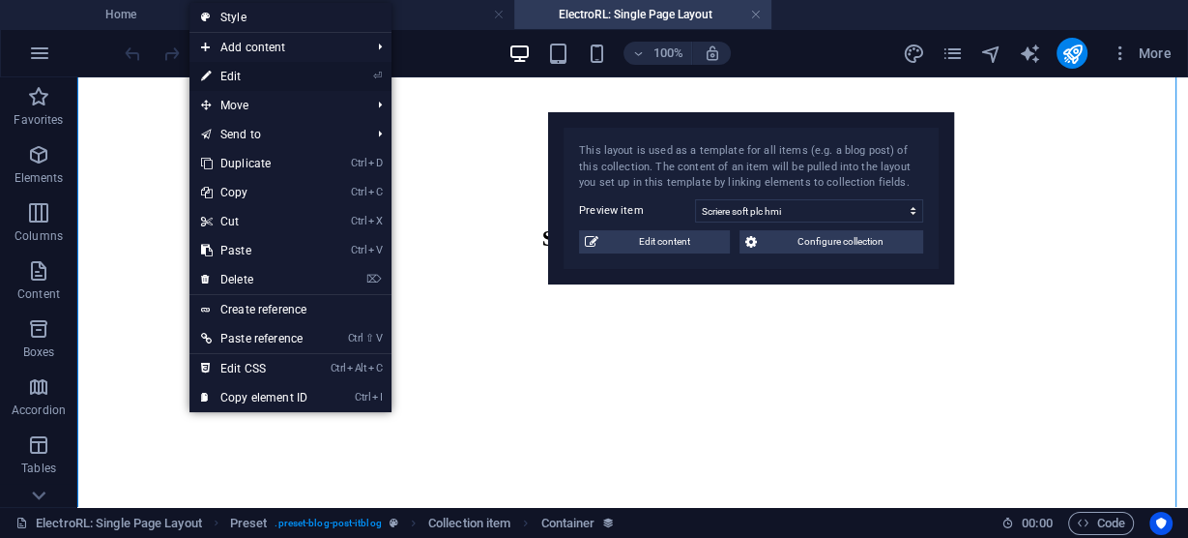
click at [242, 74] on link "⏎ Edit" at bounding box center [255, 76] width 130 height 29
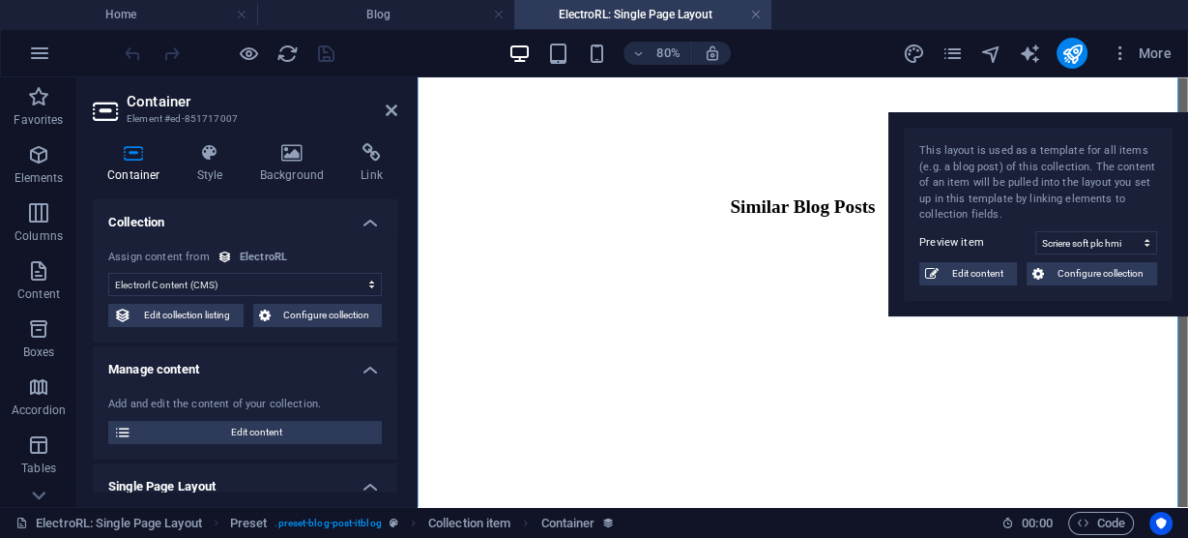
click at [253, 257] on div "ElectroRL" at bounding box center [263, 257] width 47 height 16
click at [166, 257] on div "Assign content from" at bounding box center [159, 257] width 102 height 16
click at [266, 257] on div "ElectroRL" at bounding box center [263, 257] width 47 height 16
click at [246, 286] on select "No assignment, content remains static Created at (Date) Updated at (Date) Elect…" at bounding box center [245, 284] width 274 height 23
select select "updatedAt"
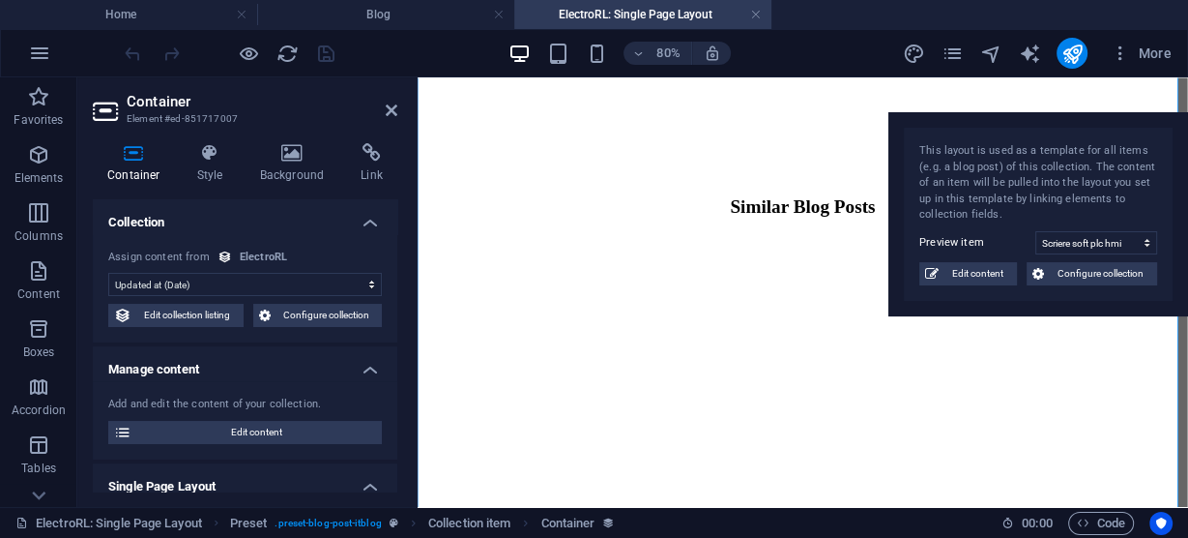
click at [108, 273] on select "No assignment, content remains static Created at (Date) Updated at (Date) Elect…" at bounding box center [245, 284] width 274 height 23
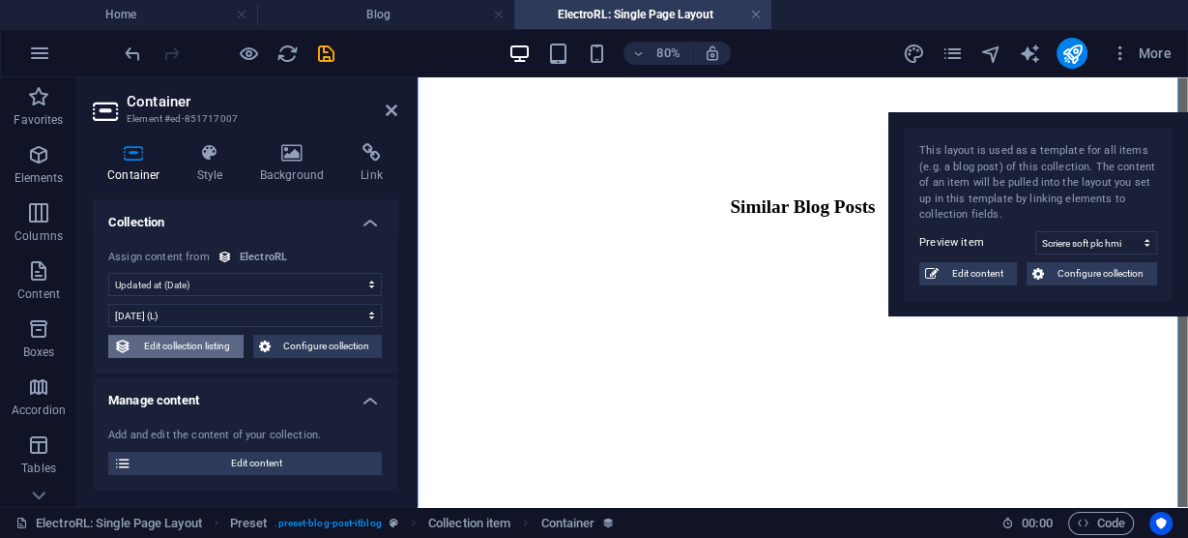
click at [217, 348] on span "Edit collection listing" at bounding box center [187, 346] width 101 height 23
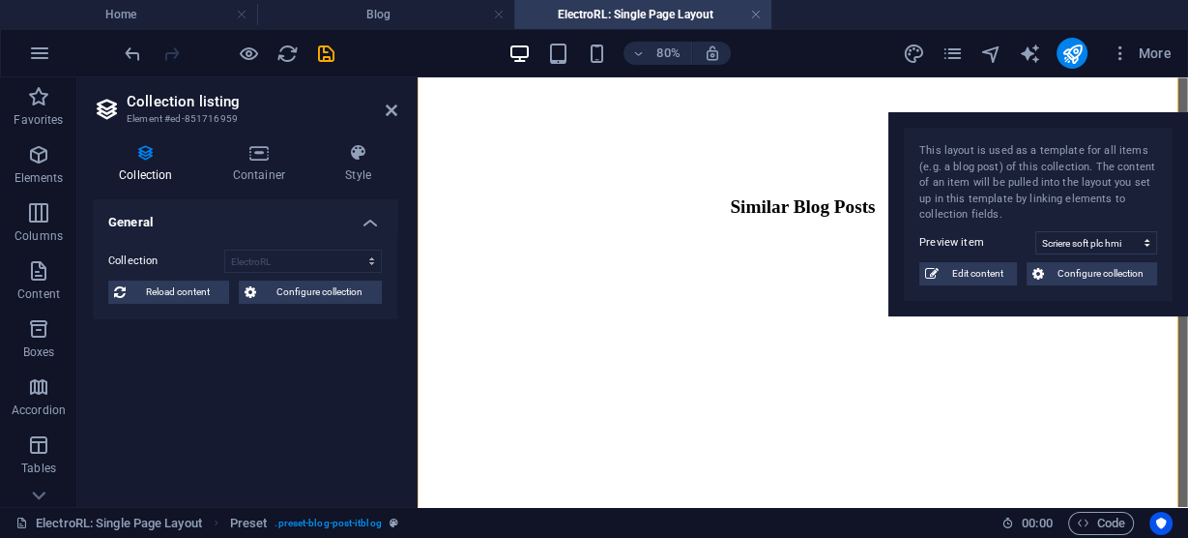
drag, startPoint x: 166, startPoint y: 238, endPoint x: 144, endPoint y: 235, distance: 22.4
click at [166, 238] on div "Collection ElectroRL Sort by Created at (ascending) Created at (descending) Upd…" at bounding box center [245, 276] width 305 height 85
click at [190, 291] on span "Reload content" at bounding box center [177, 291] width 92 height 23
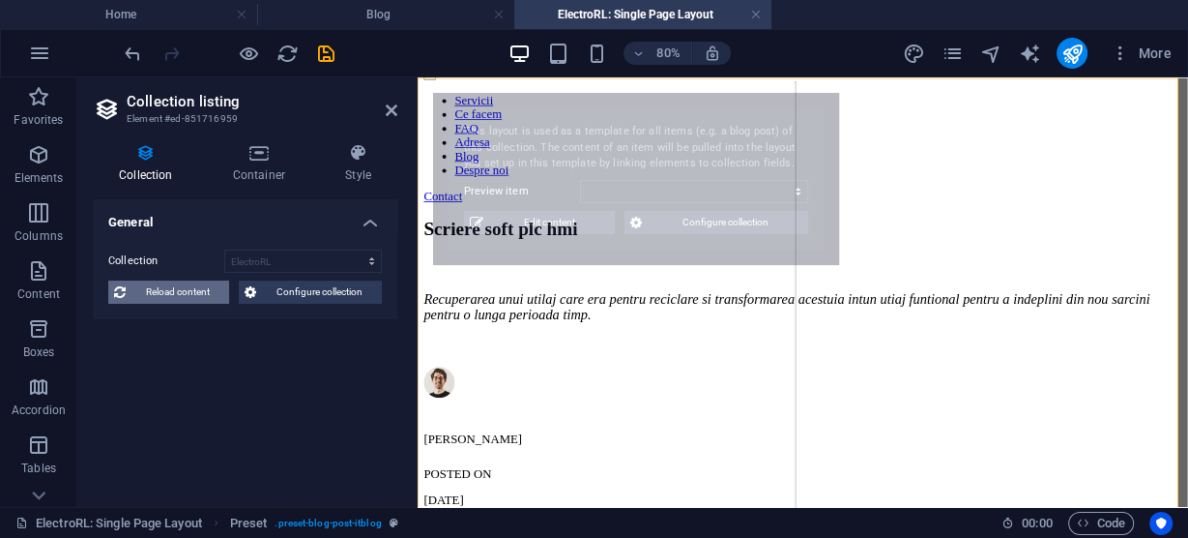
select select "68a3da90a2a4d228c001db4a"
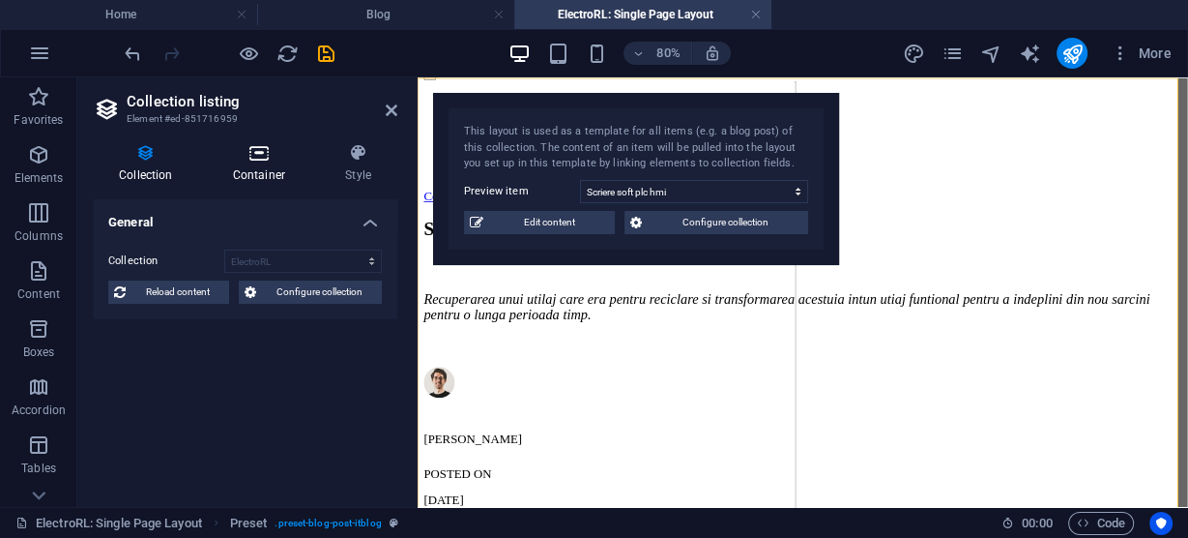
click at [266, 164] on h4 "Container" at bounding box center [263, 163] width 112 height 41
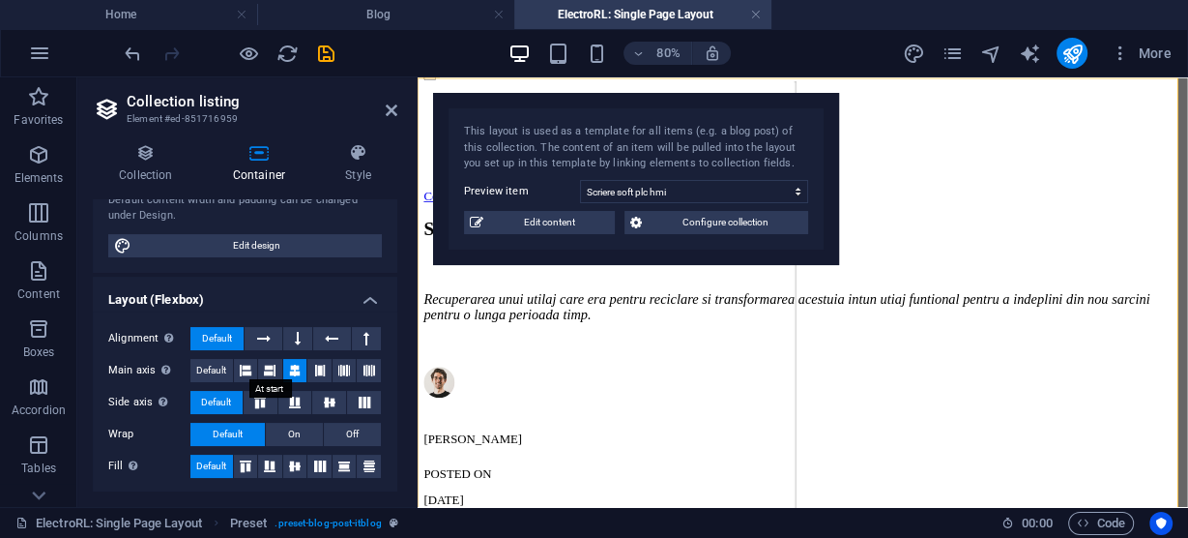
scroll to position [0, 0]
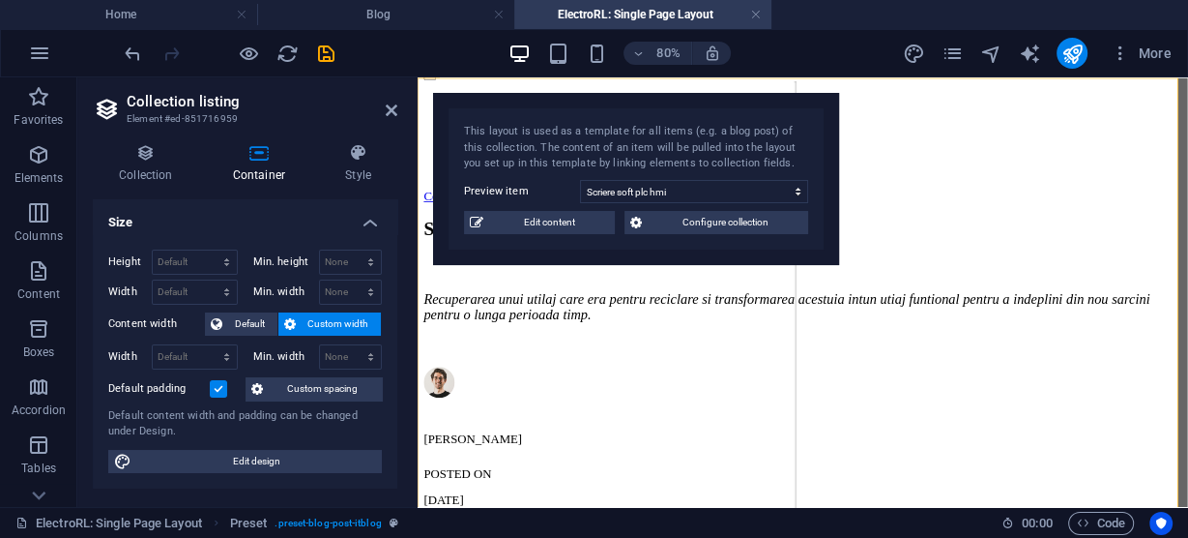
click at [391, 104] on icon at bounding box center [392, 109] width 12 height 15
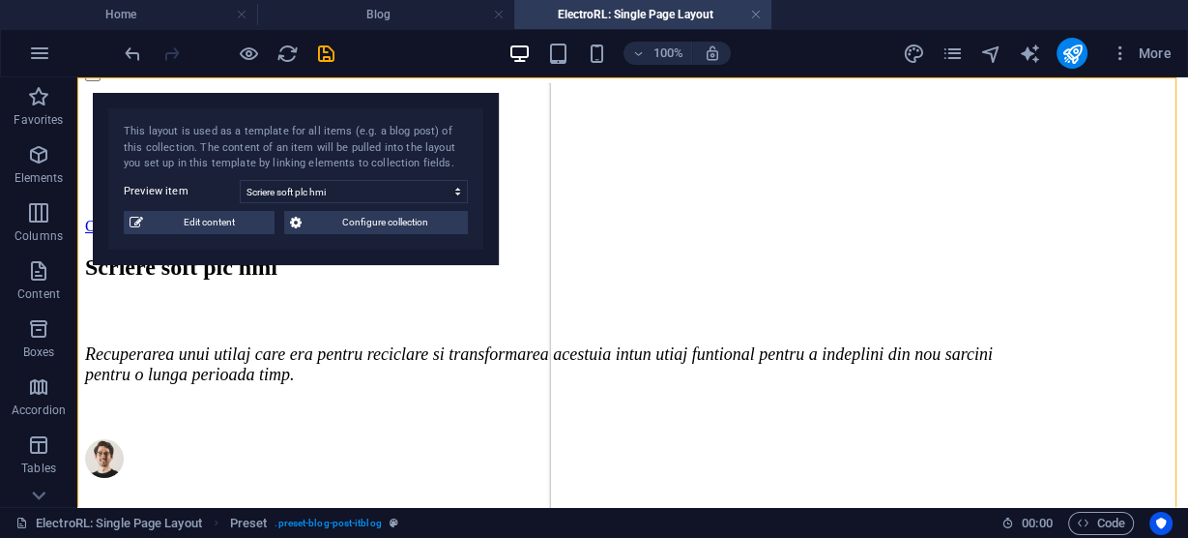
click at [718, 14] on h4 "ElectroRL: Single Page Layout" at bounding box center [642, 14] width 257 height 21
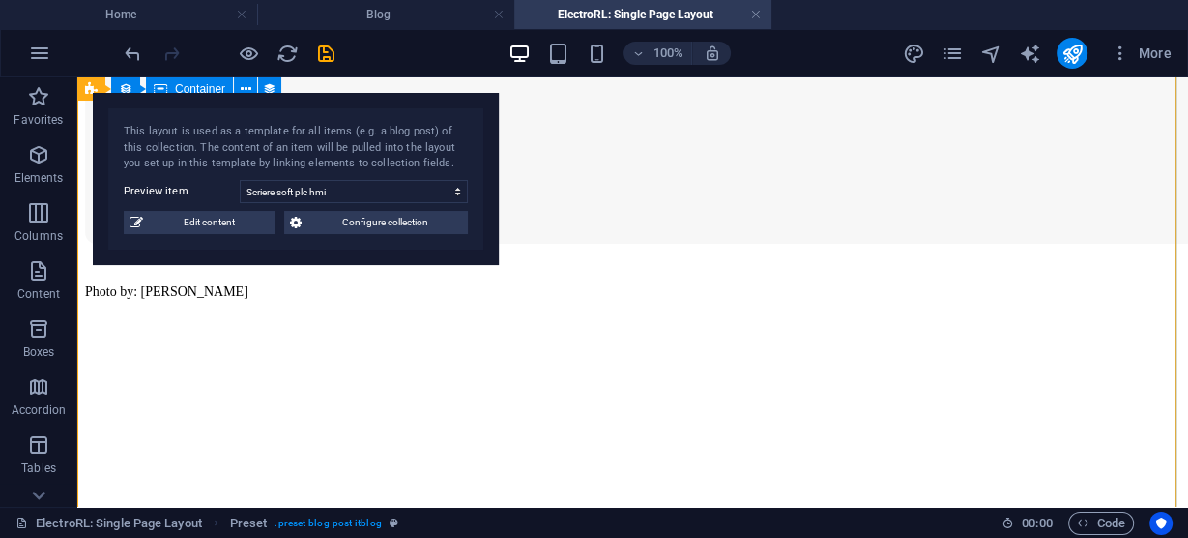
scroll to position [1716, 0]
drag, startPoint x: 562, startPoint y: 467, endPoint x: 549, endPoint y: 453, distance: 18.5
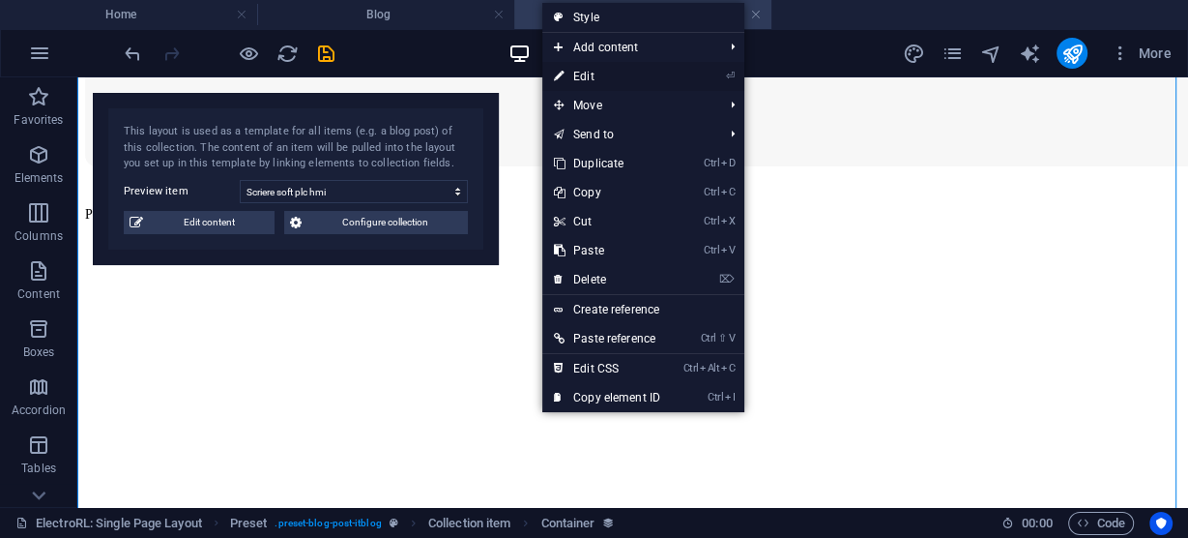
click at [587, 74] on link "⏎ Edit" at bounding box center [607, 76] width 130 height 29
select select "updatedAt"
select select "1"
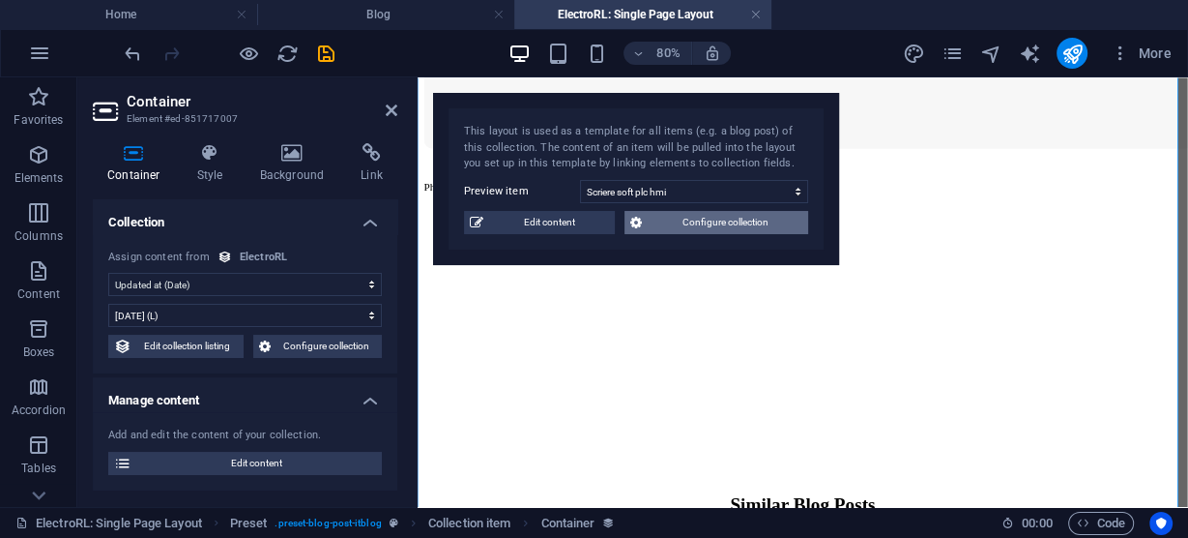
click at [747, 222] on span "Configure collection" at bounding box center [725, 222] width 155 height 23
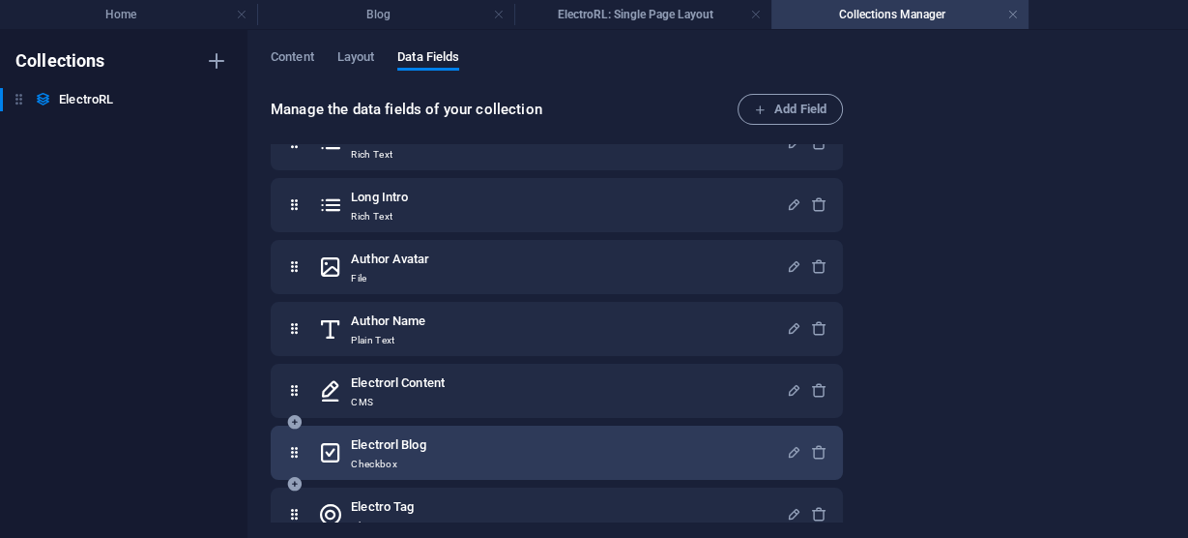
scroll to position [314, 0]
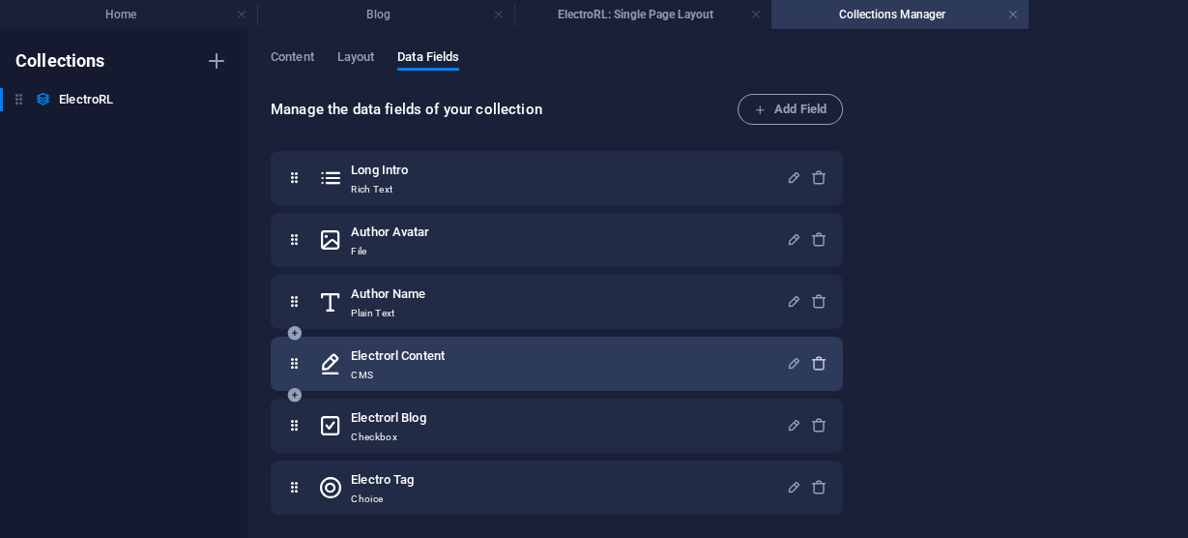
click at [816, 359] on icon "button" at bounding box center [819, 363] width 16 height 16
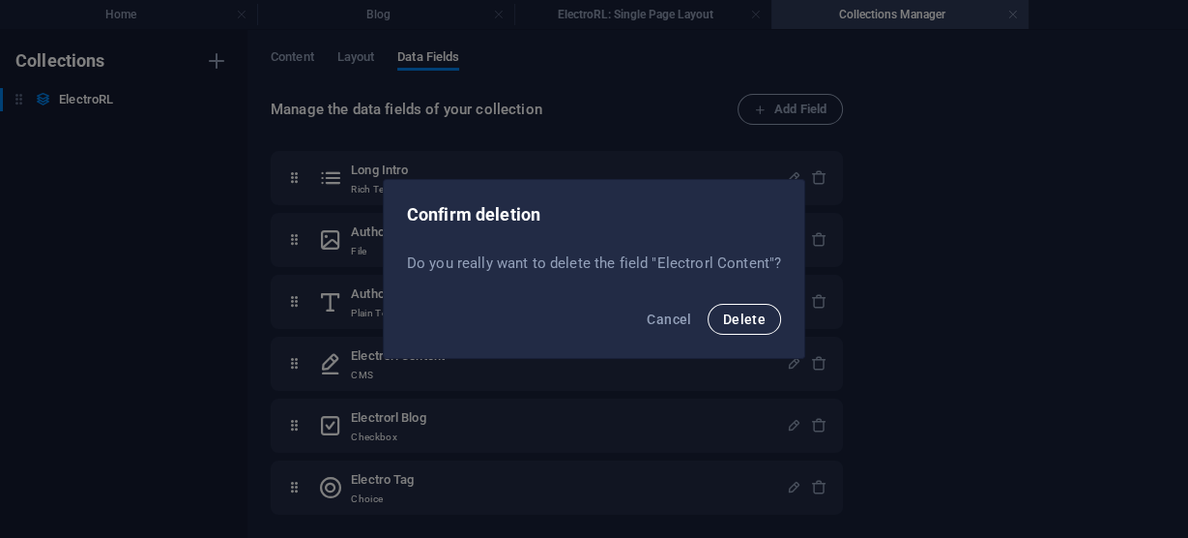
click at [746, 317] on span "Delete" at bounding box center [744, 318] width 43 height 15
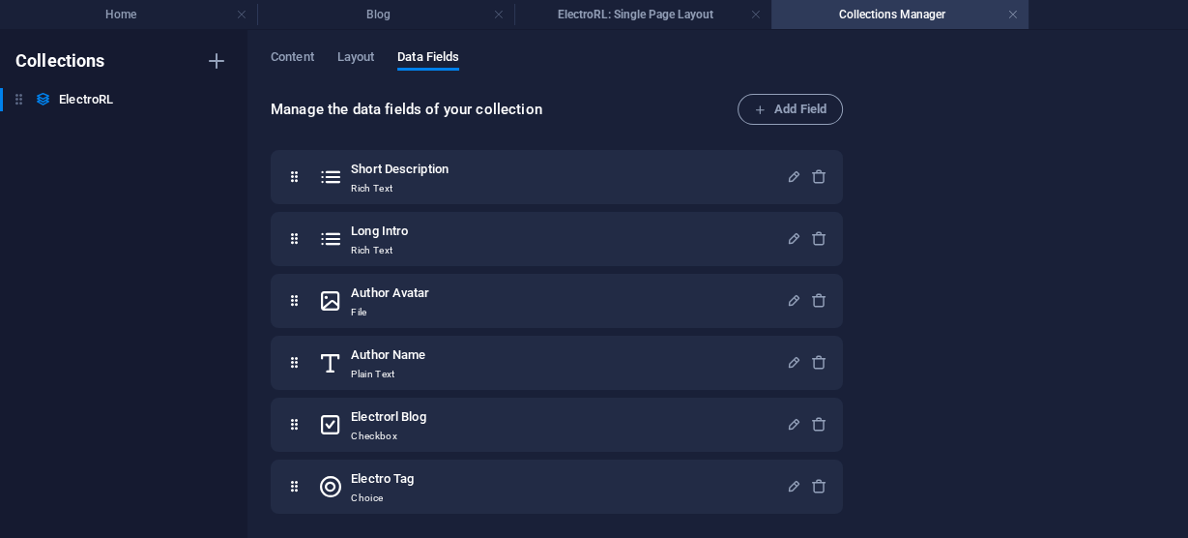
scroll to position [252, 0]
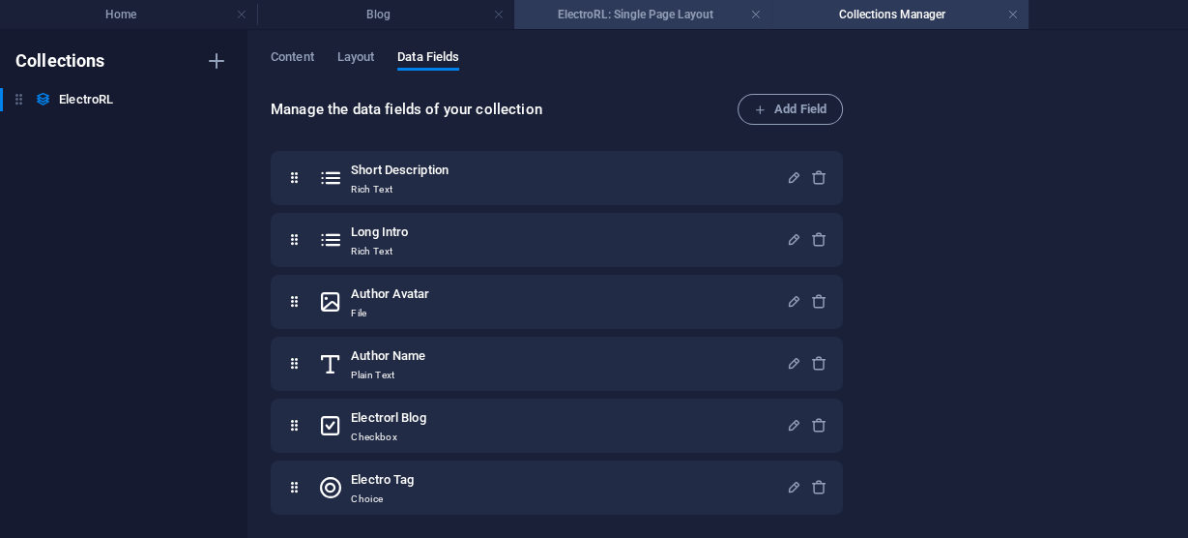
click at [690, 13] on h4 "ElectroRL: Single Page Layout" at bounding box center [642, 14] width 257 height 21
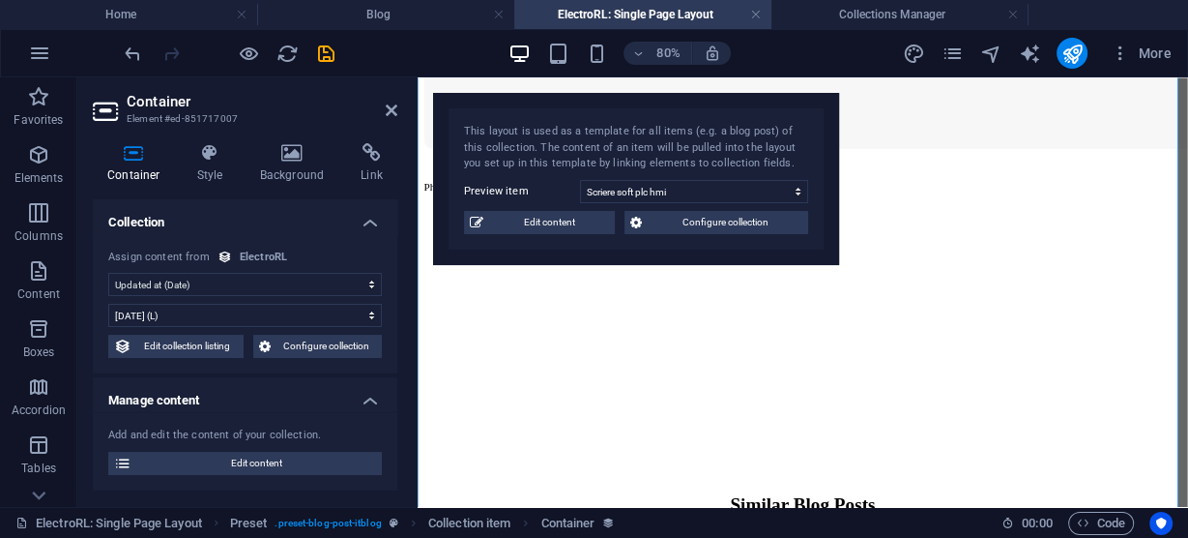
click at [761, 13] on h4 "ElectroRL: Single Page Layout" at bounding box center [642, 14] width 257 height 21
click at [754, 17] on link at bounding box center [756, 15] width 12 height 18
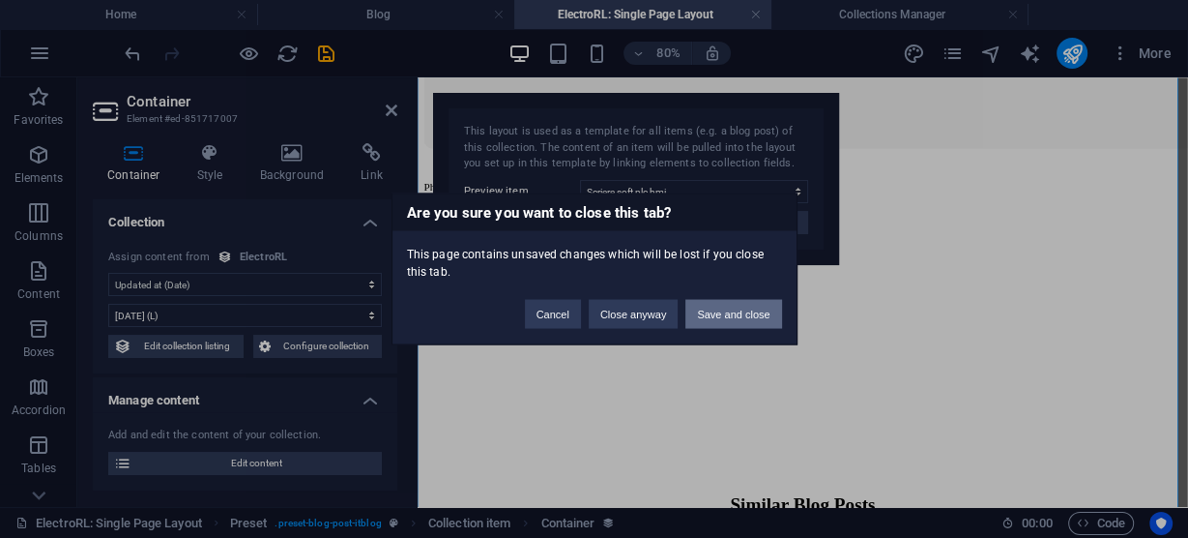
click at [750, 304] on button "Save and close" at bounding box center [734, 314] width 96 height 29
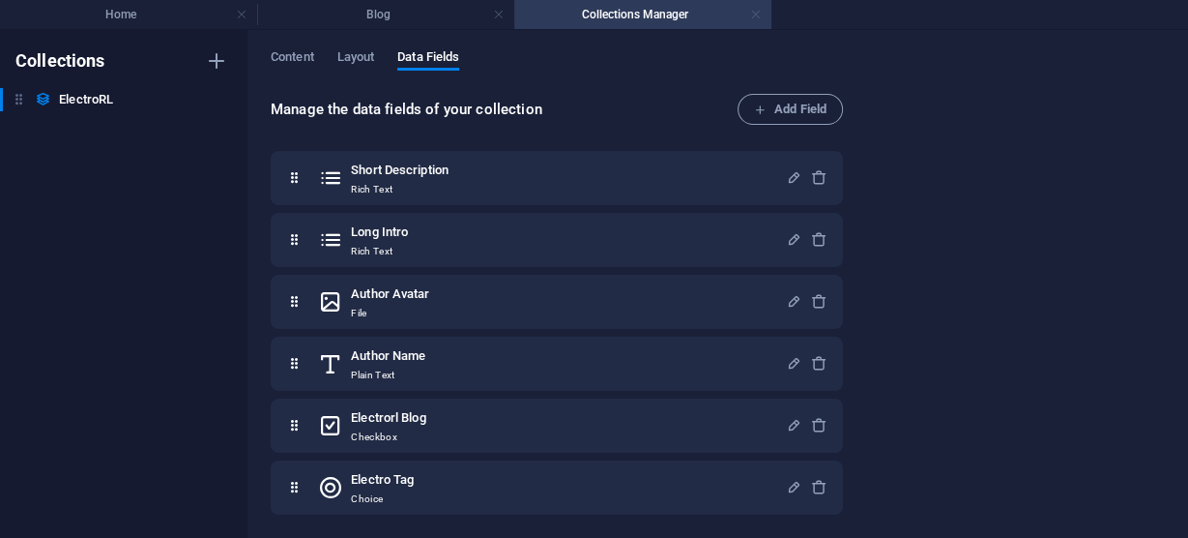
click at [758, 14] on link at bounding box center [756, 15] width 12 height 18
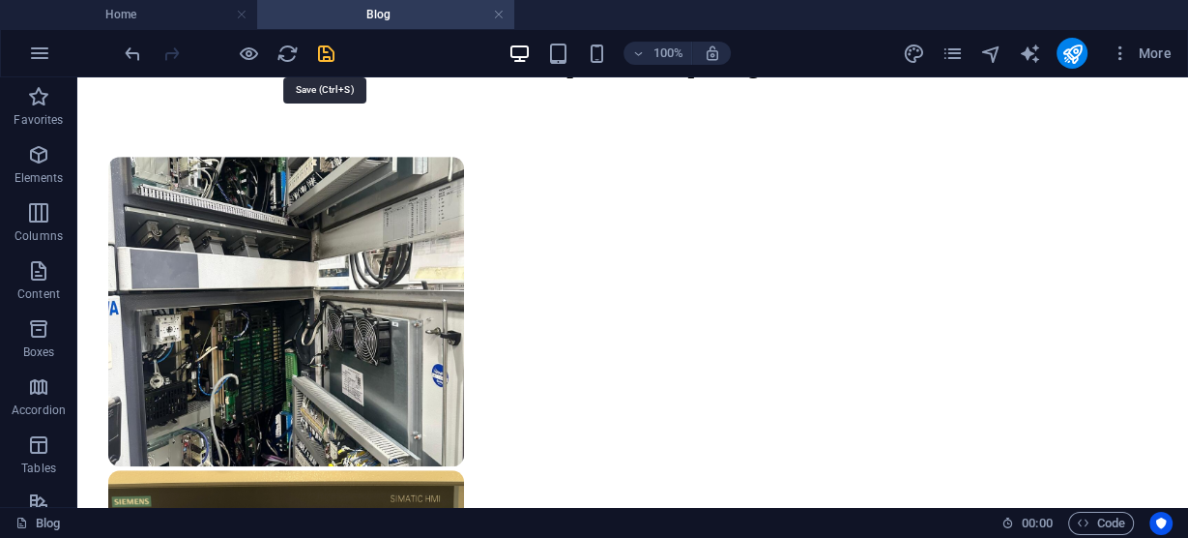
click at [0, 0] on icon "save" at bounding box center [0, 0] width 0 height 0
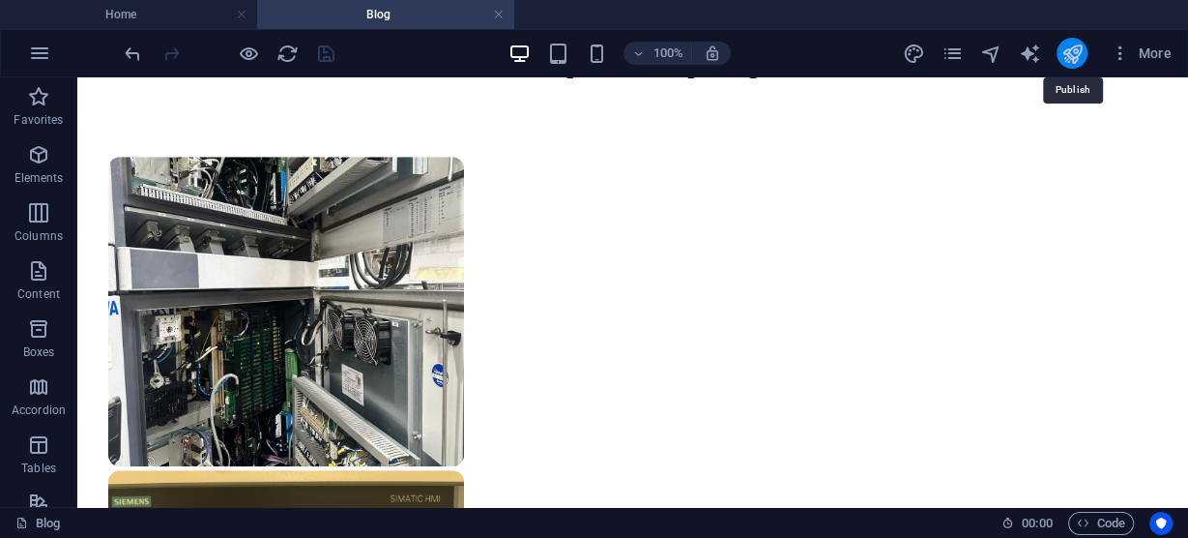
click at [0, 0] on icon "publish" at bounding box center [0, 0] width 0 height 0
